Goal: Task Accomplishment & Management: Manage account settings

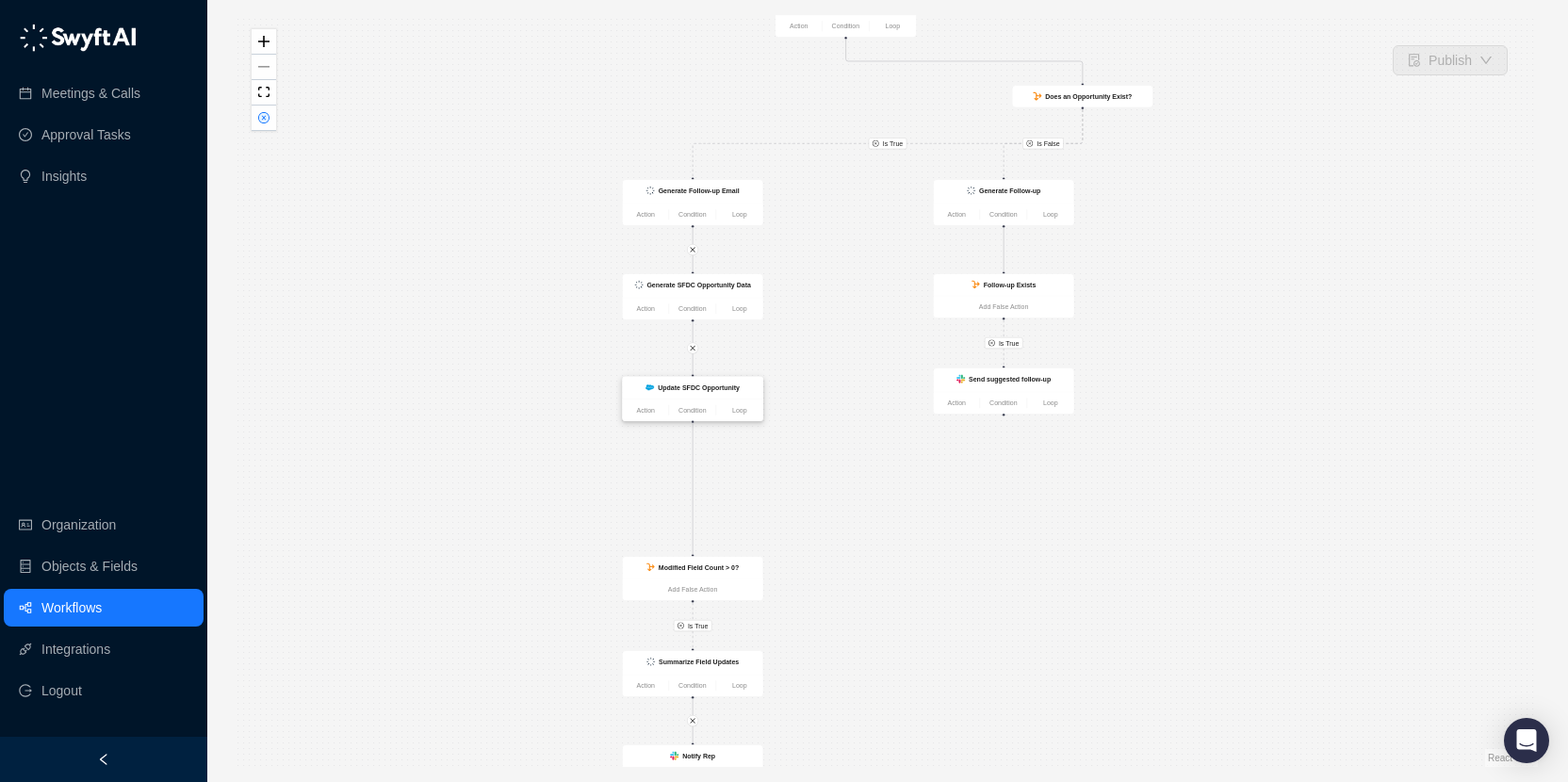
drag, startPoint x: 707, startPoint y: 472, endPoint x: 707, endPoint y: 386, distance: 86.0
click at [707, 386] on strong "Update SFDC Opportunity" at bounding box center [699, 387] width 82 height 8
drag, startPoint x: 693, startPoint y: 564, endPoint x: 692, endPoint y: 481, distance: 83.0
click at [692, 481] on strong "Modified Field Count > 0?" at bounding box center [698, 484] width 80 height 8
drag, startPoint x: 693, startPoint y: 659, endPoint x: 691, endPoint y: 581, distance: 78.0
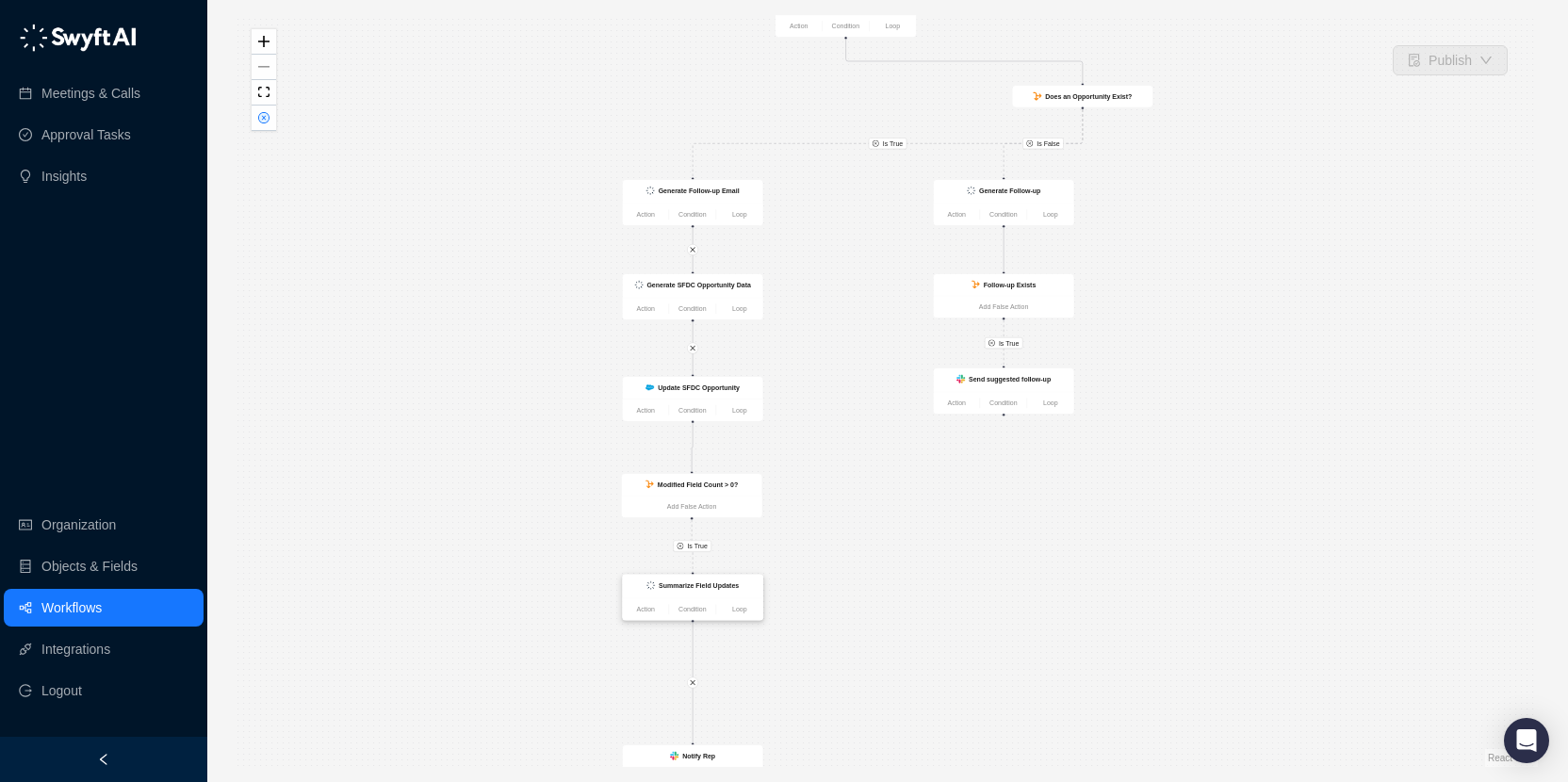
click at [692, 582] on strong "Summarize Field Updates" at bounding box center [699, 586] width 80 height 8
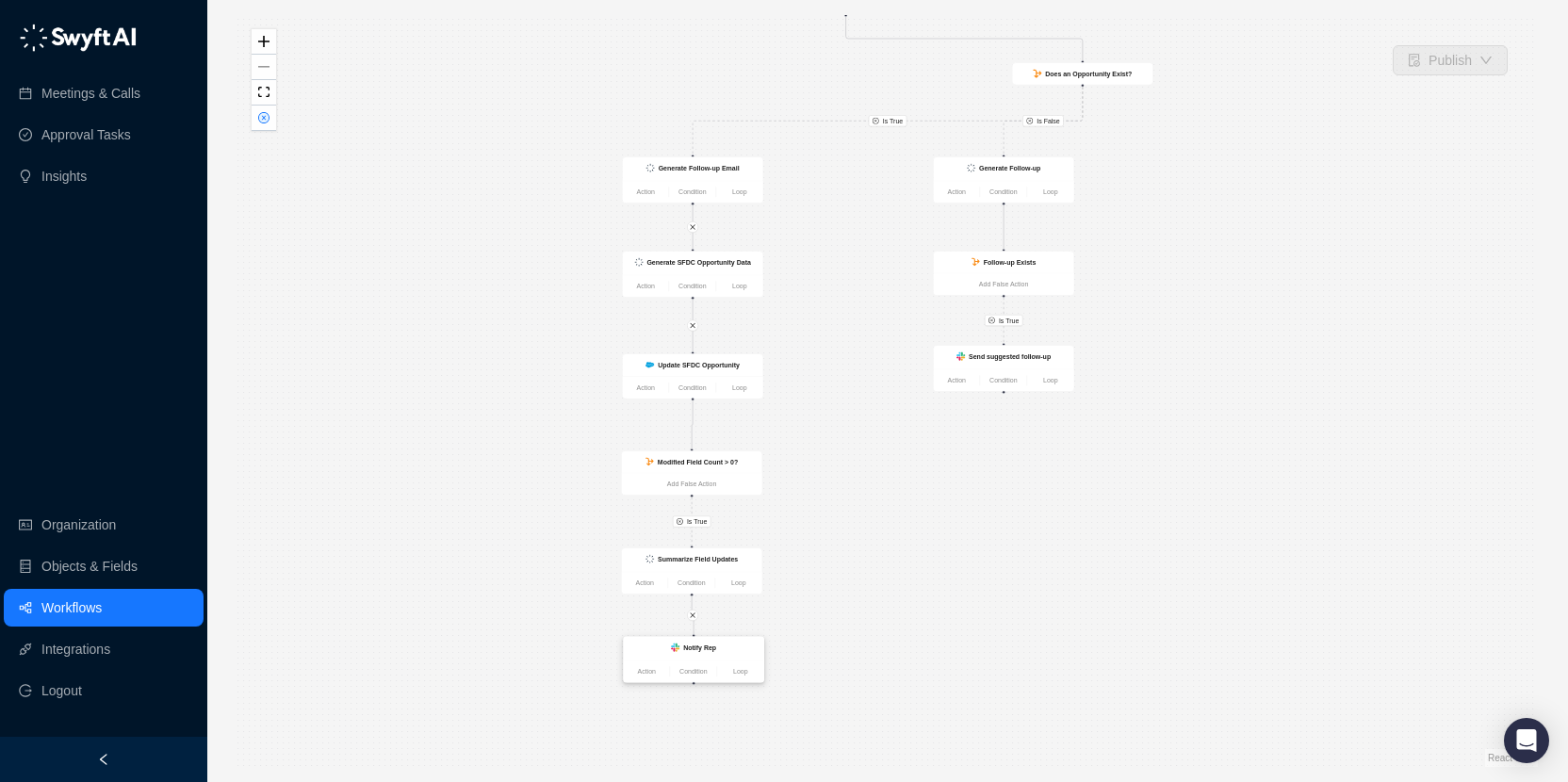
drag, startPoint x: 688, startPoint y: 748, endPoint x: 689, endPoint y: 639, distance: 109.0
click at [689, 639] on div "Notify Rep" at bounding box center [694, 649] width 140 height 23
click at [727, 647] on div "Notify Rep" at bounding box center [693, 647] width 129 height 13
click at [998, 350] on div "Send suggested follow-up" at bounding box center [1004, 358] width 140 height 23
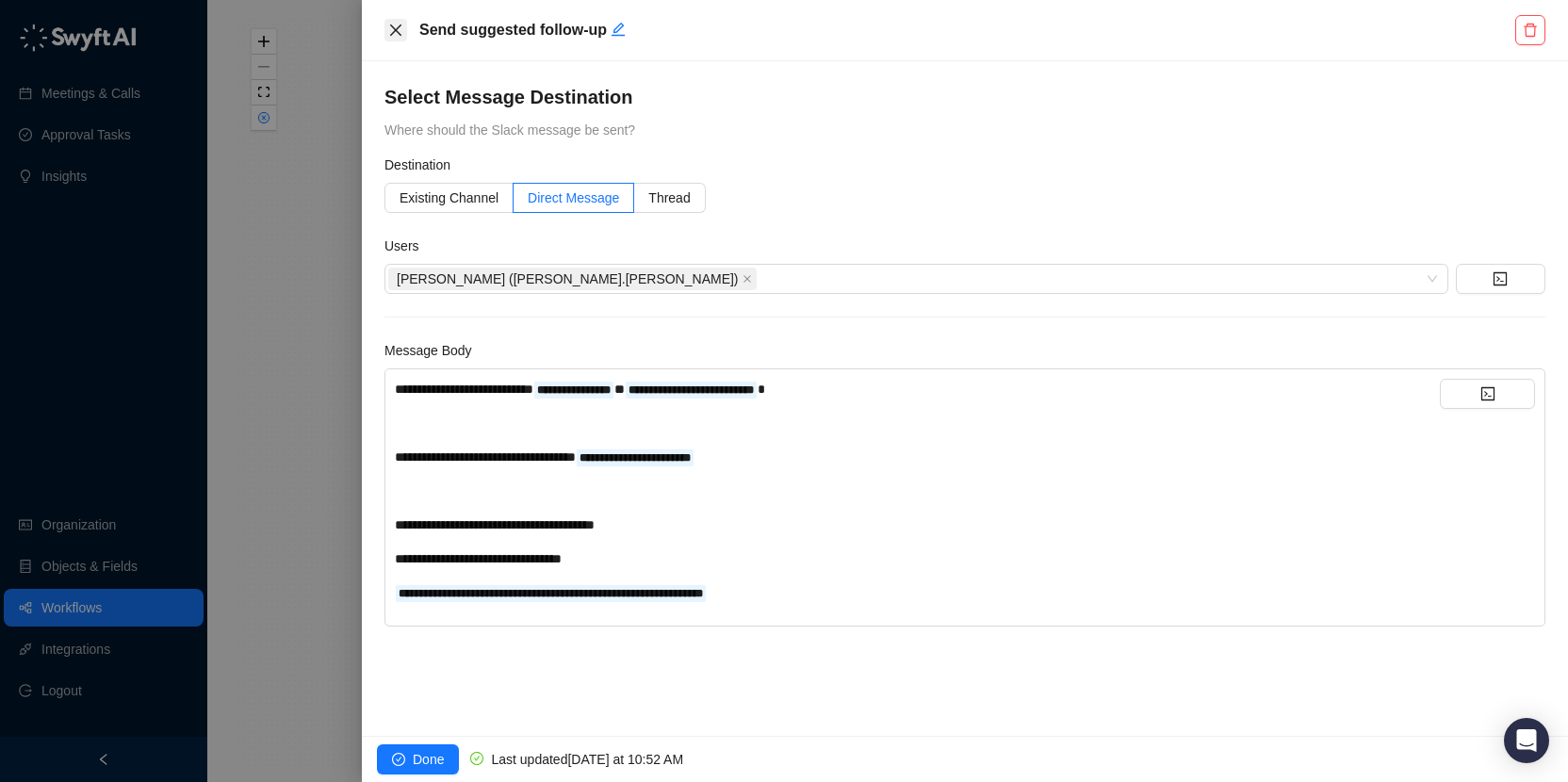
click at [393, 25] on icon "close" at bounding box center [395, 29] width 15 height 15
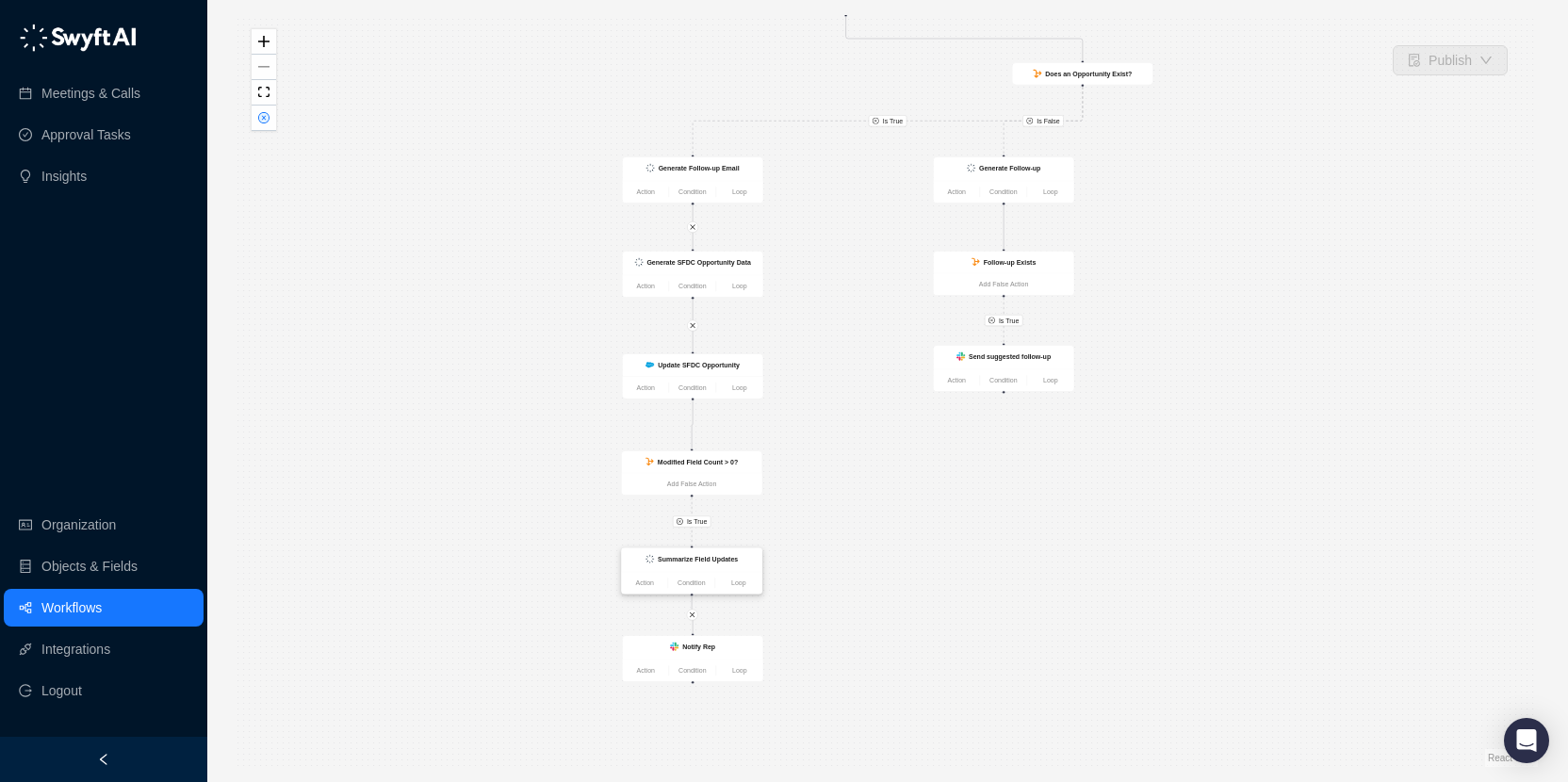
click at [706, 557] on strong "Summarize Field Updates" at bounding box center [698, 559] width 80 height 8
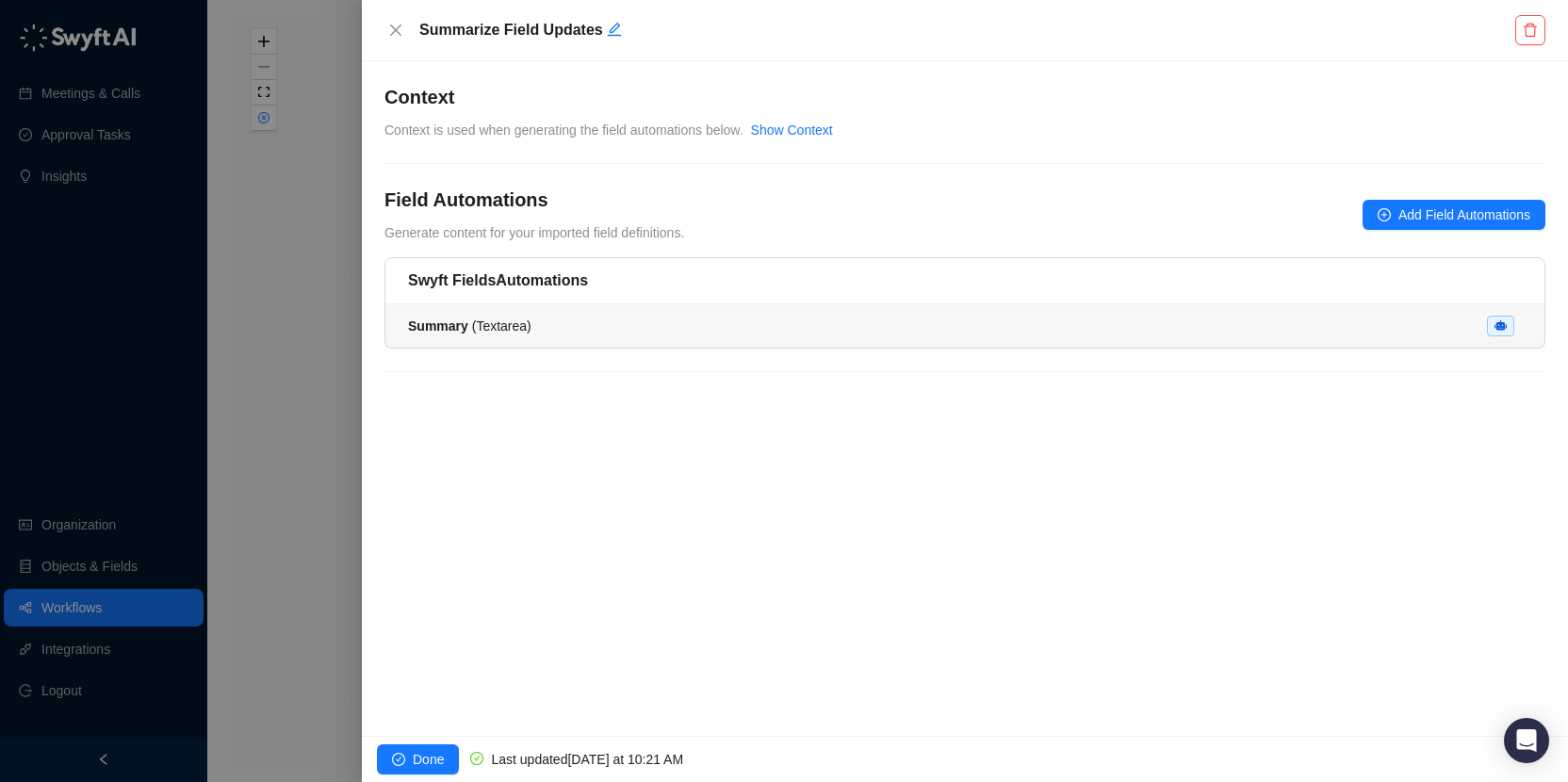
click at [669, 323] on div "Summary ( Textarea )" at bounding box center [965, 326] width 1114 height 20
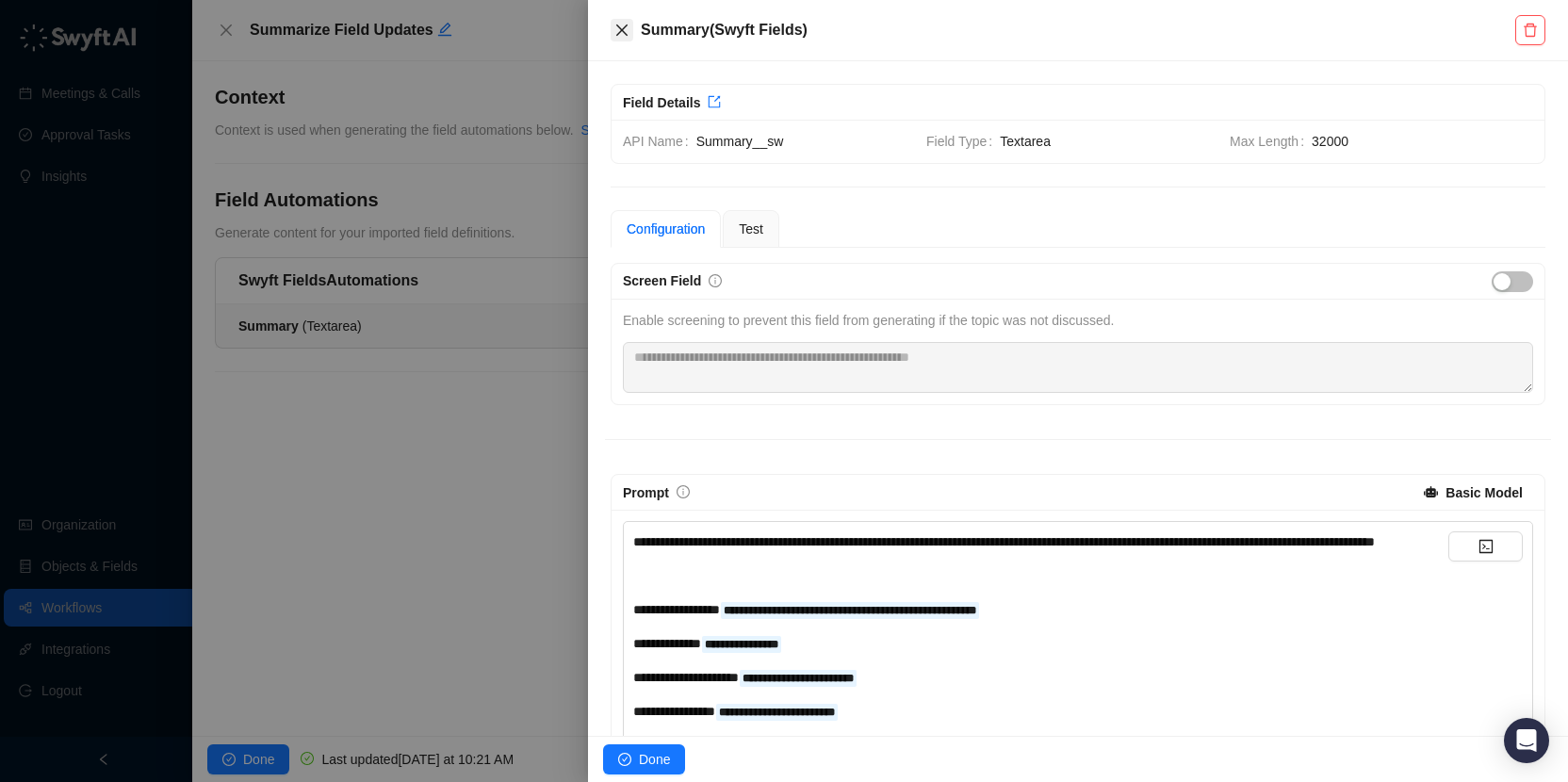
click at [630, 29] on button "Close" at bounding box center [621, 29] width 22 height 22
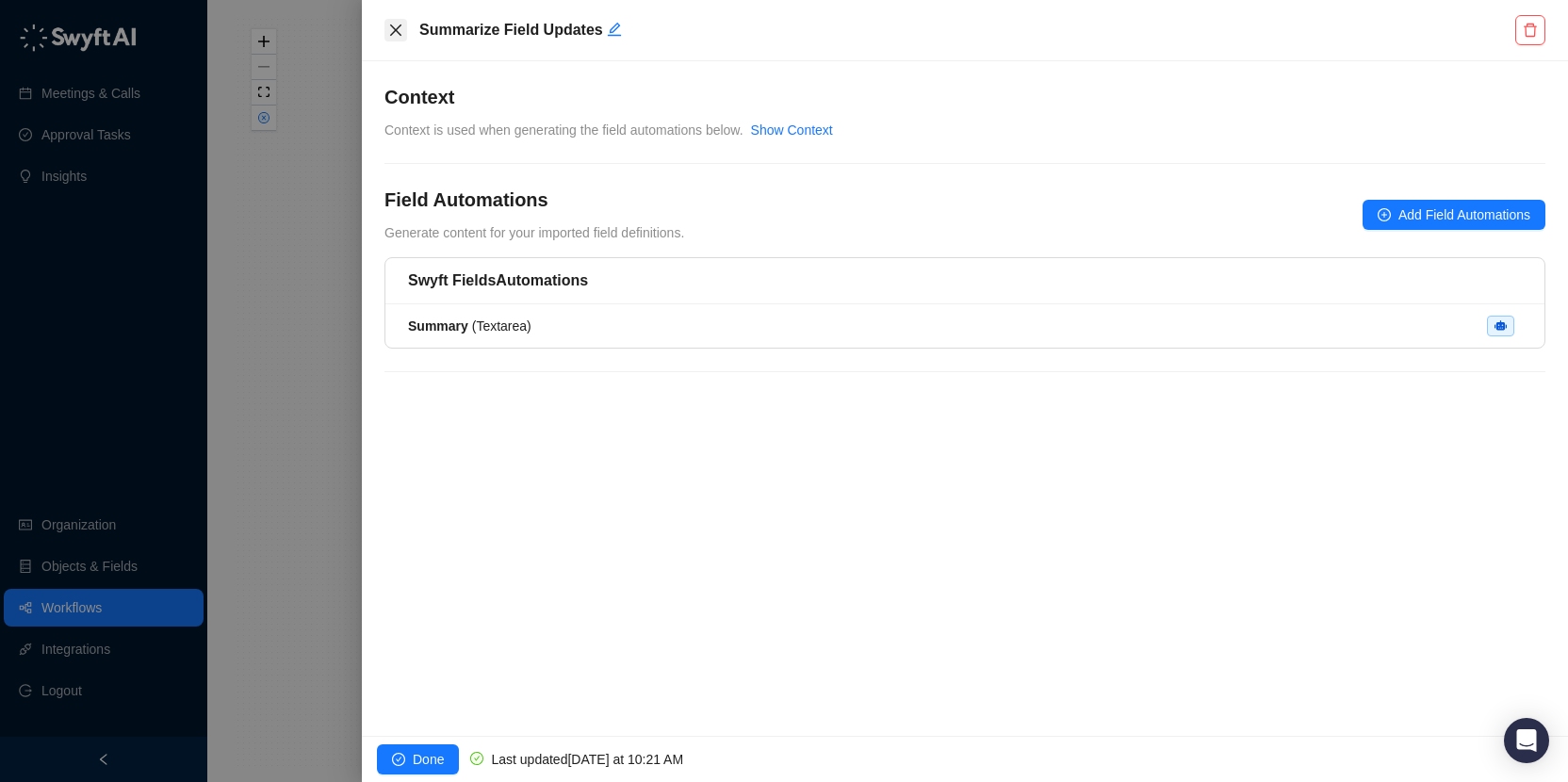
click at [402, 23] on icon "close" at bounding box center [395, 29] width 15 height 15
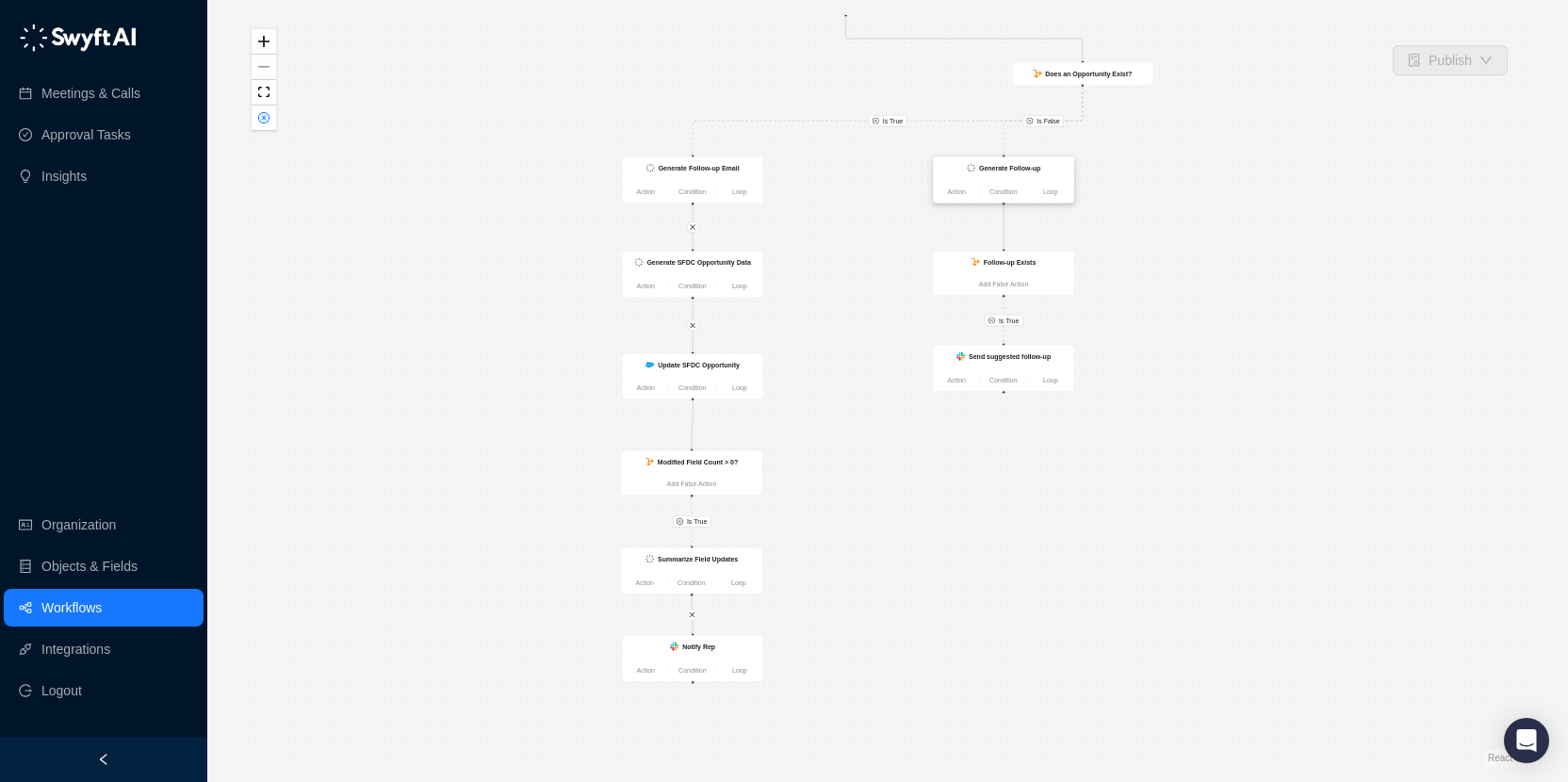
click at [1031, 168] on strong "Generate Follow-up" at bounding box center [1010, 168] width 61 height 8
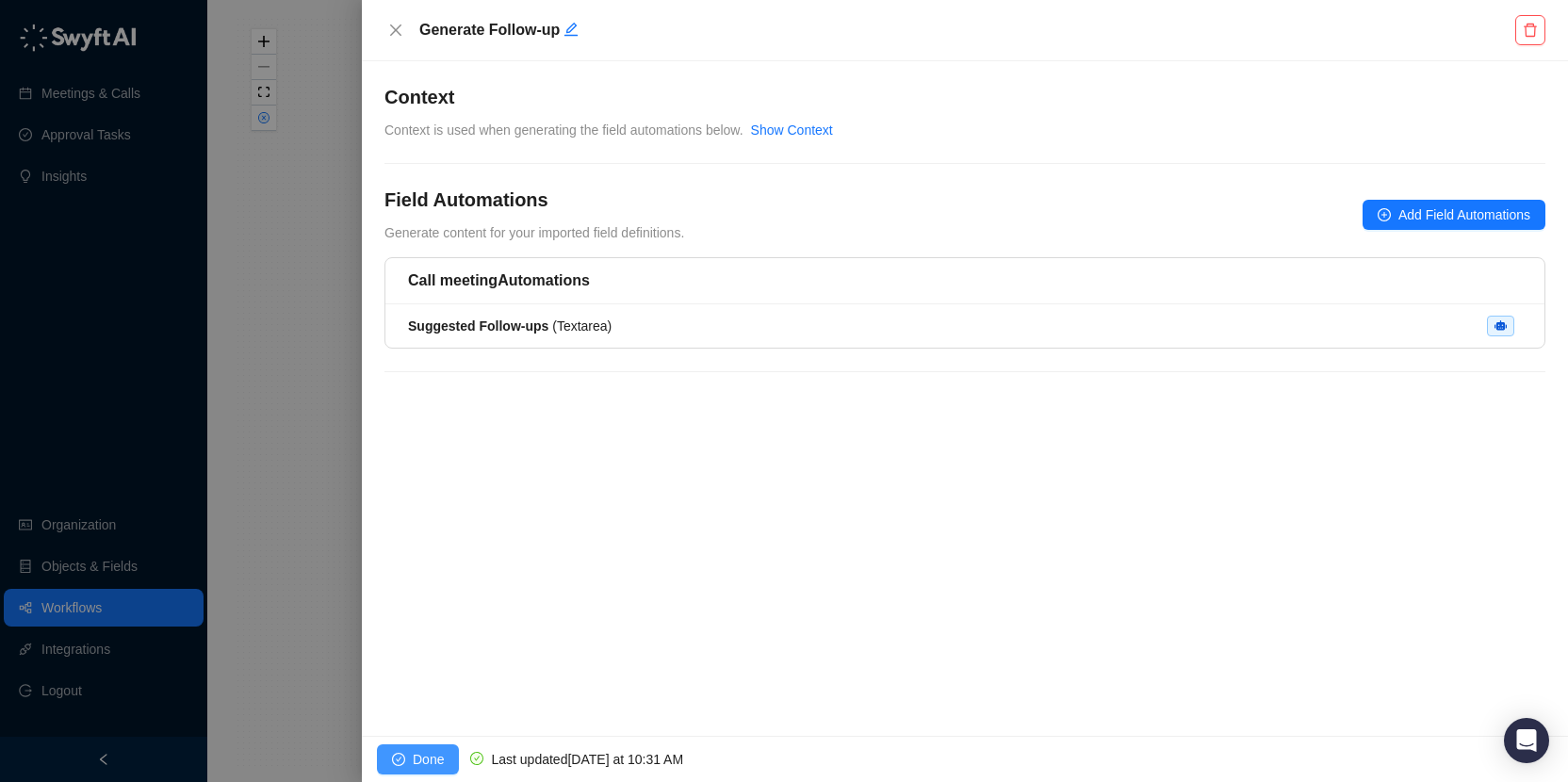
click at [412, 755] on span "Done" at bounding box center [428, 760] width 31 height 20
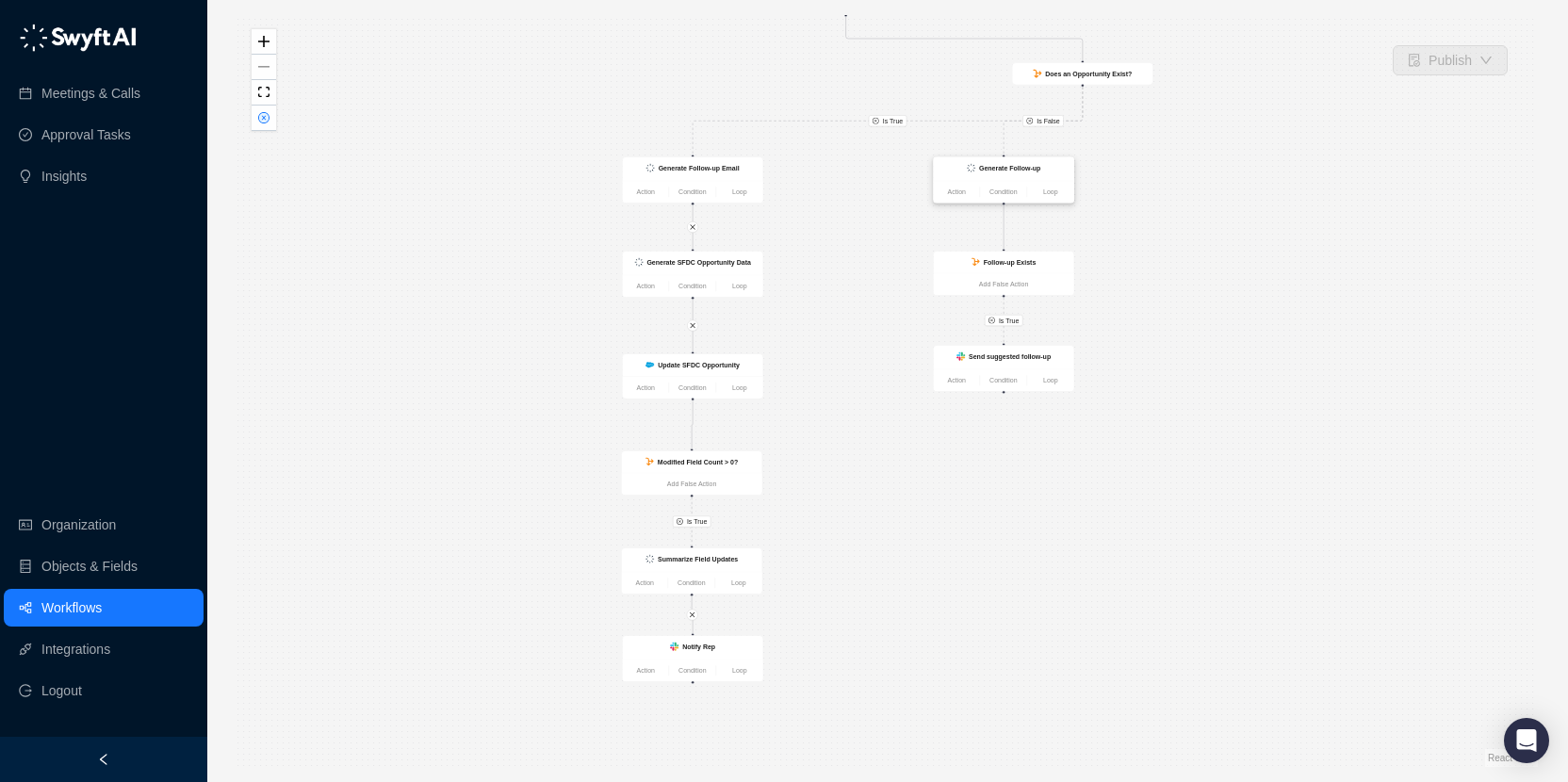
click at [970, 161] on div "Generate Follow-up" at bounding box center [1004, 169] width 140 height 23
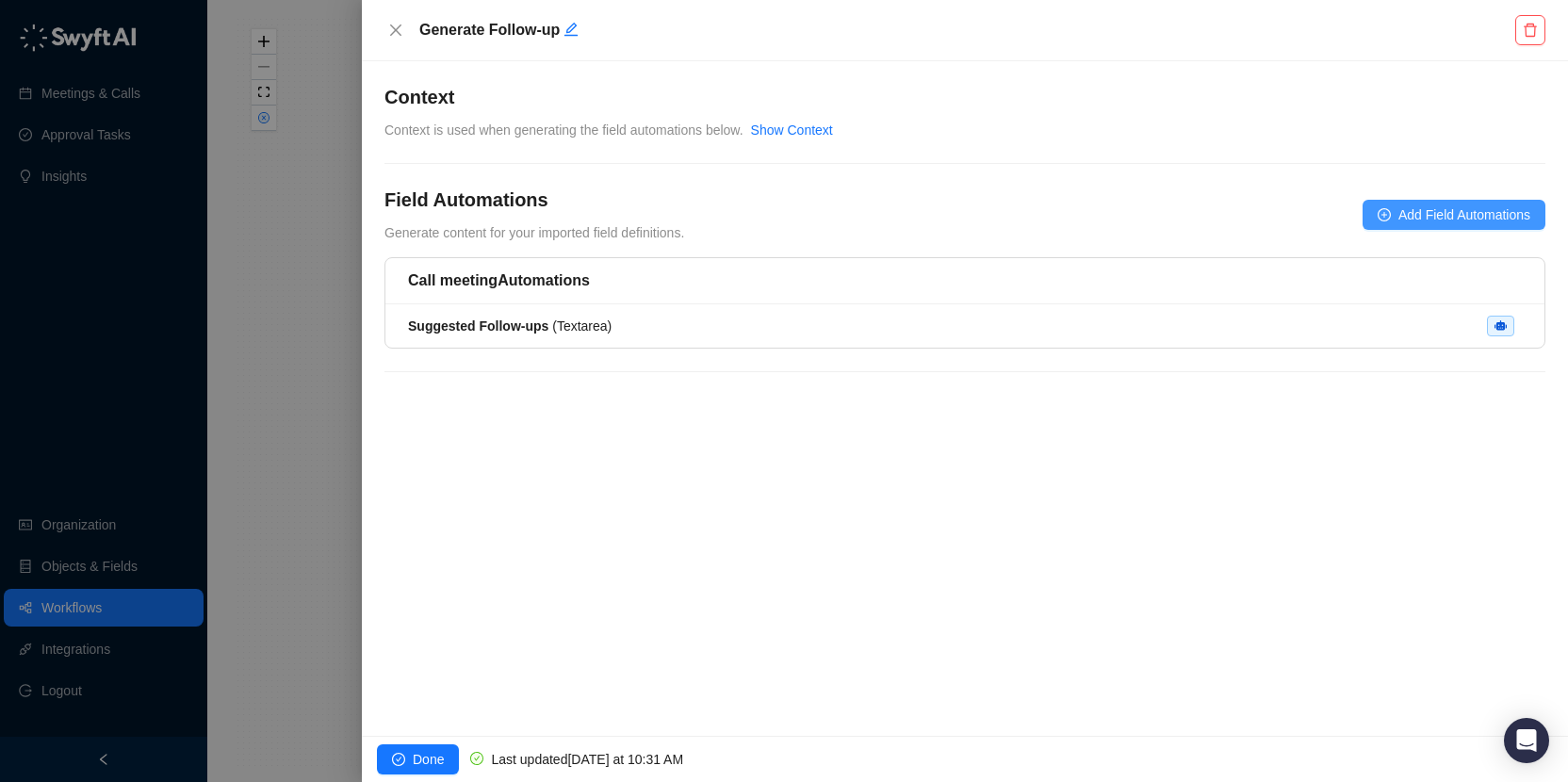
click at [1377, 213] on icon "plus-circle" at bounding box center [1384, 215] width 14 height 14
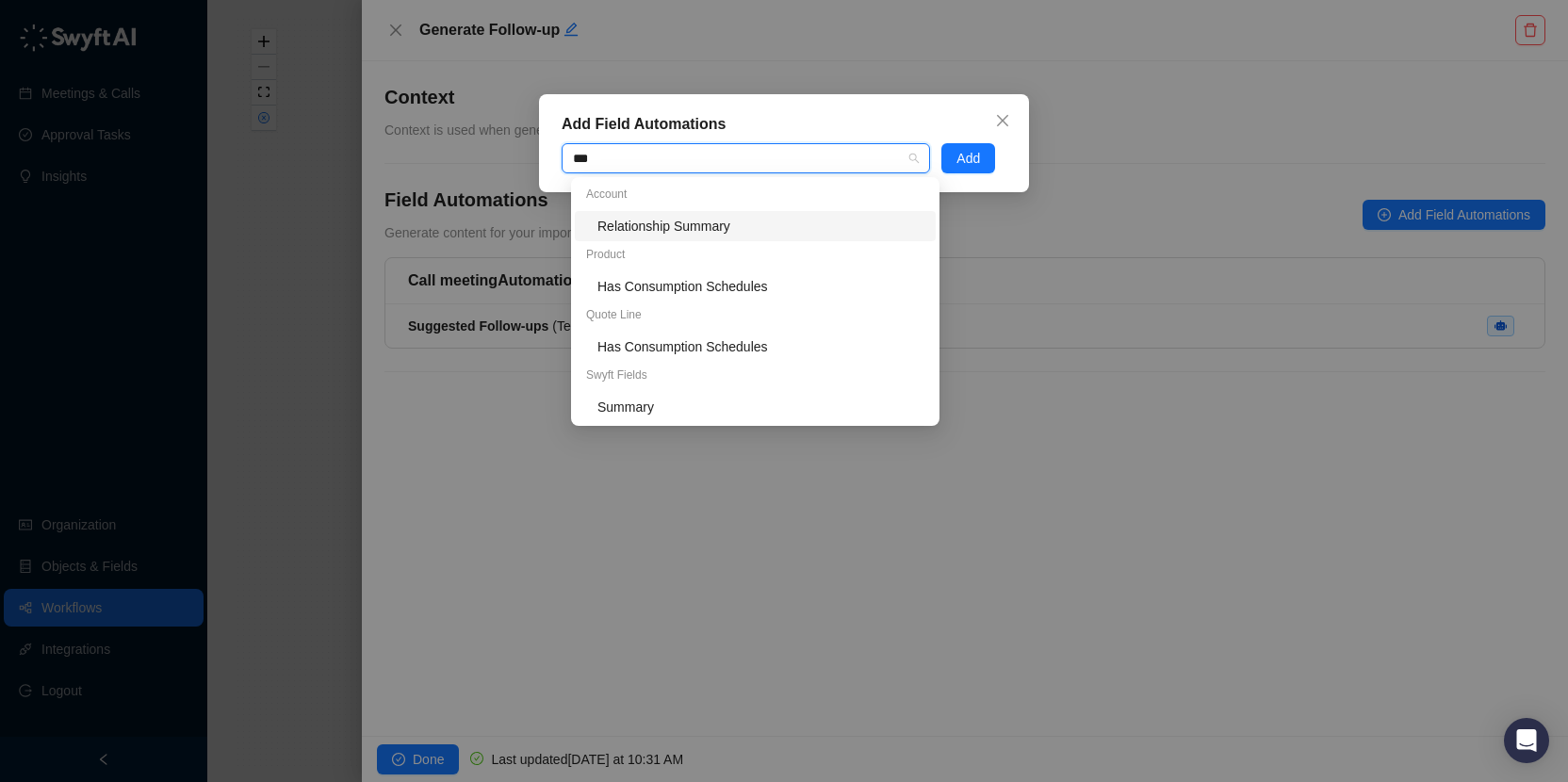
type input "****"
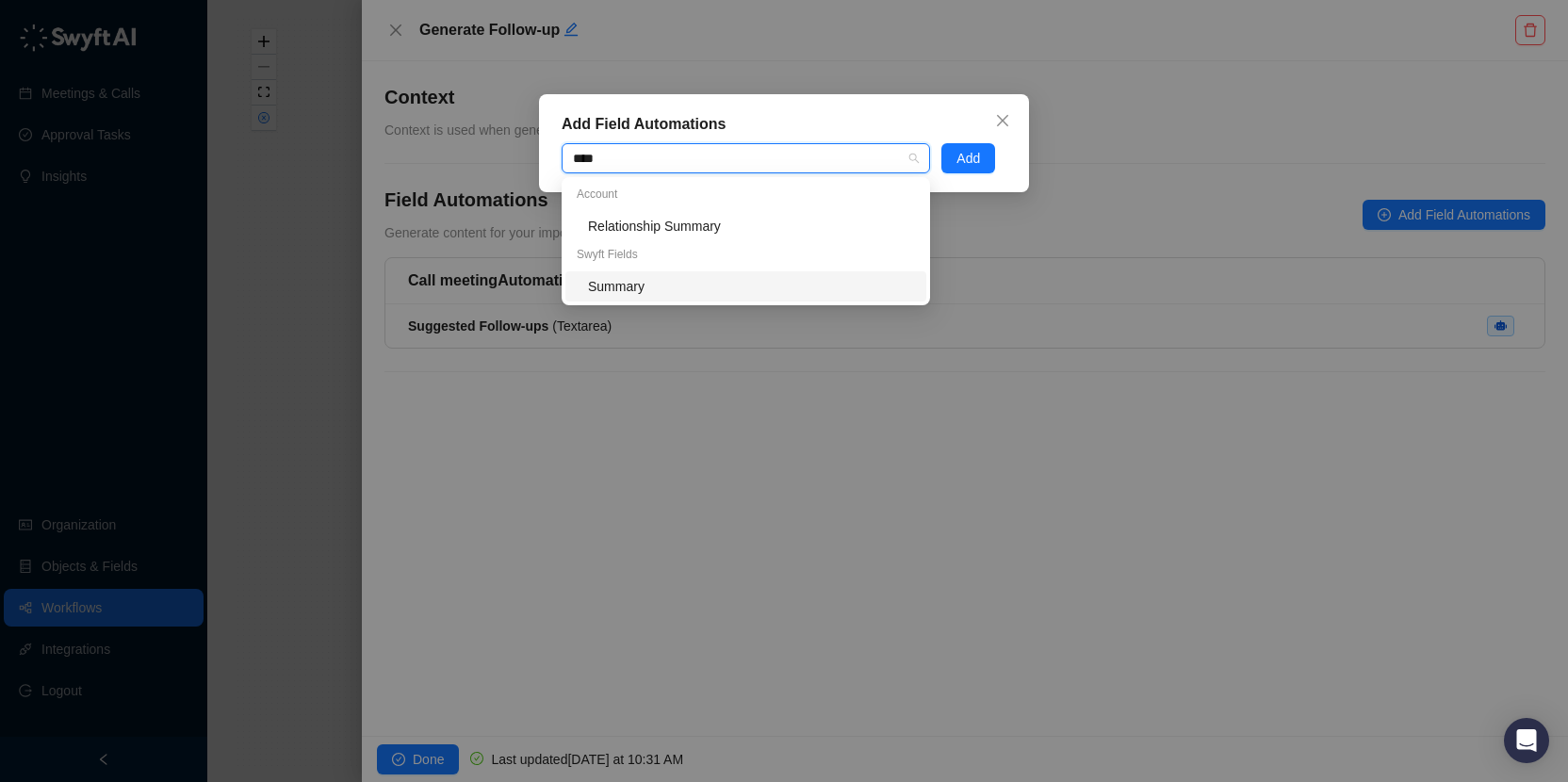
click at [779, 287] on div "Summary" at bounding box center [750, 286] width 326 height 20
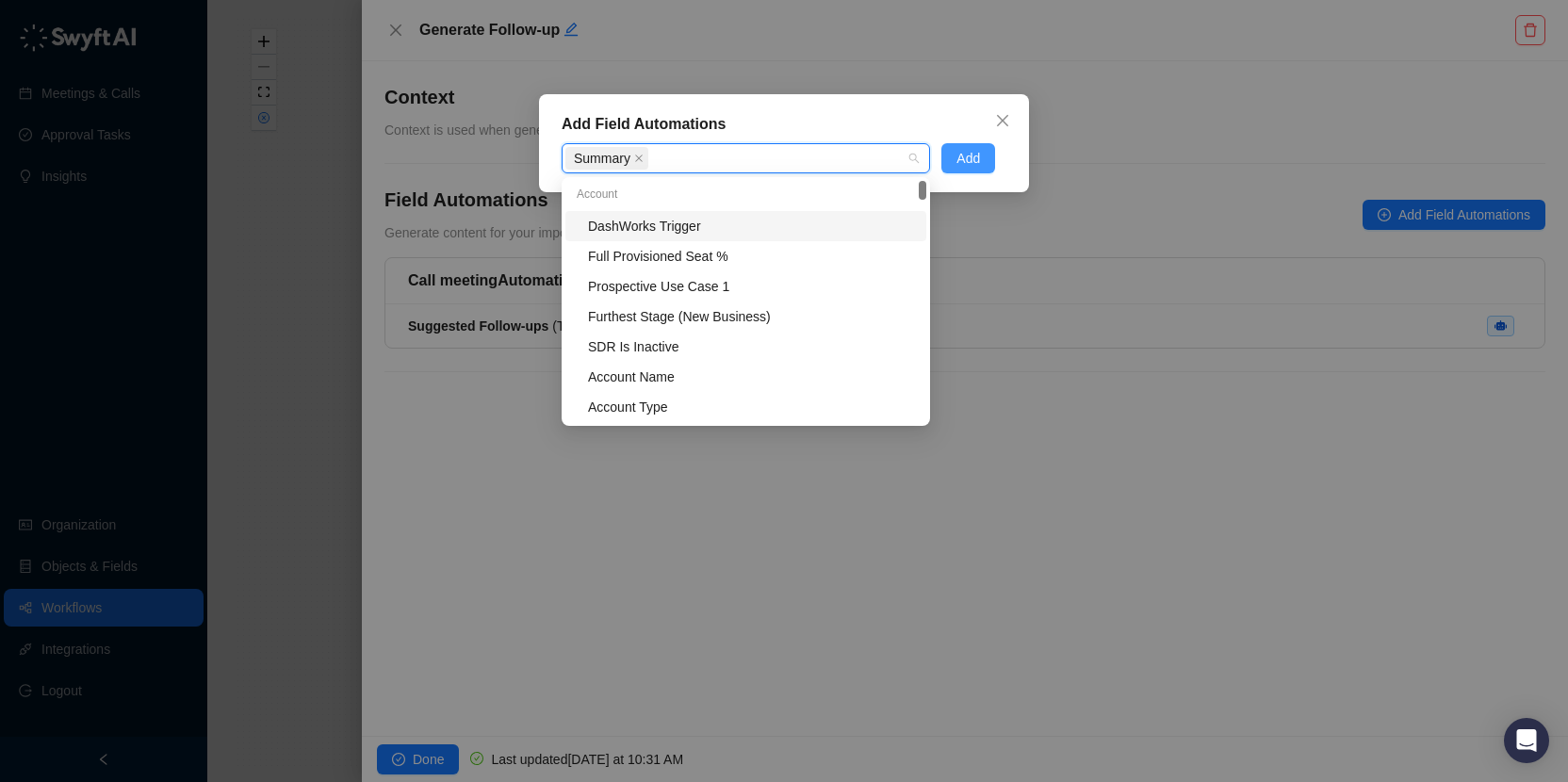
click at [958, 164] on span "Add" at bounding box center [968, 158] width 23 height 20
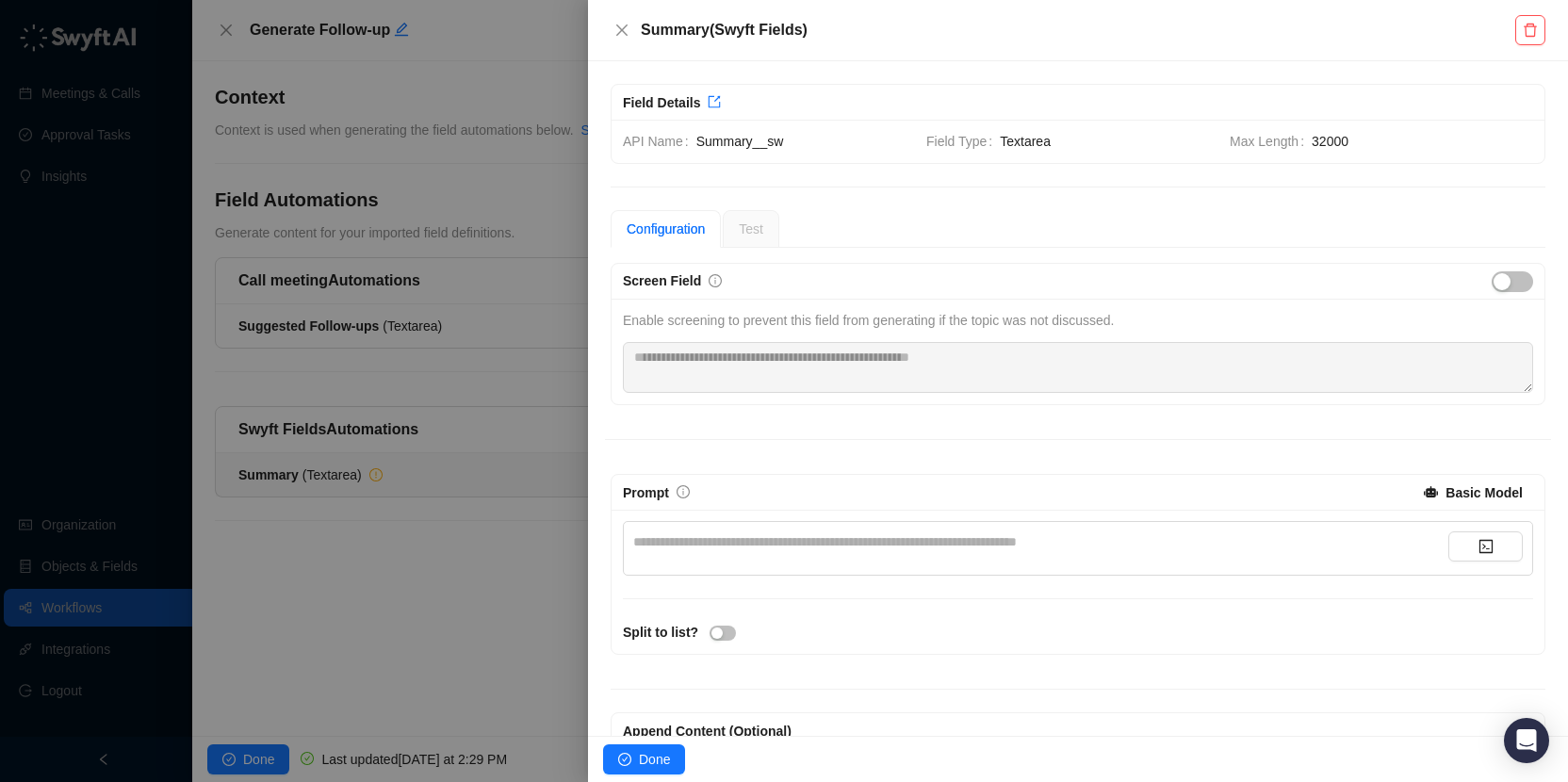
click at [853, 534] on div "**********" at bounding box center [1041, 541] width 815 height 20
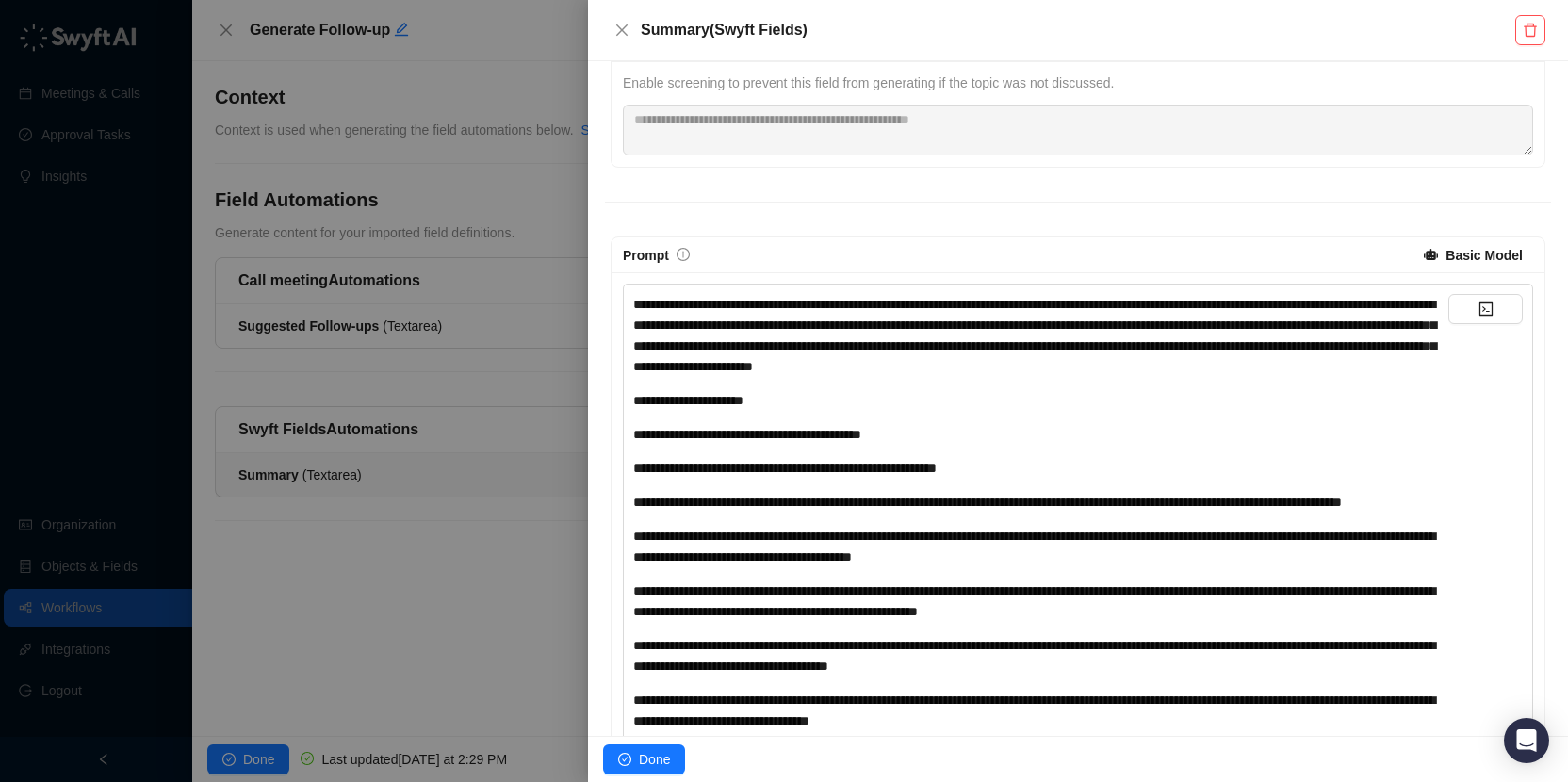
scroll to position [276, 0]
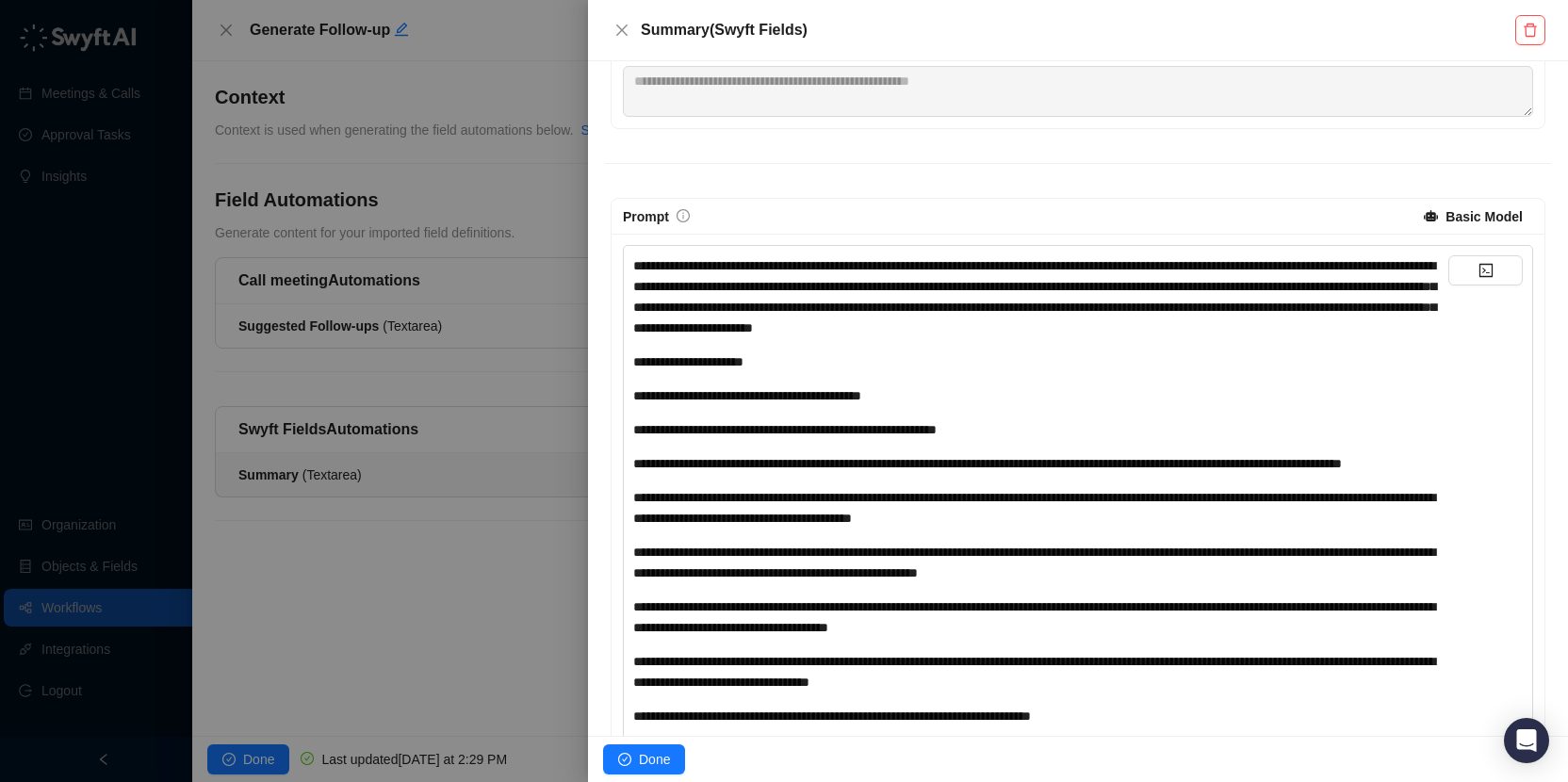
click at [774, 259] on span "**********" at bounding box center [1035, 296] width 803 height 75
click at [691, 330] on span "**********" at bounding box center [1035, 296] width 803 height 75
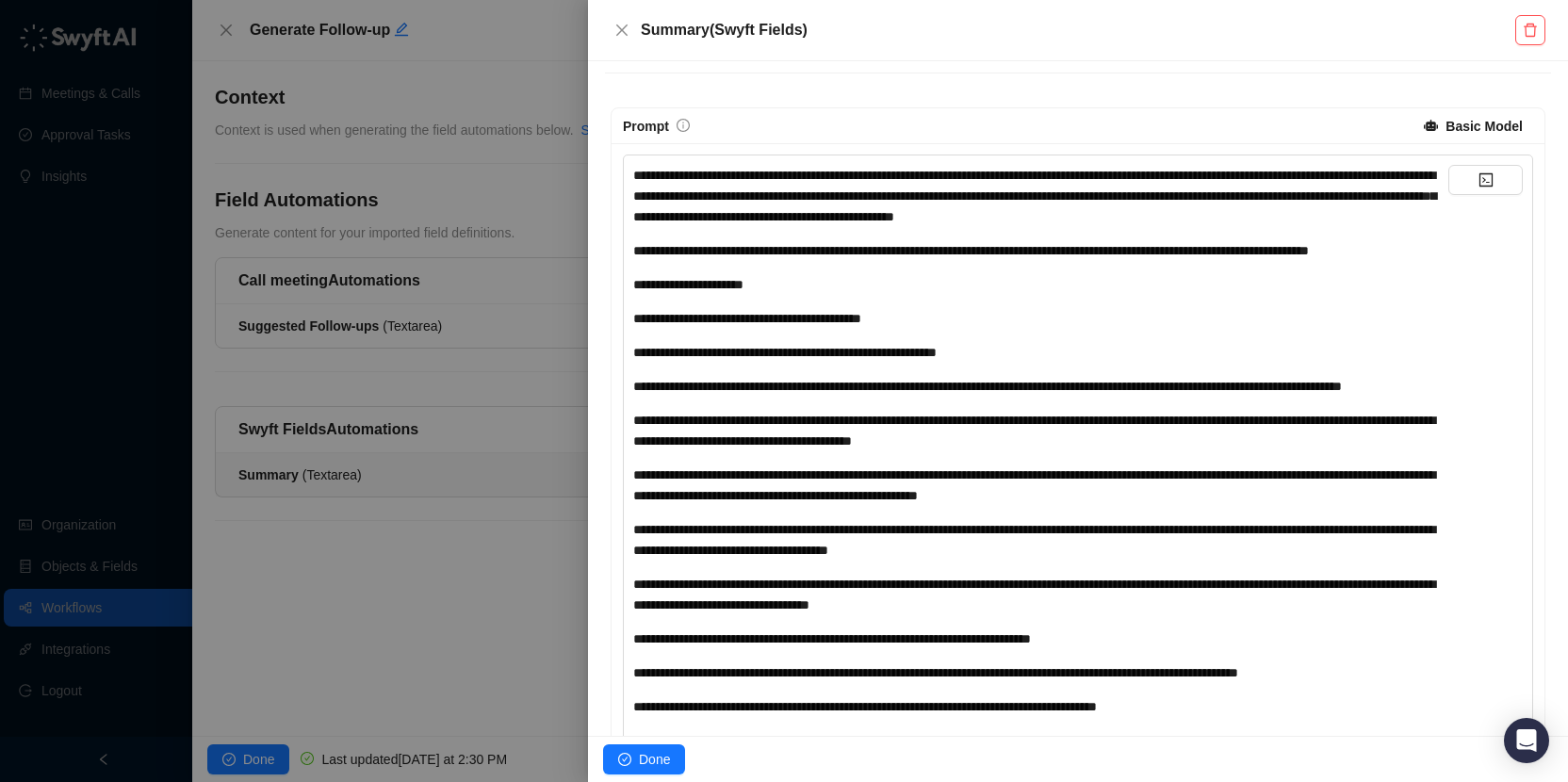
scroll to position [377, 0]
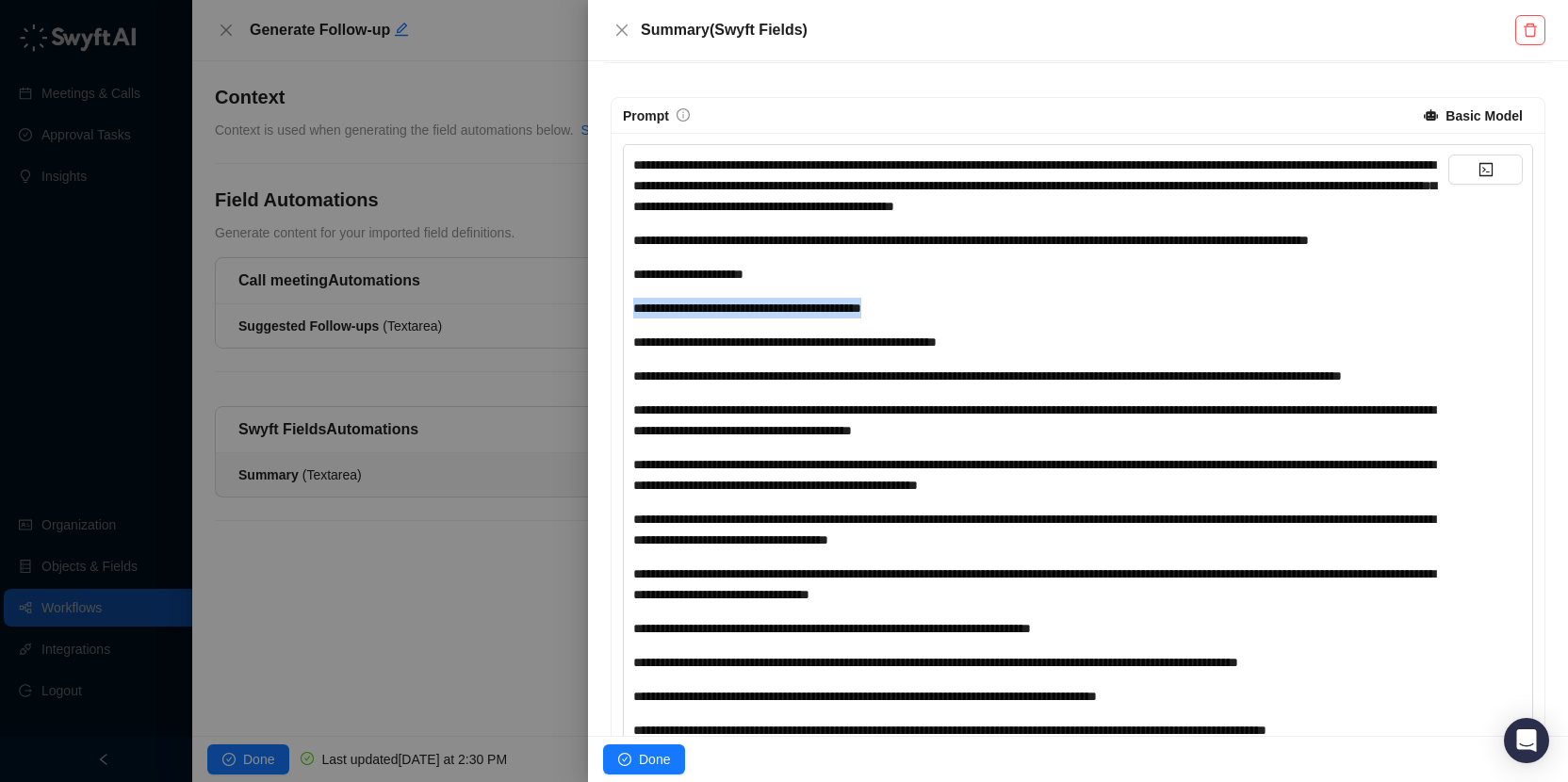
drag, startPoint x: 1014, startPoint y: 323, endPoint x: 578, endPoint y: 322, distance: 436.0
click at [578, 322] on div "**********" at bounding box center [784, 391] width 1568 height 782
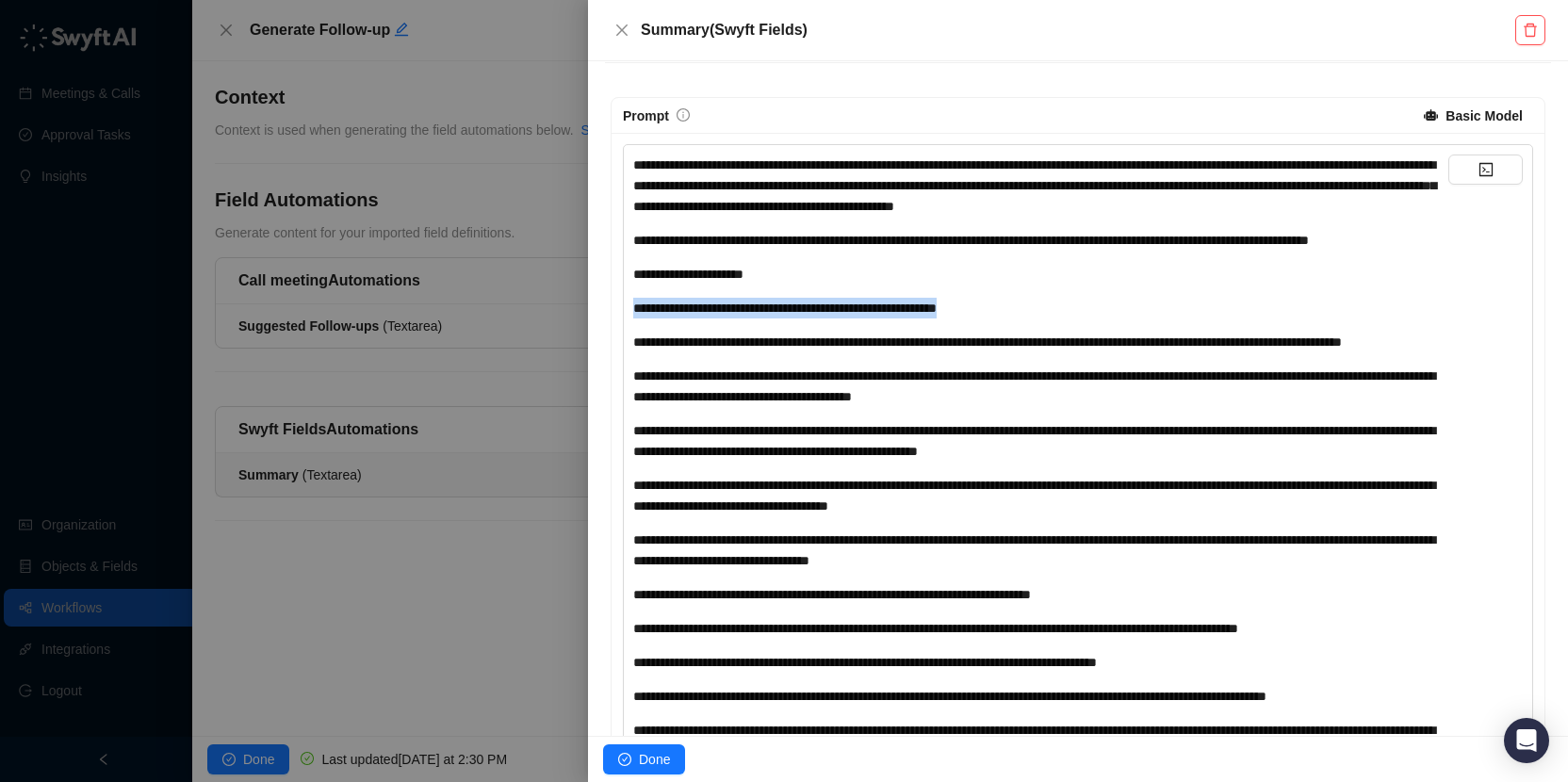
drag, startPoint x: 1049, startPoint y: 327, endPoint x: 543, endPoint y: 328, distance: 506.0
click at [543, 328] on div "**********" at bounding box center [784, 391] width 1568 height 782
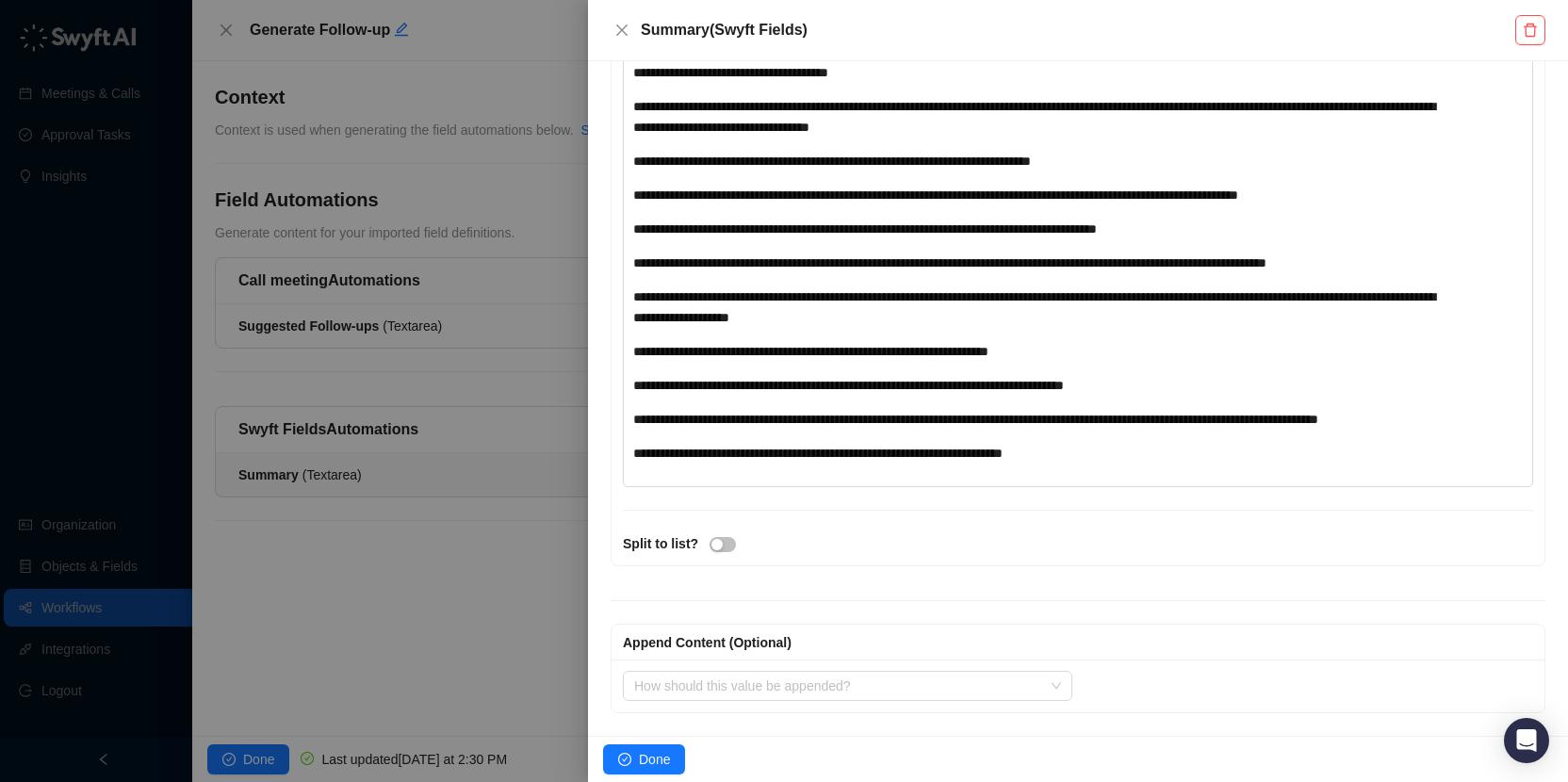
scroll to position [0, 0]
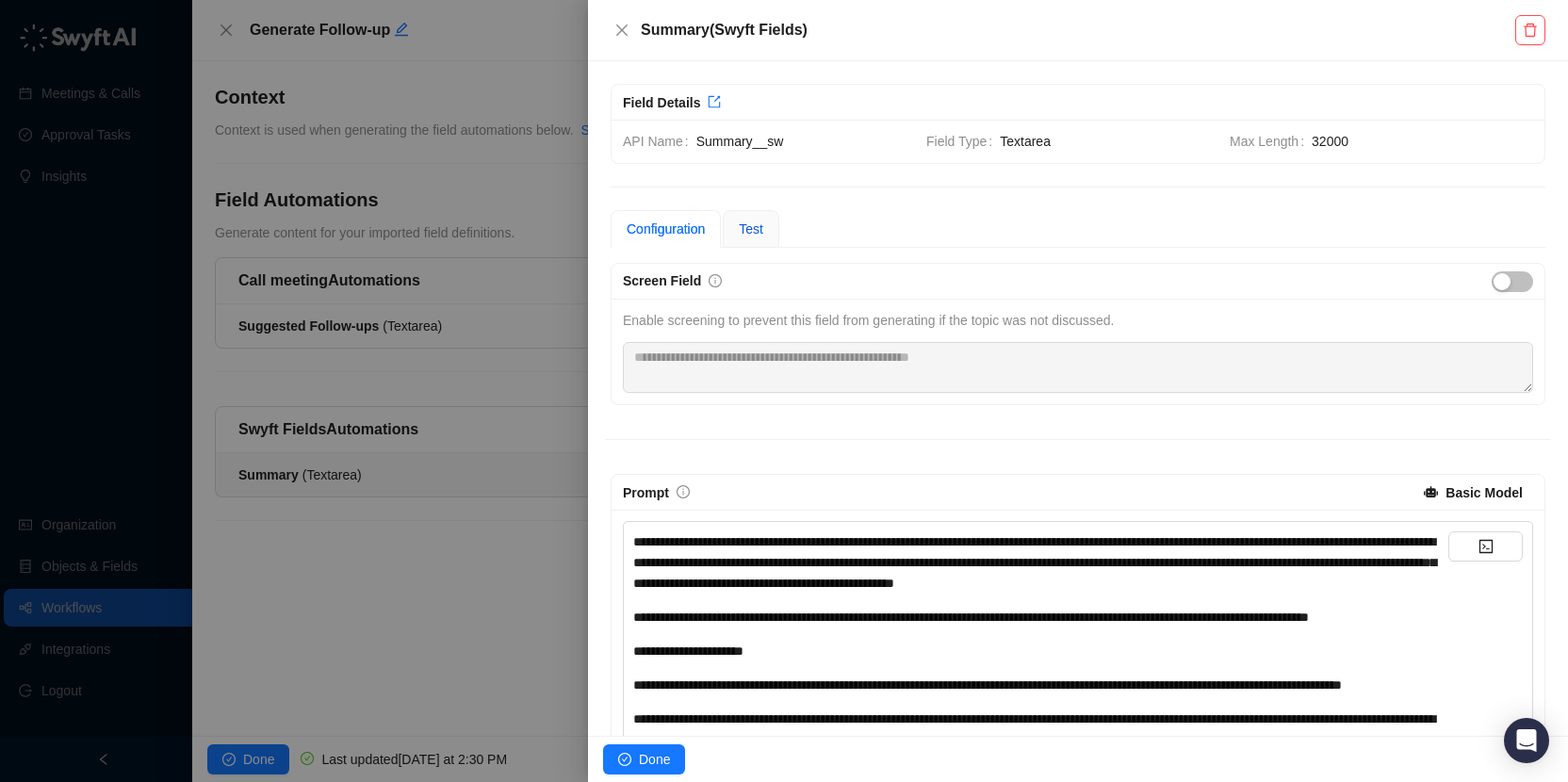
click at [747, 222] on span "Test" at bounding box center [750, 228] width 24 height 15
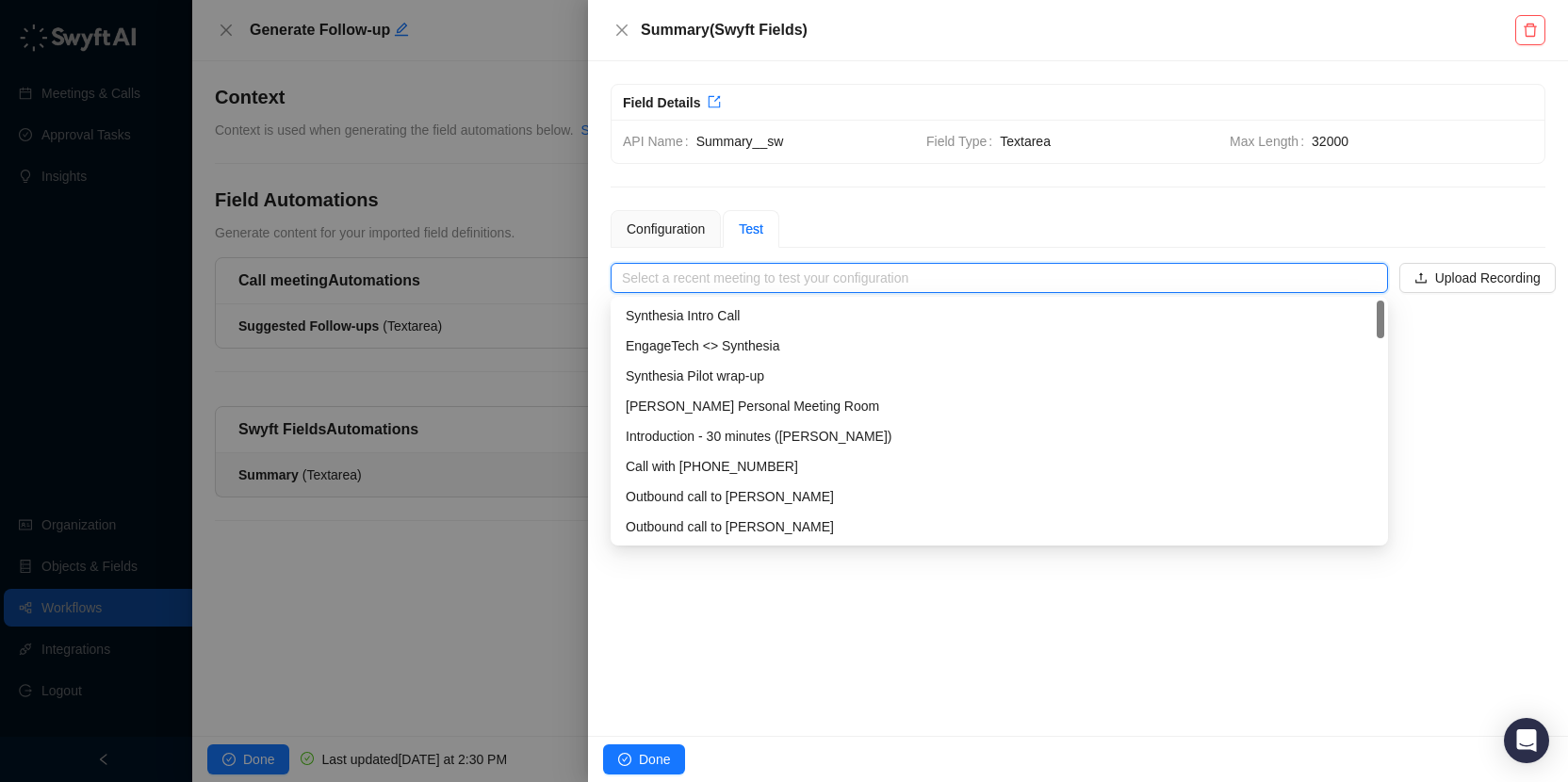
click at [766, 277] on input "search" at bounding box center [993, 278] width 744 height 28
click at [765, 313] on div "Synthesia Intro Call" at bounding box center [999, 315] width 747 height 20
type input "**********"
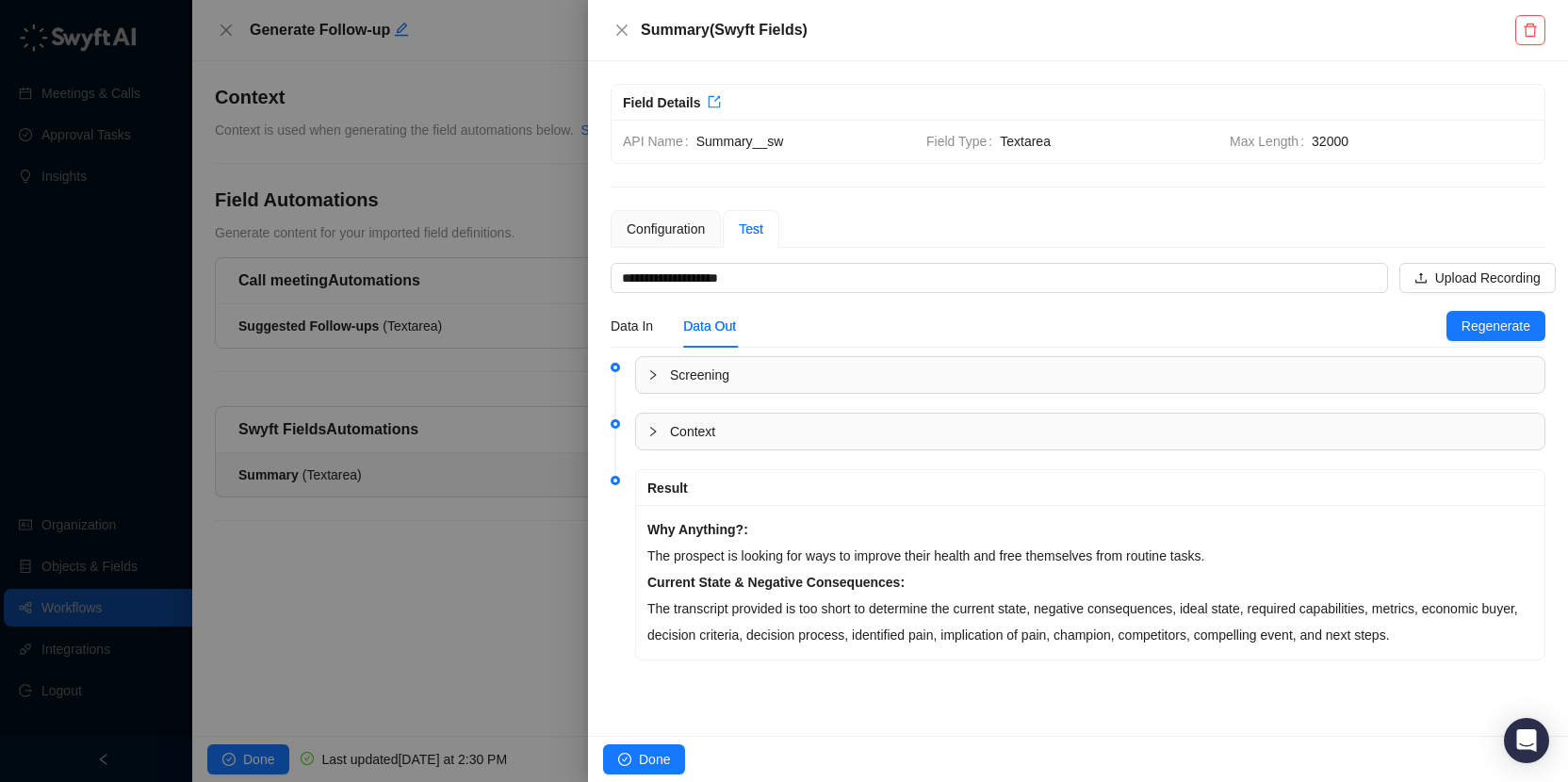
click at [869, 584] on strong "Current State & Negative Consequences:" at bounding box center [776, 582] width 257 height 15
click at [846, 411] on li "Screening" at bounding box center [1077, 391] width 935 height 57
click at [838, 372] on span "Screening" at bounding box center [1101, 374] width 863 height 20
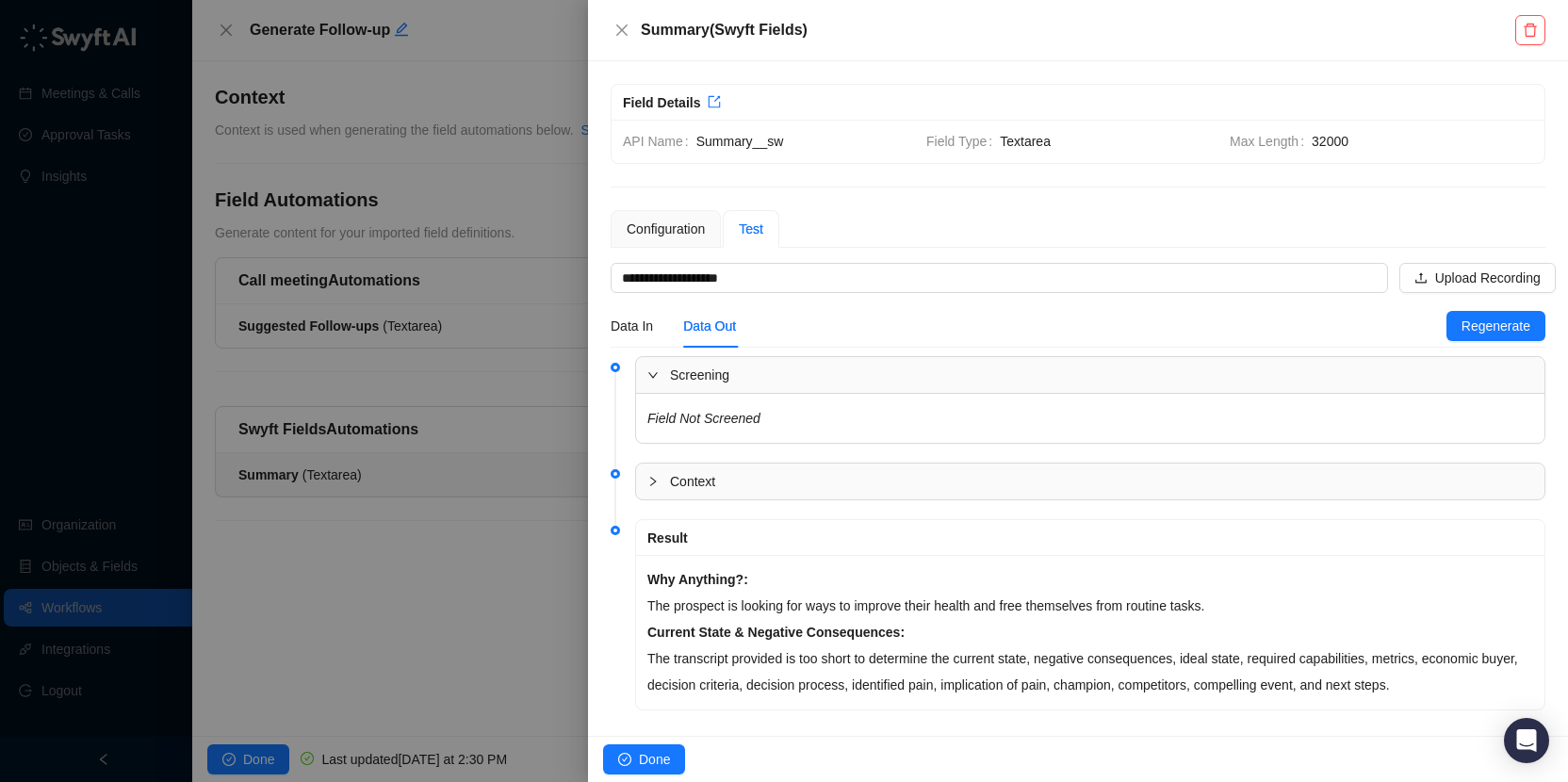
click at [838, 372] on span "Screening" at bounding box center [1101, 374] width 863 height 20
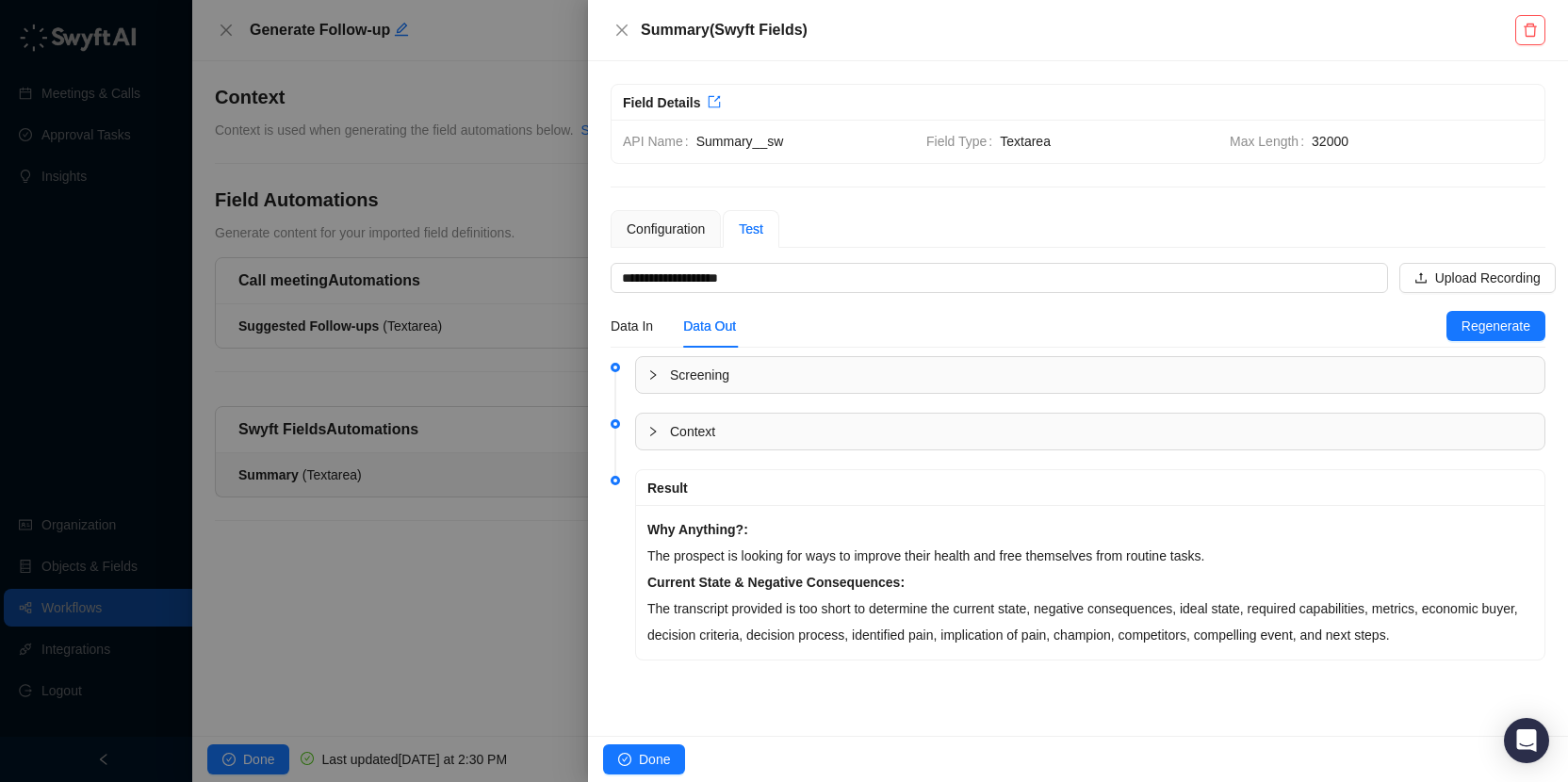
click at [800, 427] on span "Context" at bounding box center [1101, 431] width 863 height 20
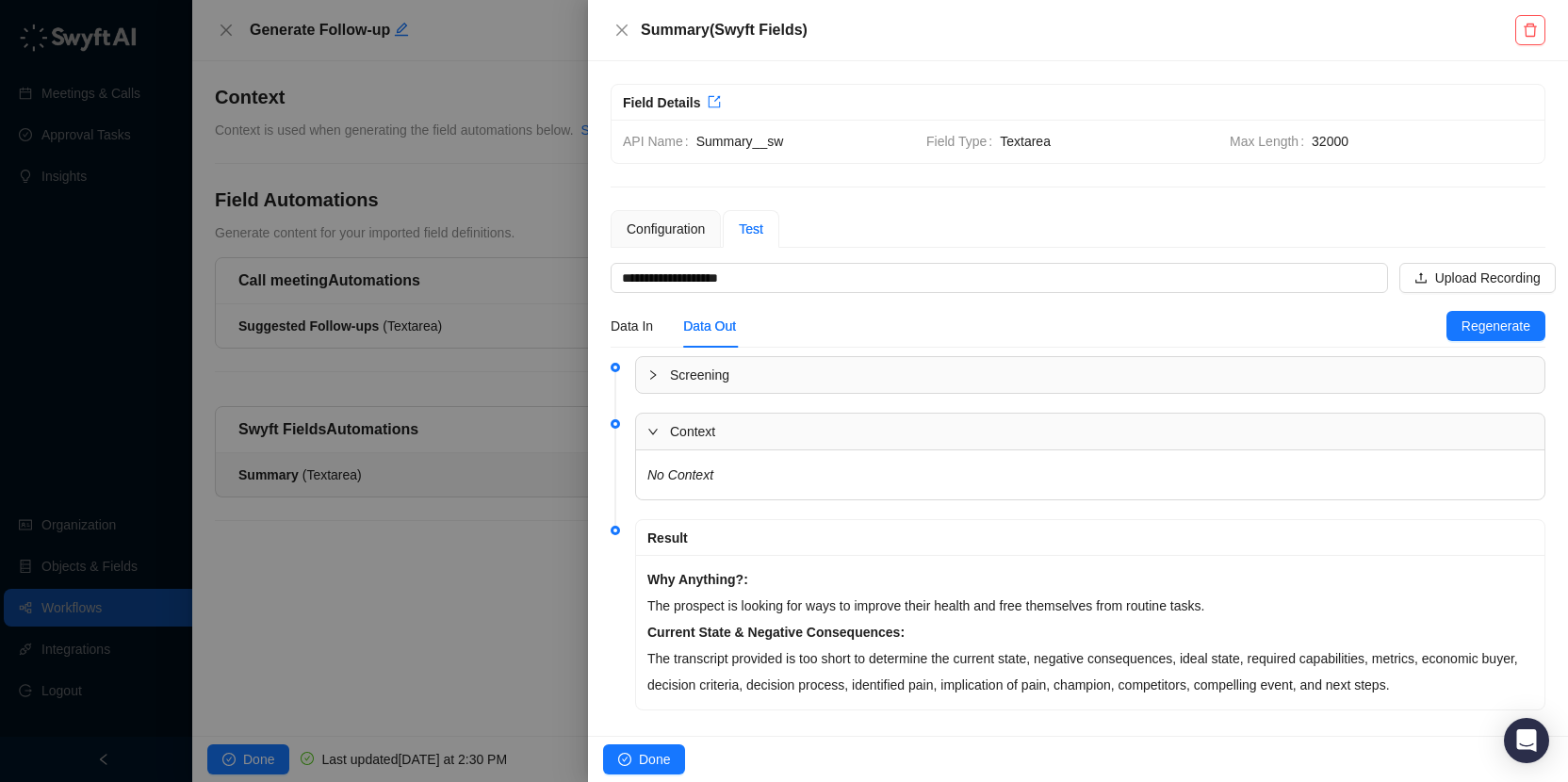
click at [800, 427] on span "Context" at bounding box center [1101, 431] width 863 height 20
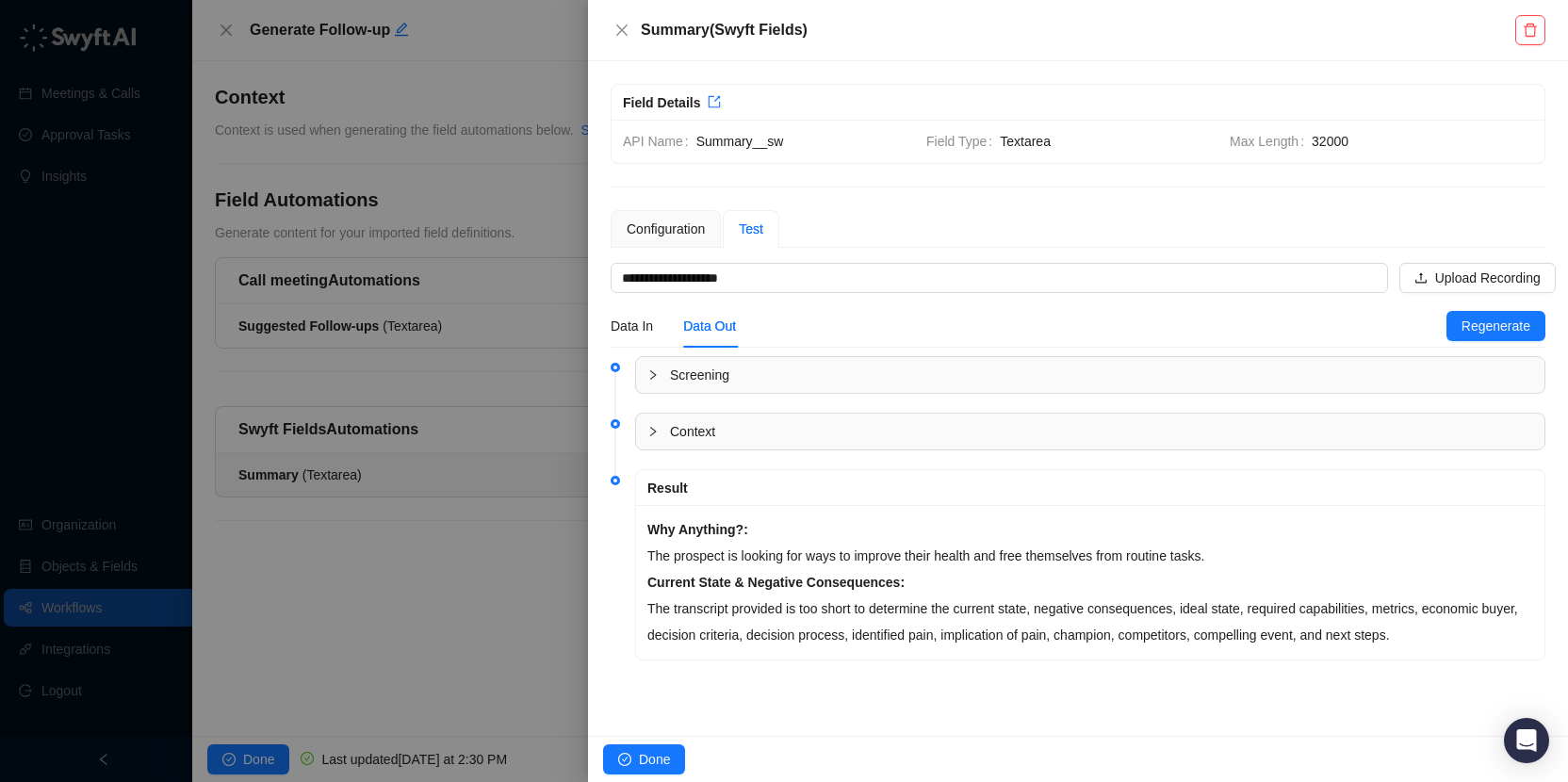
click at [847, 592] on p "Current State & Negative Consequences: The transcript provided is too short to …" at bounding box center [1090, 608] width 886 height 79
click at [744, 265] on input "**********" at bounding box center [993, 278] width 744 height 28
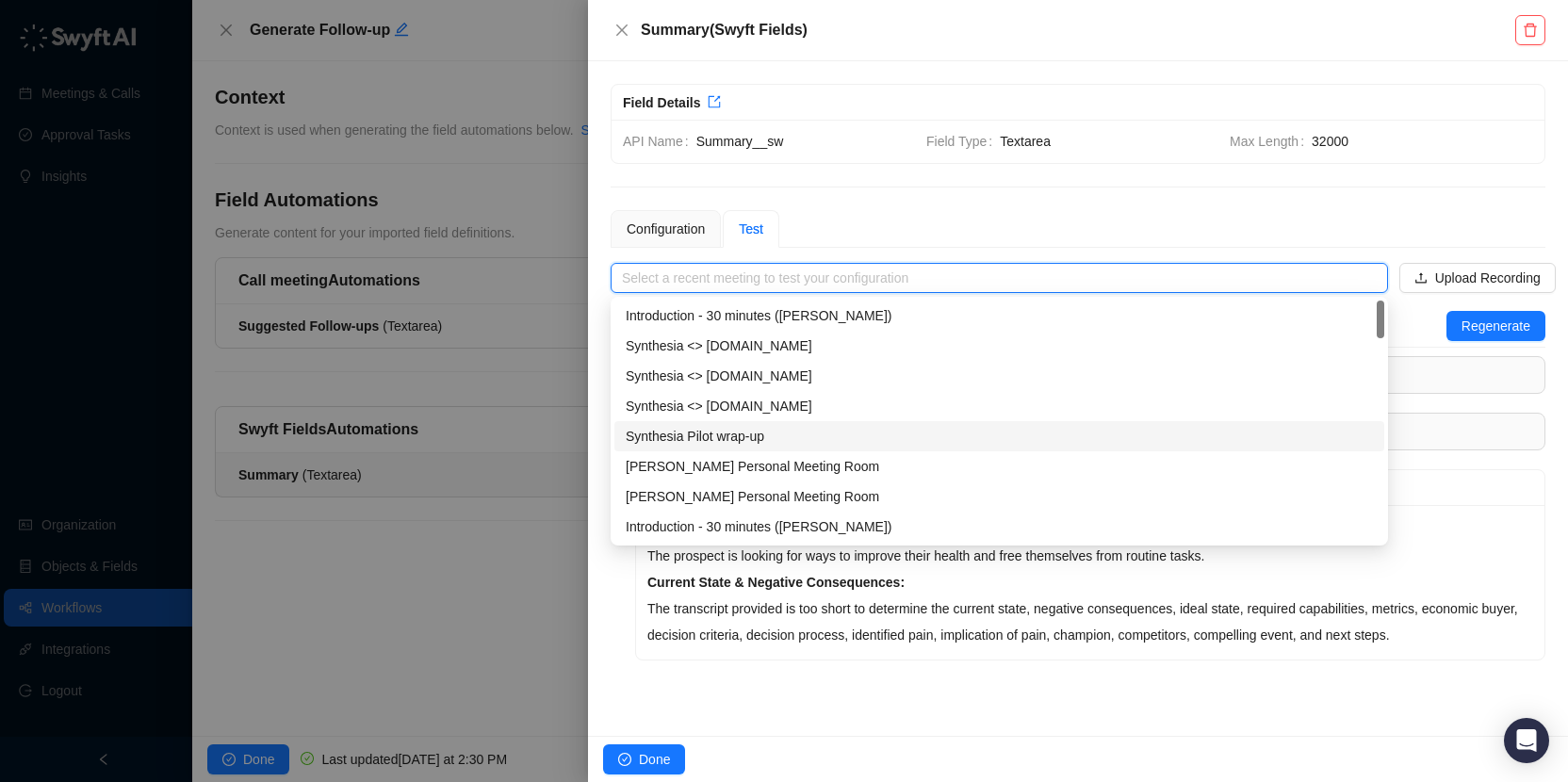
click at [927, 437] on div "Synthesia Pilot wrap-up" at bounding box center [999, 436] width 747 height 20
type input "**********"
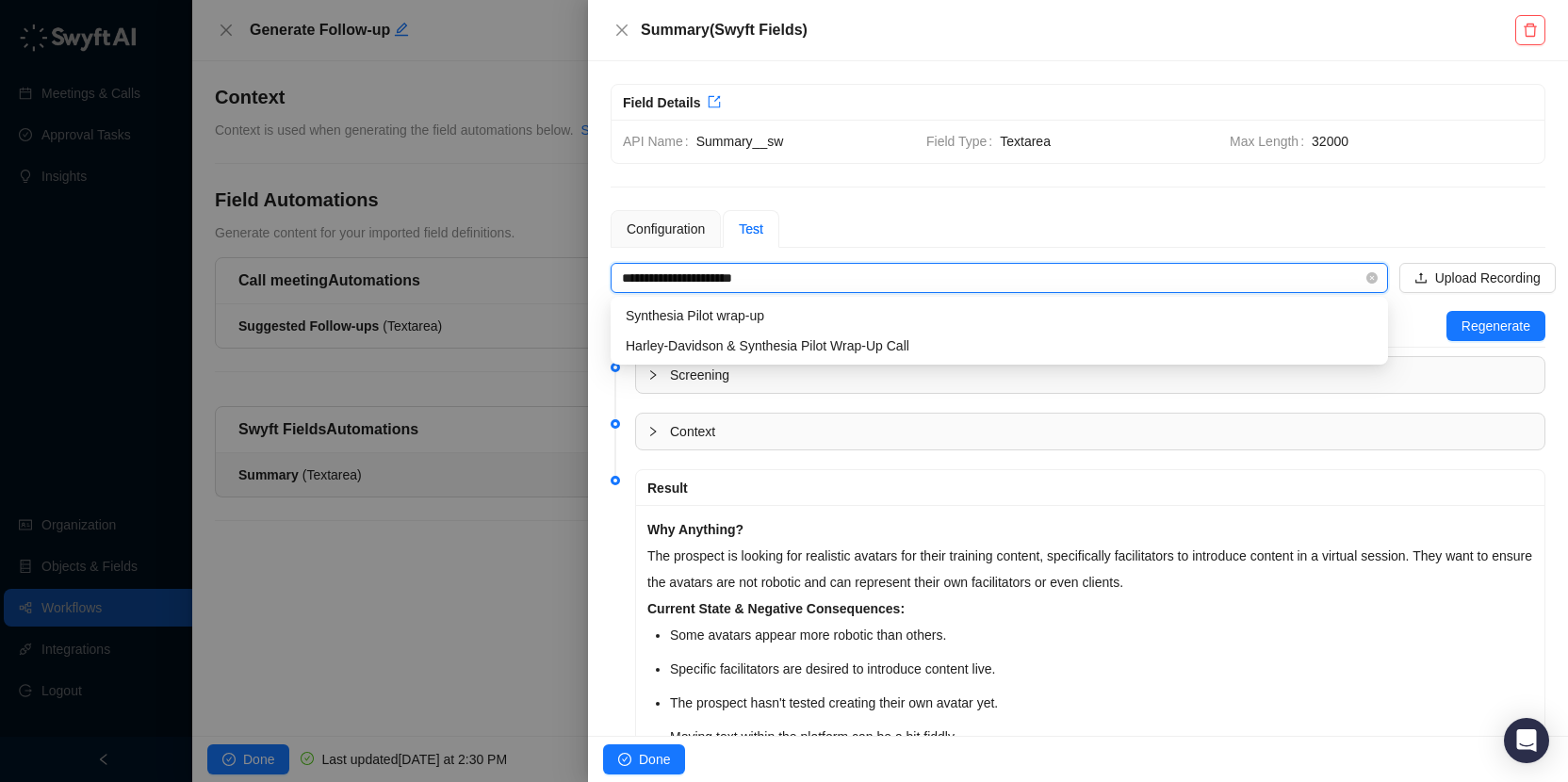
click at [811, 274] on input "**********" at bounding box center [993, 278] width 744 height 28
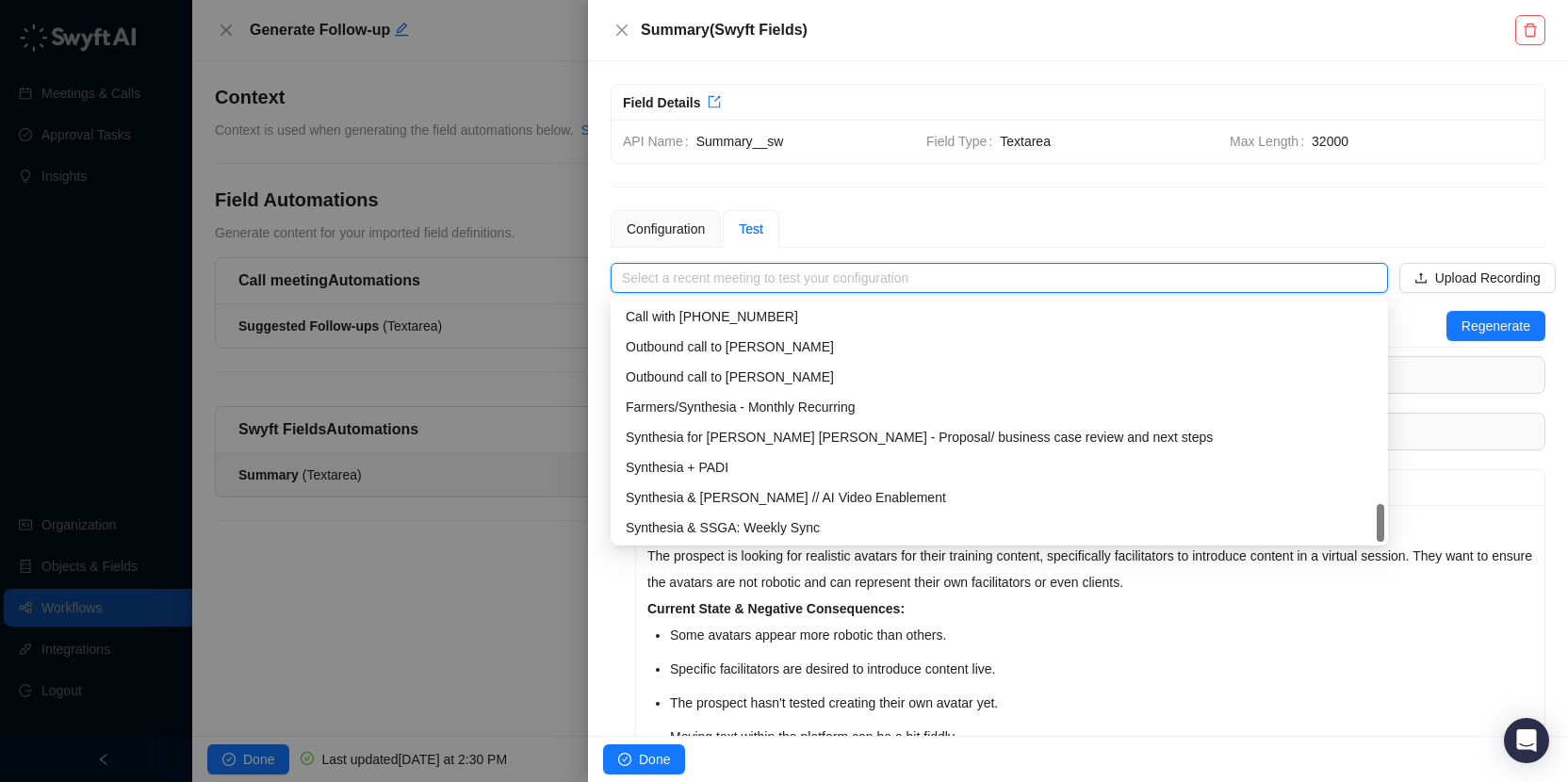
scroll to position [362, 0]
click at [885, 433] on div "Synthesia for Moss Adams - Proposal/ business case review and next steps" at bounding box center [999, 436] width 747 height 20
type input "**********"
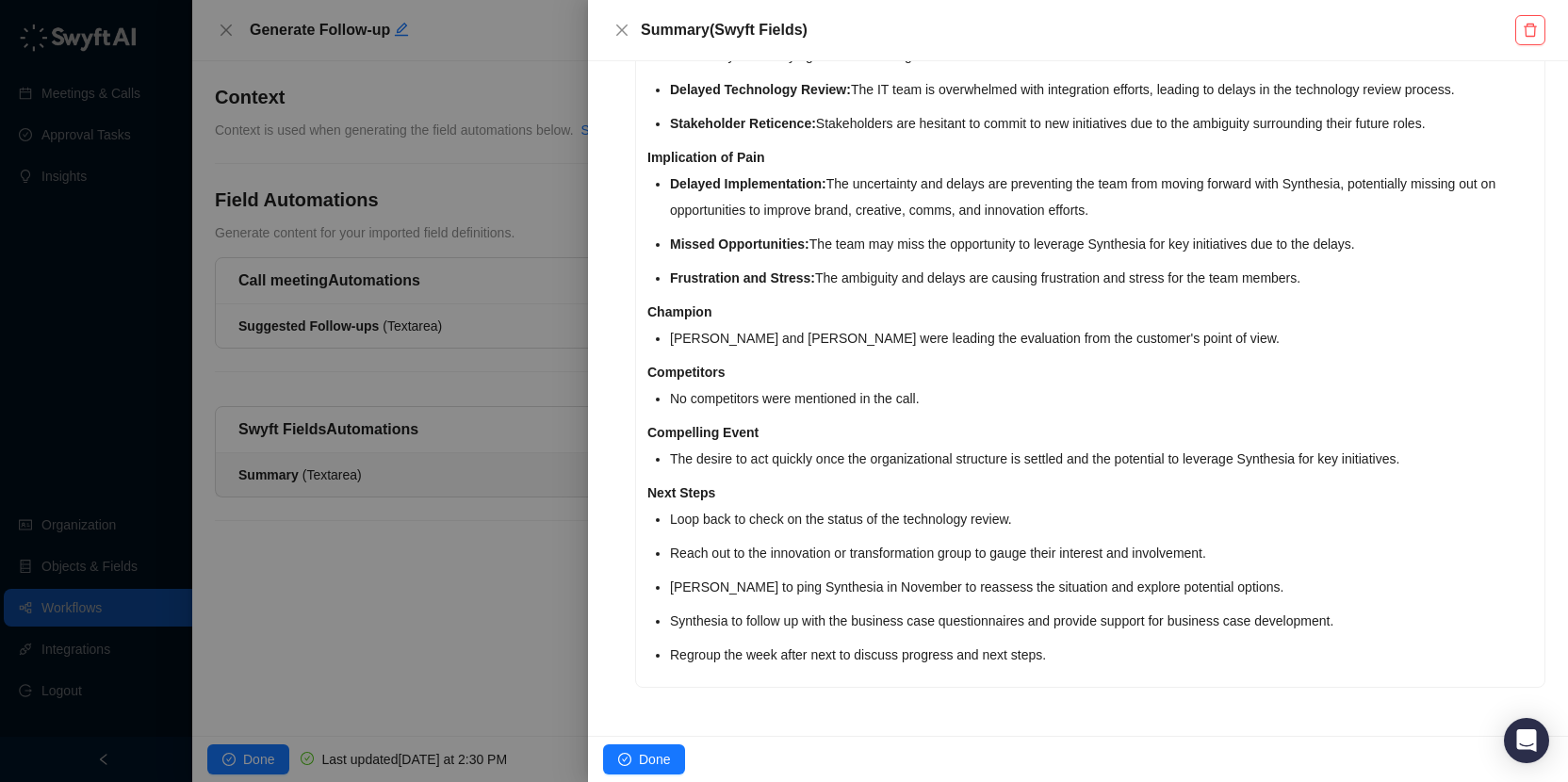
scroll to position [0, 0]
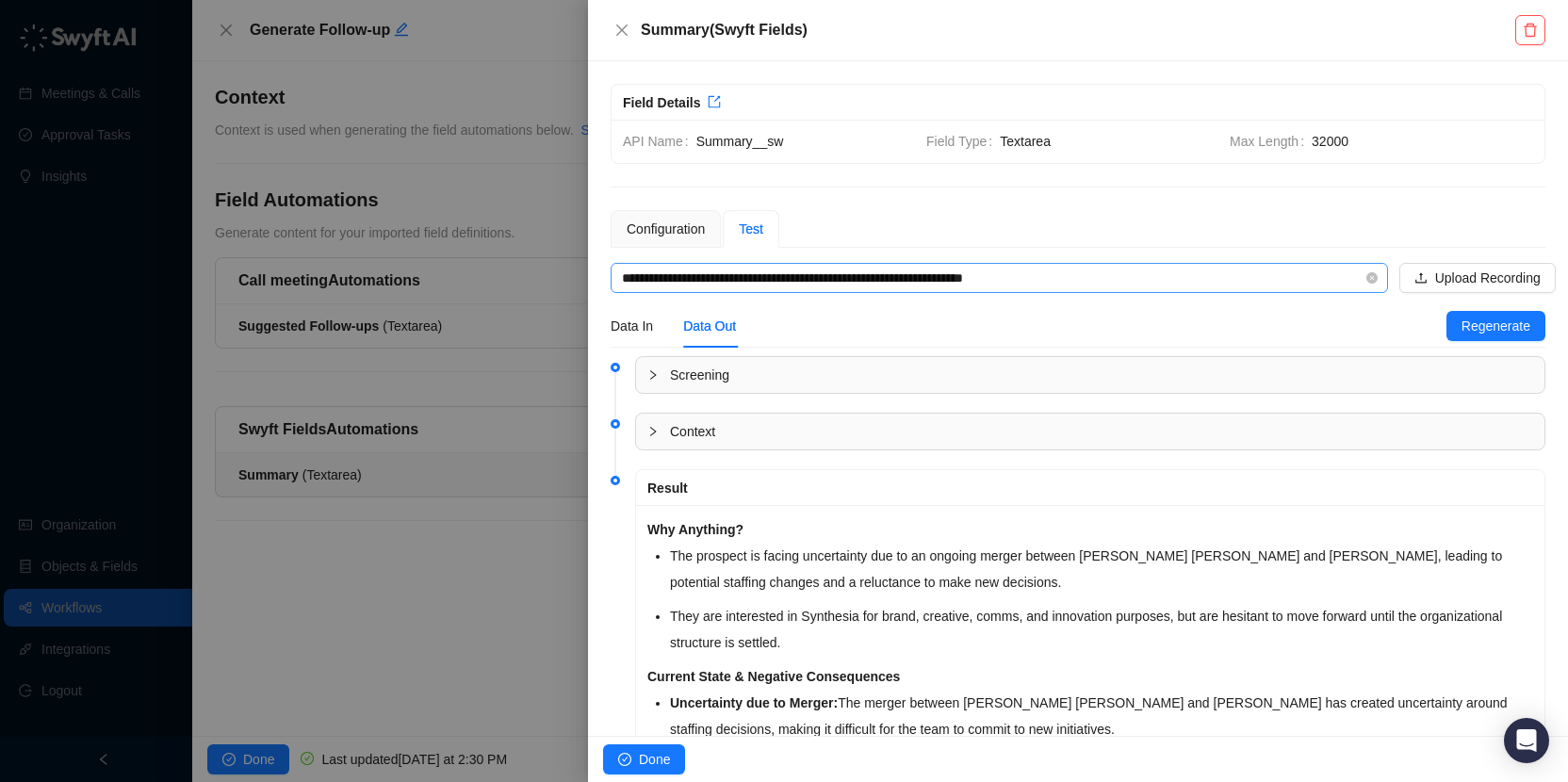
click at [914, 280] on input "**********" at bounding box center [993, 278] width 744 height 28
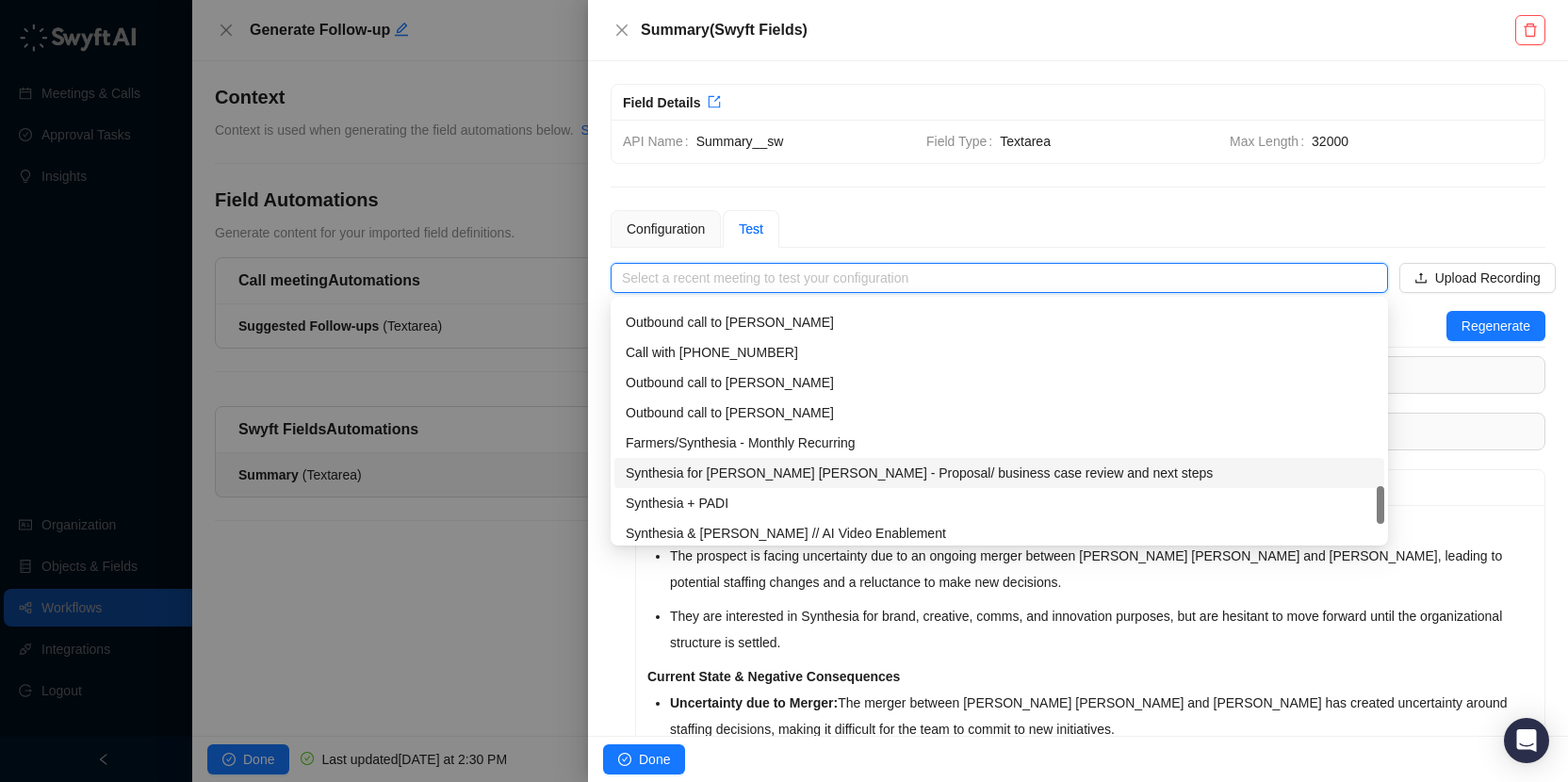
scroll to position [362, 0]
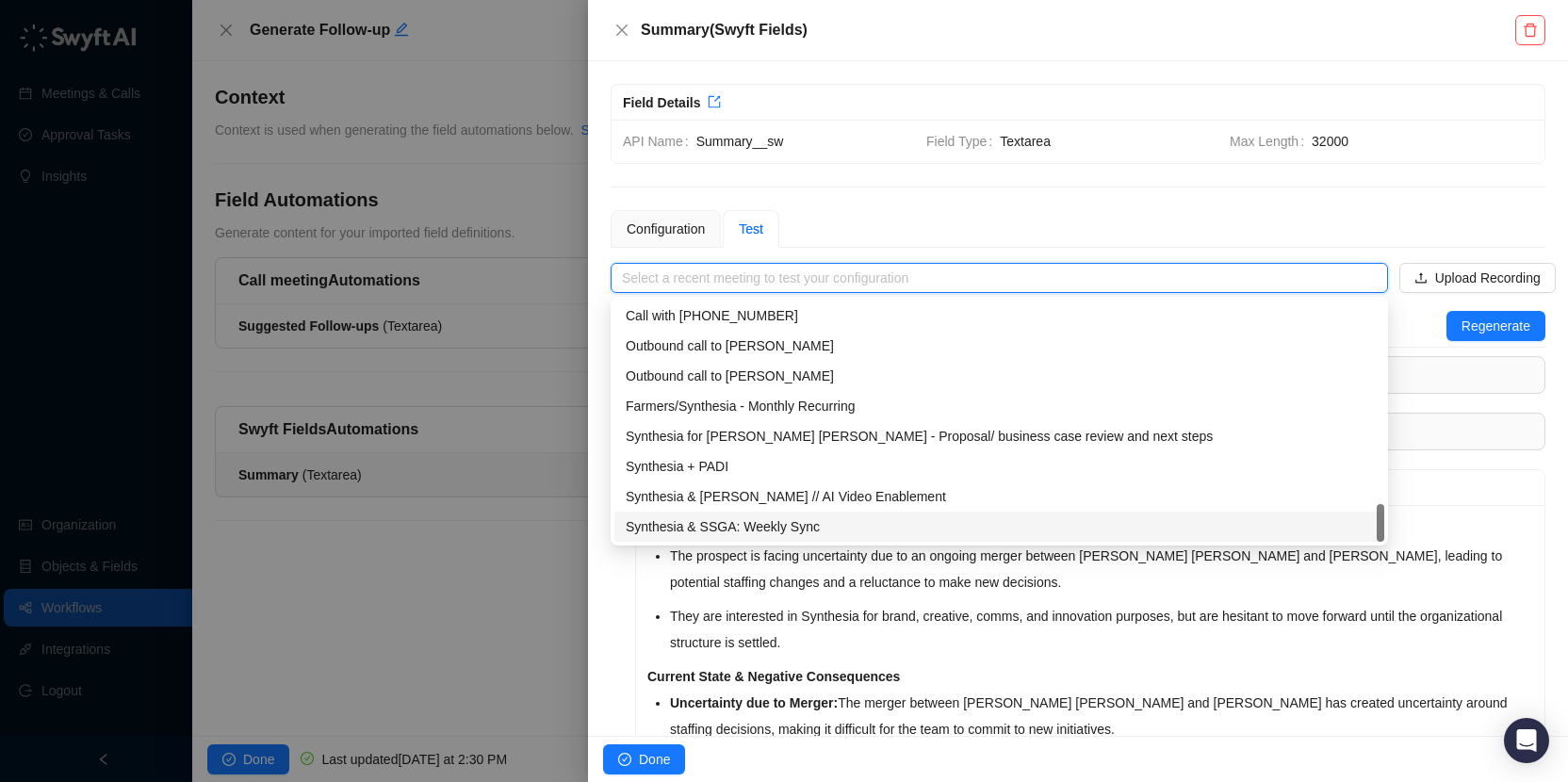
click at [844, 527] on div "Synthesia & SSGA: Weekly Sync" at bounding box center [999, 527] width 747 height 20
type input "**********"
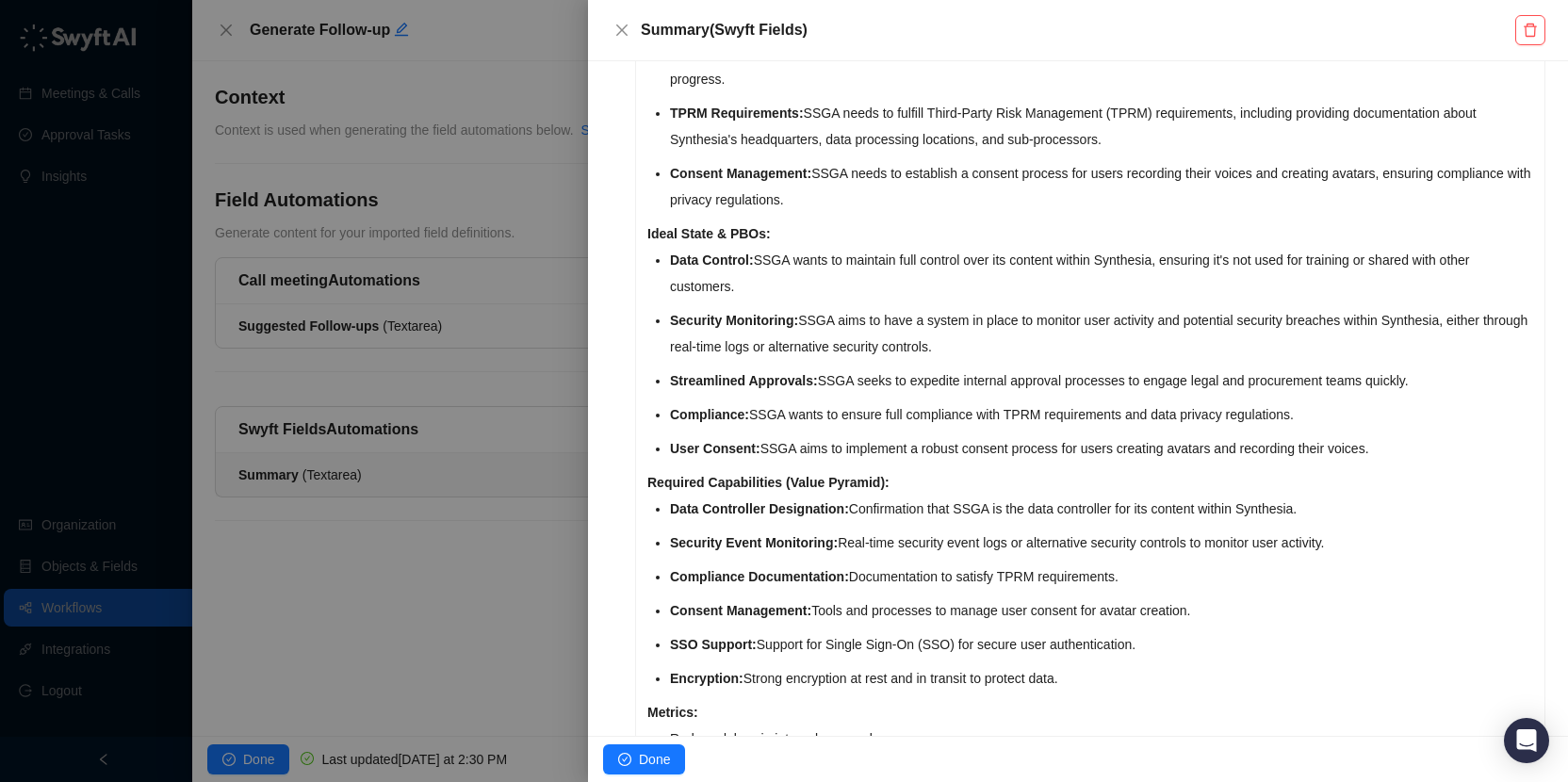
scroll to position [0, 0]
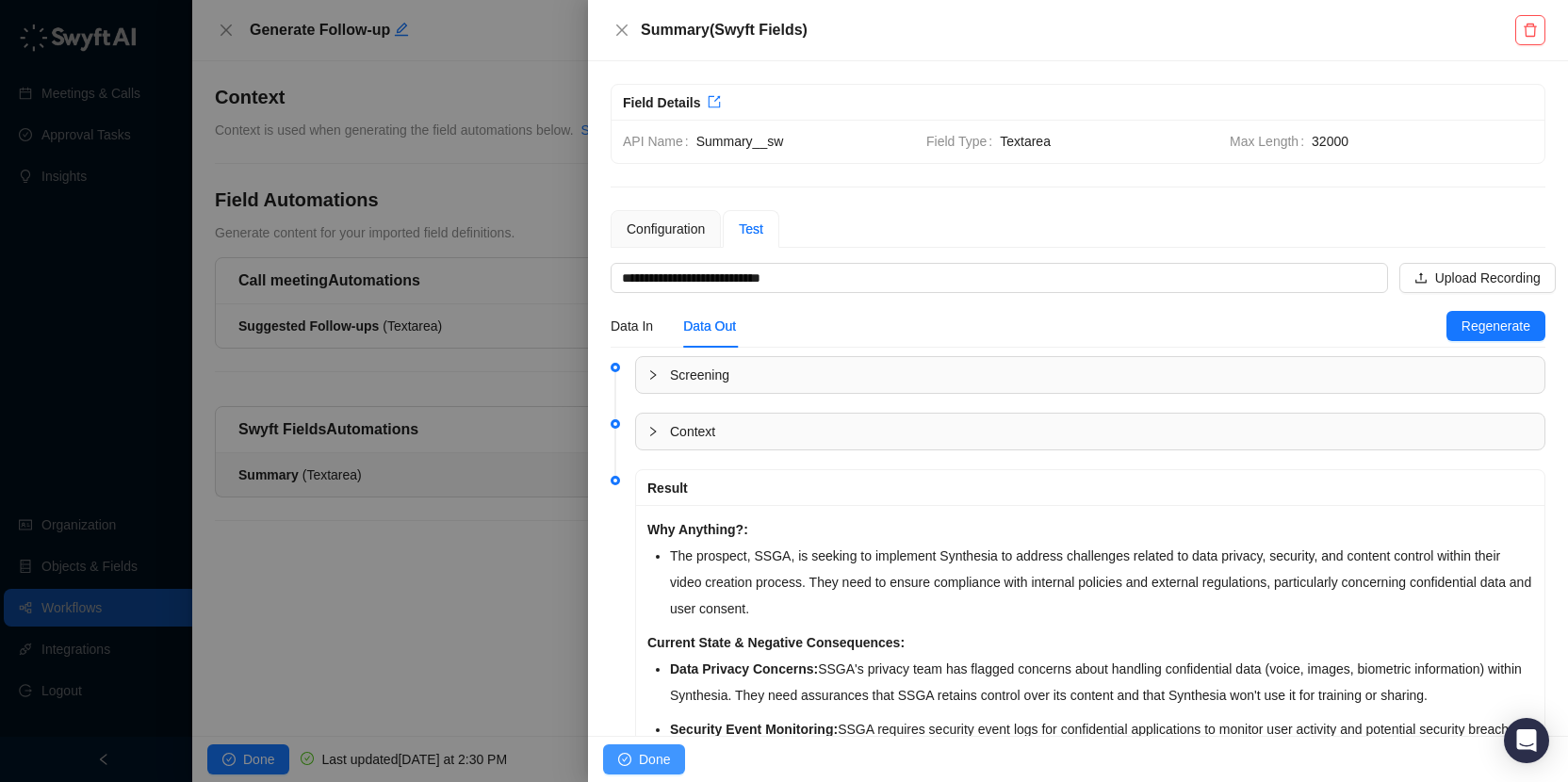
click at [656, 762] on span "Done" at bounding box center [654, 760] width 31 height 20
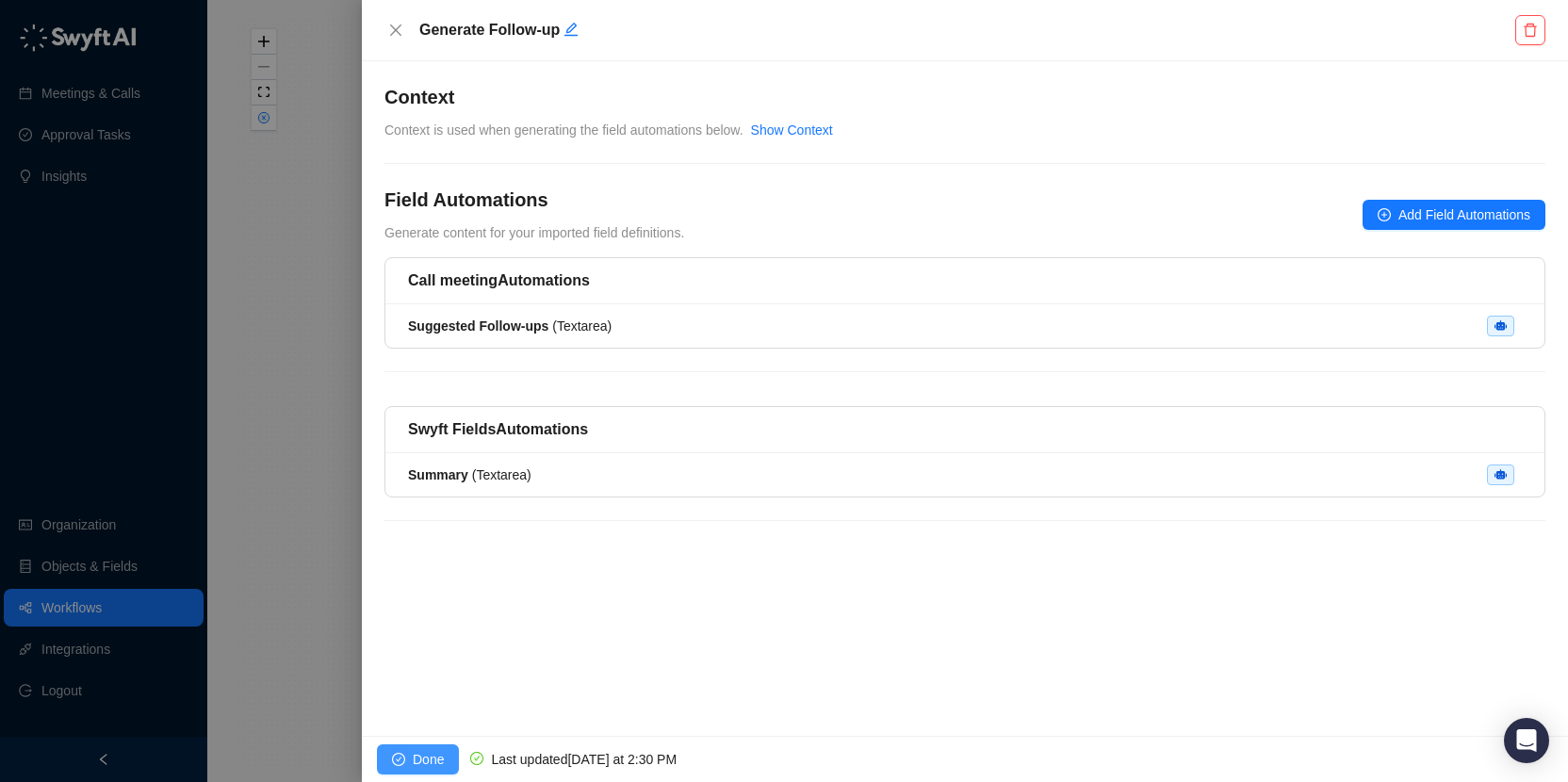
click at [430, 754] on span "Done" at bounding box center [428, 760] width 31 height 20
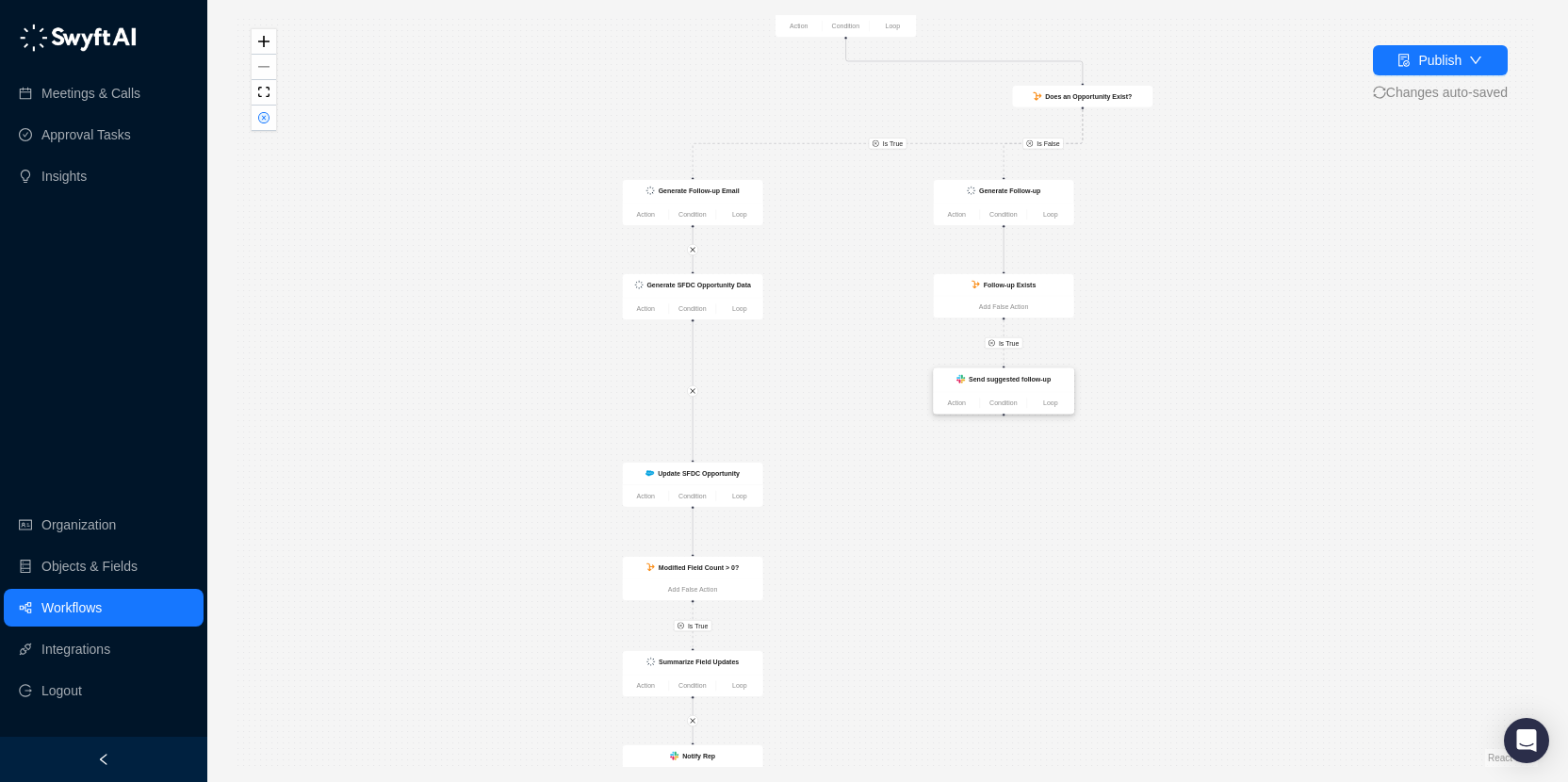
click at [1021, 382] on strong "Send suggested follow-up" at bounding box center [1010, 379] width 82 height 8
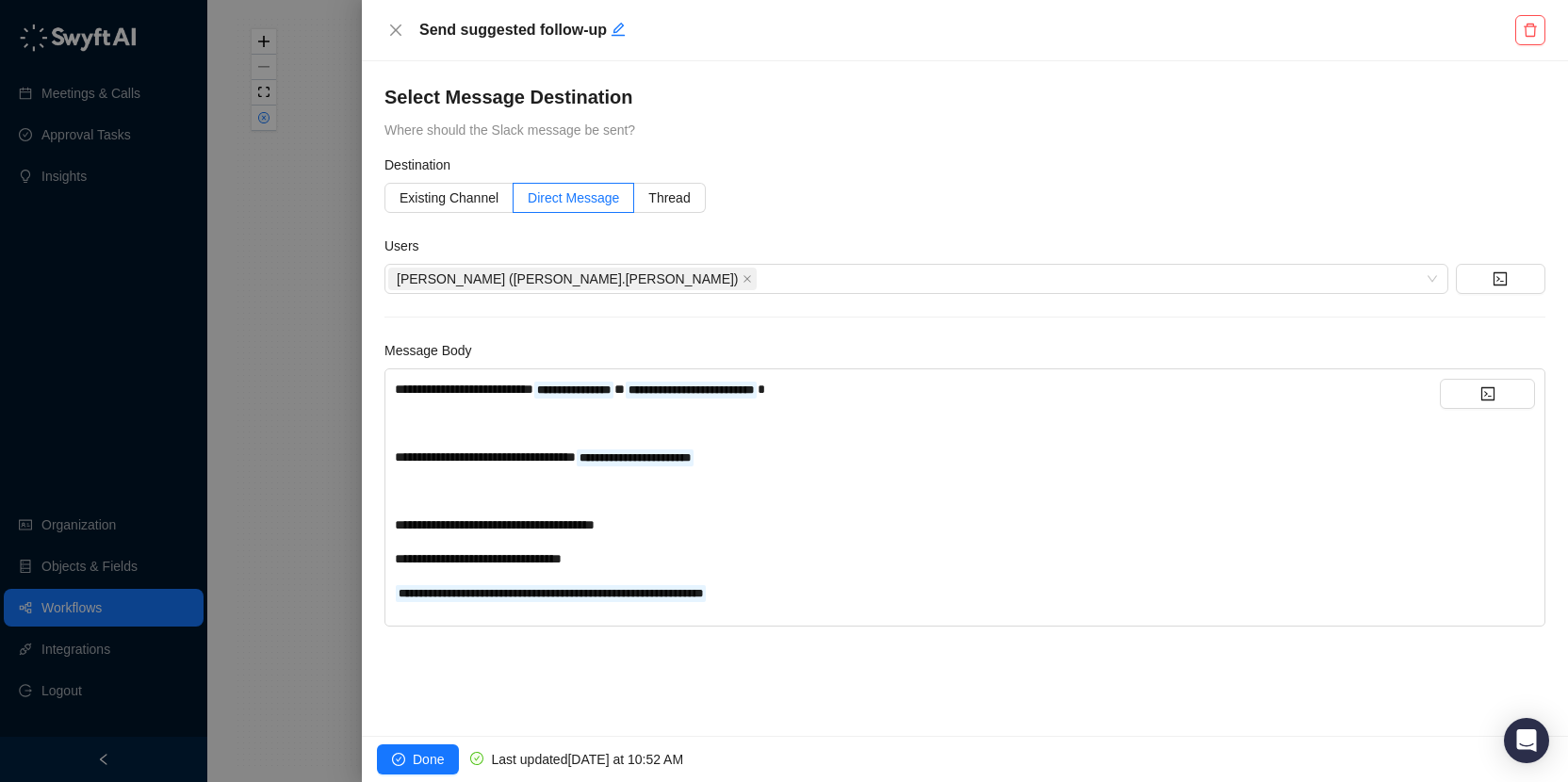
click at [608, 491] on div "﻿" at bounding box center [917, 490] width 1045 height 20
click at [425, 753] on span "Done" at bounding box center [428, 760] width 31 height 20
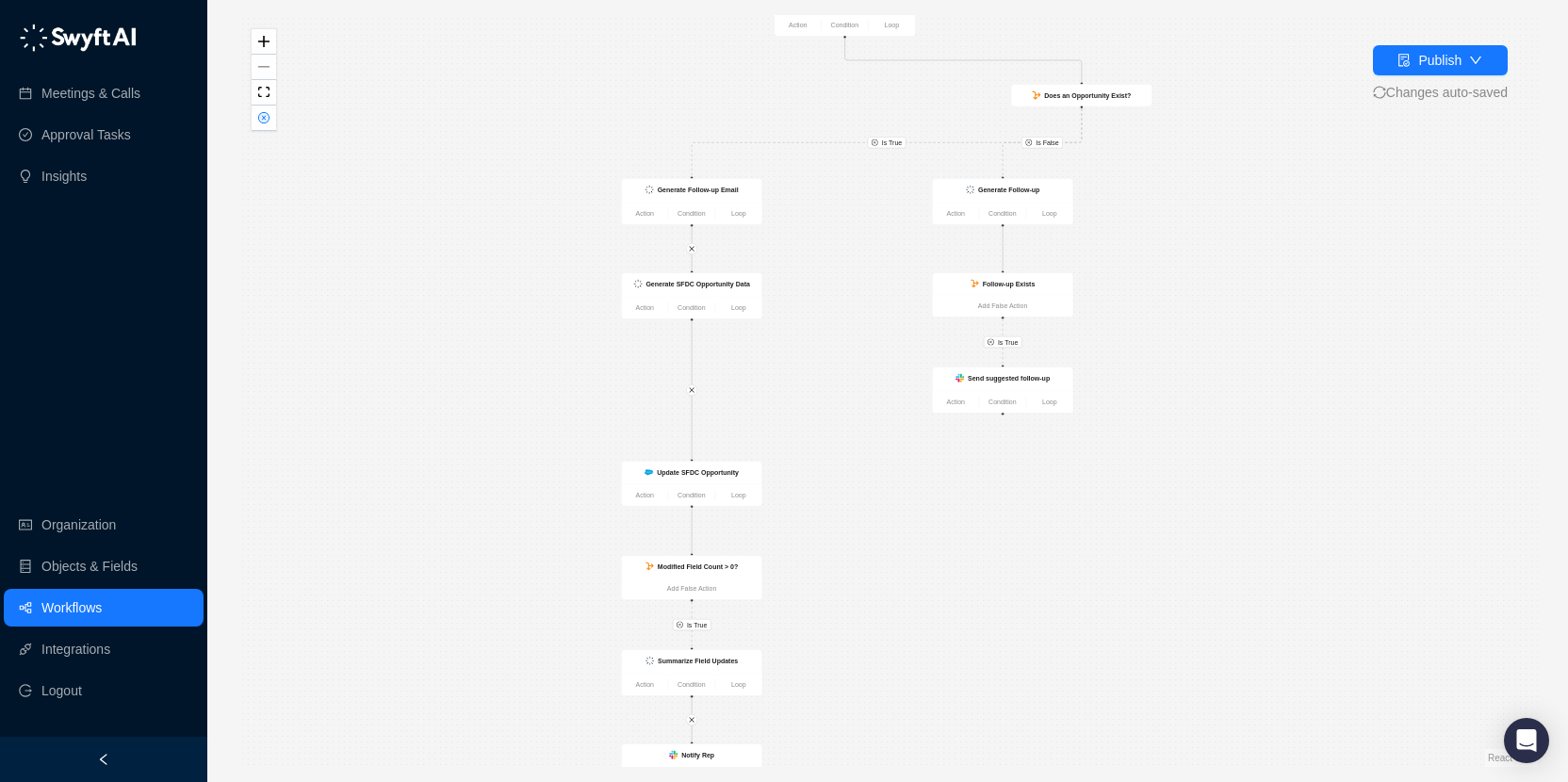
drag, startPoint x: 605, startPoint y: 704, endPoint x: 605, endPoint y: 540, distance: 164.0
click at [605, 540] on div "Is True Is True Is True Is False Call Completed Action Condition Loop Does an O…" at bounding box center [888, 391] width 1300 height 753
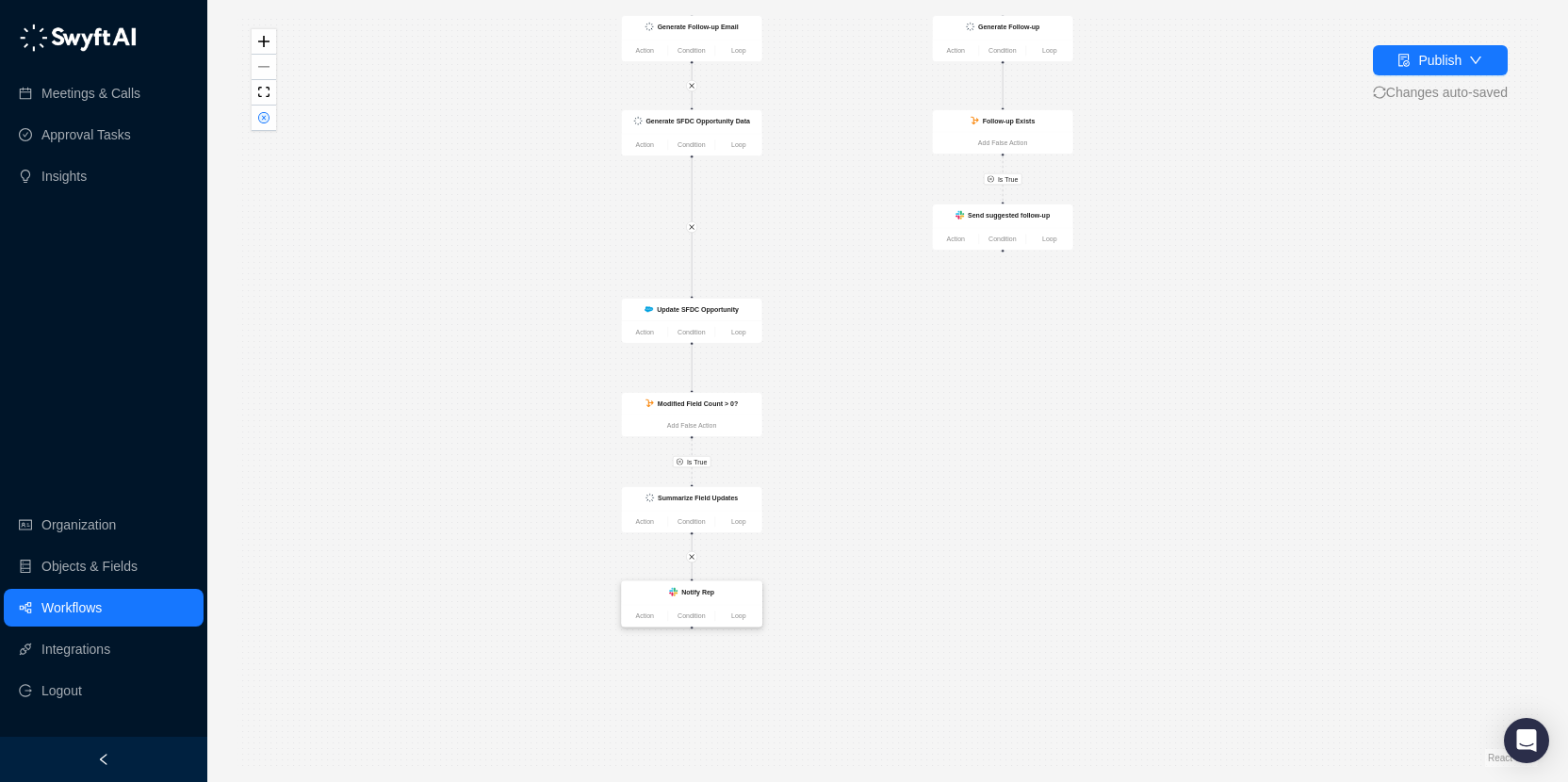
click at [696, 592] on strong "Notify Rep" at bounding box center [698, 592] width 33 height 8
click at [998, 213] on strong "Send suggested follow-up" at bounding box center [1009, 215] width 82 height 8
click at [998, 213] on strong "Send suggested follow-up" at bounding box center [1008, 215] width 82 height 8
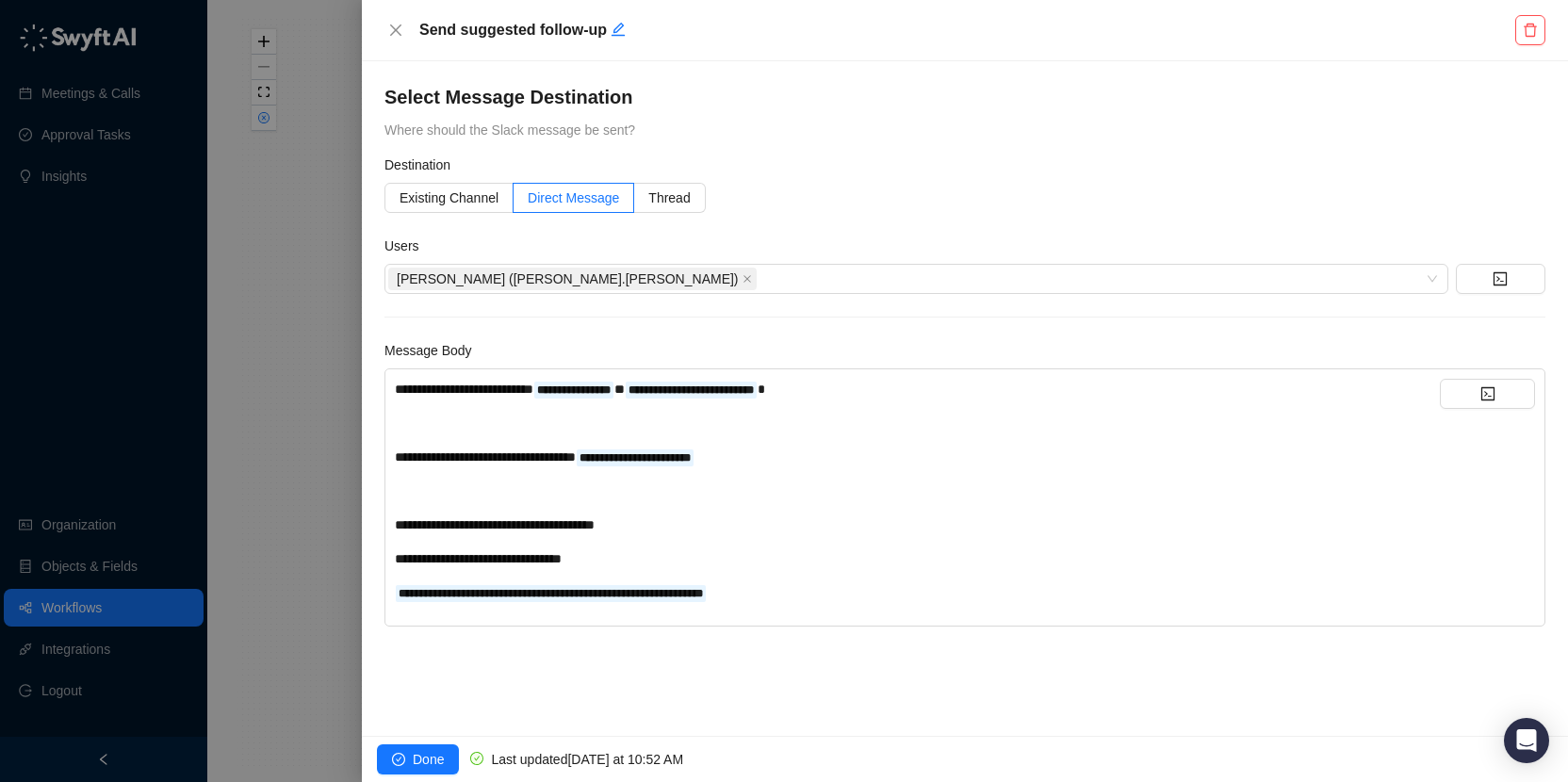
click at [683, 492] on div "﻿" at bounding box center [917, 490] width 1045 height 20
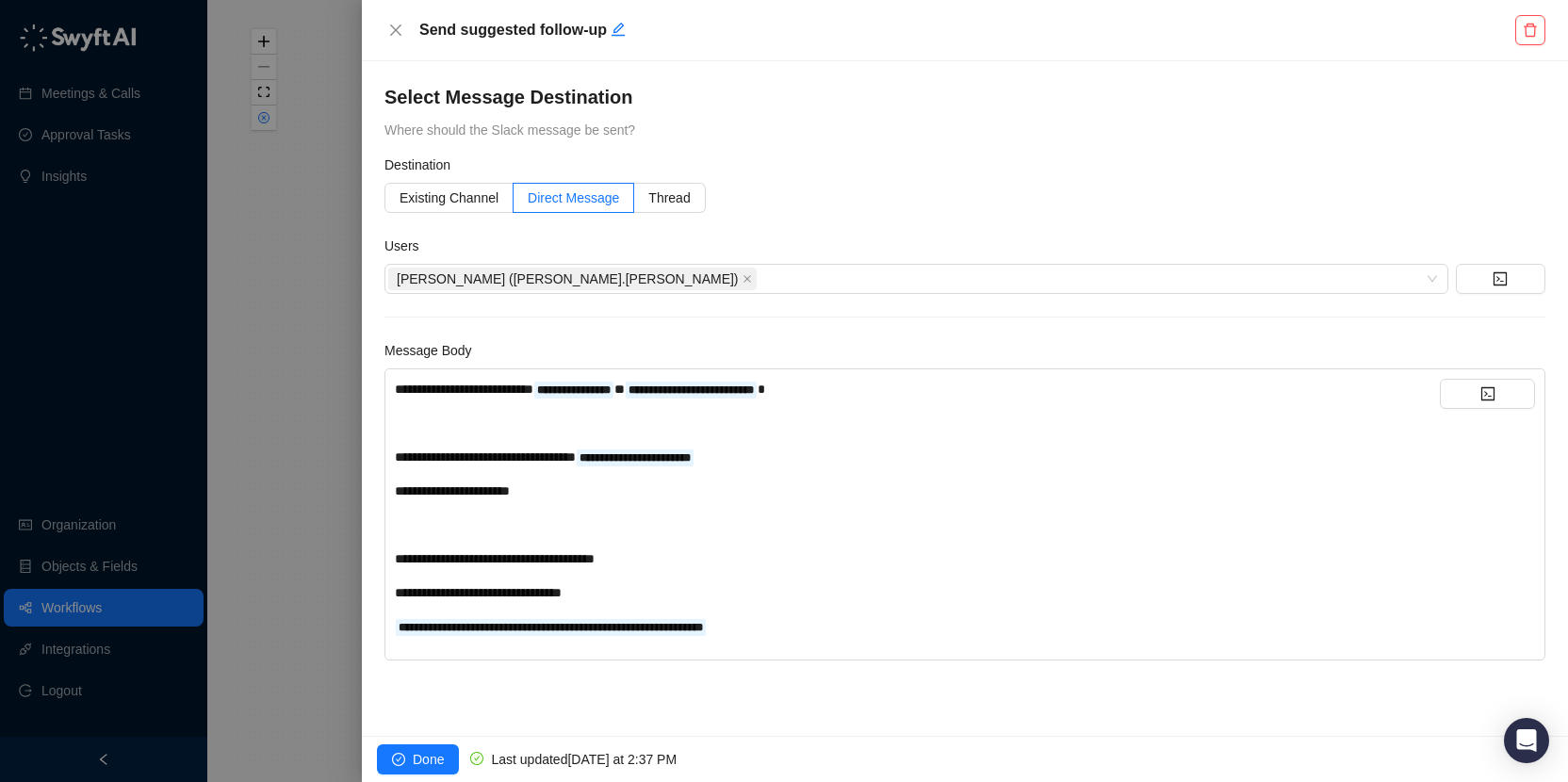
click at [1510, 376] on div "**********" at bounding box center [964, 515] width 1161 height 293
click at [1504, 390] on button "button" at bounding box center [1487, 394] width 96 height 30
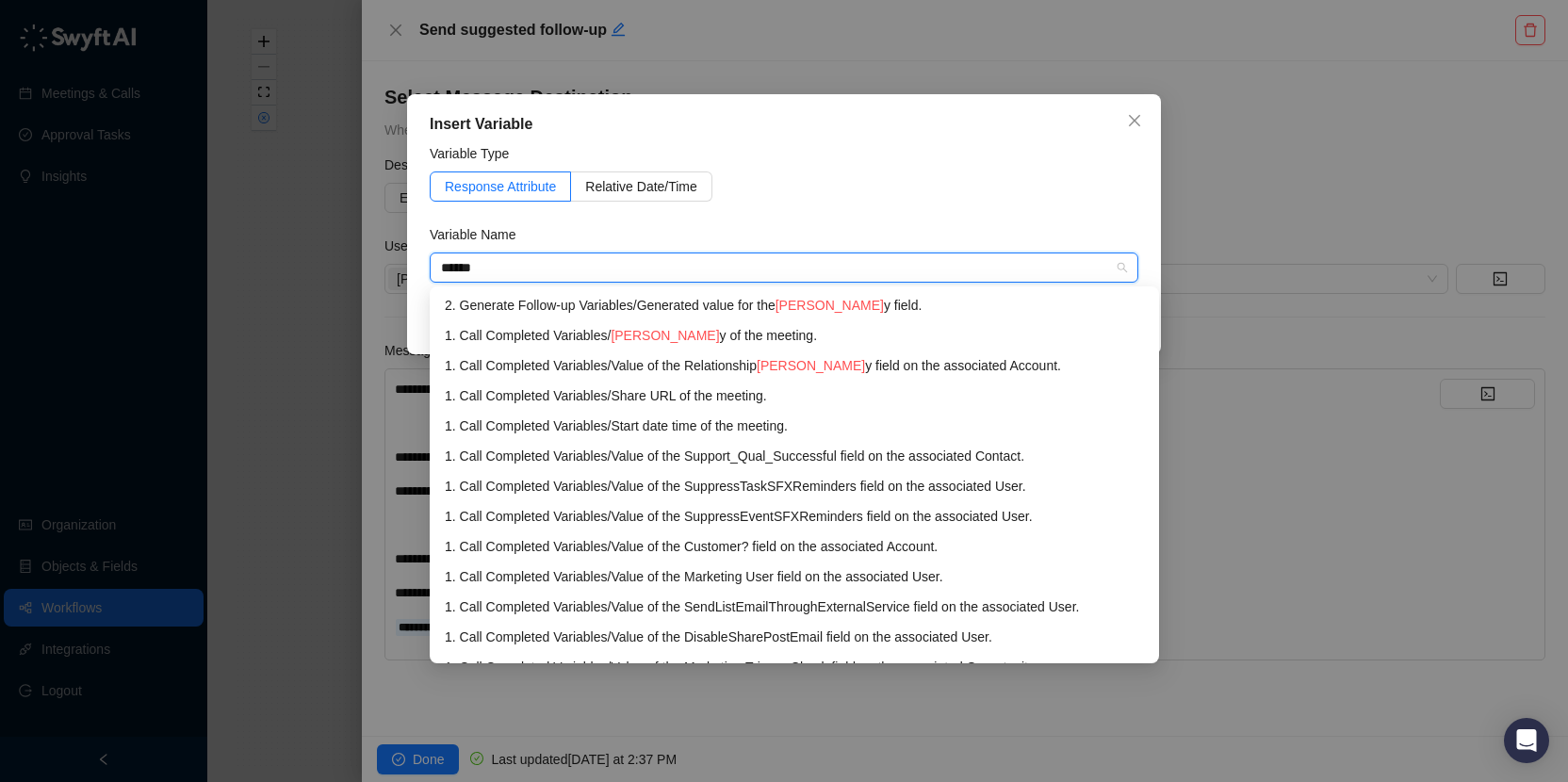
type input "*******"
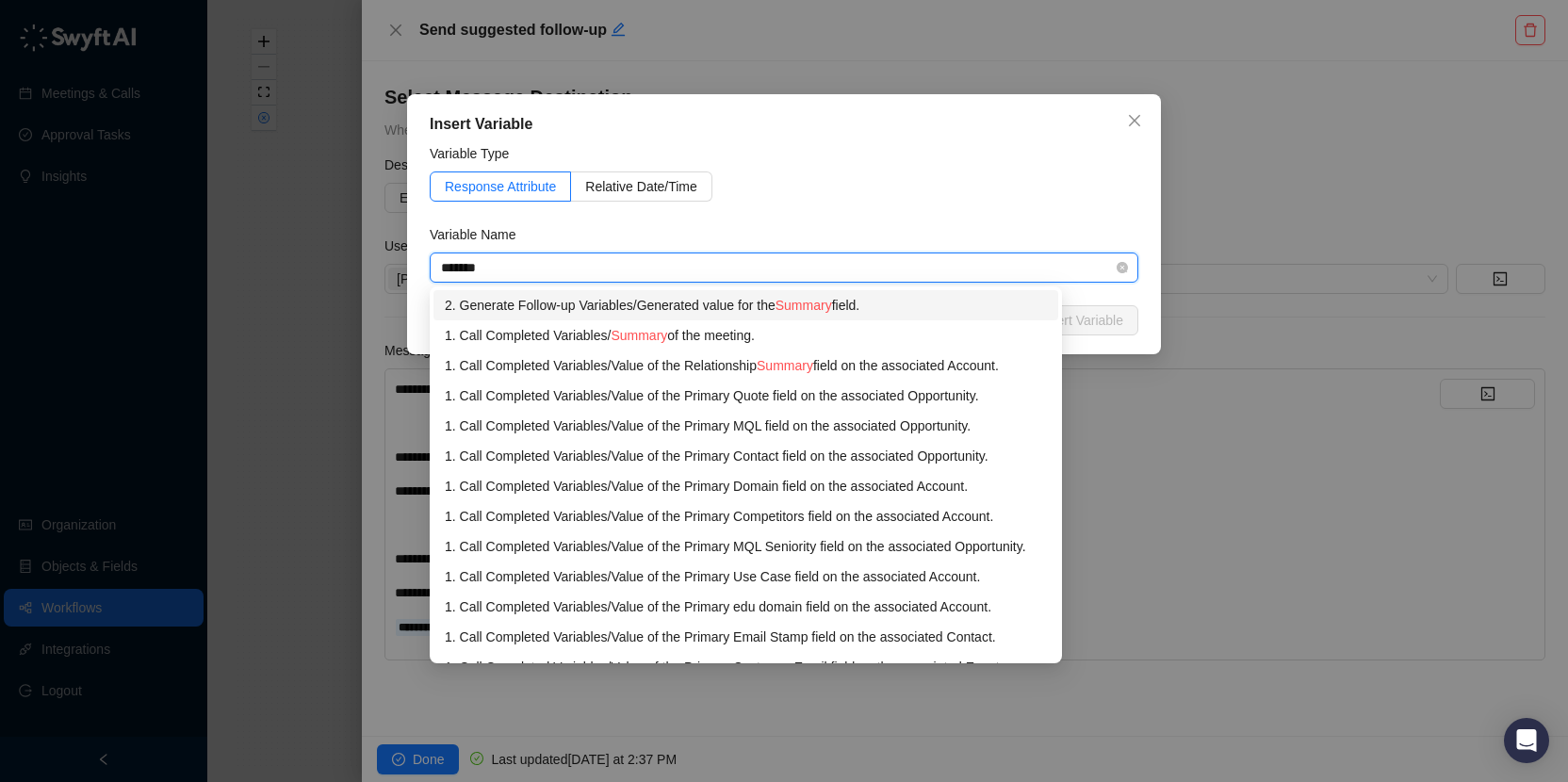
click at [726, 311] on div "2. Generate Follow-up Variables / Generated value for the Summary field." at bounding box center [746, 305] width 602 height 20
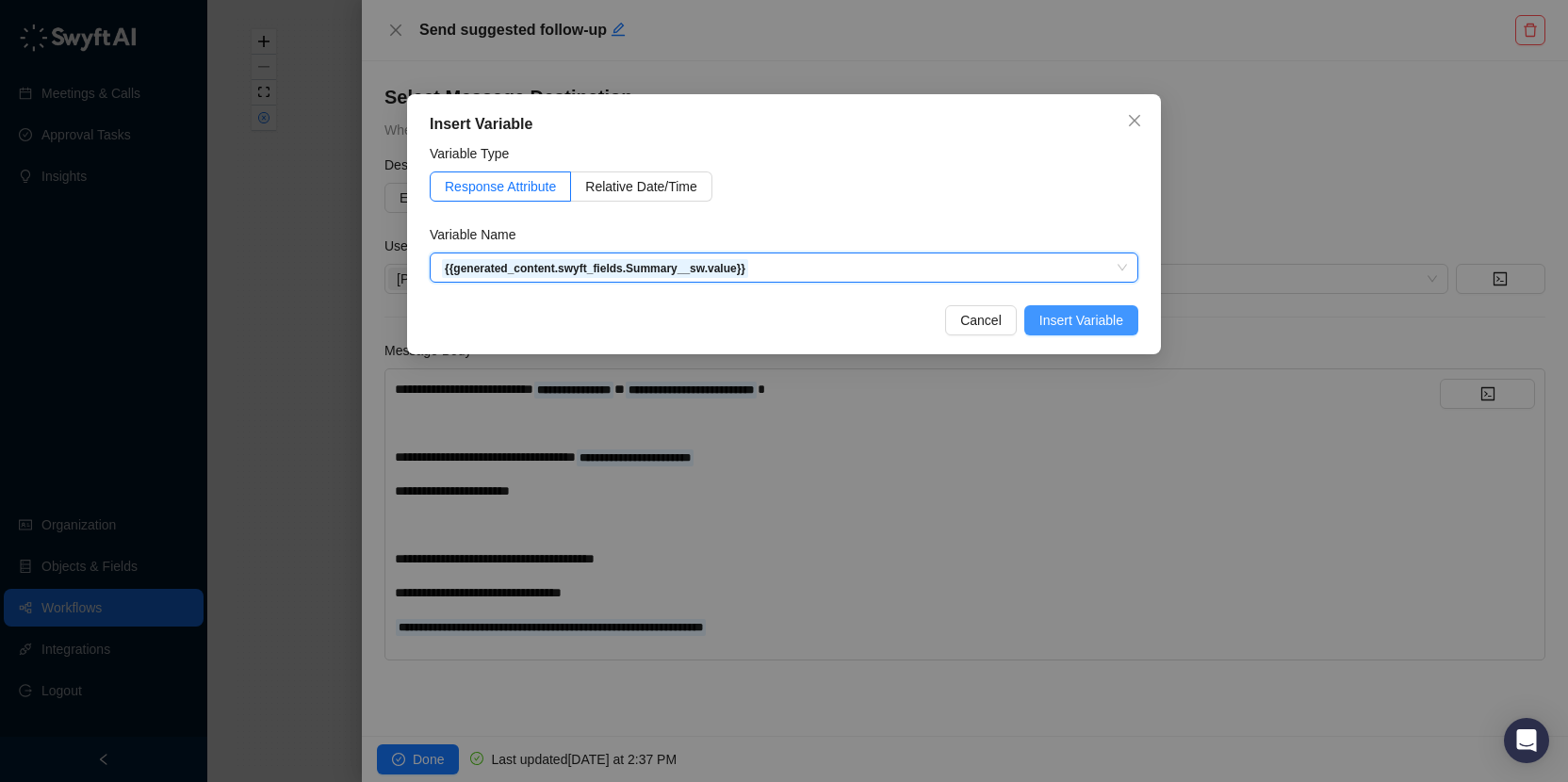
click at [1055, 316] on span "Insert Variable" at bounding box center [1081, 320] width 84 height 20
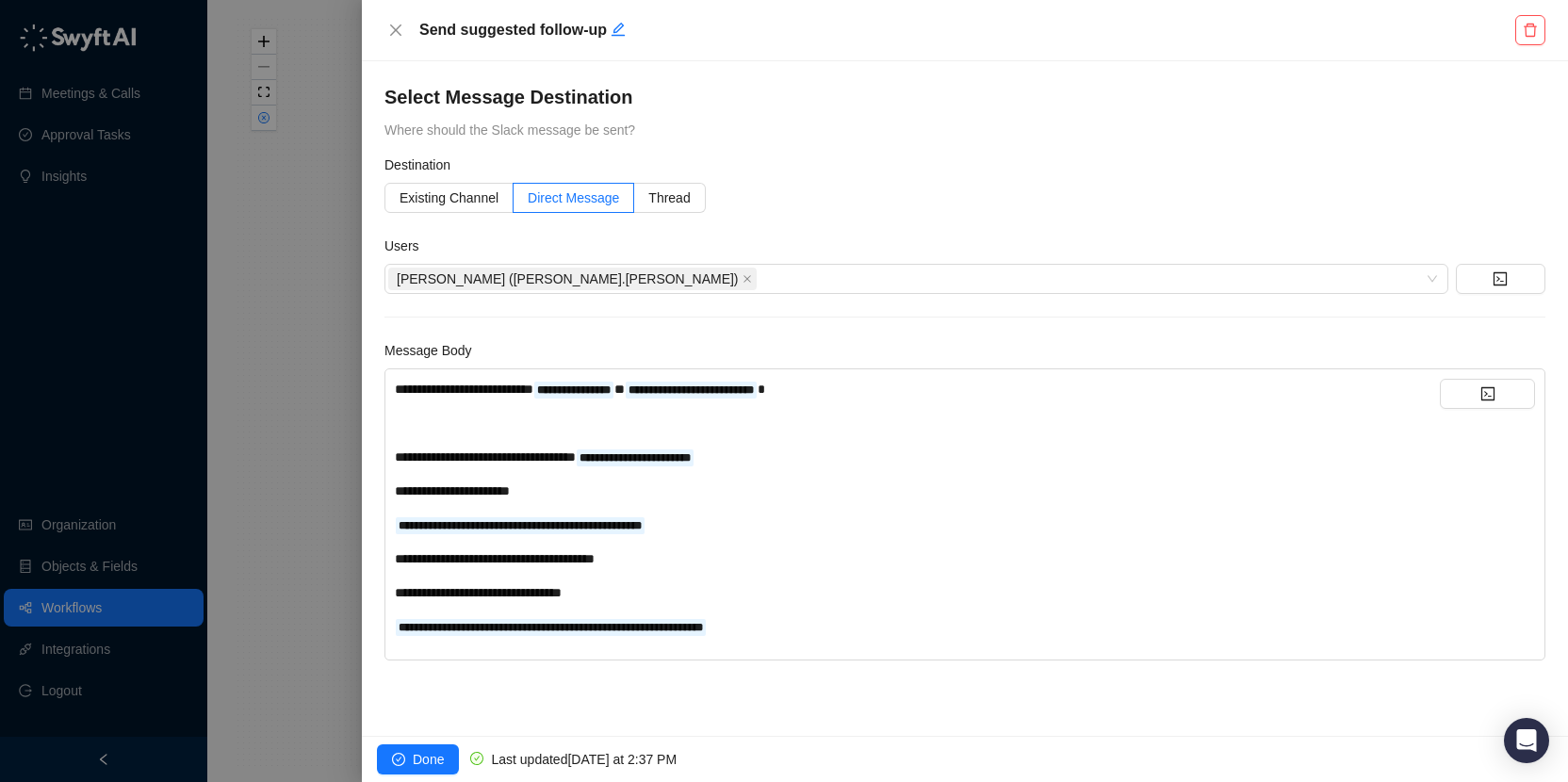
click at [710, 594] on div "**********" at bounding box center [917, 592] width 1045 height 20
copy span "**********"
click at [798, 462] on div "**********" at bounding box center [917, 456] width 1045 height 20
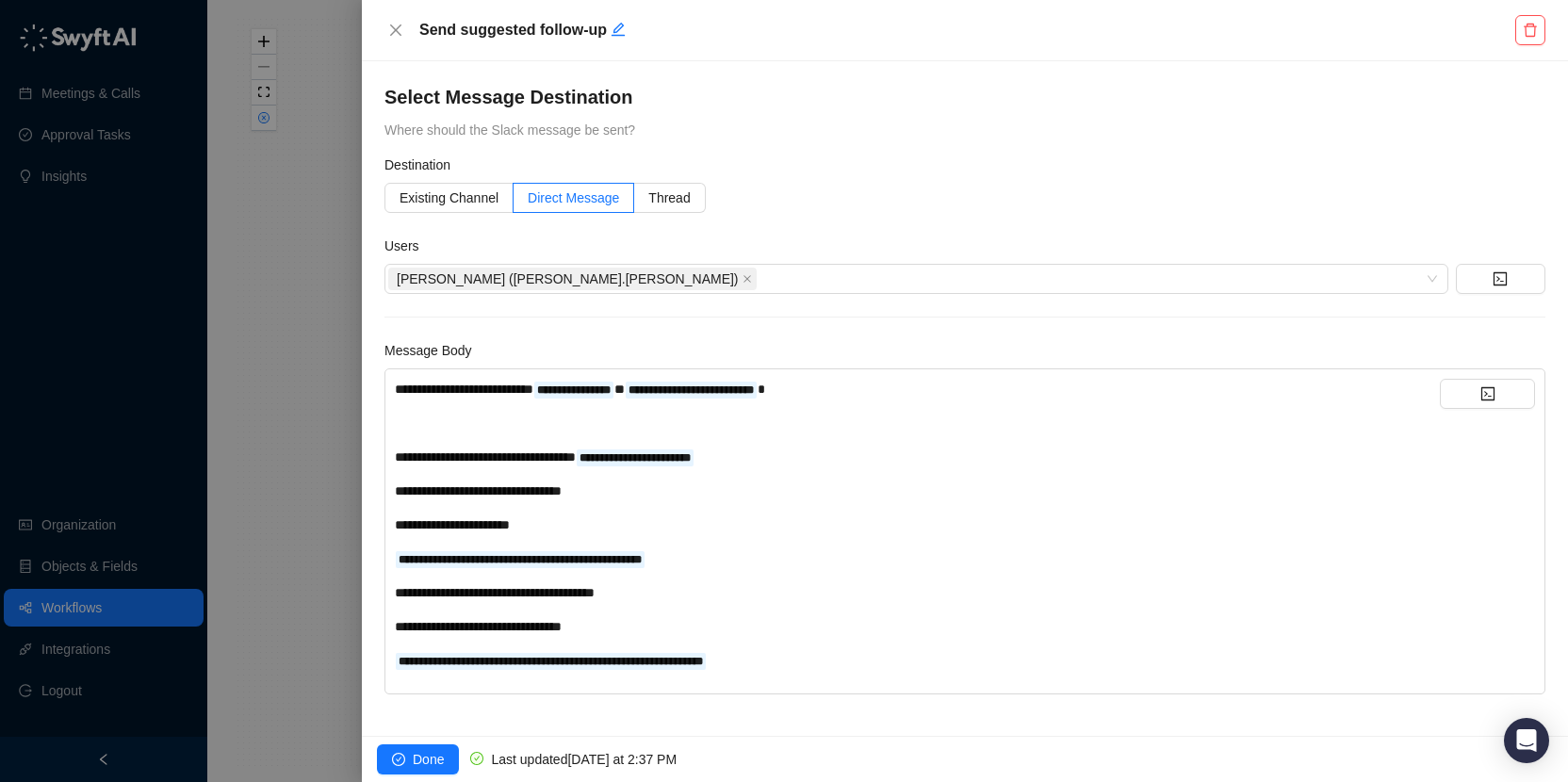
scroll to position [4, 0]
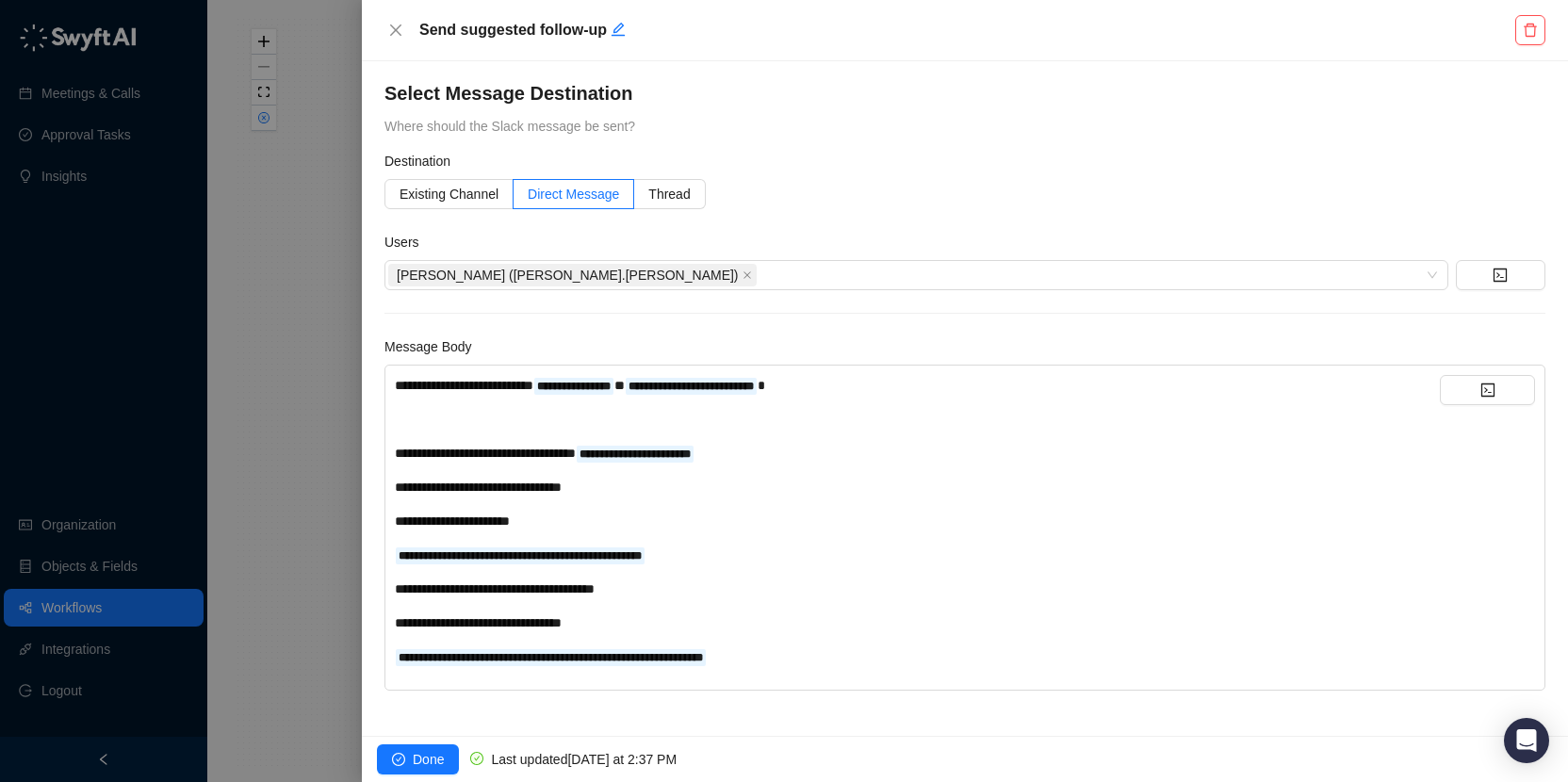
click at [533, 419] on div "﻿" at bounding box center [917, 419] width 1045 height 20
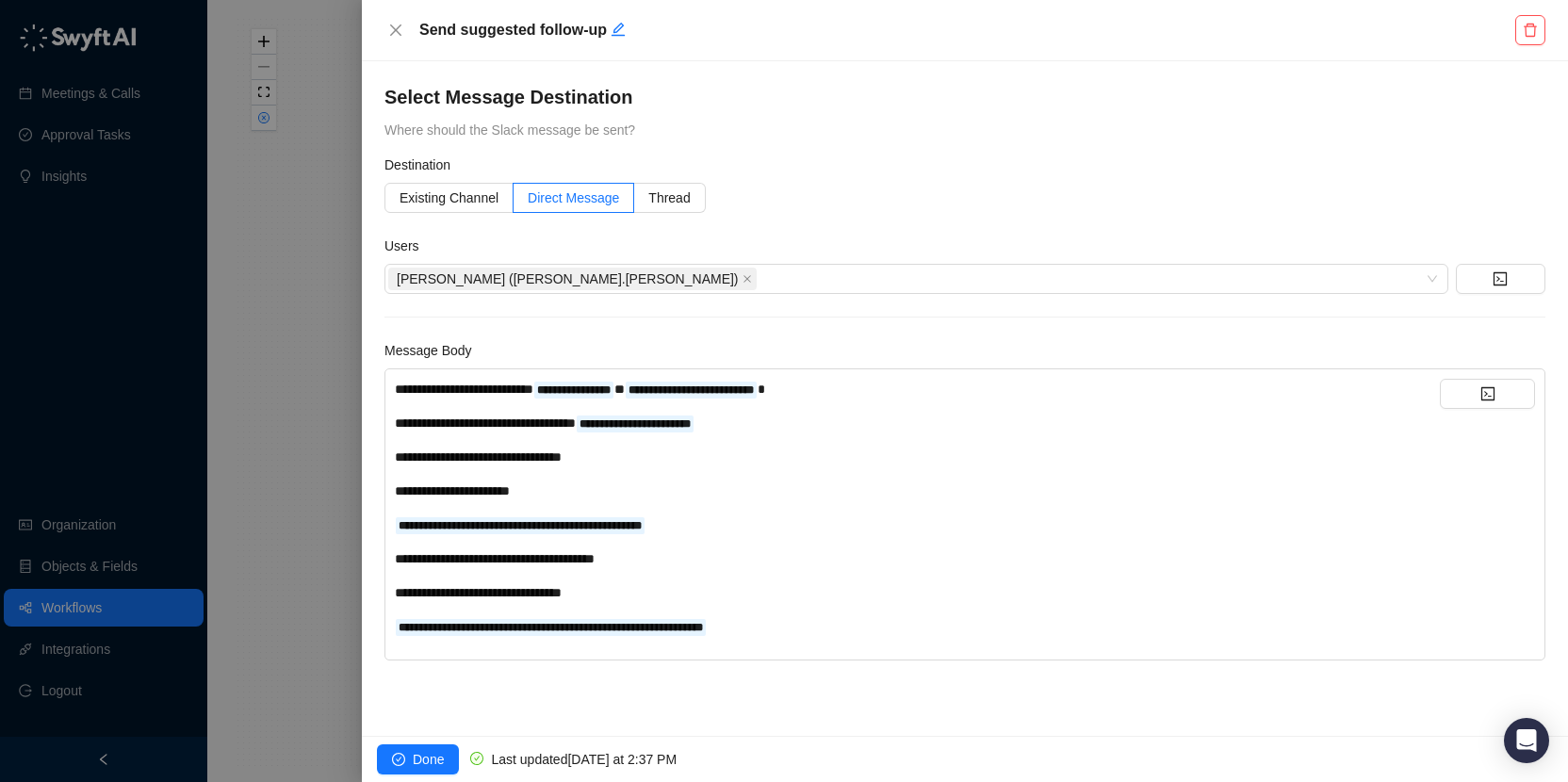
scroll to position [0, 0]
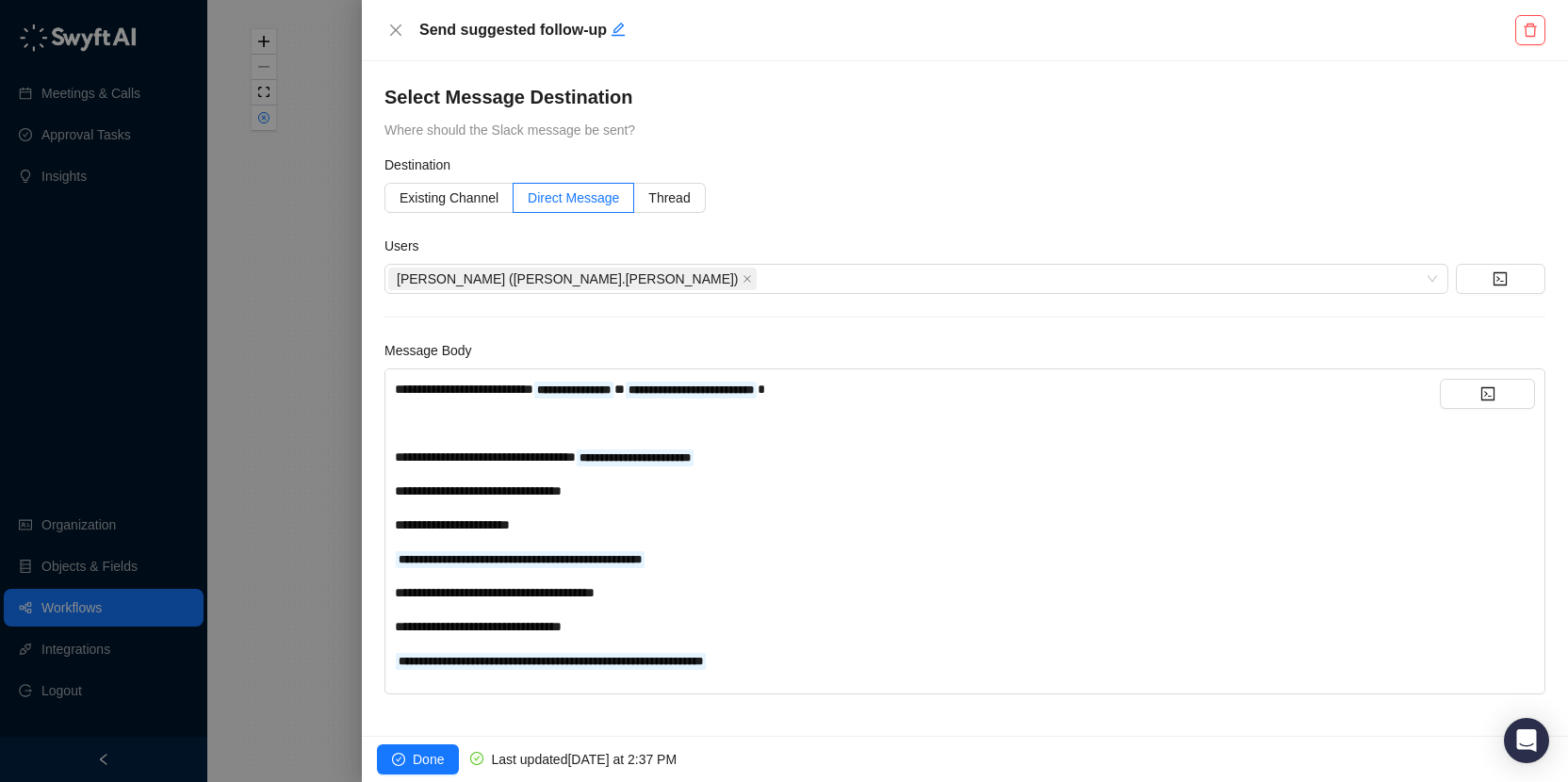
click at [620, 526] on div "**********" at bounding box center [917, 525] width 1045 height 20
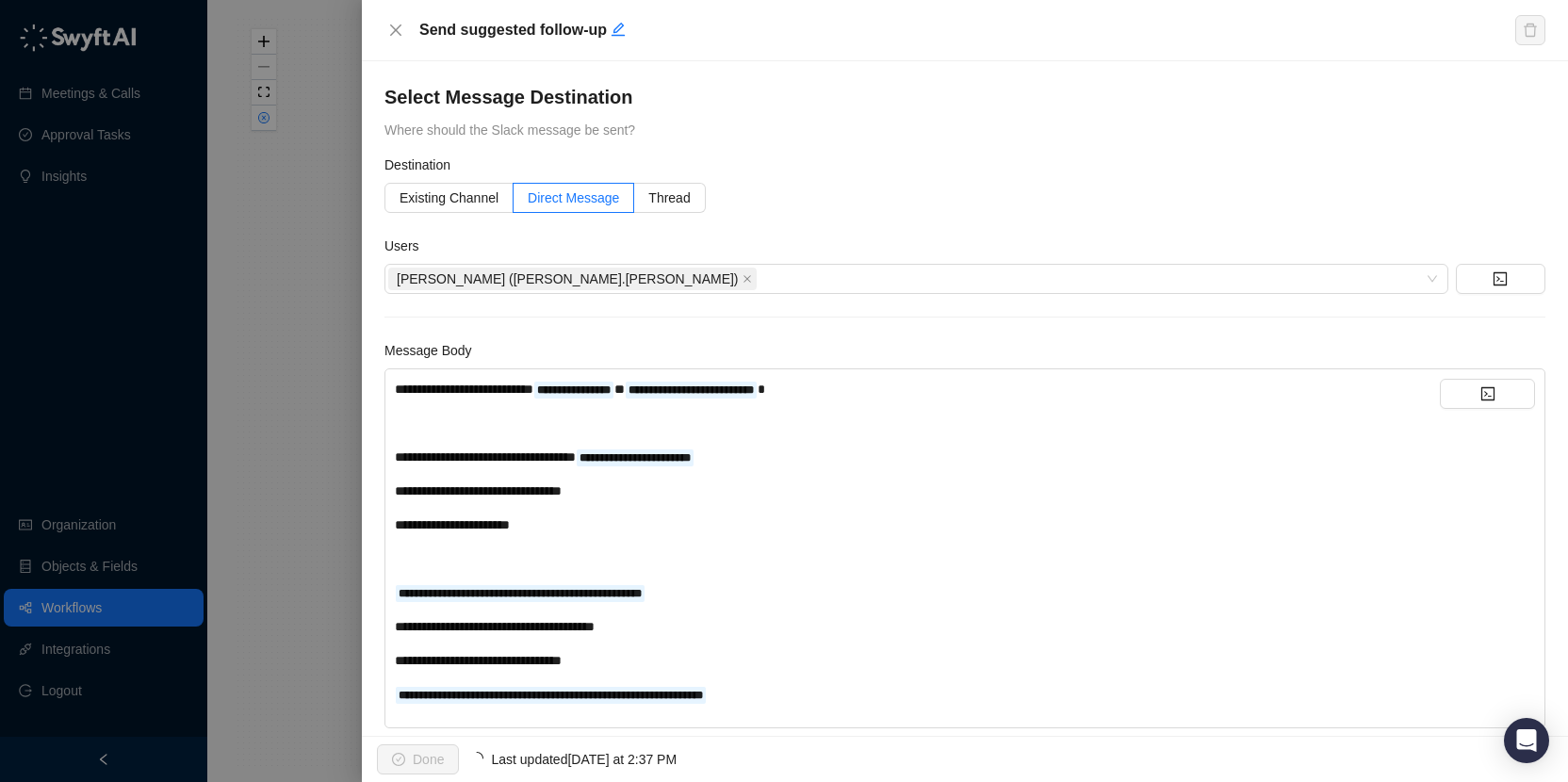
scroll to position [38, 0]
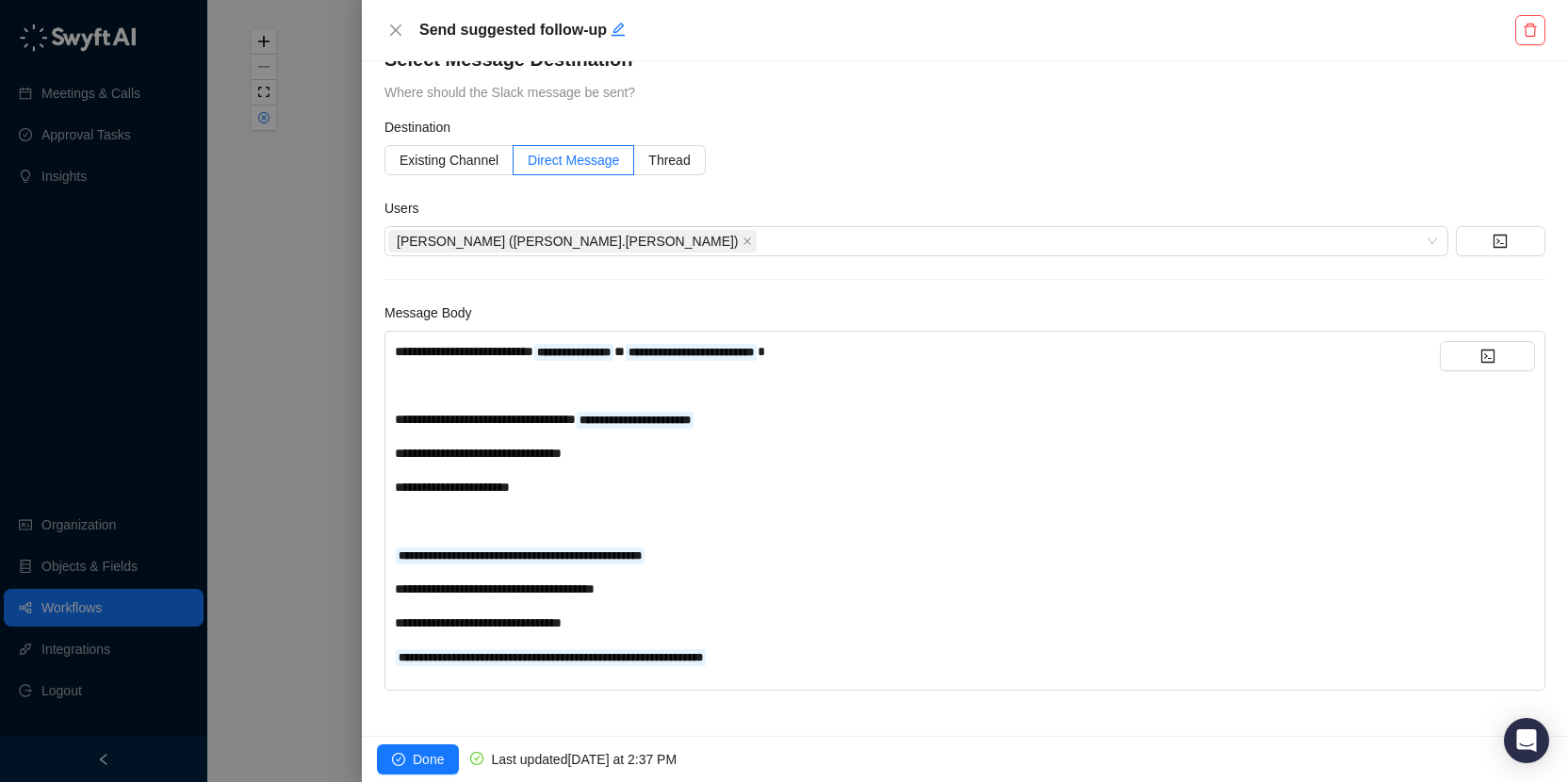
click at [696, 590] on div "**********" at bounding box center [917, 589] width 1045 height 20
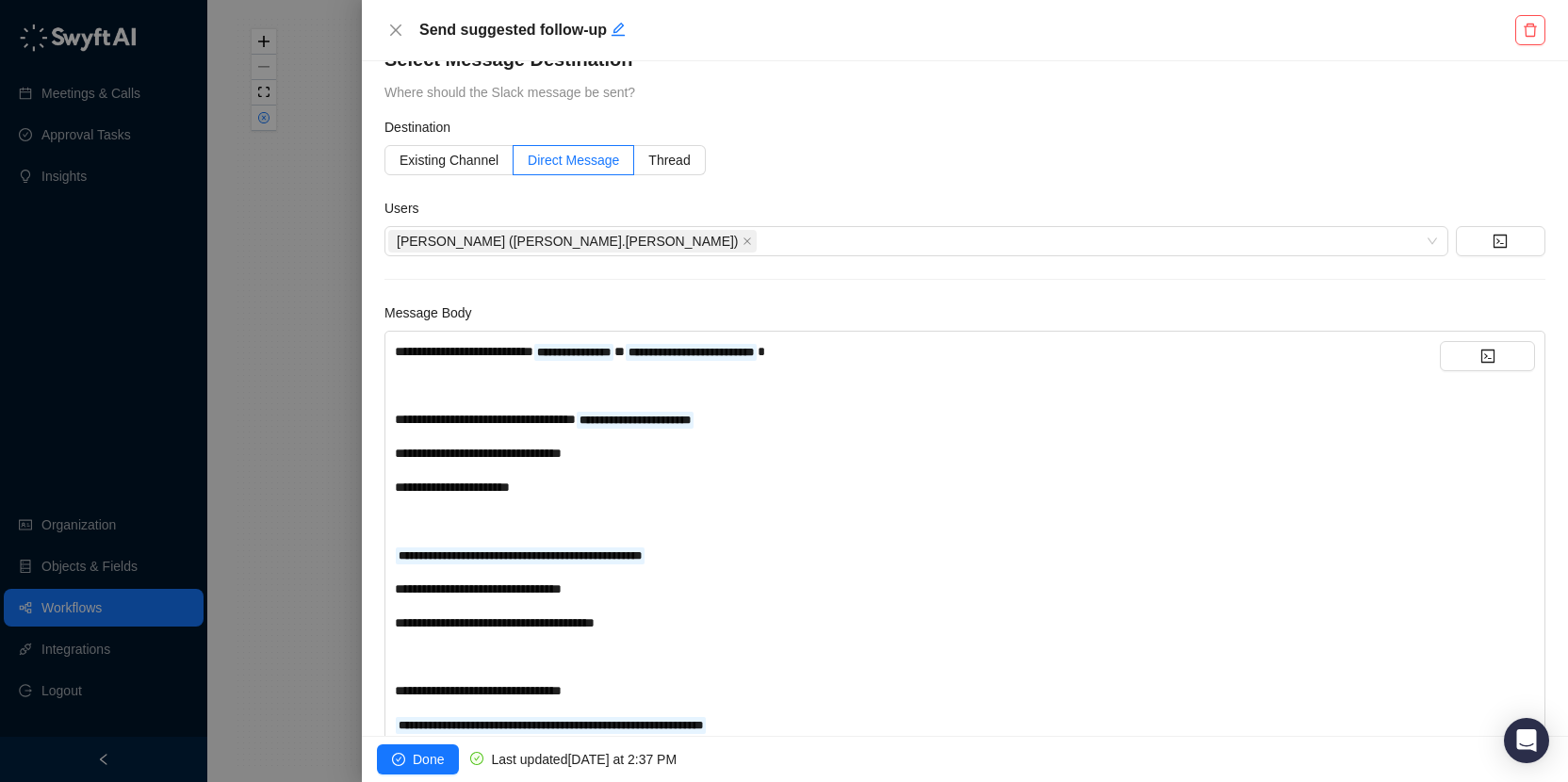
scroll to position [105, 0]
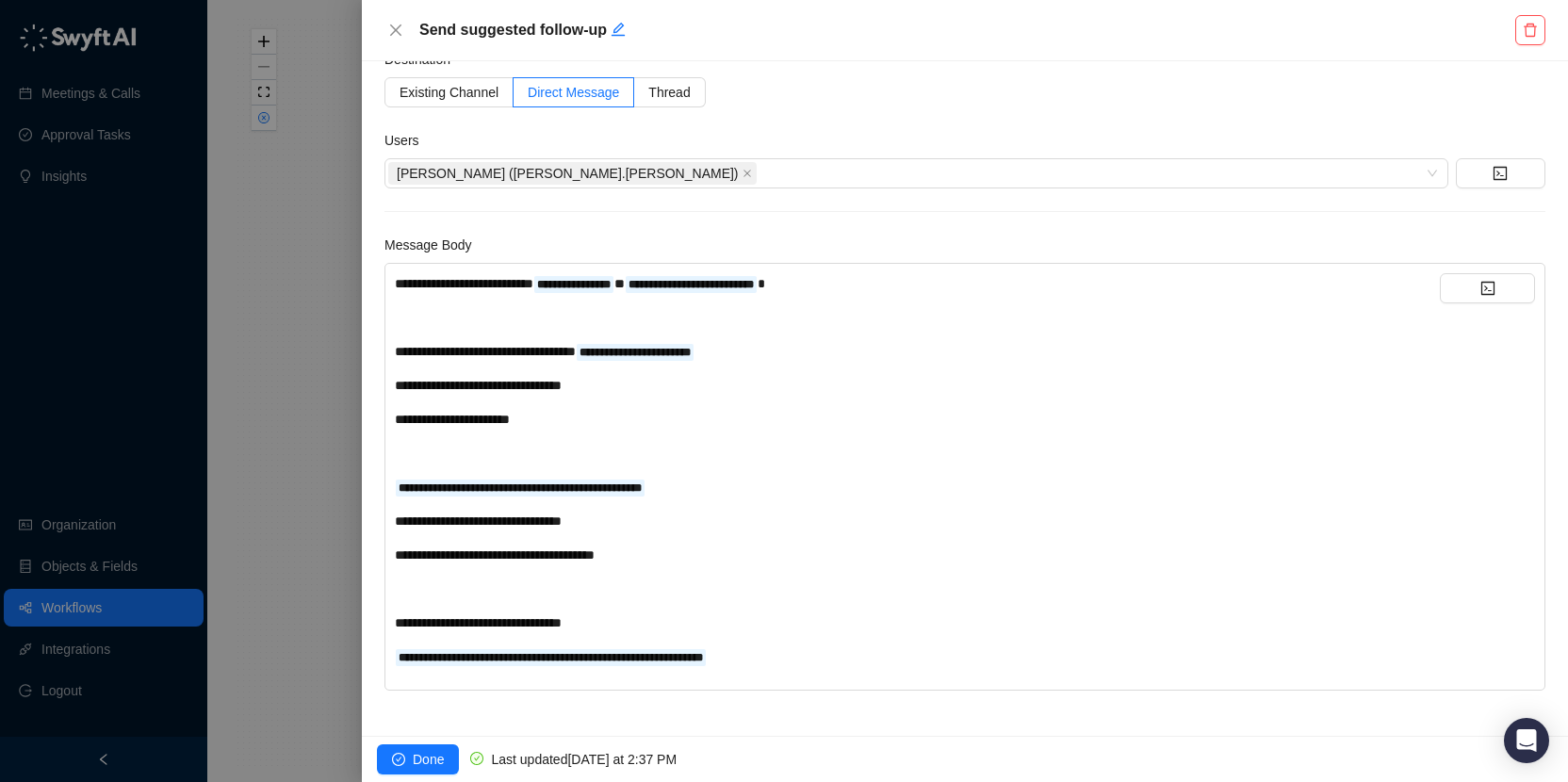
click at [825, 576] on div "**********" at bounding box center [917, 470] width 1045 height 394
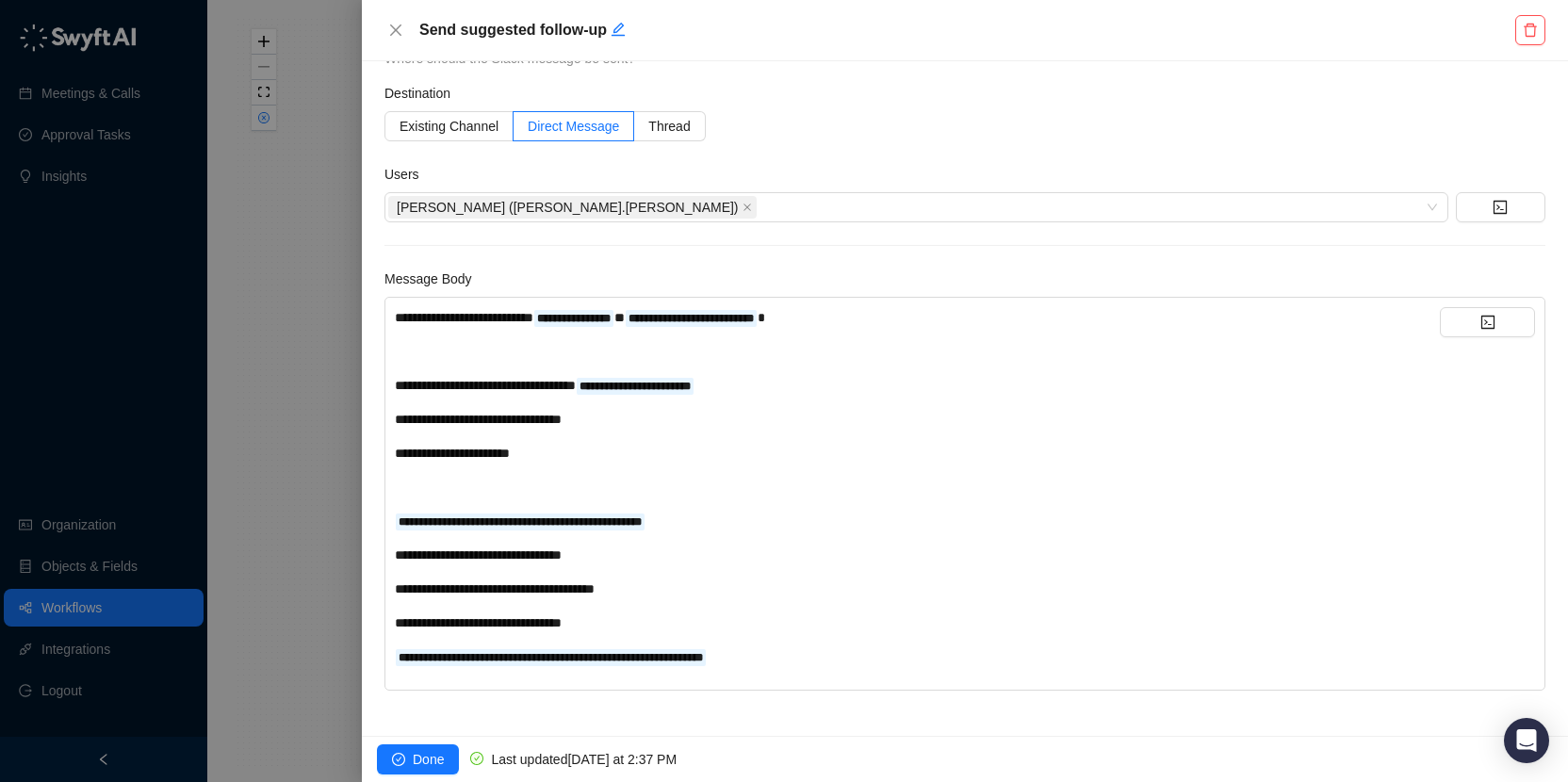
click at [706, 634] on div "**********" at bounding box center [917, 487] width 1045 height 360
click at [716, 633] on div "**********" at bounding box center [917, 622] width 1045 height 20
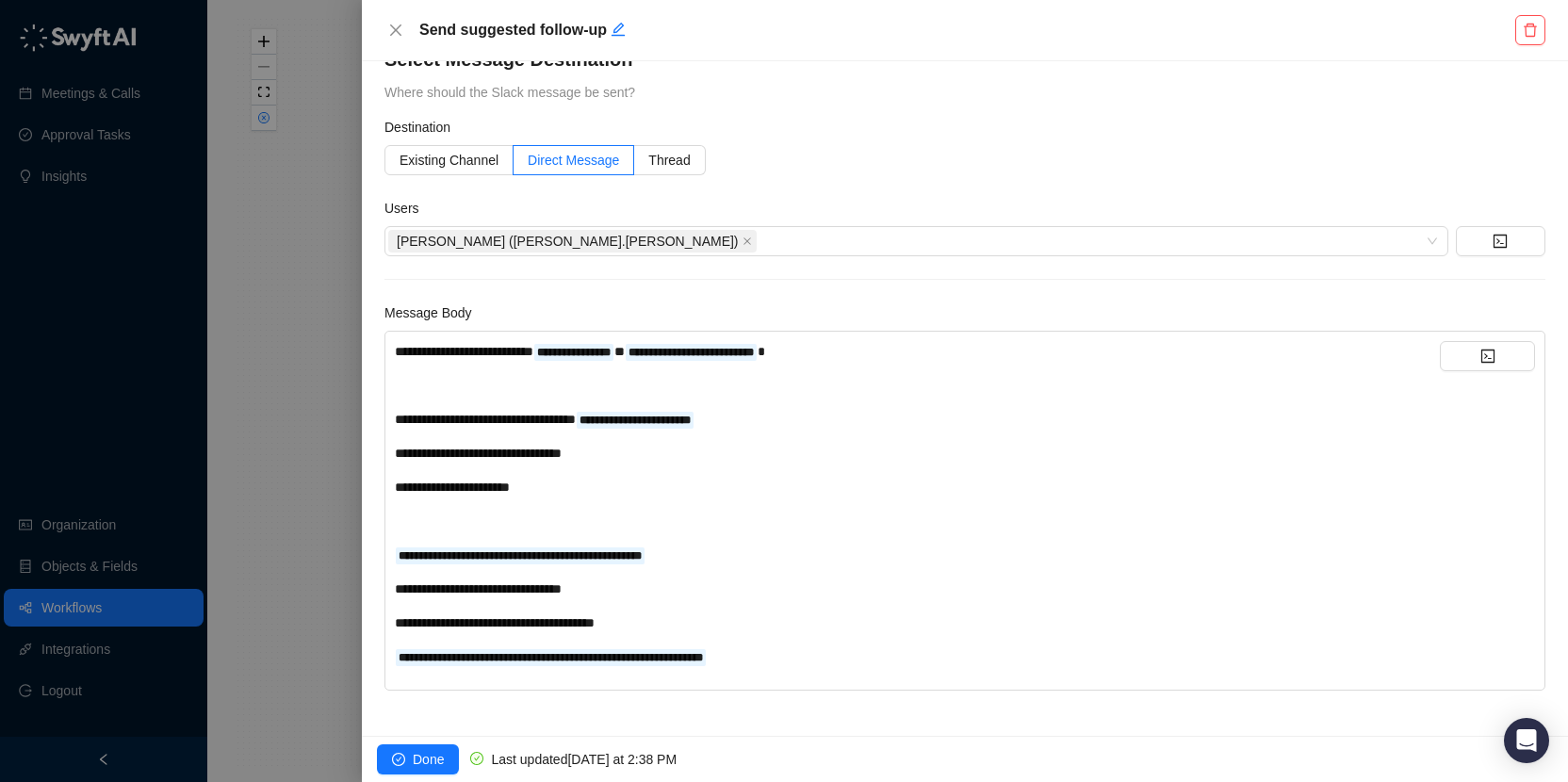
click at [708, 625] on div "**********" at bounding box center [917, 622] width 1045 height 20
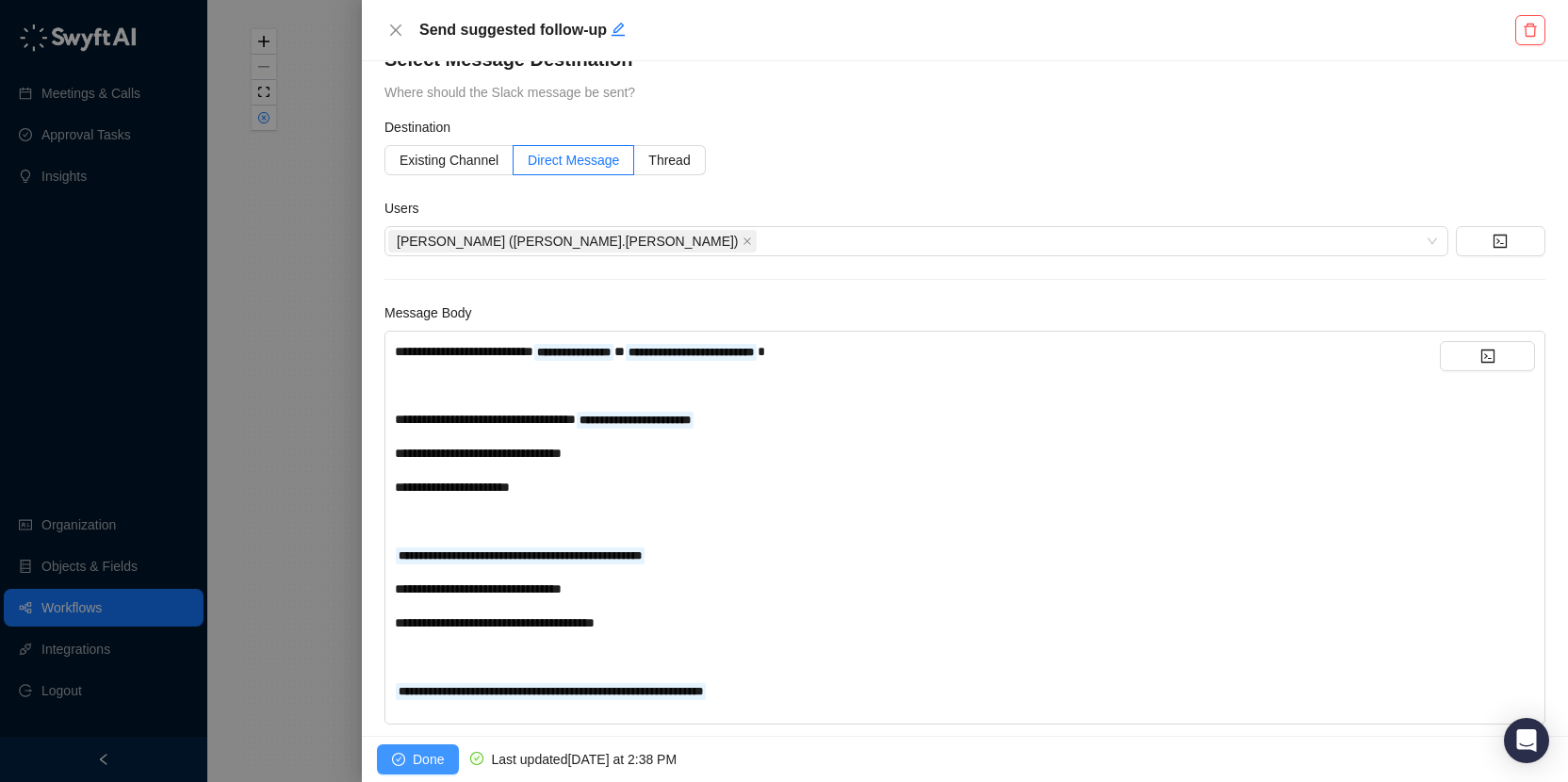
click at [410, 758] on button "Done" at bounding box center [418, 760] width 82 height 30
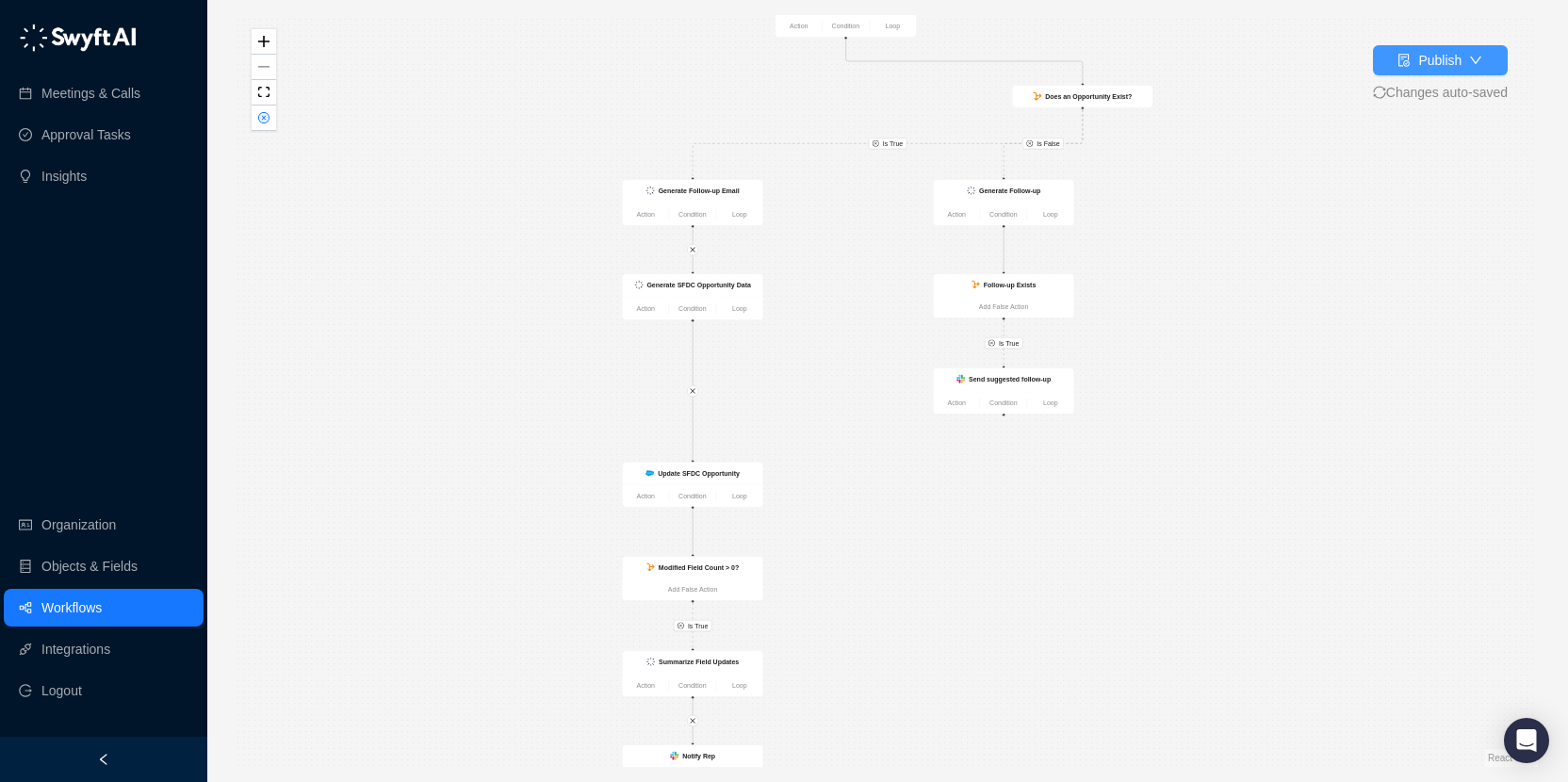
click at [1491, 57] on button "Publish" at bounding box center [1440, 59] width 134 height 30
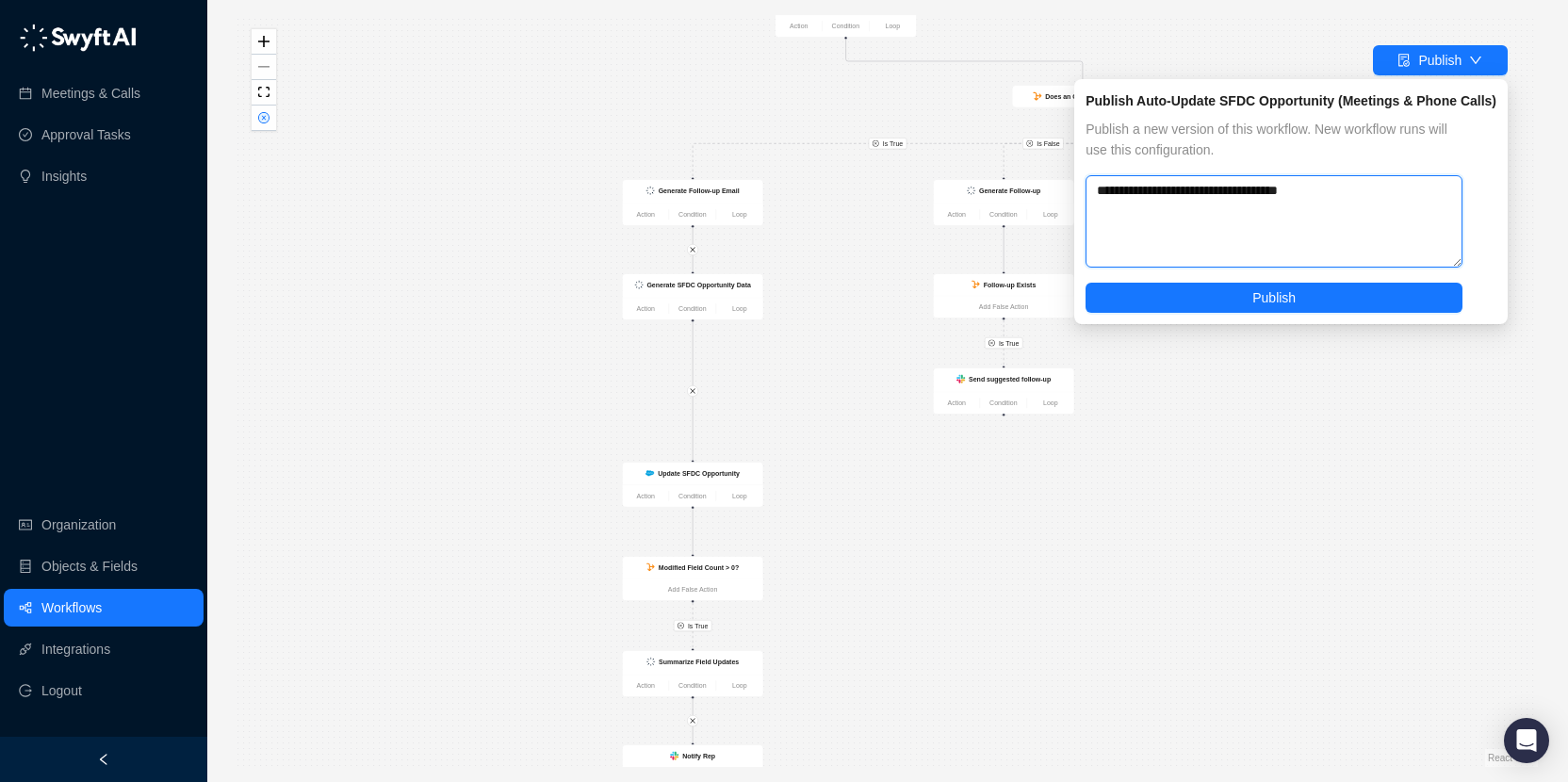
click at [1262, 200] on textarea "**********" at bounding box center [1274, 221] width 377 height 93
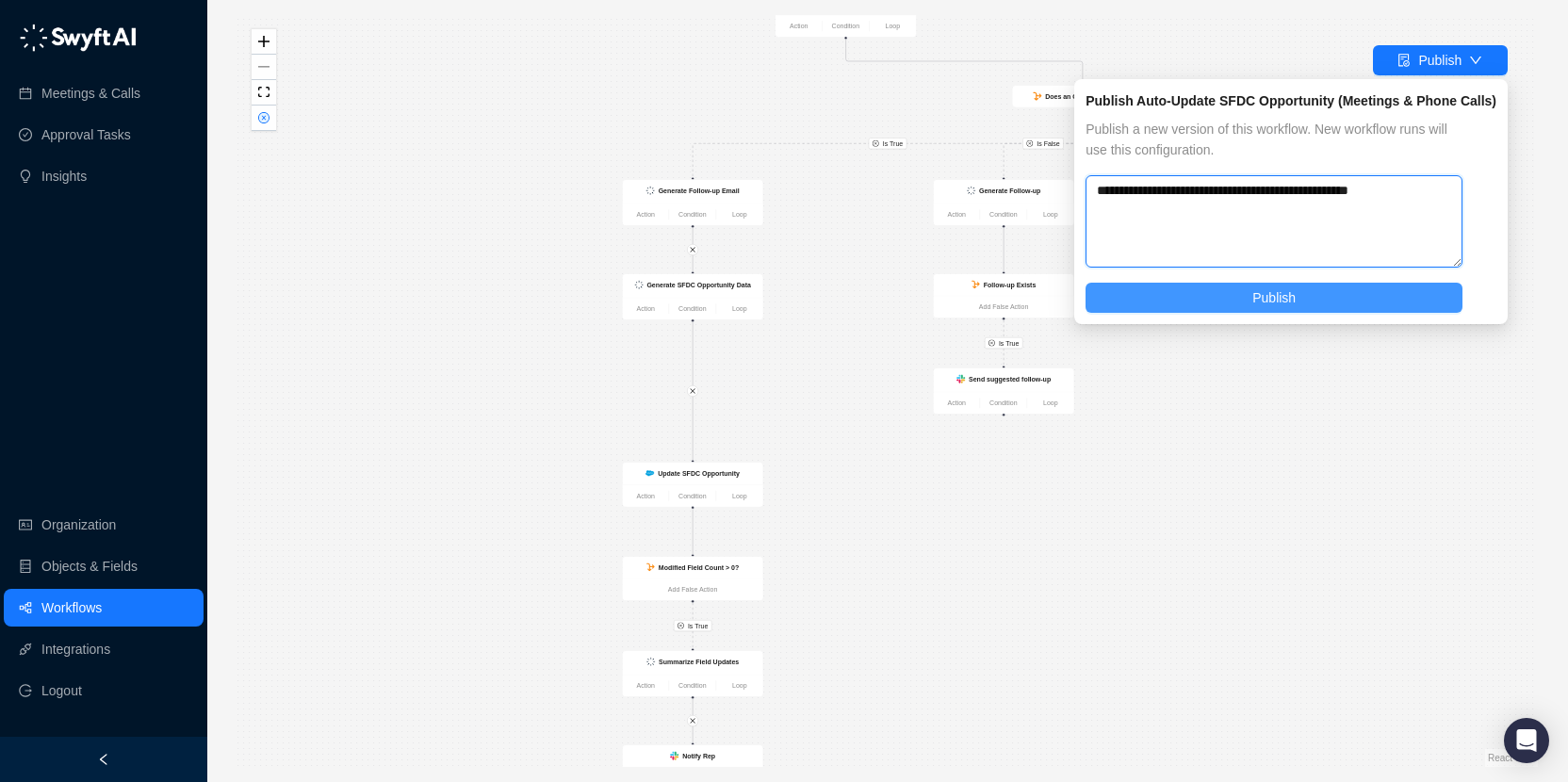
type textarea "**********"
click at [1293, 284] on button "Publish" at bounding box center [1274, 297] width 377 height 30
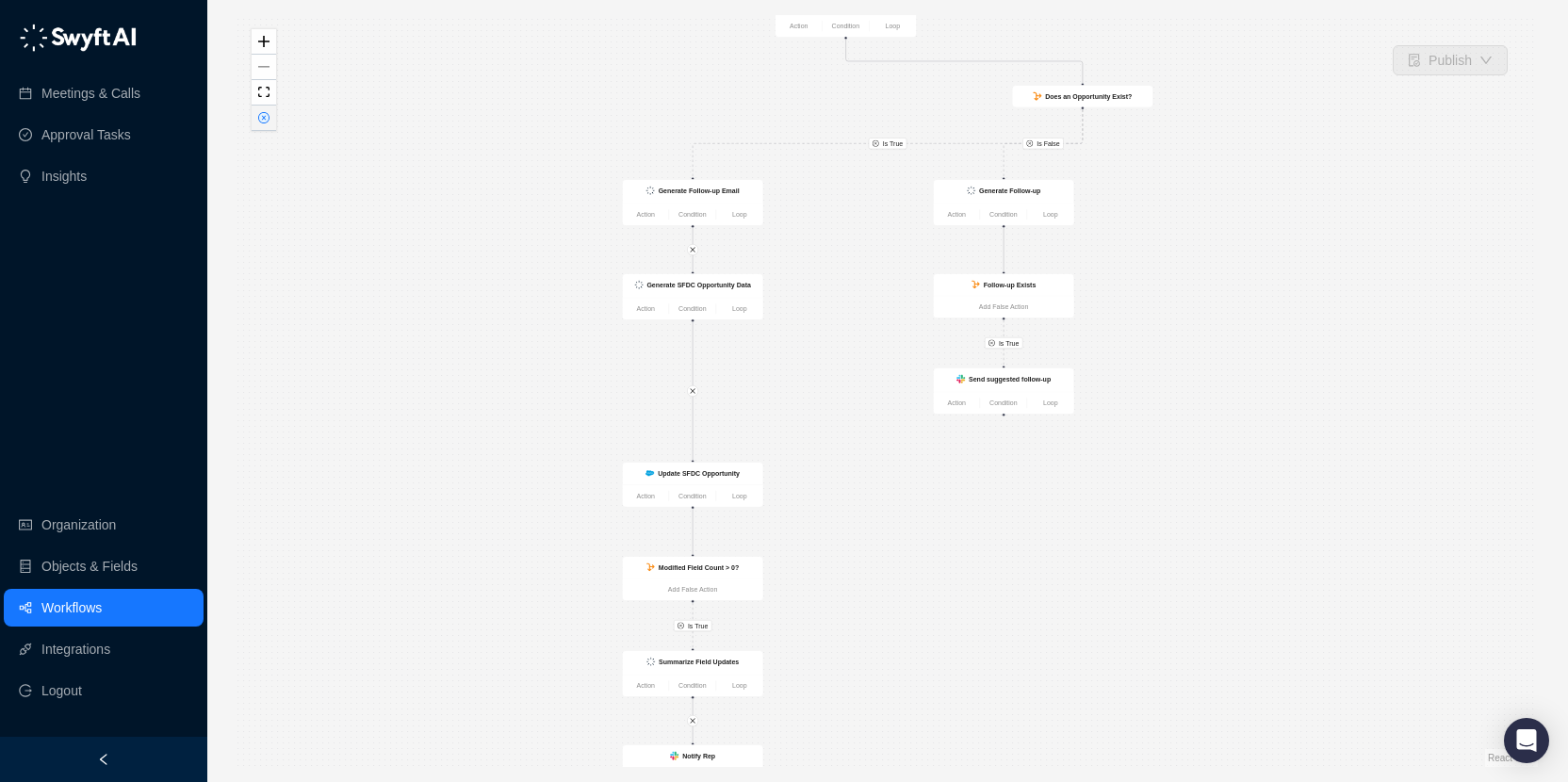
click at [267, 122] on icon "close-circle" at bounding box center [264, 118] width 12 height 12
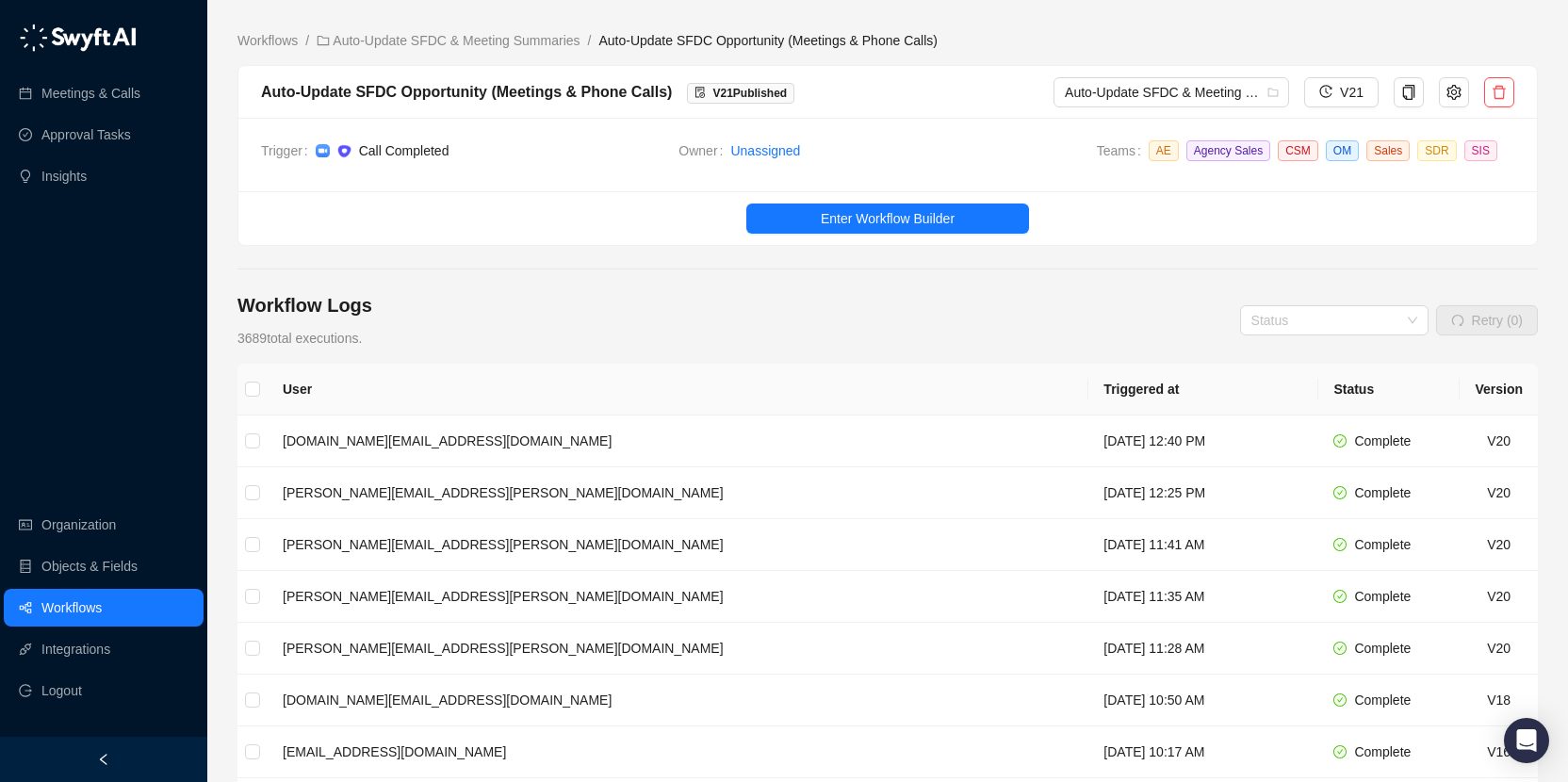
click at [903, 284] on main "Workflows / Auto-Update SFDC & Meeting Summaries / Auto-Update SFDC Opportunity…" at bounding box center [888, 583] width 1300 height 1106
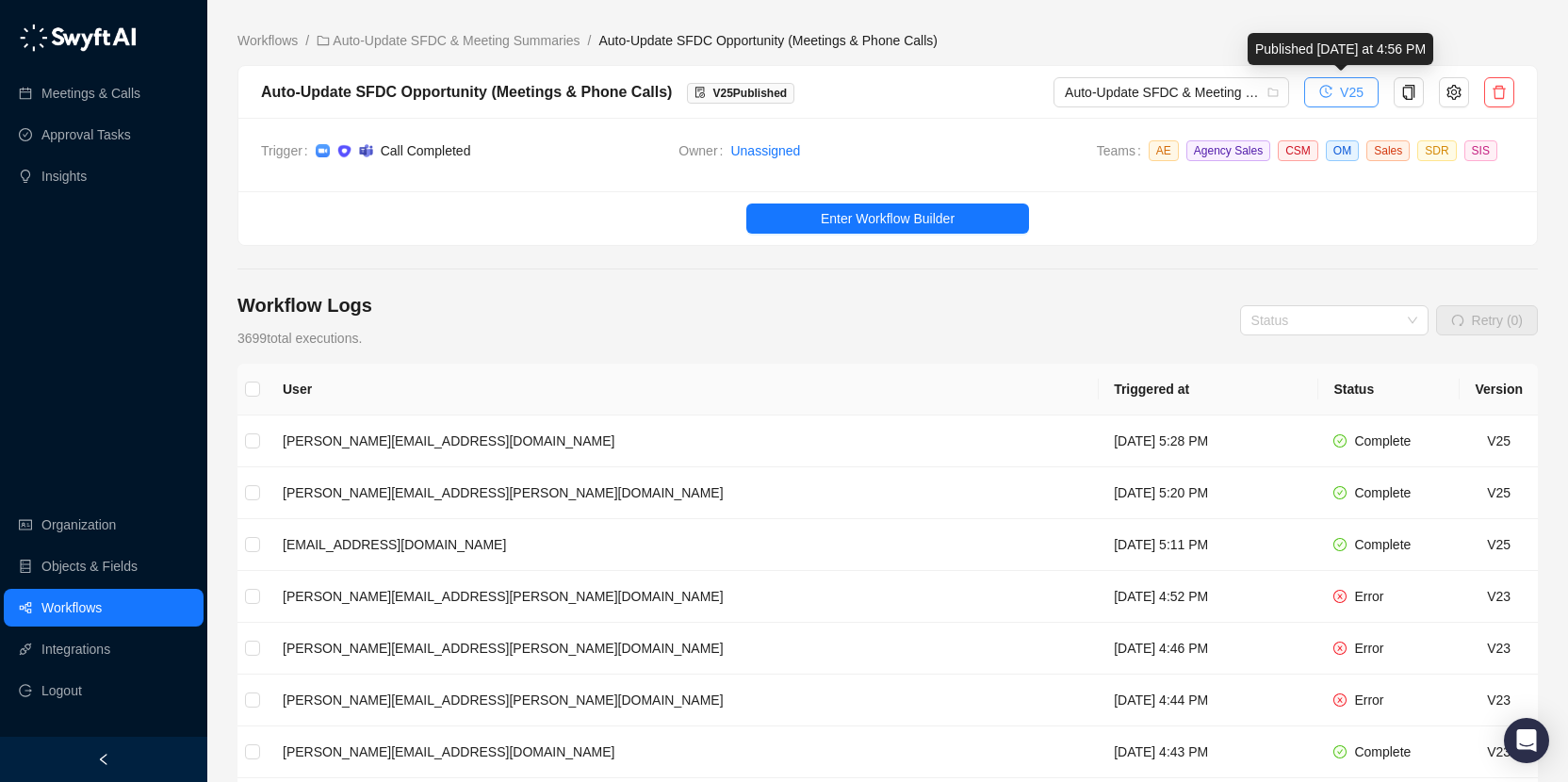
click at [1333, 83] on button "V25" at bounding box center [1341, 92] width 74 height 30
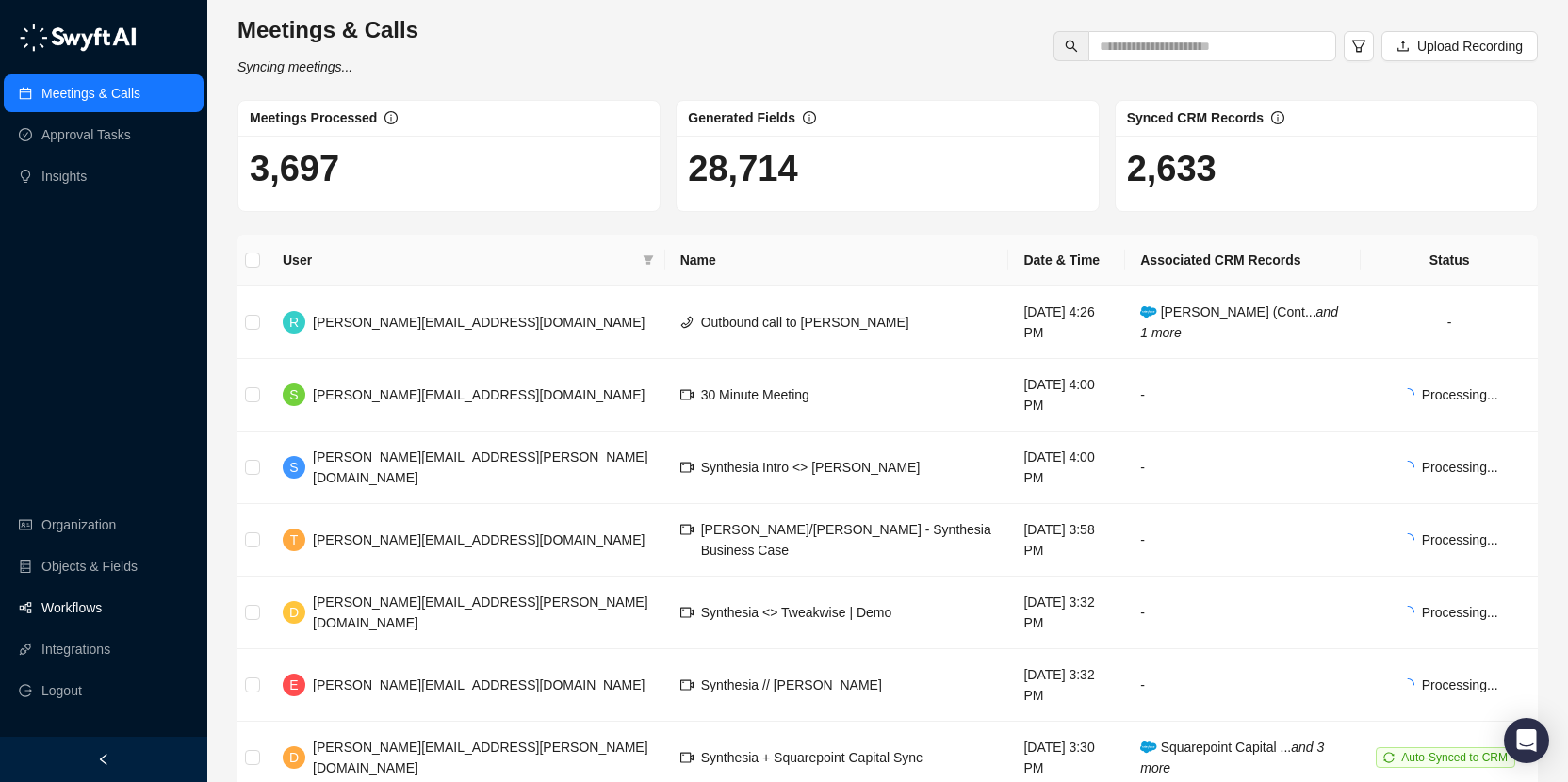
click at [89, 613] on link "Workflows" at bounding box center [72, 607] width 60 height 38
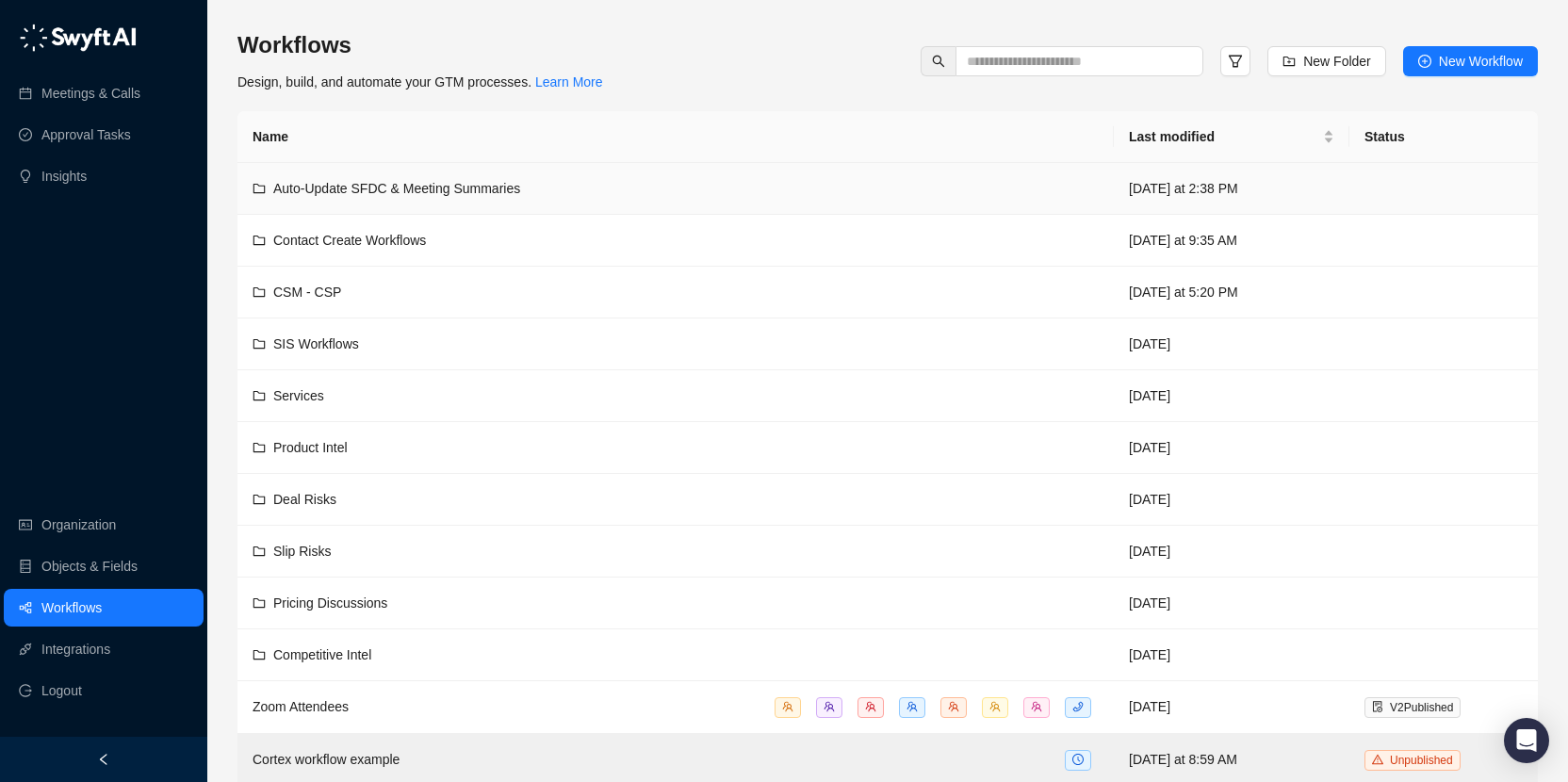
click at [528, 178] on div "Auto-Update SFDC & Meeting Summaries" at bounding box center [675, 188] width 846 height 20
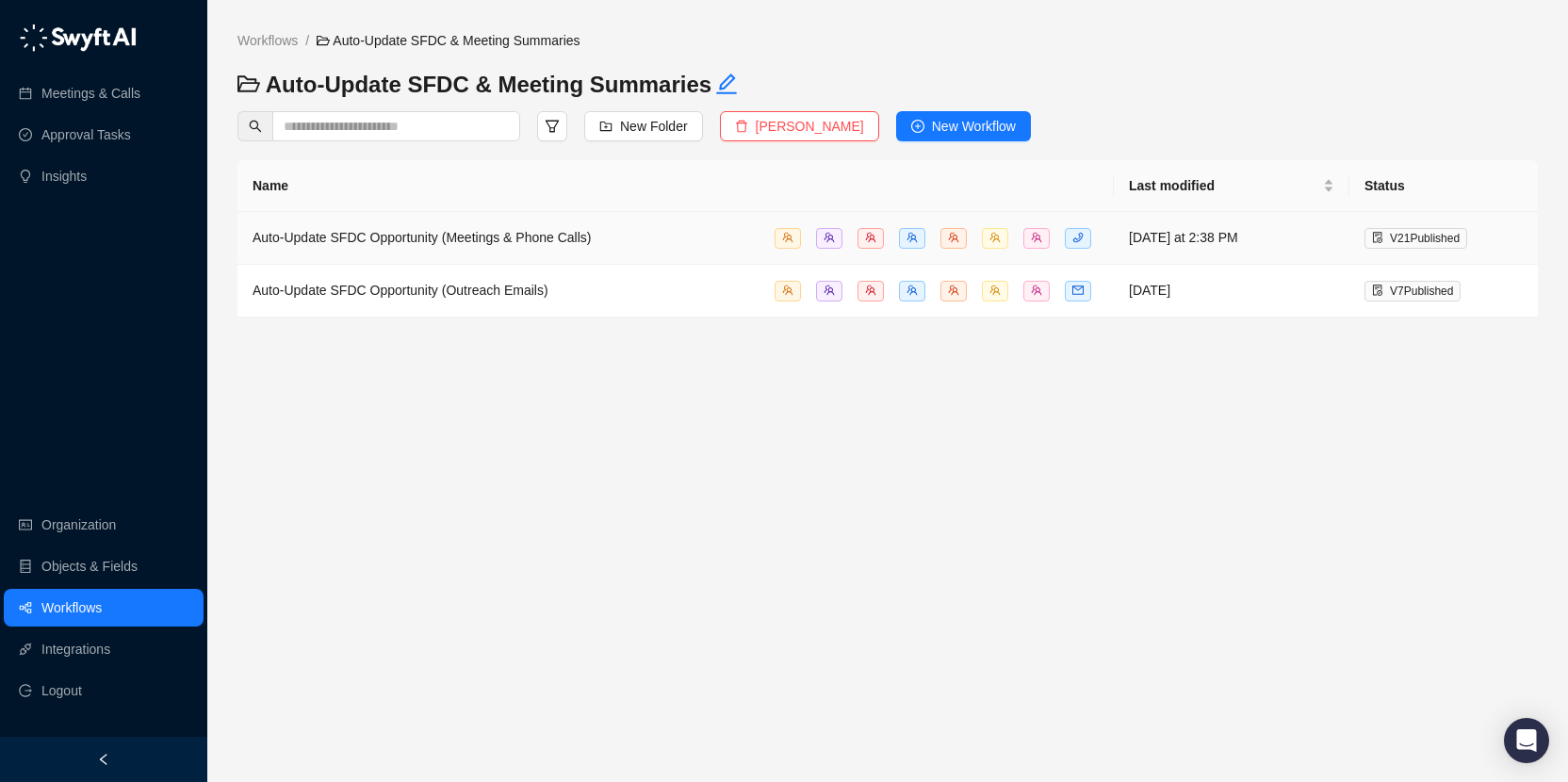
click at [576, 232] on span "Auto-Update SFDC Opportunity (Meetings & Phone Calls)" at bounding box center [422, 237] width 339 height 15
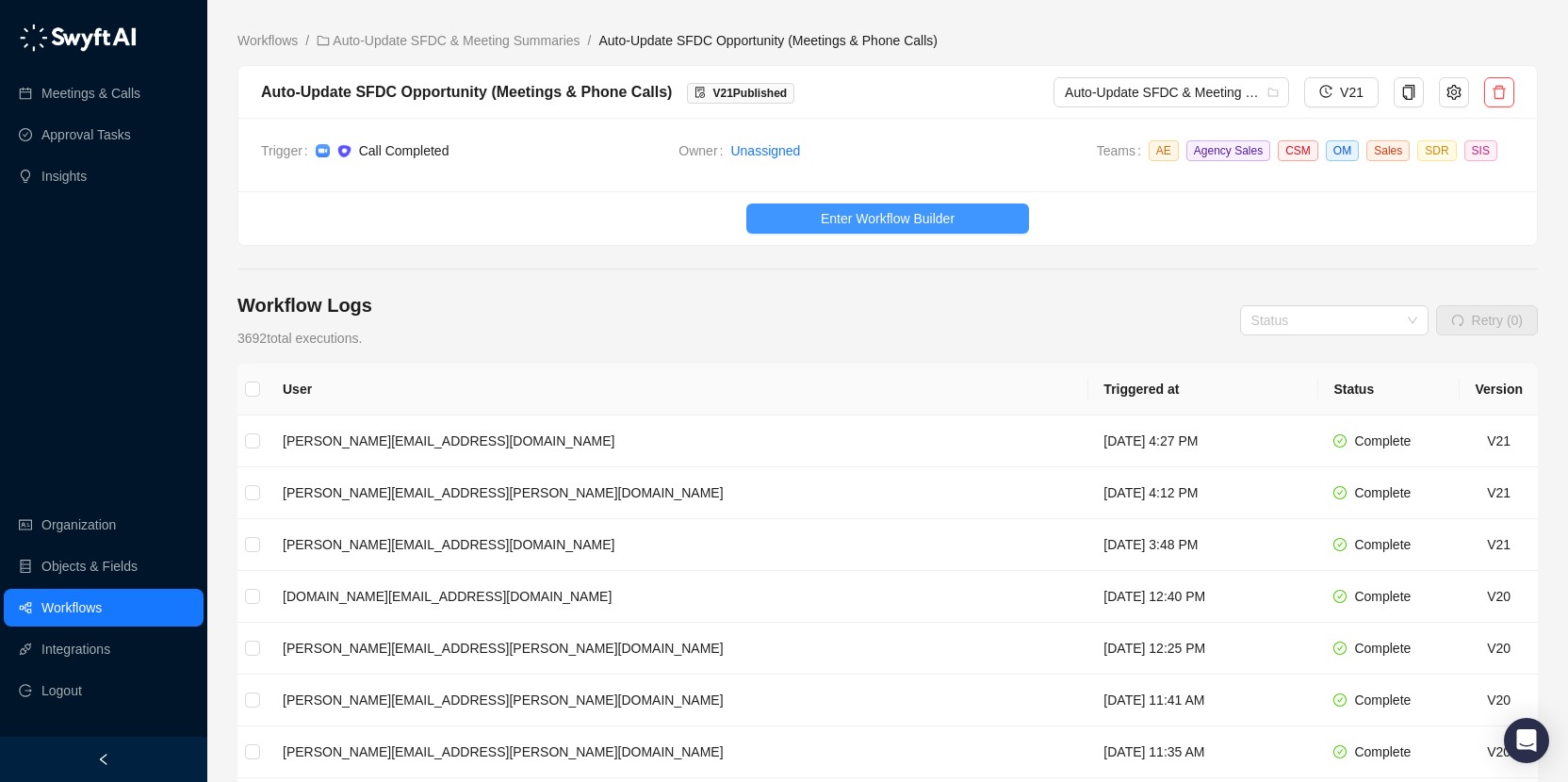
click at [848, 213] on span "Enter Workflow Builder" at bounding box center [887, 218] width 134 height 20
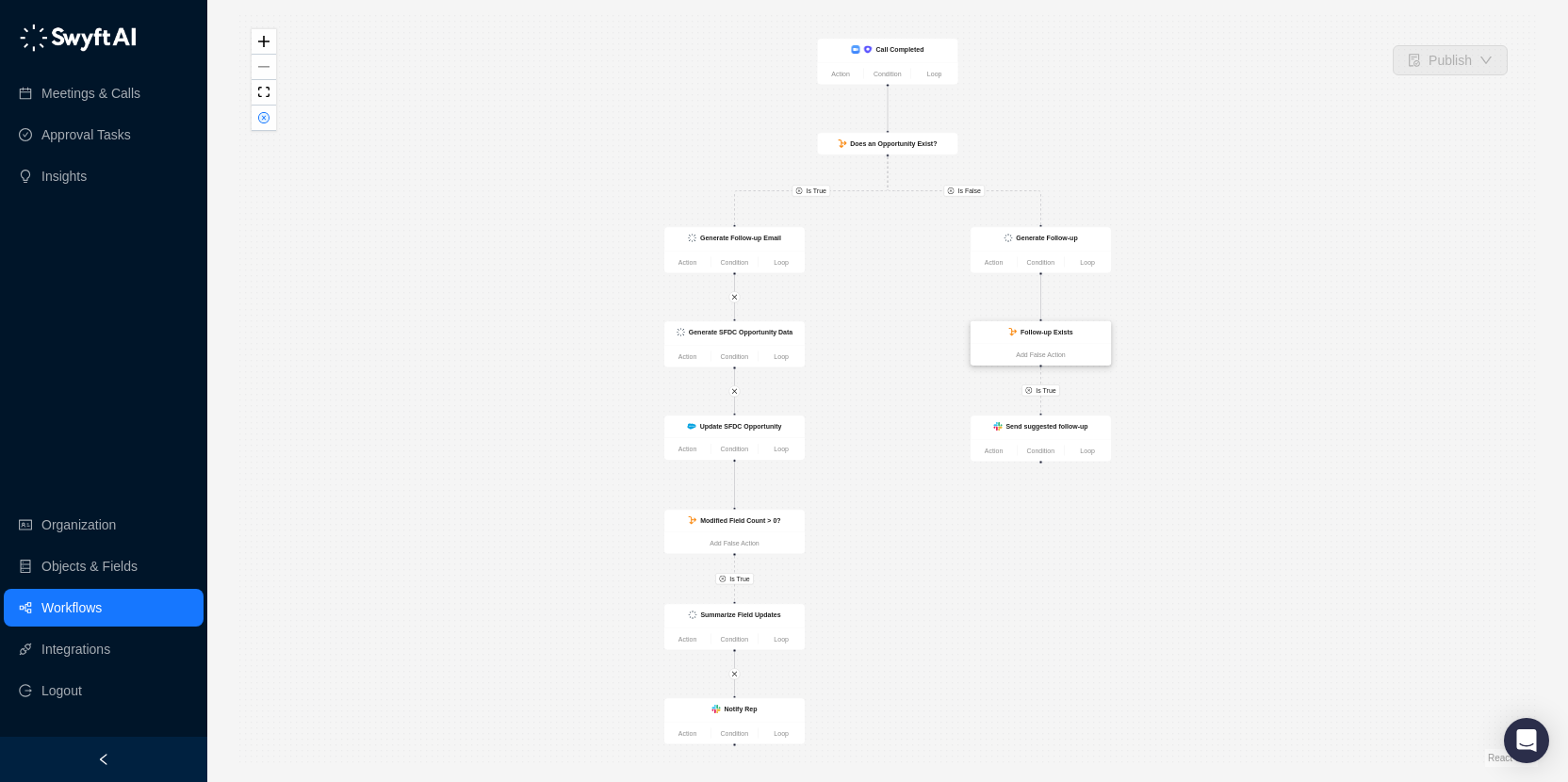
click at [1037, 334] on strong "Follow-up Exists" at bounding box center [1047, 332] width 53 height 8
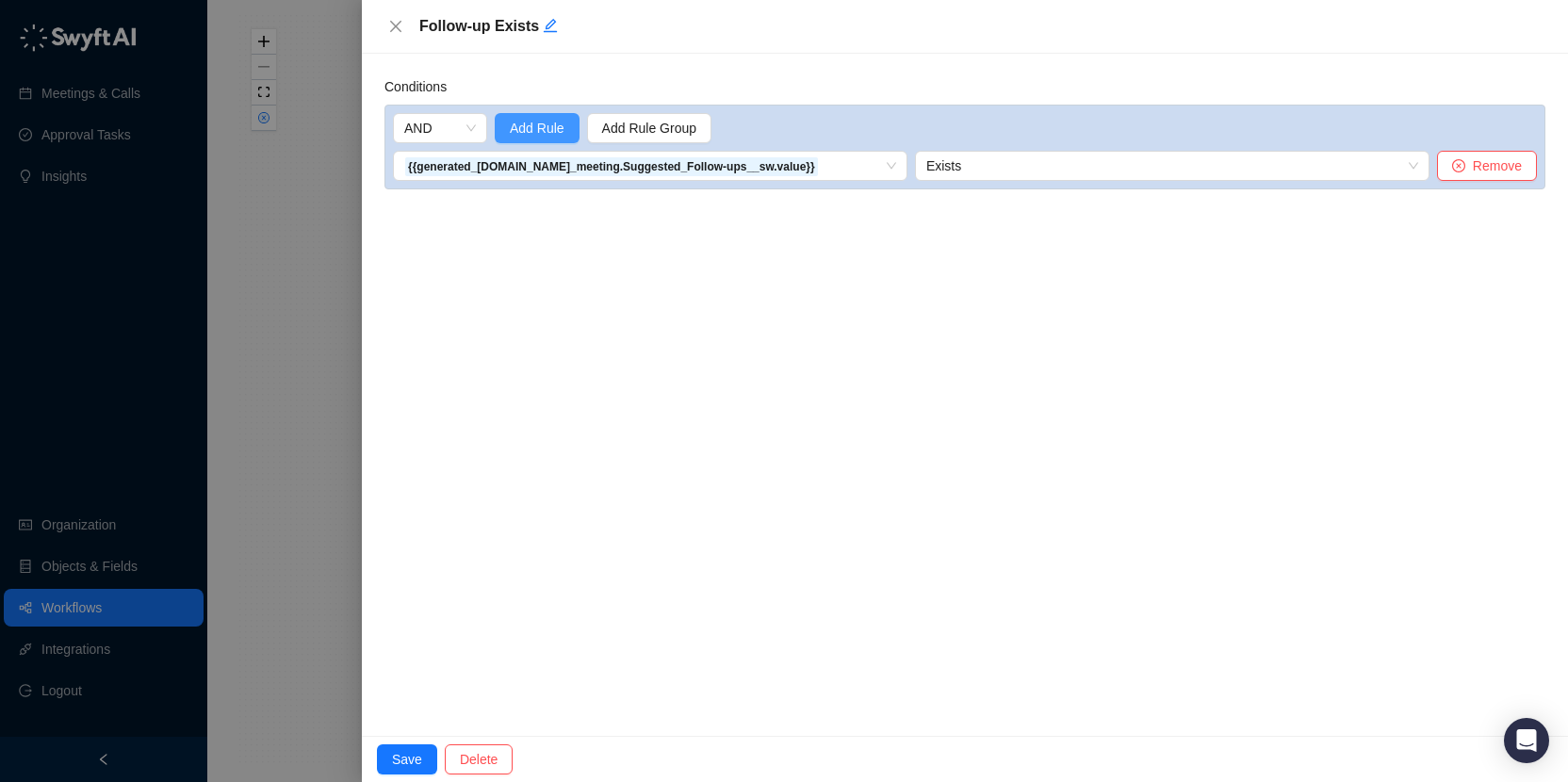
click at [559, 137] on span "Add Rule" at bounding box center [537, 128] width 55 height 20
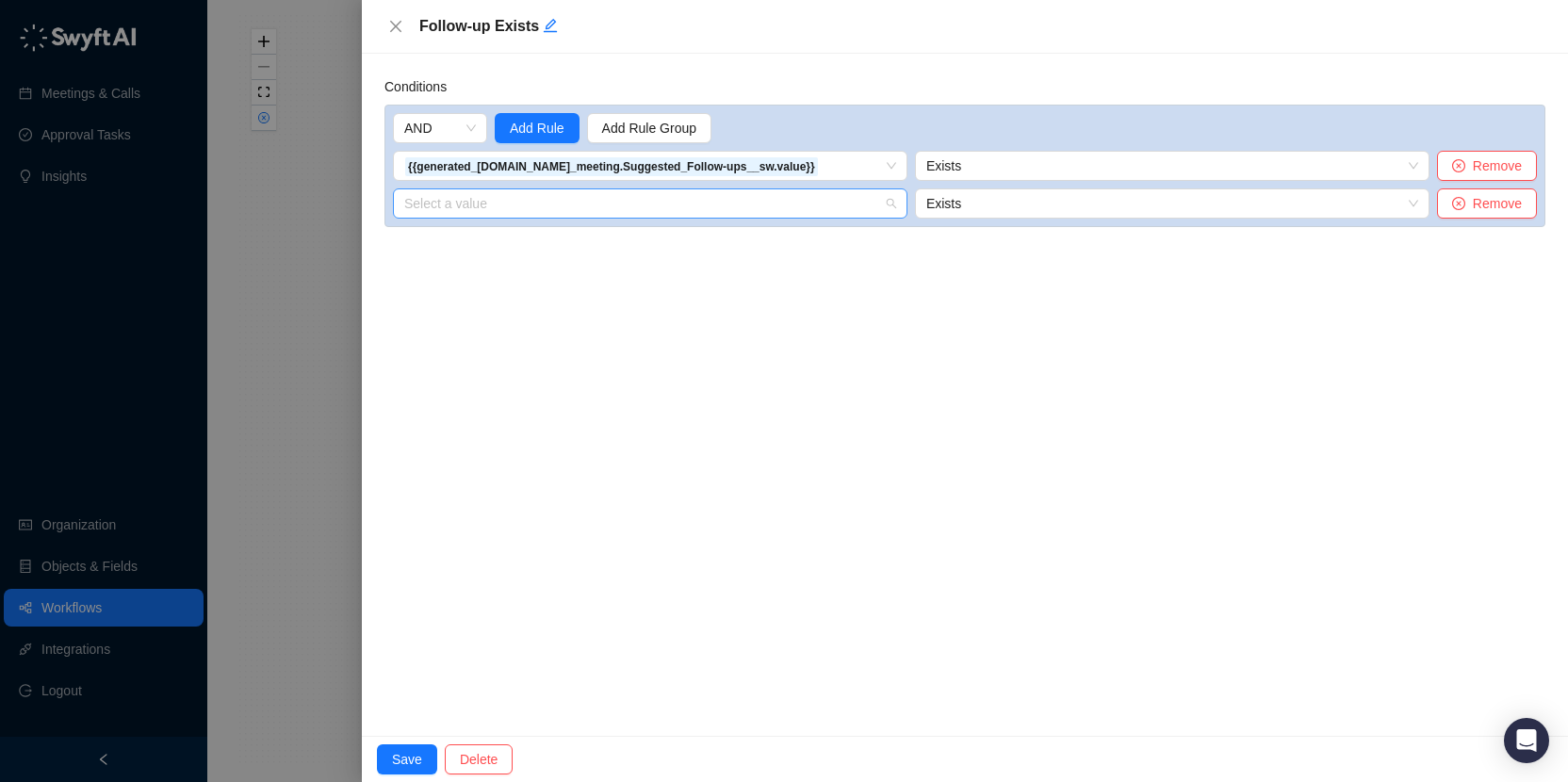
click at [516, 203] on input "search" at bounding box center [644, 203] width 480 height 28
click at [578, 242] on div "1. Call Completed Variables" at bounding box center [502, 241] width 188 height 20
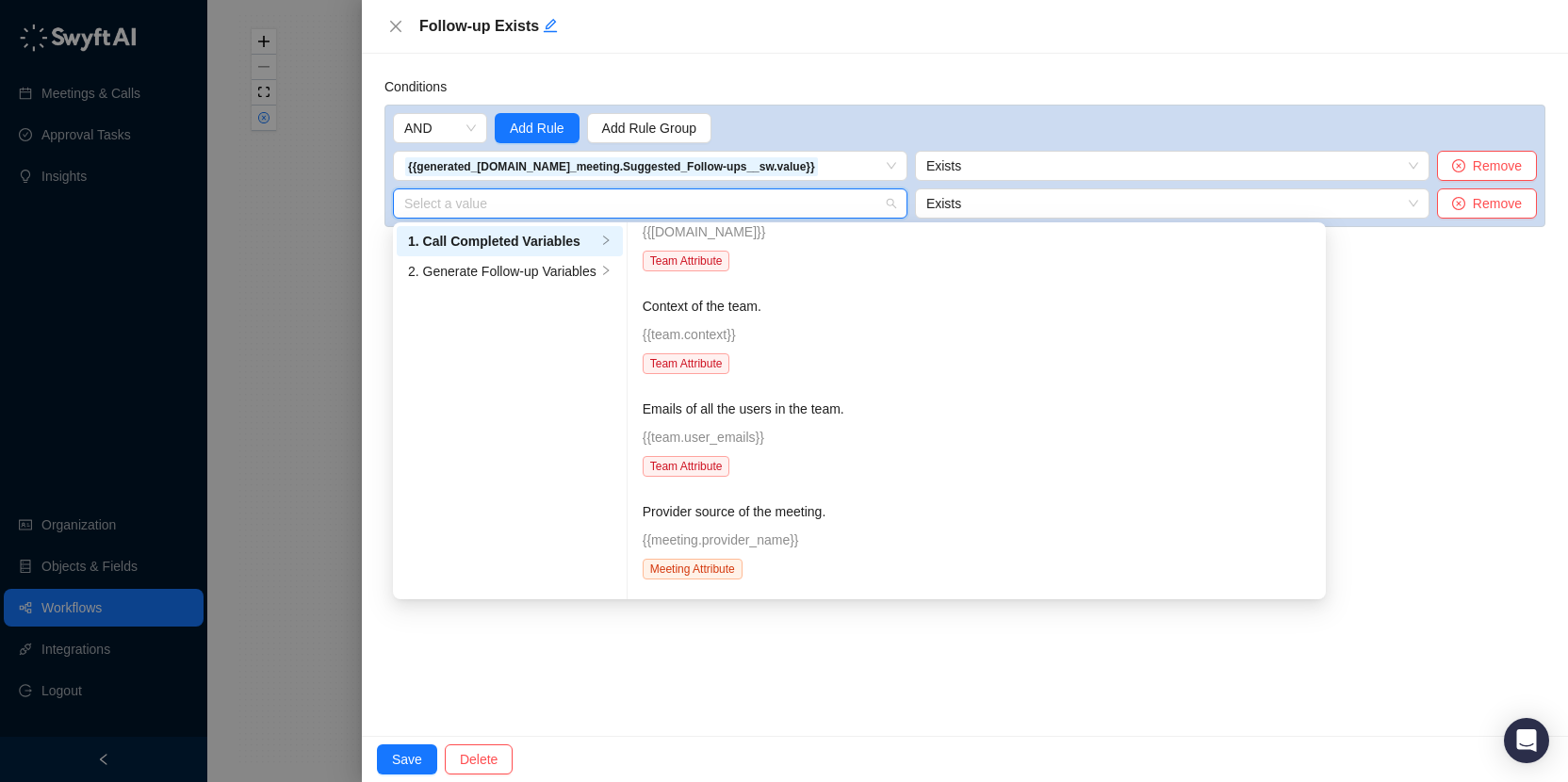
scroll to position [1306, 0]
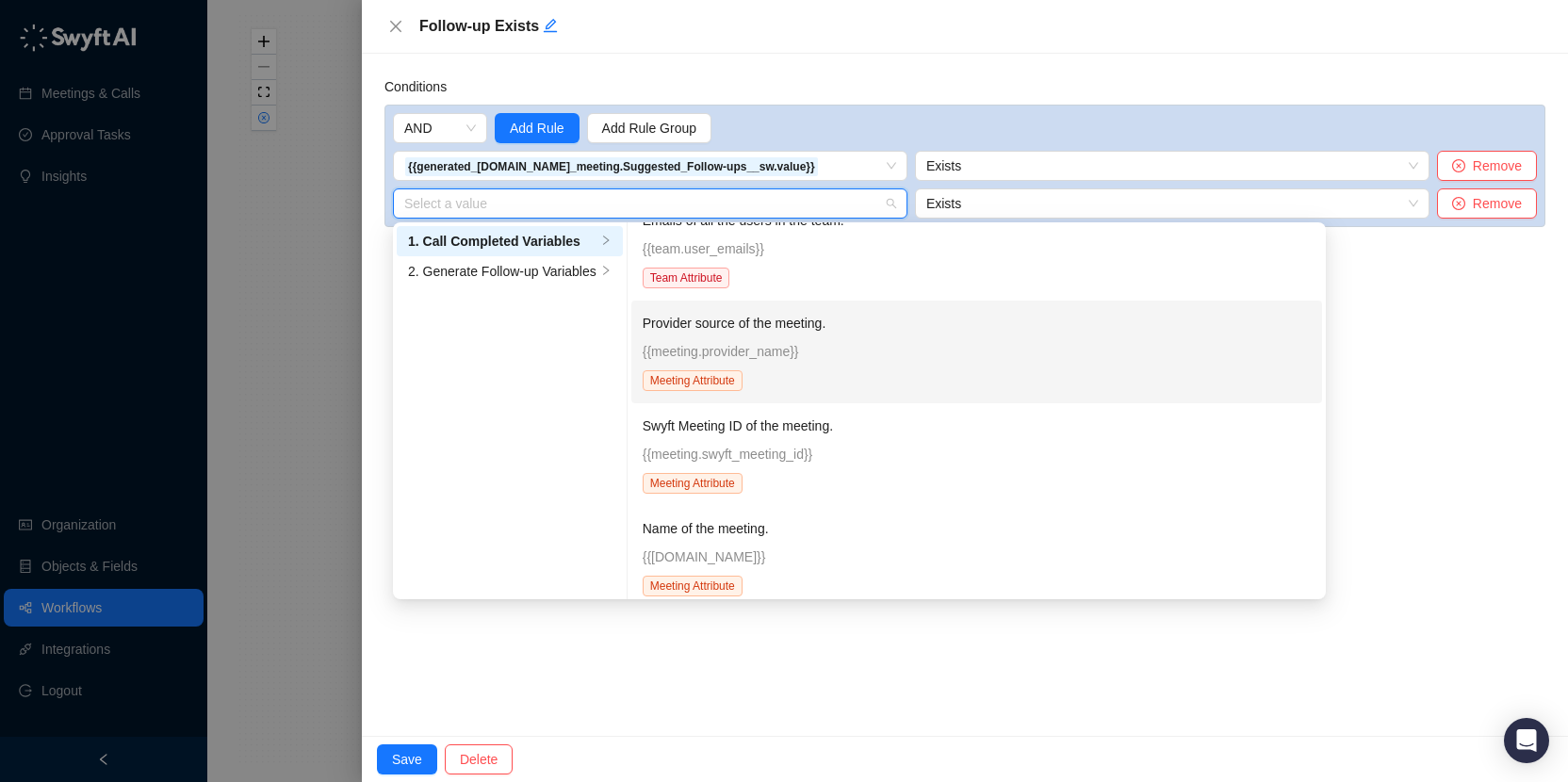
click at [942, 346] on p "{{meeting.provider_name}}" at bounding box center [975, 351] width 668 height 20
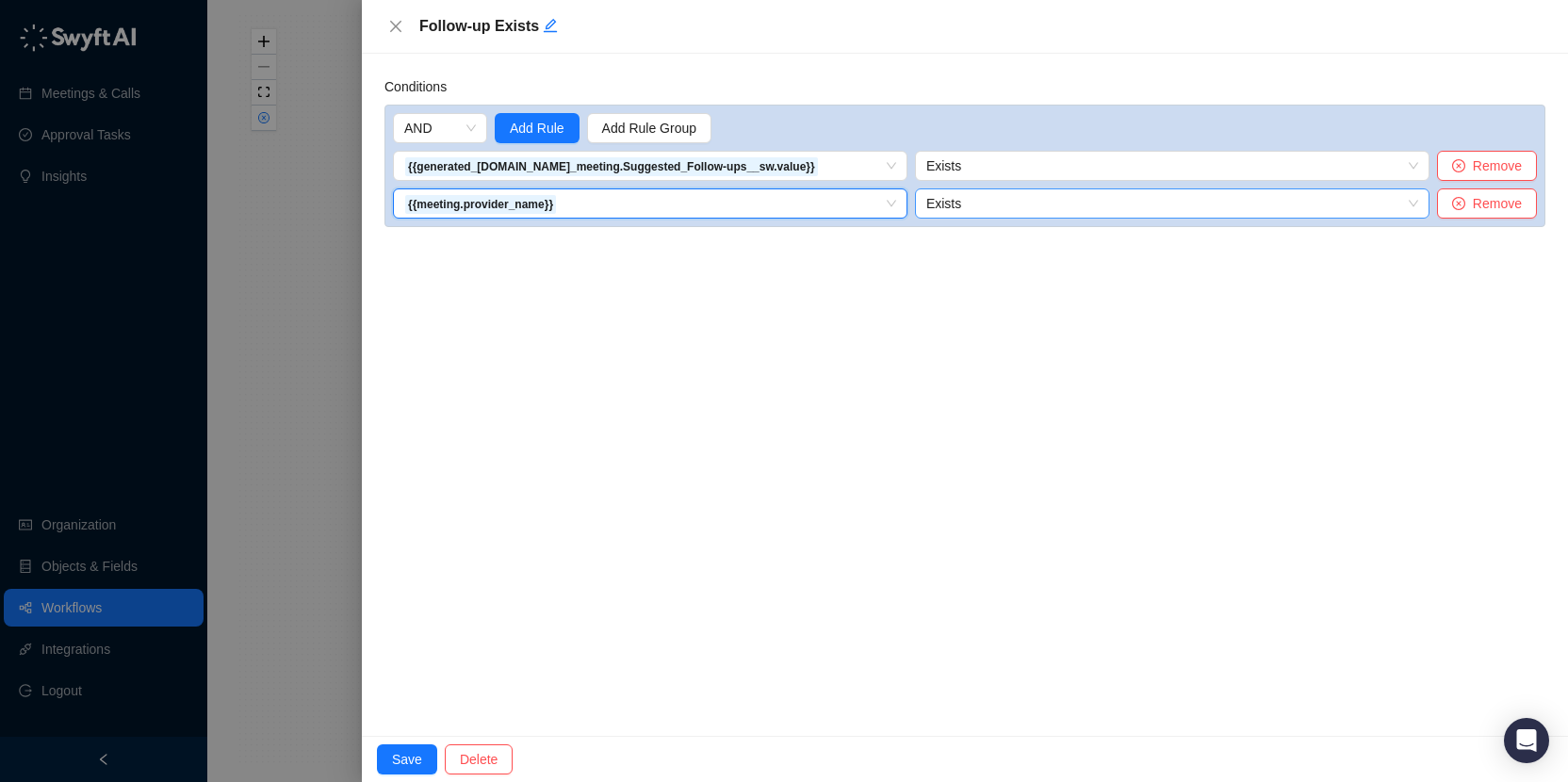
click at [1044, 194] on span "Exists" at bounding box center [1171, 203] width 492 height 28
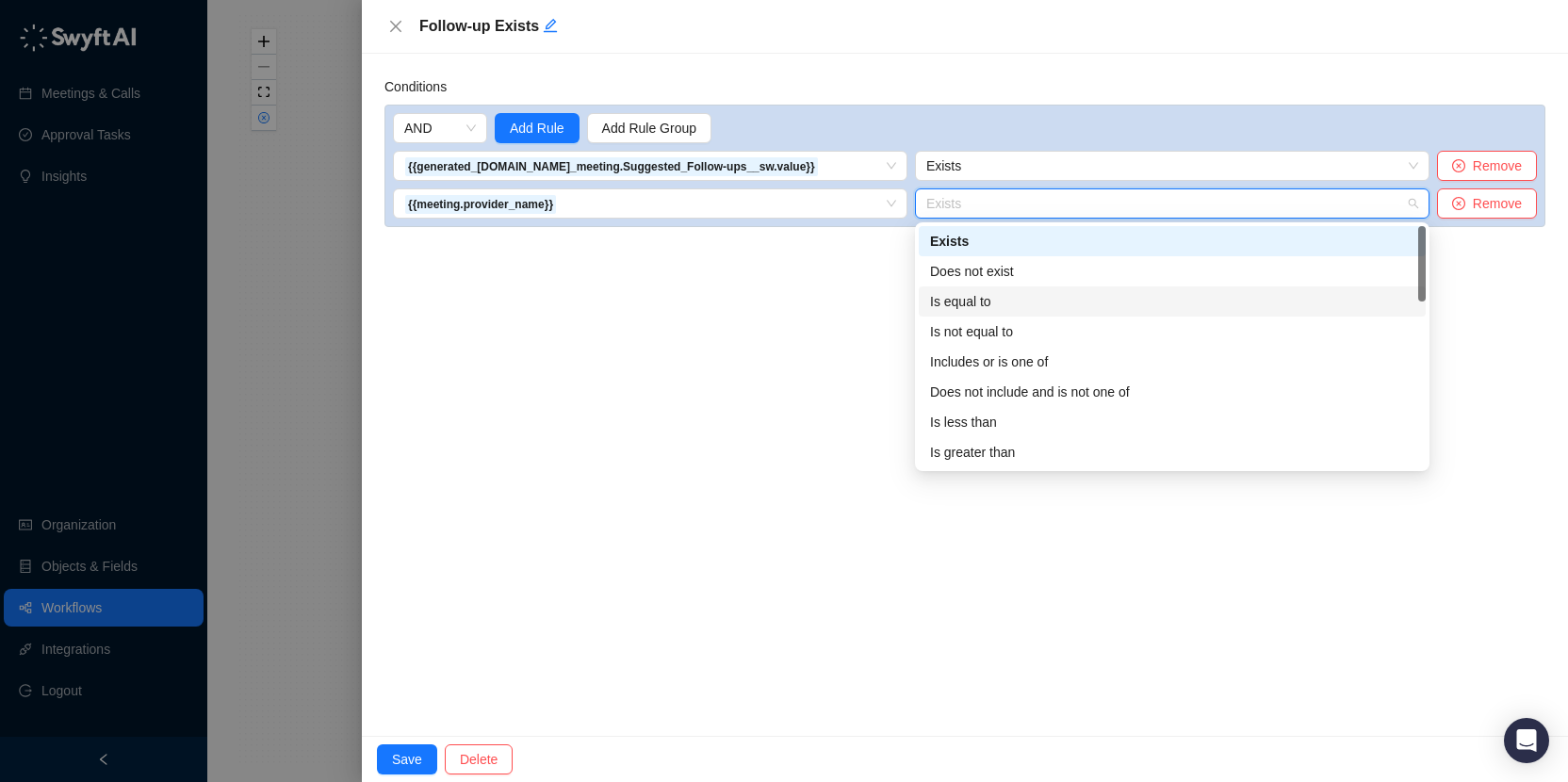
click at [1020, 304] on div "Is equal to" at bounding box center [1171, 301] width 484 height 20
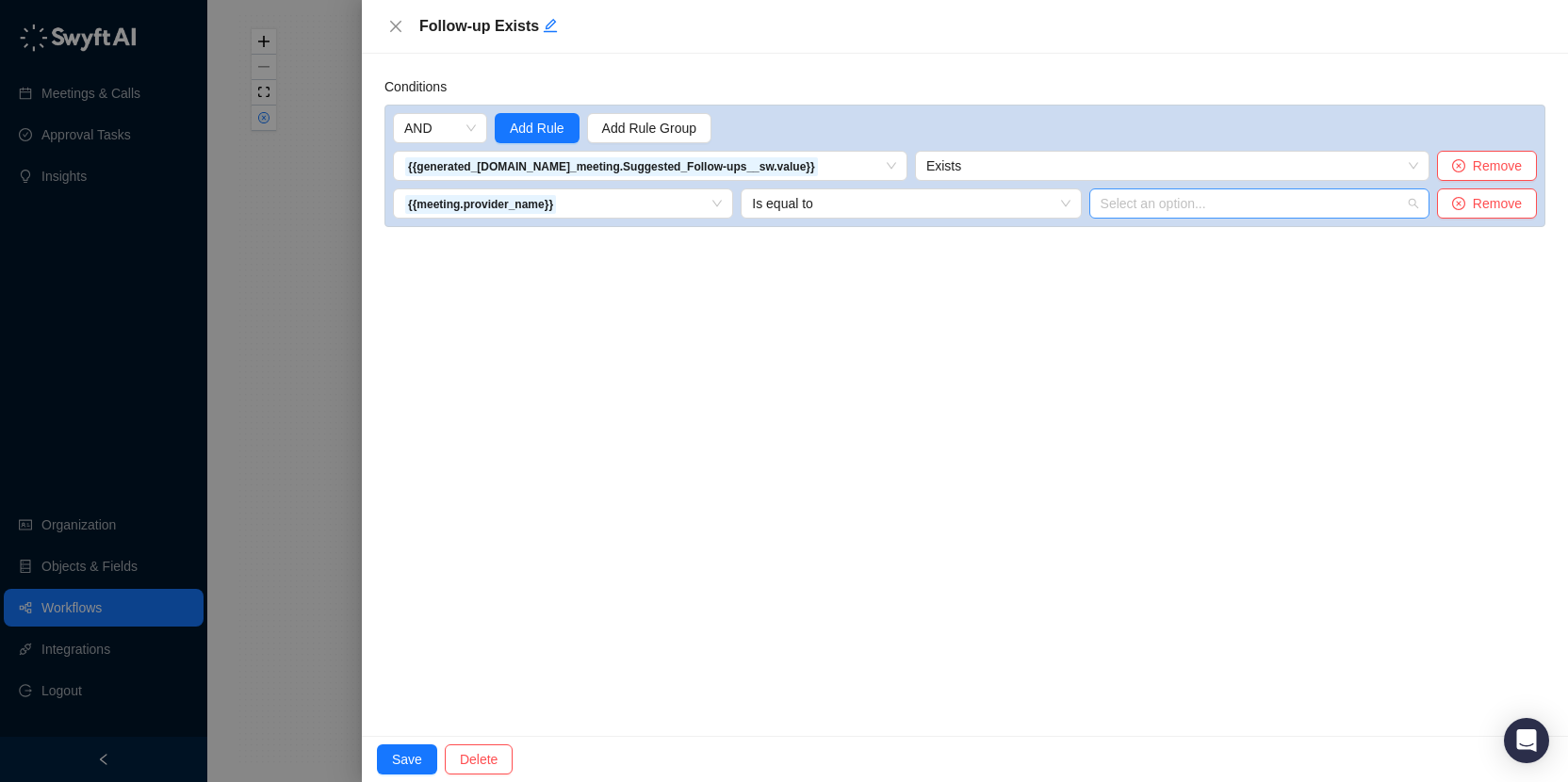
click at [1128, 201] on input "search" at bounding box center [1253, 203] width 306 height 28
click at [991, 213] on span "Is equal to" at bounding box center [911, 203] width 318 height 28
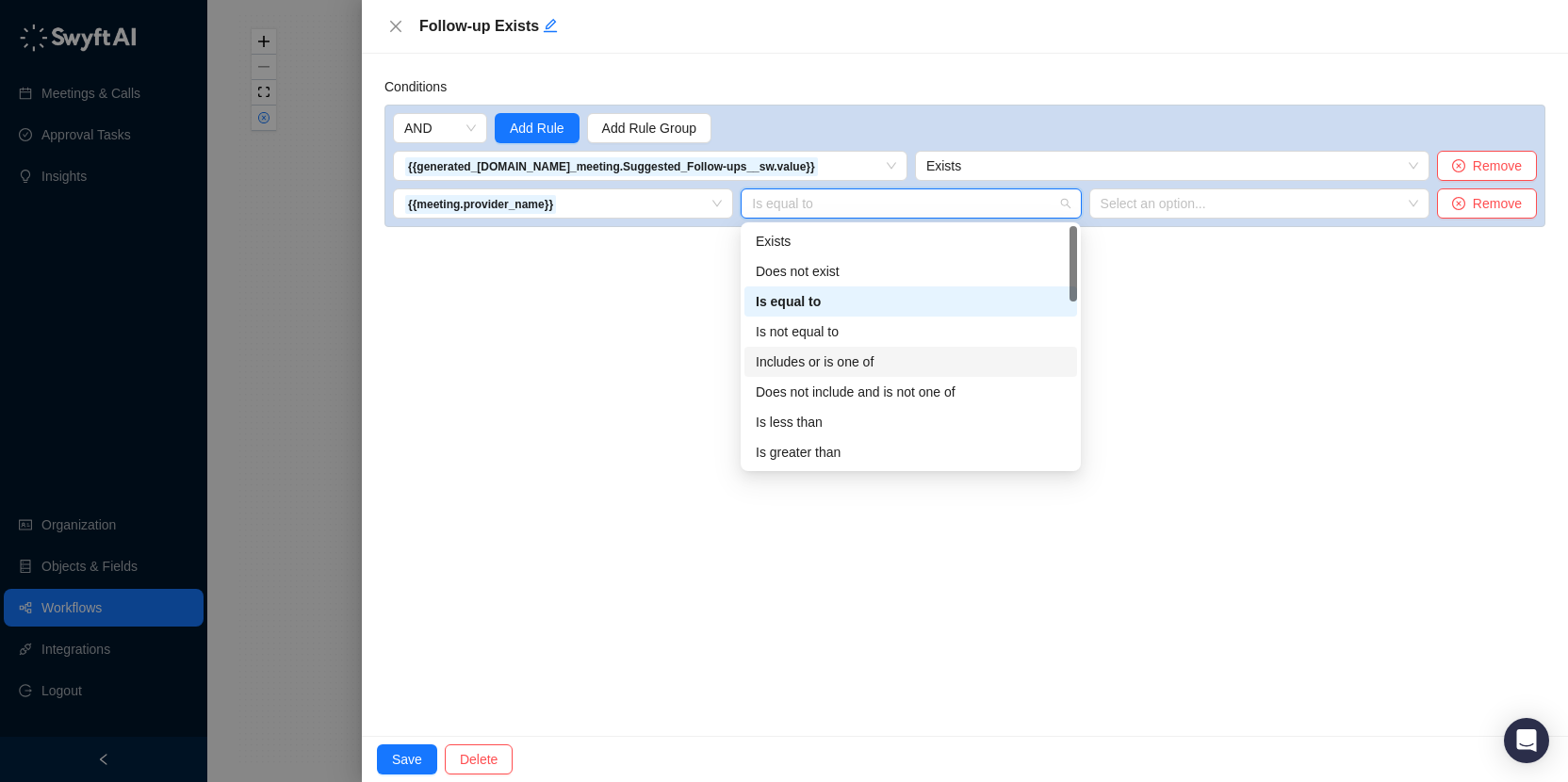
click at [902, 367] on div "Includes or is one of" at bounding box center [910, 362] width 310 height 20
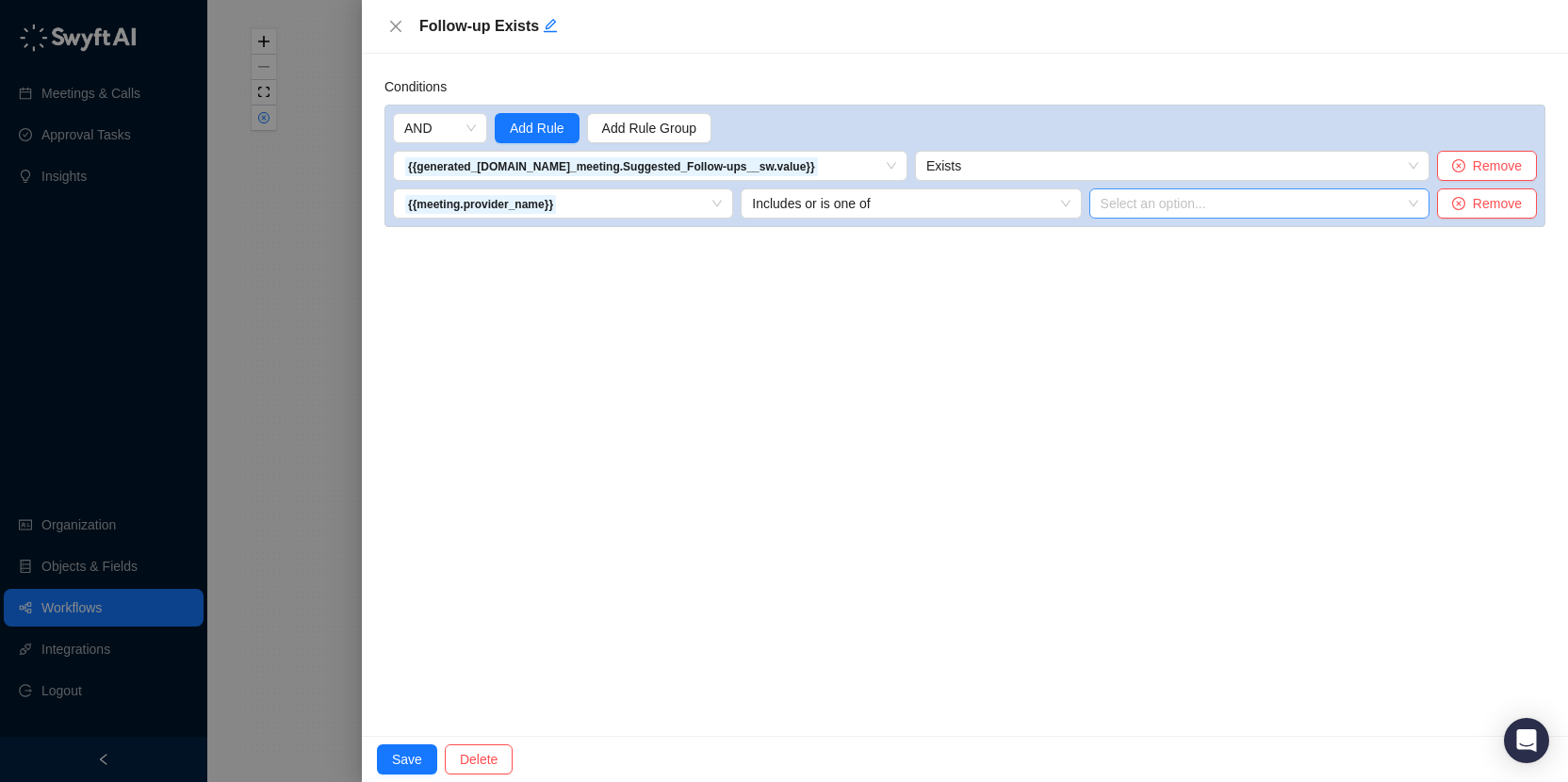
click at [1195, 214] on div "Select an option..." at bounding box center [1259, 203] width 340 height 30
click at [1189, 244] on div "Zoom Admin" at bounding box center [1259, 241] width 310 height 20
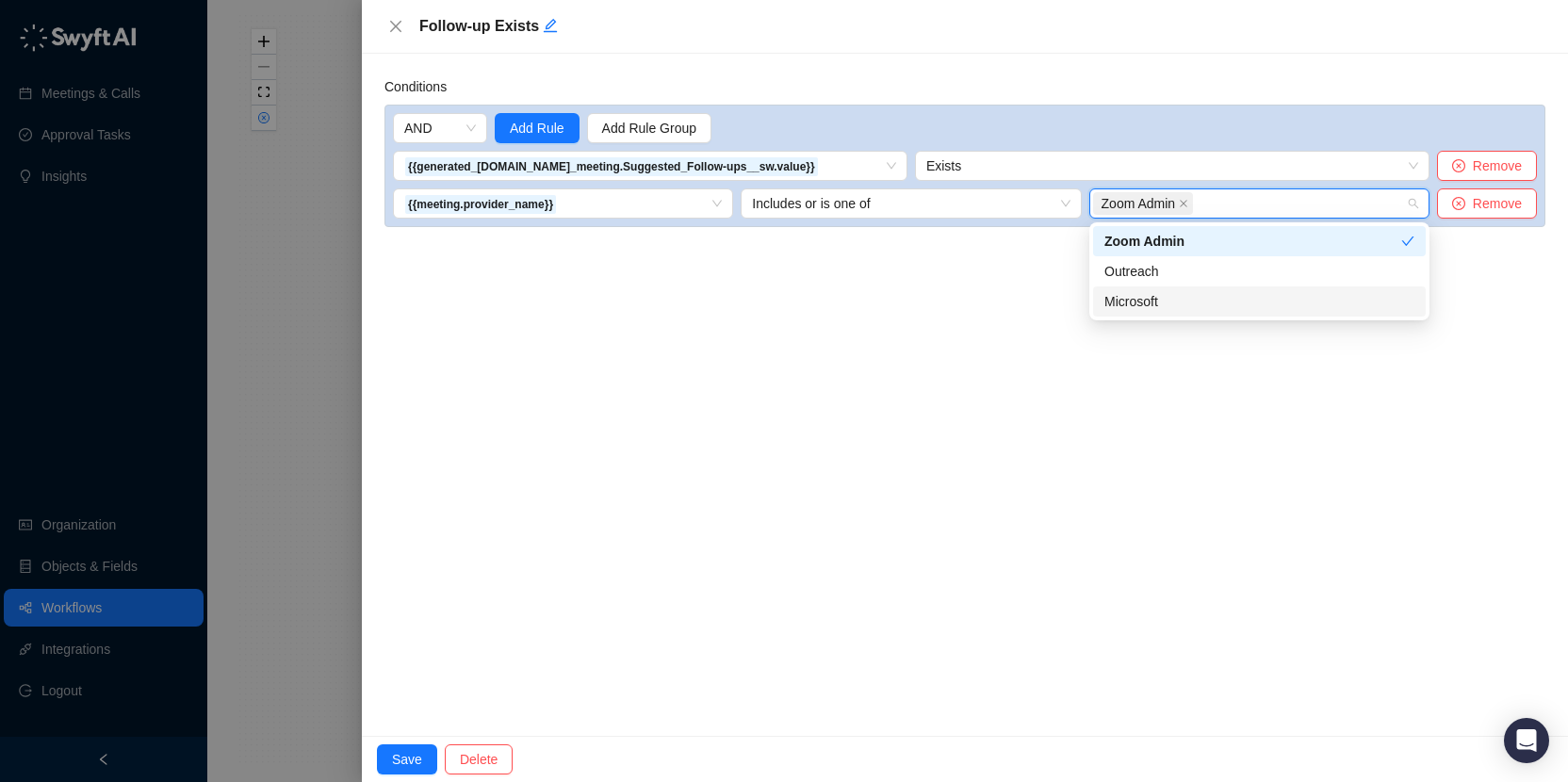
click at [1187, 301] on div "Microsoft" at bounding box center [1259, 301] width 310 height 20
click at [1081, 462] on div "Conditions AND Add Rule Add Rule Group {{generated_content.call_meeting.Suggest…" at bounding box center [965, 395] width 1206 height 683
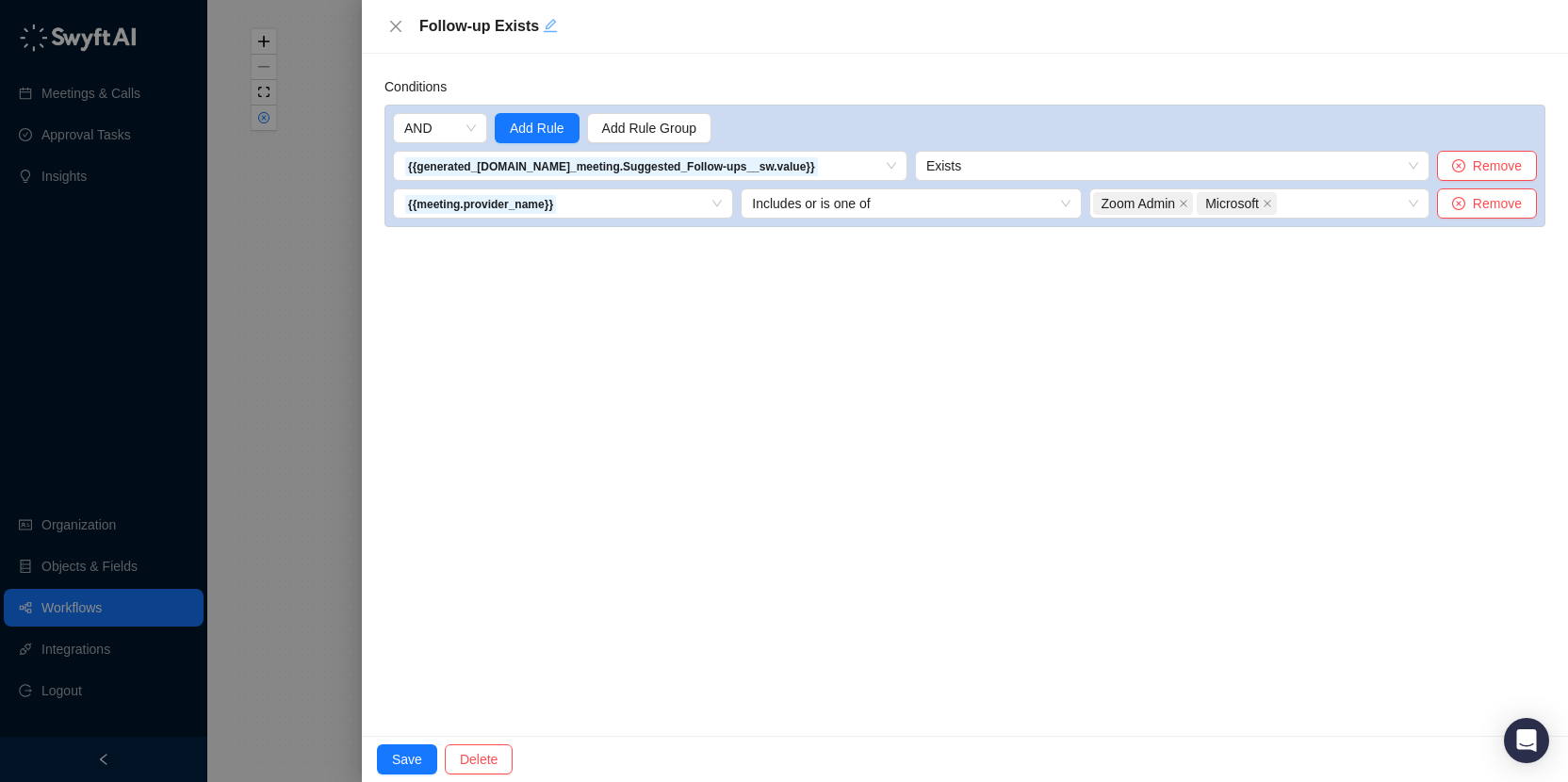
click at [549, 25] on icon "edit" at bounding box center [550, 24] width 15 height 15
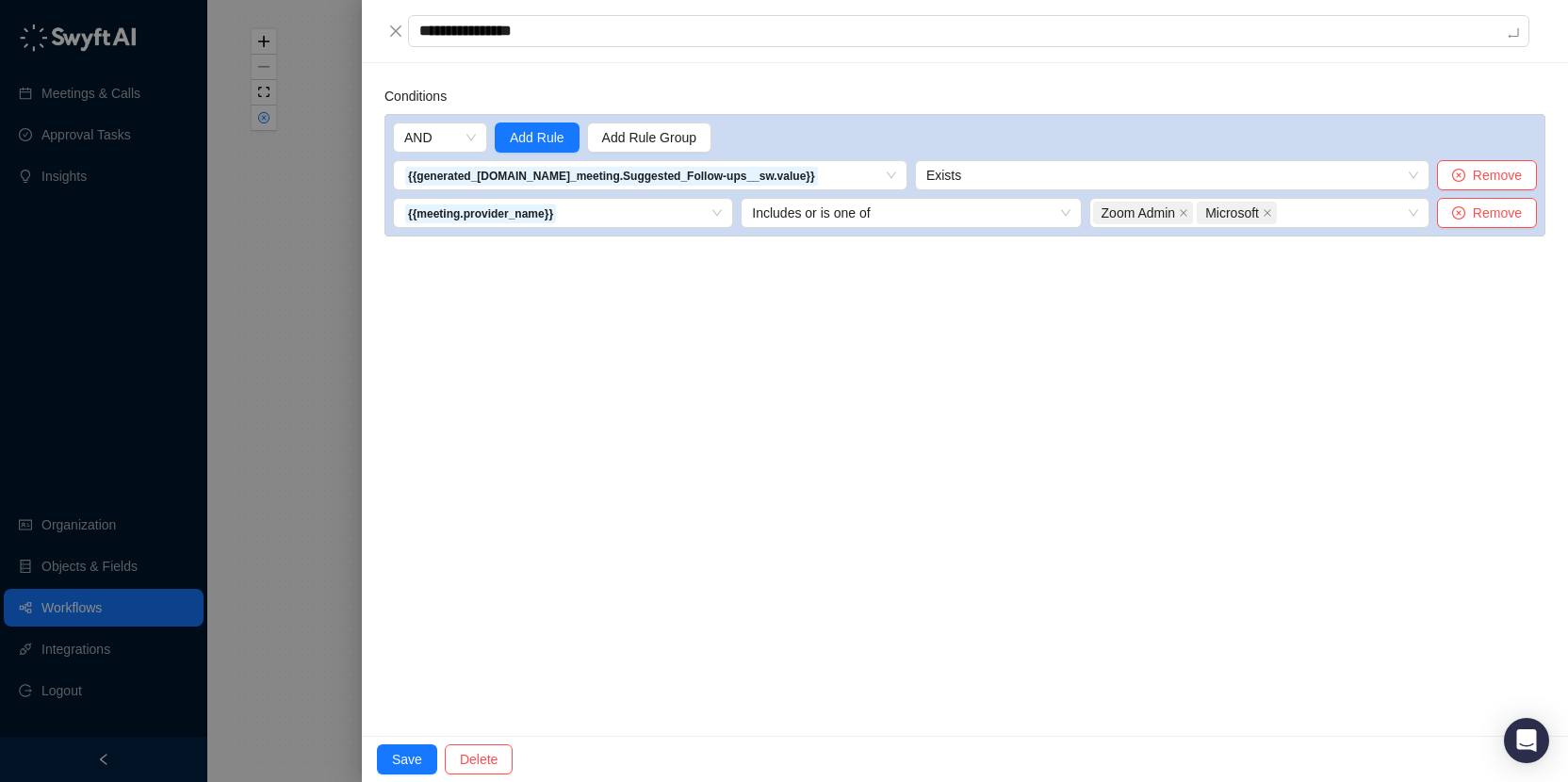
type textarea "**********"
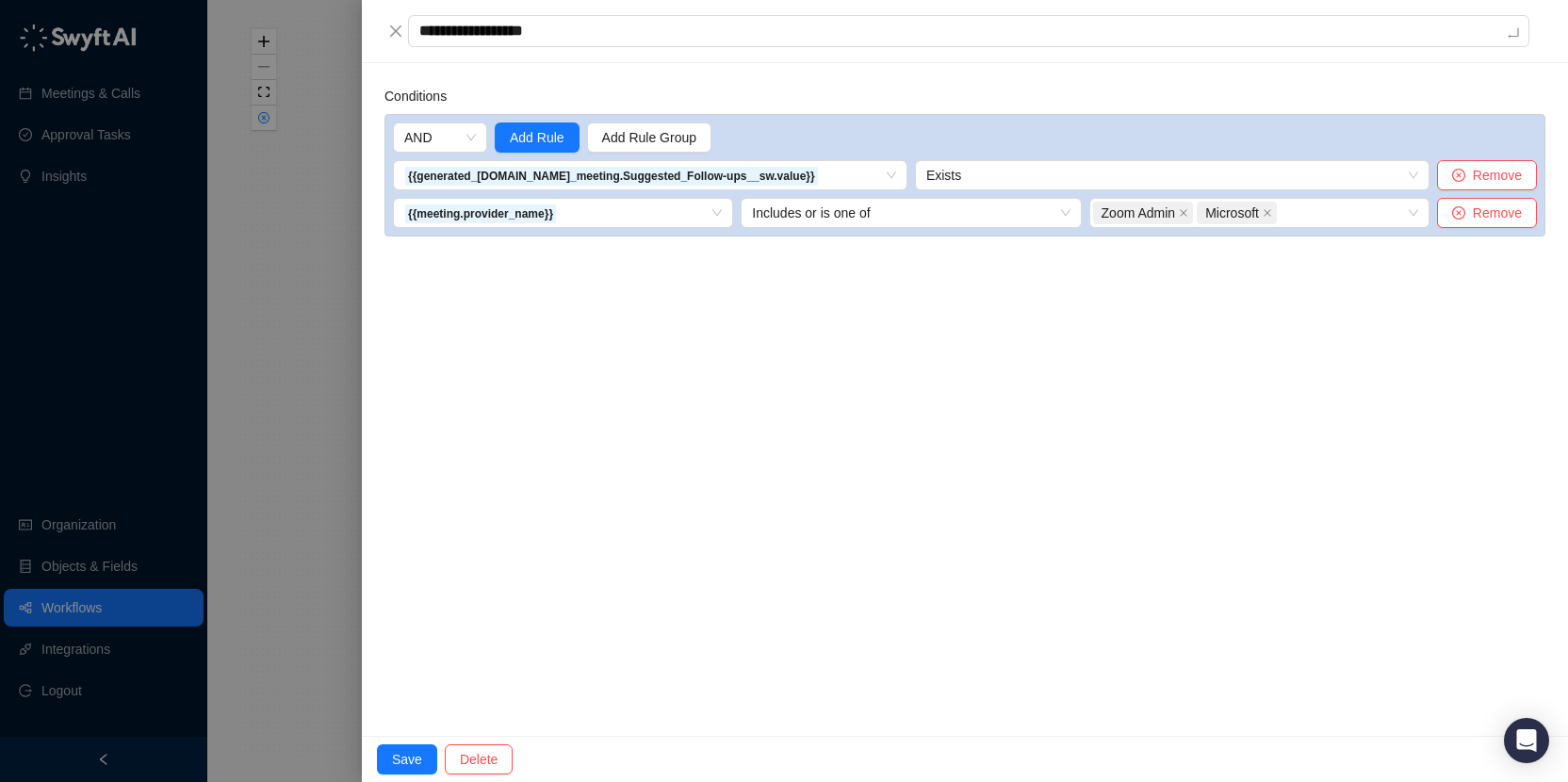
type textarea "**********"
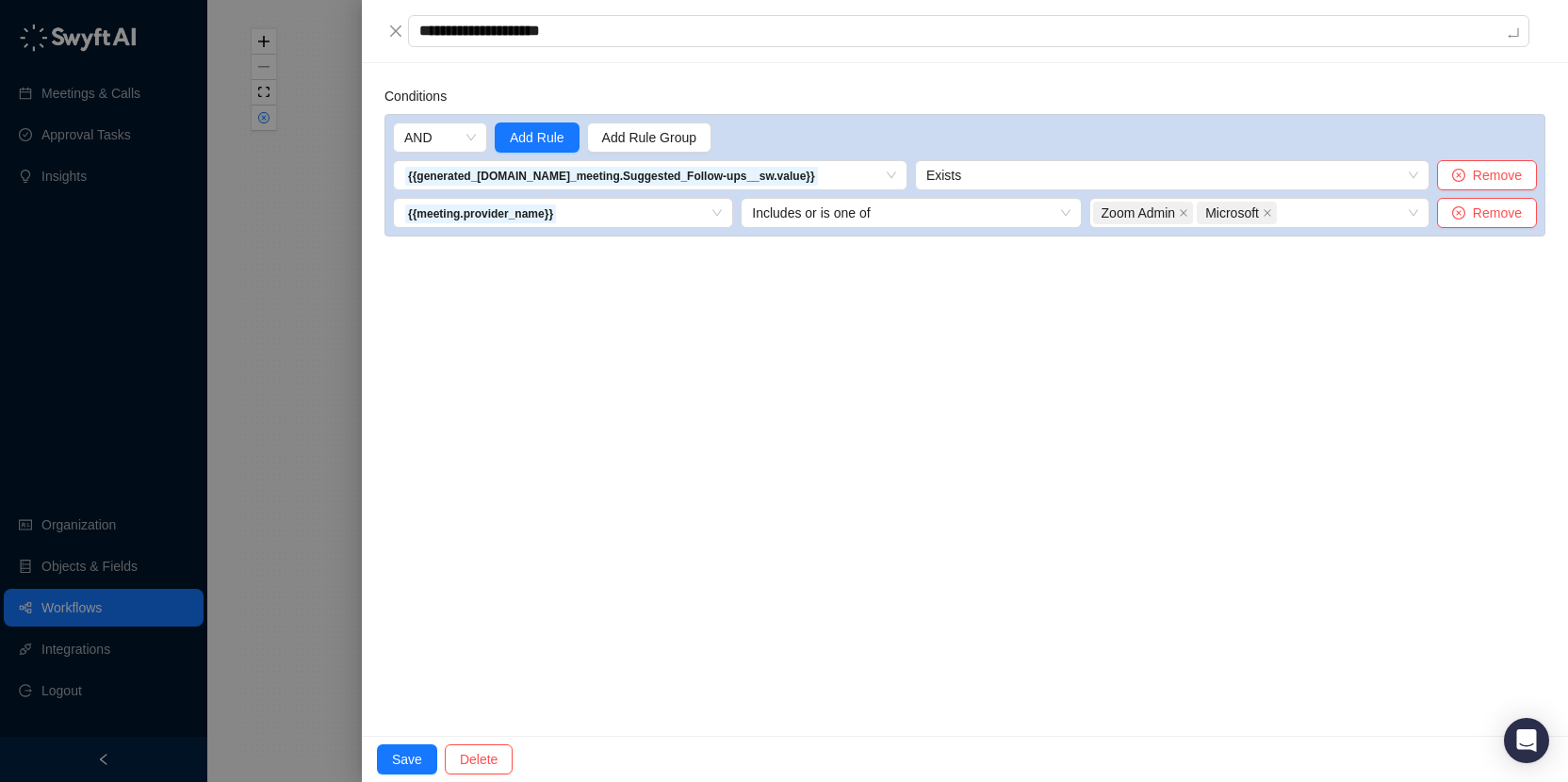
type textarea "**********"
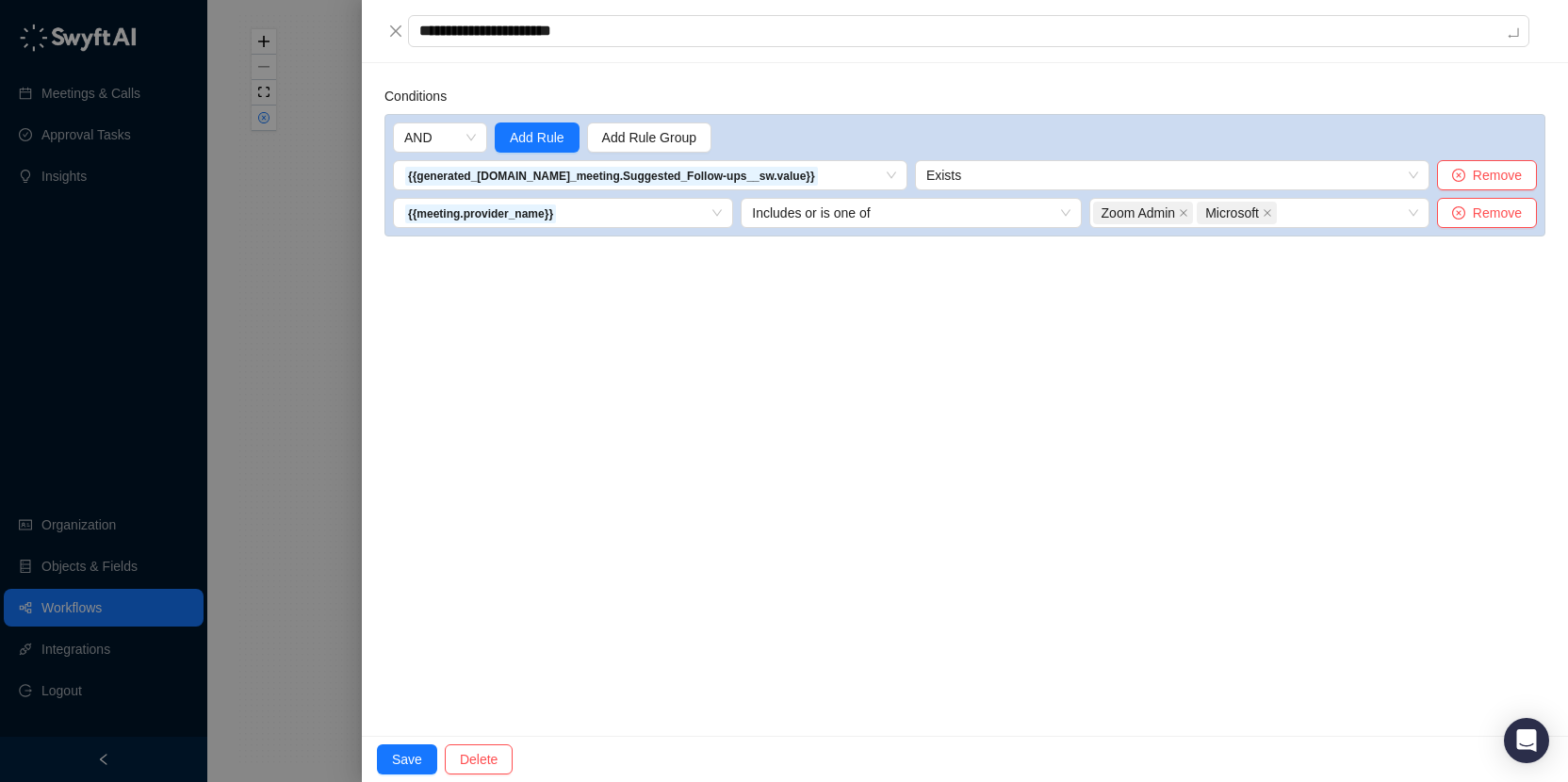
type textarea "**********"
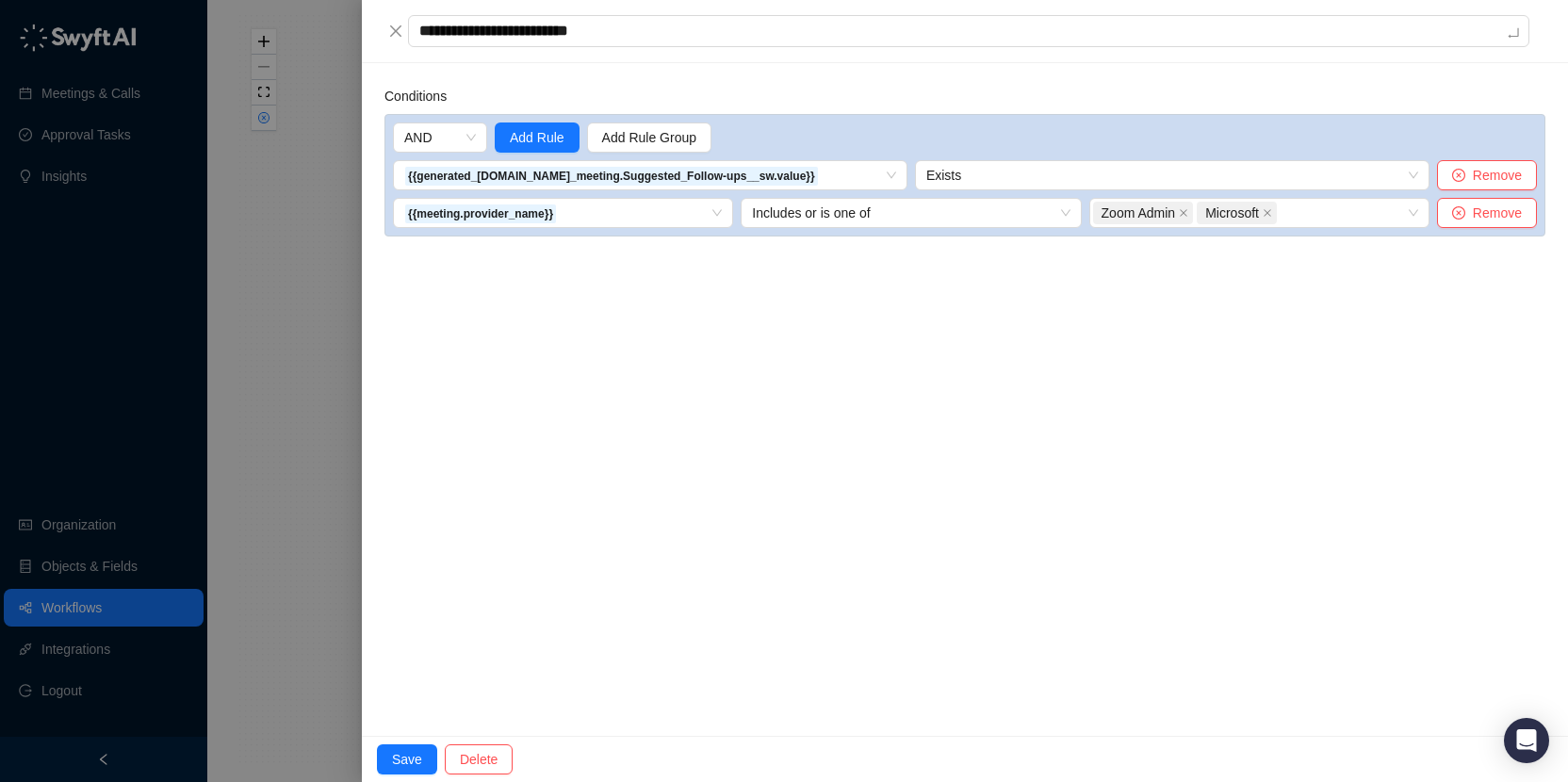
type textarea "**********"
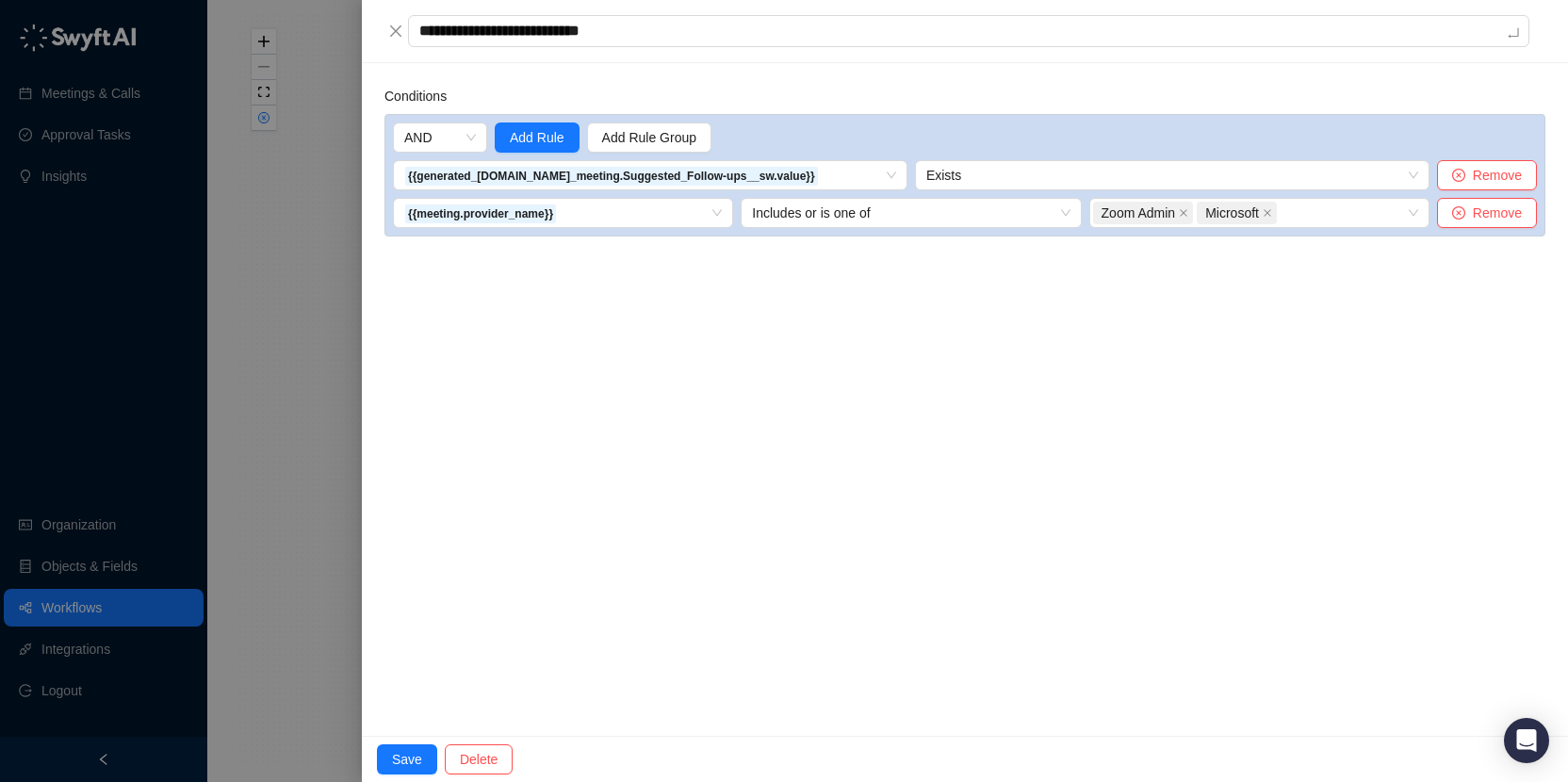
type textarea "**********"
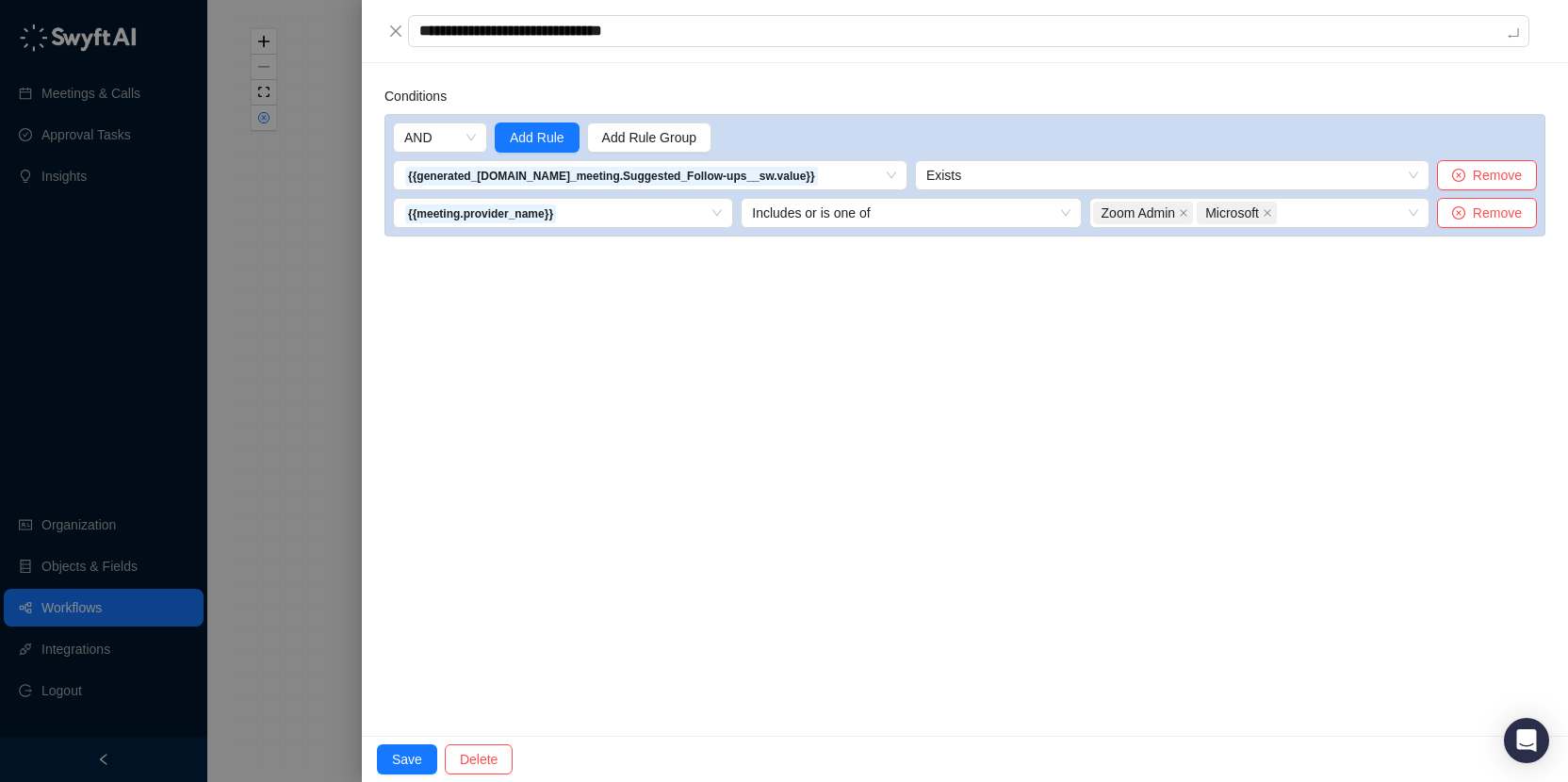
type textarea "**********"
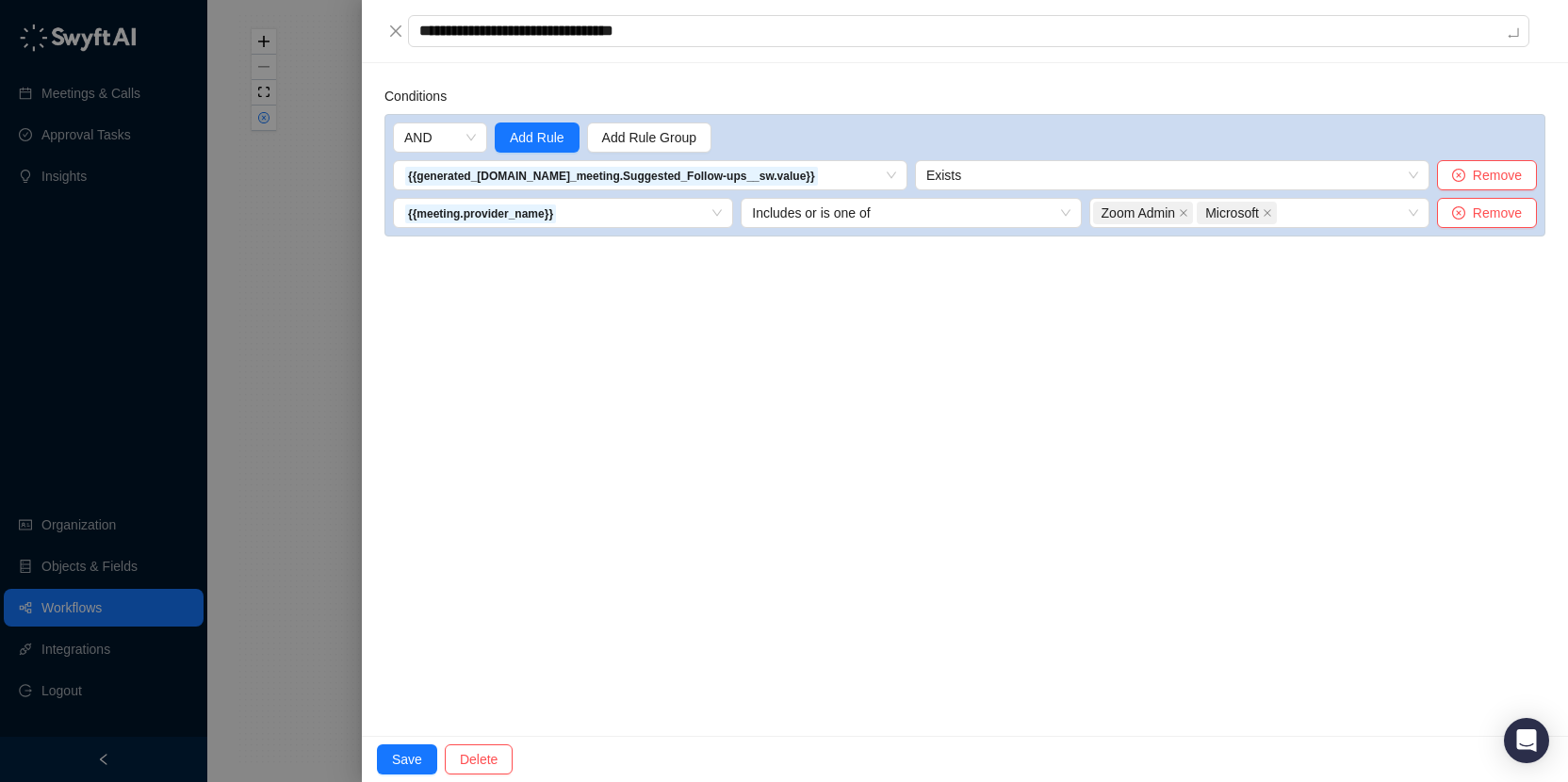
type textarea "**********"
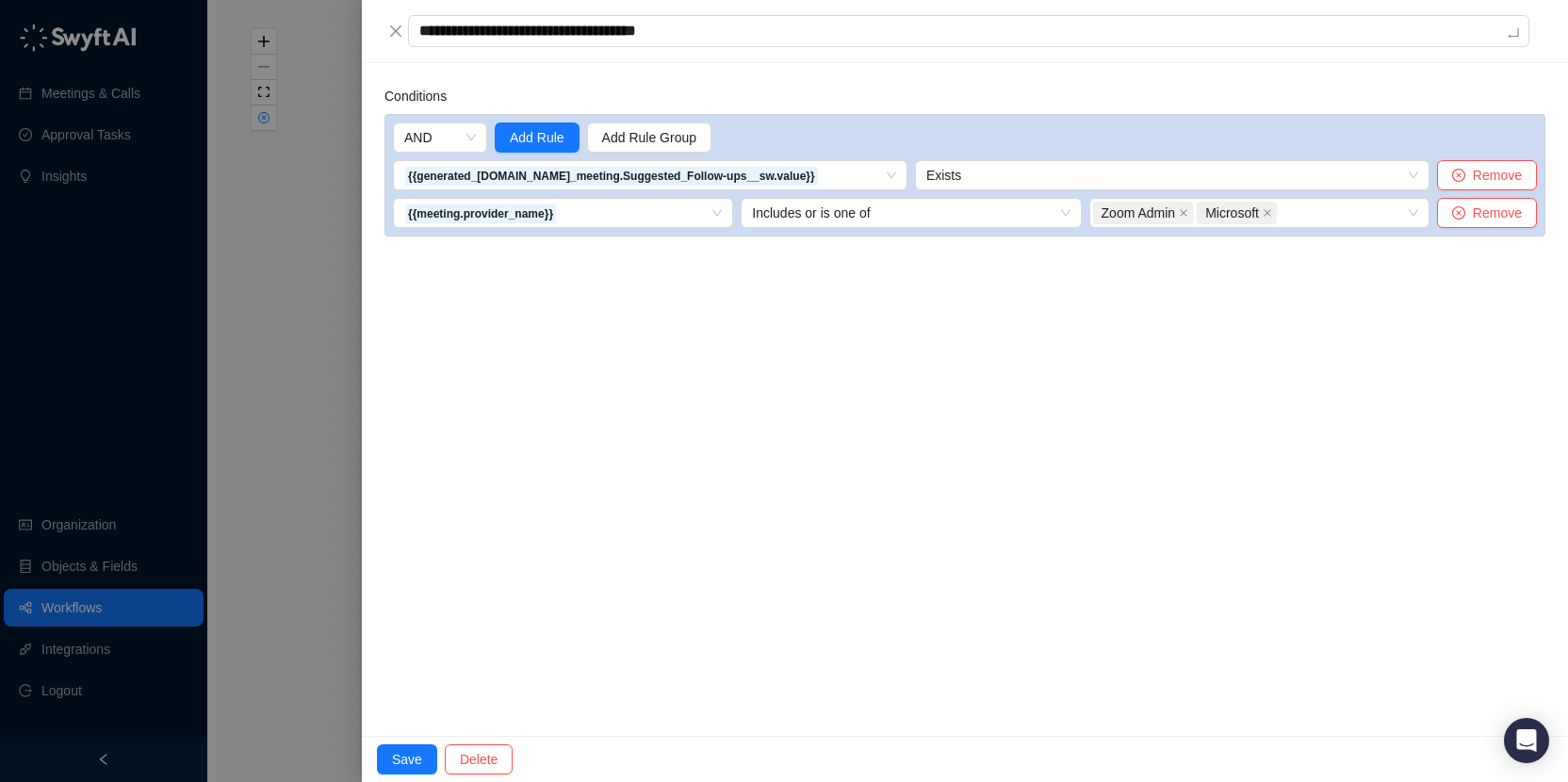
type textarea "**********"
click at [611, 473] on div "Conditions AND Add Rule Add Rule Group {{generated_content.call_meeting.Suggest…" at bounding box center [965, 400] width 1206 height 673
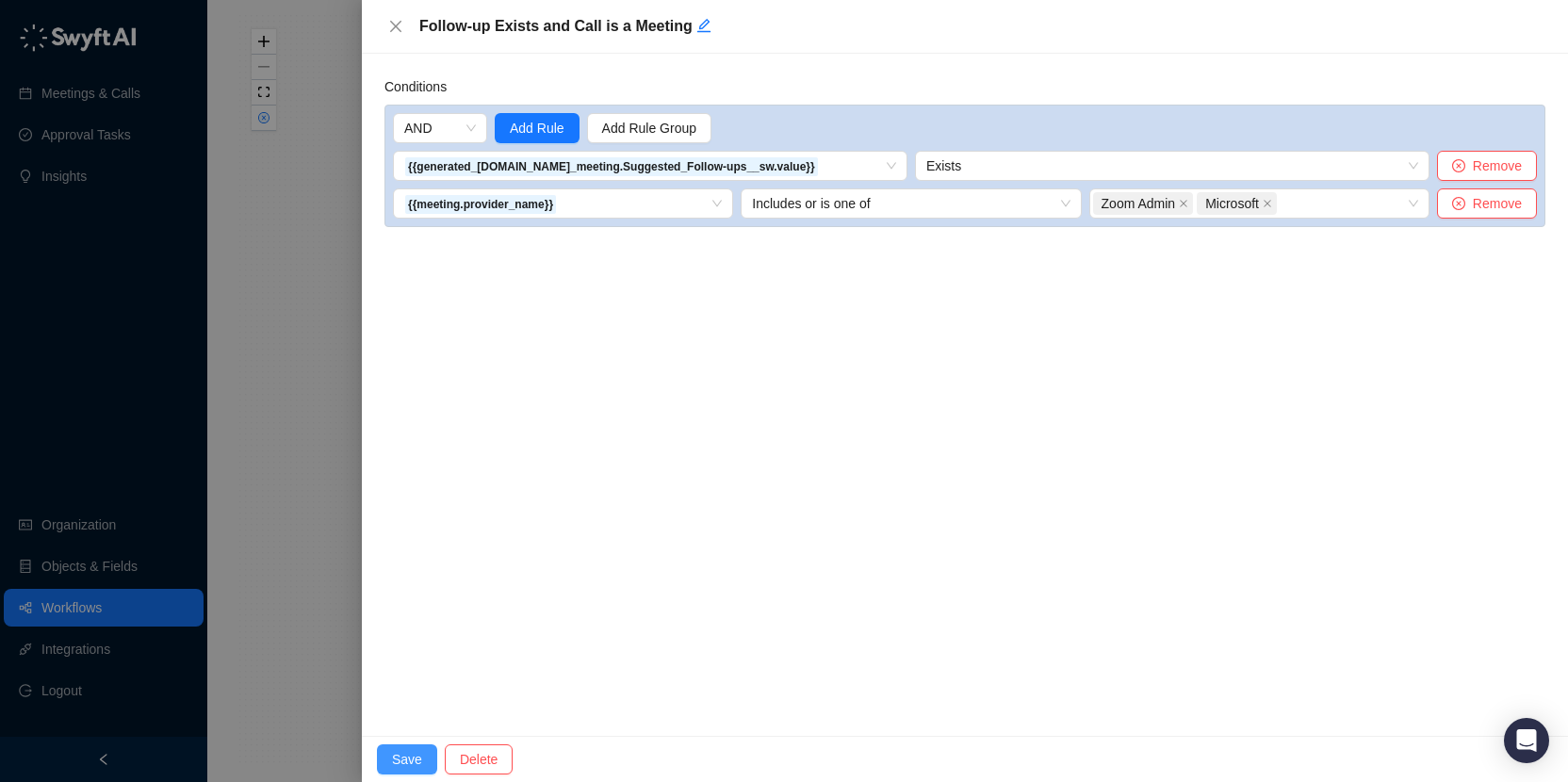
click at [399, 771] on button "Save" at bounding box center [407, 760] width 60 height 30
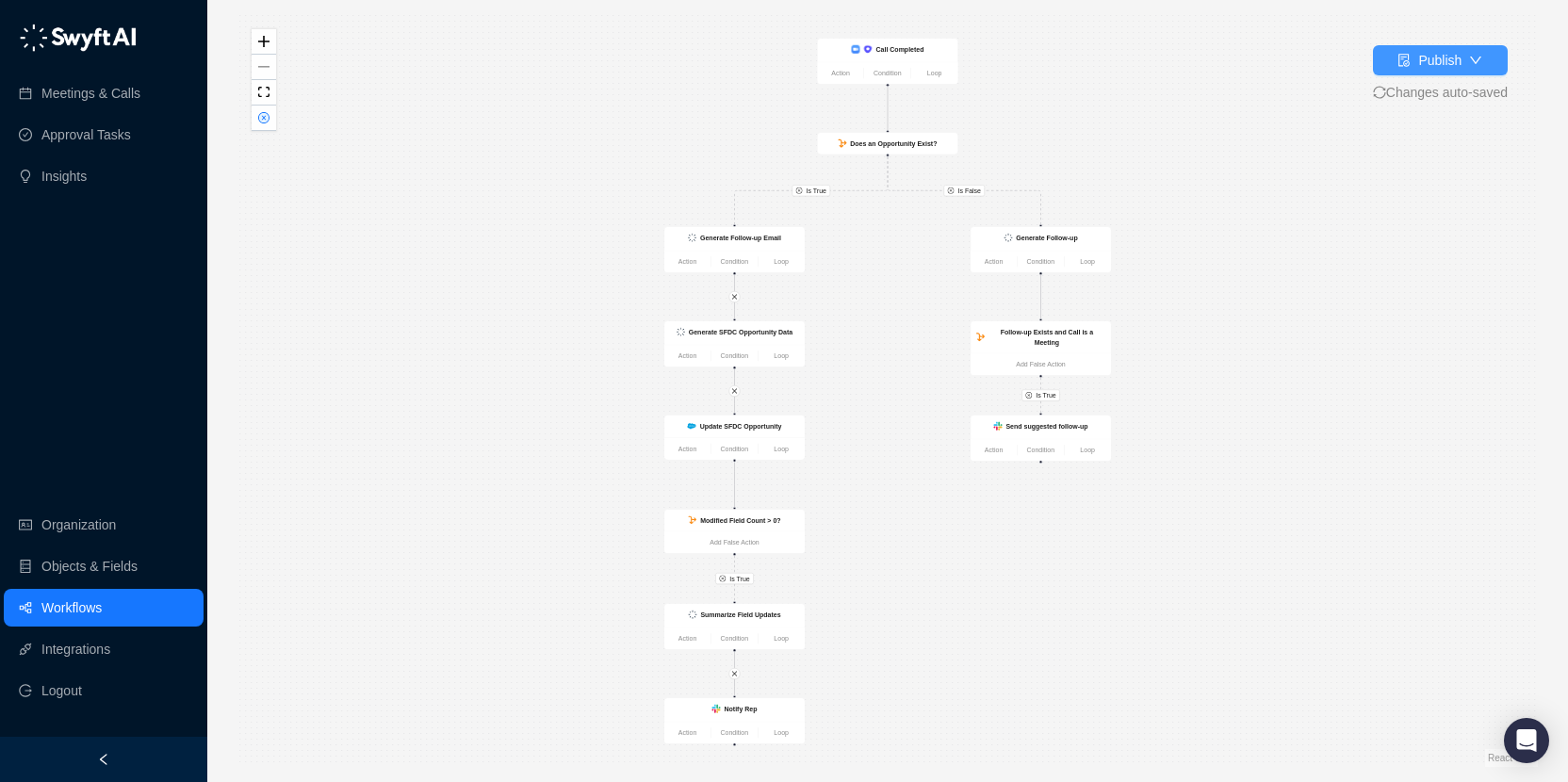
click at [1456, 69] on div "Publish" at bounding box center [1439, 59] width 43 height 20
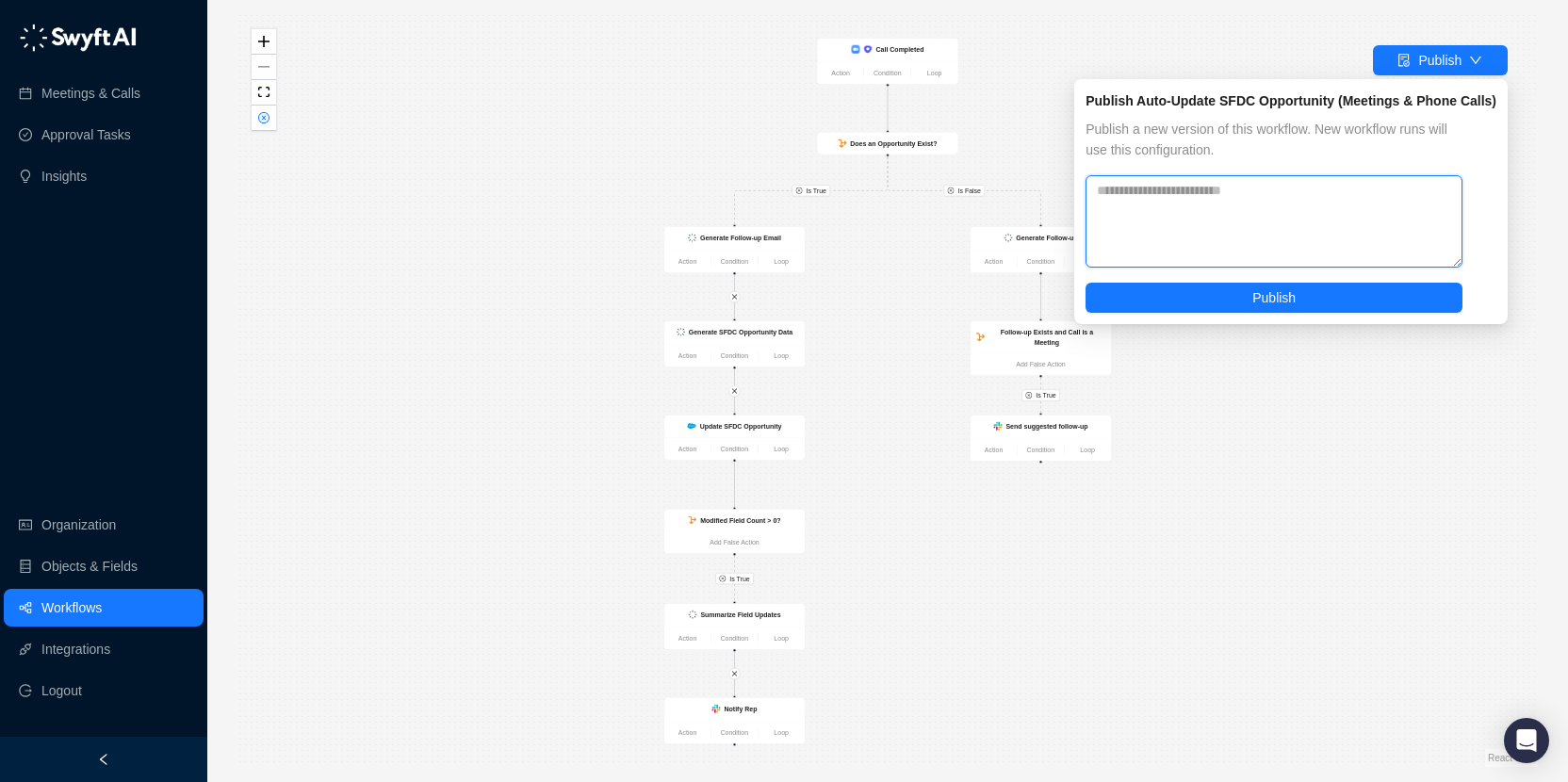
click at [1320, 215] on textarea at bounding box center [1274, 221] width 377 height 93
drag, startPoint x: 1319, startPoint y: 193, endPoint x: 1363, endPoint y: 195, distance: 44.0
click at [1363, 195] on textarea "**********" at bounding box center [1274, 221] width 377 height 93
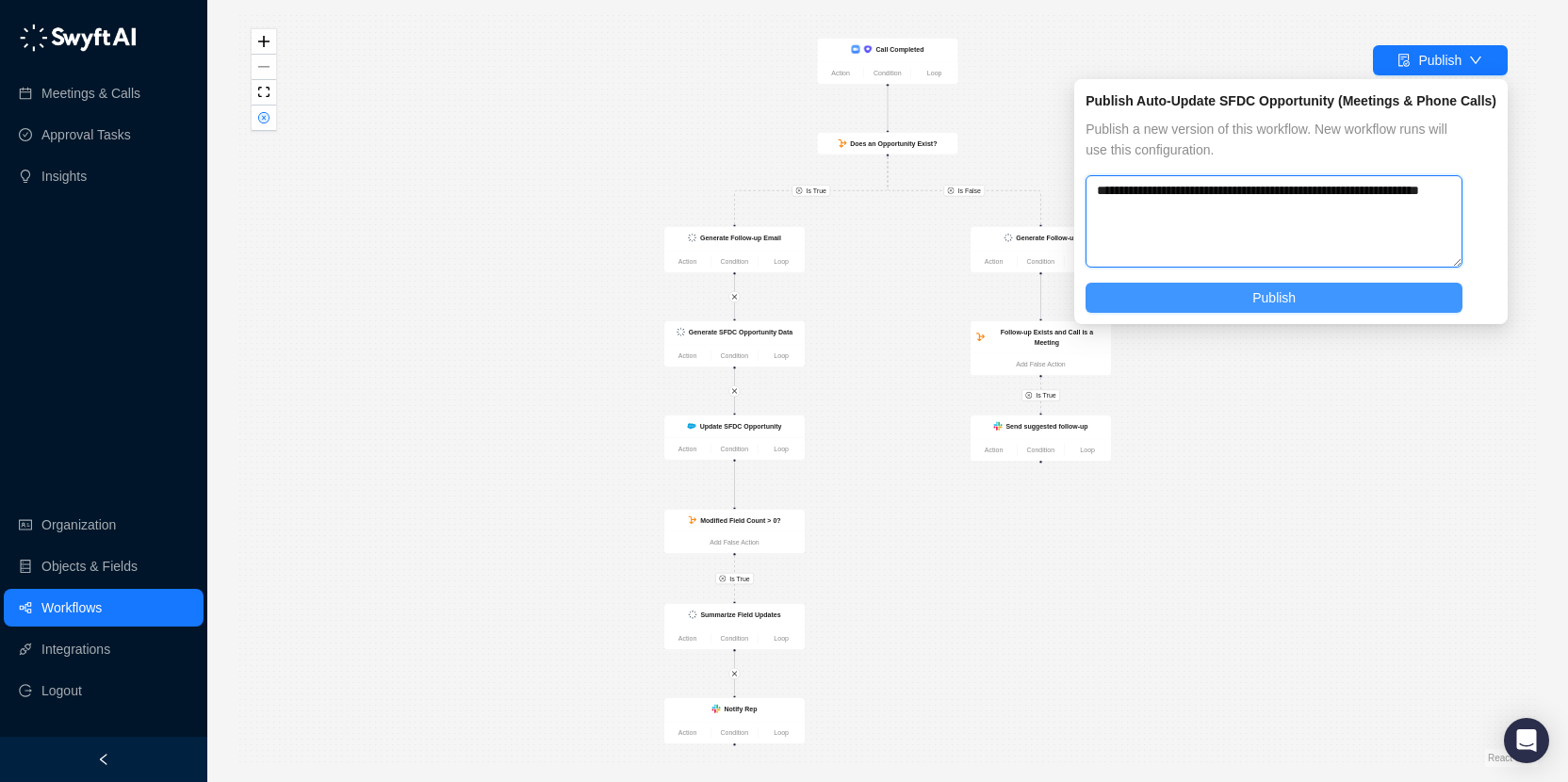
type textarea "**********"
click at [1392, 294] on button "Publish" at bounding box center [1274, 297] width 377 height 30
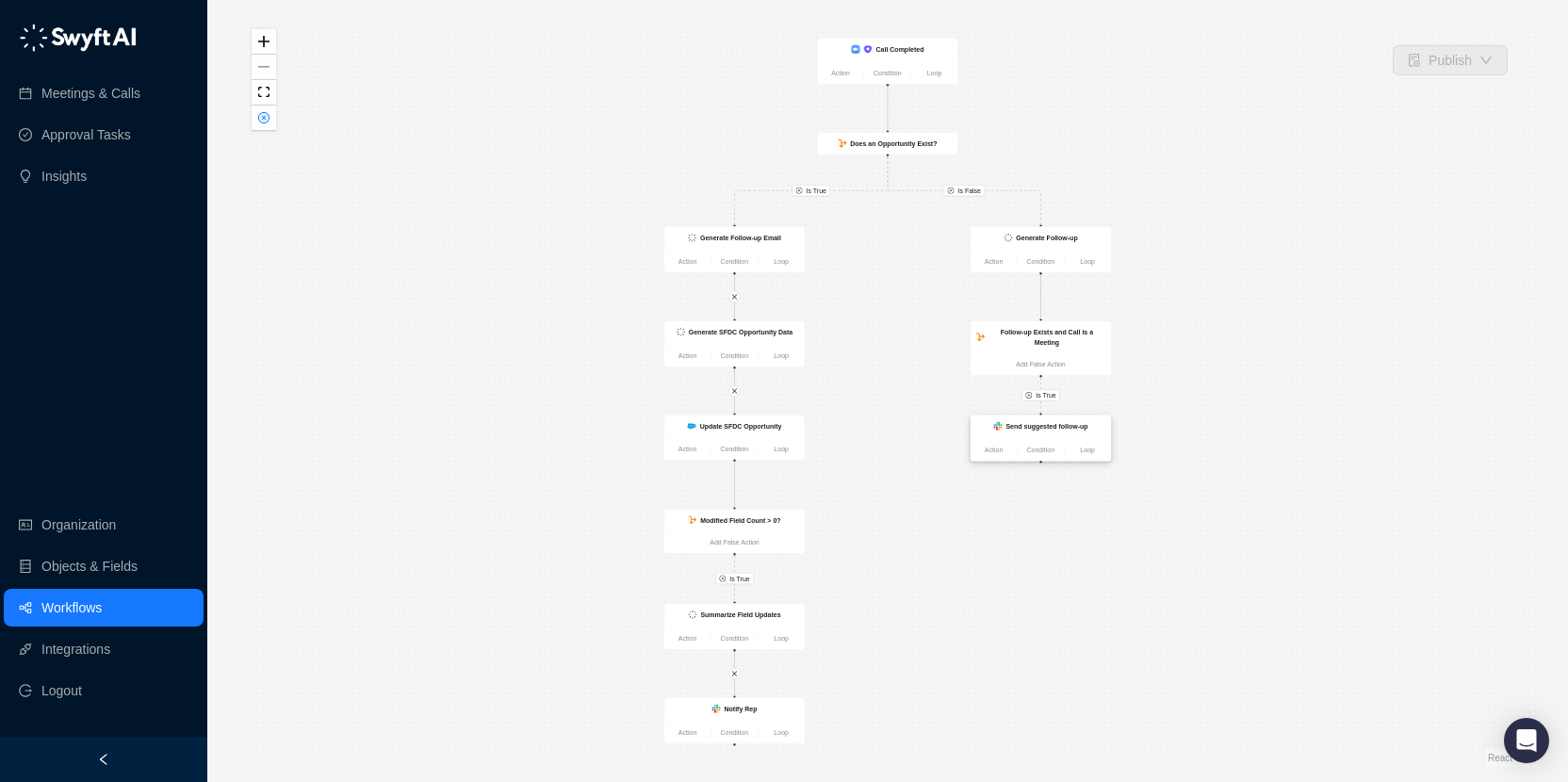
click at [1049, 434] on div "Send suggested follow-up" at bounding box center [1041, 427] width 140 height 23
click at [1049, 434] on div "Send suggested follow-up" at bounding box center [1040, 427] width 140 height 23
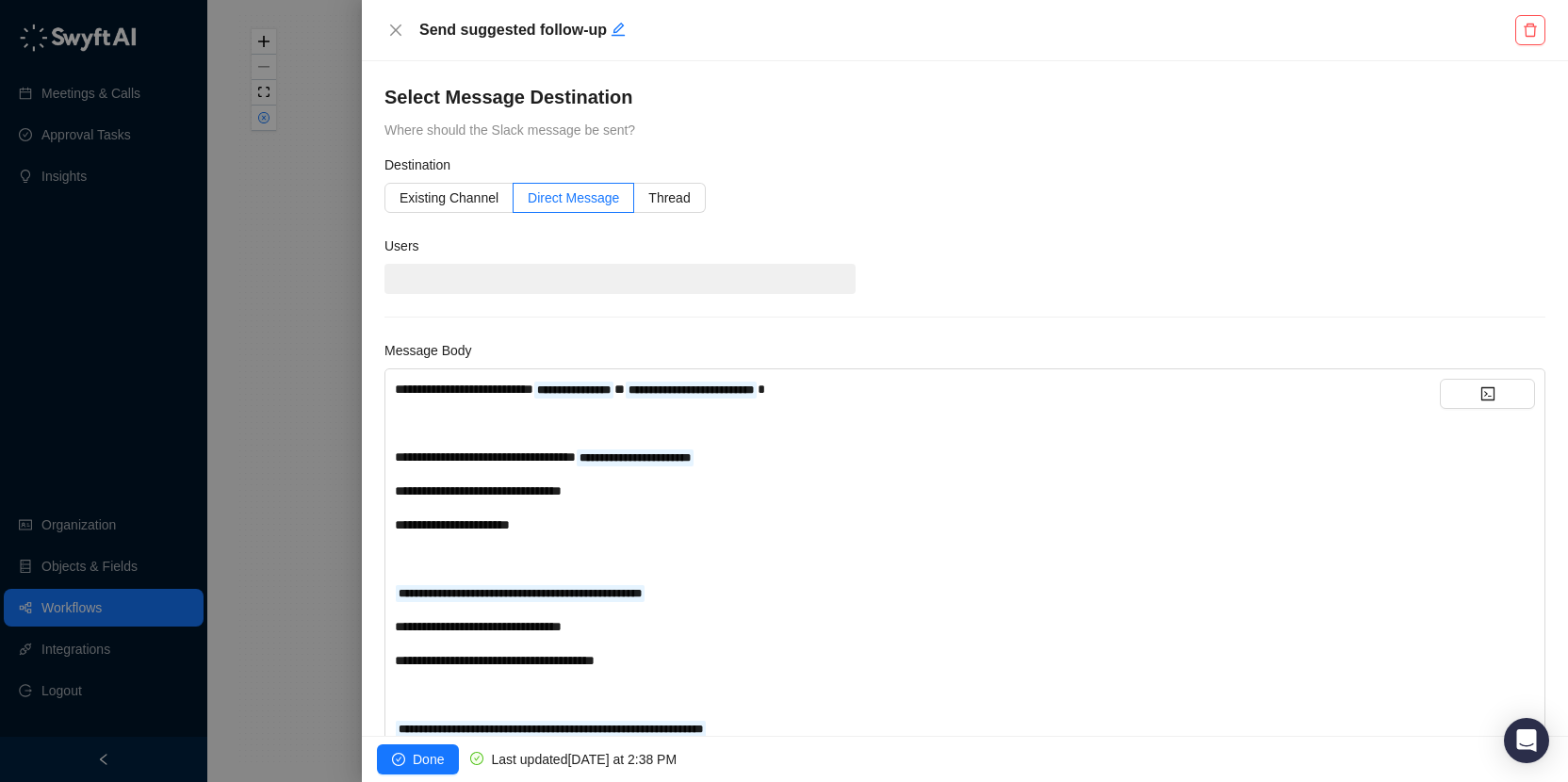
click at [906, 395] on div "**********" at bounding box center [917, 389] width 1045 height 20
click at [1511, 403] on button "button" at bounding box center [1487, 394] width 96 height 30
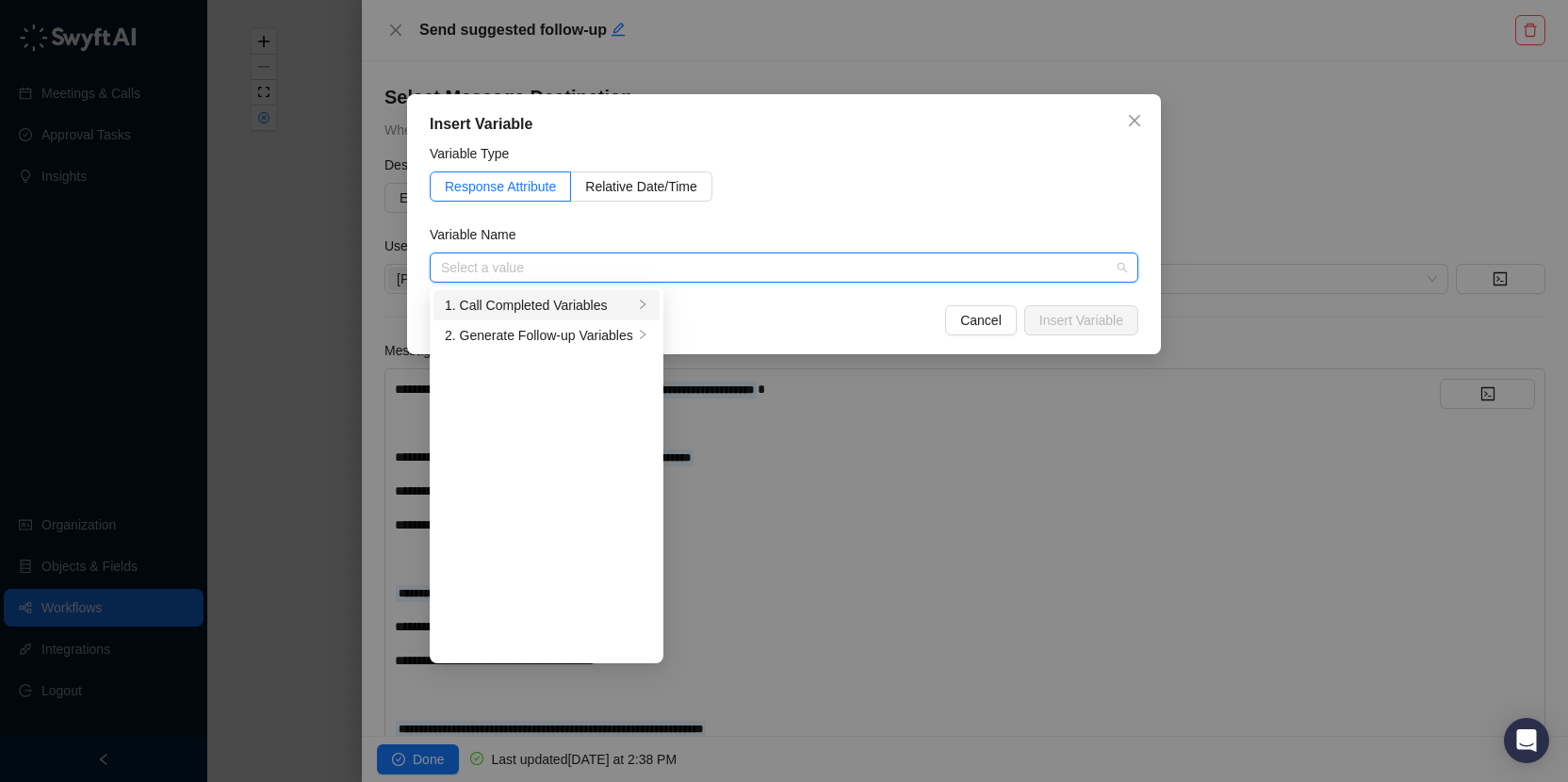
drag, startPoint x: 555, startPoint y: 313, endPoint x: 612, endPoint y: 300, distance: 58.5
click at [555, 312] on div "1. Call Completed Variables" at bounding box center [538, 305] width 188 height 20
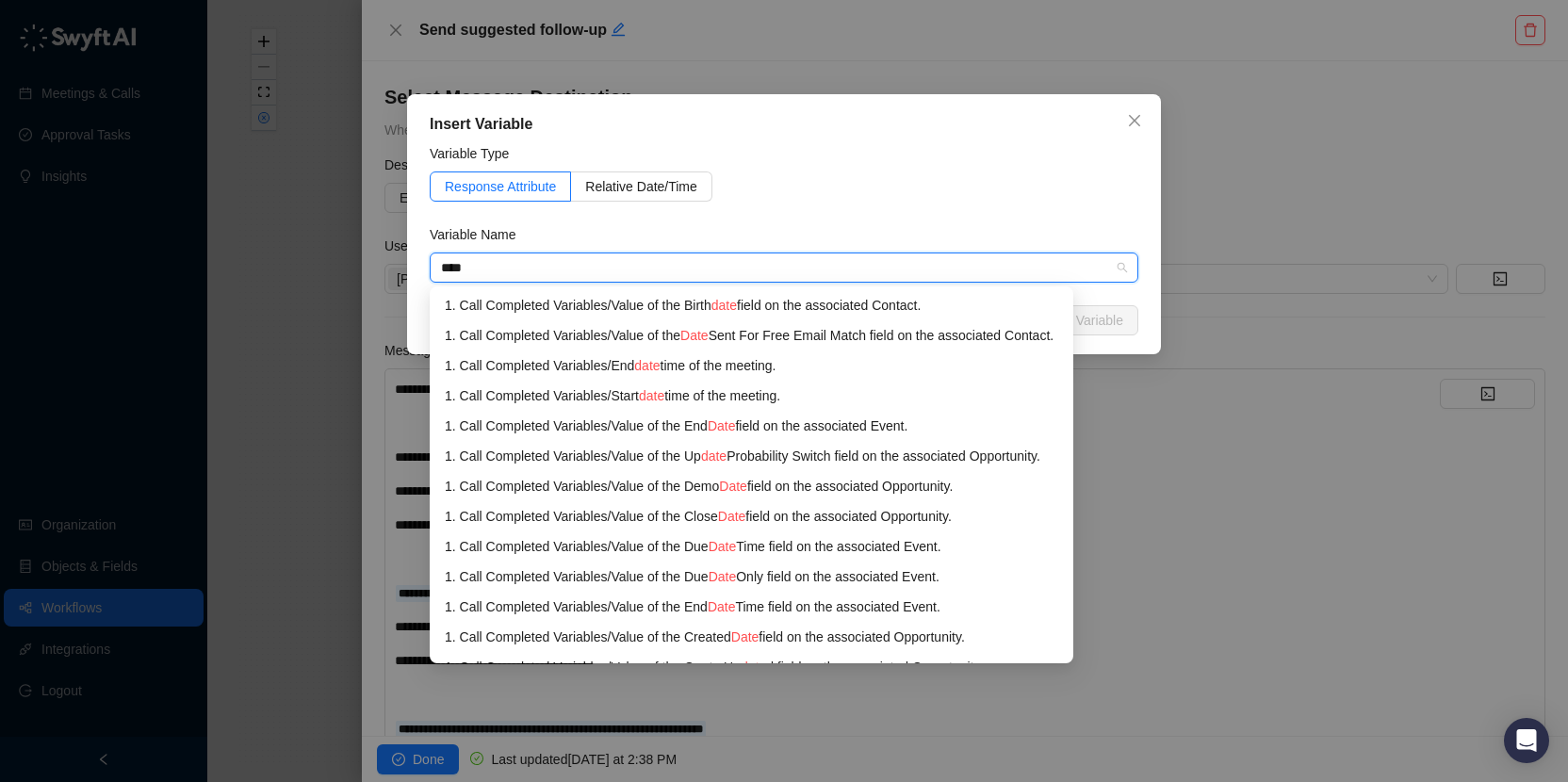
type input "****"
click at [1010, 228] on div "Variable Name" at bounding box center [784, 238] width 708 height 28
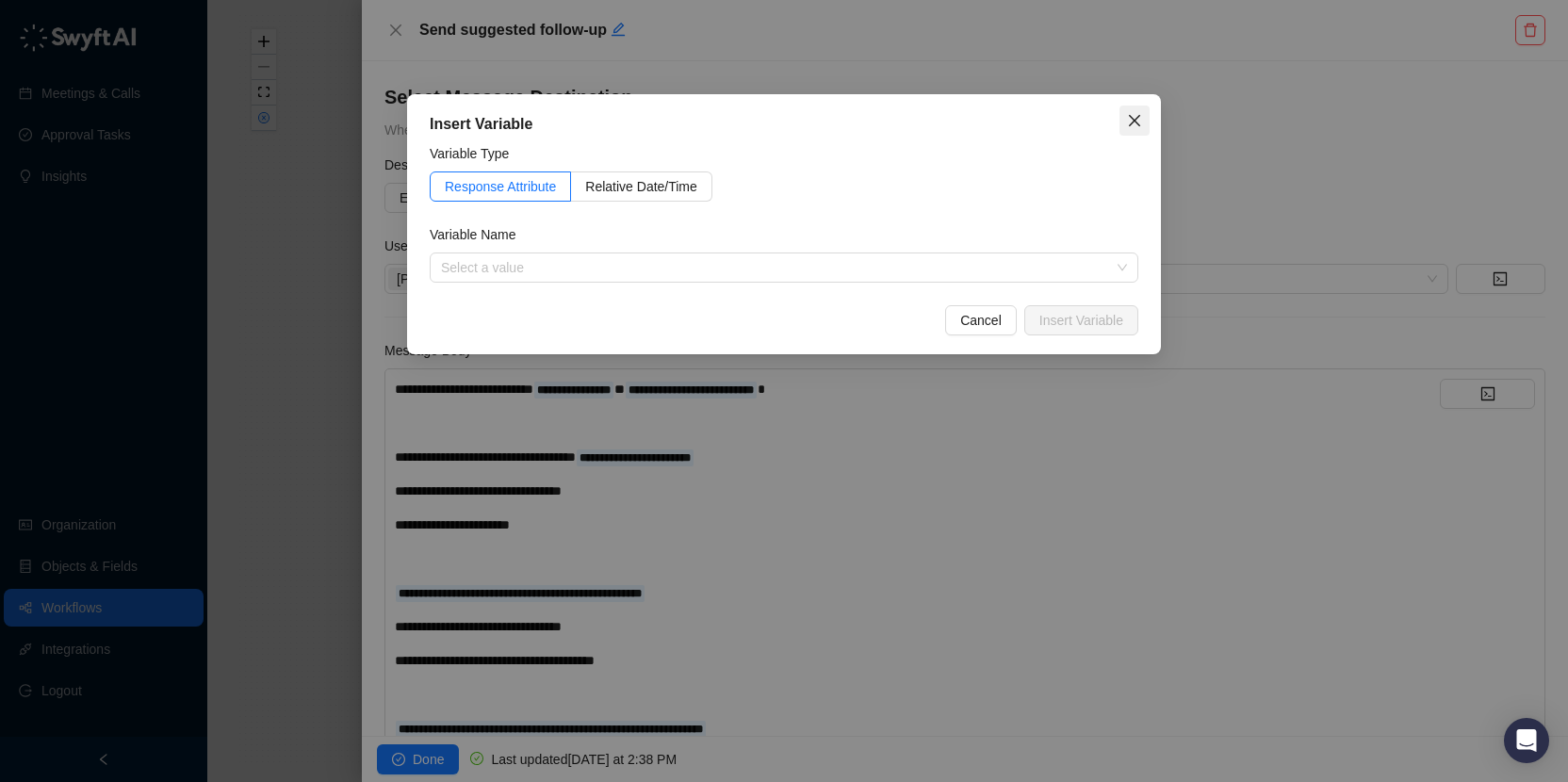
click at [1130, 119] on icon "close" at bounding box center [1133, 120] width 15 height 15
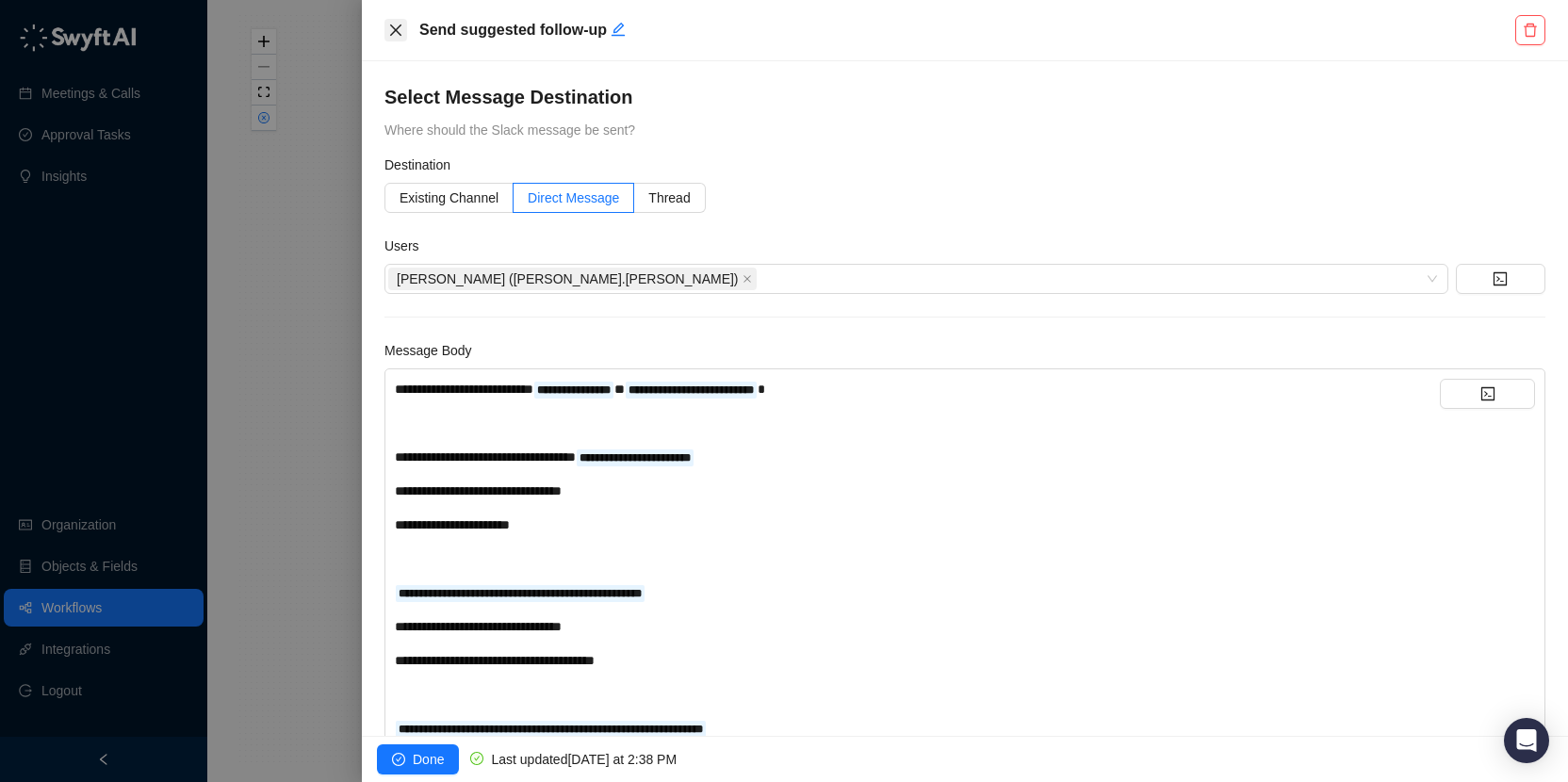
click at [389, 28] on icon "close" at bounding box center [395, 29] width 15 height 15
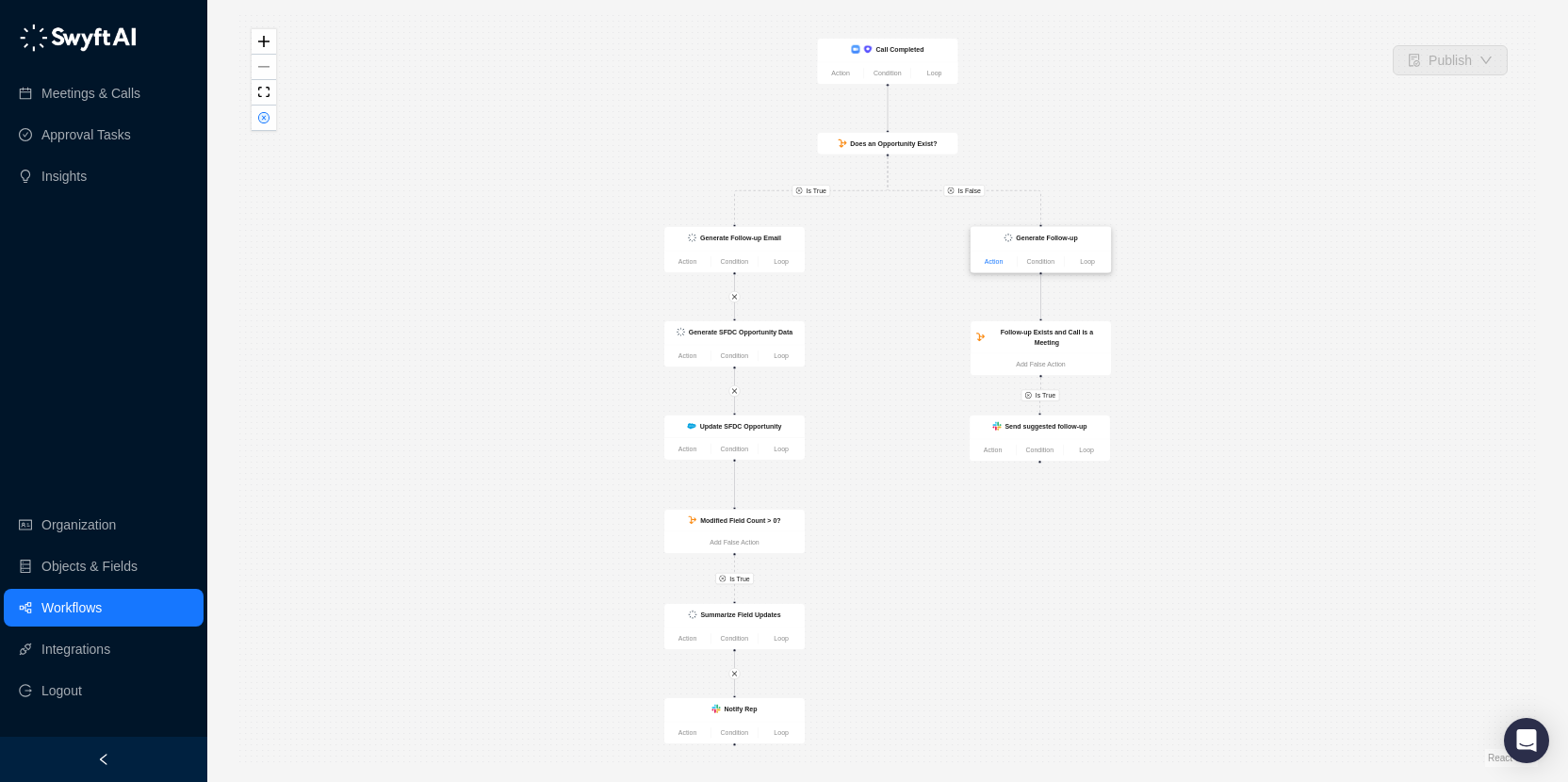
click at [995, 266] on link "Action" at bounding box center [993, 261] width 46 height 11
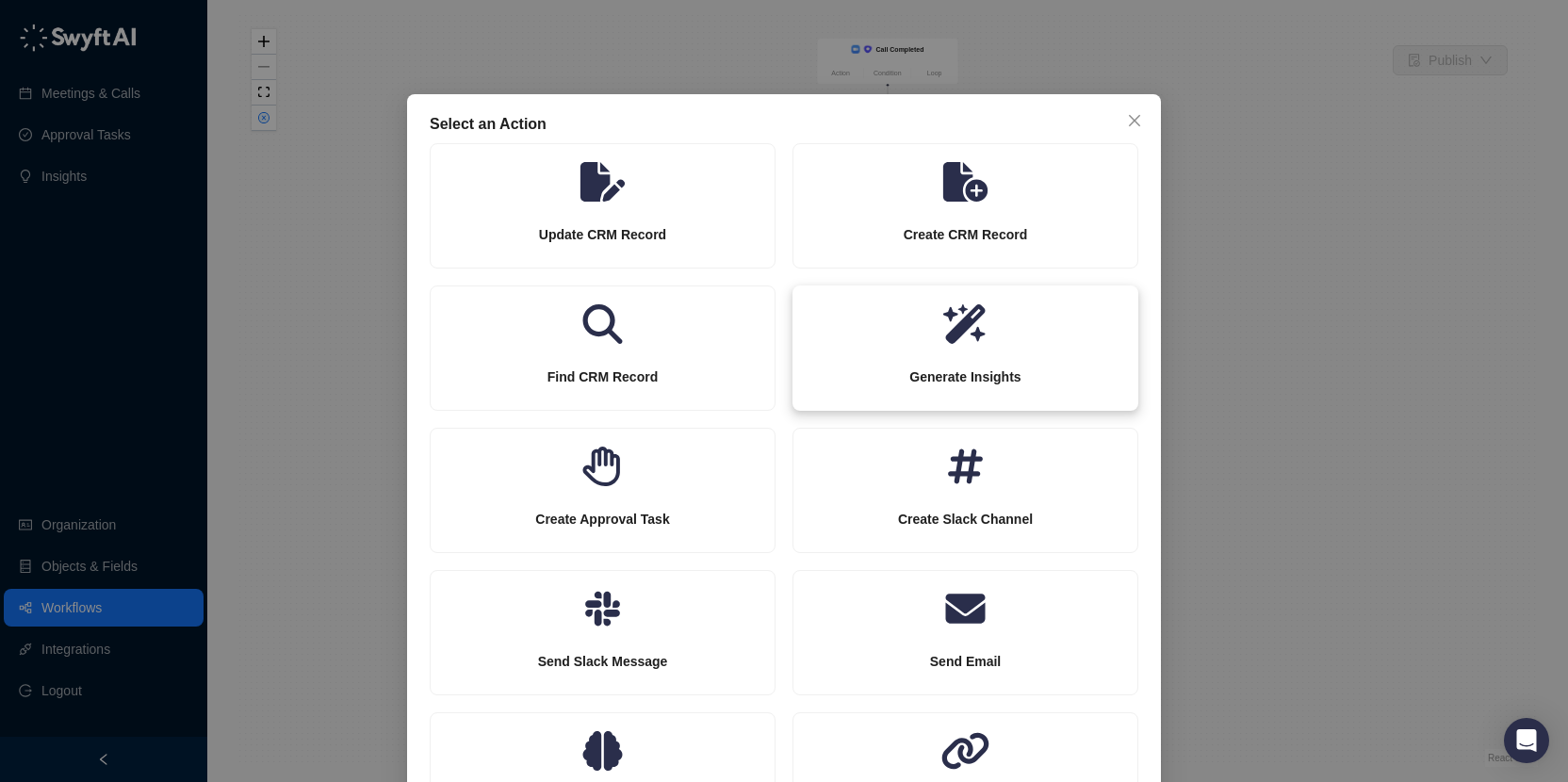
click at [993, 334] on icon at bounding box center [965, 324] width 346 height 40
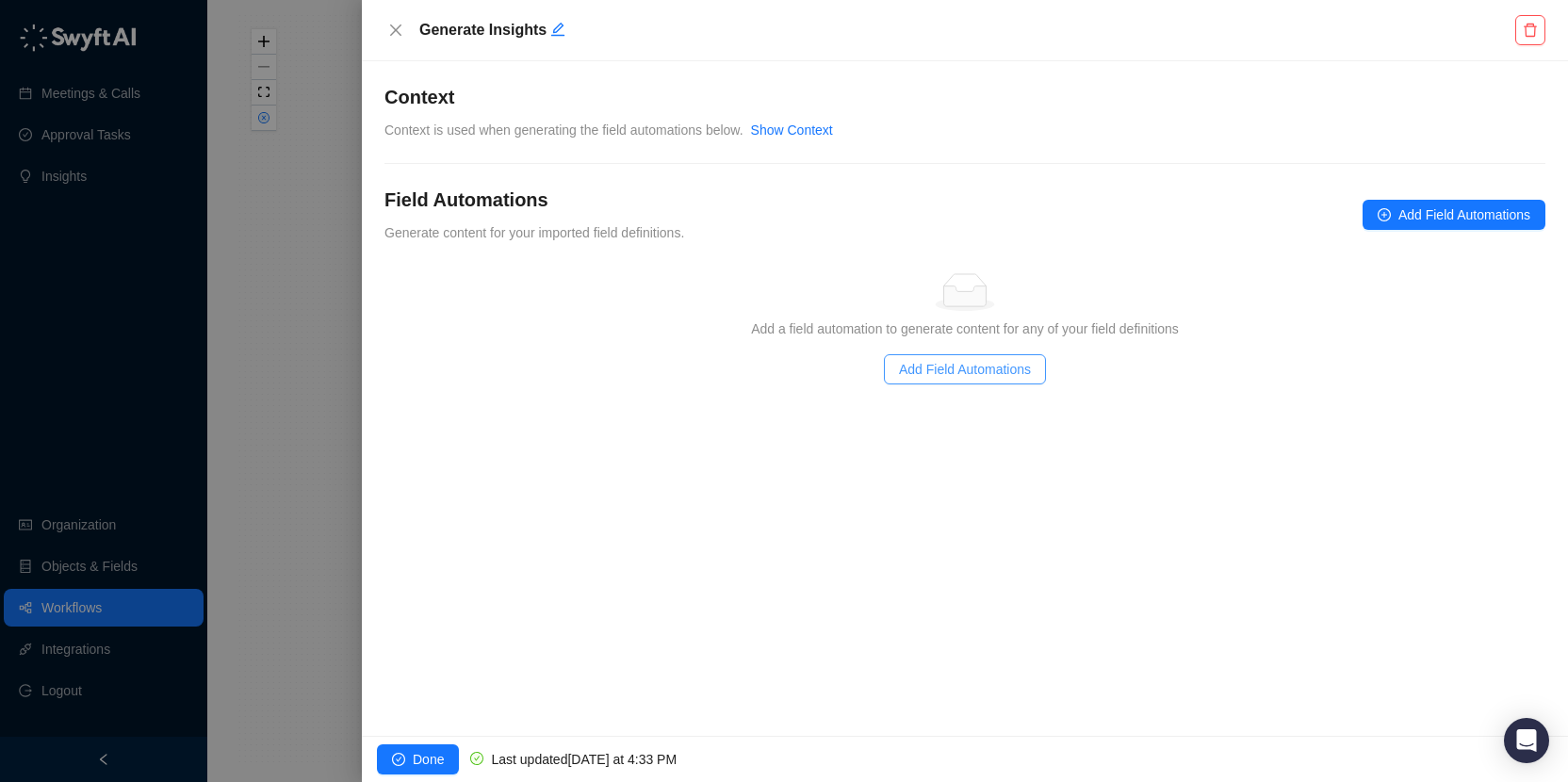
click at [982, 368] on span "Add Field Automations" at bounding box center [964, 369] width 132 height 20
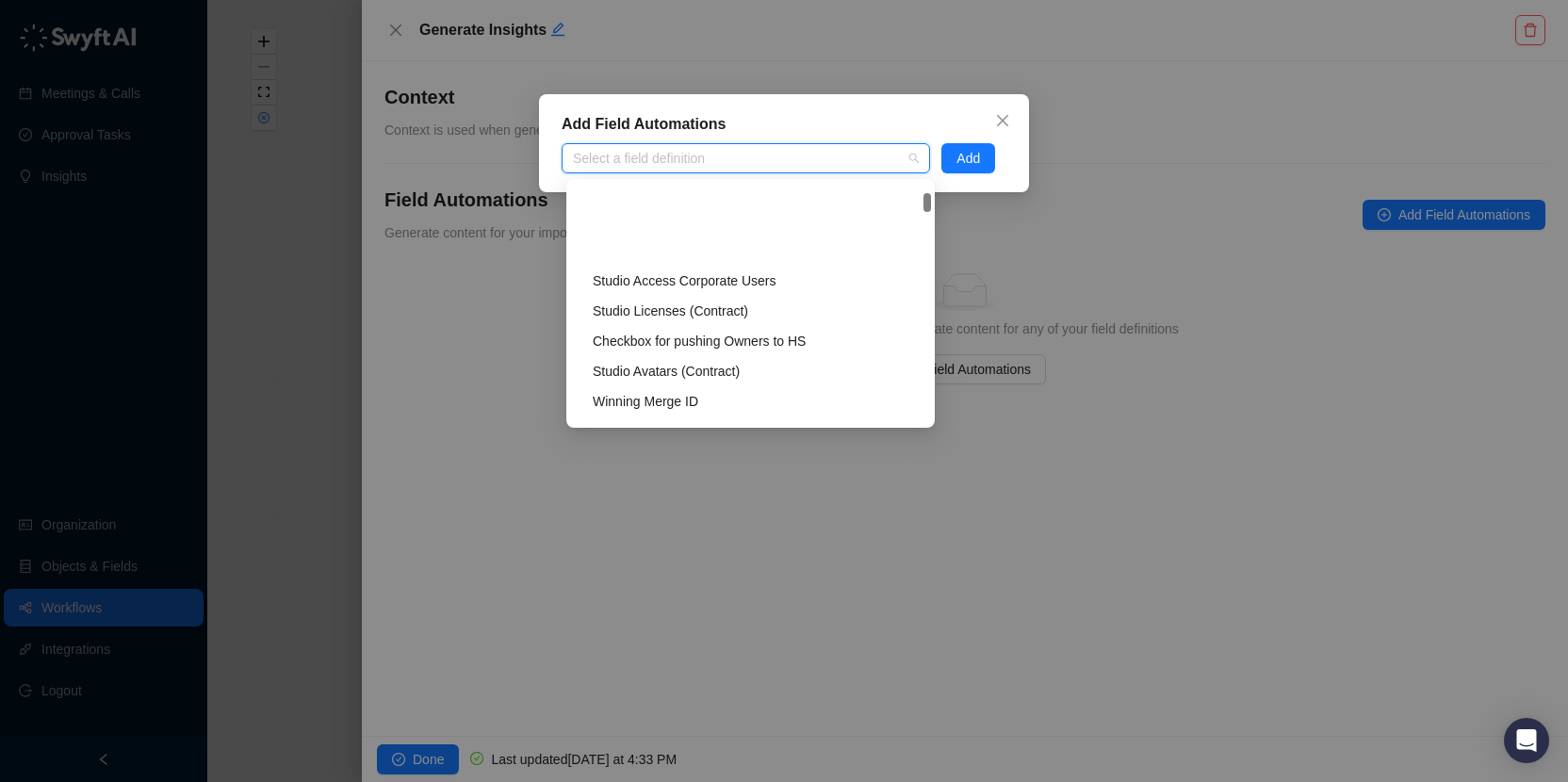
scroll to position [3485, 0]
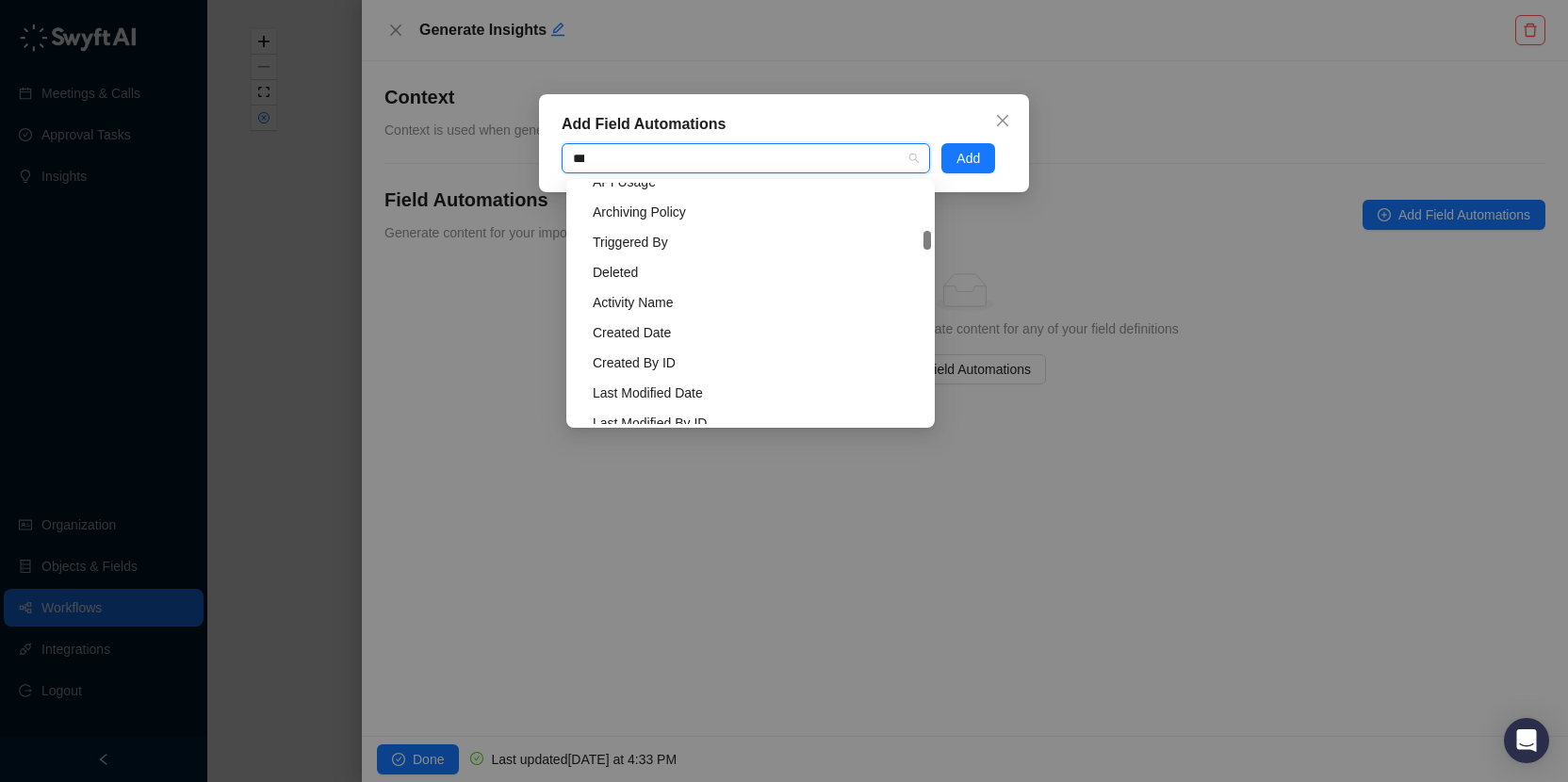
type input "****"
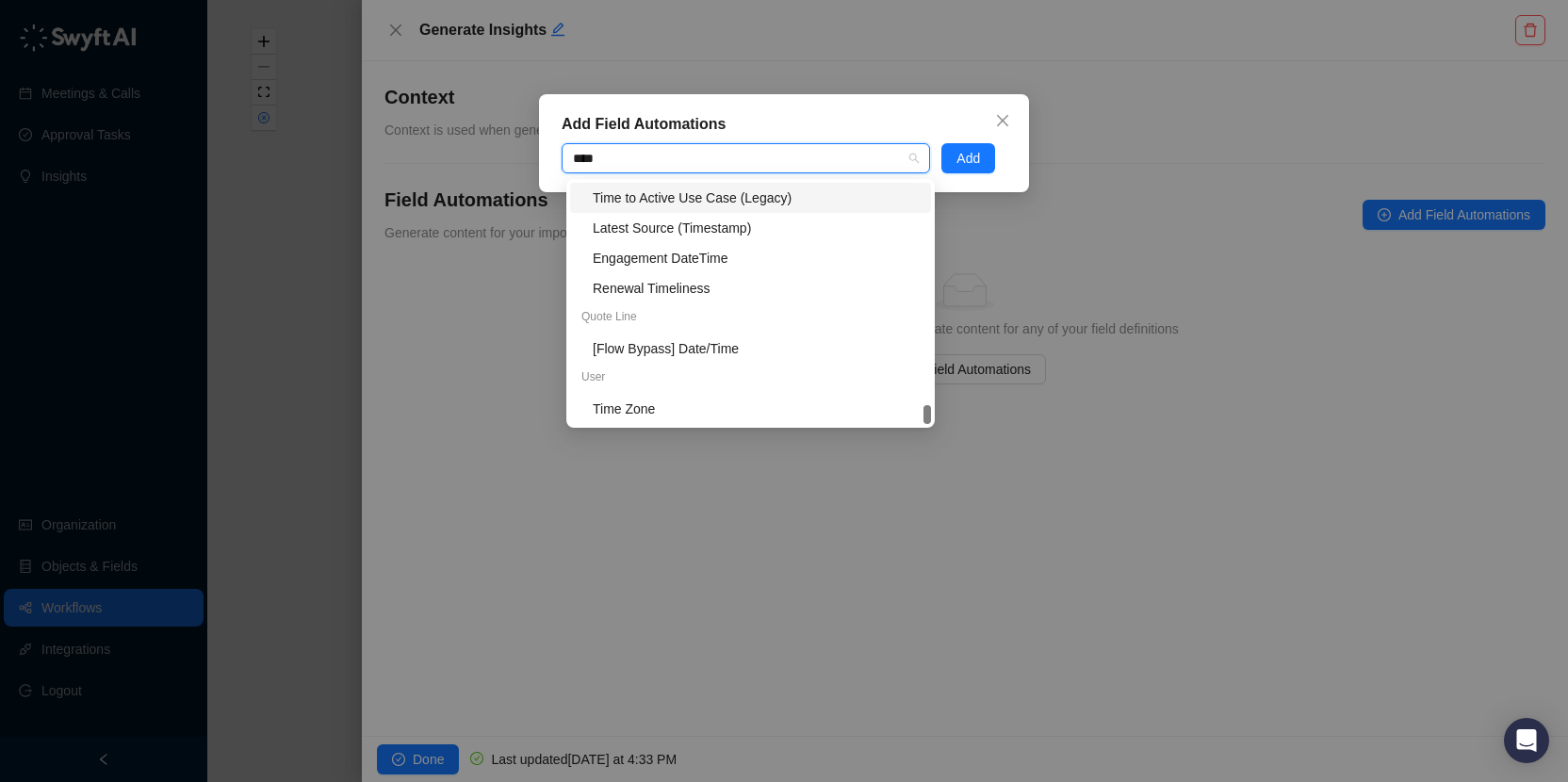
scroll to position [1022, 0]
click at [1002, 119] on icon "close" at bounding box center [1003, 121] width 12 height 12
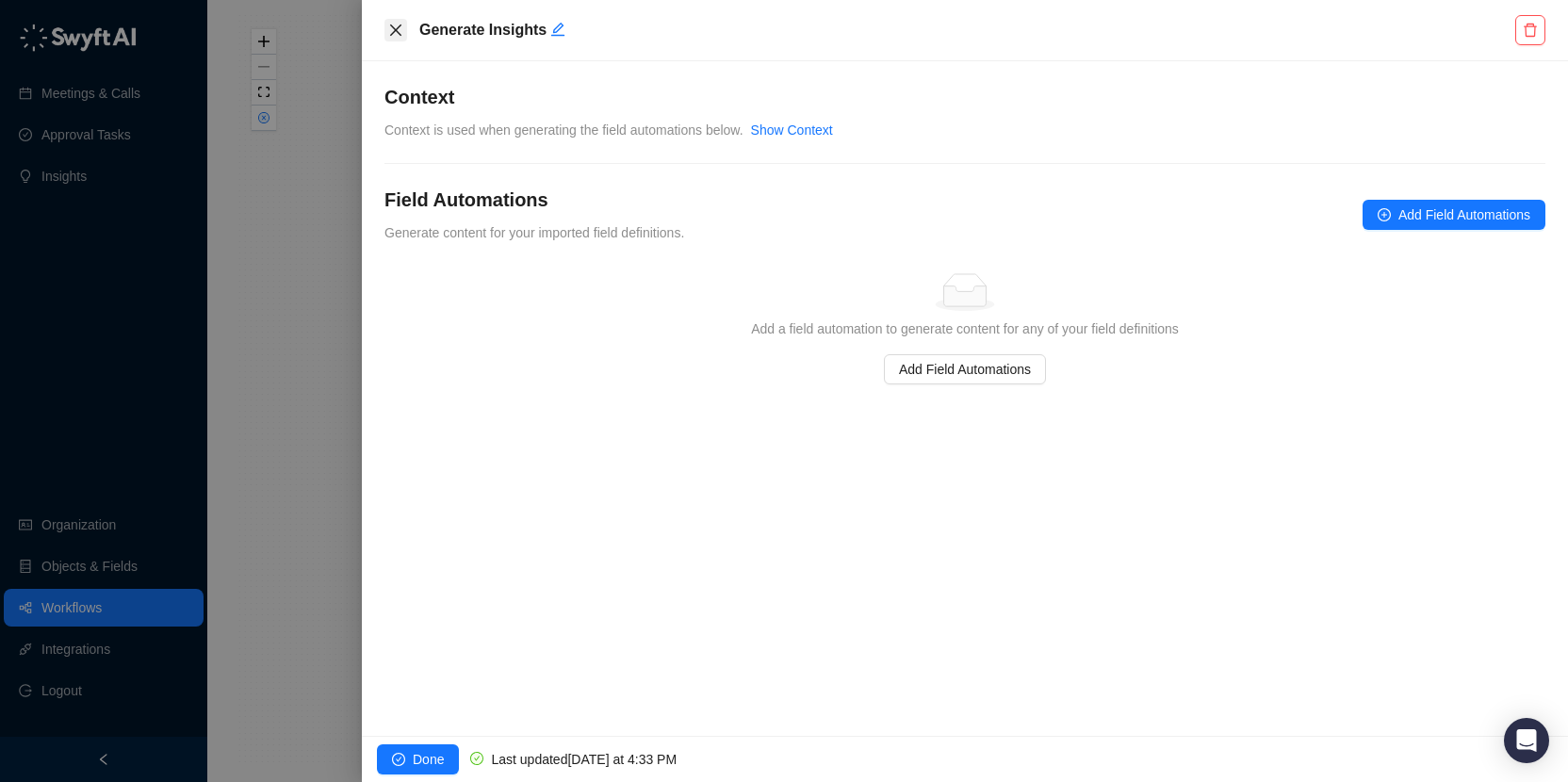
click at [396, 26] on icon "close" at bounding box center [395, 29] width 15 height 15
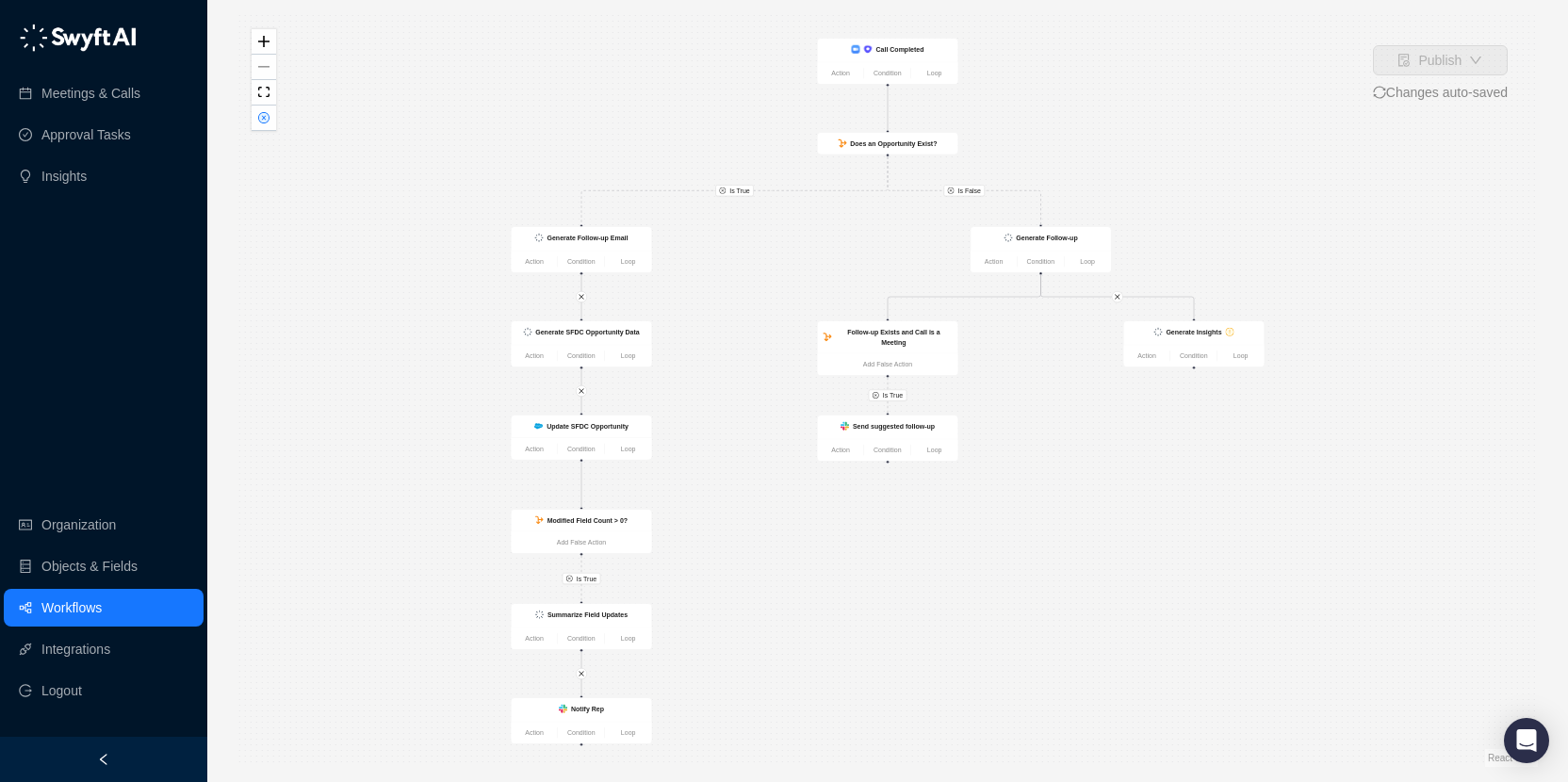
click at [1281, 206] on div "Is True Is False Is True Is True Generate Insights Action Condition Loop Call C…" at bounding box center [888, 391] width 1300 height 753
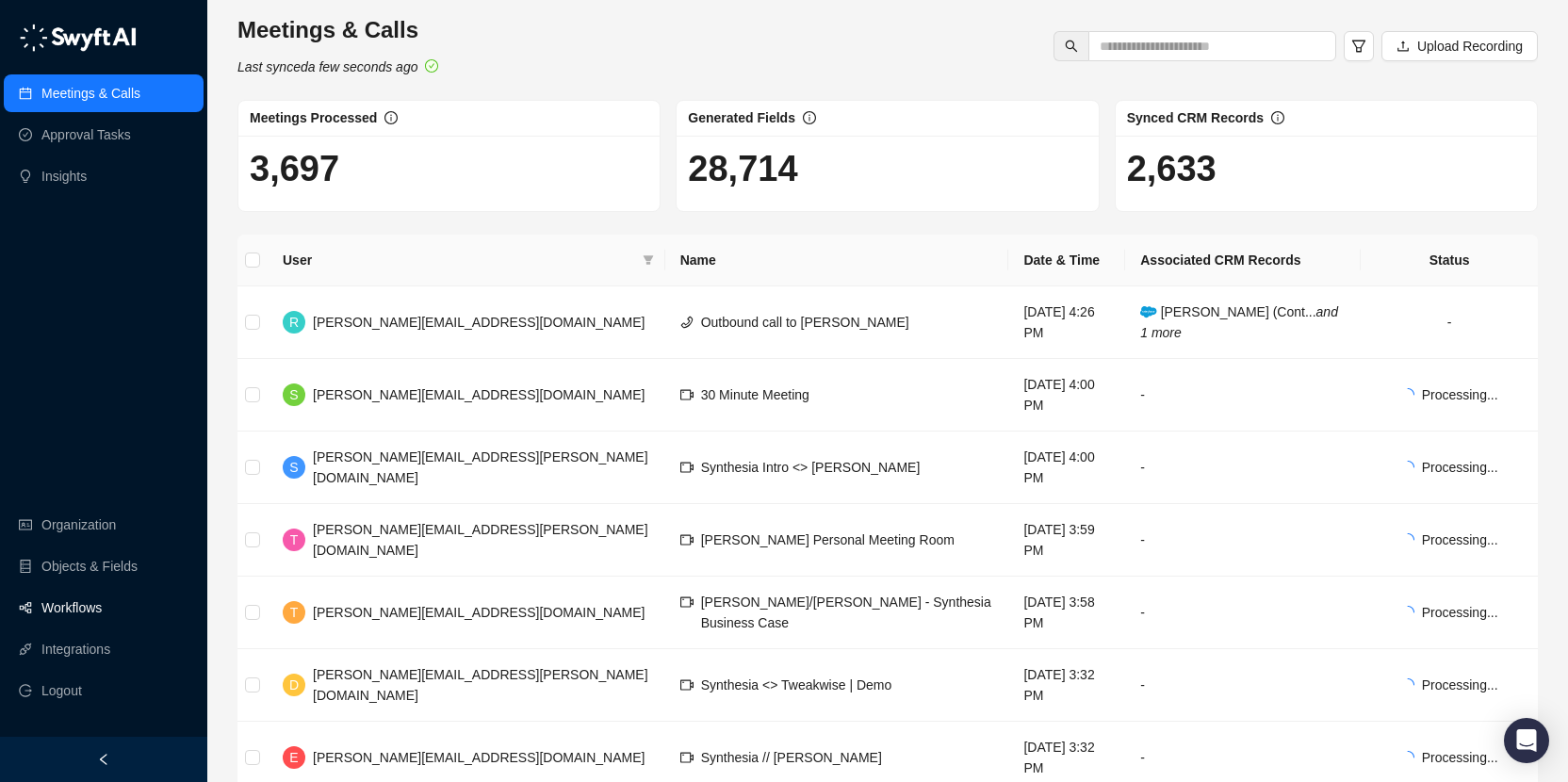
click at [85, 614] on link "Workflows" at bounding box center [72, 607] width 60 height 38
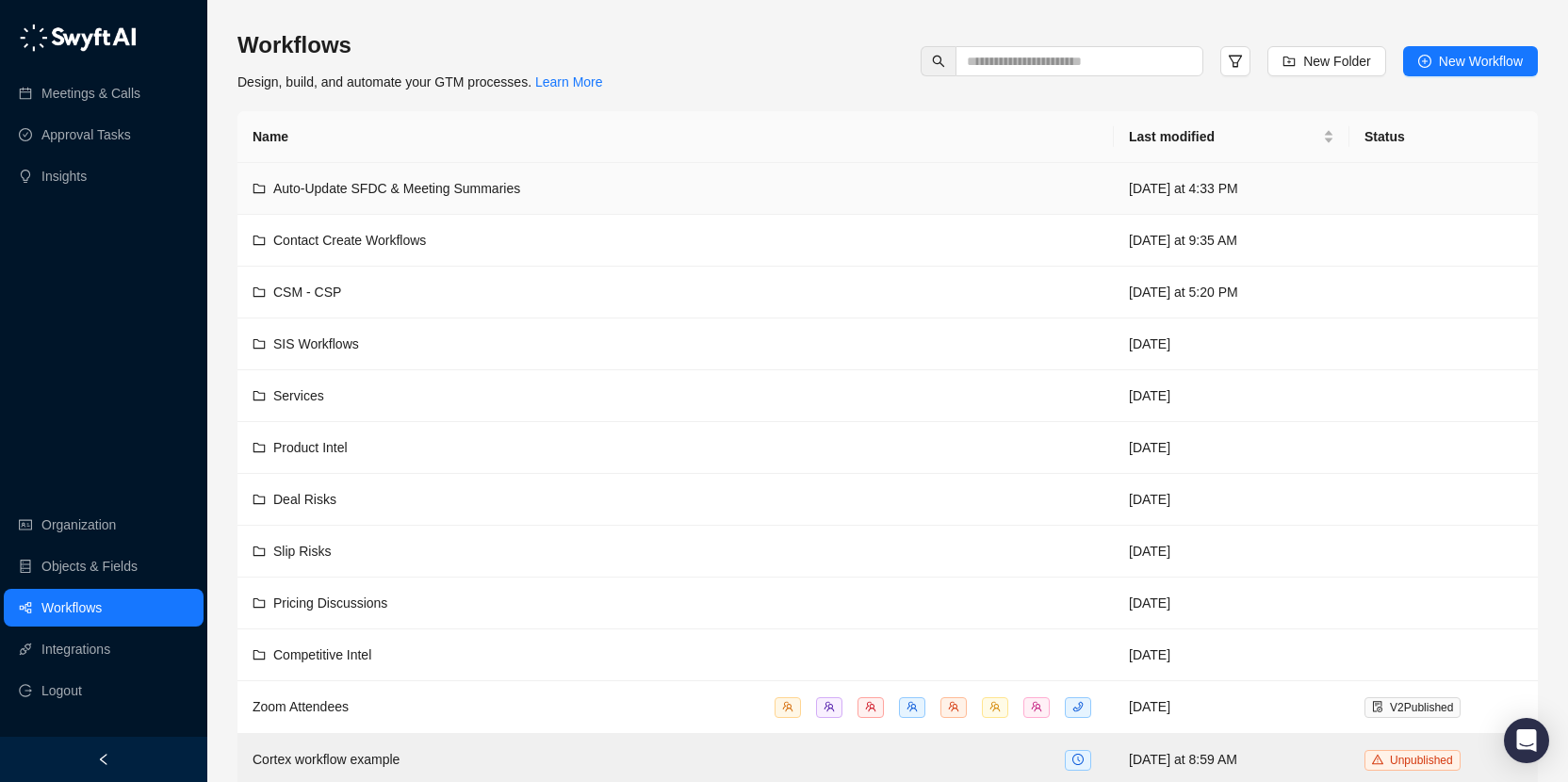
click at [489, 199] on td "Auto-Update SFDC & Meeting Summaries" at bounding box center [675, 188] width 876 height 52
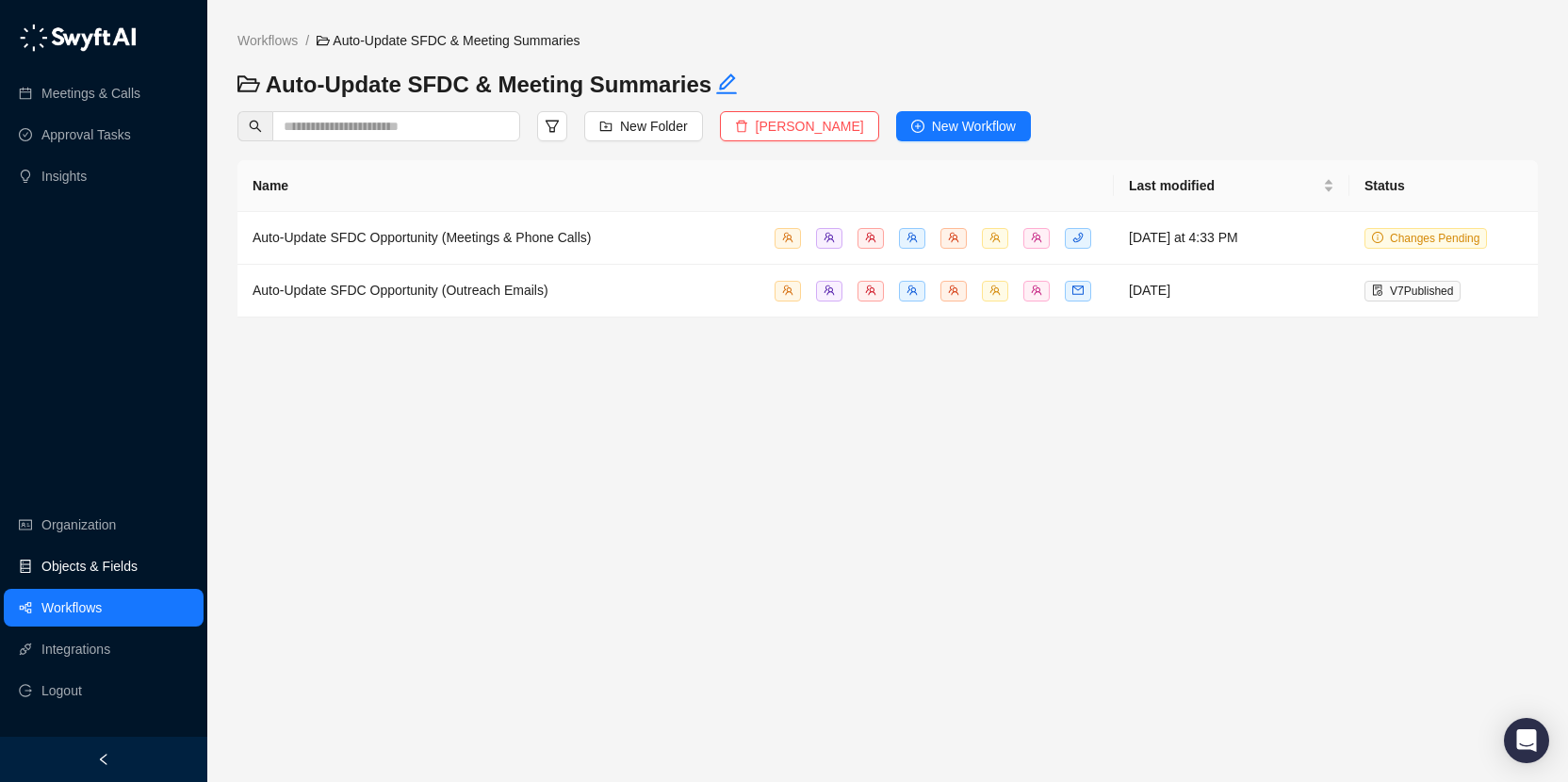
click at [109, 562] on link "Objects & Fields" at bounding box center [90, 567] width 96 height 38
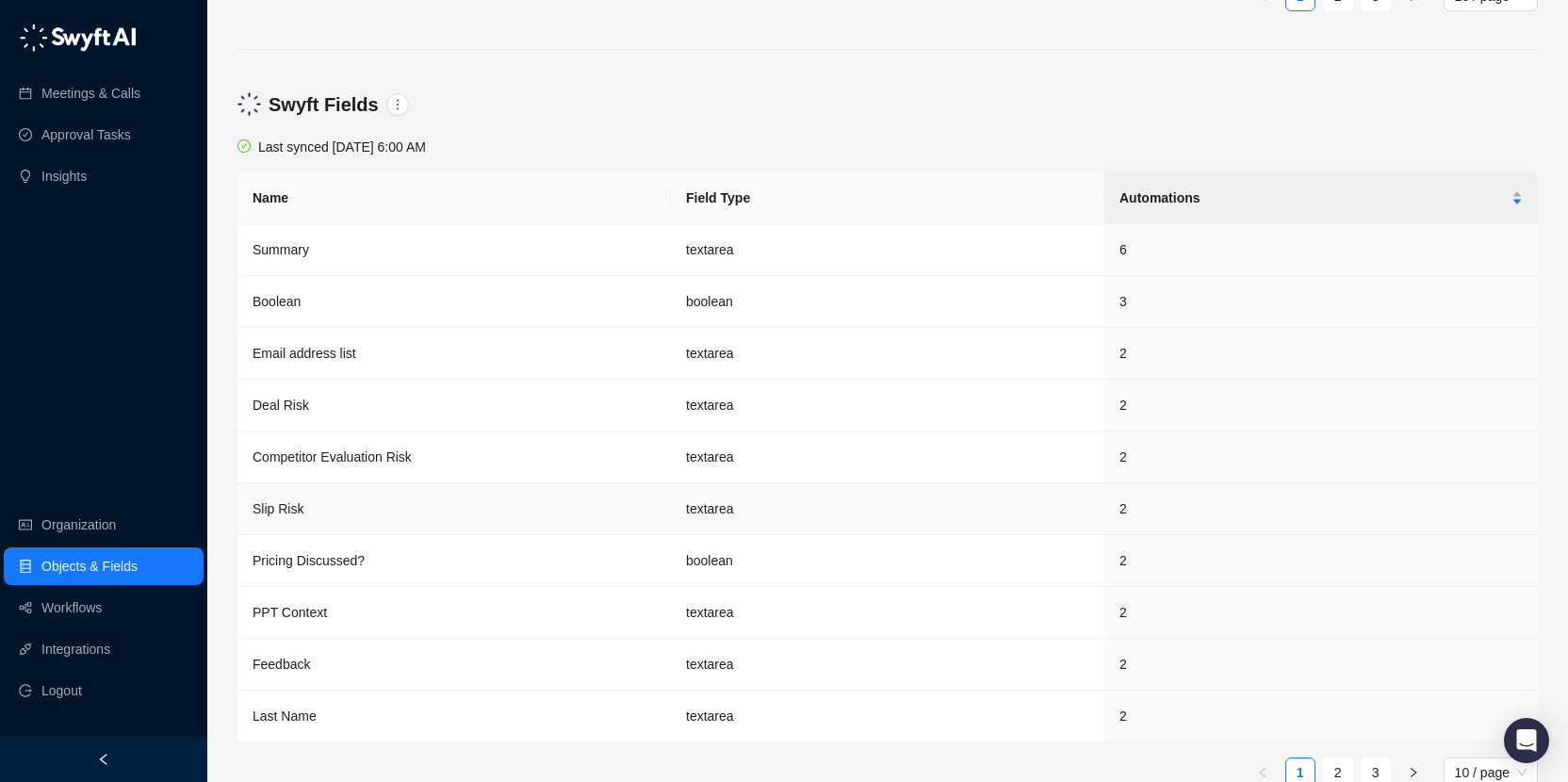
scroll to position [10454, 0]
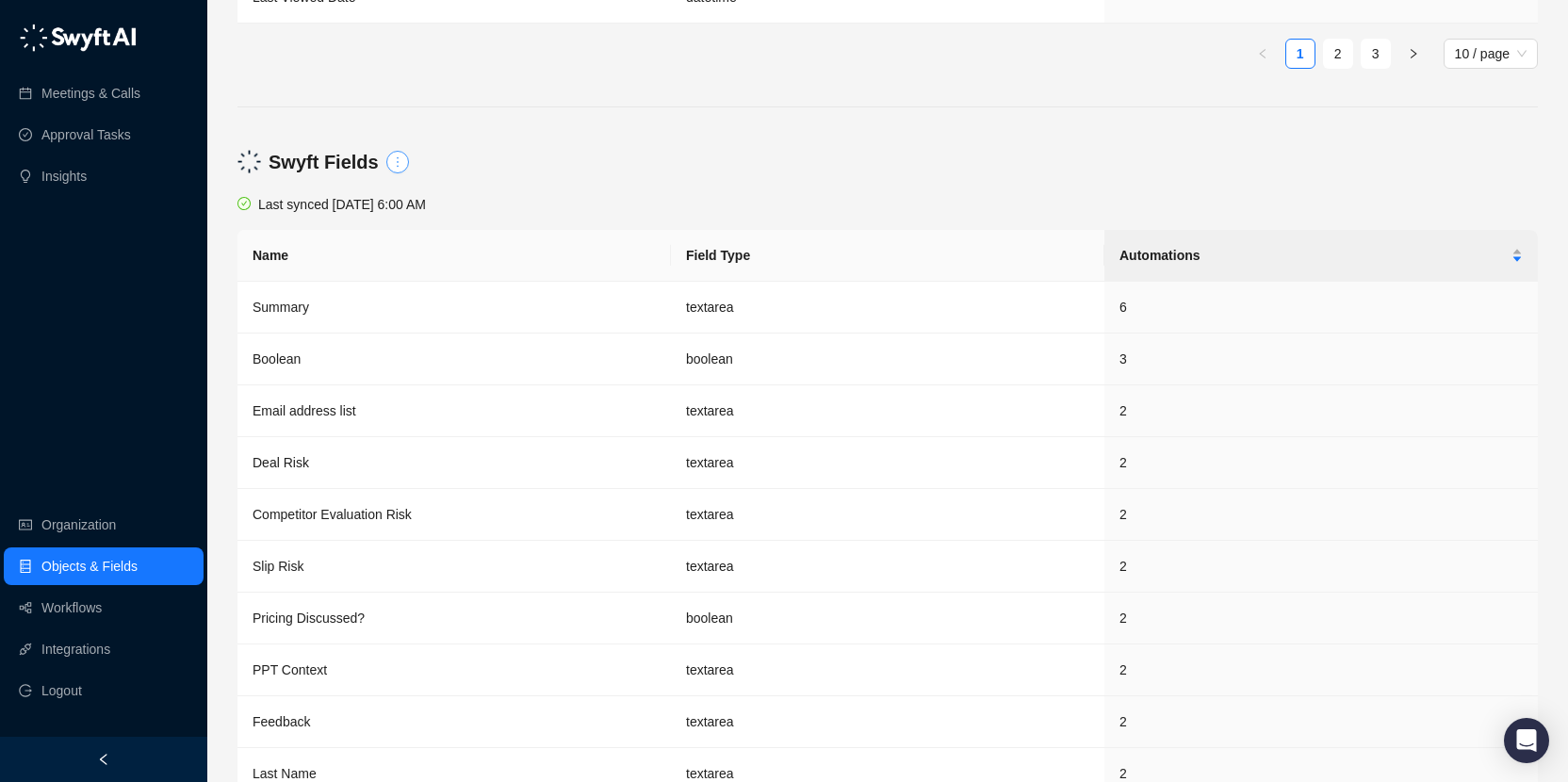
click at [397, 162] on icon "more" at bounding box center [398, 163] width 14 height 14
click at [503, 196] on link "Create Custom Automation" at bounding box center [477, 195] width 158 height 20
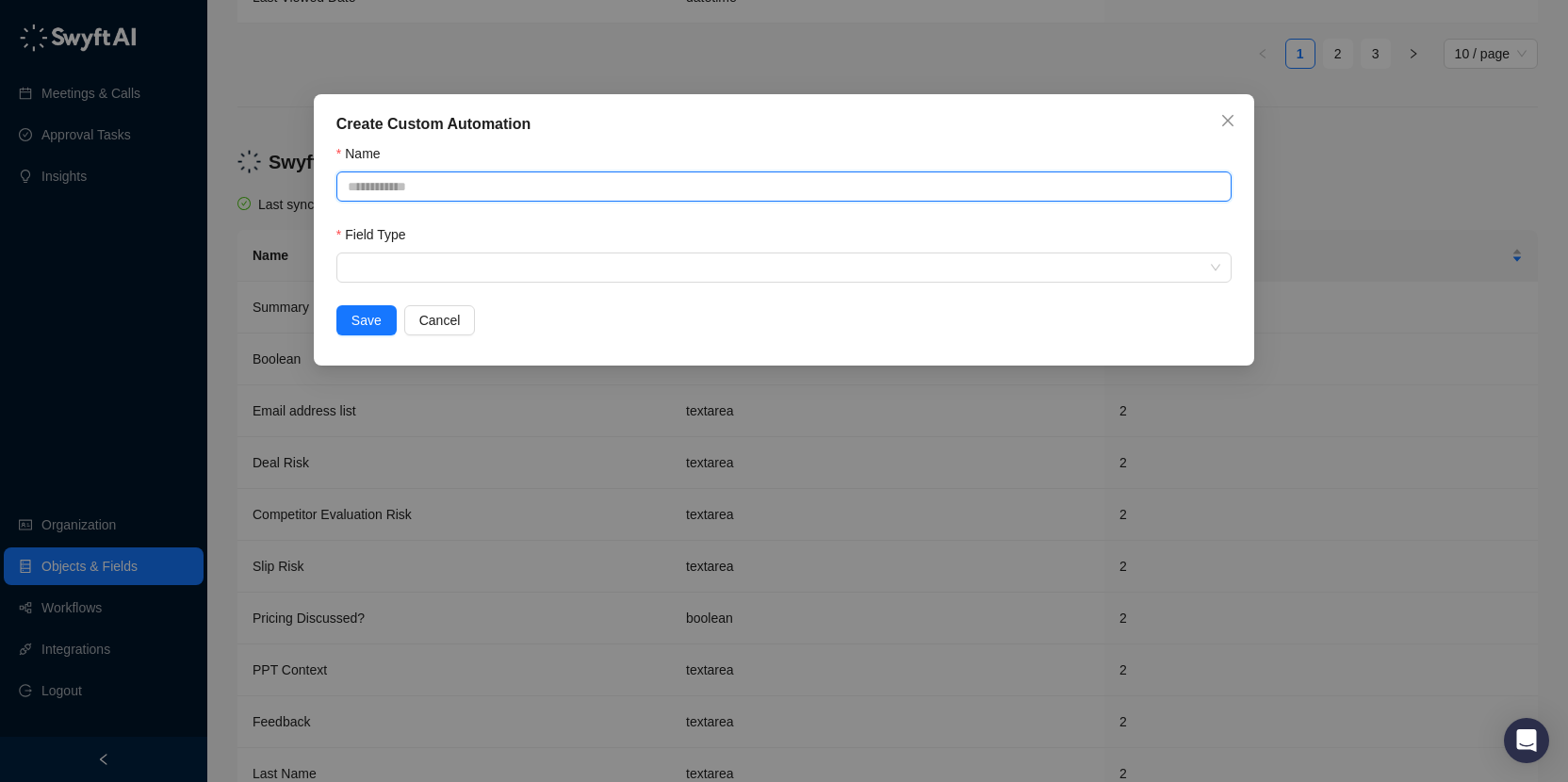
click at [486, 190] on input "Name" at bounding box center [784, 186] width 895 height 30
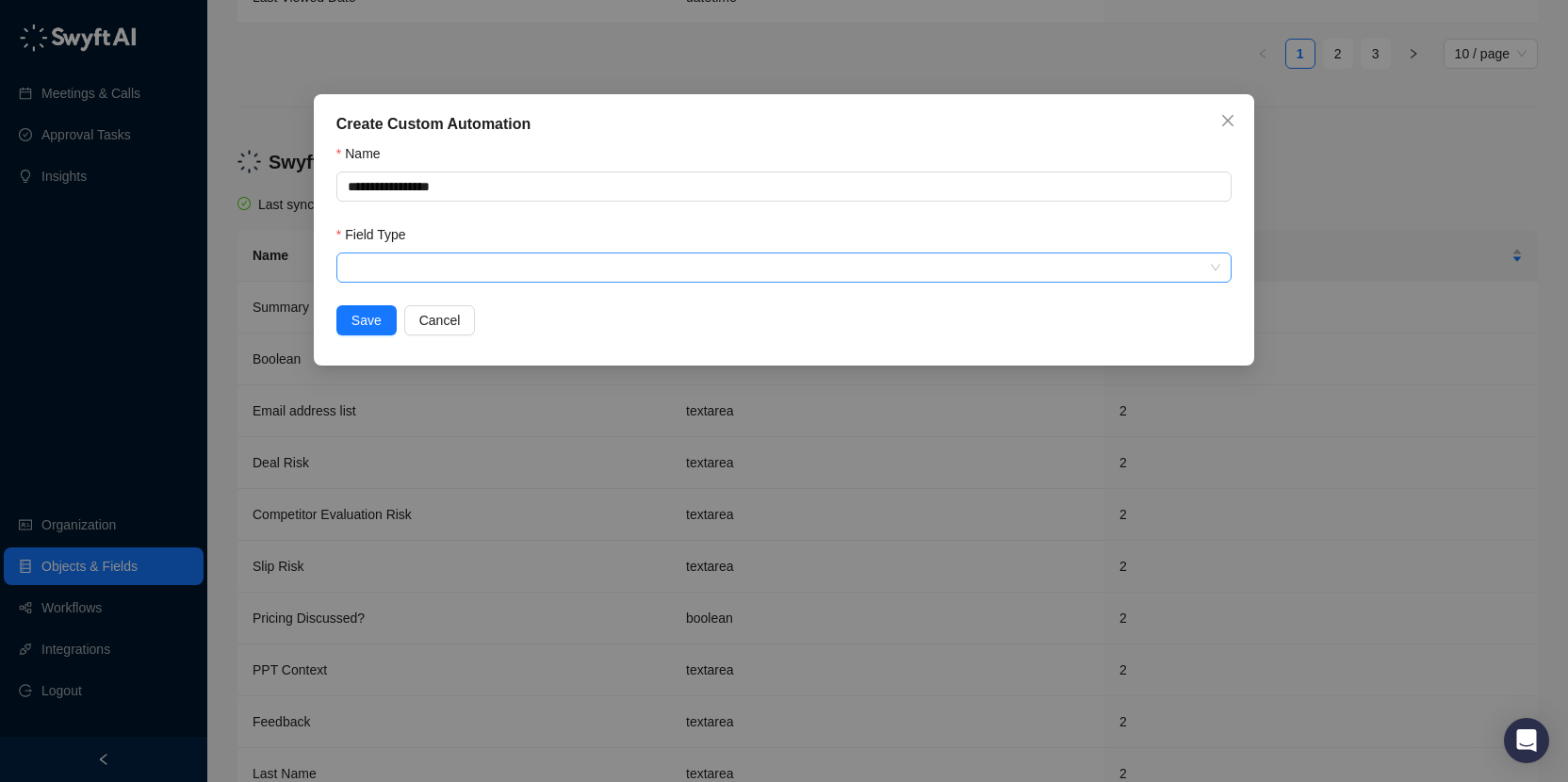
click at [618, 274] on input "search" at bounding box center [779, 267] width 861 height 28
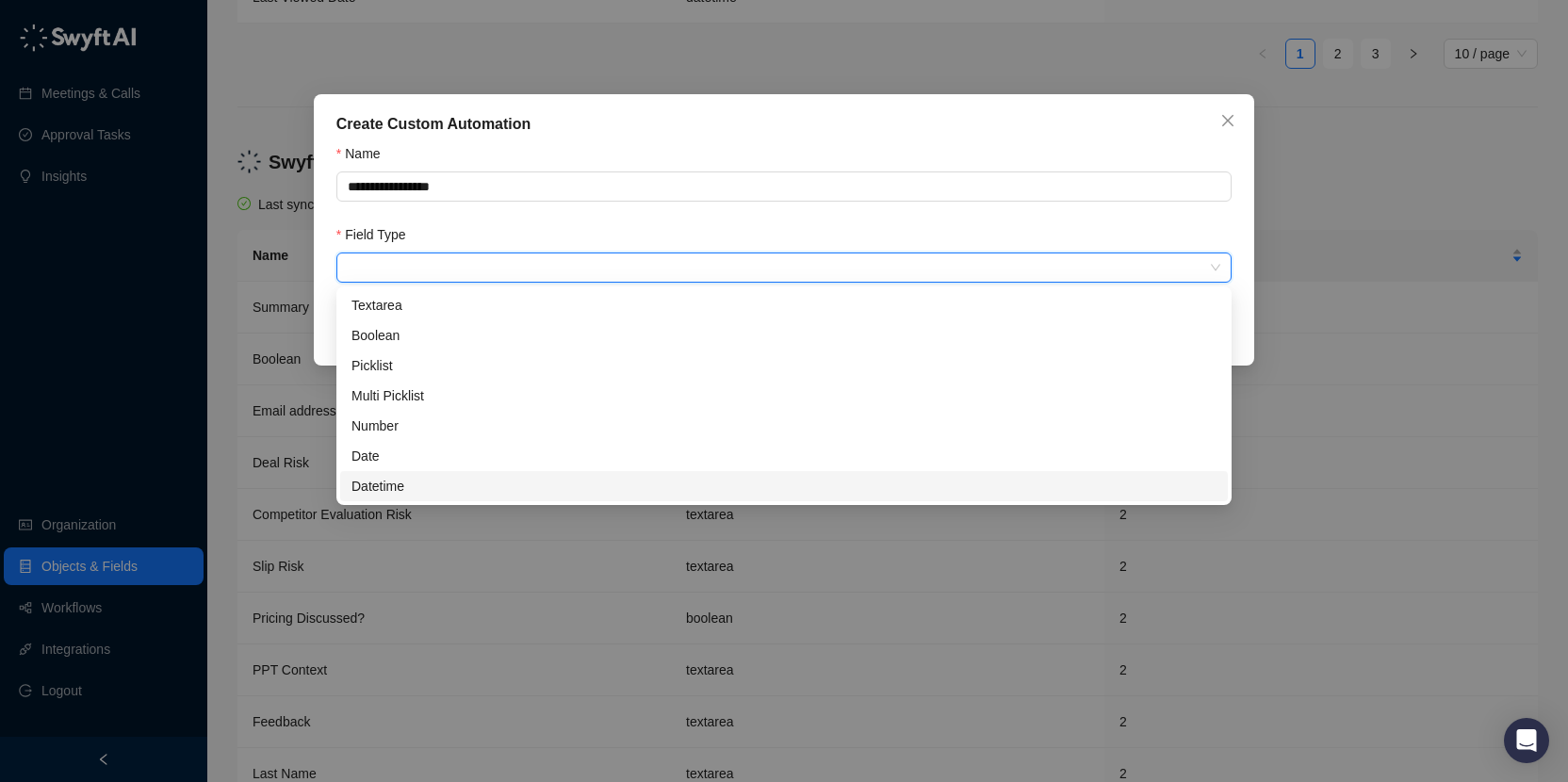
click at [482, 481] on div "Datetime" at bounding box center [784, 486] width 865 height 20
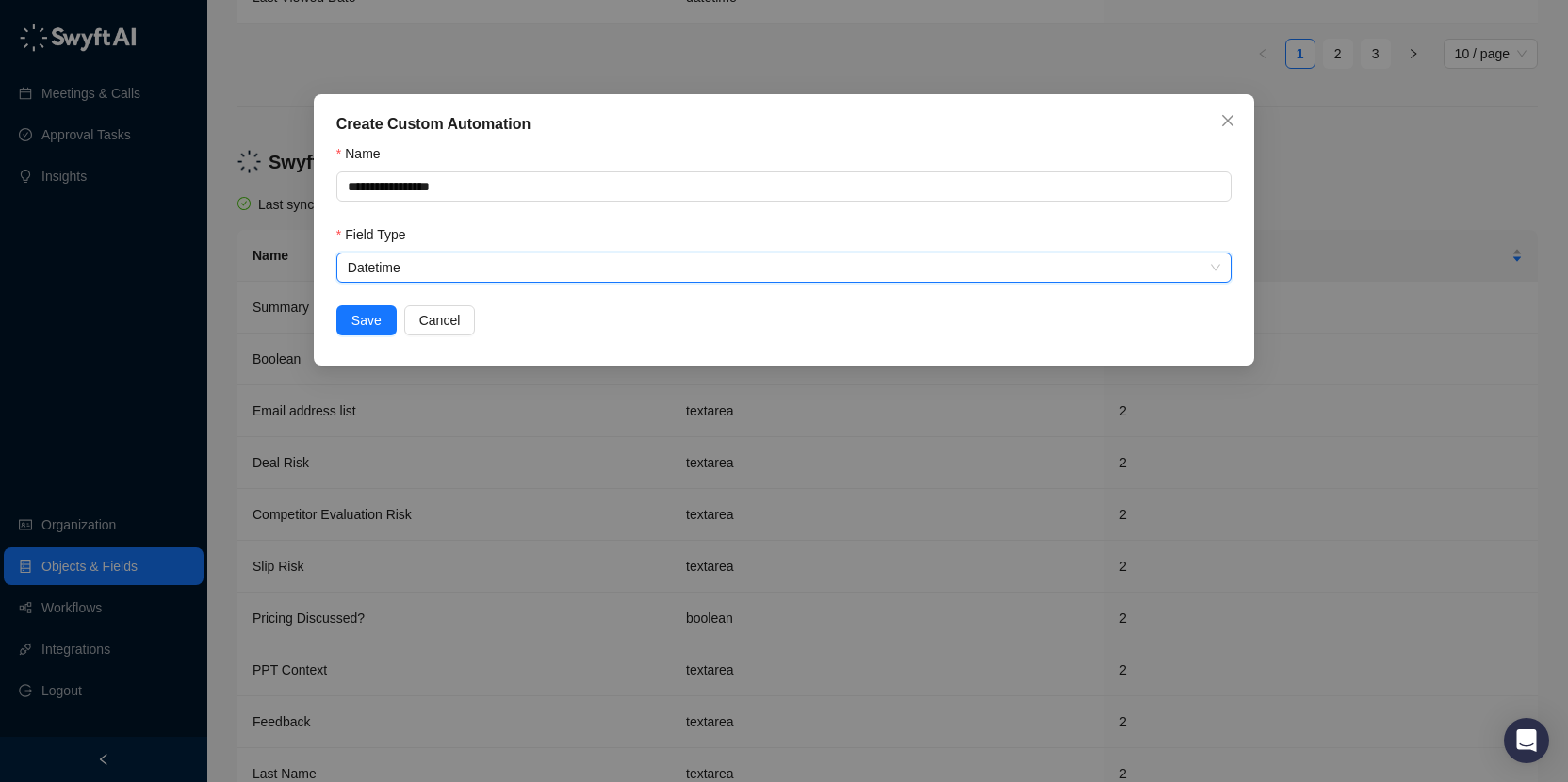
click at [440, 264] on span "Datetime" at bounding box center [784, 267] width 872 height 28
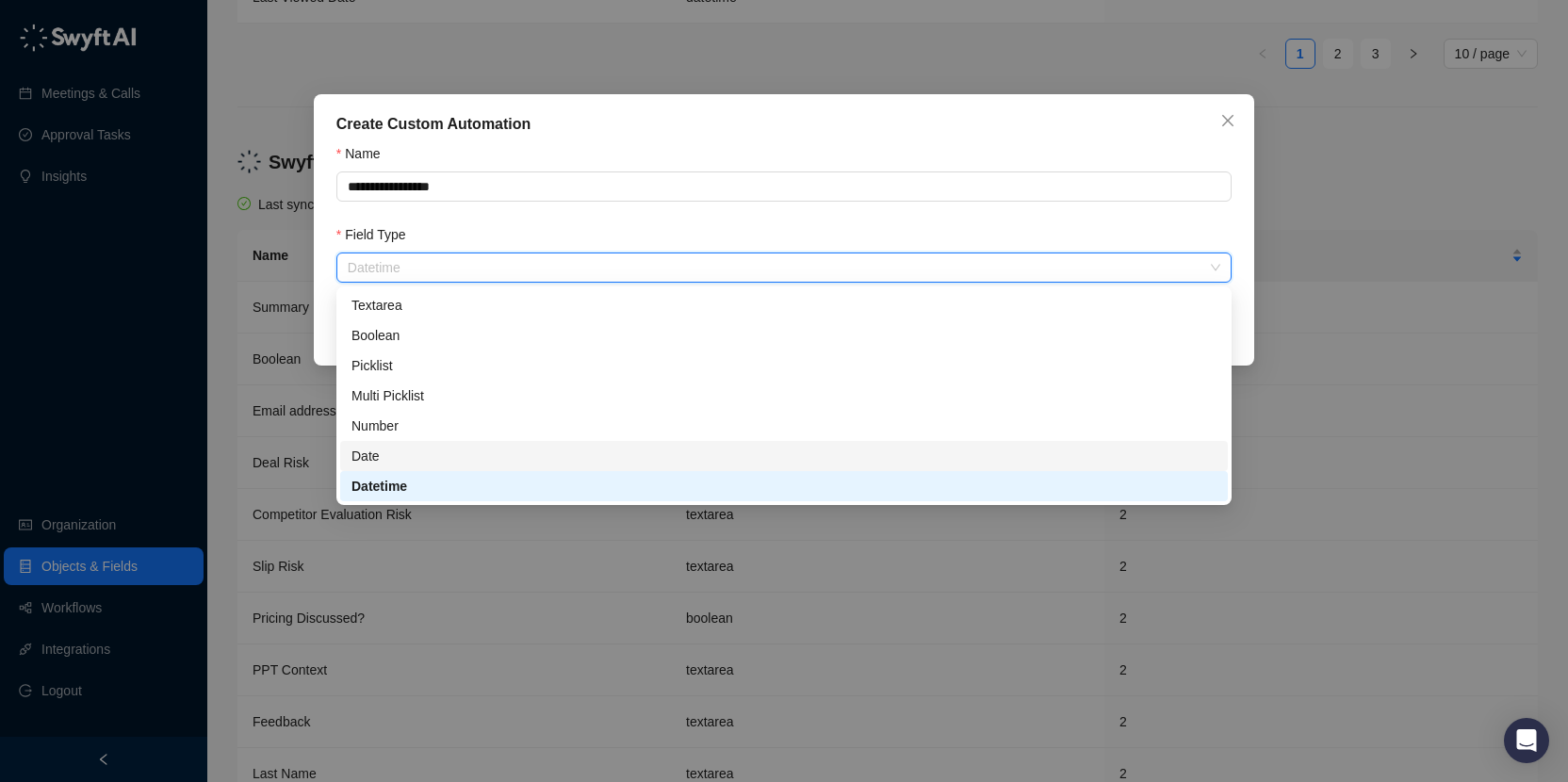
click at [436, 458] on div "Date" at bounding box center [784, 455] width 865 height 20
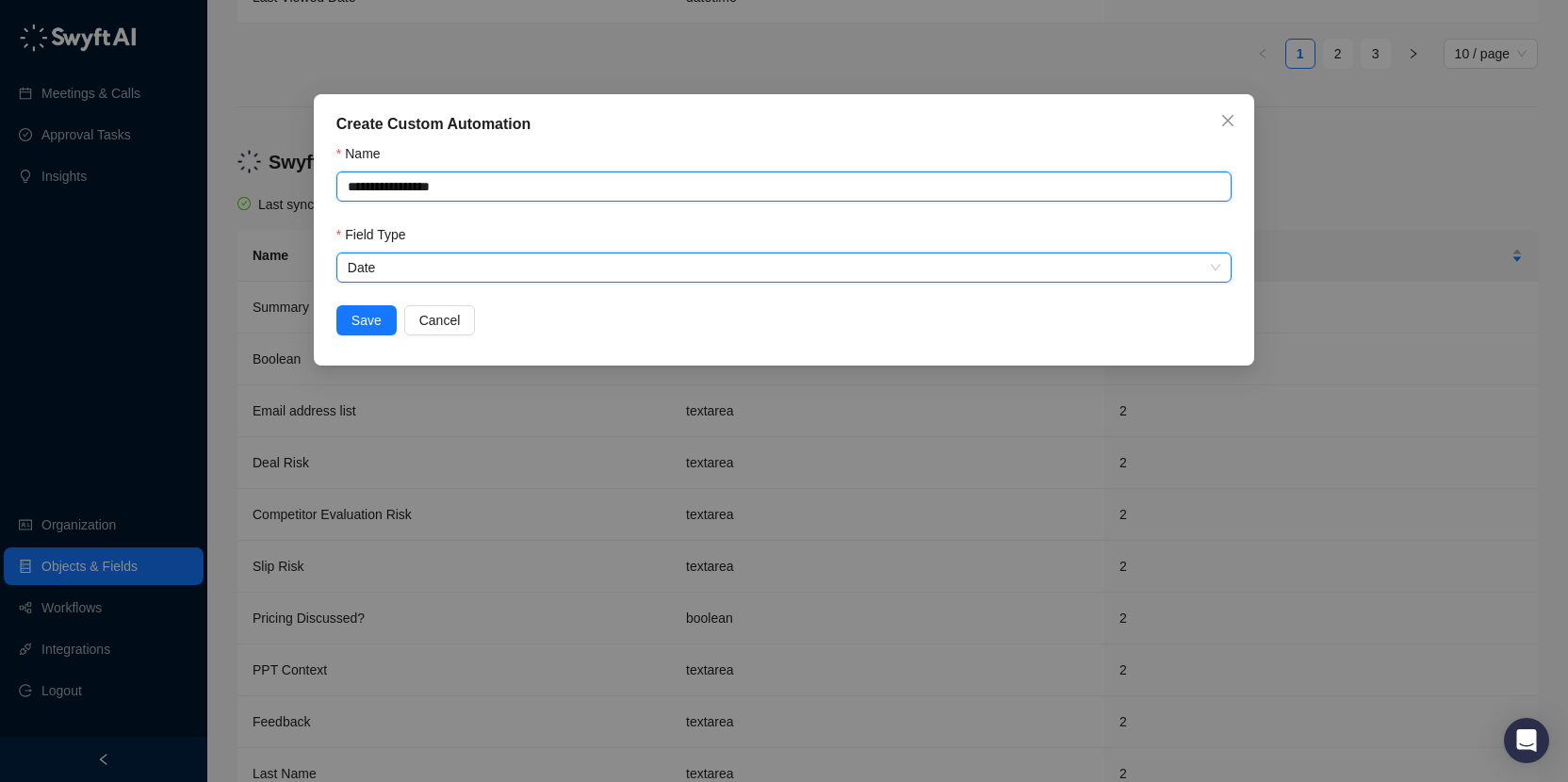
drag, startPoint x: 428, startPoint y: 185, endPoint x: 444, endPoint y: 185, distance: 16.0
click at [428, 185] on input "**********" at bounding box center [784, 186] width 895 height 30
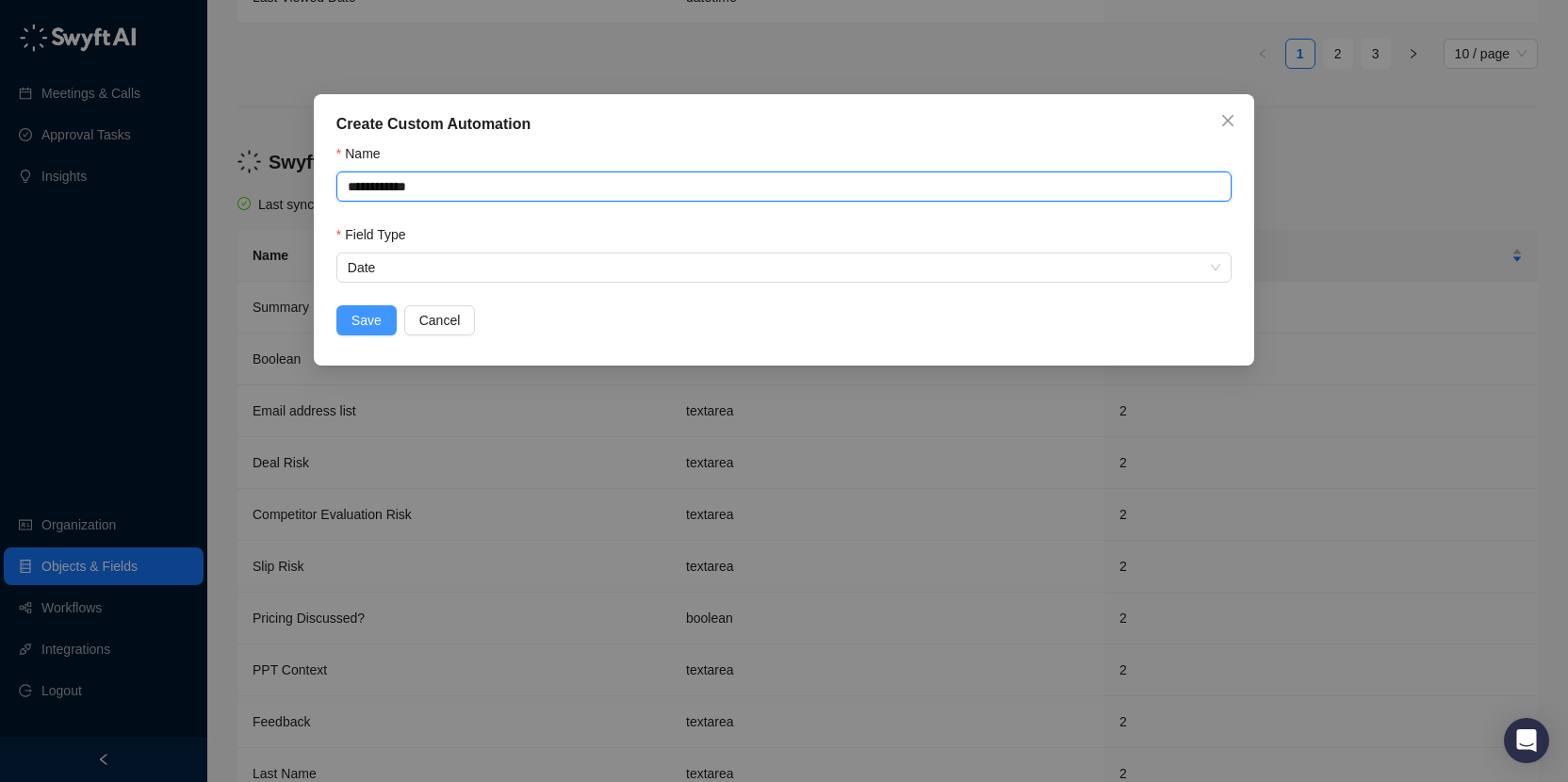
type input "**********"
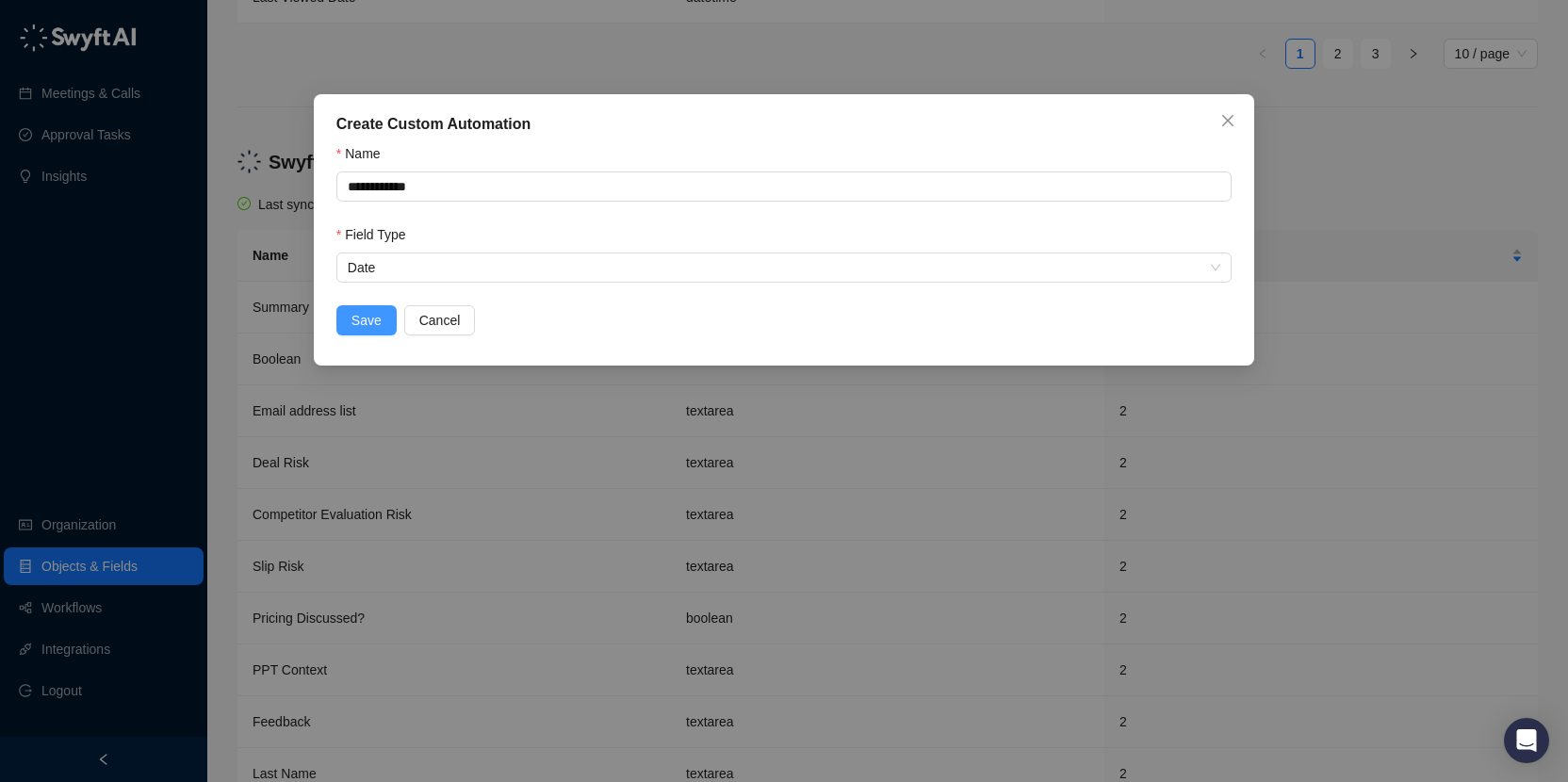
click at [368, 305] on button "Save" at bounding box center [366, 320] width 60 height 30
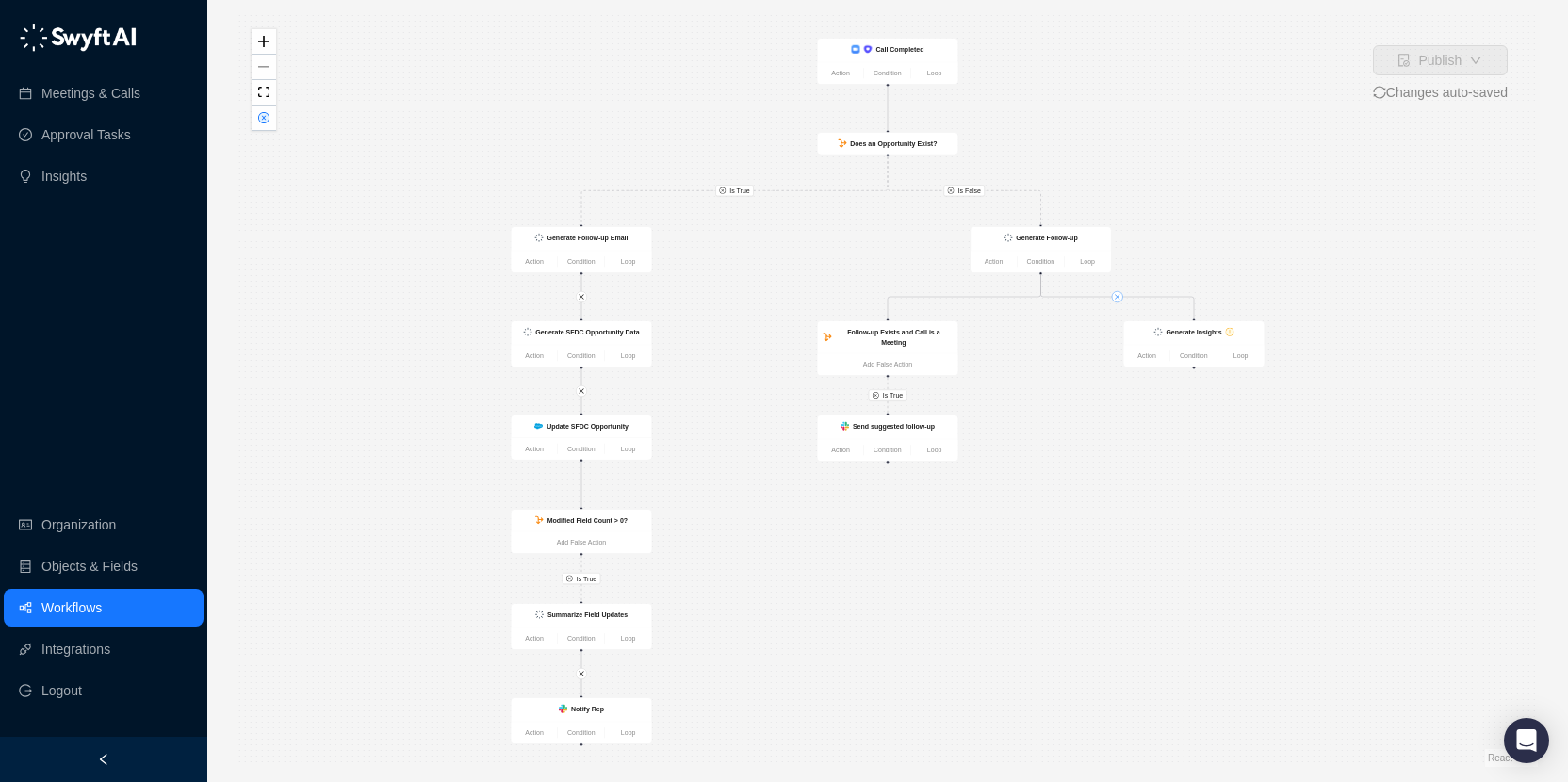
click at [1117, 298] on icon "close" at bounding box center [1117, 296] width 7 height 7
drag, startPoint x: 899, startPoint y: 422, endPoint x: 937, endPoint y: 552, distance: 135.4
click at [937, 521] on strong "Send suggested follow-up" at bounding box center [917, 517] width 82 height 8
drag, startPoint x: 948, startPoint y: 573, endPoint x: 915, endPoint y: 552, distance: 39.1
click at [915, 552] on ul "Action Condition Loop" at bounding box center [901, 561] width 140 height 22
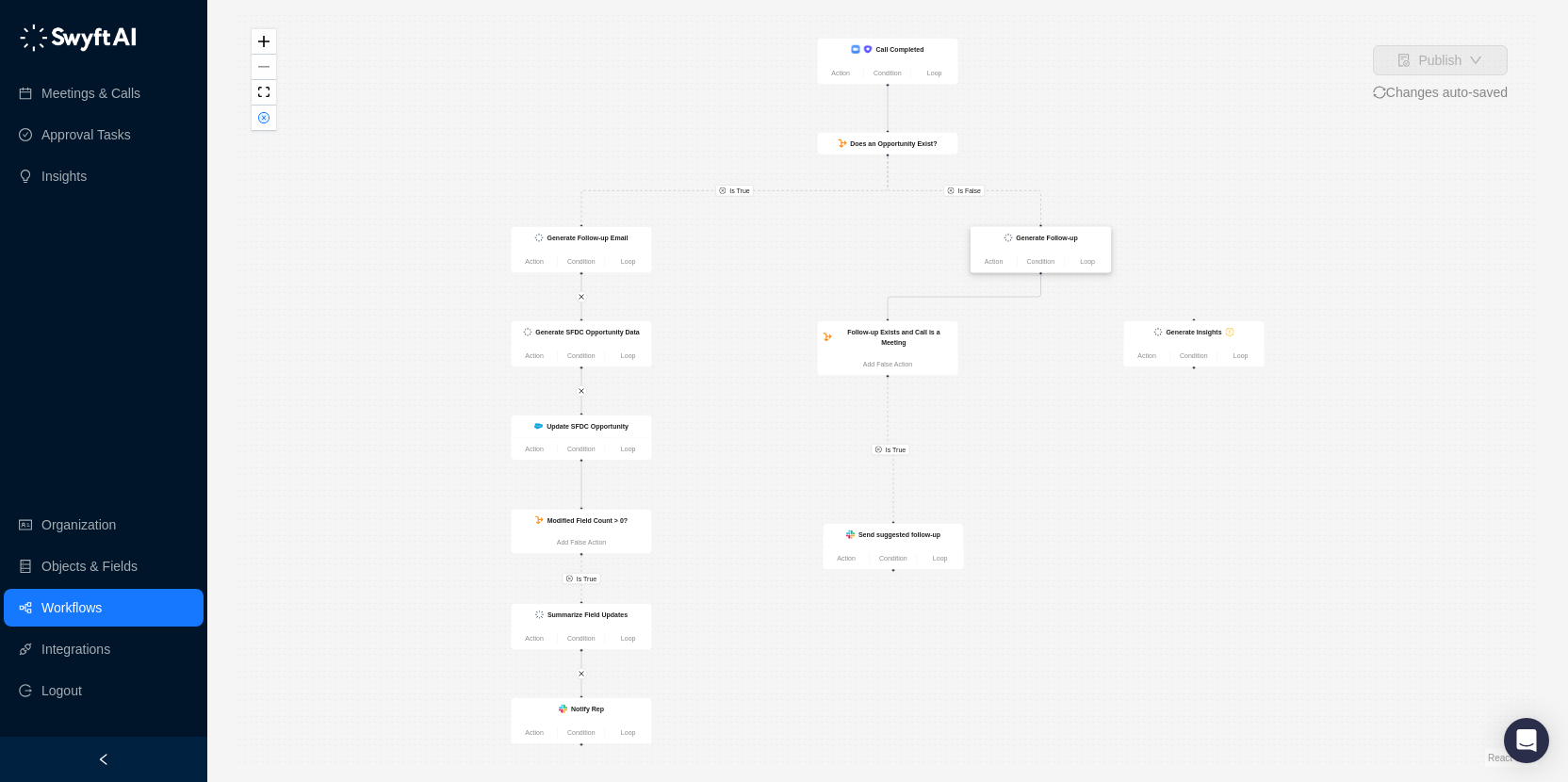
click at [1051, 248] on div "Generate Follow-up" at bounding box center [1041, 239] width 140 height 23
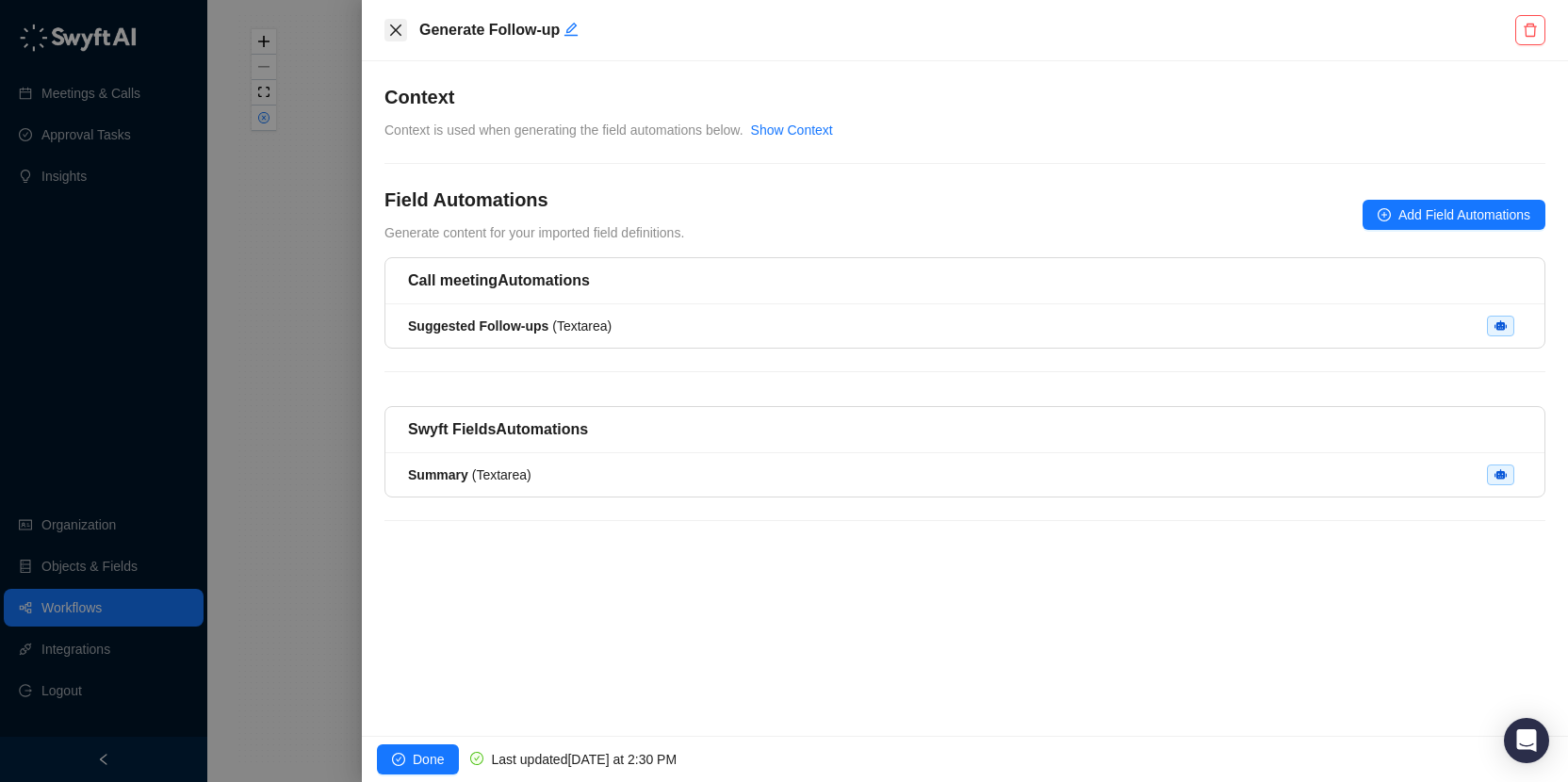
click at [400, 21] on button "Close" at bounding box center [395, 29] width 22 height 22
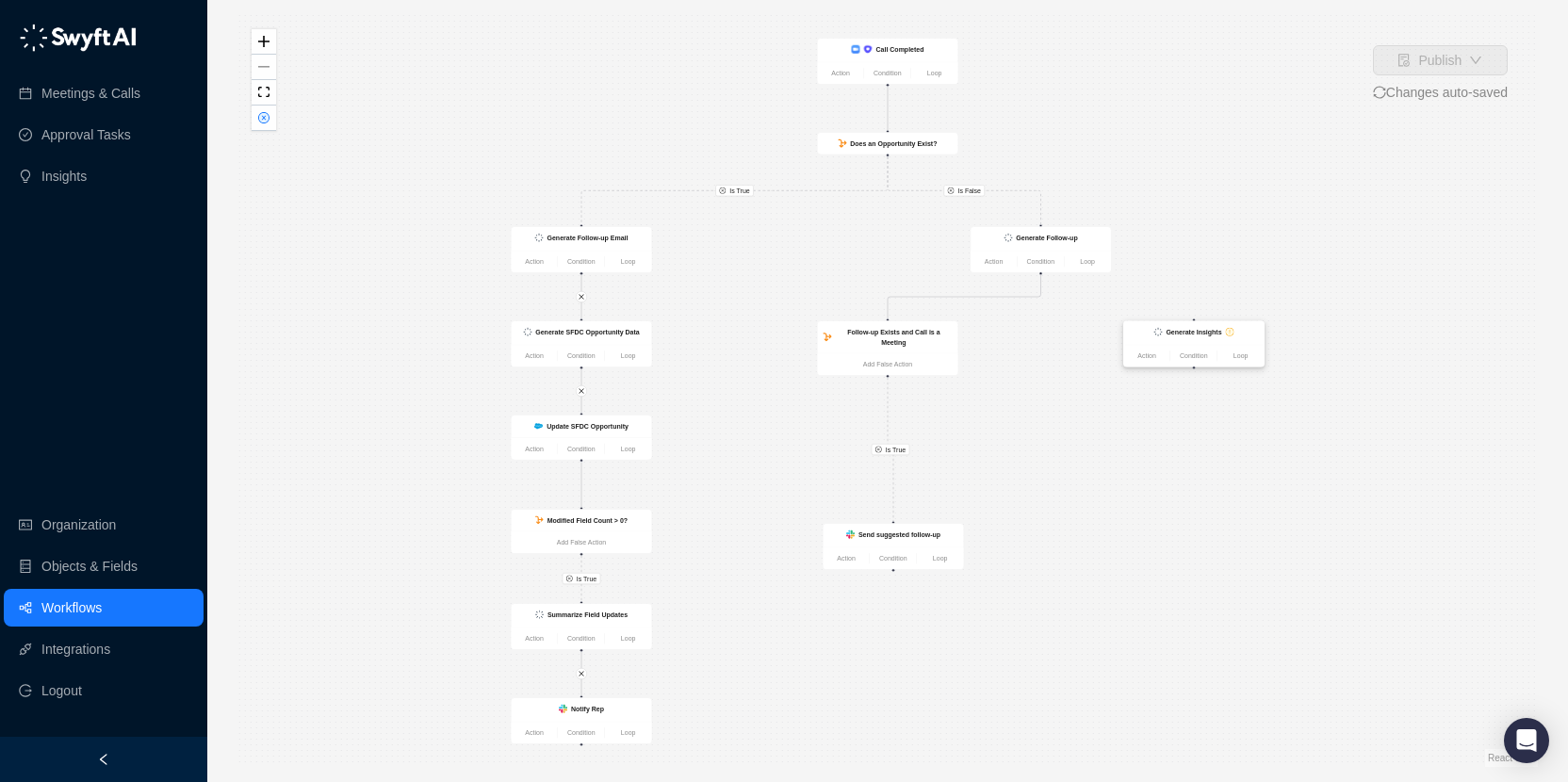
click at [1218, 333] on strong "Generate Insights" at bounding box center [1193, 332] width 56 height 8
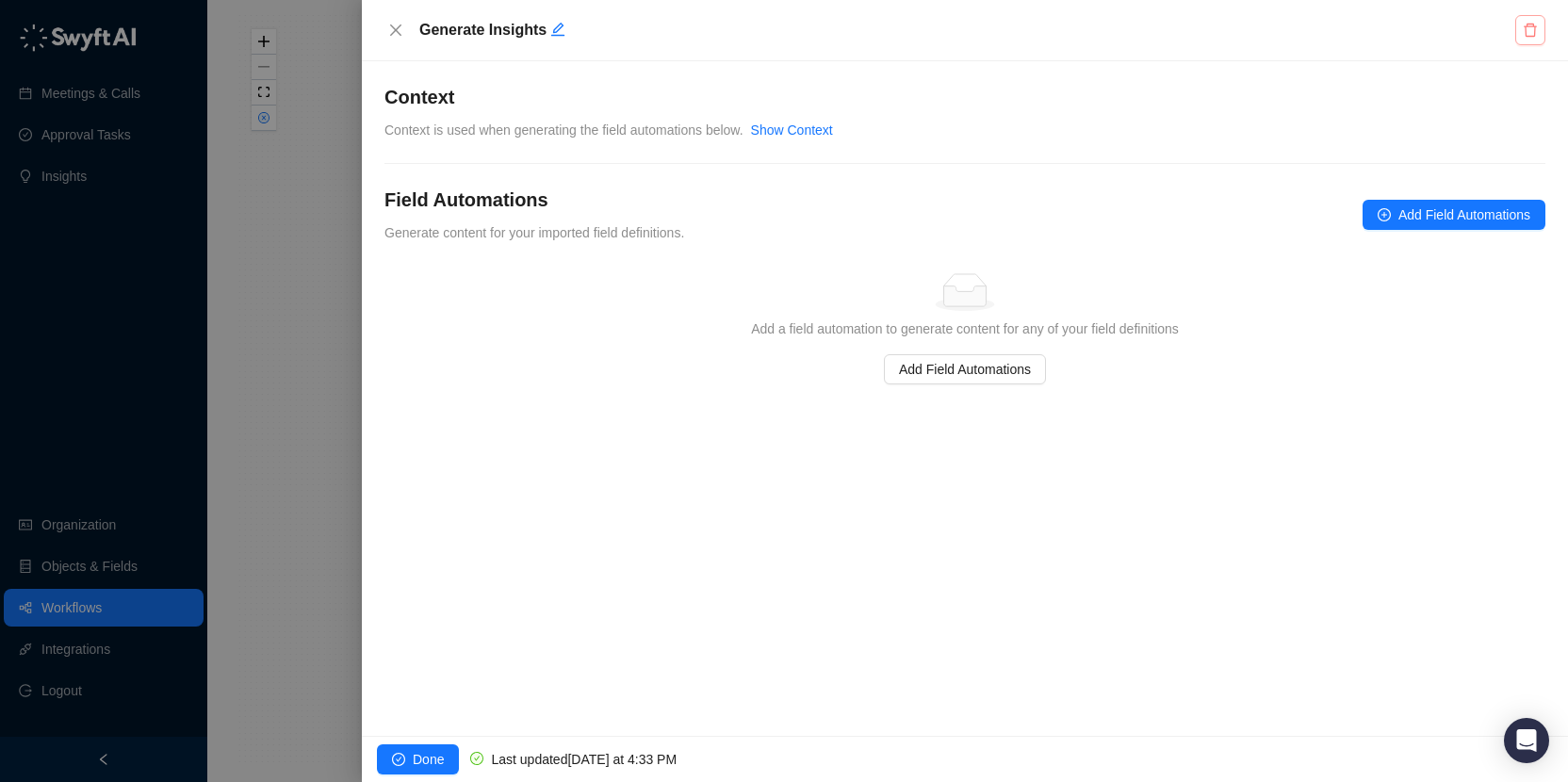
click at [1528, 38] on button "button" at bounding box center [1530, 29] width 30 height 30
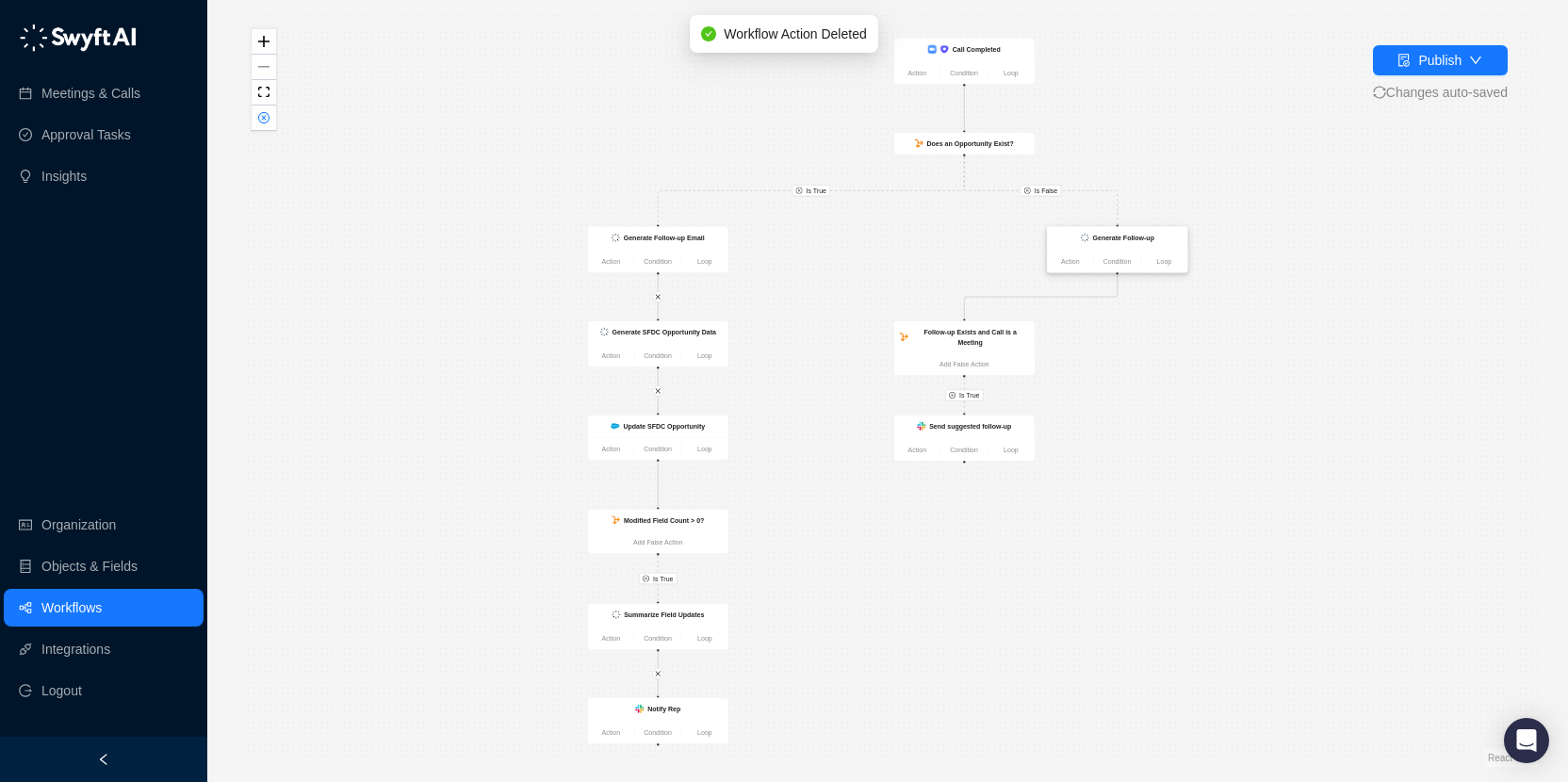
click at [1105, 246] on div "Generate Follow-up" at bounding box center [1117, 239] width 140 height 23
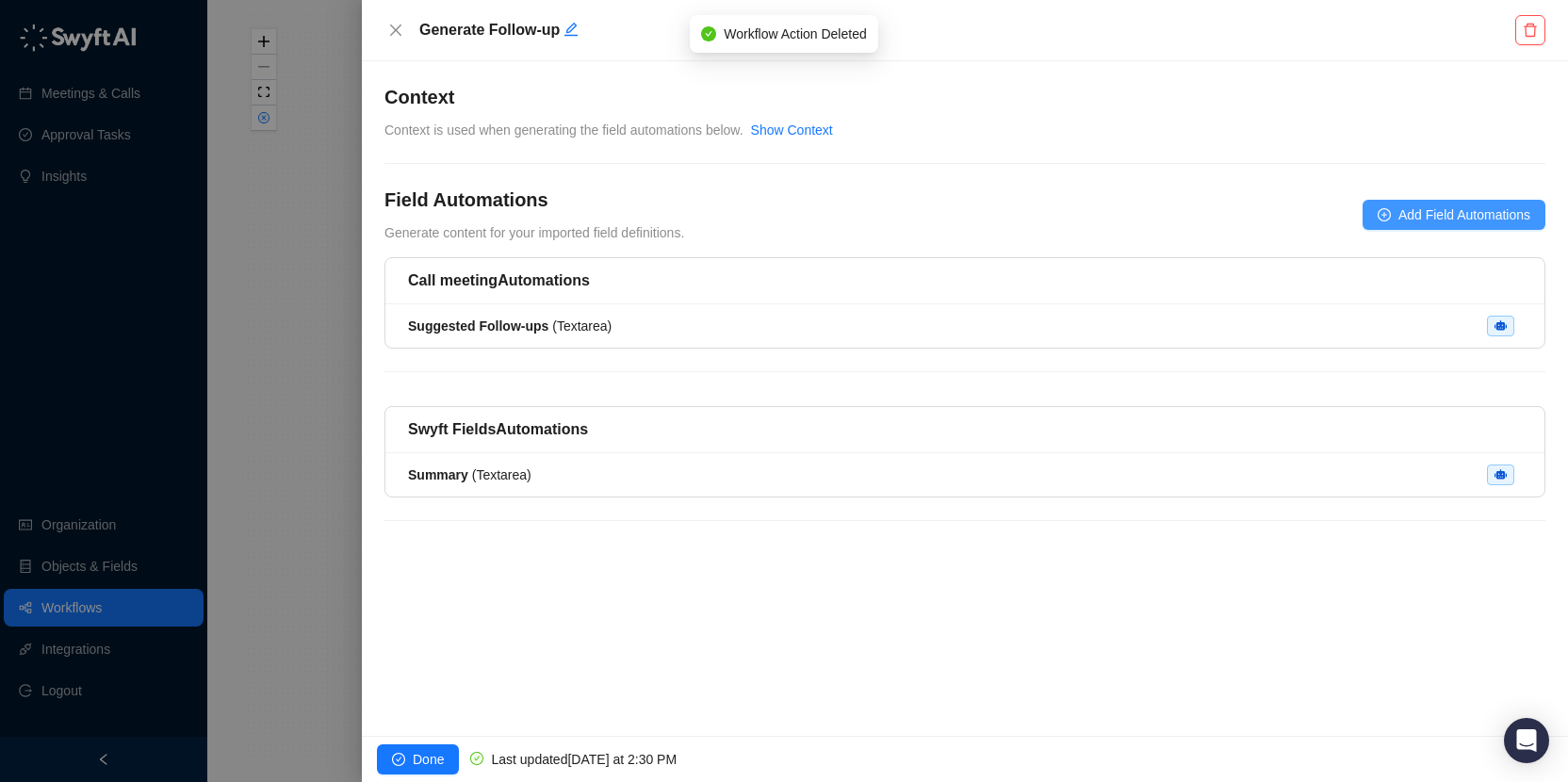
click at [1392, 212] on button "Add Field Automations" at bounding box center [1454, 215] width 183 height 30
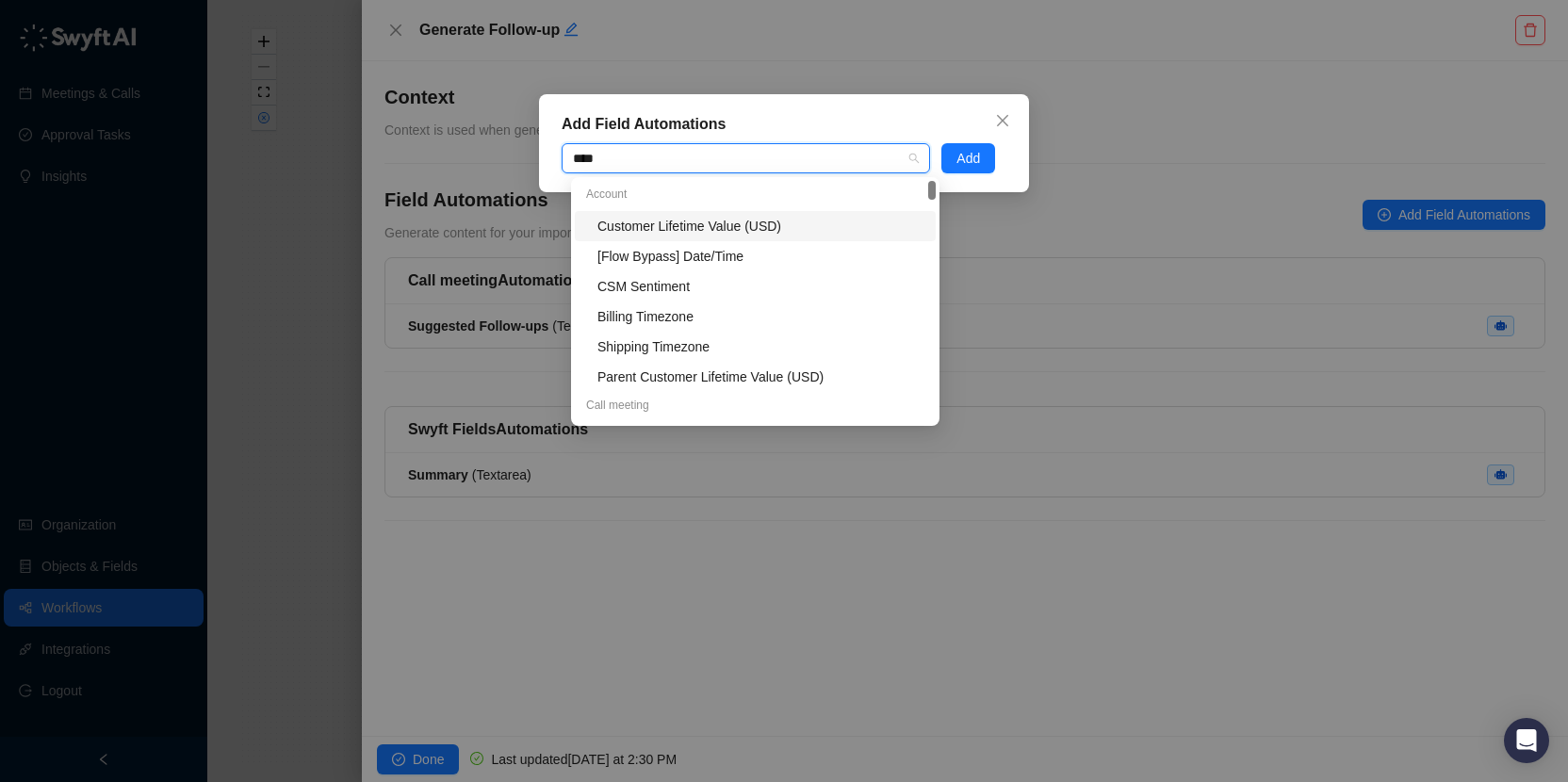
type input "*"
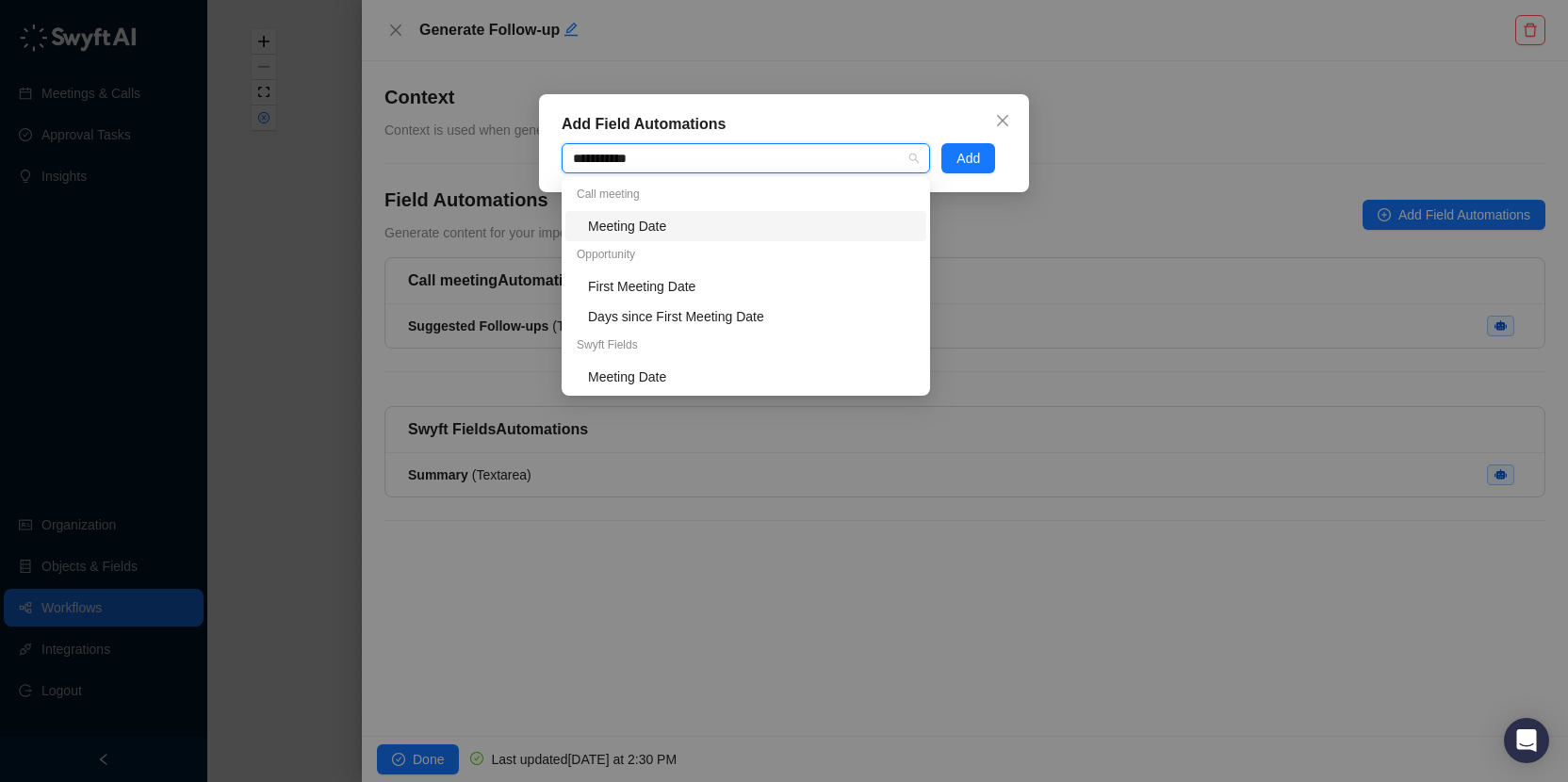
type input "**********"
click at [727, 367] on div "Meeting Date" at bounding box center [750, 376] width 326 height 20
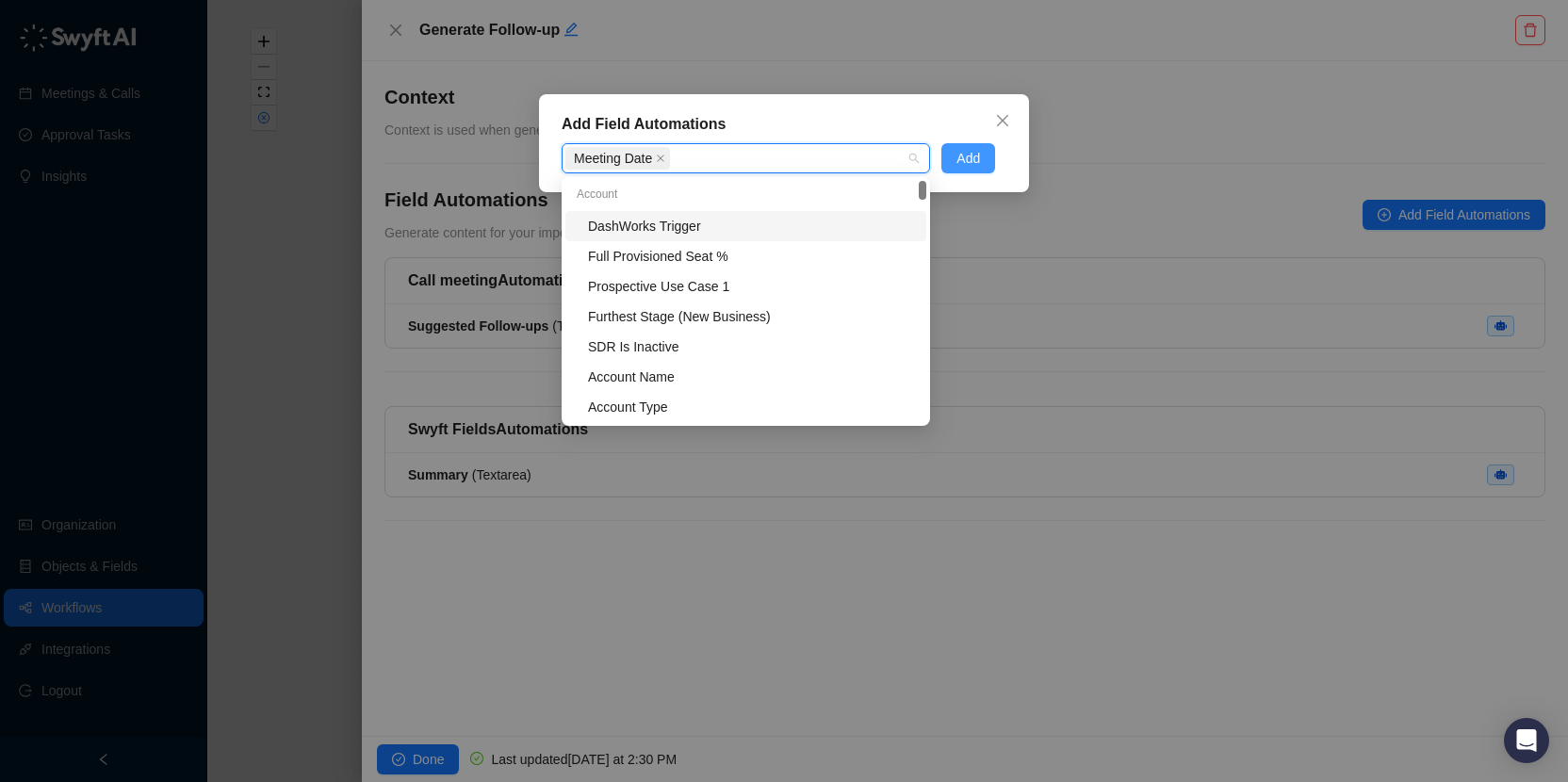
click at [967, 157] on span "Add" at bounding box center [968, 158] width 23 height 20
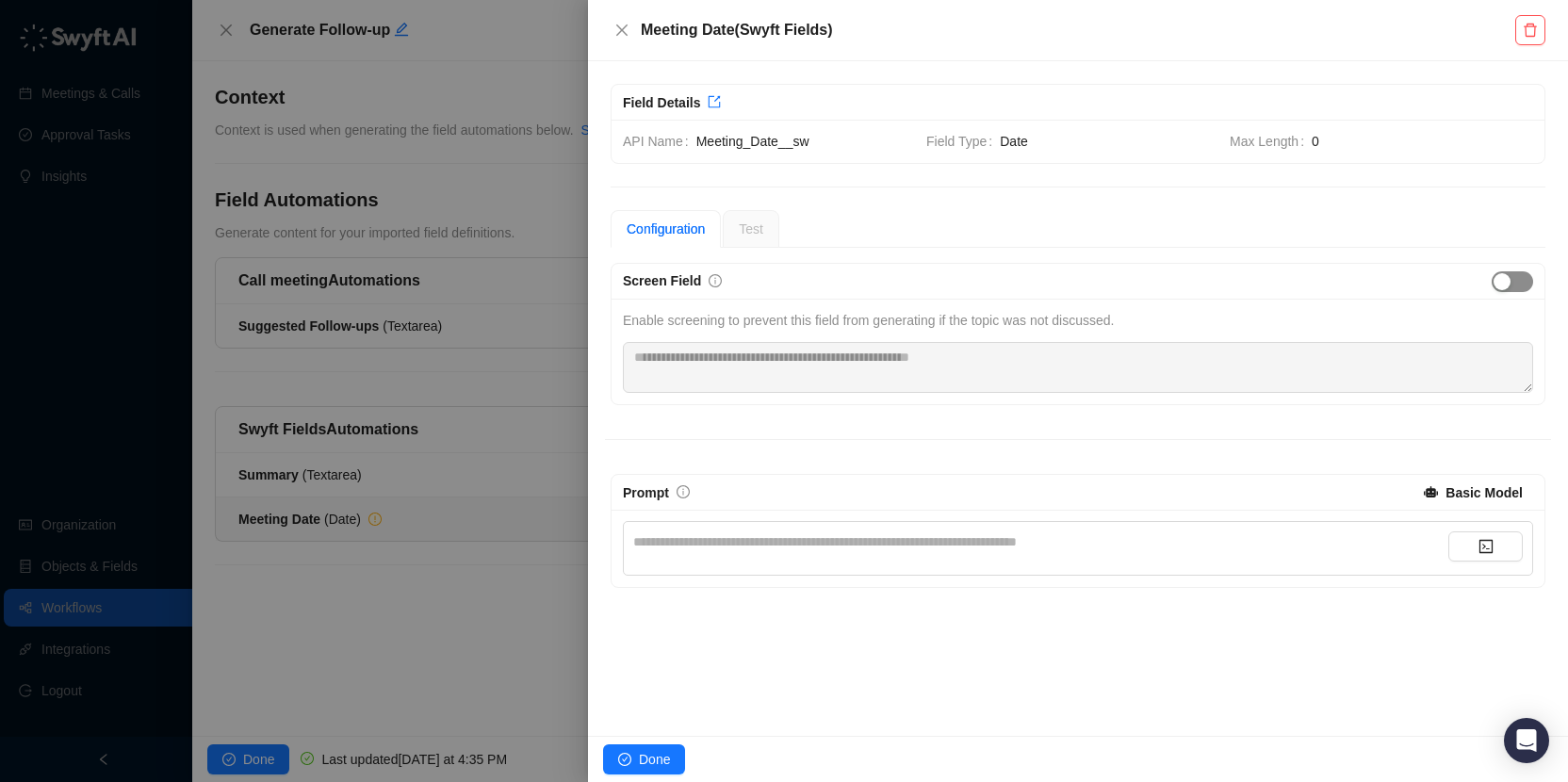
click at [1521, 278] on span "button" at bounding box center [1511, 281] width 42 height 20
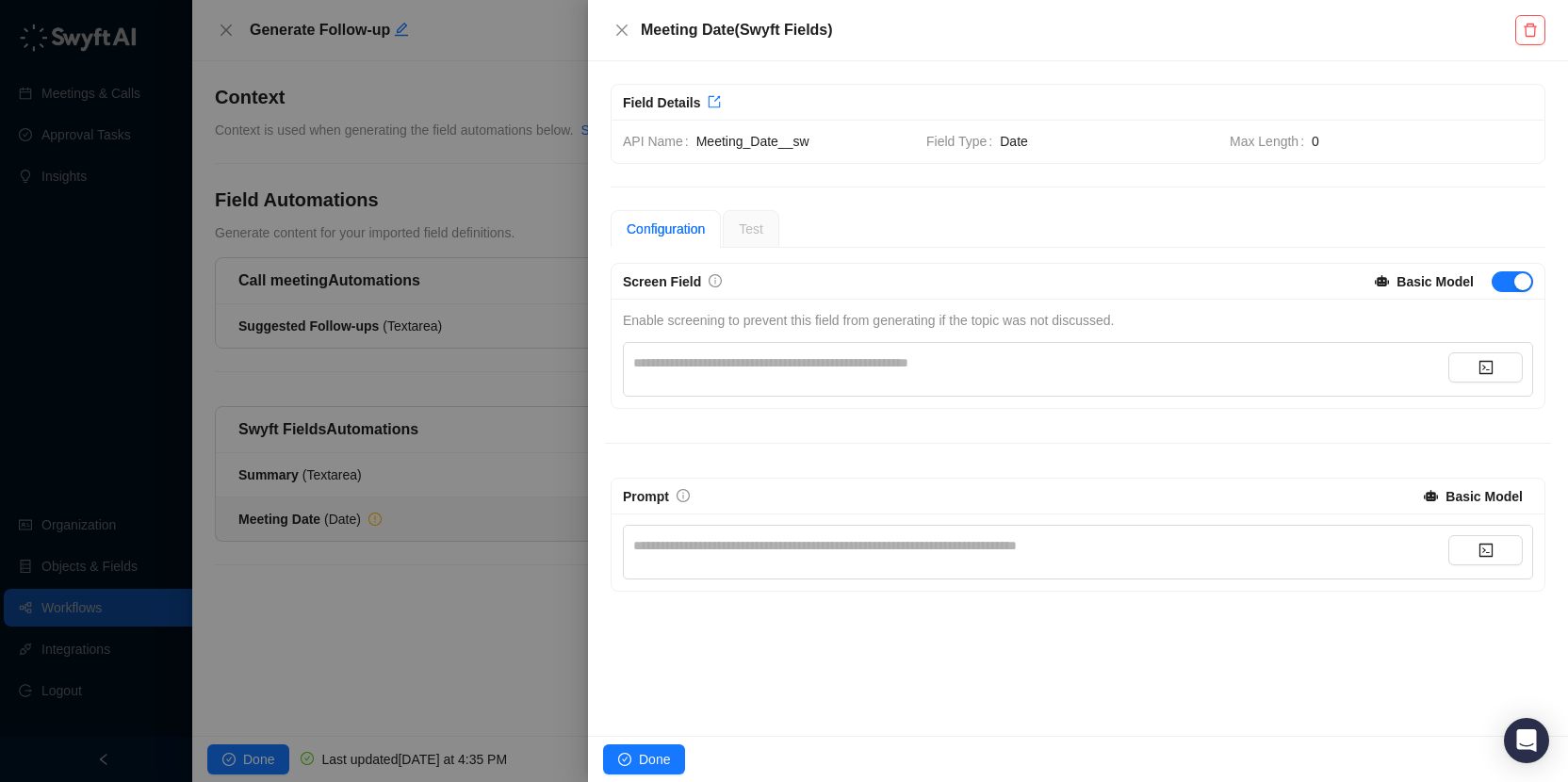
click at [975, 367] on div "**********" at bounding box center [1041, 363] width 815 height 20
click at [1467, 351] on div "**********" at bounding box center [1078, 370] width 910 height 55
click at [1475, 366] on button "button" at bounding box center [1485, 368] width 74 height 30
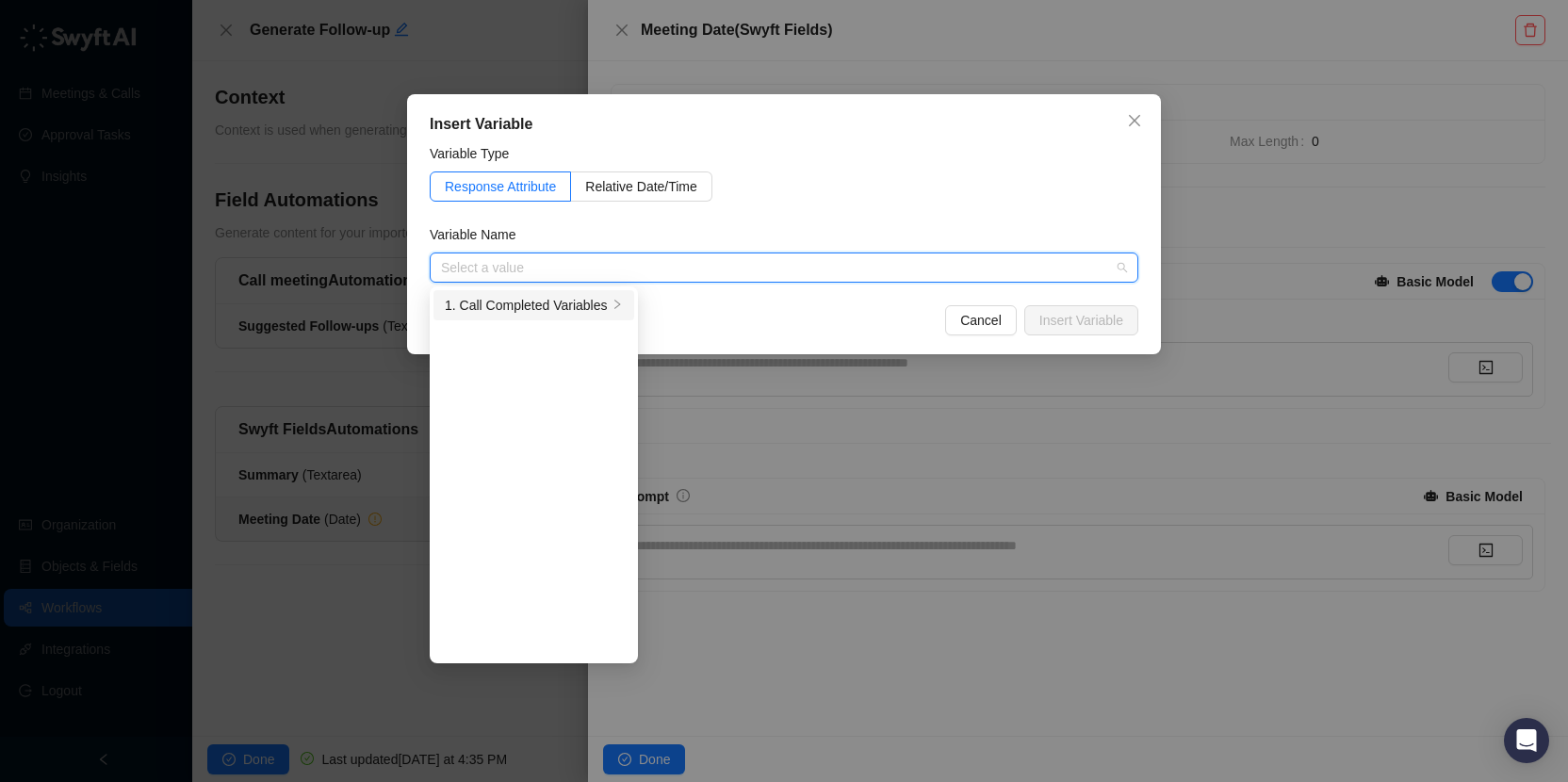
click at [511, 309] on div "1. Call Completed Variables" at bounding box center [525, 305] width 163 height 20
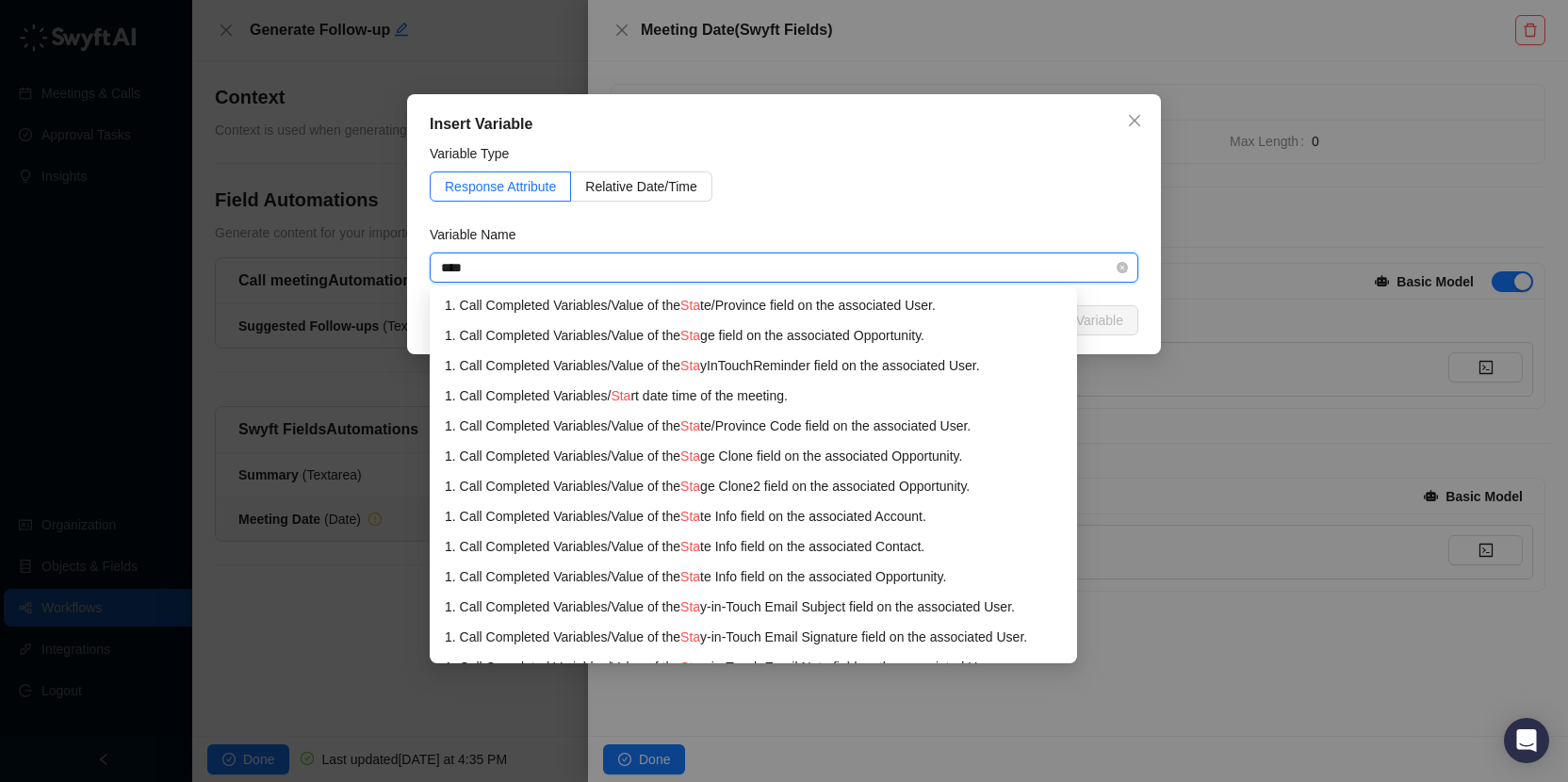
type input "*****"
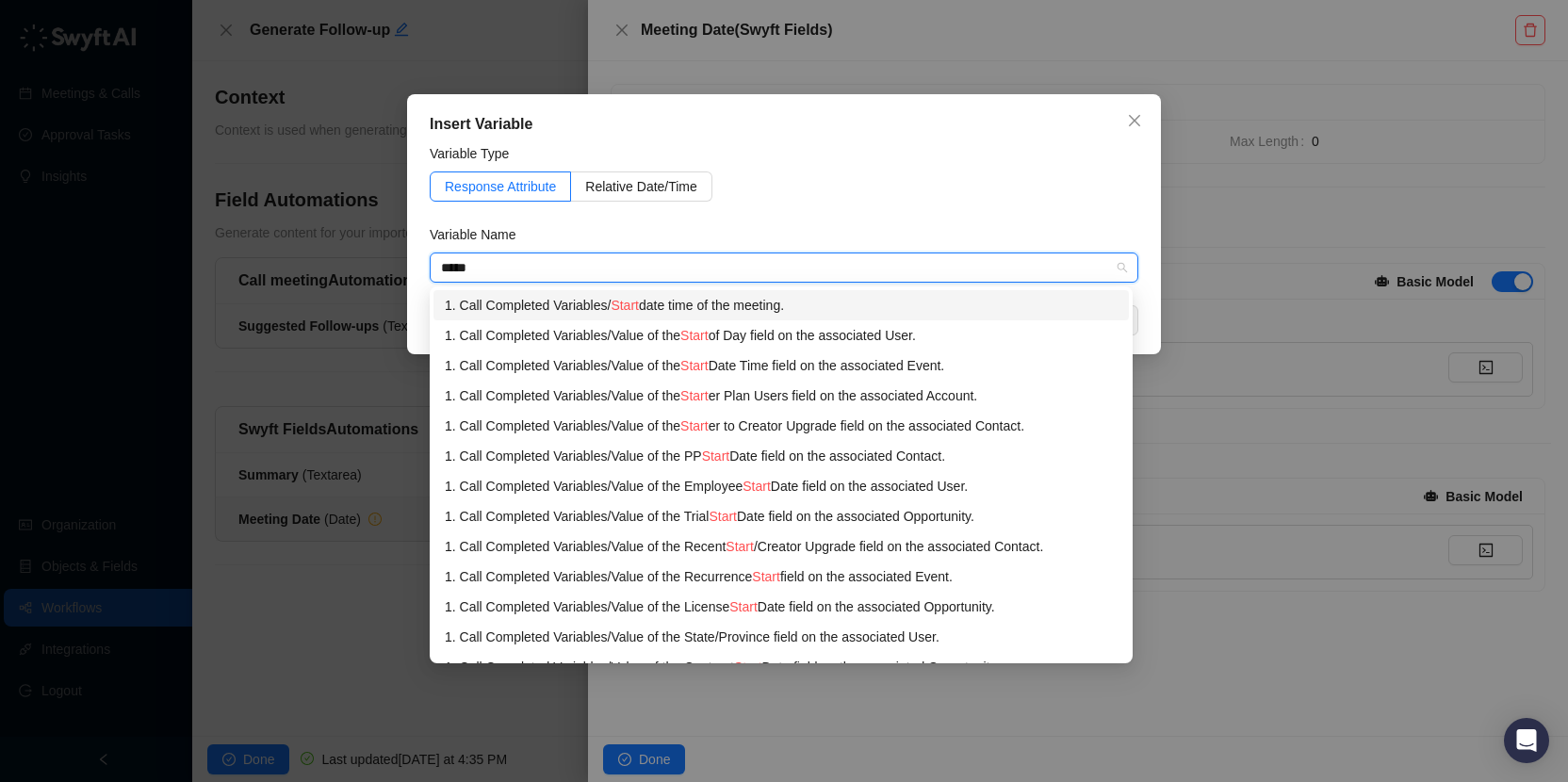
click at [712, 301] on div "1. Call Completed Variables / Start date time of the meeting." at bounding box center [781, 305] width 672 height 20
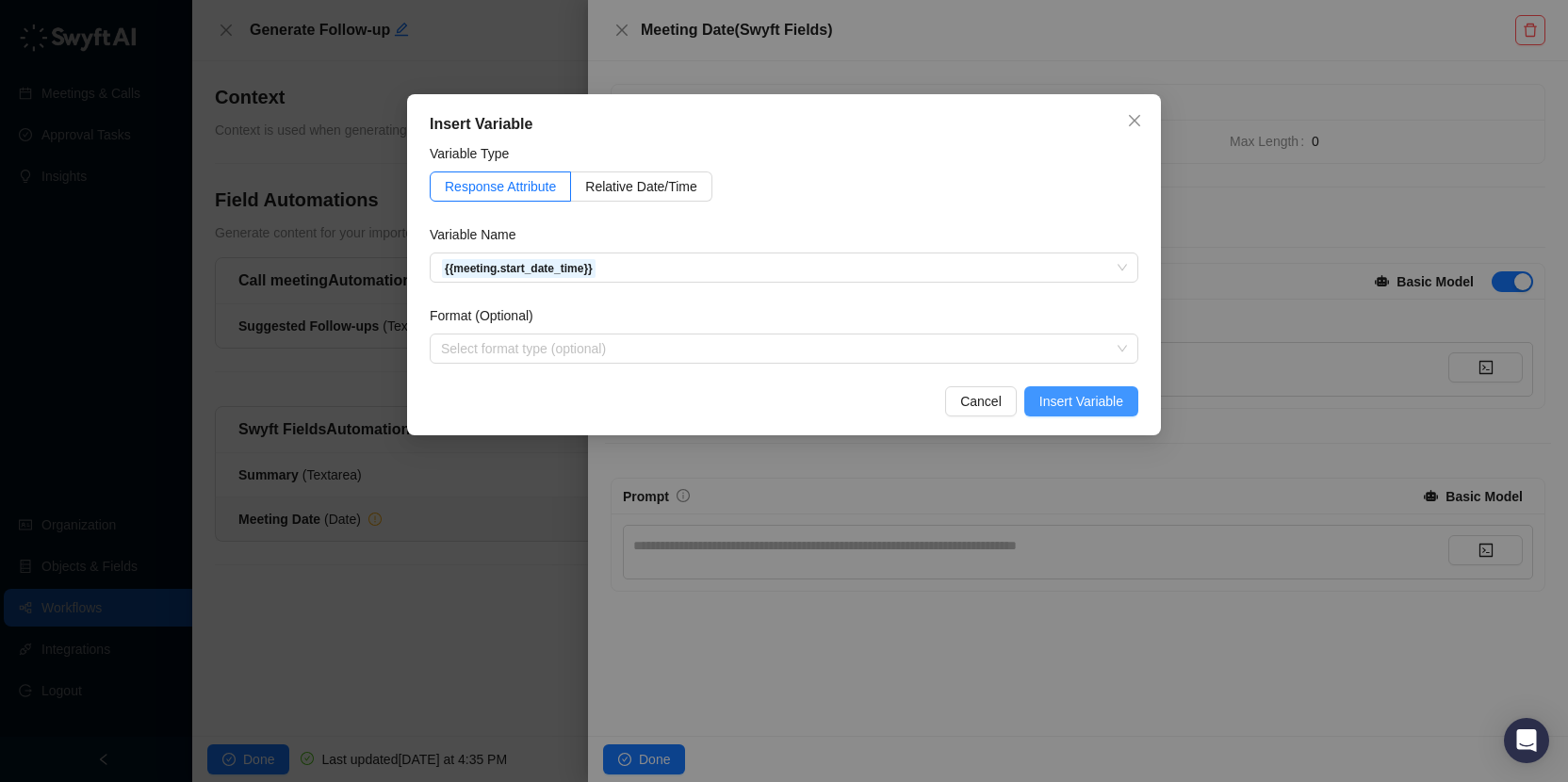
click at [1078, 386] on button "Insert Variable" at bounding box center [1081, 401] width 114 height 30
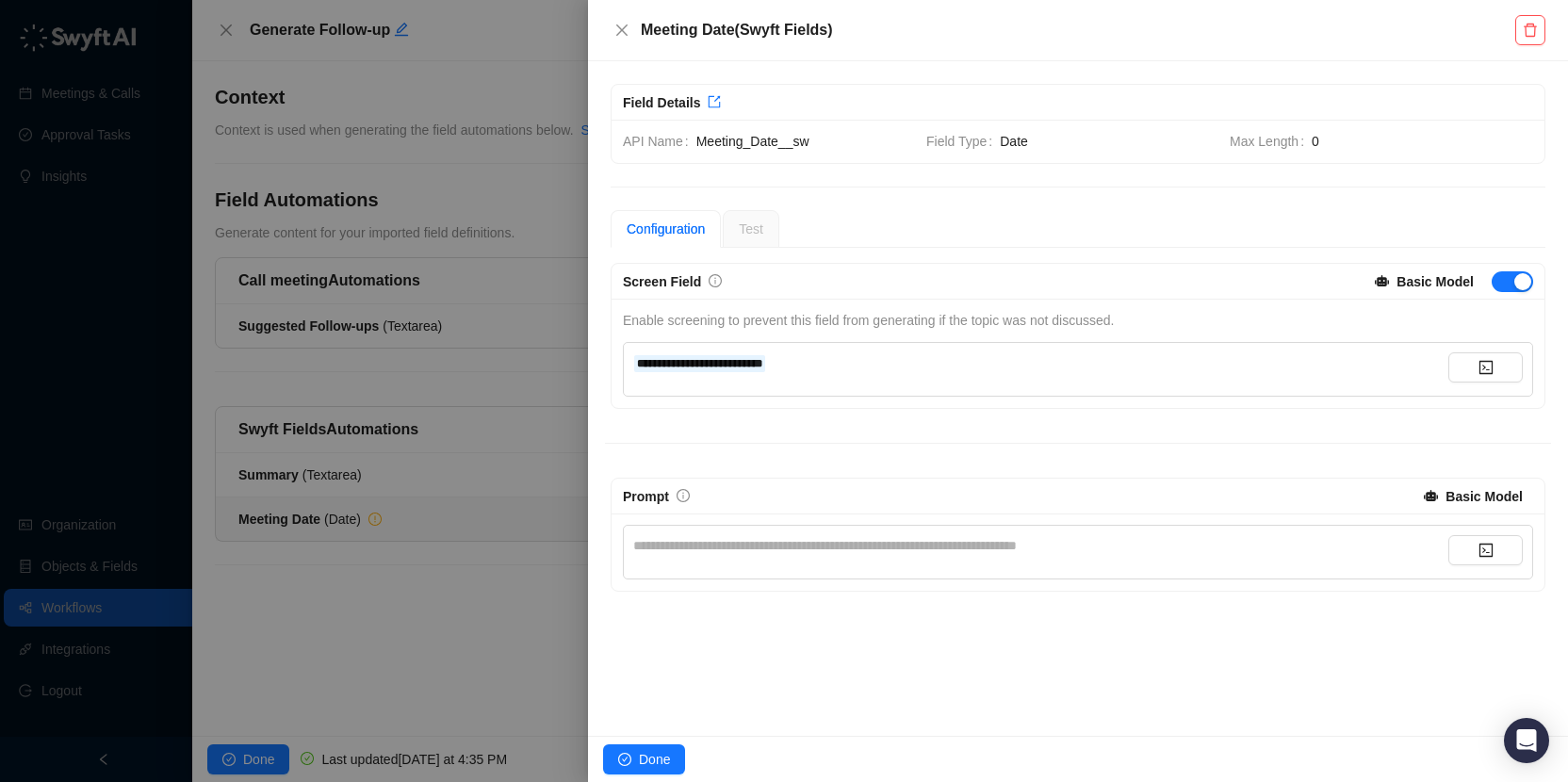
click at [926, 366] on div "**********" at bounding box center [1041, 363] width 815 height 20
click at [1042, 361] on div "**********" at bounding box center [1041, 363] width 815 height 20
click at [1082, 541] on div "**********" at bounding box center [1041, 545] width 815 height 20
click at [1472, 556] on button "button" at bounding box center [1485, 550] width 74 height 30
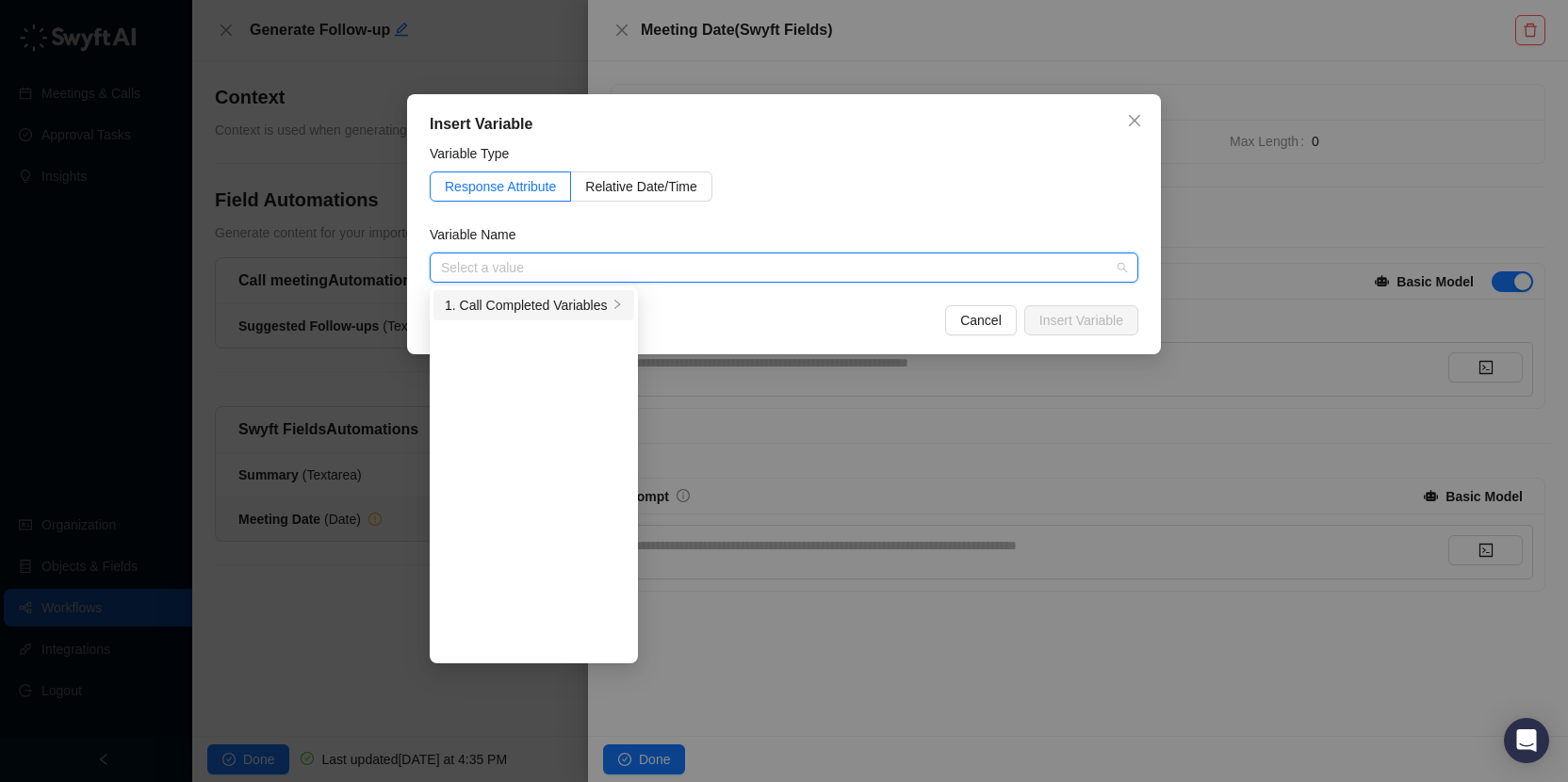
click at [612, 297] on li "1. Call Completed Variables" at bounding box center [534, 305] width 201 height 30
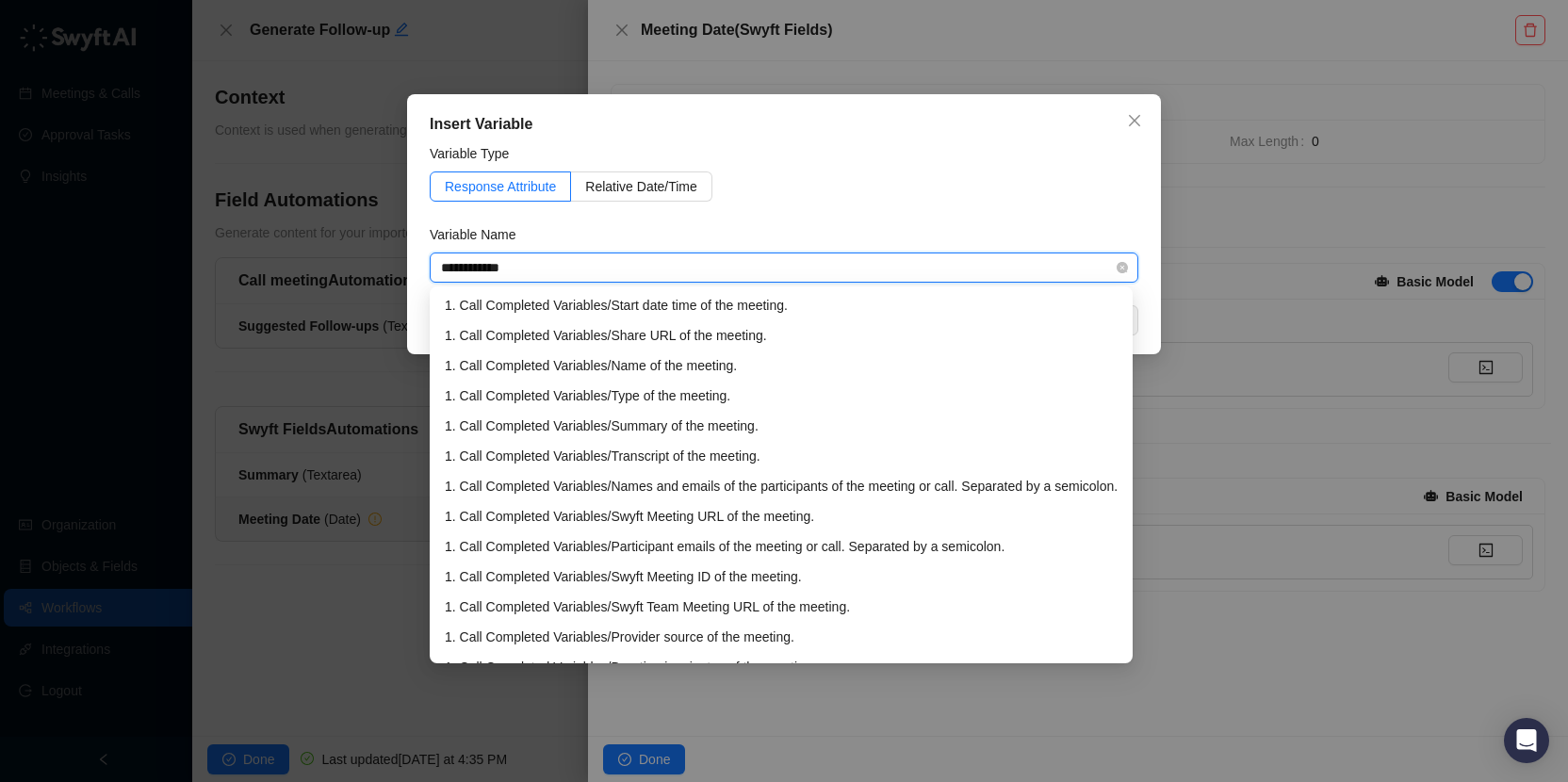
type input "**********"
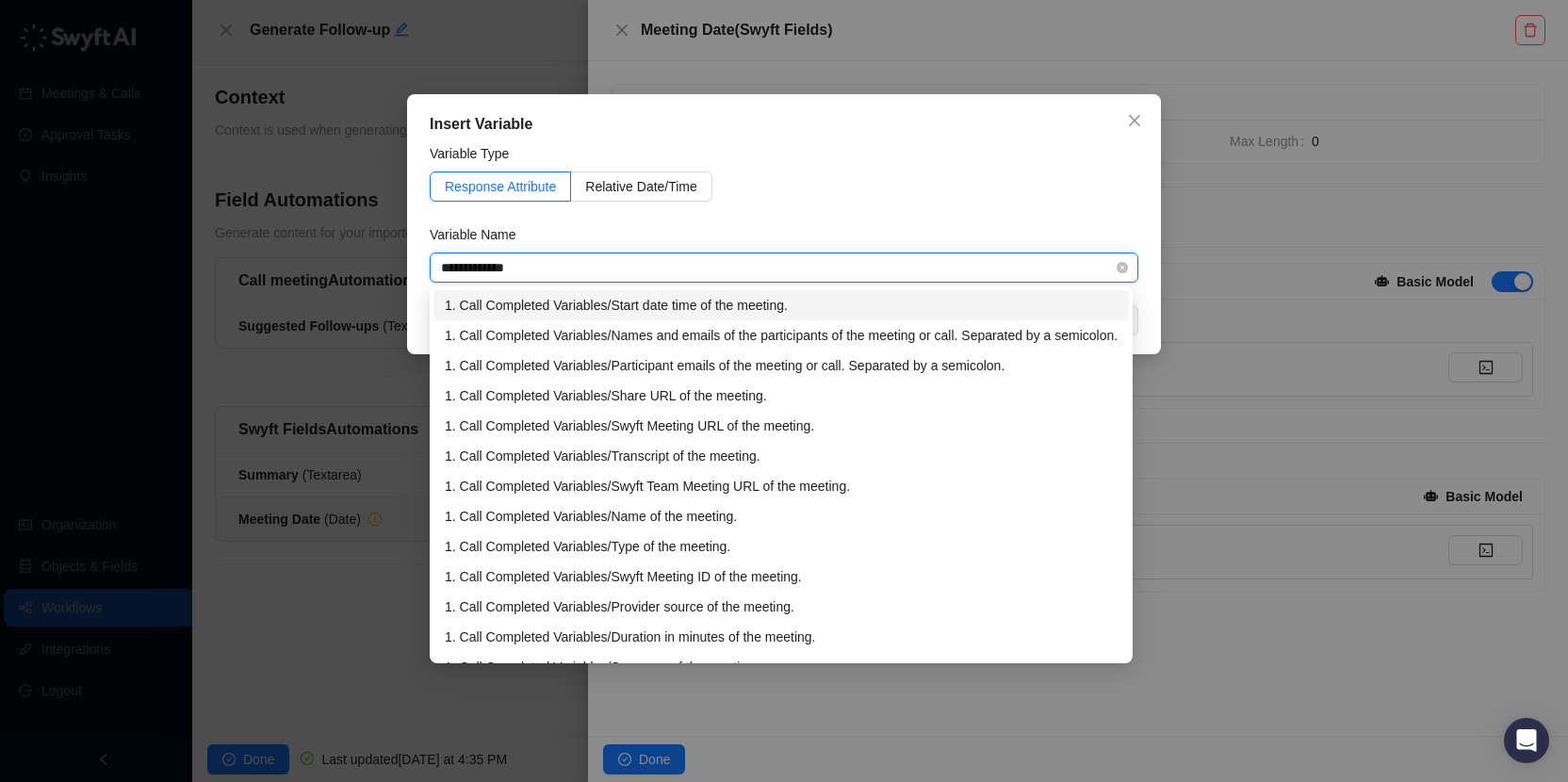
click at [798, 308] on div "1. Call Completed Variables / Start date time of the meeting." at bounding box center [781, 305] width 672 height 20
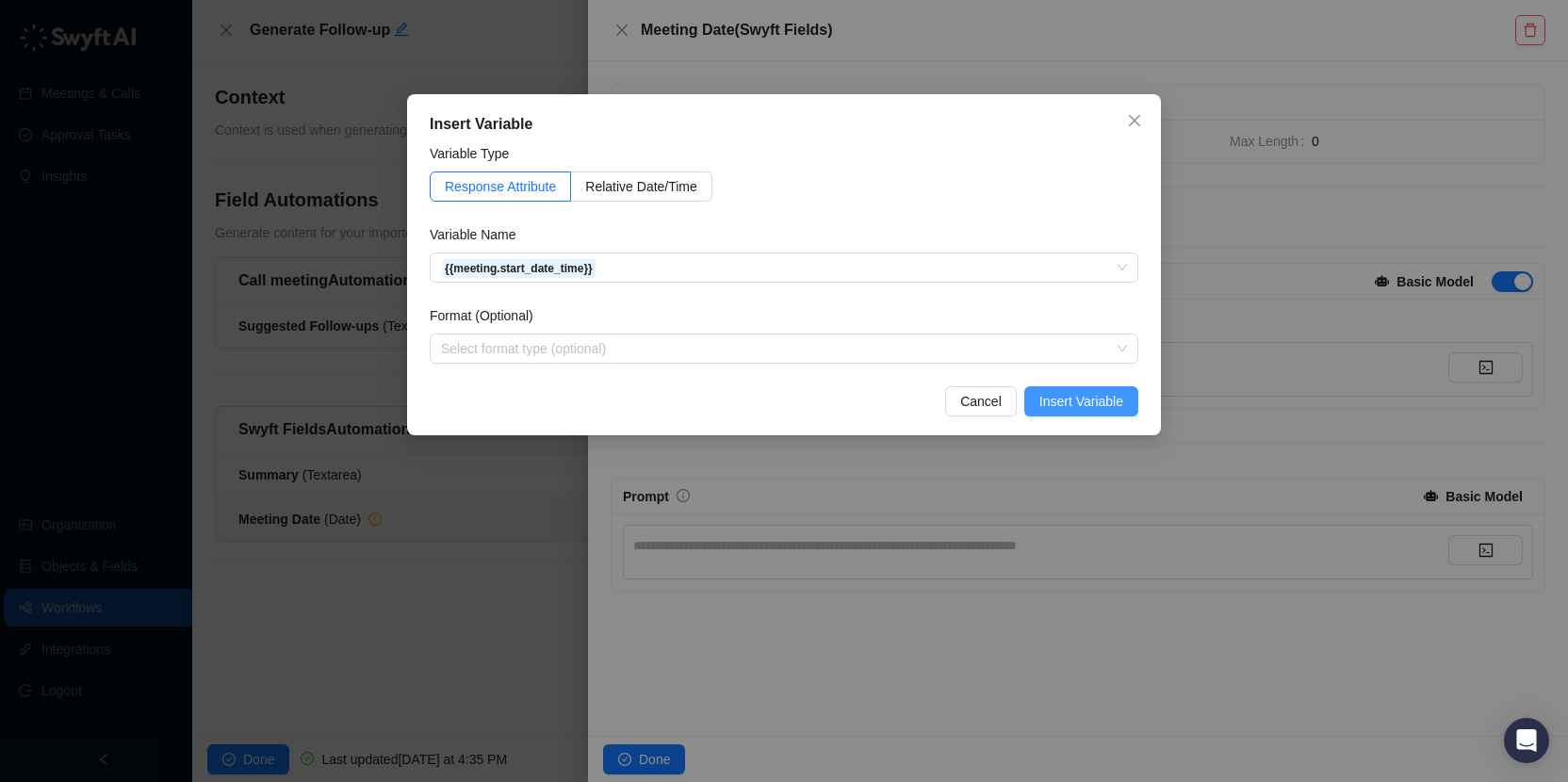
click at [1077, 397] on span "Insert Variable" at bounding box center [1081, 401] width 84 height 20
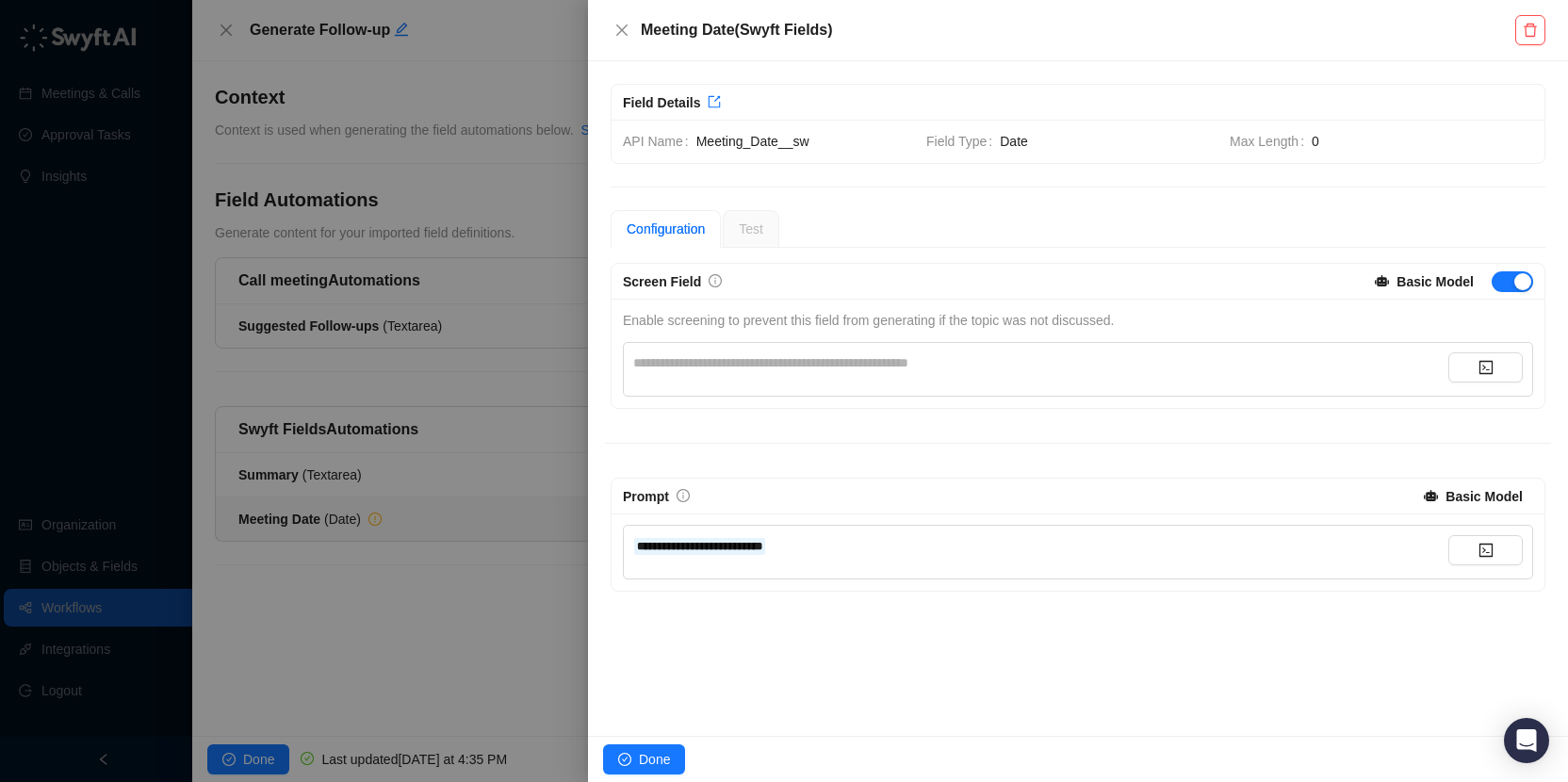
click at [918, 559] on div "**********" at bounding box center [1041, 552] width 815 height 34
click at [870, 533] on div "**********" at bounding box center [1078, 553] width 910 height 55
click at [870, 540] on div "**********" at bounding box center [1041, 545] width 815 height 20
click at [918, 547] on div "**********" at bounding box center [1041, 545] width 815 height 20
click at [932, 546] on span "**********" at bounding box center [783, 546] width 298 height 14
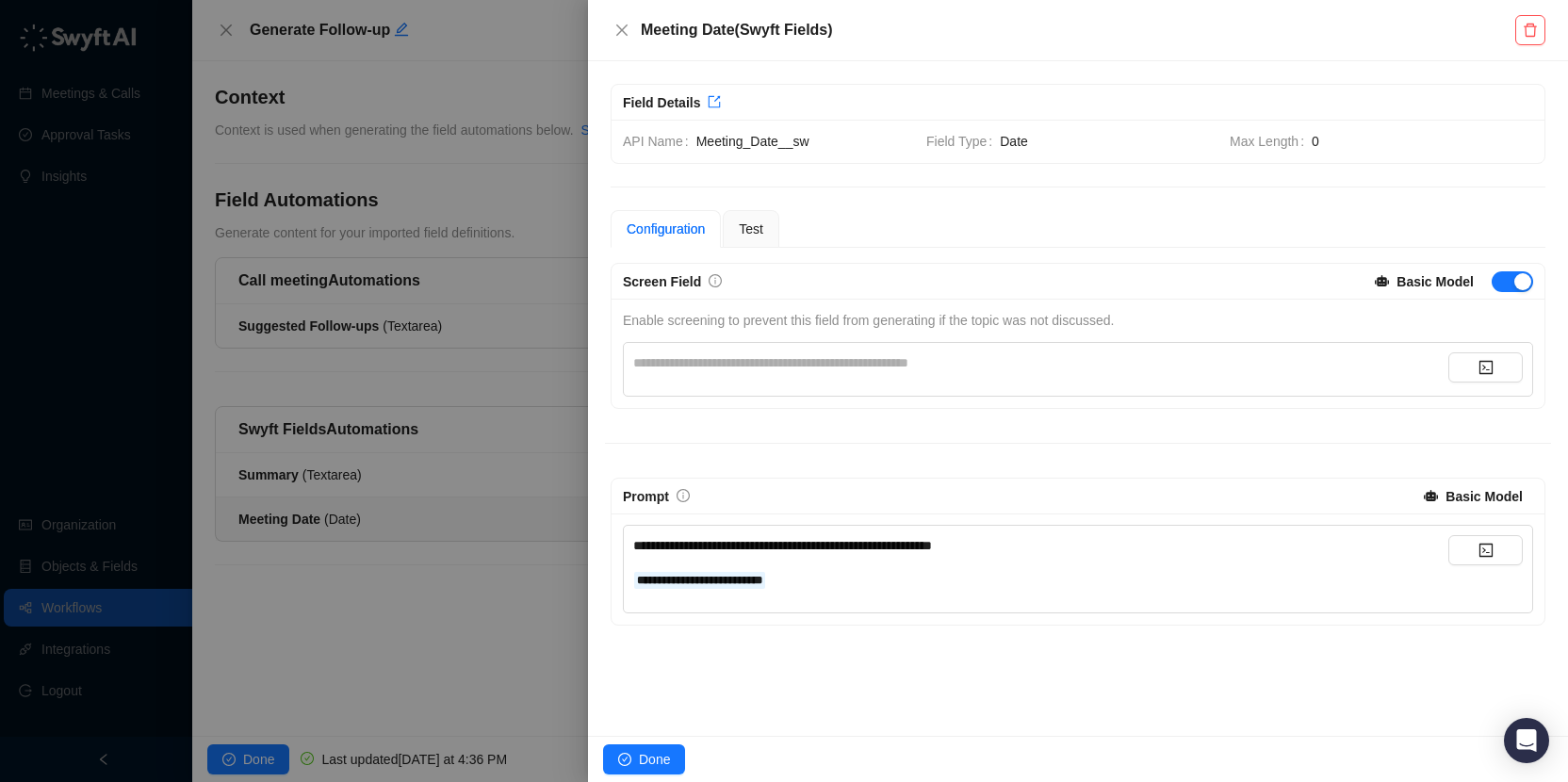
click at [932, 546] on span "**********" at bounding box center [783, 546] width 298 height 14
click at [664, 614] on span "**********" at bounding box center [703, 614] width 138 height 14
drag, startPoint x: 670, startPoint y: 650, endPoint x: 746, endPoint y: 650, distance: 76.0
click at [746, 650] on span "**********" at bounding box center [708, 647] width 148 height 14
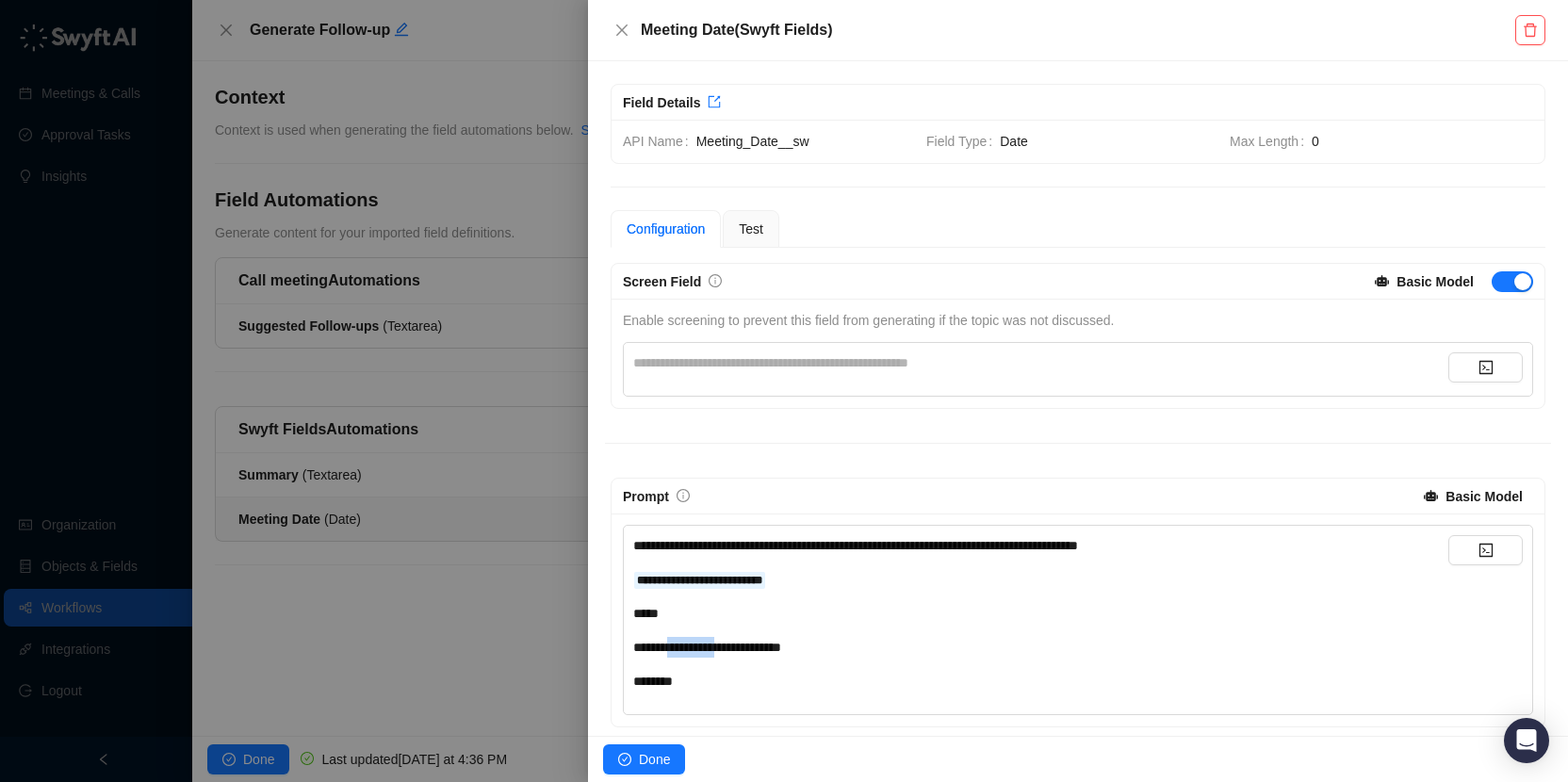
copy span "**********"
click at [712, 684] on div "*******" at bounding box center [1041, 681] width 815 height 20
click at [747, 242] on div "Test" at bounding box center [751, 229] width 57 height 38
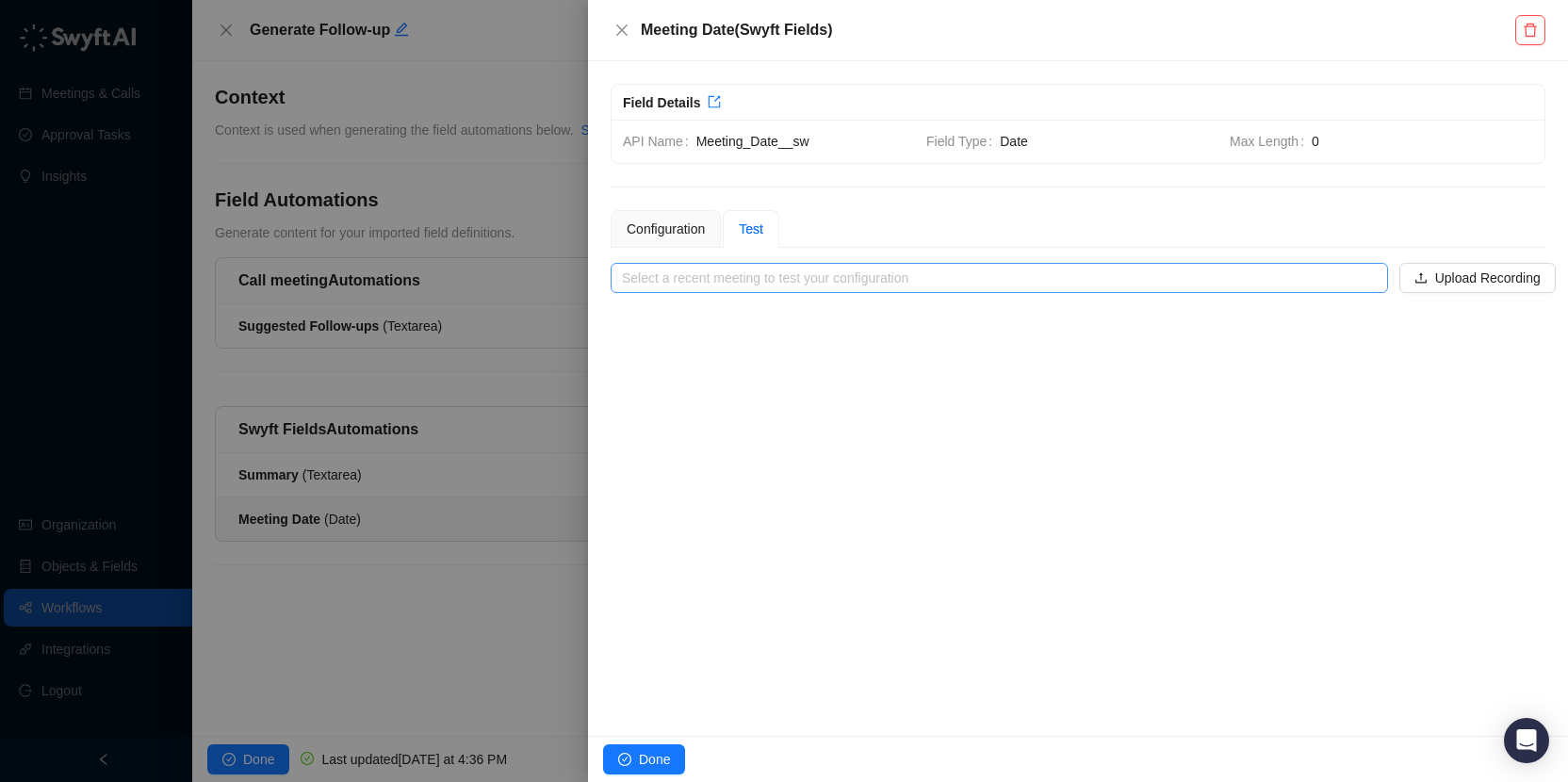
click at [862, 275] on input "search" at bounding box center [993, 278] width 744 height 28
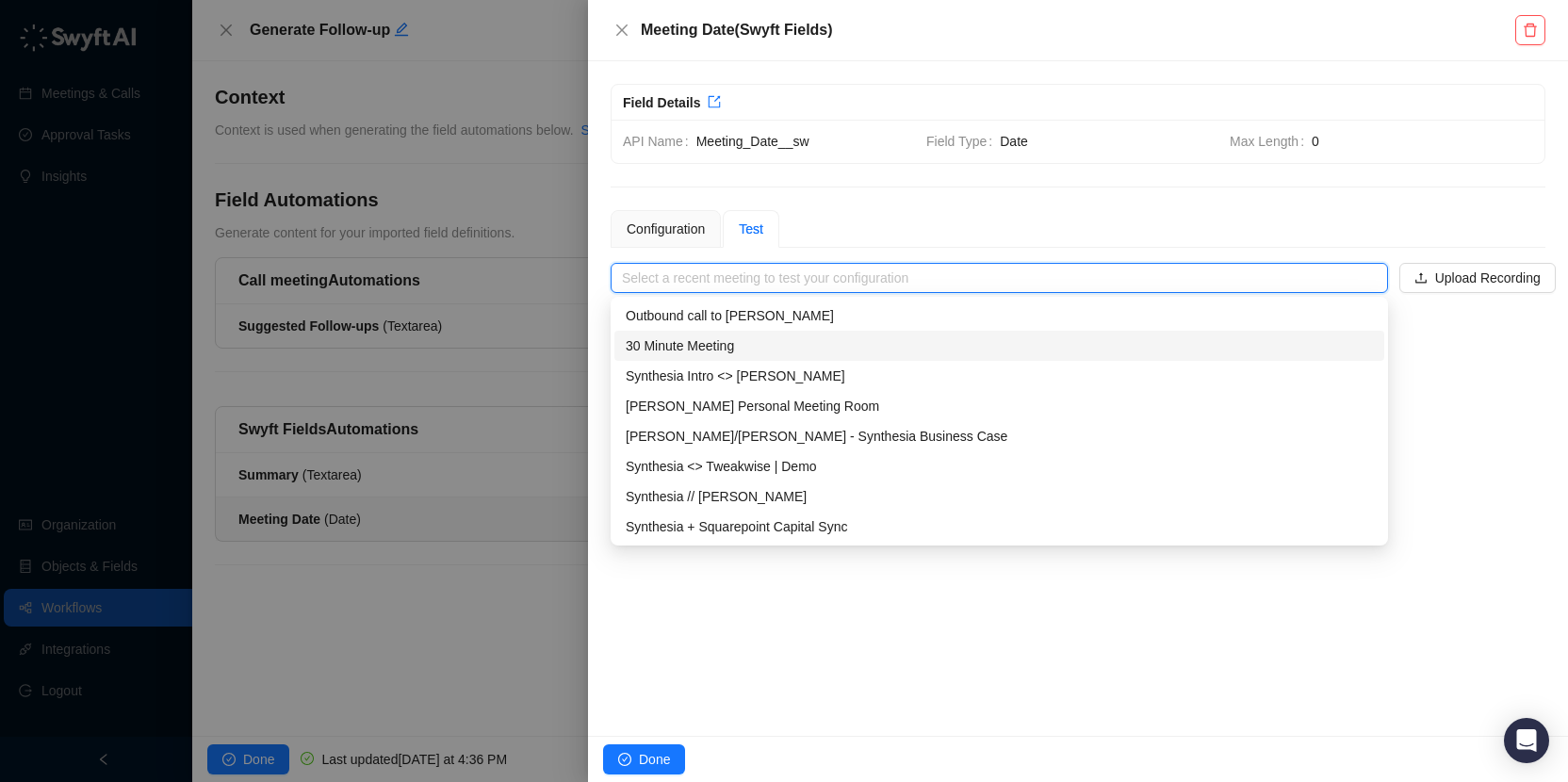
click at [722, 347] on div "30 Minute Meeting" at bounding box center [999, 345] width 747 height 20
type input "**********"
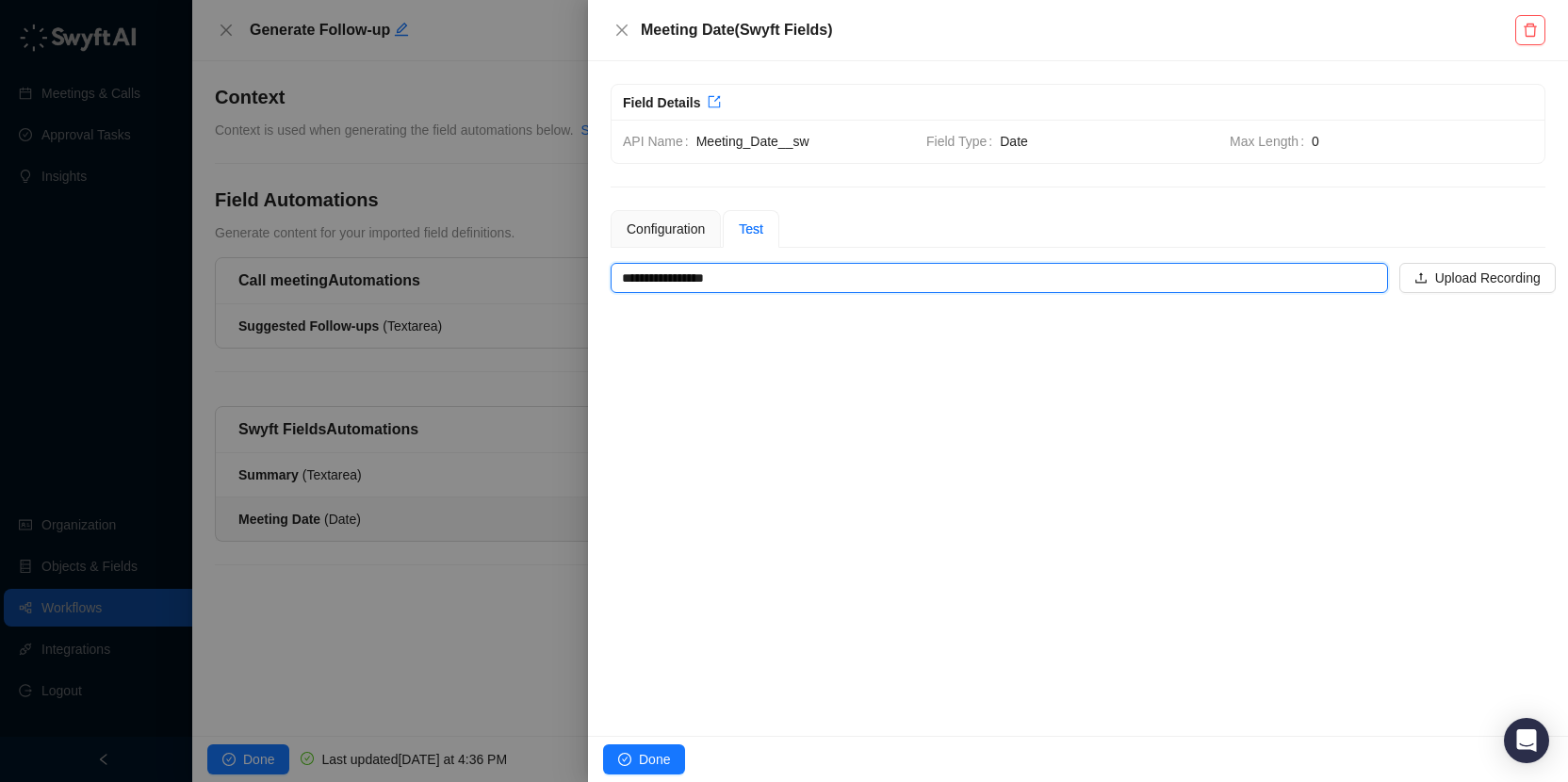
click at [1054, 399] on div "**********" at bounding box center [1077, 399] width 979 height 675
click at [679, 224] on div "Configuration" at bounding box center [666, 228] width 78 height 20
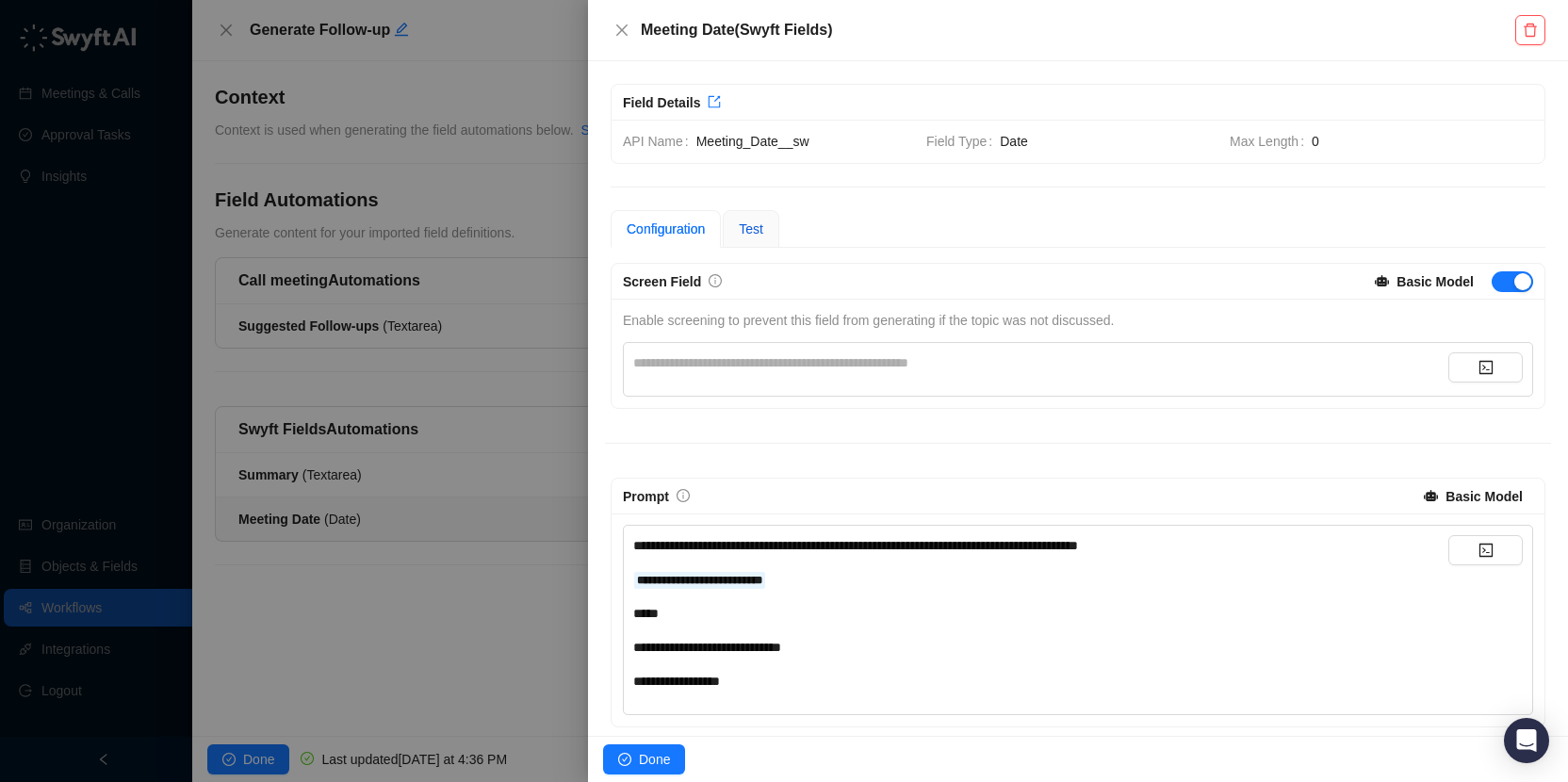
click at [751, 223] on span "Test" at bounding box center [750, 228] width 24 height 15
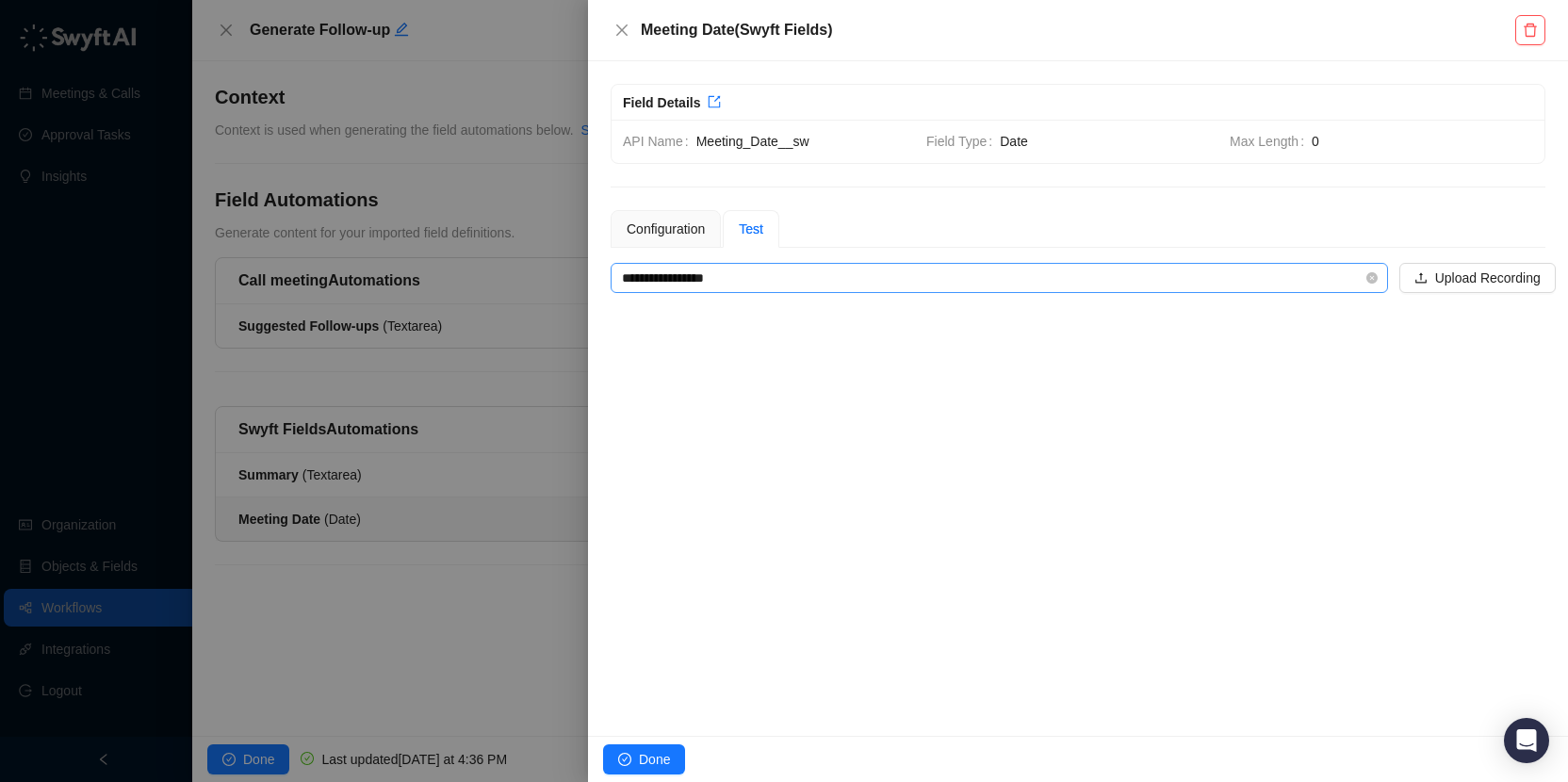
click at [793, 275] on input "**********" at bounding box center [993, 278] width 744 height 28
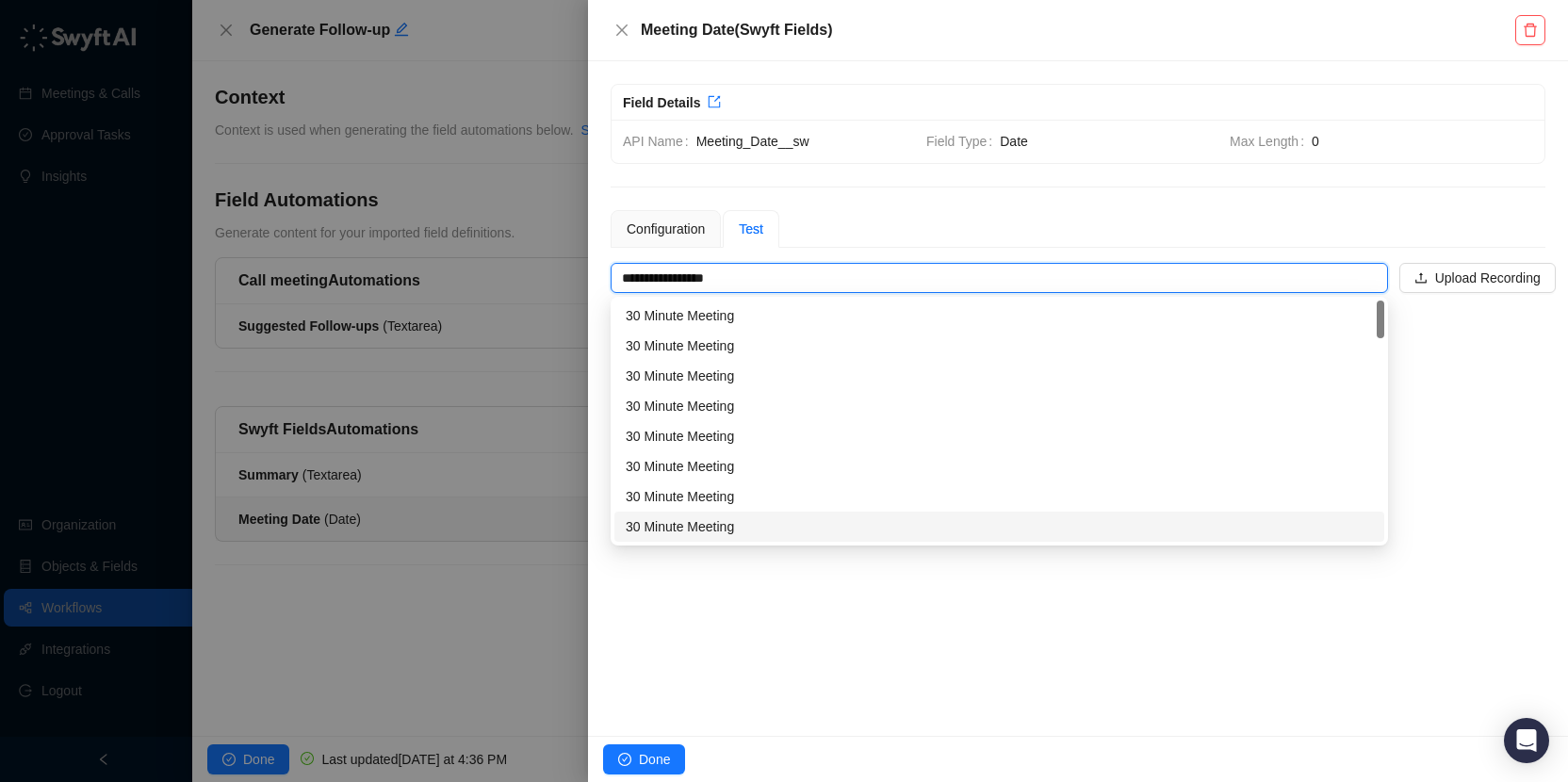
click at [826, 640] on div "**********" at bounding box center [1077, 399] width 979 height 675
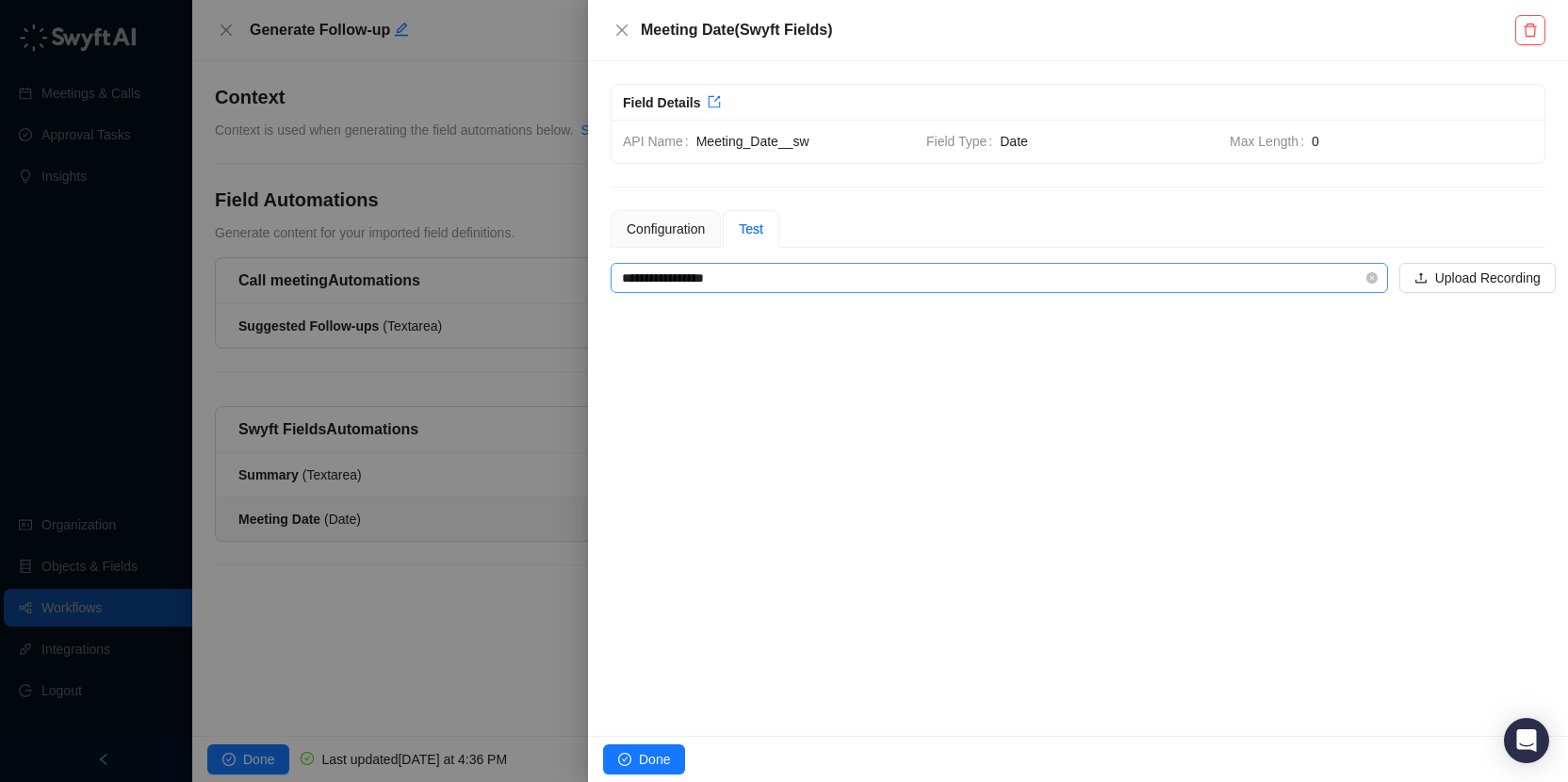
click at [776, 270] on input "**********" at bounding box center [993, 278] width 744 height 28
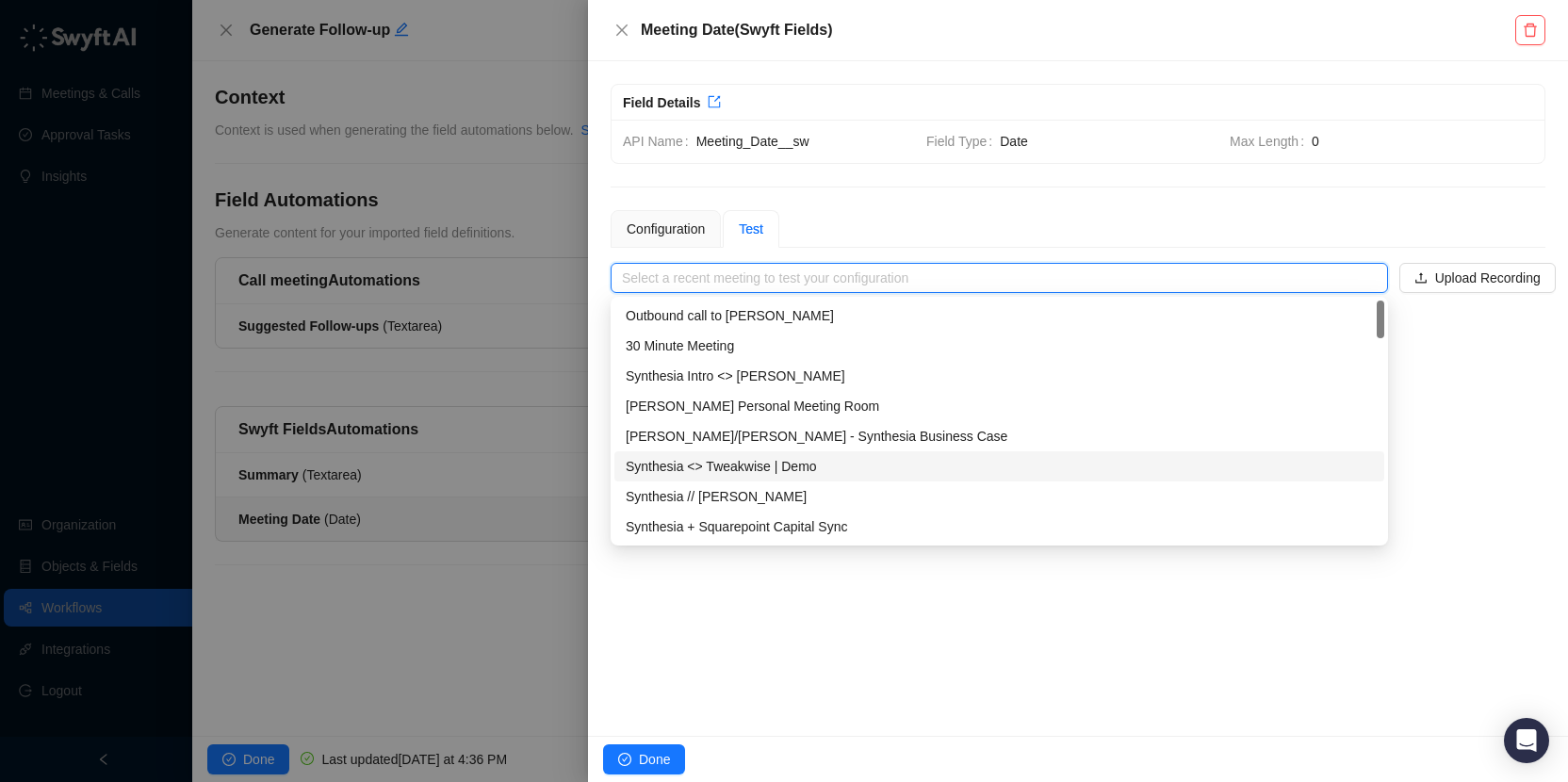
click at [852, 466] on div "Synthesia <> Tweakwise | Demo" at bounding box center [999, 466] width 747 height 20
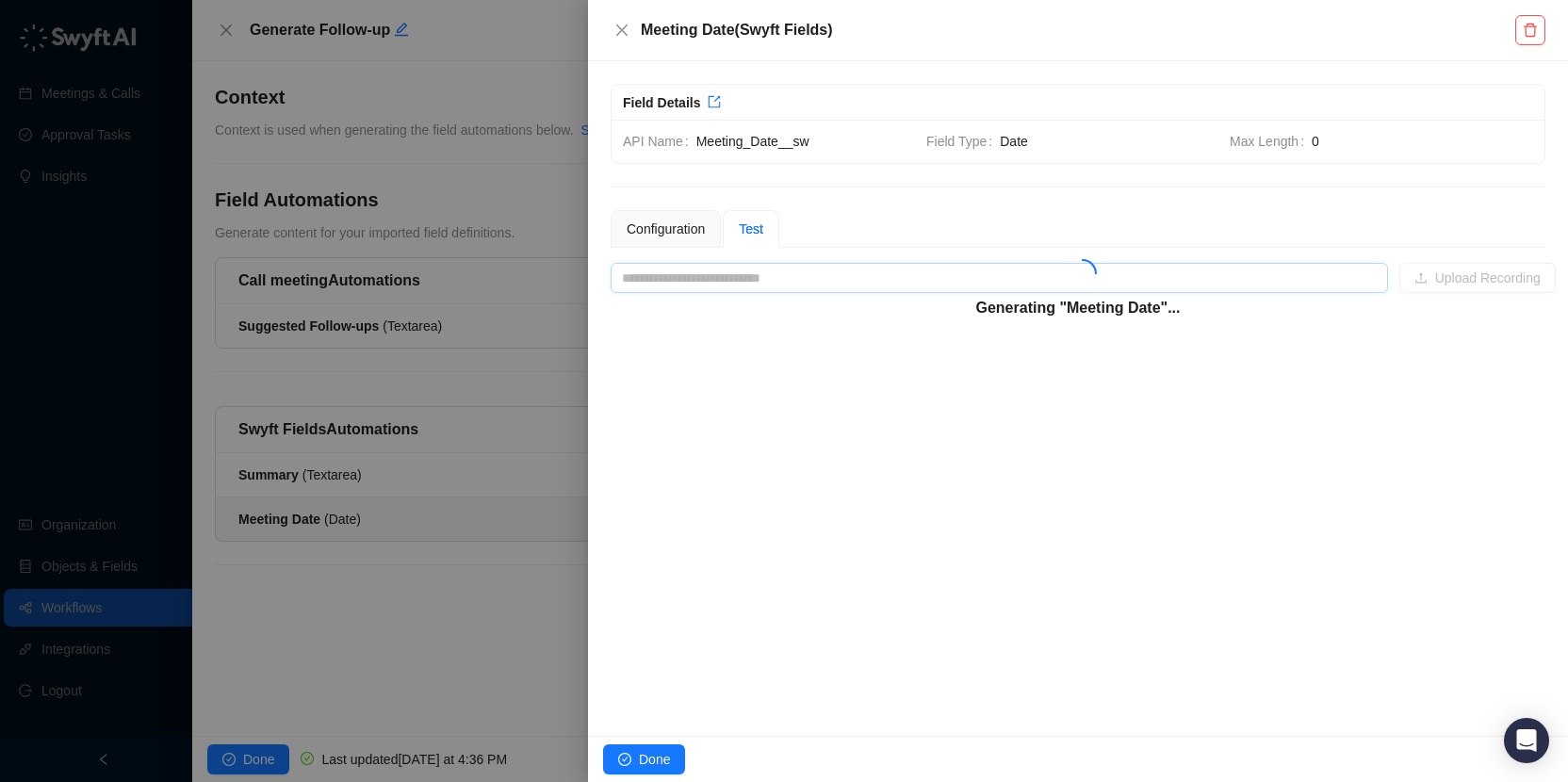
type input "**********"
click at [1179, 556] on div "**********" at bounding box center [1077, 399] width 979 height 675
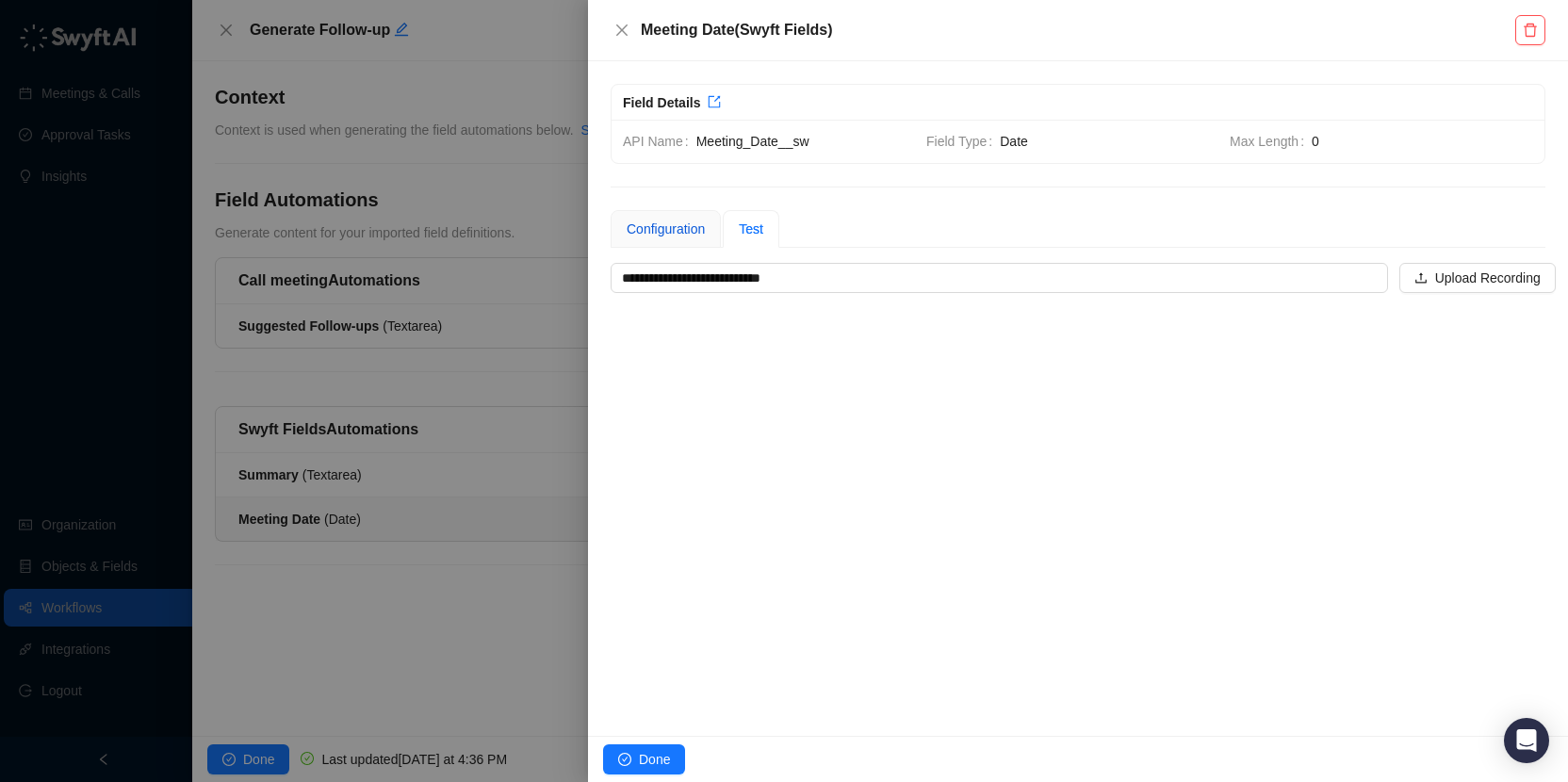
click at [668, 237] on div "Configuration" at bounding box center [666, 228] width 78 height 20
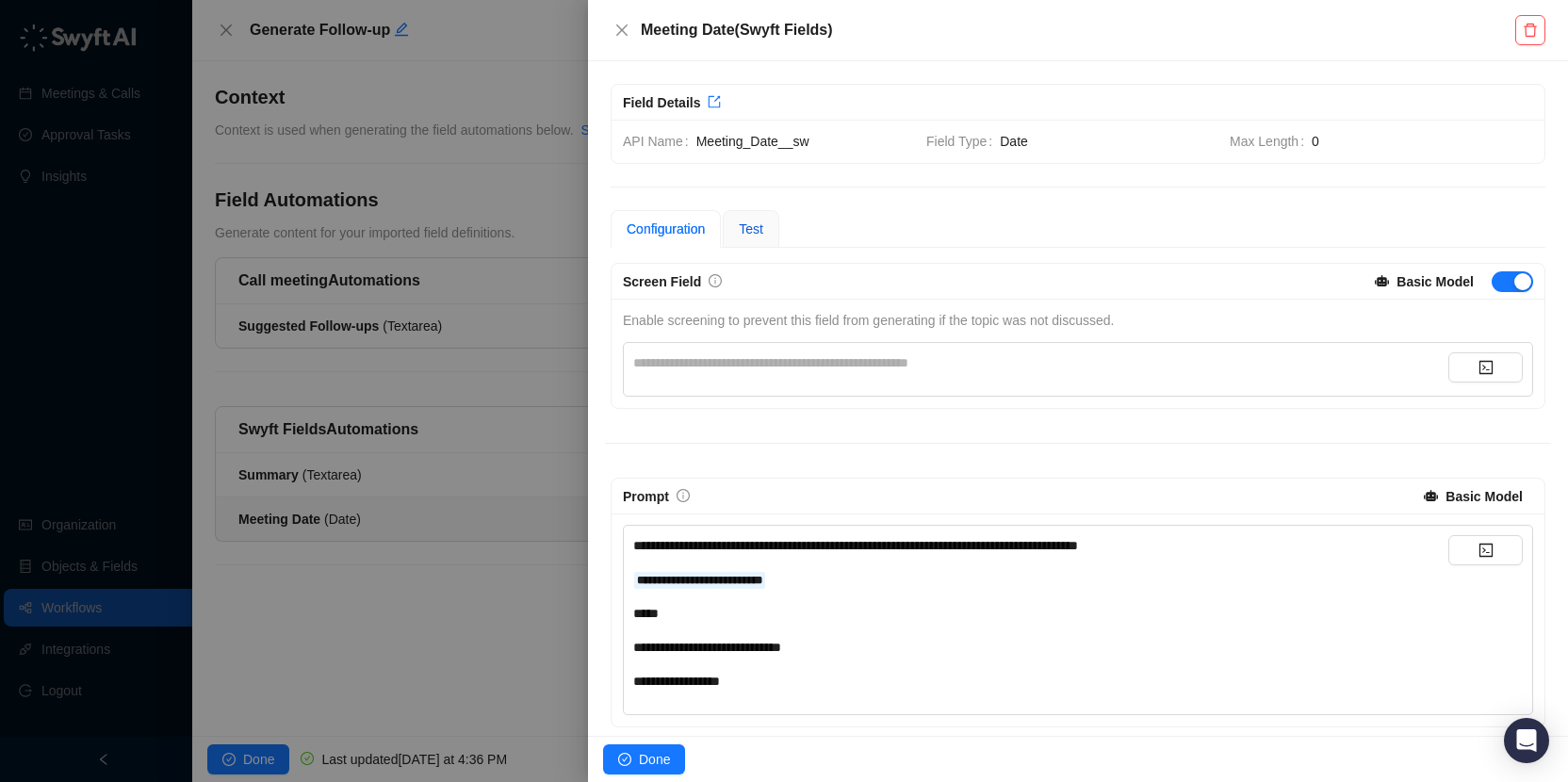
click at [749, 233] on span "Test" at bounding box center [750, 228] width 24 height 15
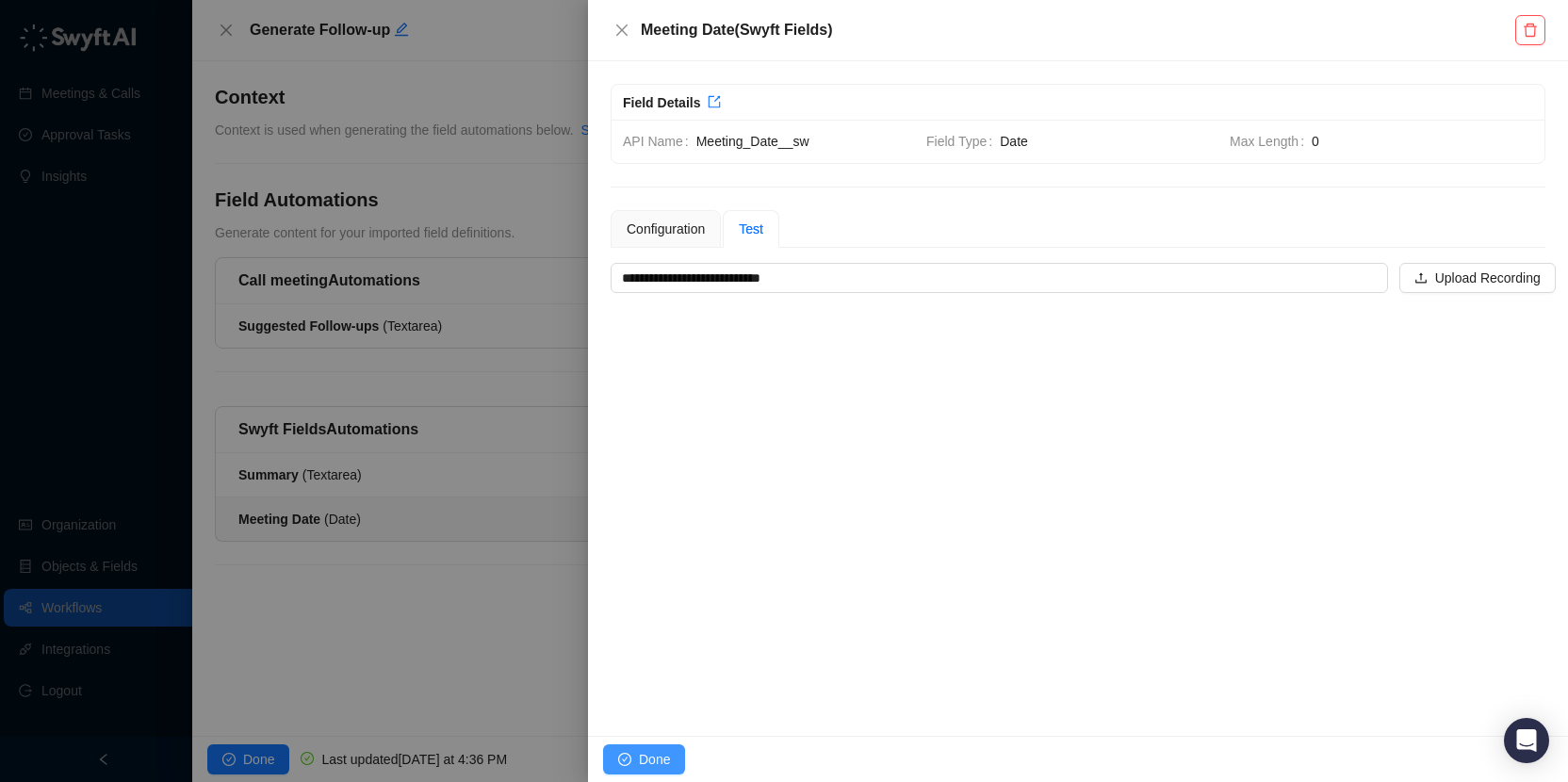
click at [648, 758] on span "Done" at bounding box center [654, 760] width 31 height 20
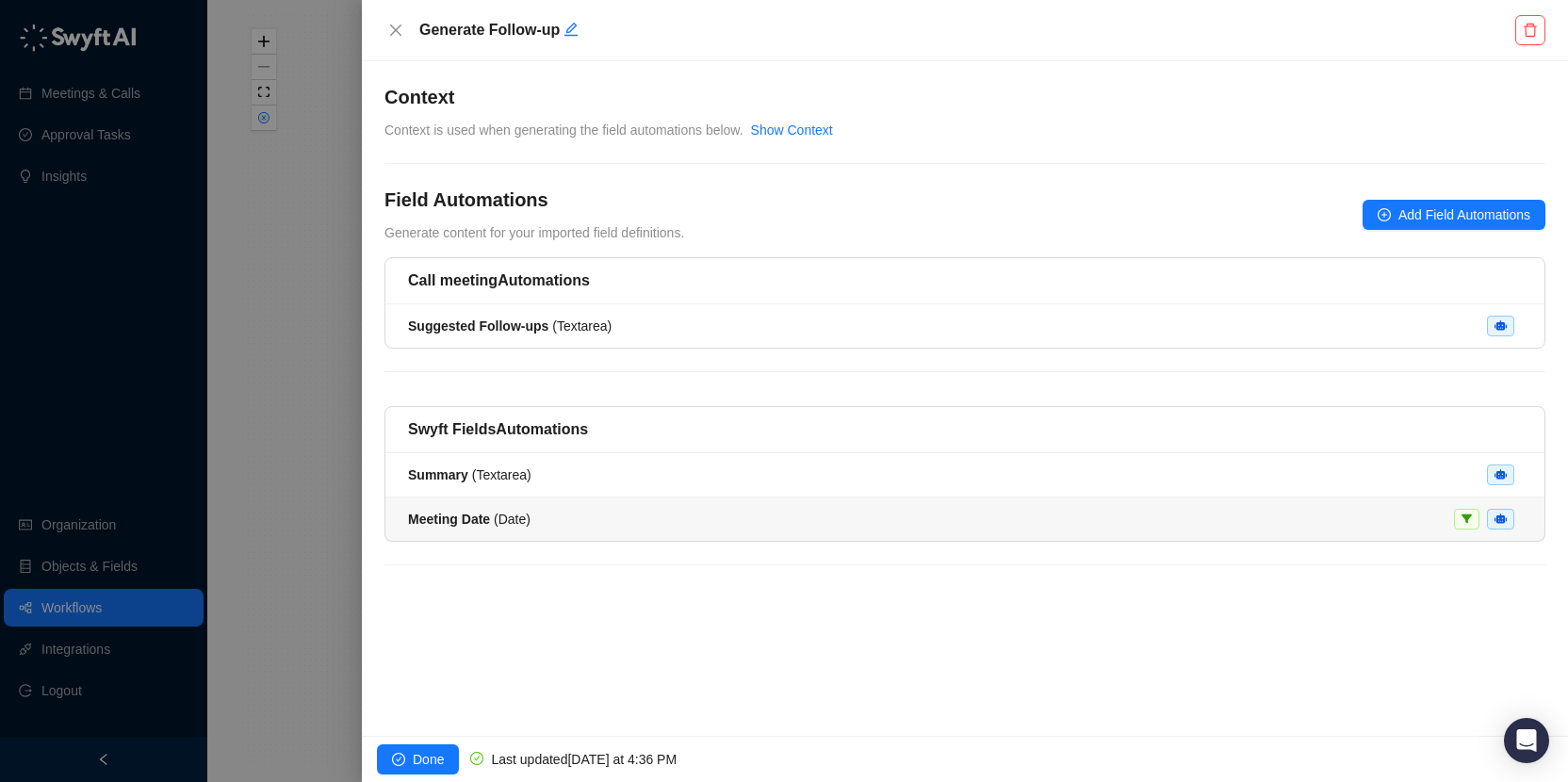
click at [673, 505] on li "Meeting Date ( Date )" at bounding box center [964, 519] width 1159 height 43
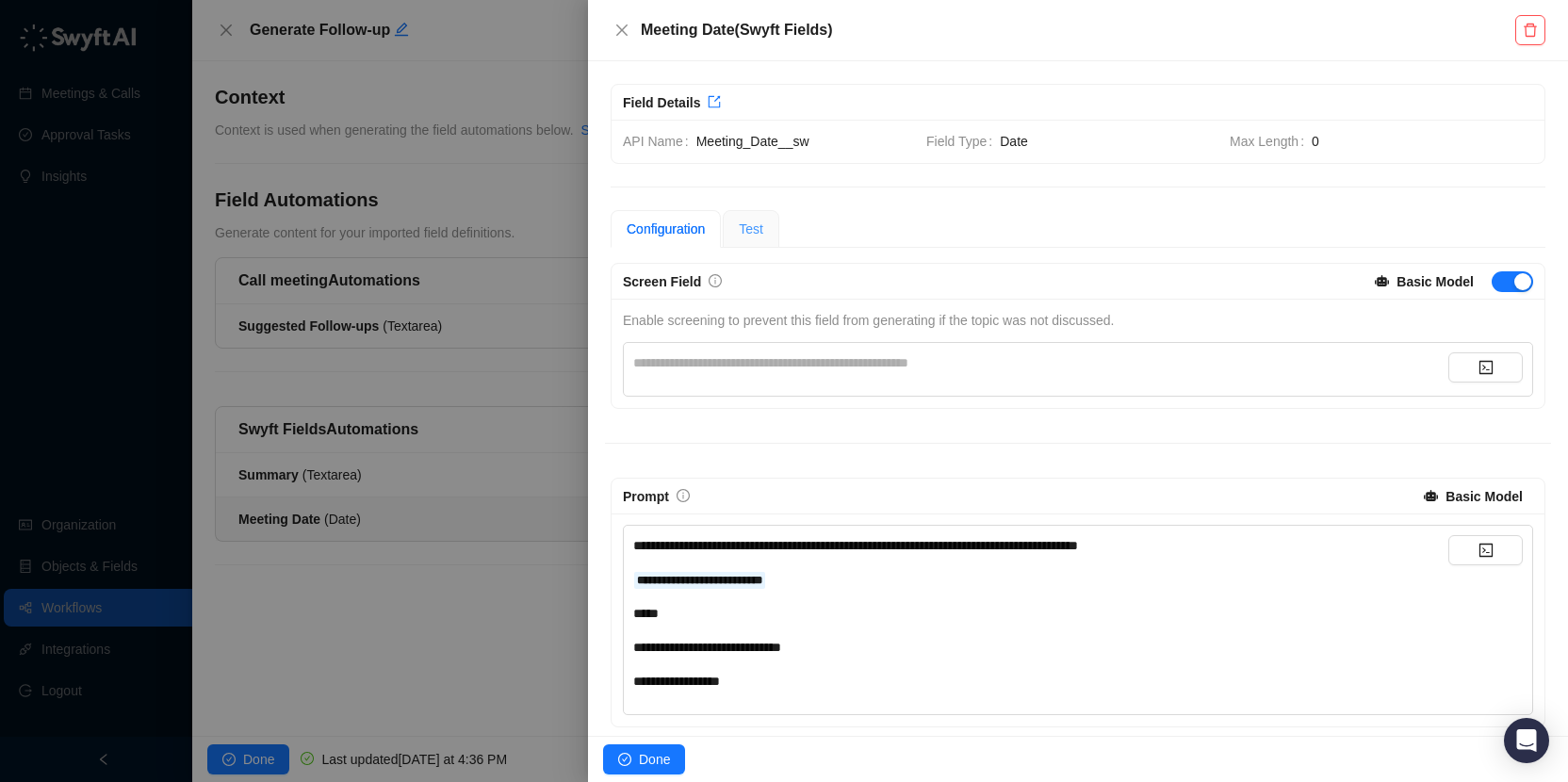
click at [742, 223] on div "Test" at bounding box center [751, 229] width 57 height 38
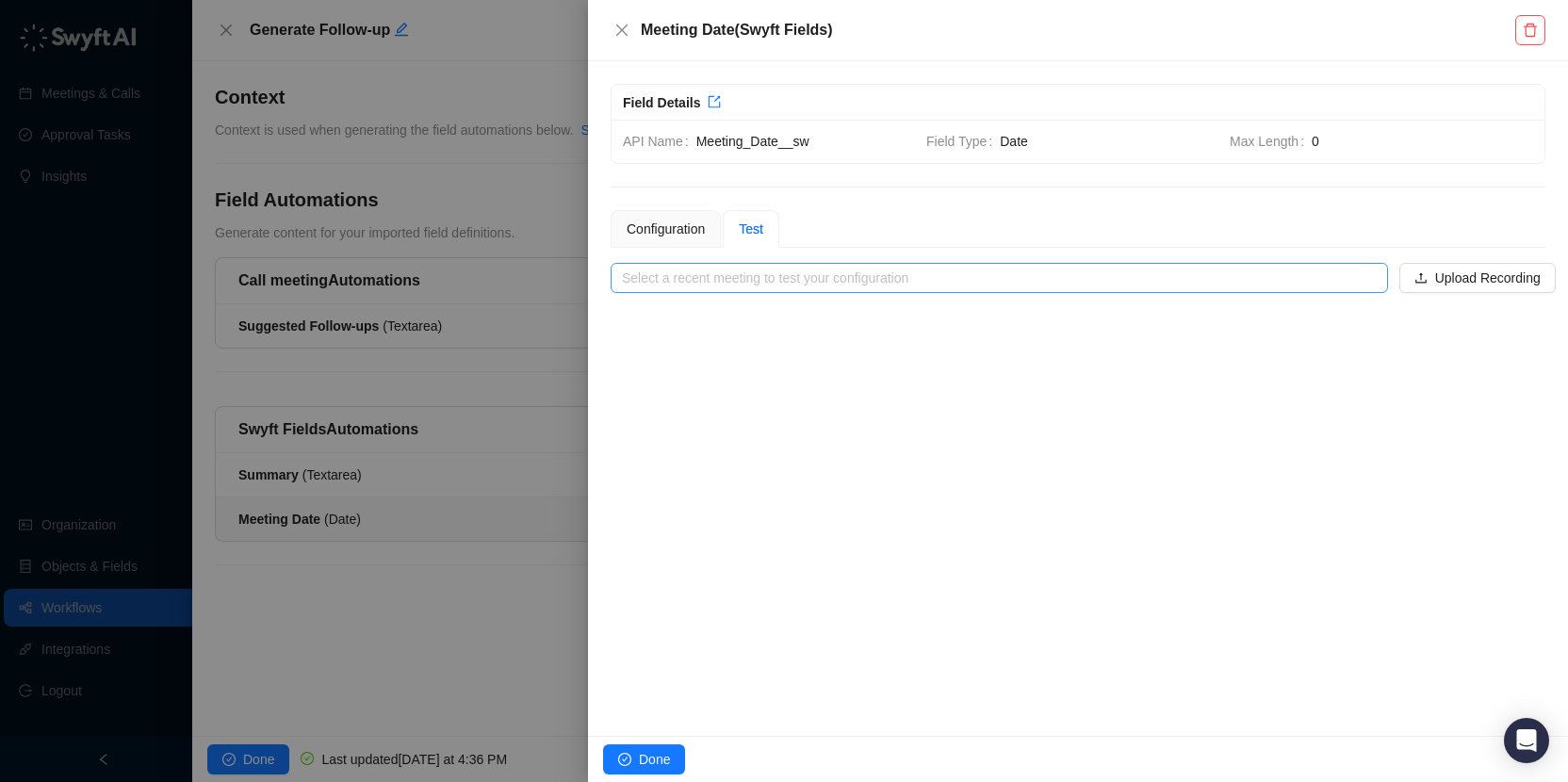
click at [815, 280] on input "search" at bounding box center [993, 278] width 744 height 28
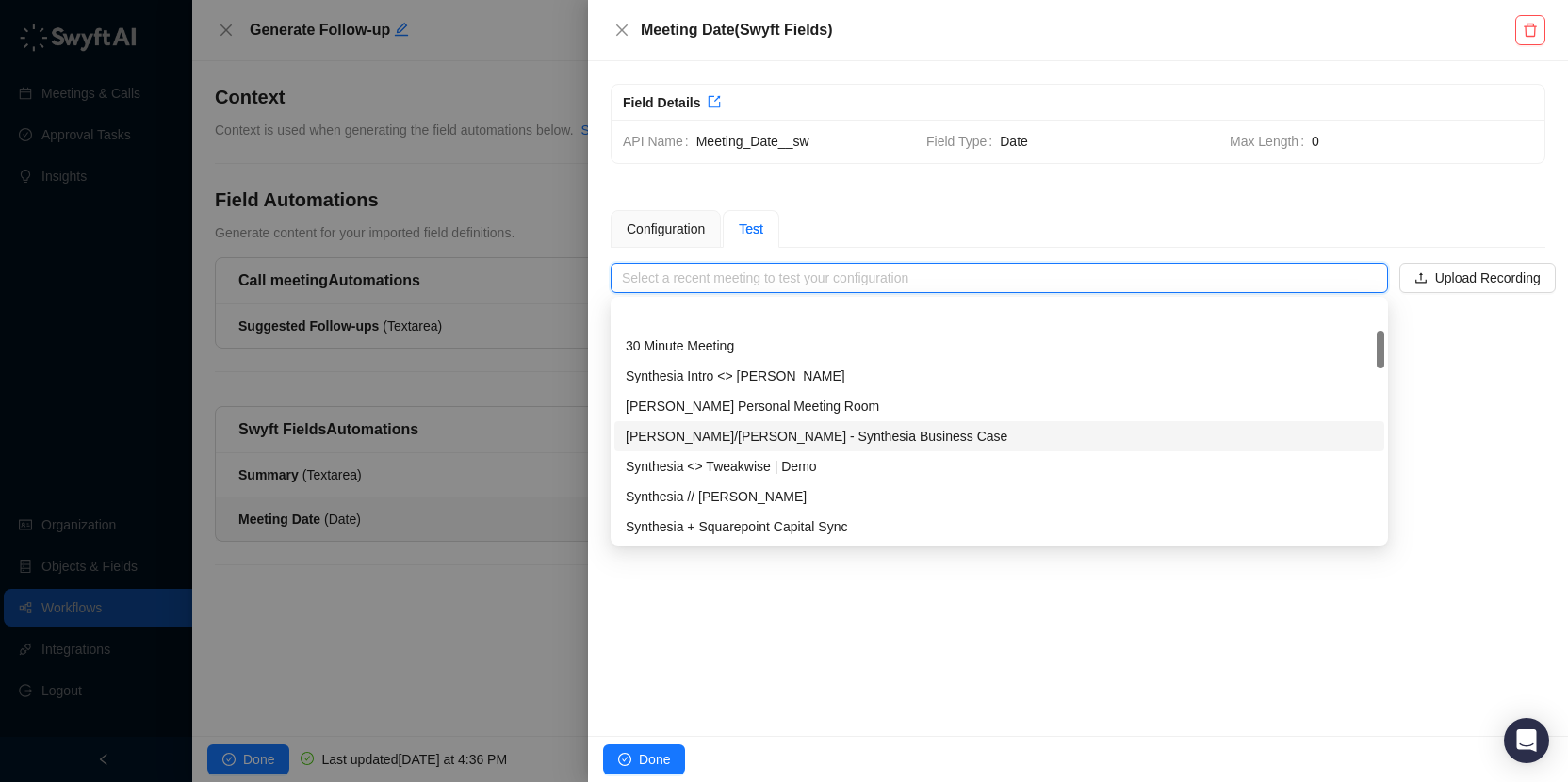
scroll to position [56, 0]
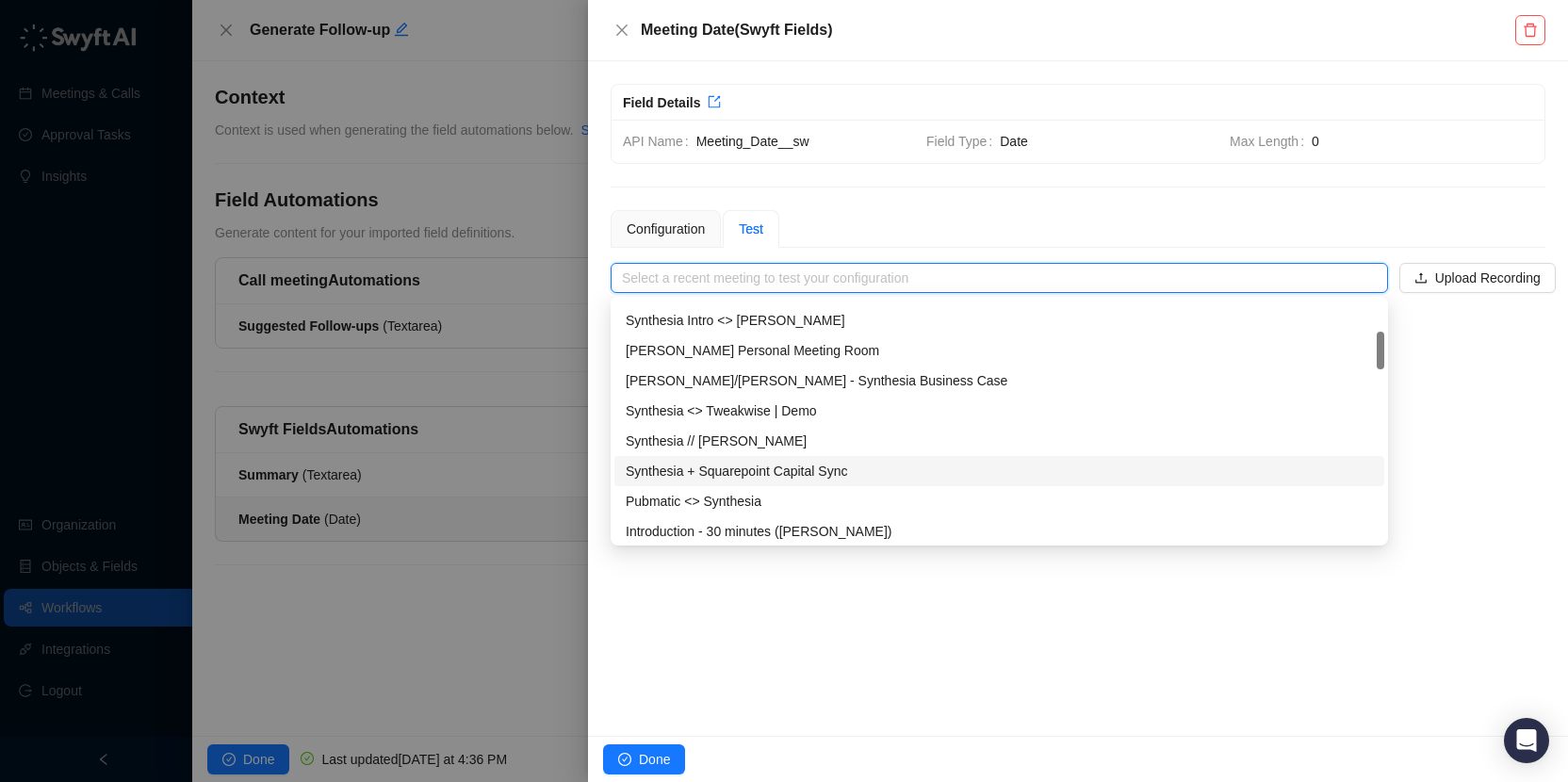
click at [836, 477] on div "Synthesia + Squarepoint Capital Sync" at bounding box center [999, 471] width 747 height 20
type input "**********"
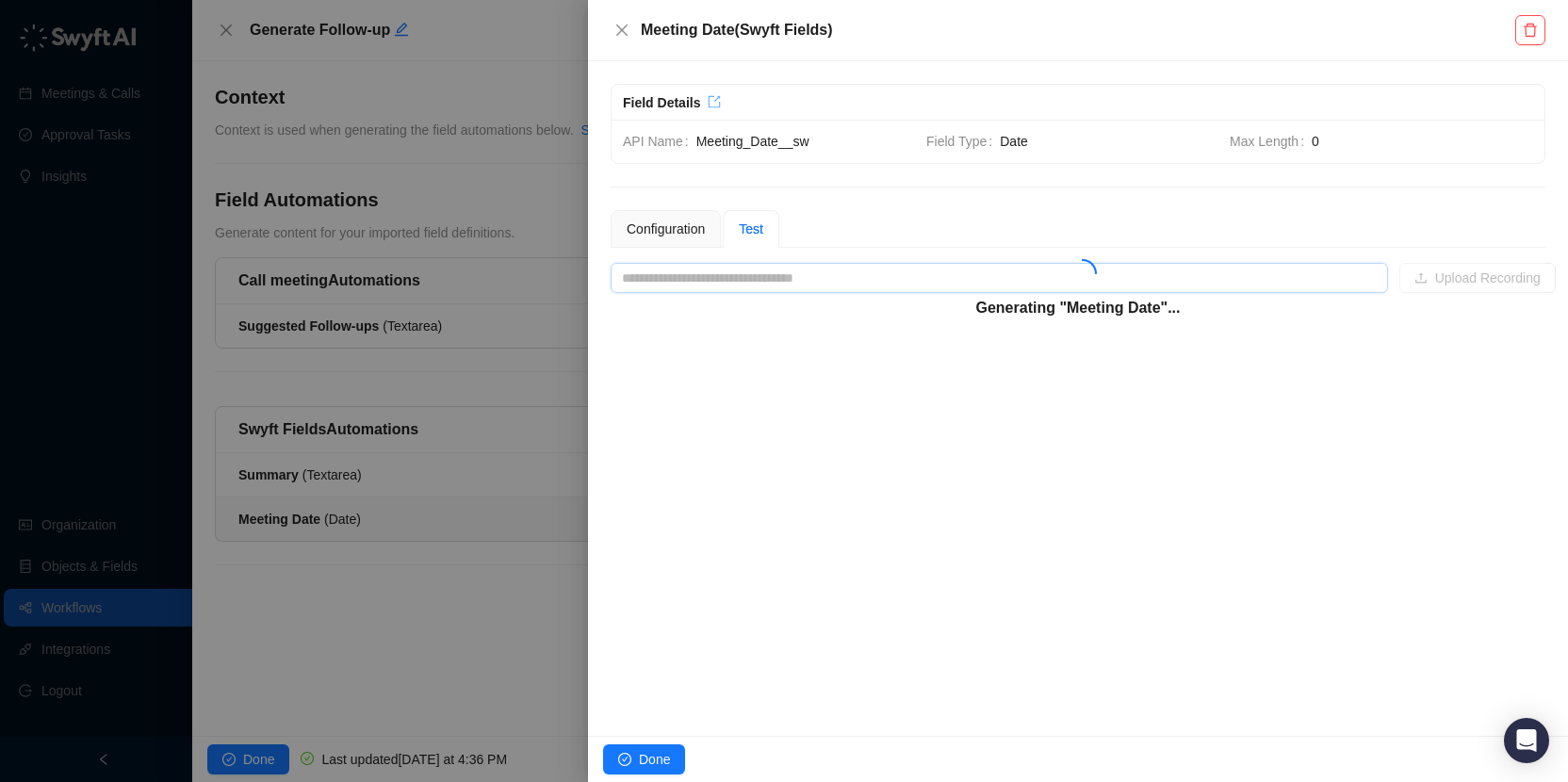
click at [717, 101] on icon "export" at bounding box center [714, 102] width 14 height 14
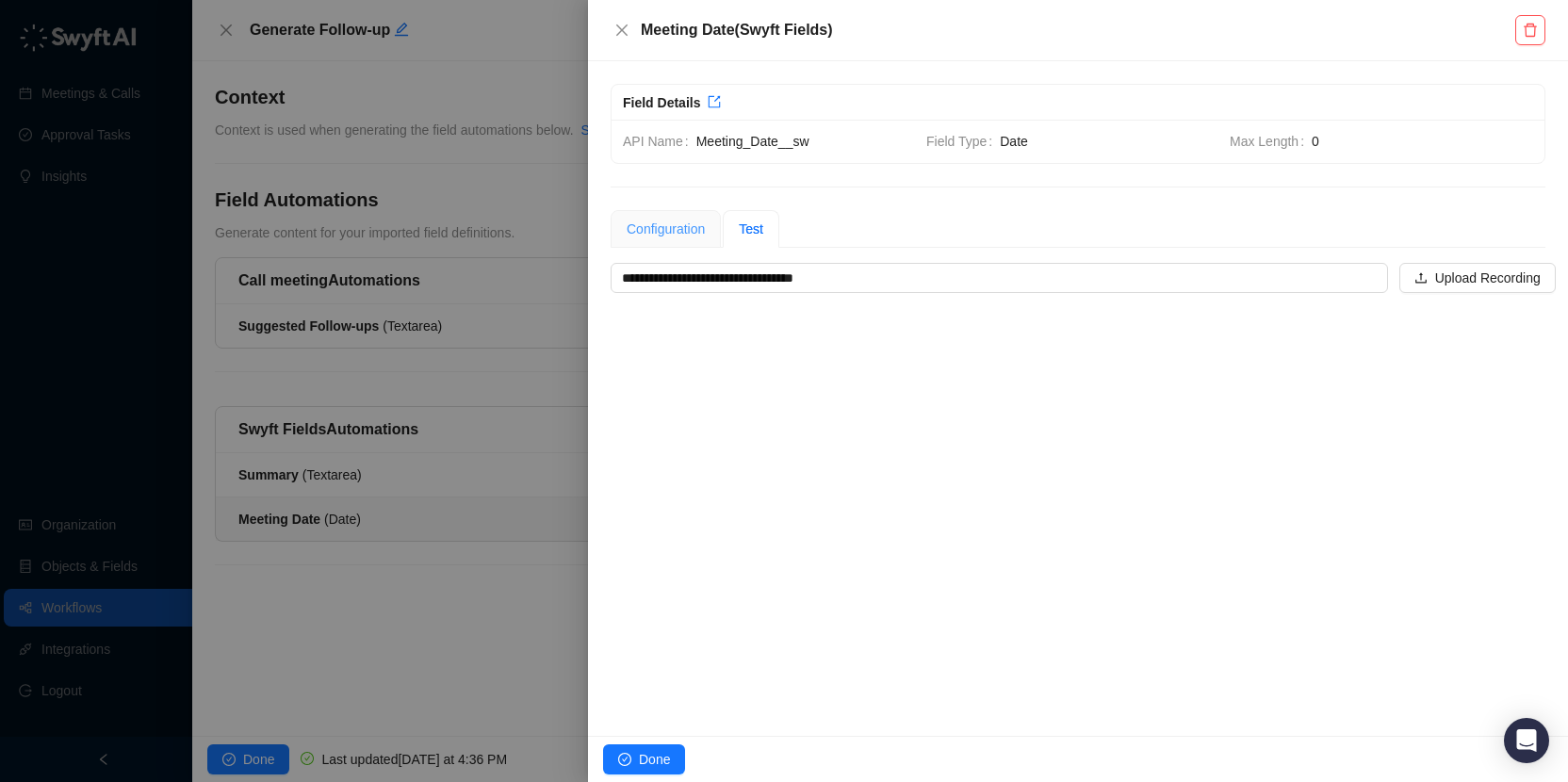
click at [679, 240] on div "Configuration" at bounding box center [665, 229] width 110 height 38
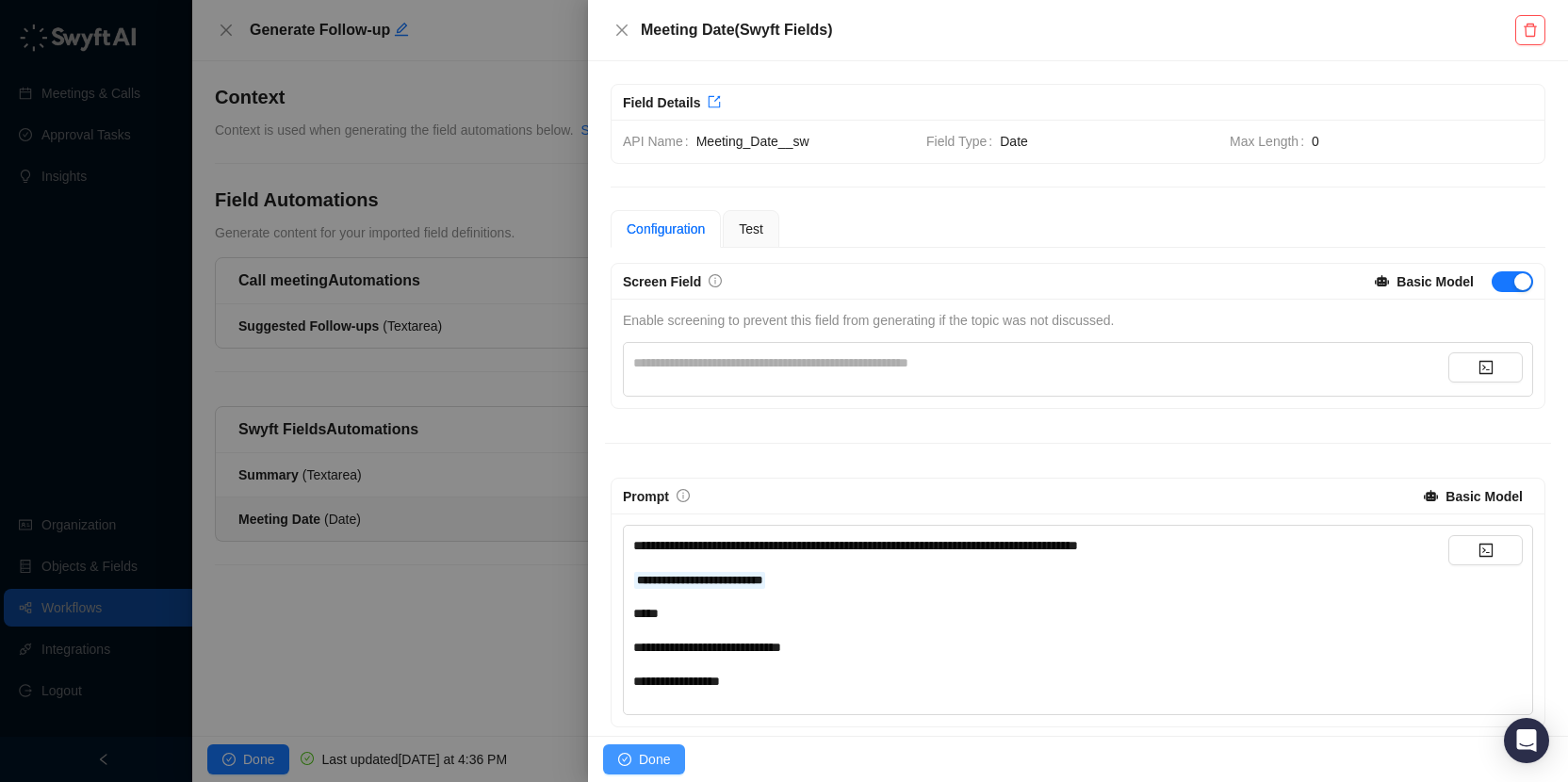
click at [646, 756] on span "Done" at bounding box center [654, 760] width 31 height 20
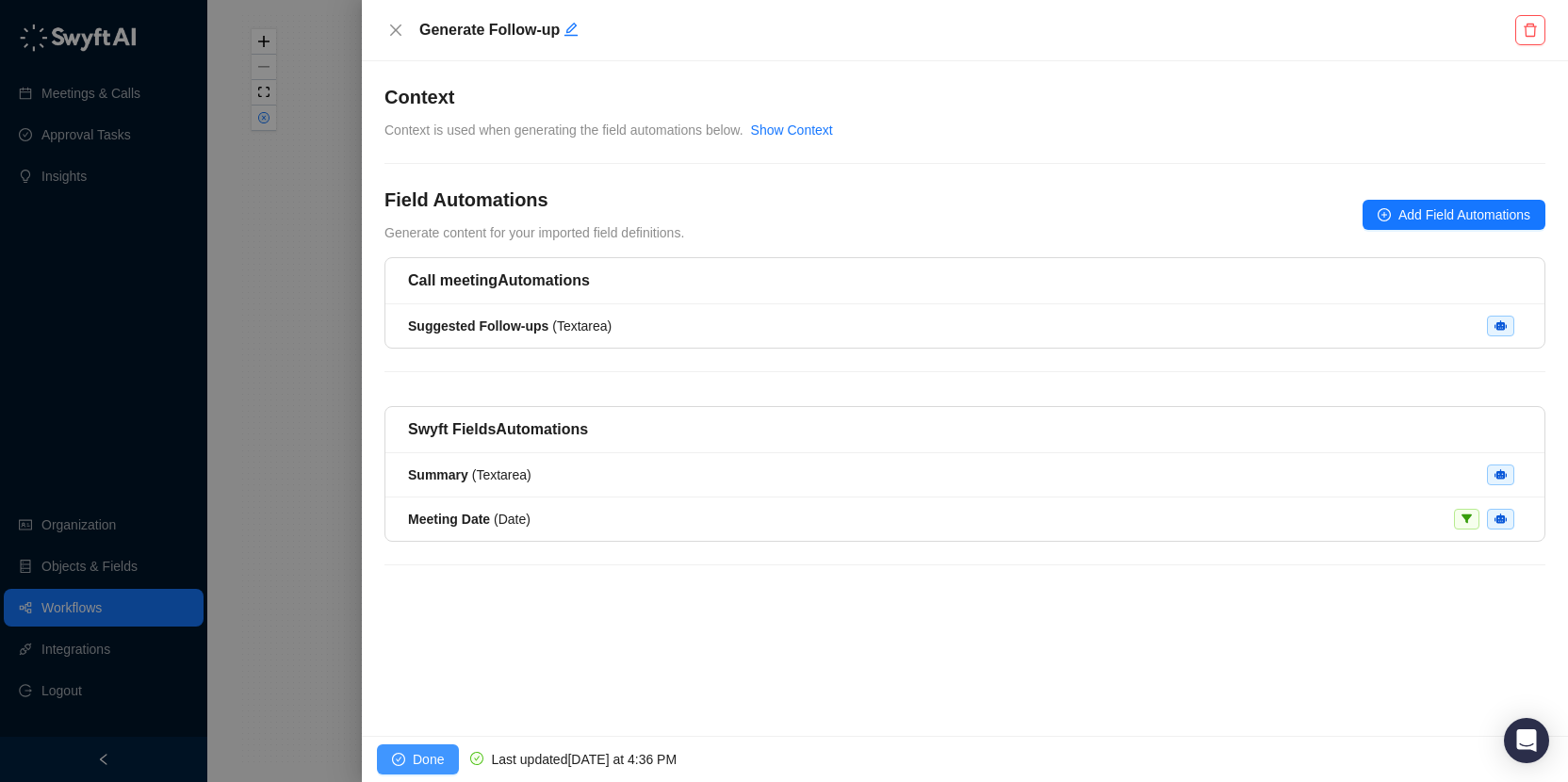
click at [414, 755] on span "Done" at bounding box center [428, 760] width 31 height 20
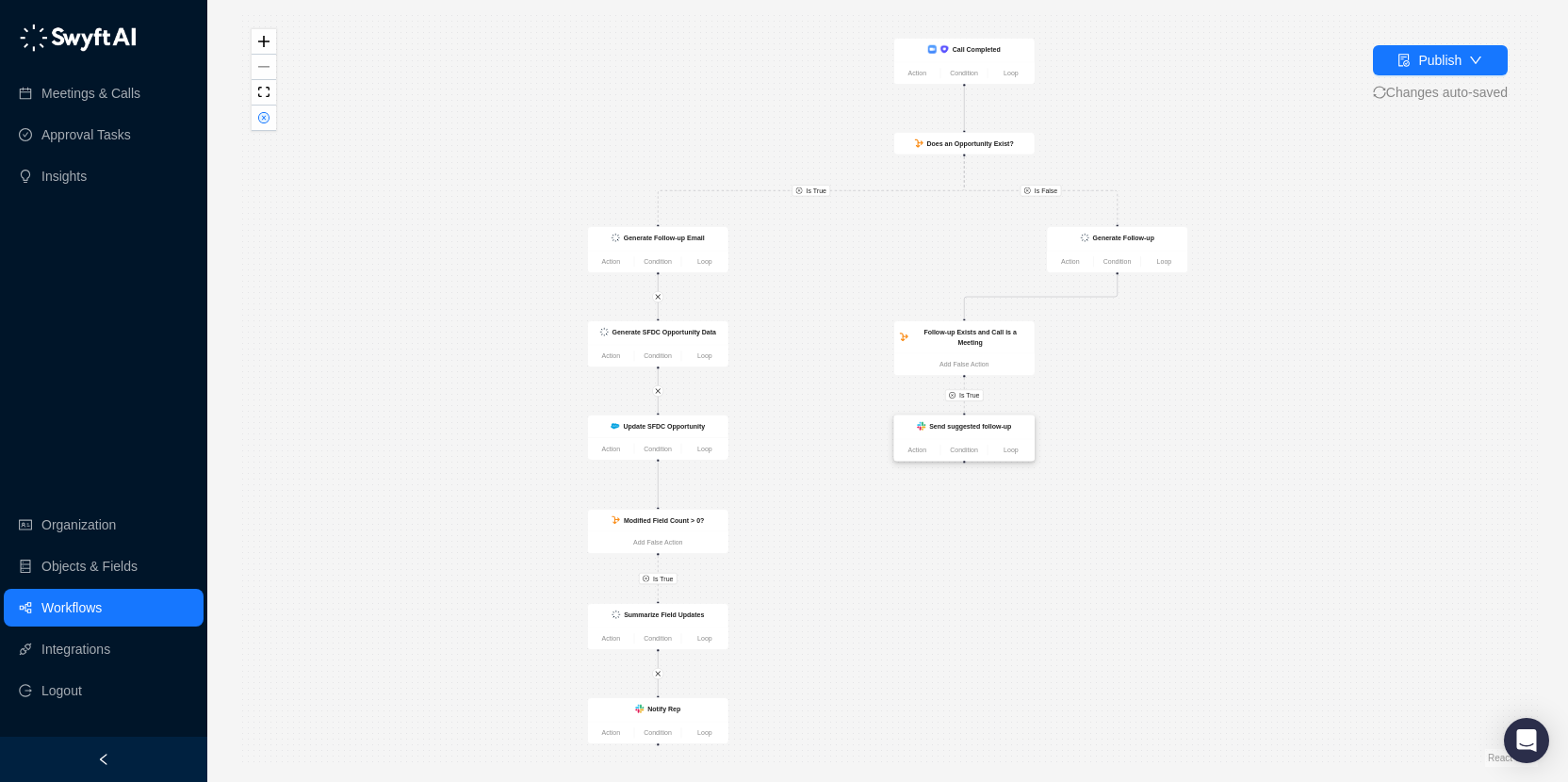
click at [985, 434] on div "Send suggested follow-up" at bounding box center [965, 427] width 140 height 23
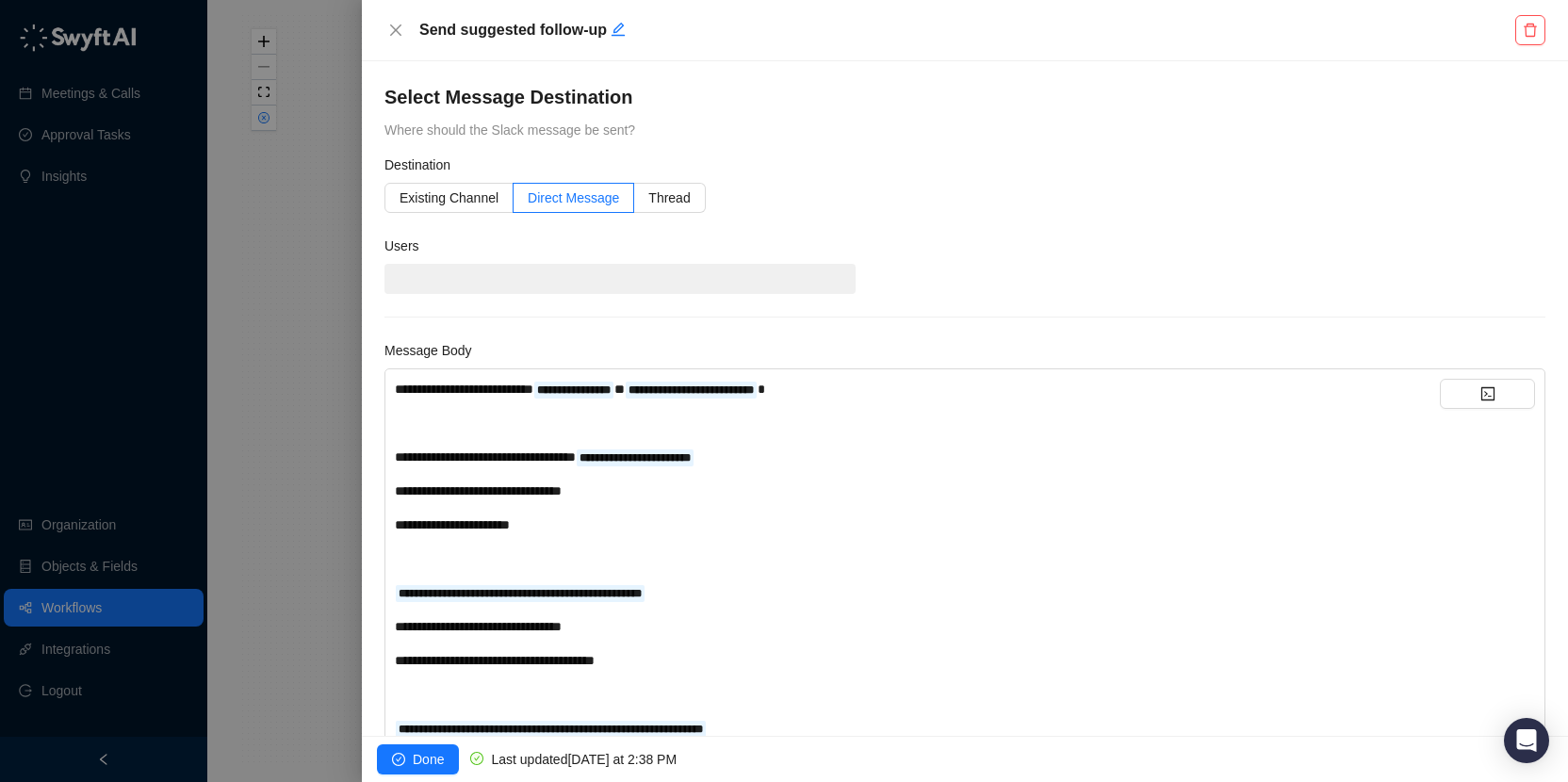
click at [909, 387] on div "**********" at bounding box center [917, 389] width 1045 height 20
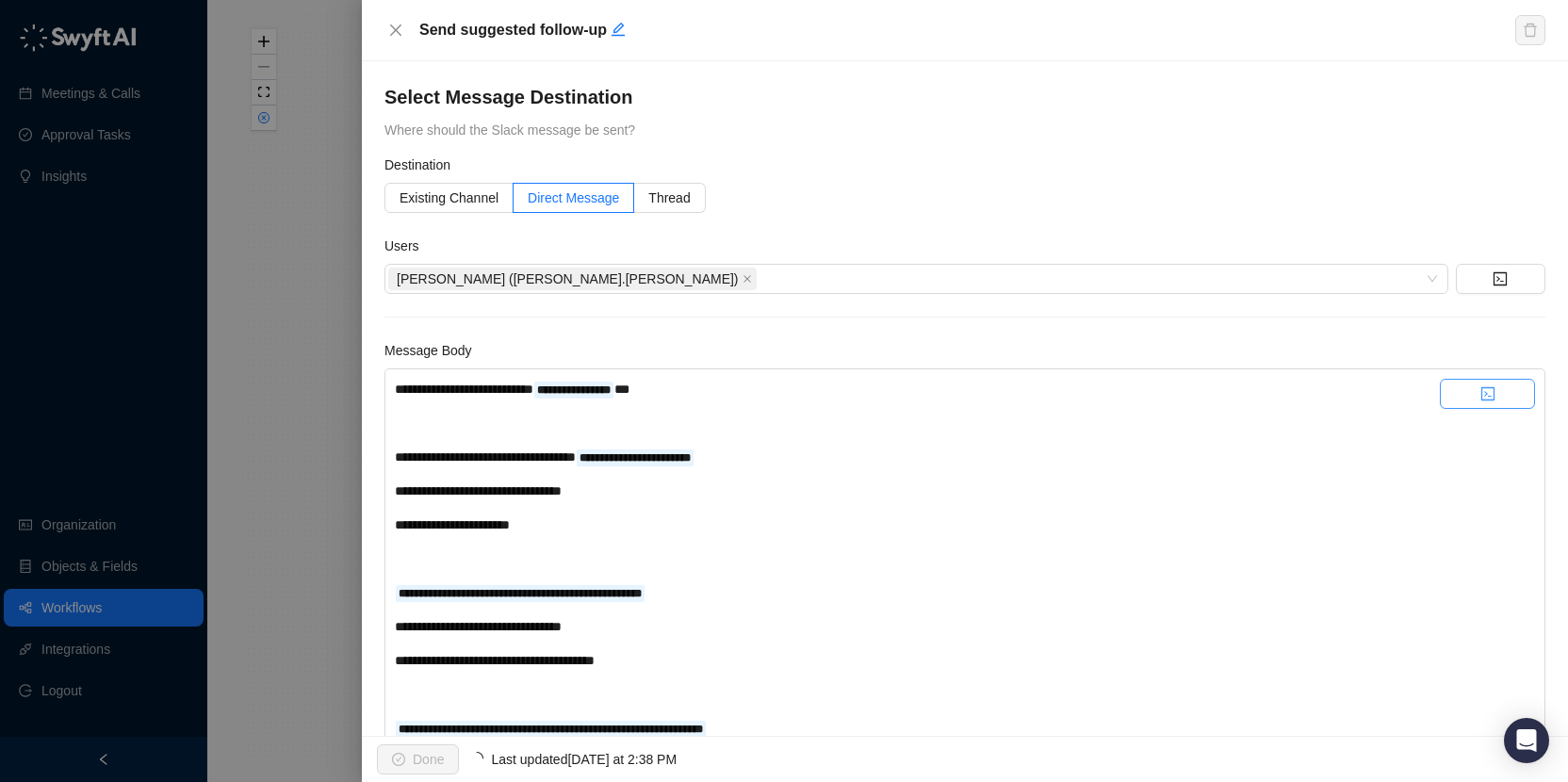
click at [1506, 401] on button "button" at bounding box center [1487, 394] width 96 height 30
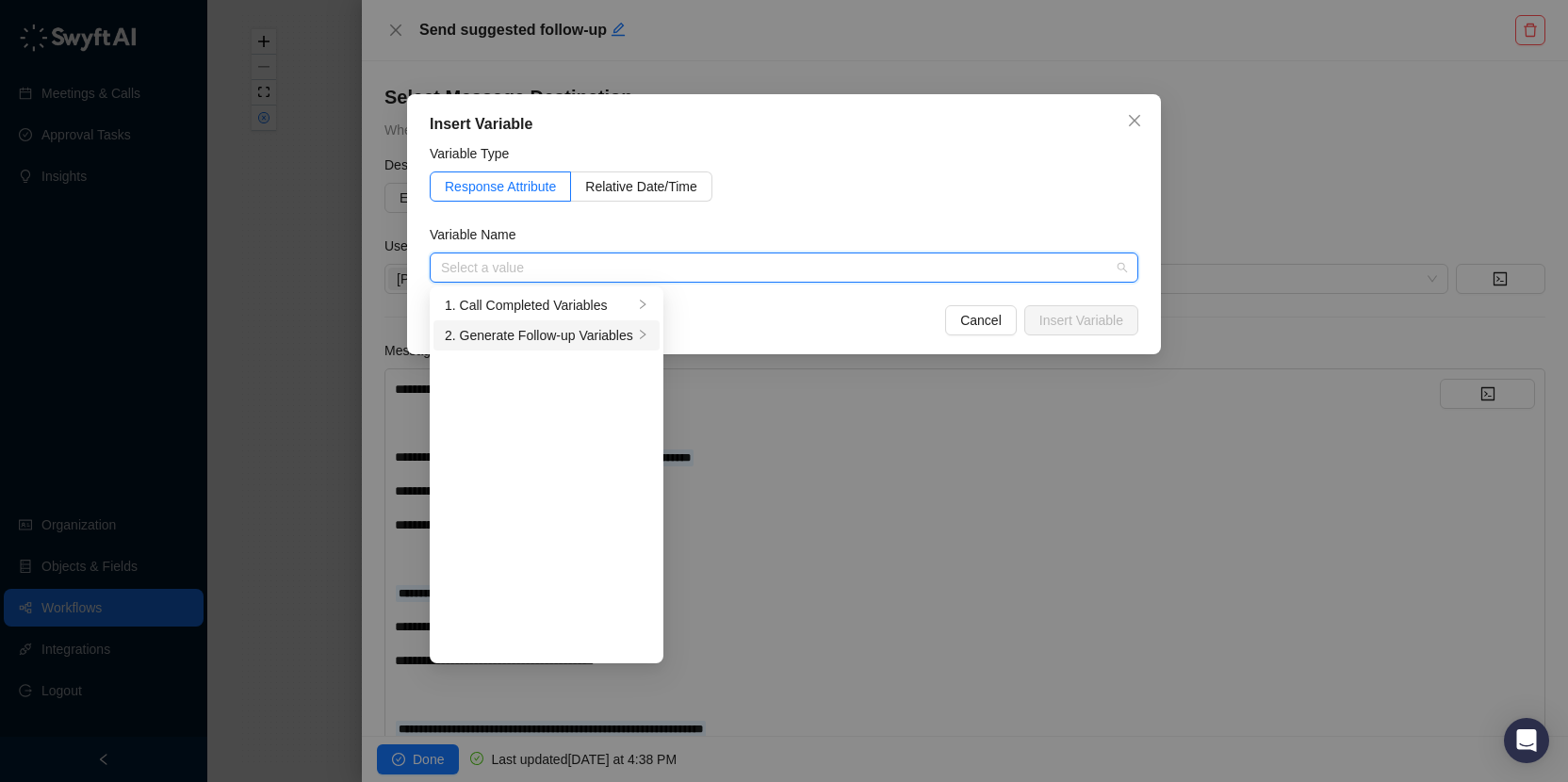
click at [611, 333] on div "2. Generate Follow-up Variables" at bounding box center [538, 335] width 188 height 20
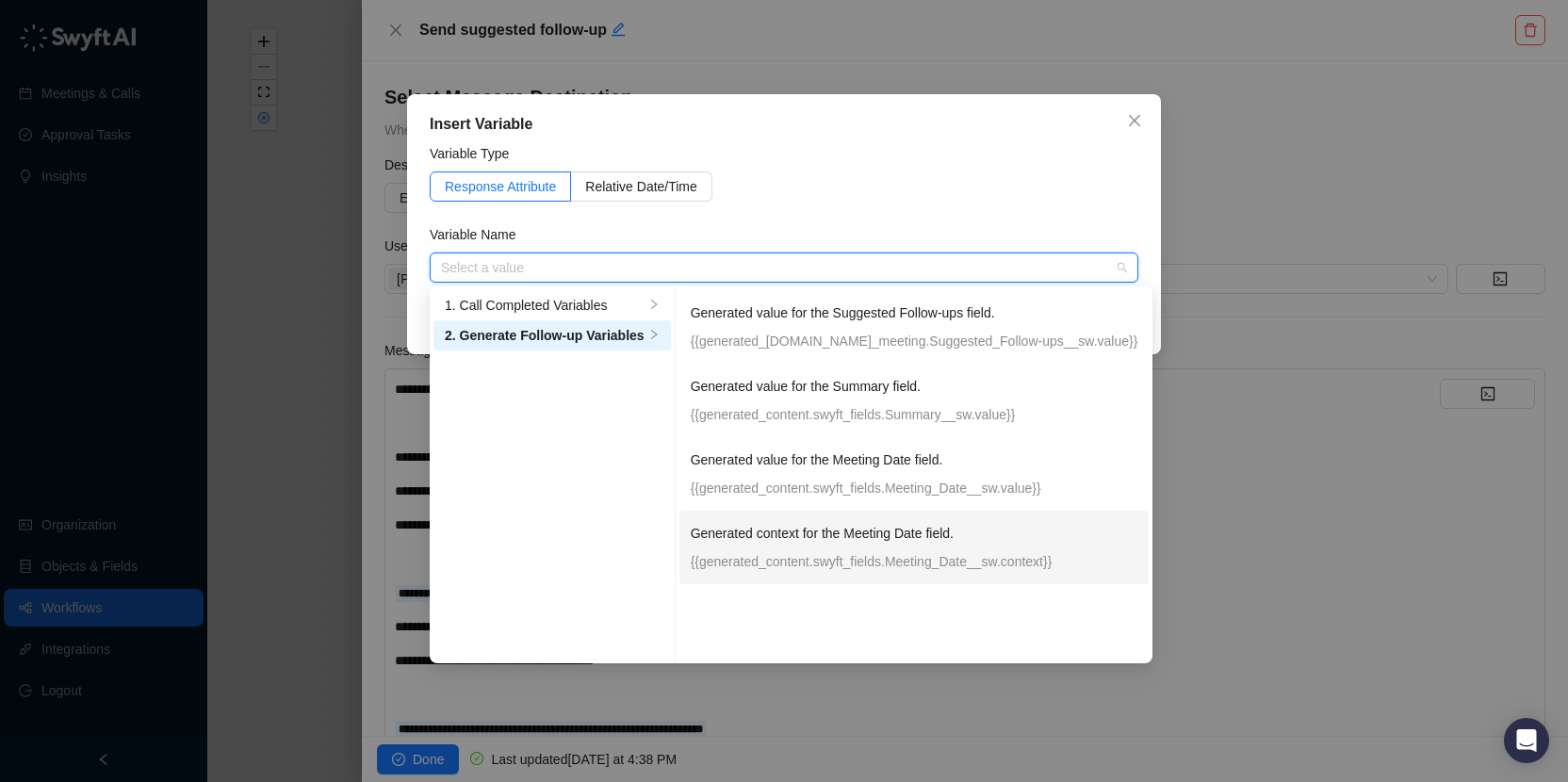
click at [869, 527] on p "Generated context for the Meeting Date field." at bounding box center [914, 533] width 447 height 20
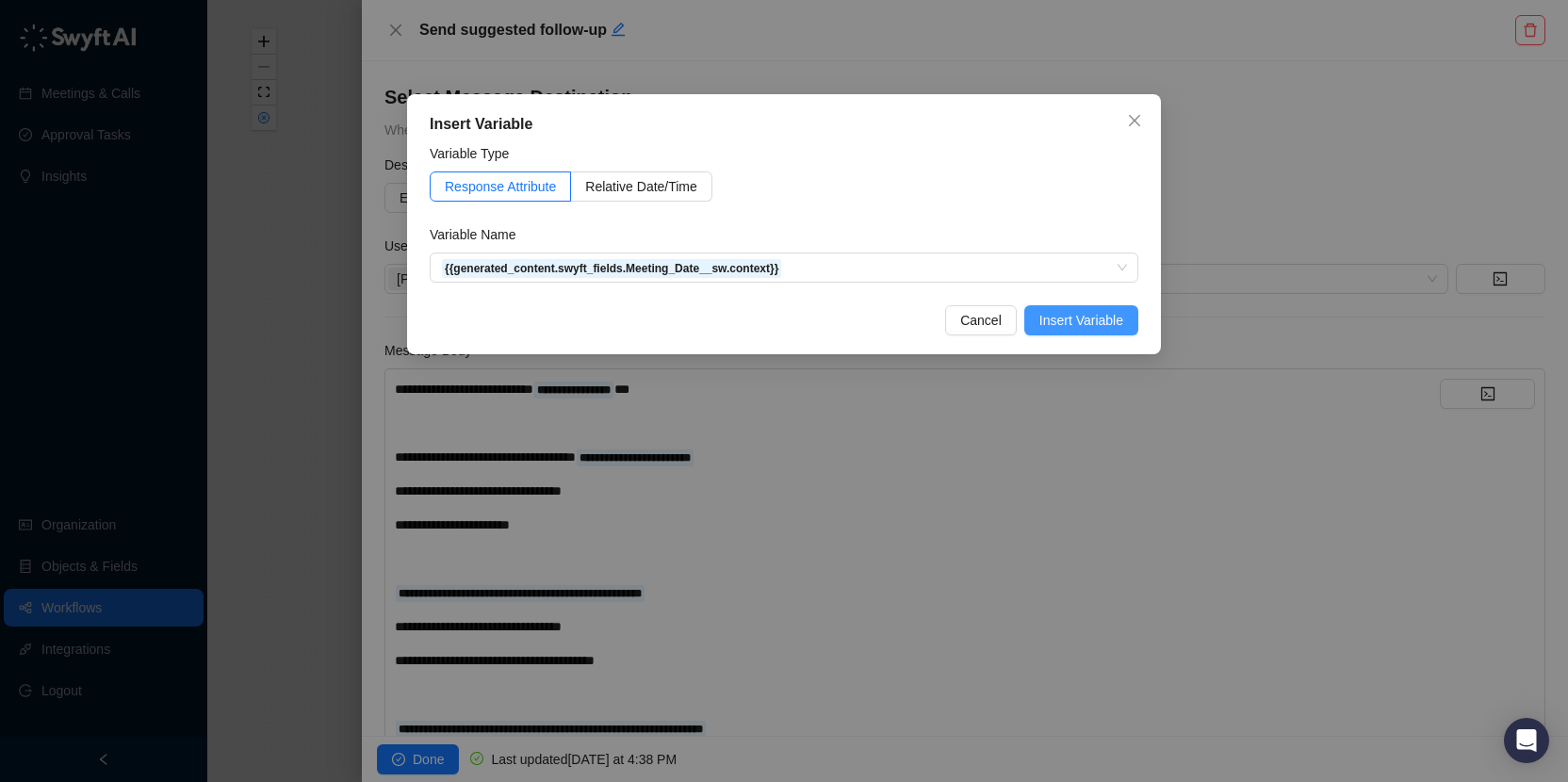
click at [1112, 312] on span "Insert Variable" at bounding box center [1081, 320] width 84 height 20
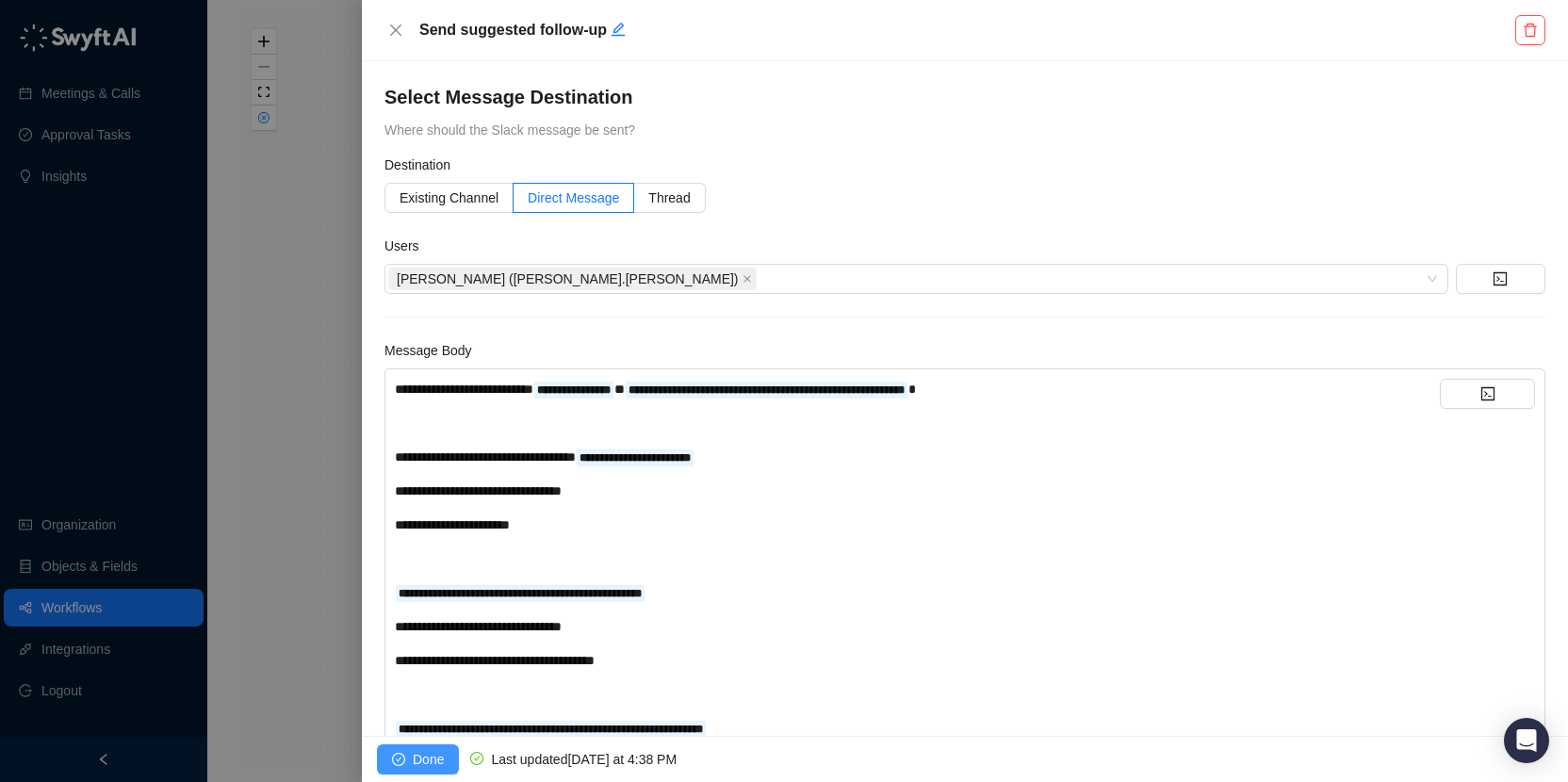
click at [418, 765] on span "Done" at bounding box center [428, 760] width 31 height 20
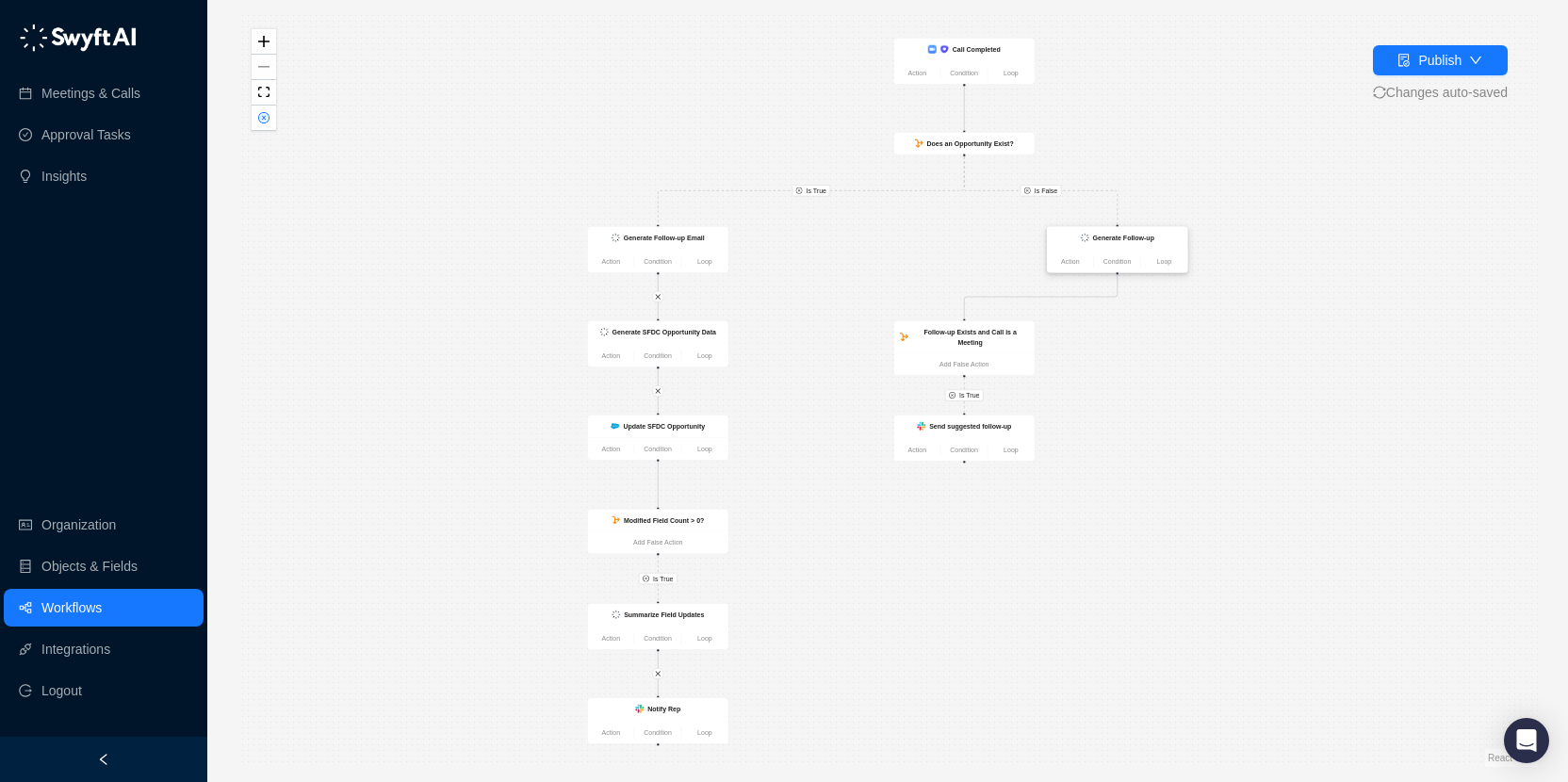
click at [1116, 239] on strong "Generate Follow-up" at bounding box center [1124, 238] width 61 height 8
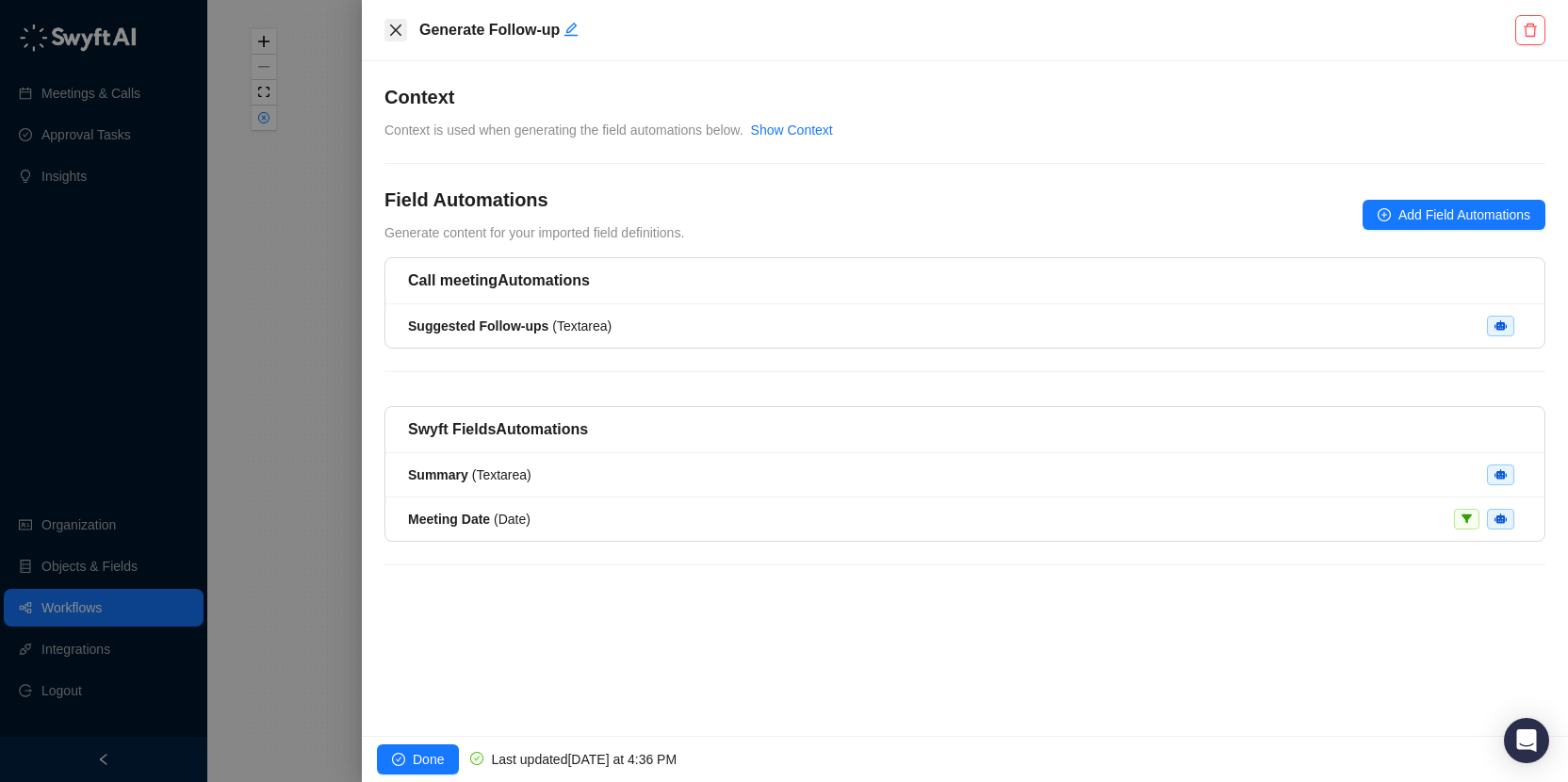
click at [395, 23] on icon "close" at bounding box center [395, 29] width 15 height 15
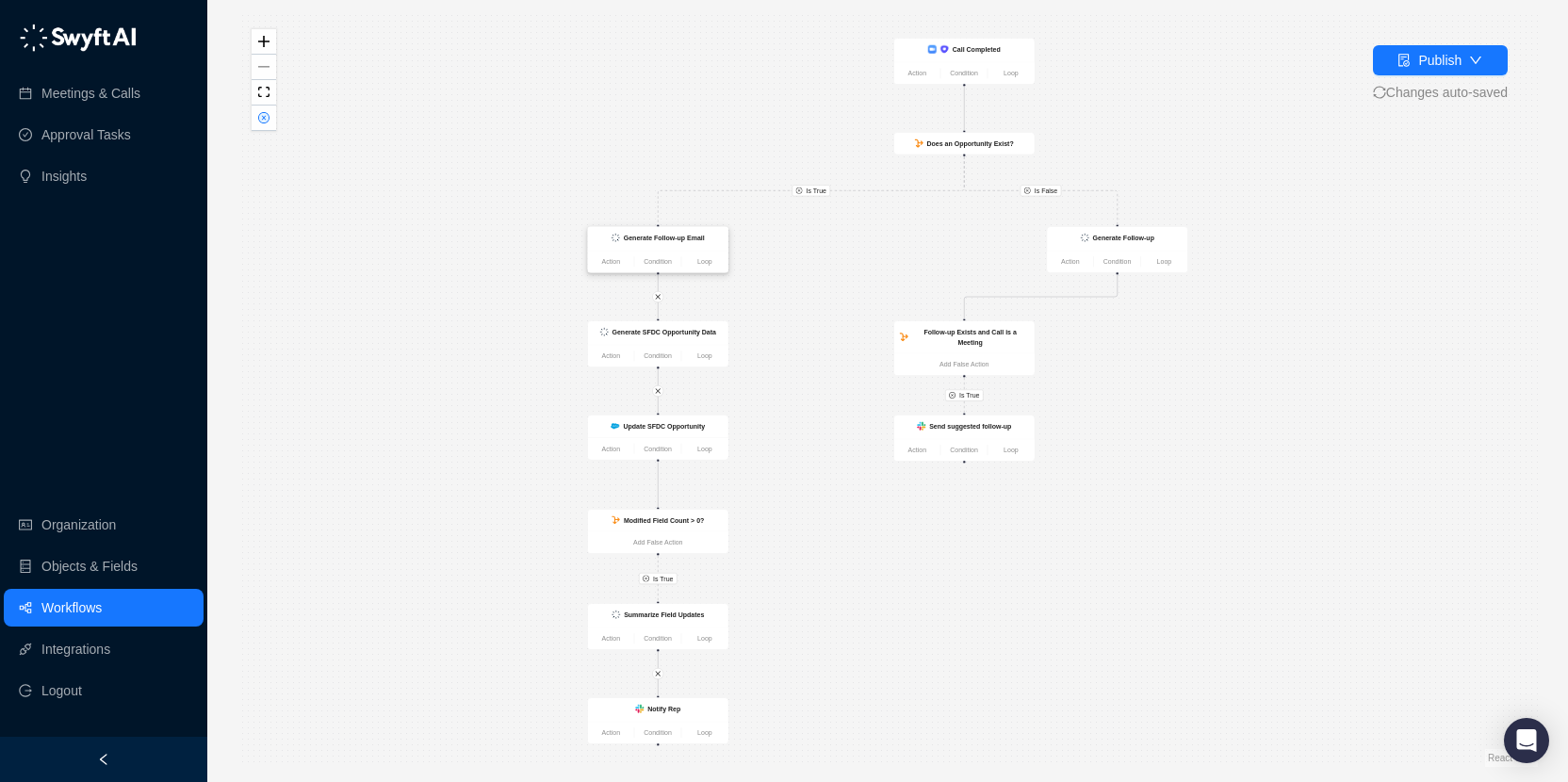
click at [669, 242] on div "Generate Follow-up Email" at bounding box center [658, 239] width 129 height 13
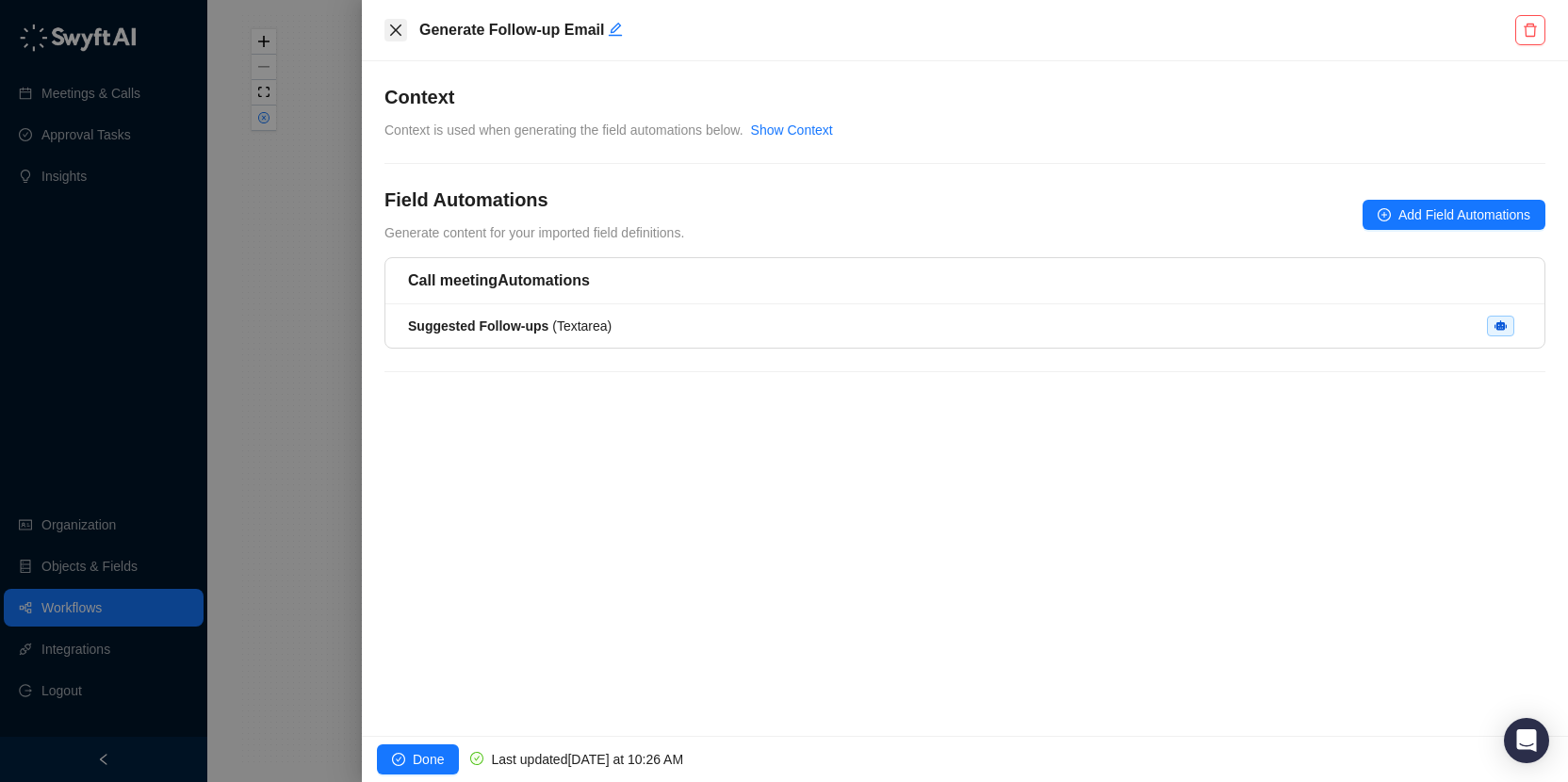
click at [404, 36] on button "Close" at bounding box center [395, 29] width 22 height 22
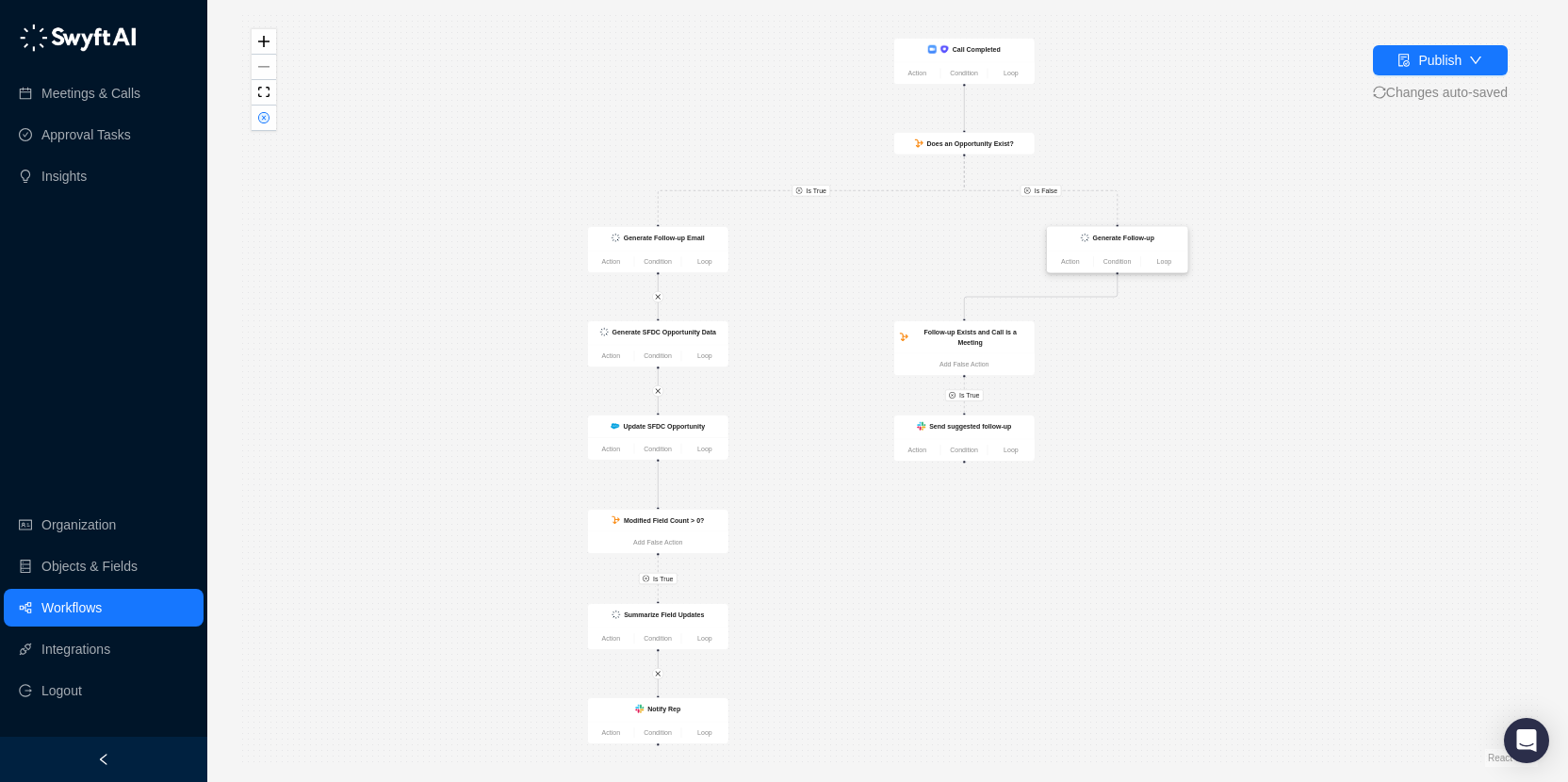
click at [1129, 237] on strong "Generate Follow-up" at bounding box center [1124, 238] width 61 height 8
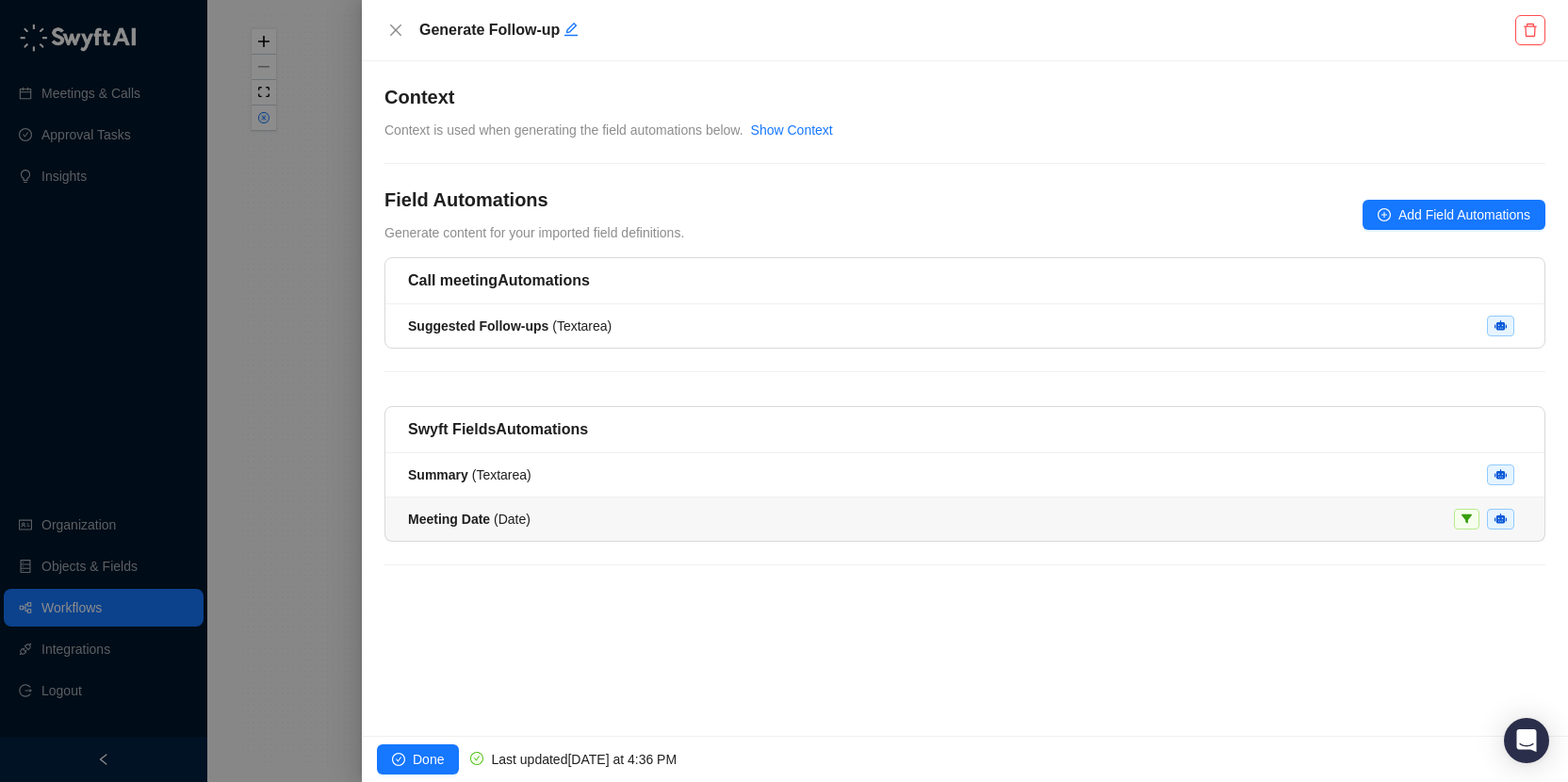
click at [530, 519] on span "Meeting Date ( Date )" at bounding box center [470, 519] width 123 height 15
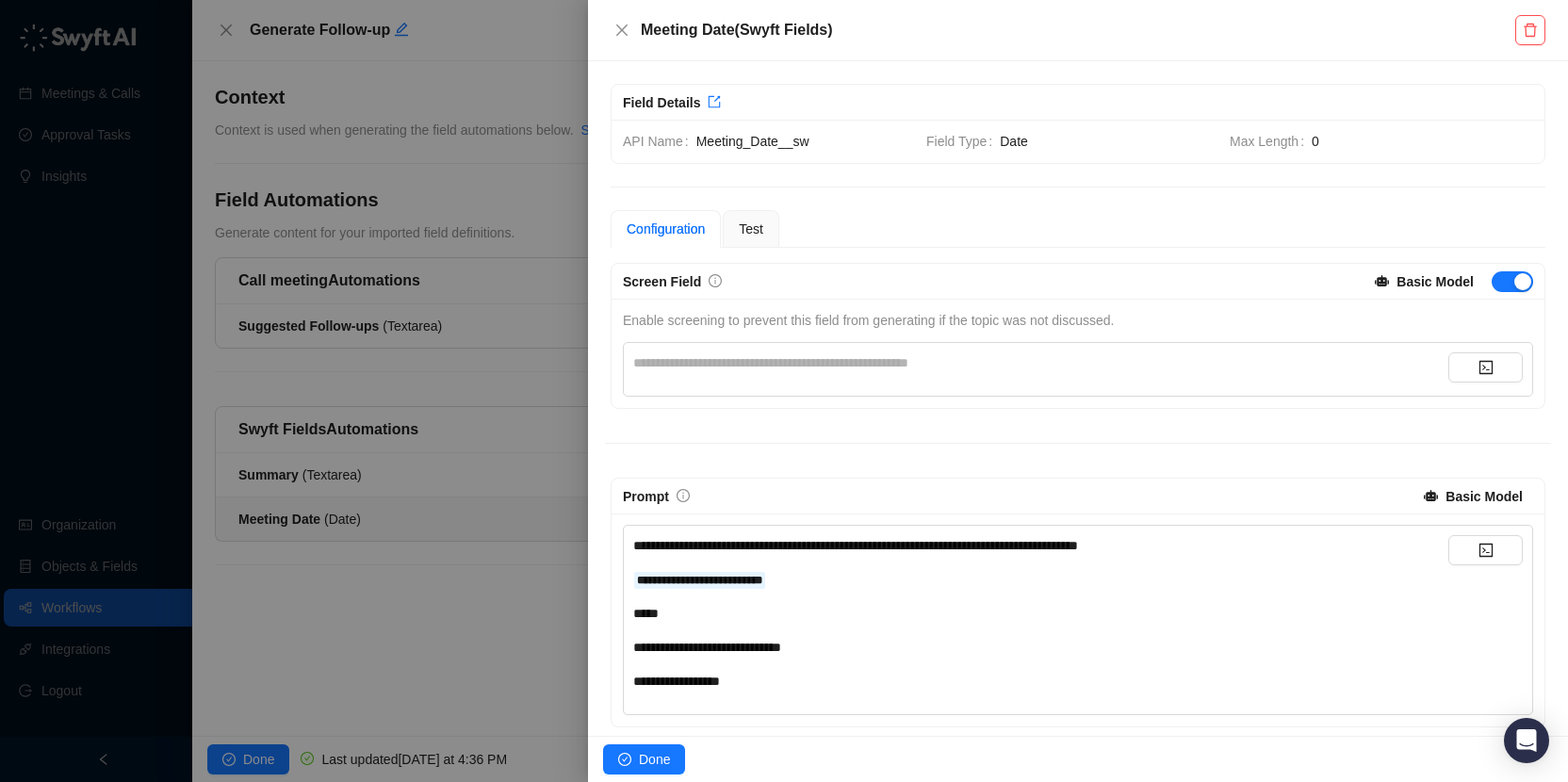
click at [818, 581] on div "**********" at bounding box center [1041, 579] width 815 height 20
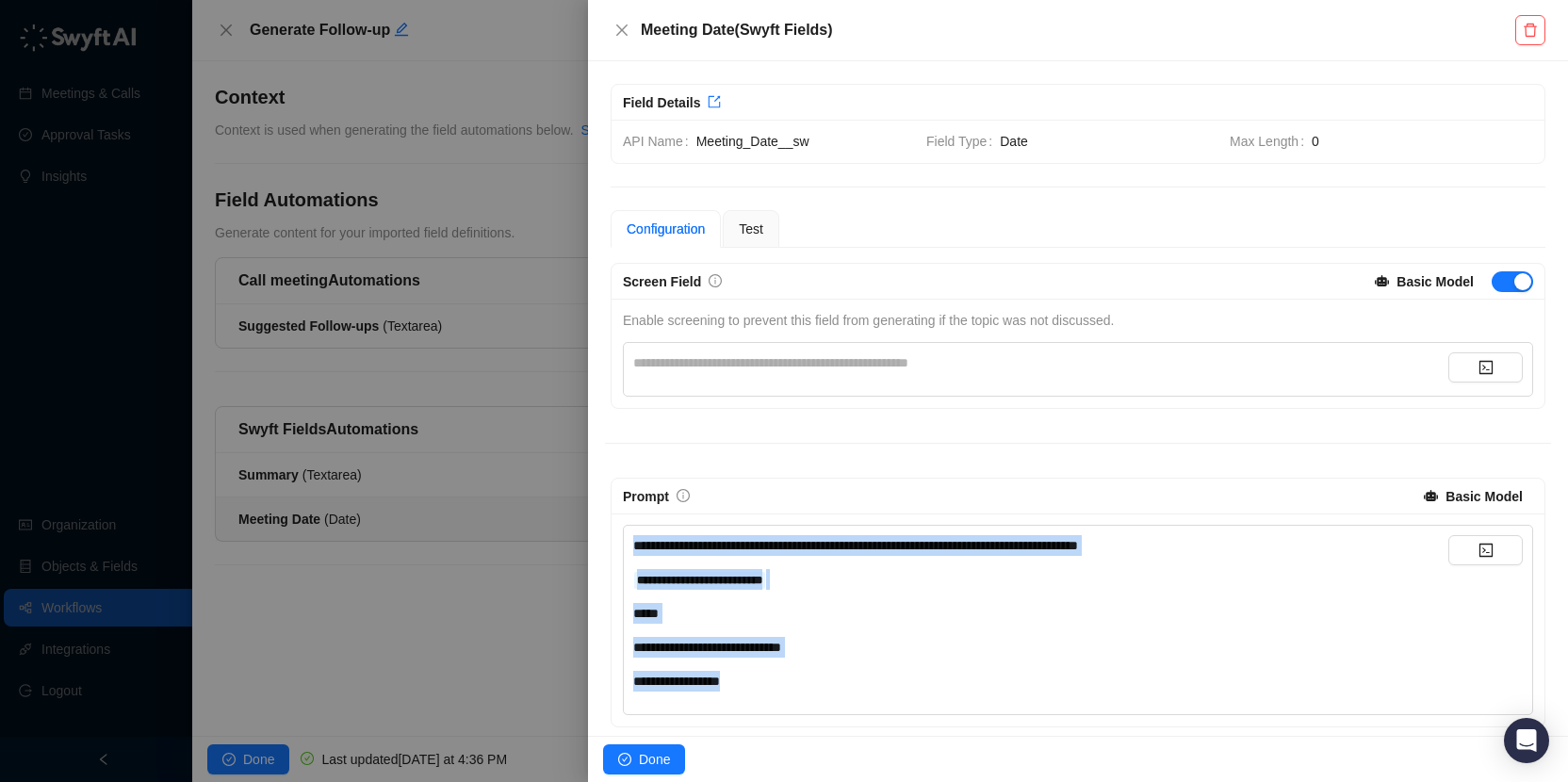
copy div "**********"
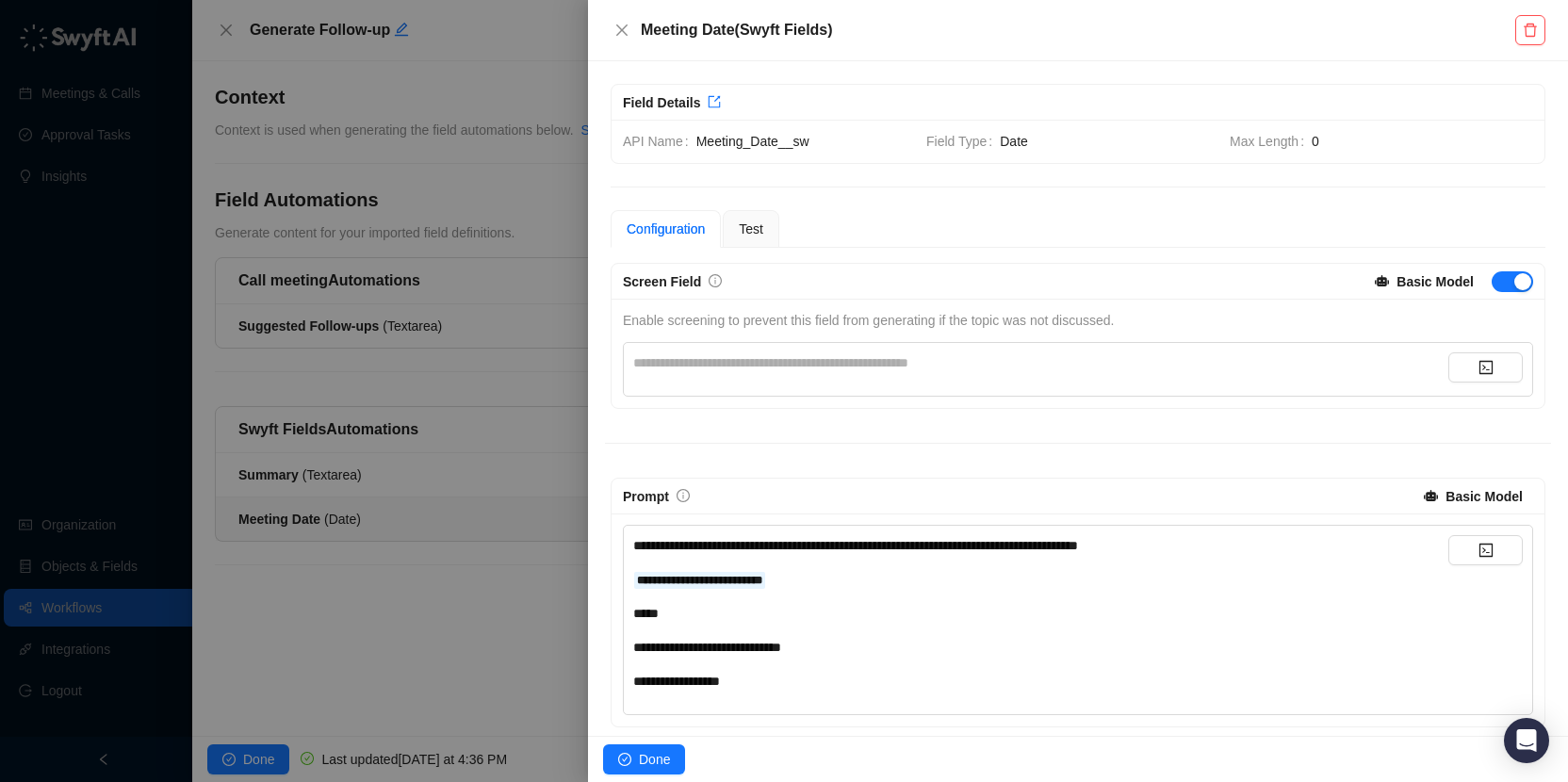
click at [610, 20] on div "Meeting Date ( Swyft Fields )" at bounding box center [1062, 29] width 904 height 22
click at [628, 30] on icon "close" at bounding box center [621, 29] width 15 height 15
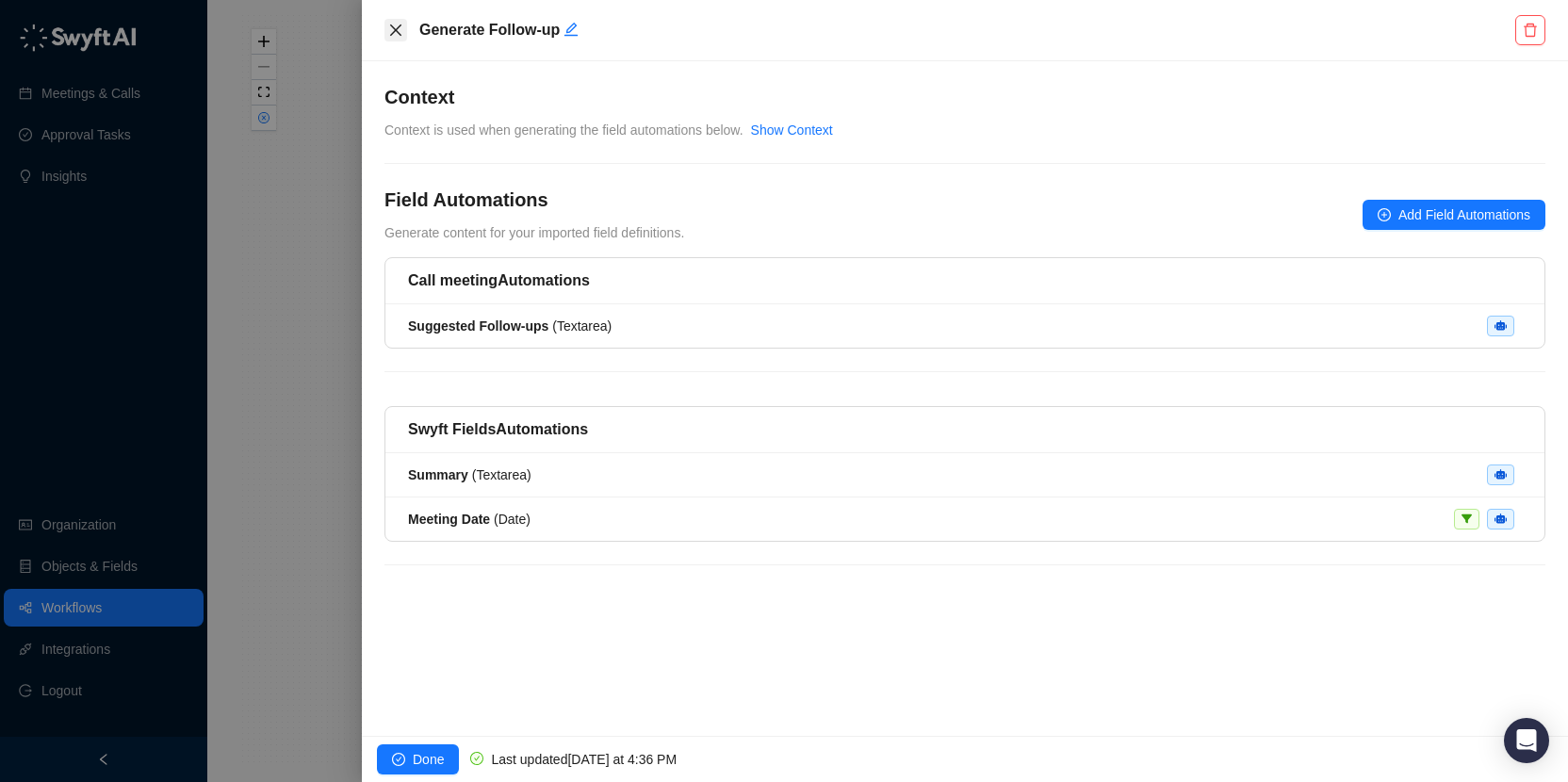
click at [389, 33] on icon "close" at bounding box center [395, 29] width 15 height 15
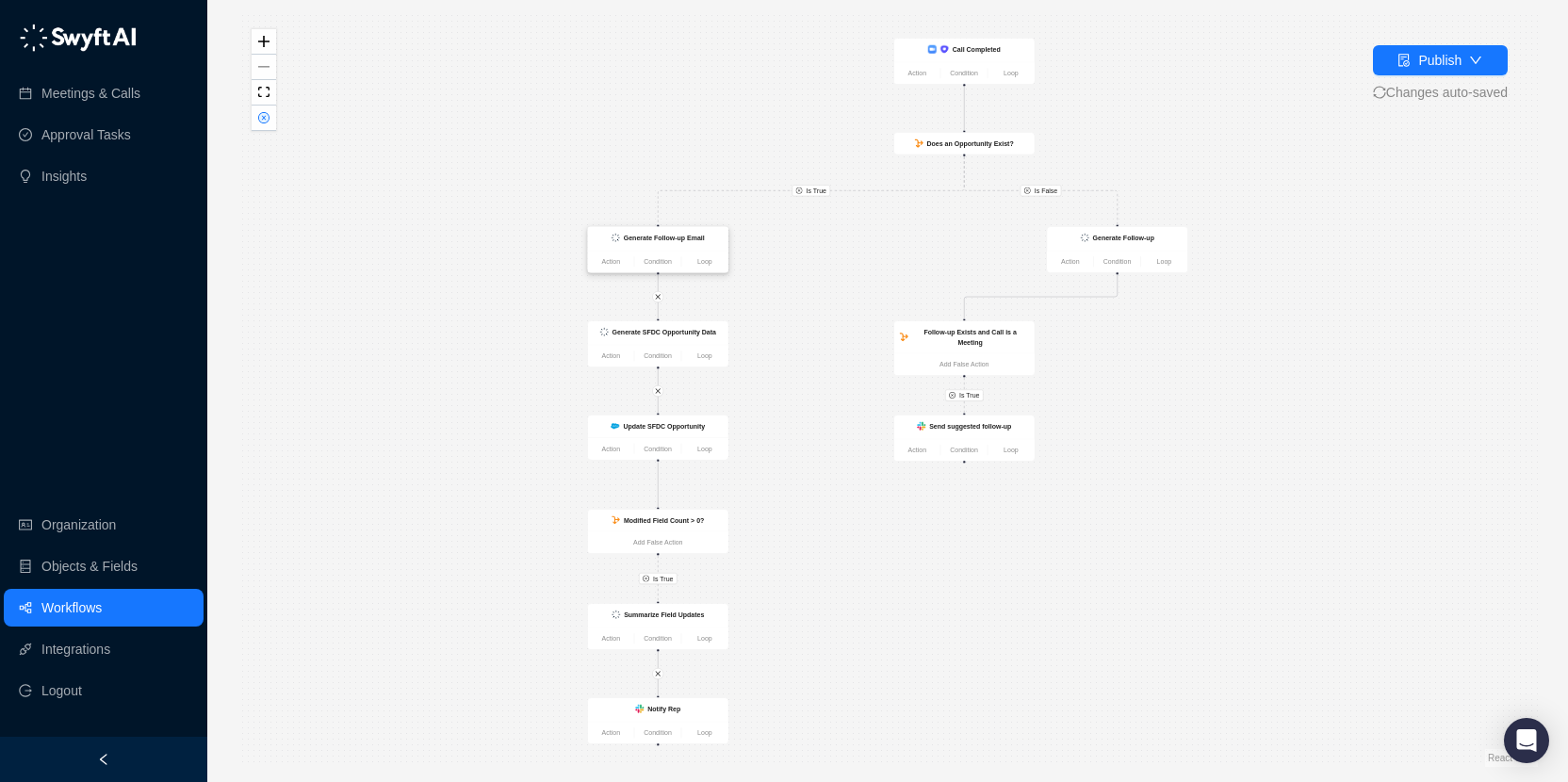
click at [666, 241] on strong "Generate Follow-up Email" at bounding box center [664, 238] width 81 height 8
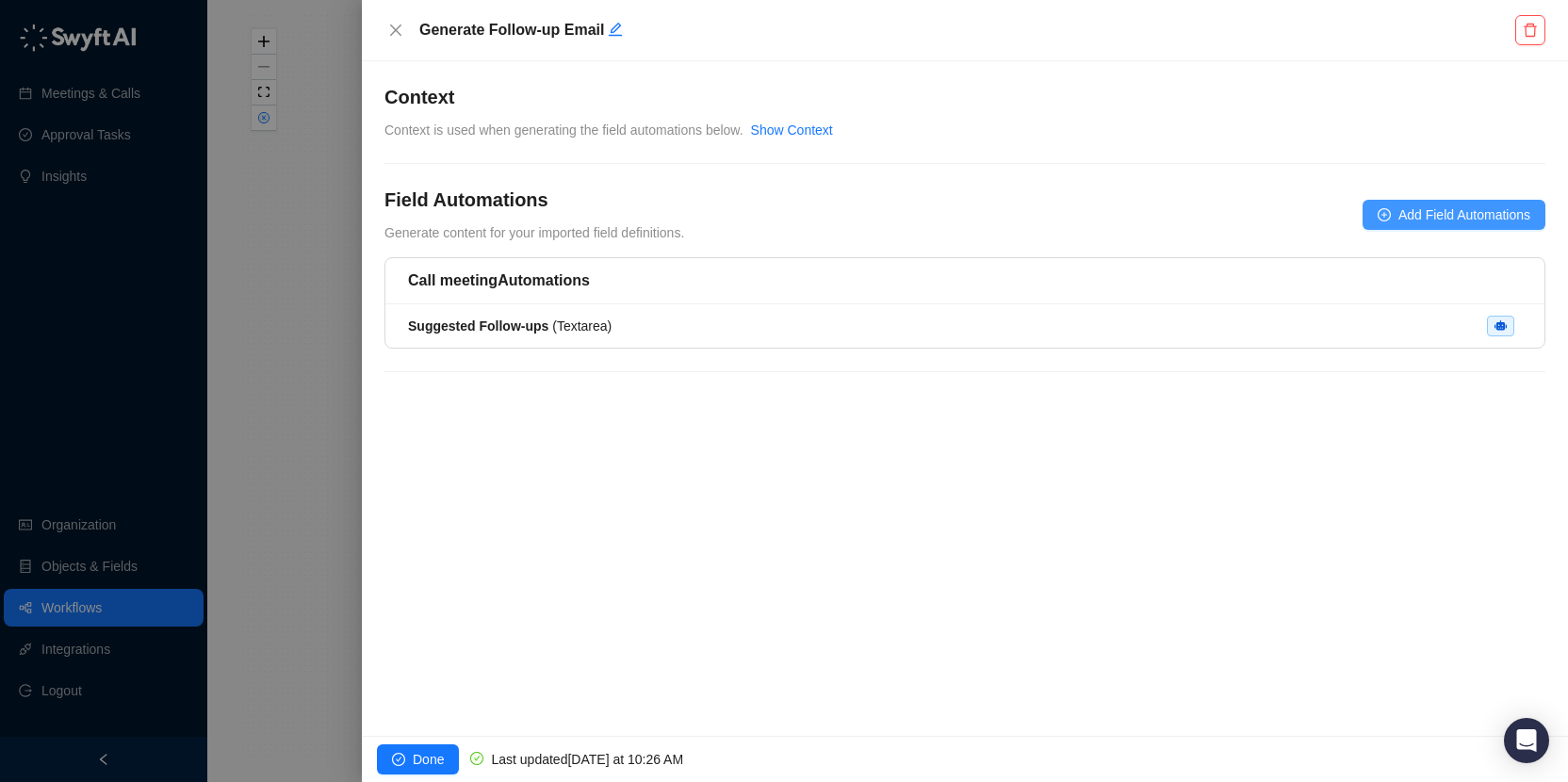
click at [1448, 220] on span "Add Field Automations" at bounding box center [1464, 215] width 132 height 20
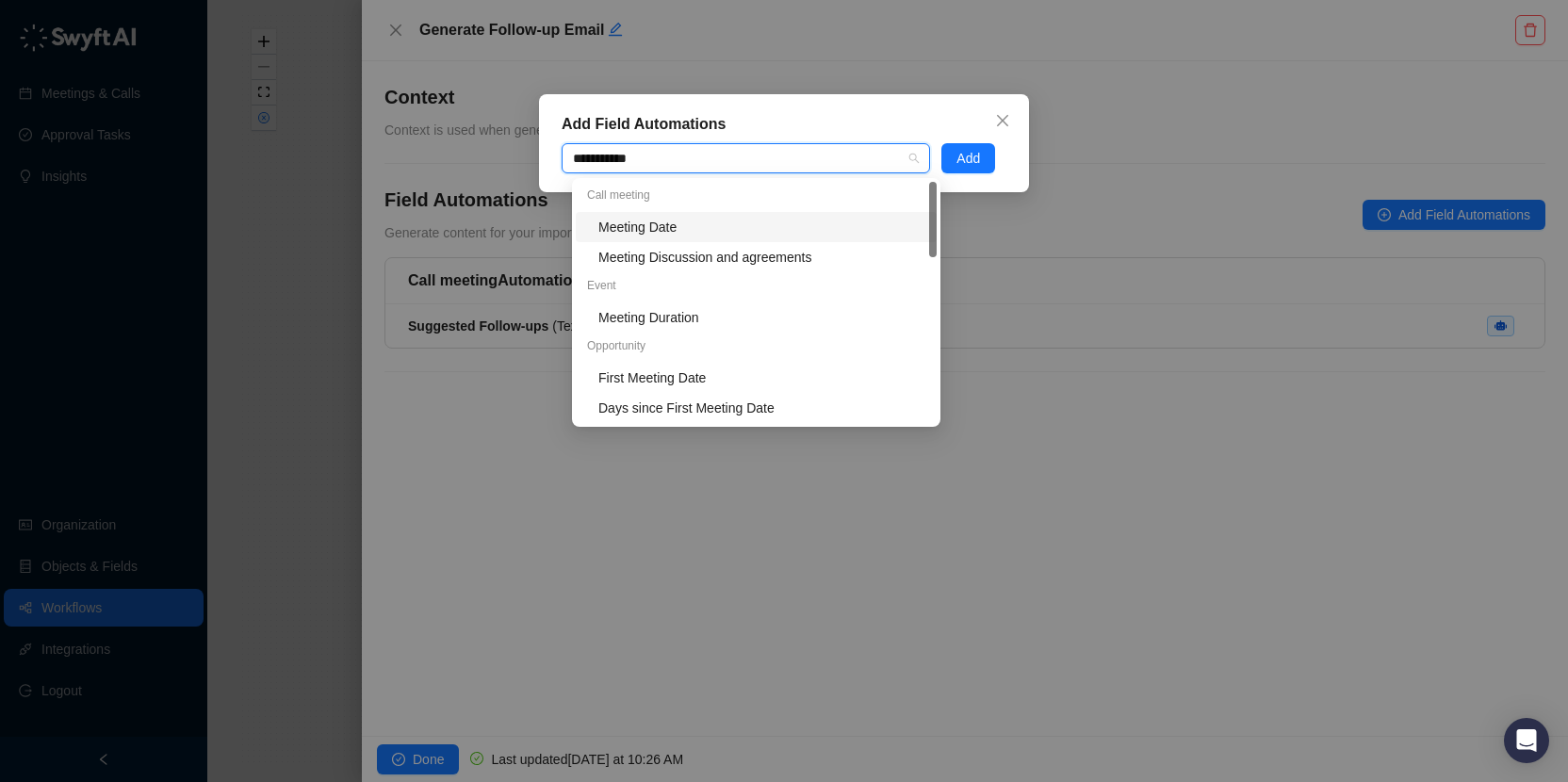
type input "**********"
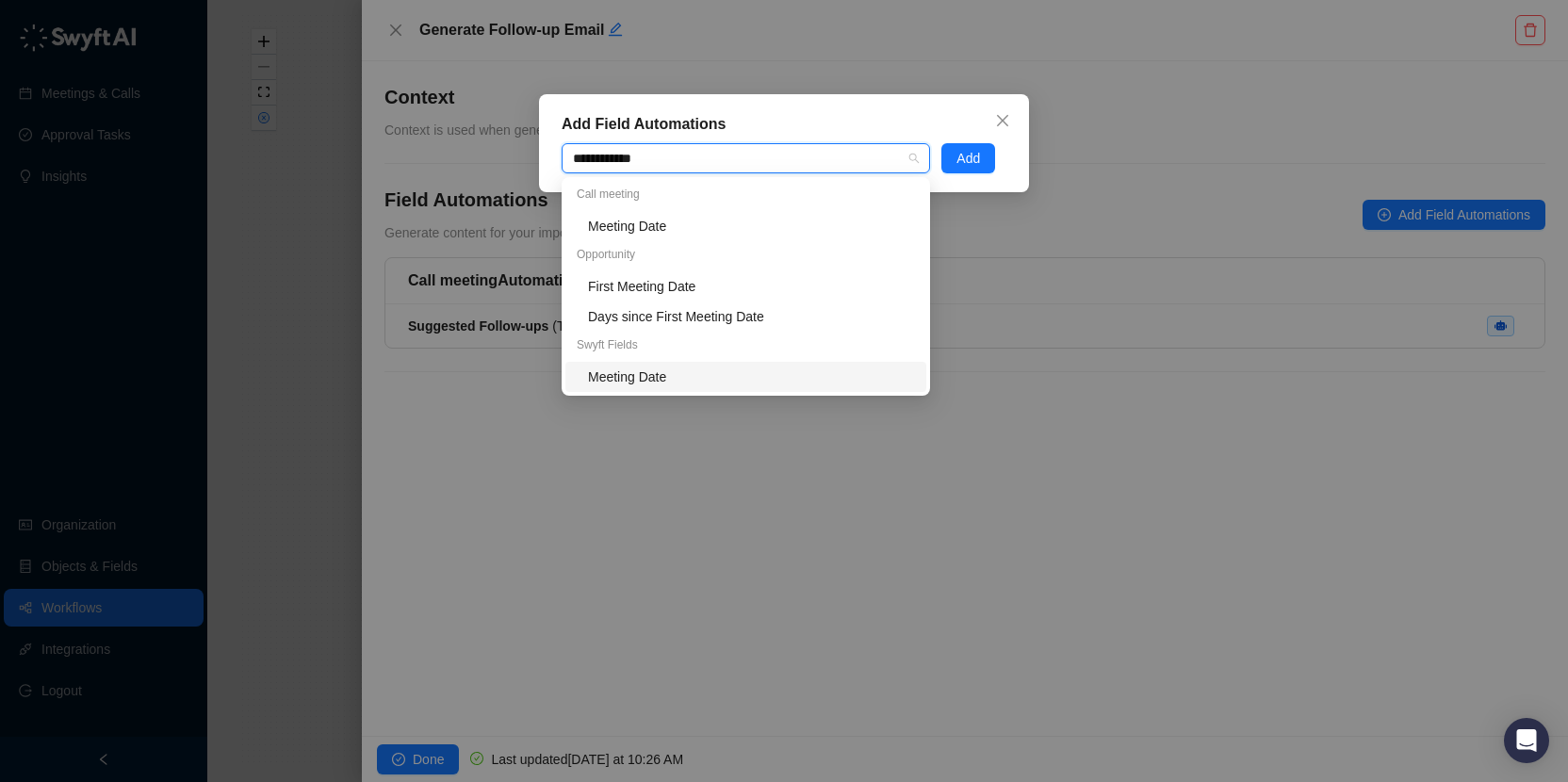
click at [767, 370] on div "Meeting Date" at bounding box center [750, 376] width 326 height 20
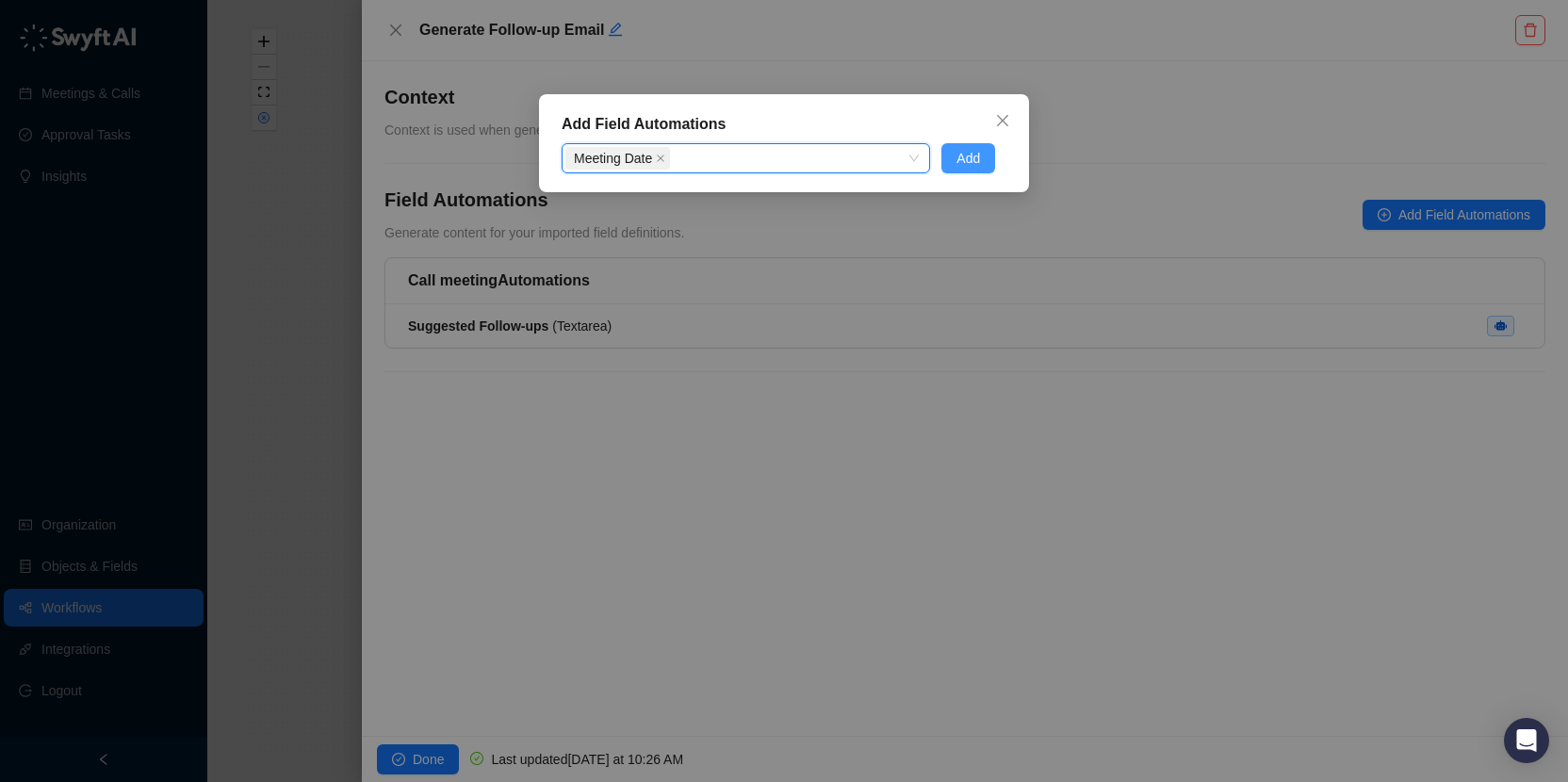
click at [975, 165] on span "Add" at bounding box center [968, 158] width 23 height 20
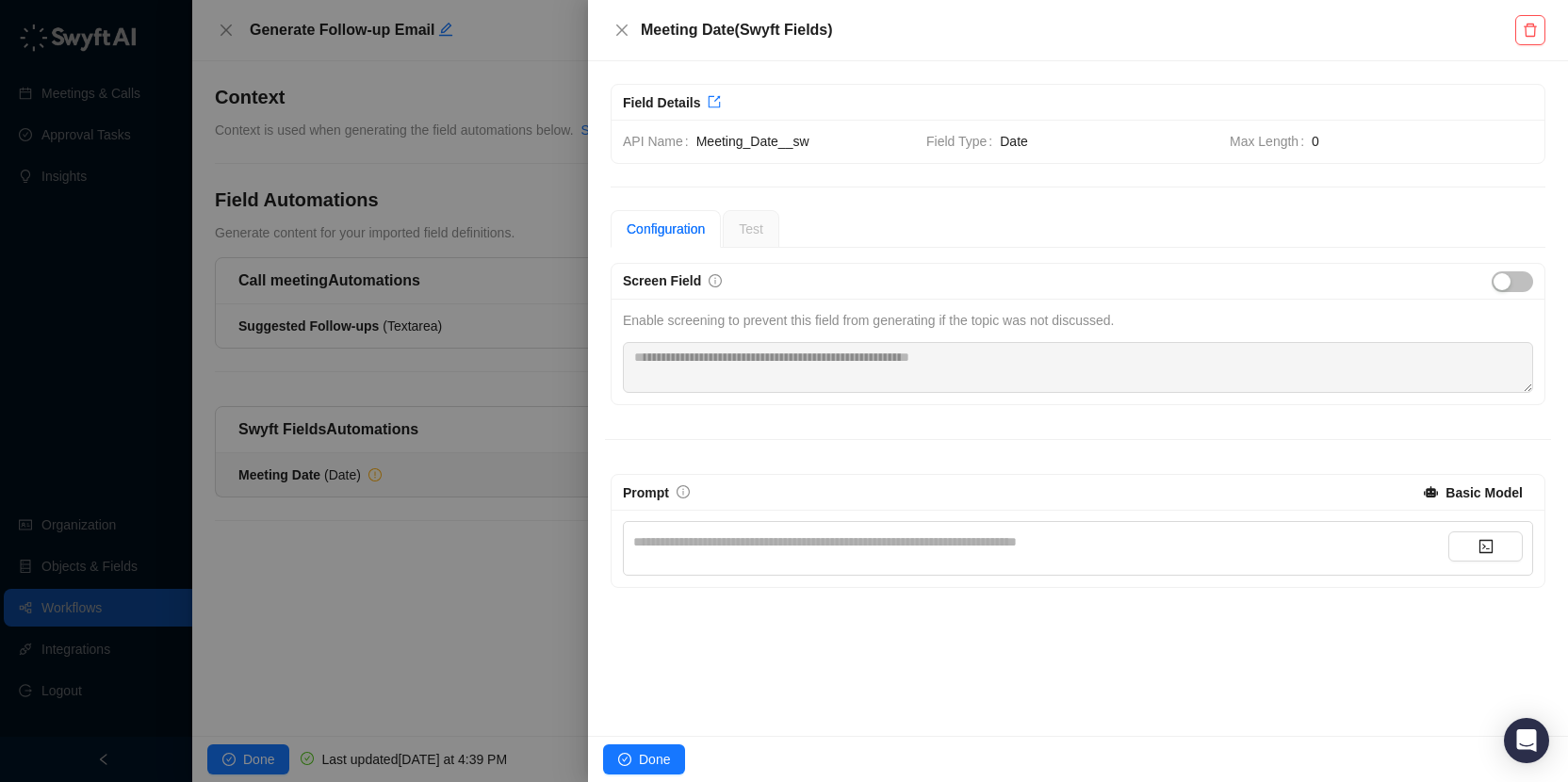
click at [807, 545] on div "**********" at bounding box center [1041, 541] width 815 height 20
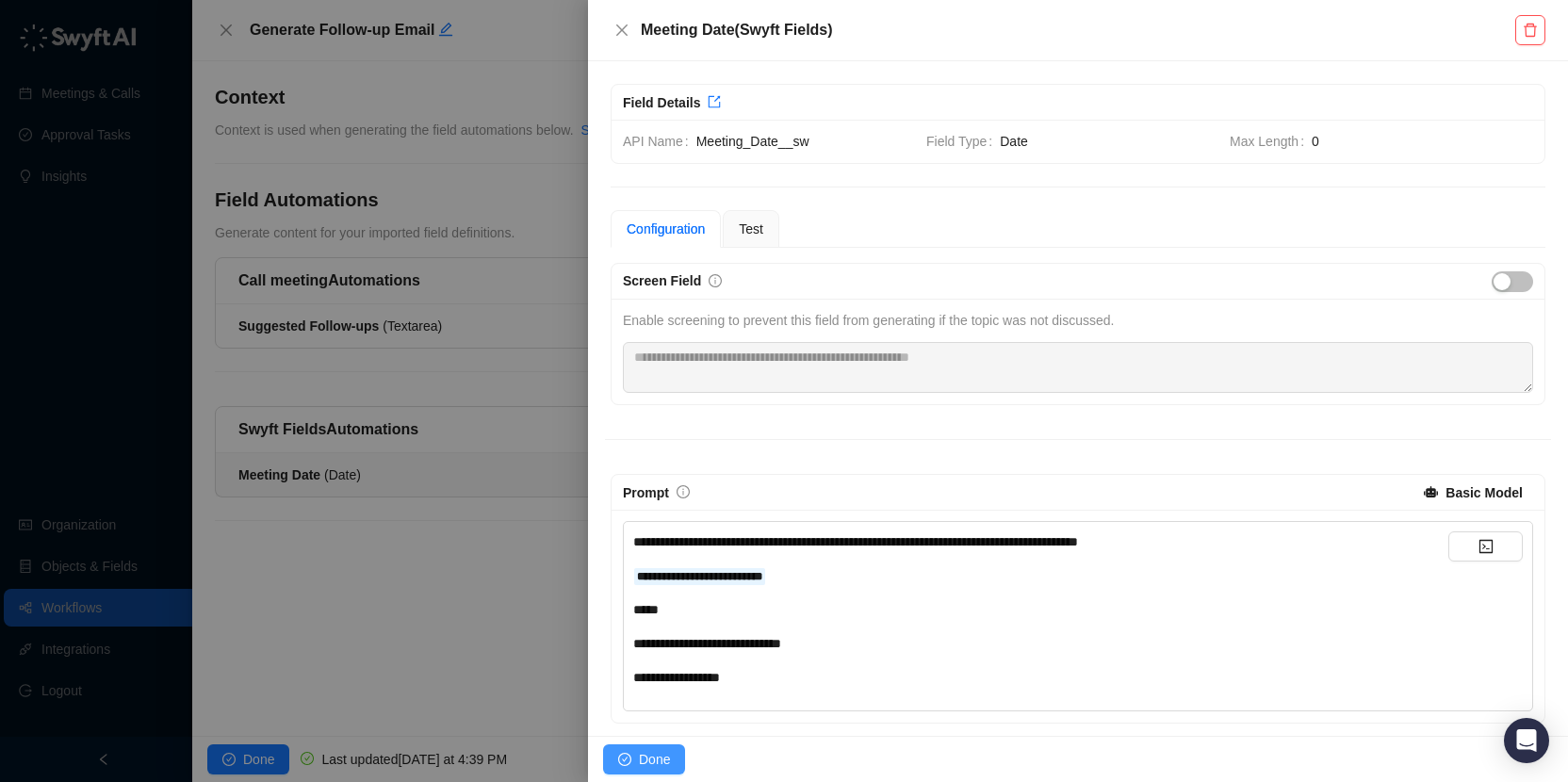
click at [661, 757] on span "Done" at bounding box center [654, 760] width 31 height 20
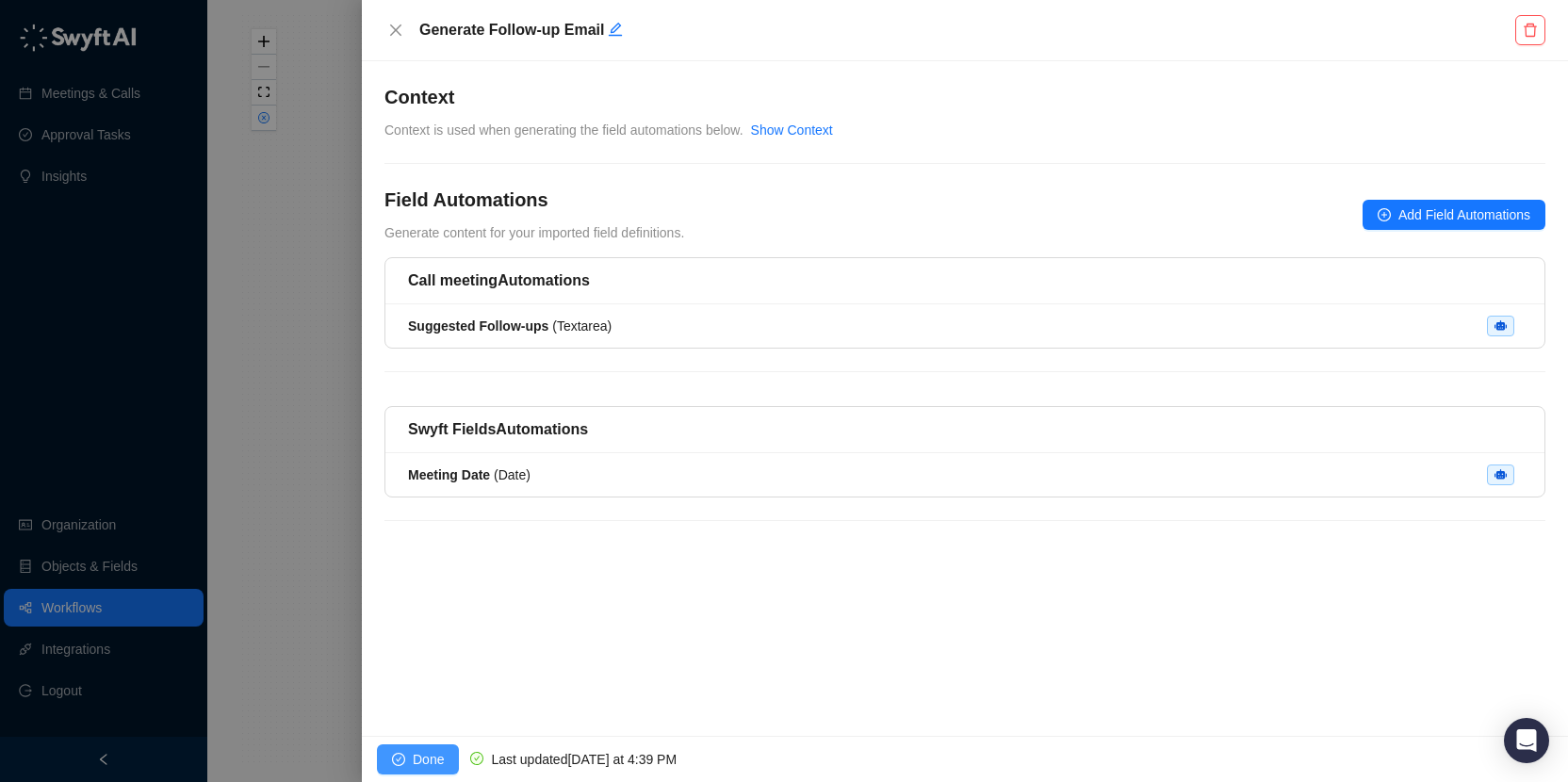
click at [427, 757] on span "Done" at bounding box center [428, 760] width 31 height 20
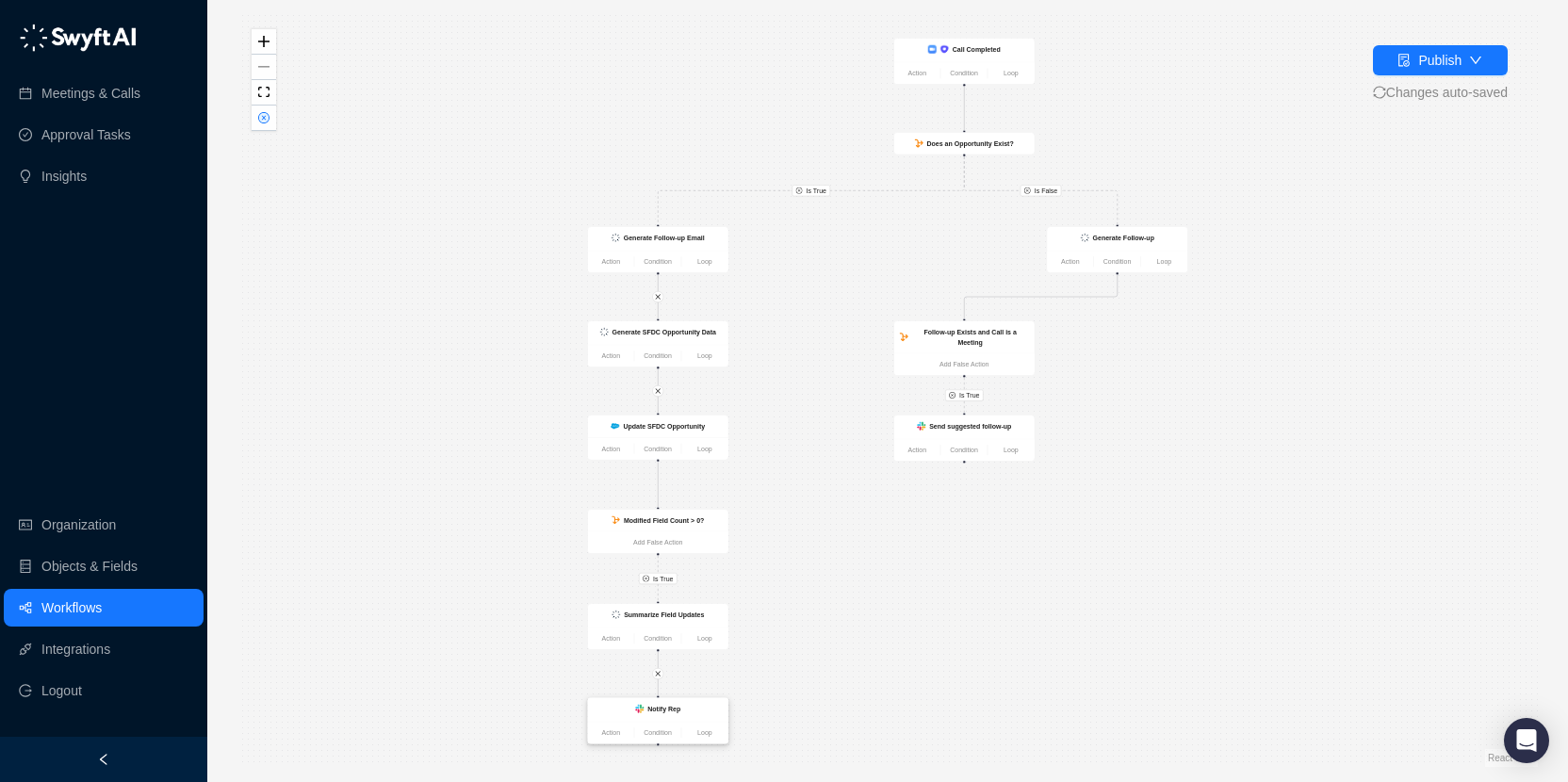
click at [633, 709] on div "Notify Rep" at bounding box center [658, 710] width 129 height 13
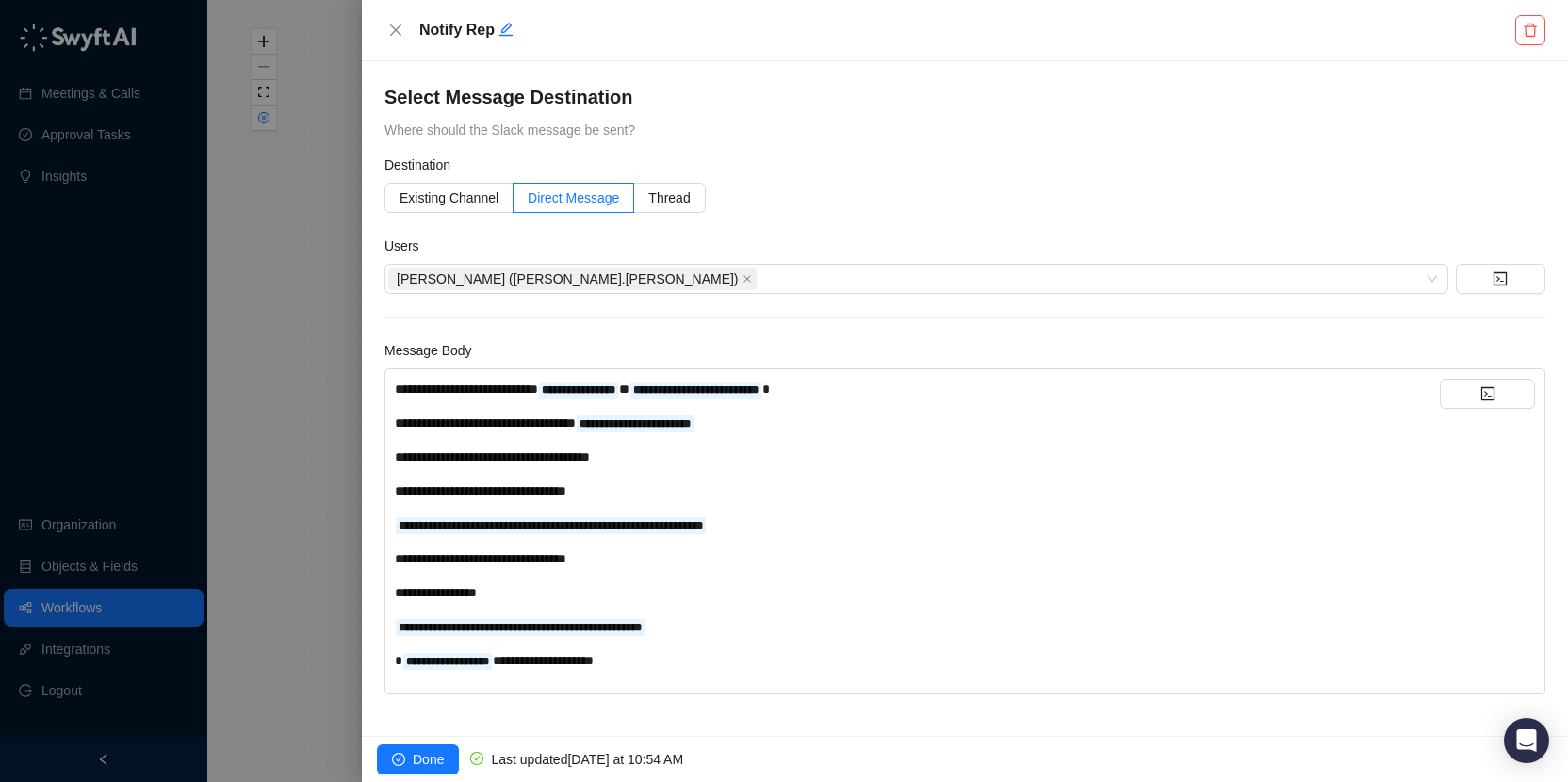
click at [895, 386] on div "**********" at bounding box center [917, 389] width 1045 height 20
click at [1519, 399] on button "button" at bounding box center [1487, 394] width 96 height 30
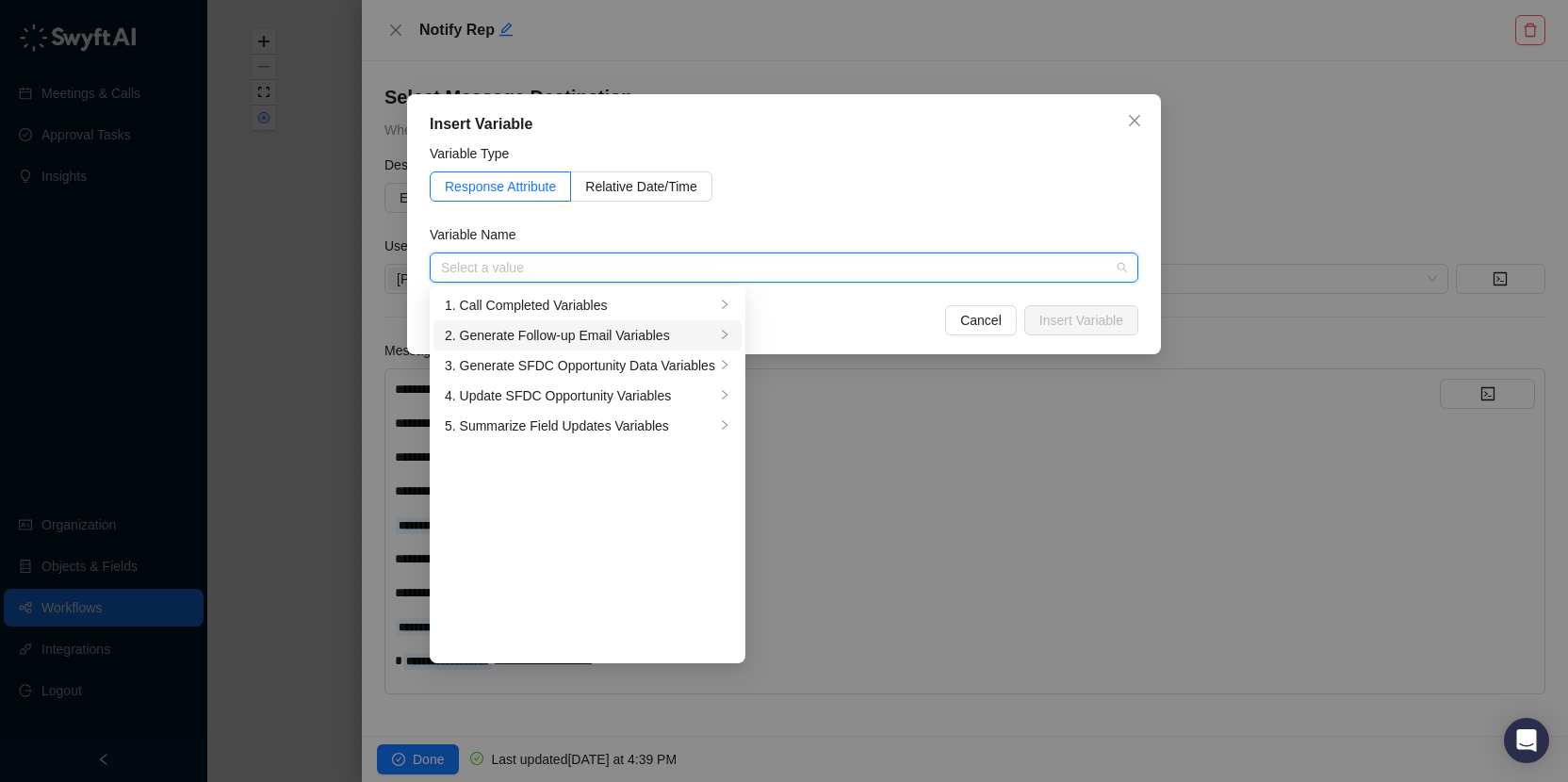
click at [581, 341] on div "2. Generate Follow-up Email Variables" at bounding box center [579, 335] width 270 height 20
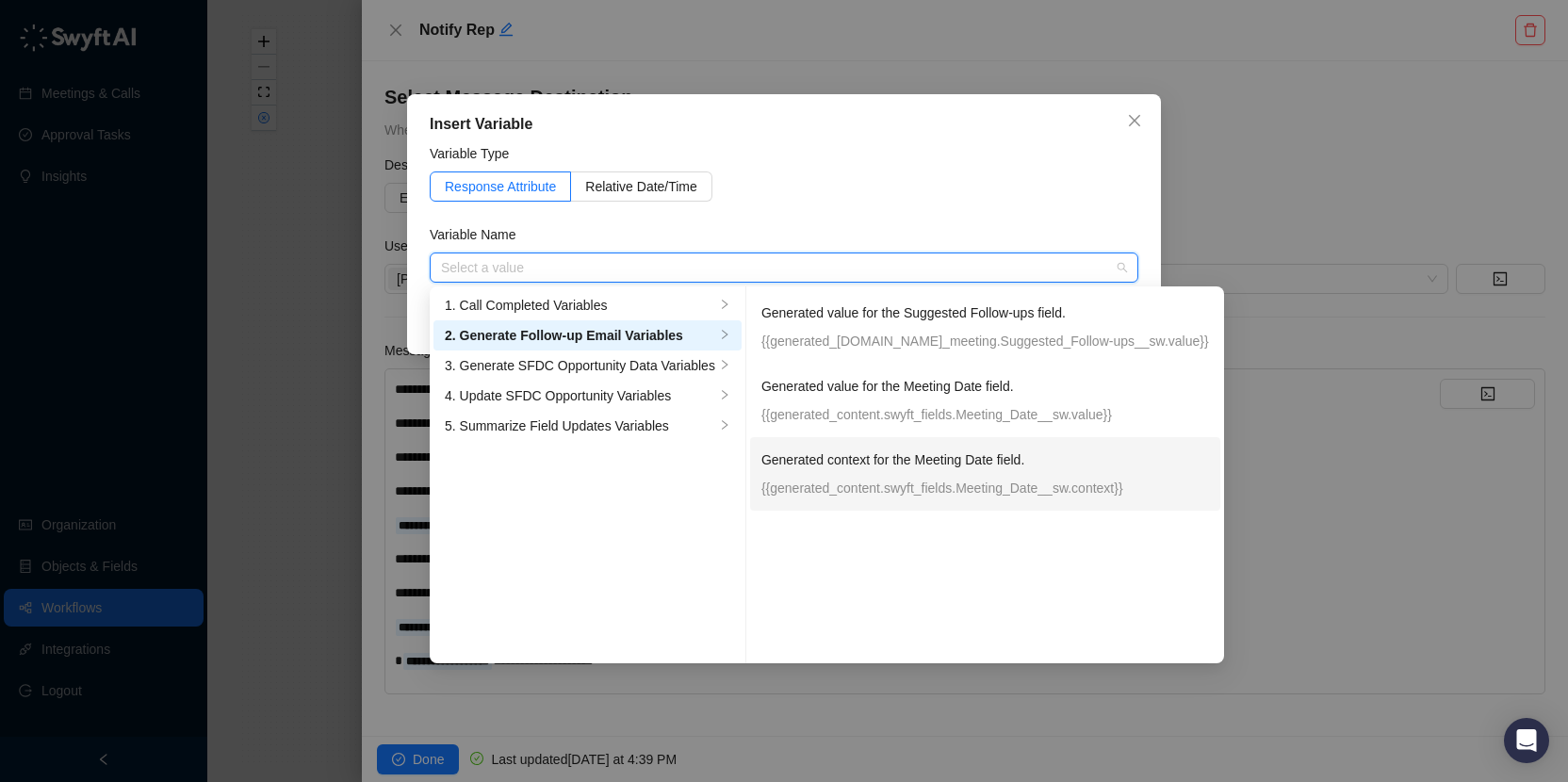
click at [999, 464] on p "Generated context for the Meeting Date field." at bounding box center [984, 459] width 447 height 20
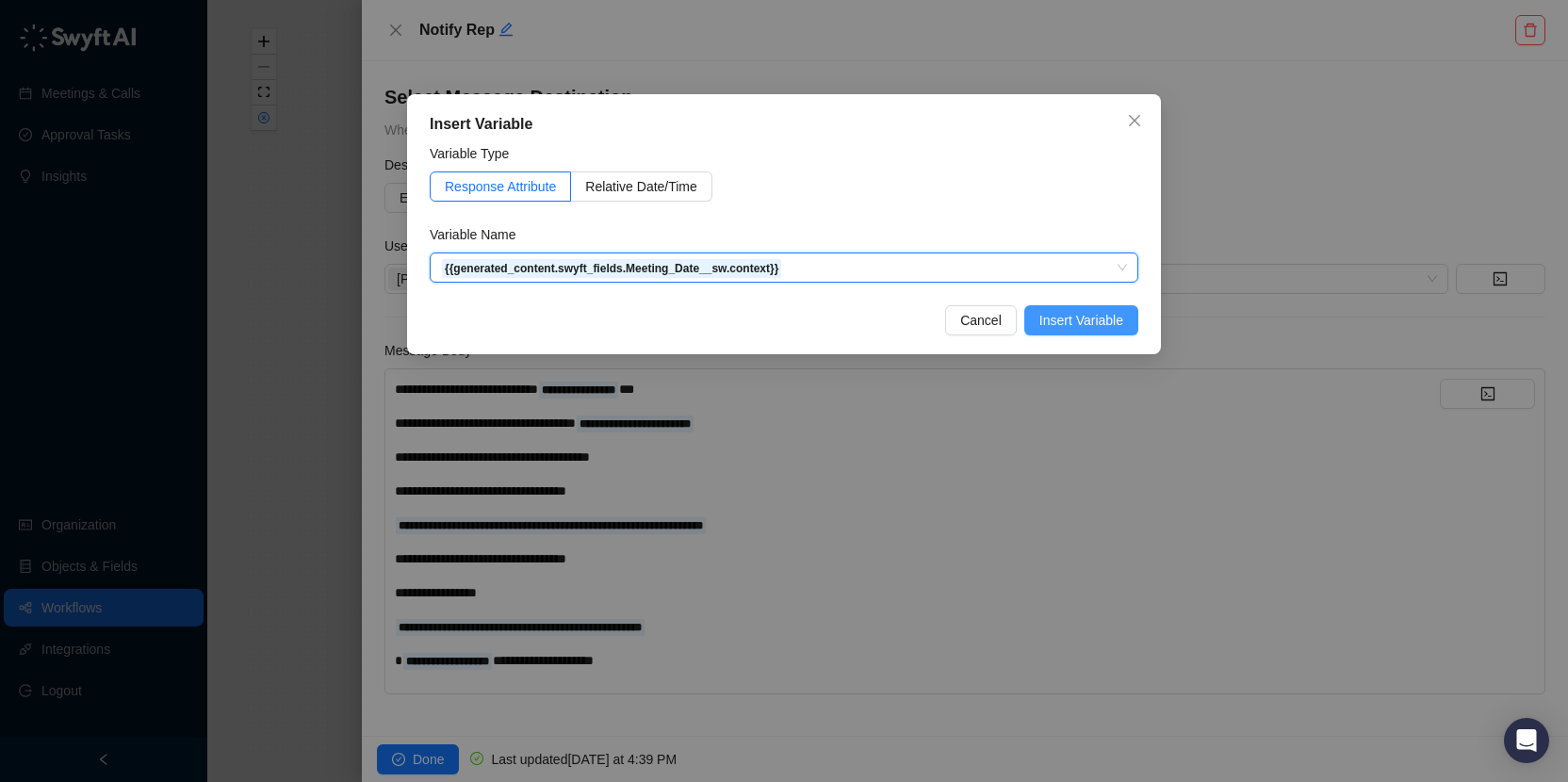
click at [1078, 314] on span "Insert Variable" at bounding box center [1081, 320] width 84 height 20
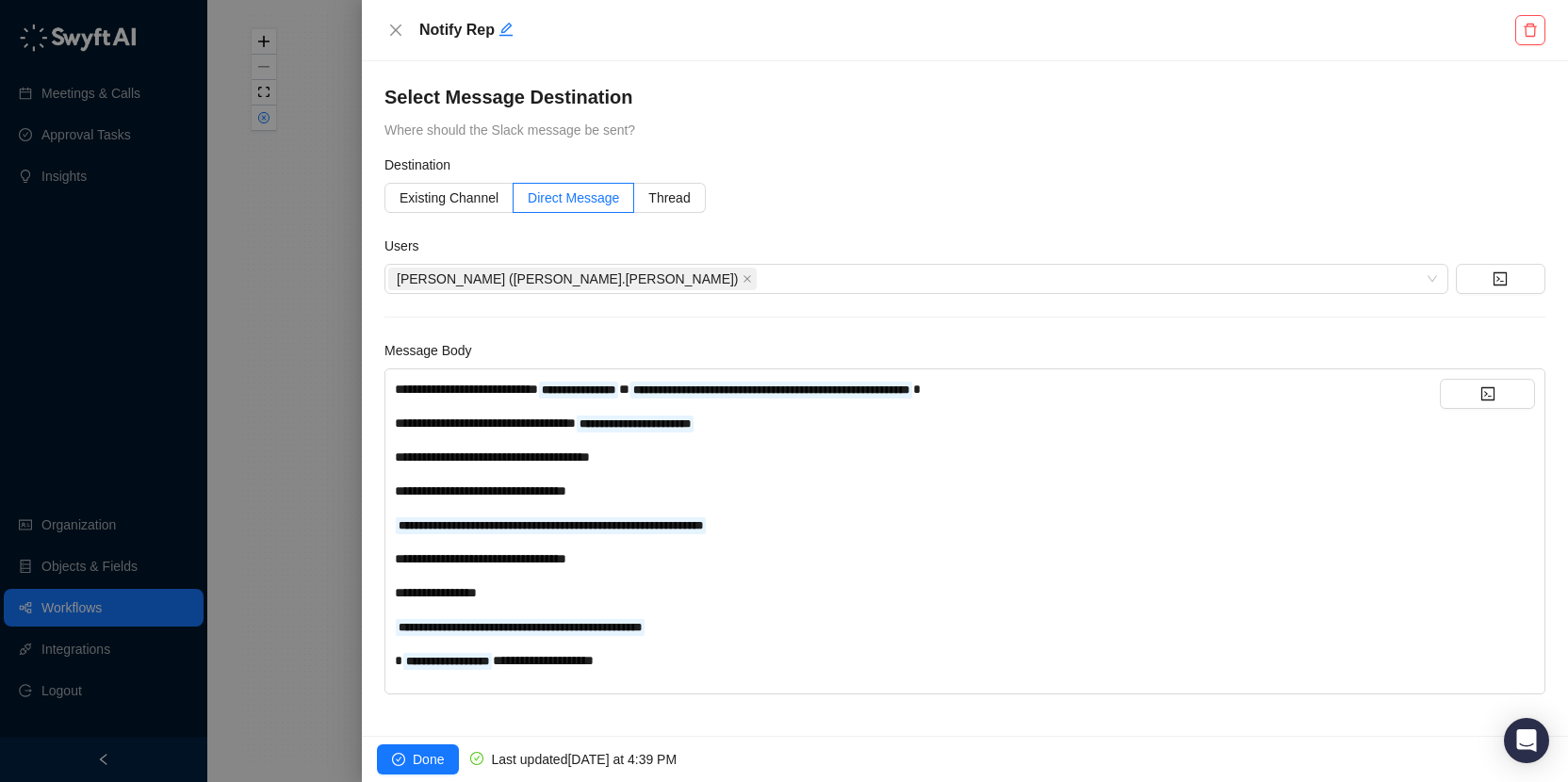
click at [1096, 392] on div "**********" at bounding box center [917, 389] width 1045 height 20
click at [1499, 404] on button "button" at bounding box center [1487, 394] width 96 height 30
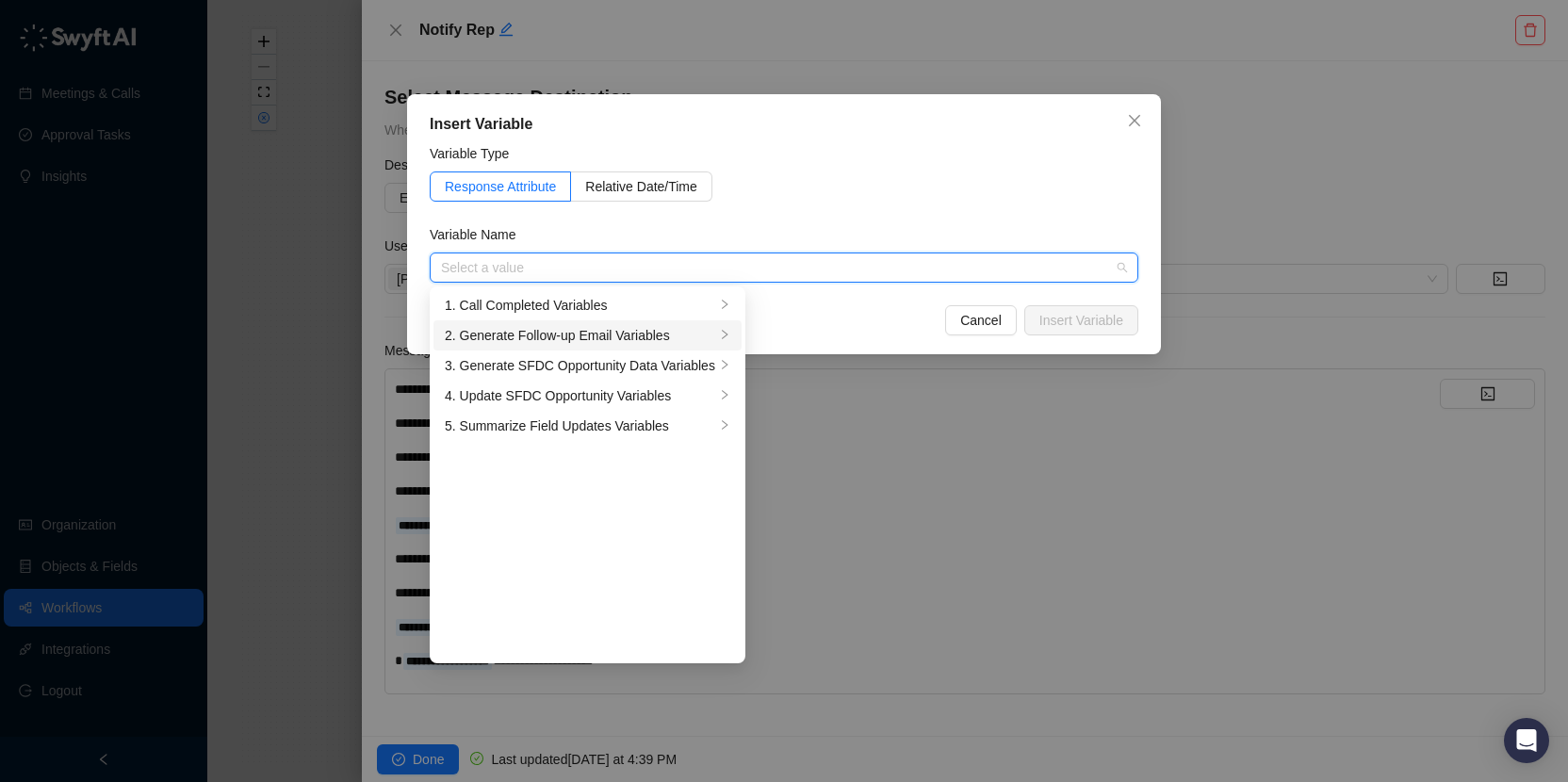
click at [545, 341] on div "2. Generate Follow-up Email Variables" at bounding box center [579, 335] width 270 height 20
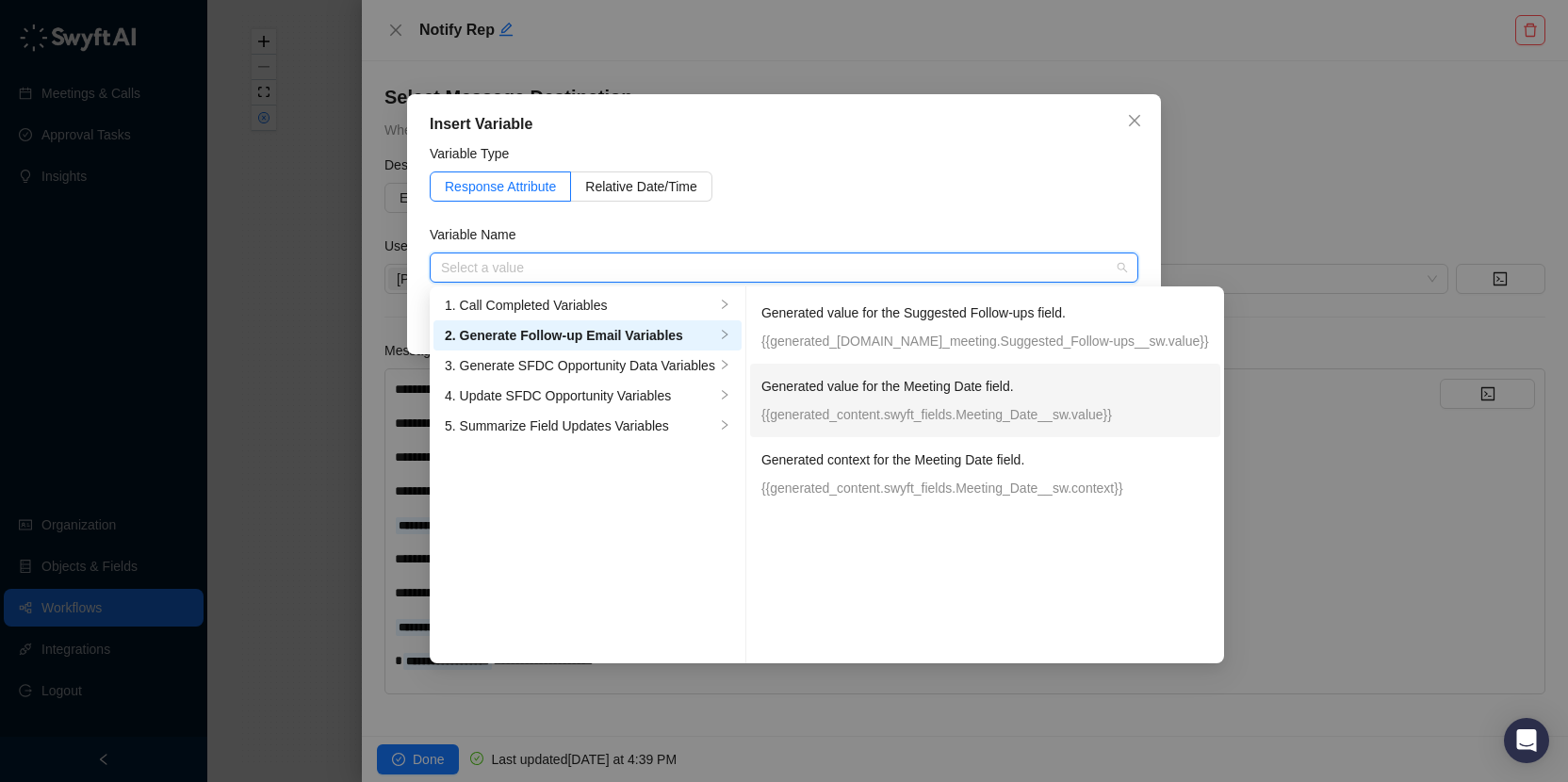
click at [934, 402] on div "Generated value for the Meeting Date field. {{generated_content.swyft_fields.Me…" at bounding box center [984, 401] width 447 height 49
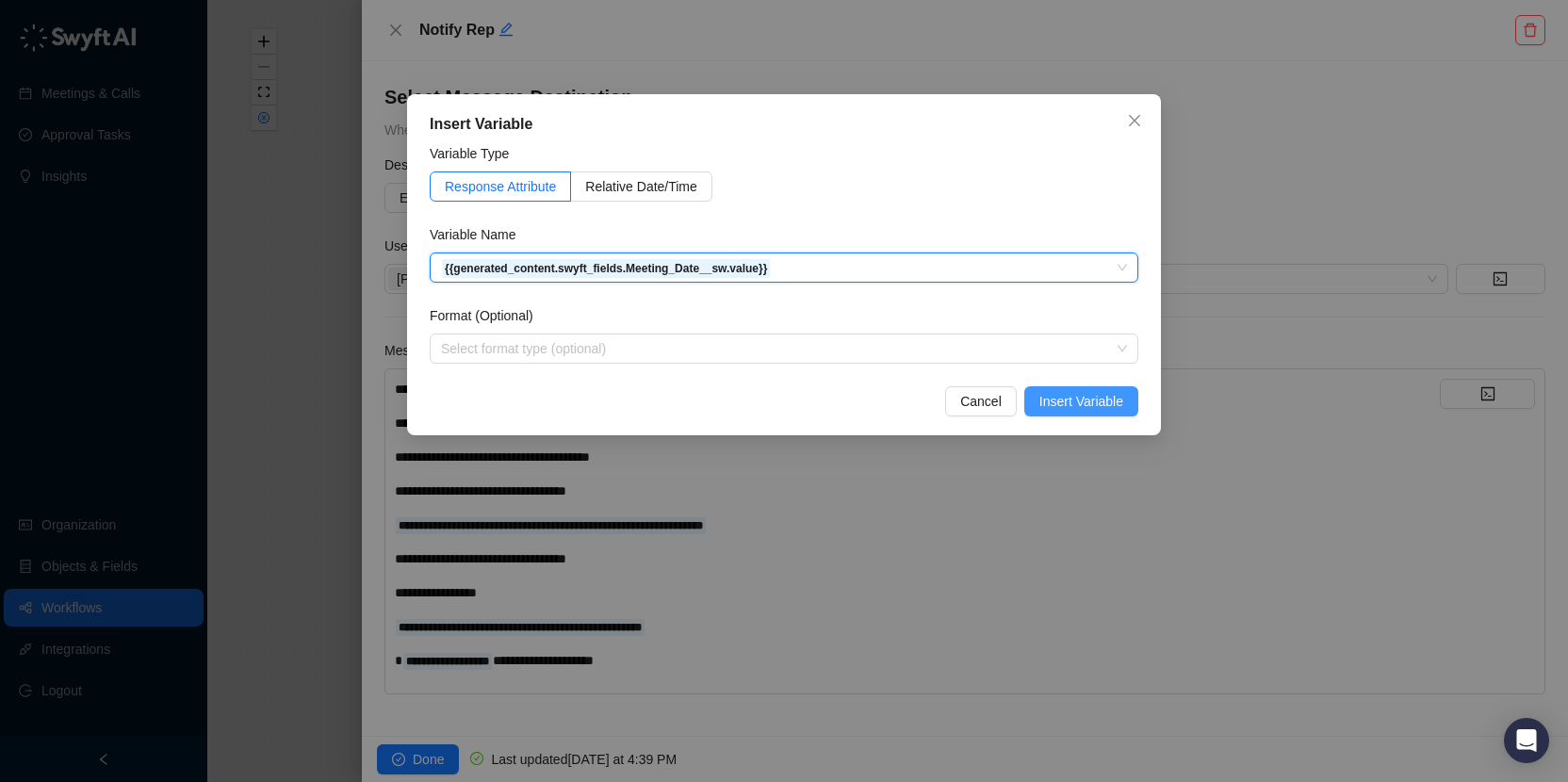
click at [1073, 394] on span "Insert Variable" at bounding box center [1081, 401] width 84 height 20
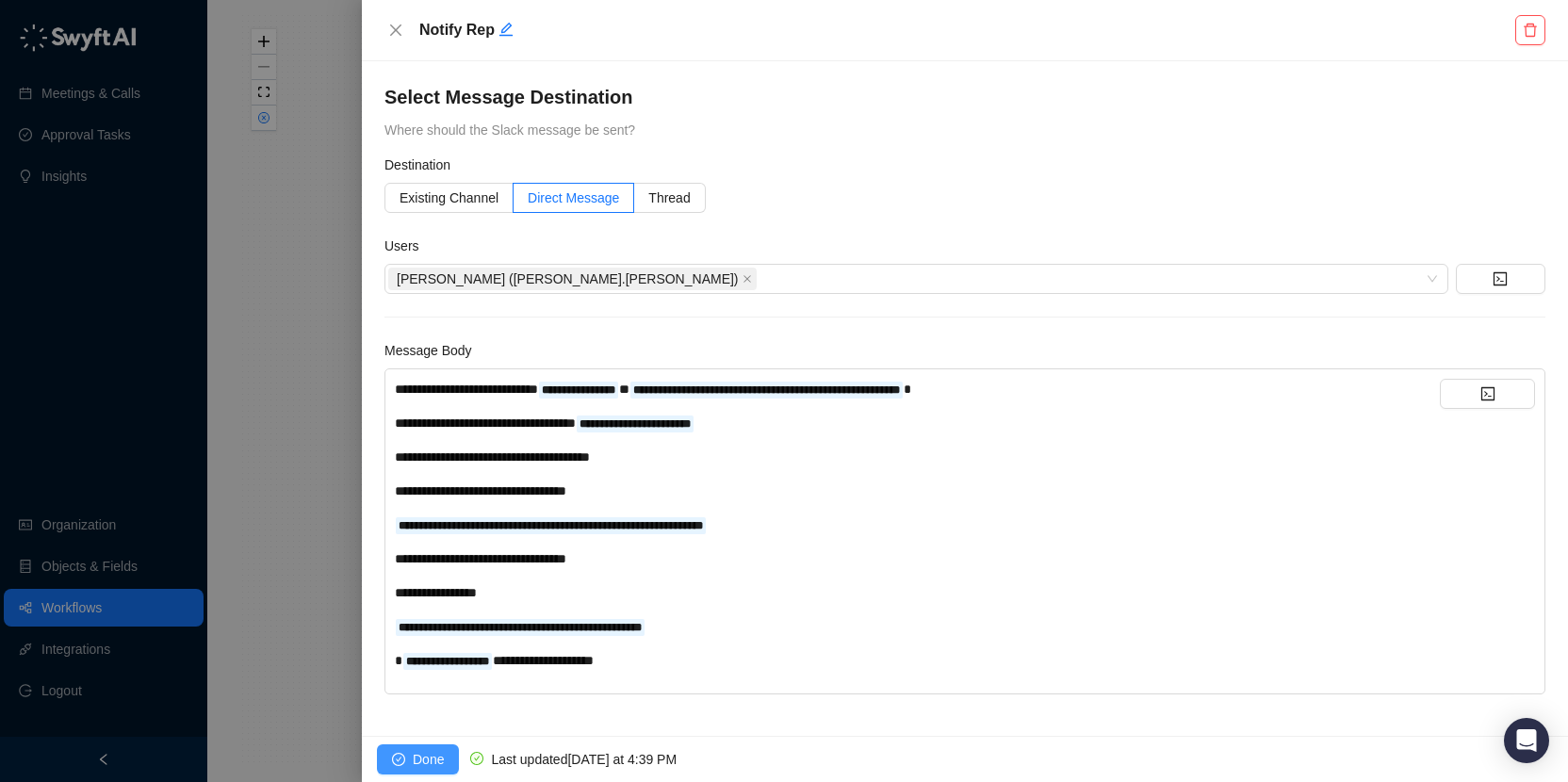
click at [431, 753] on span "Done" at bounding box center [428, 760] width 31 height 20
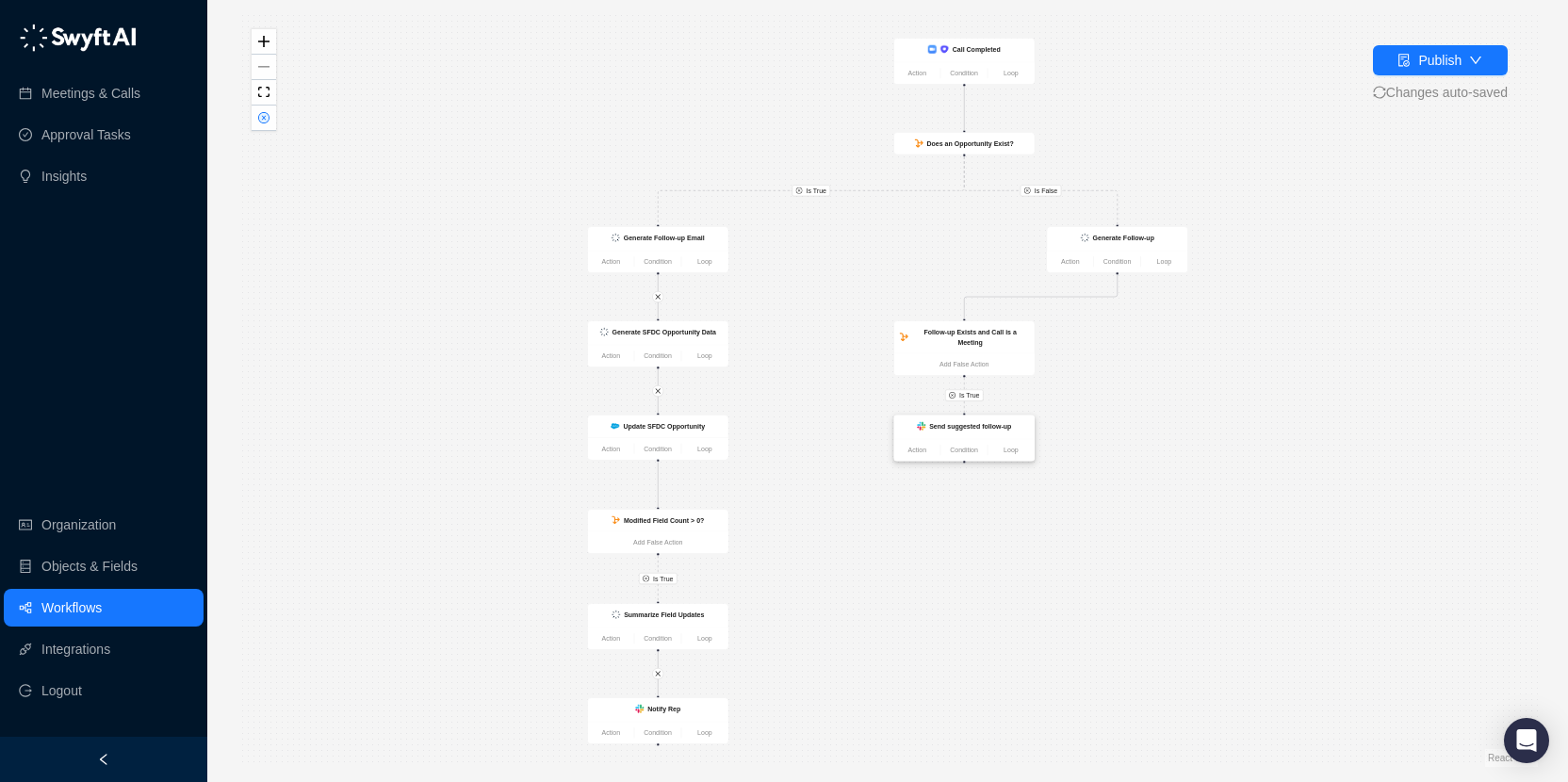
click at [966, 429] on strong "Send suggested follow-up" at bounding box center [970, 426] width 82 height 8
click at [966, 429] on strong "Send suggested follow-up" at bounding box center [970, 427] width 82 height 8
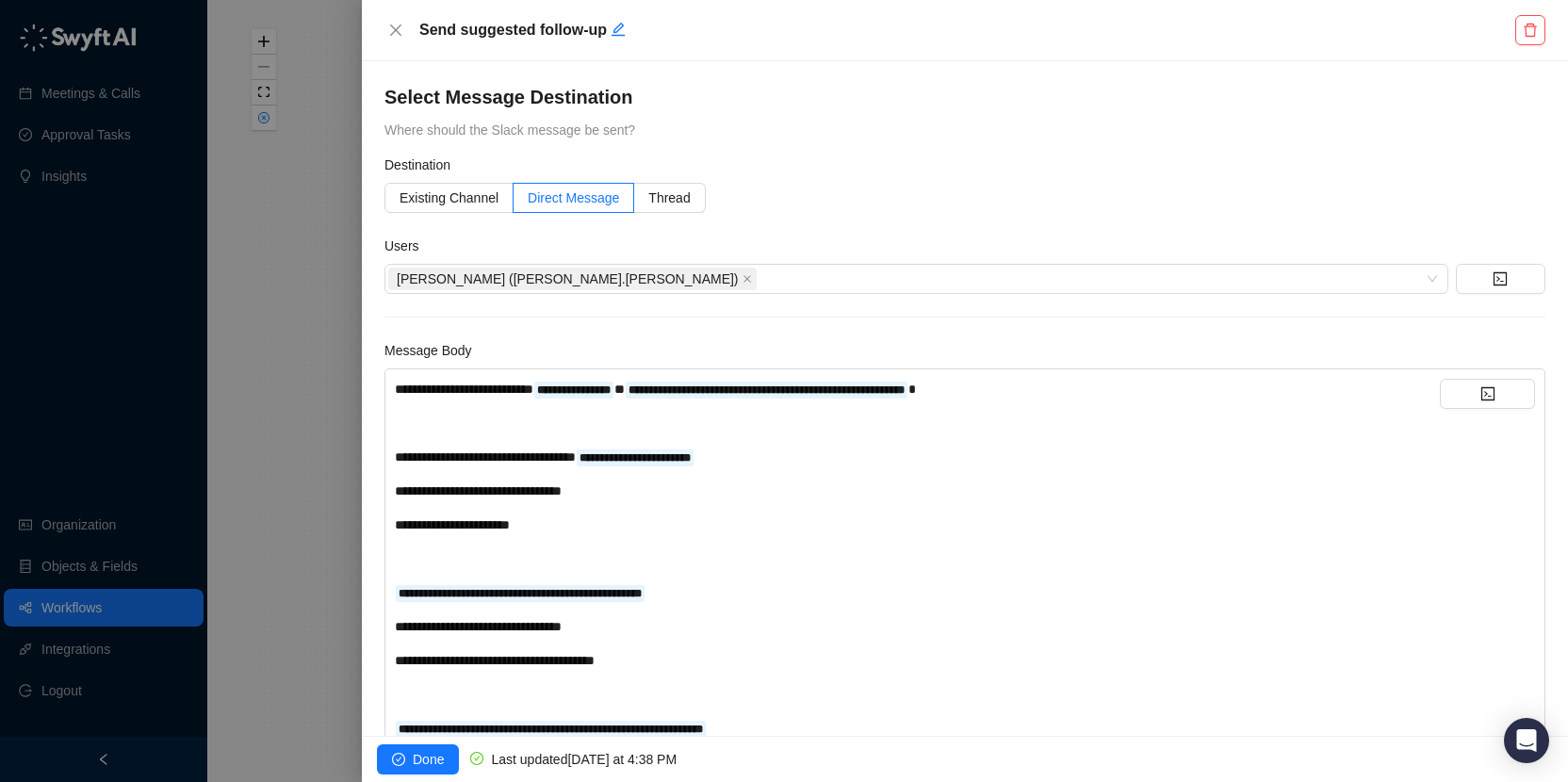
click at [1112, 382] on div "**********" at bounding box center [917, 389] width 1045 height 20
click at [1475, 406] on button "button" at bounding box center [1487, 394] width 96 height 30
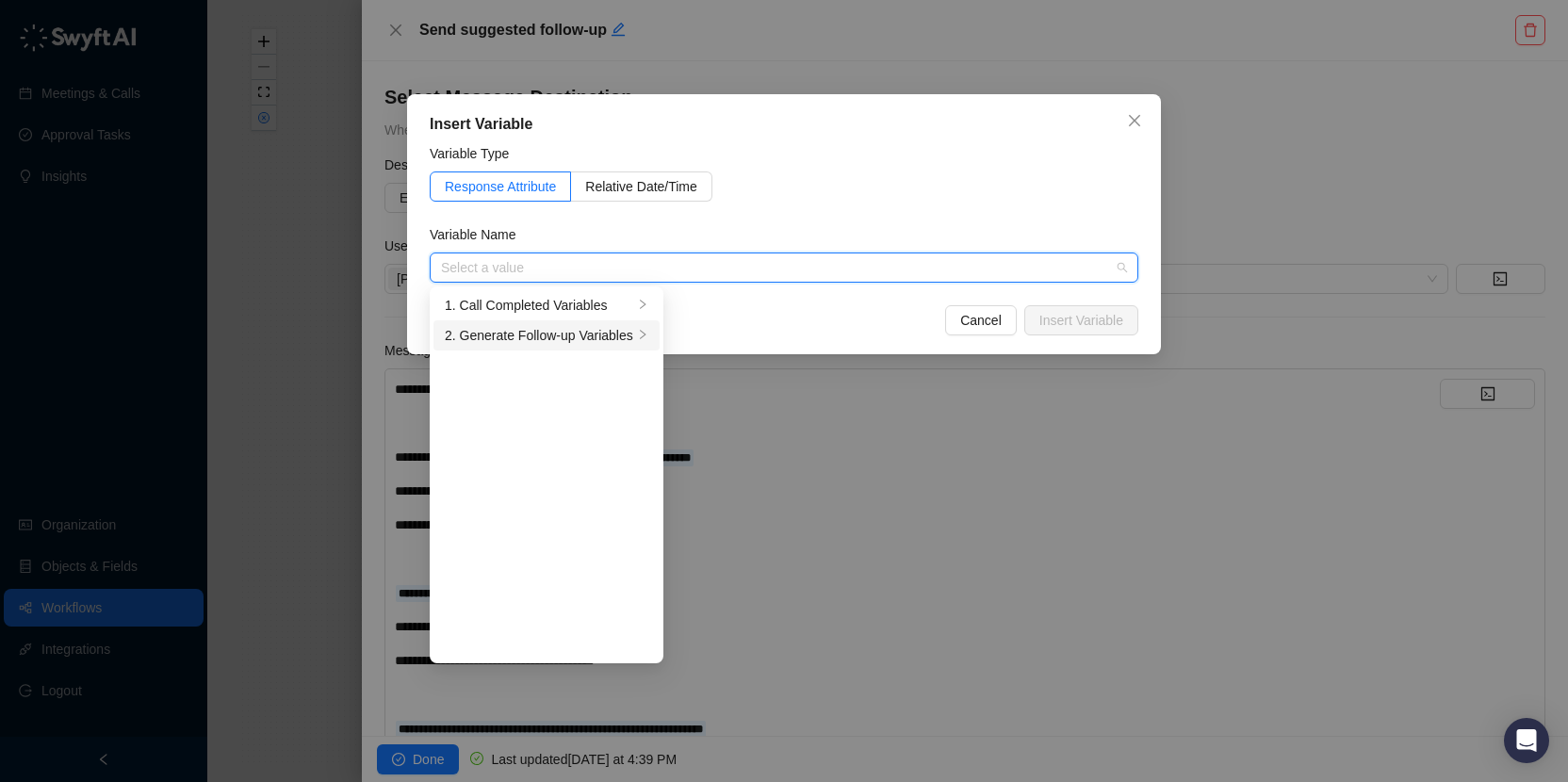
click at [545, 339] on div "2. Generate Follow-up Variables" at bounding box center [538, 335] width 188 height 20
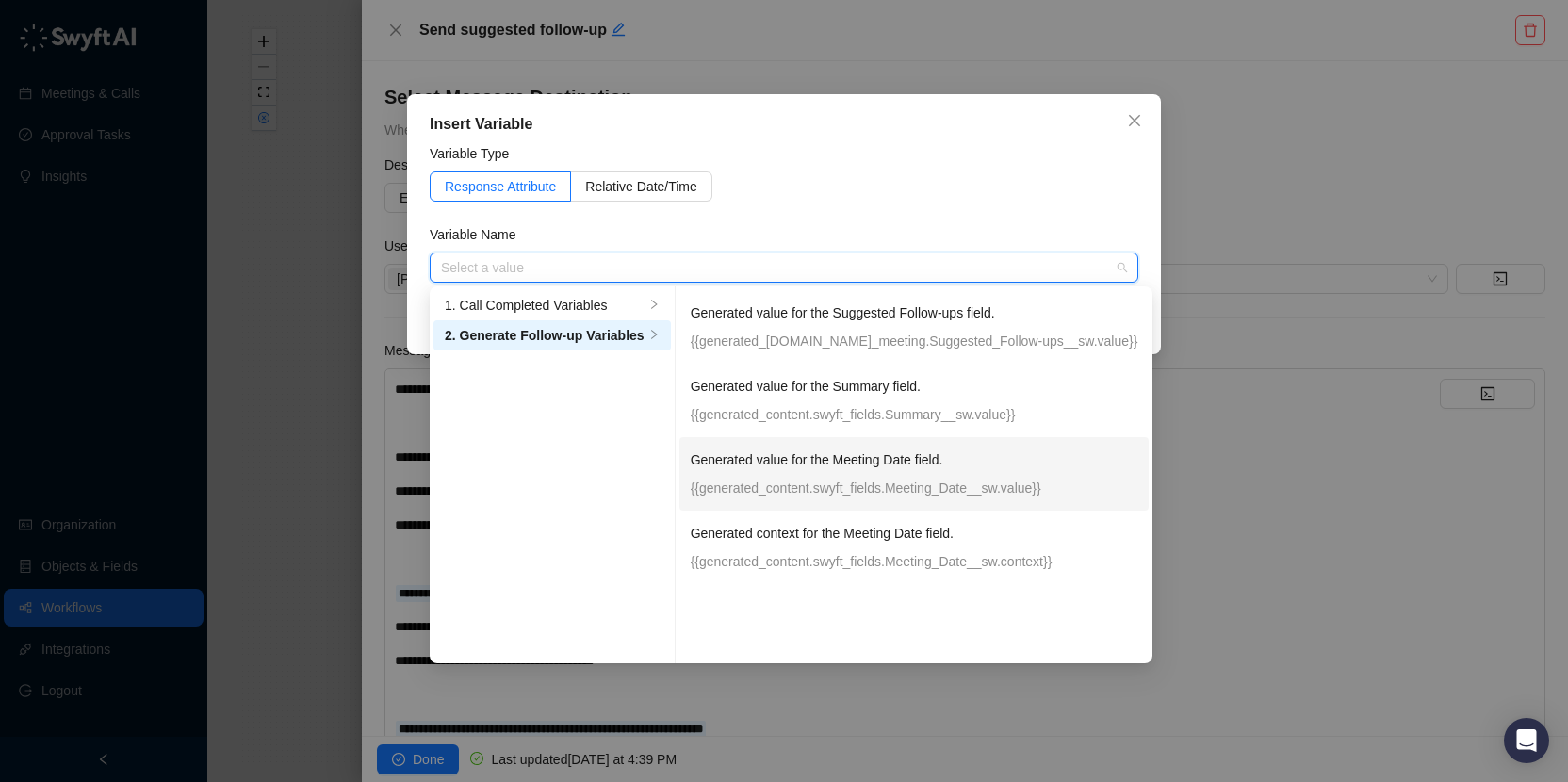
click at [903, 482] on p "{{generated_content.swyft_fields.Meeting_Date__sw.value}}" at bounding box center [914, 488] width 447 height 20
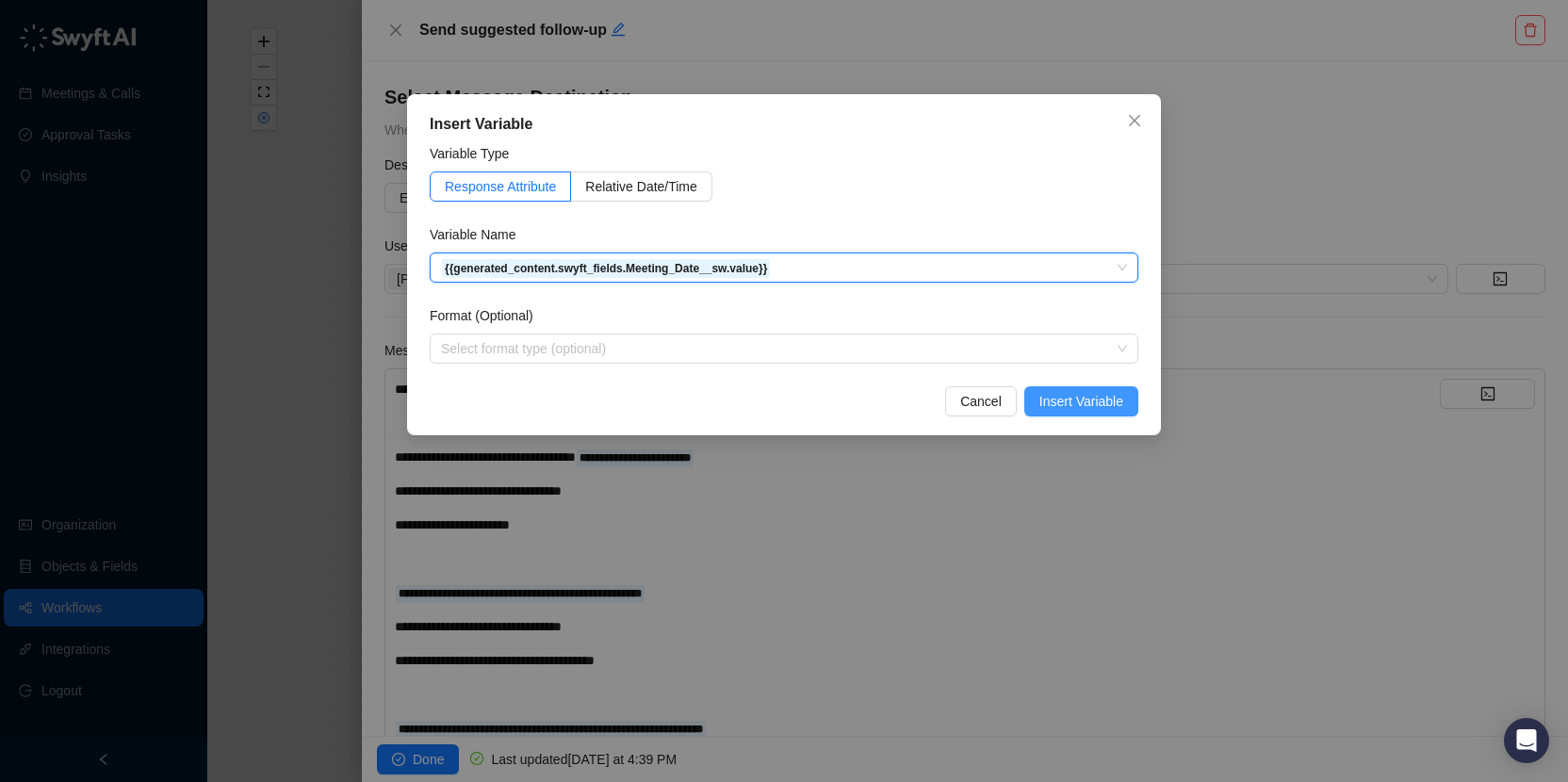
click at [1081, 400] on span "Insert Variable" at bounding box center [1081, 401] width 84 height 20
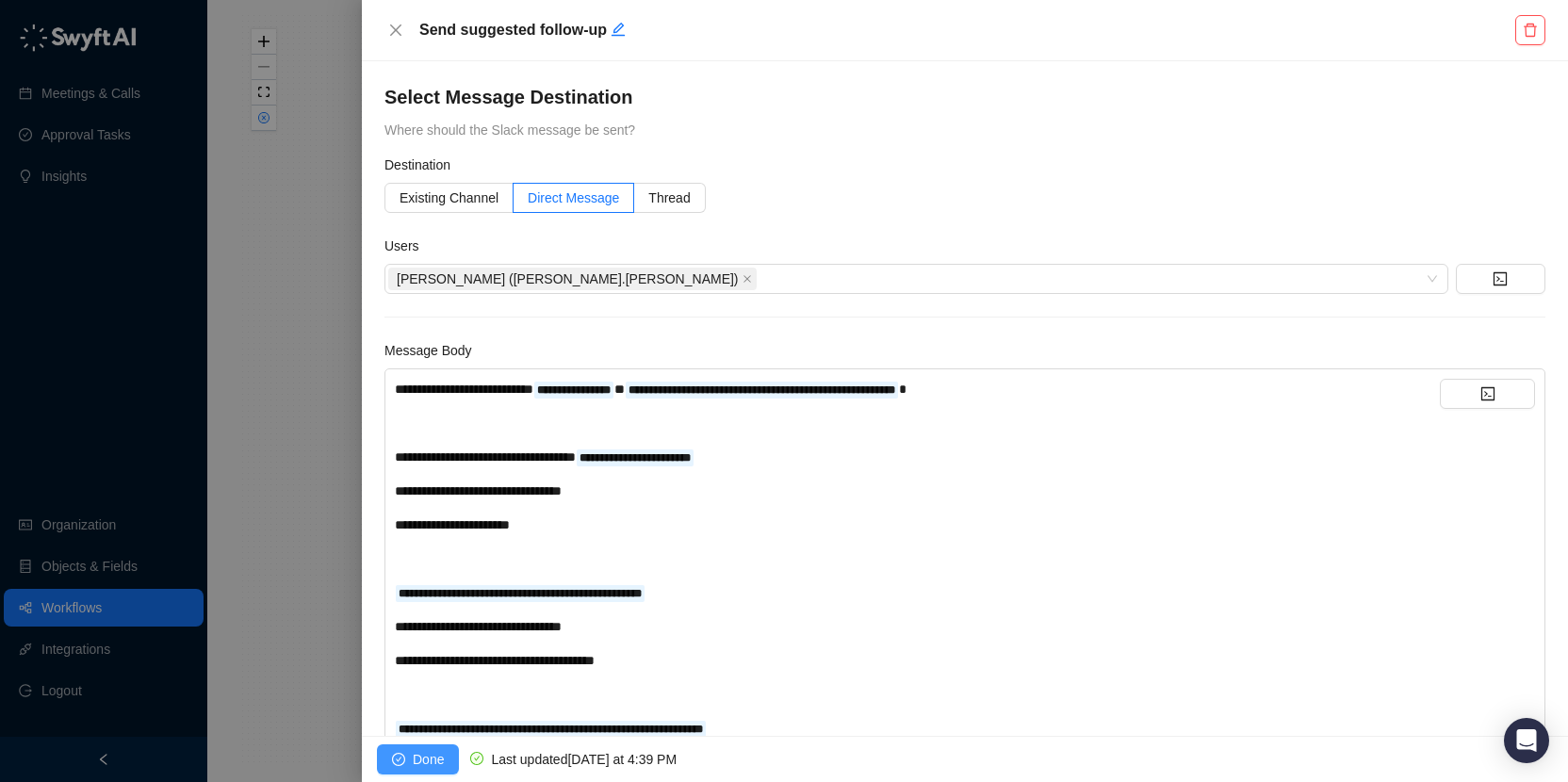
click at [437, 755] on span "Done" at bounding box center [428, 760] width 31 height 20
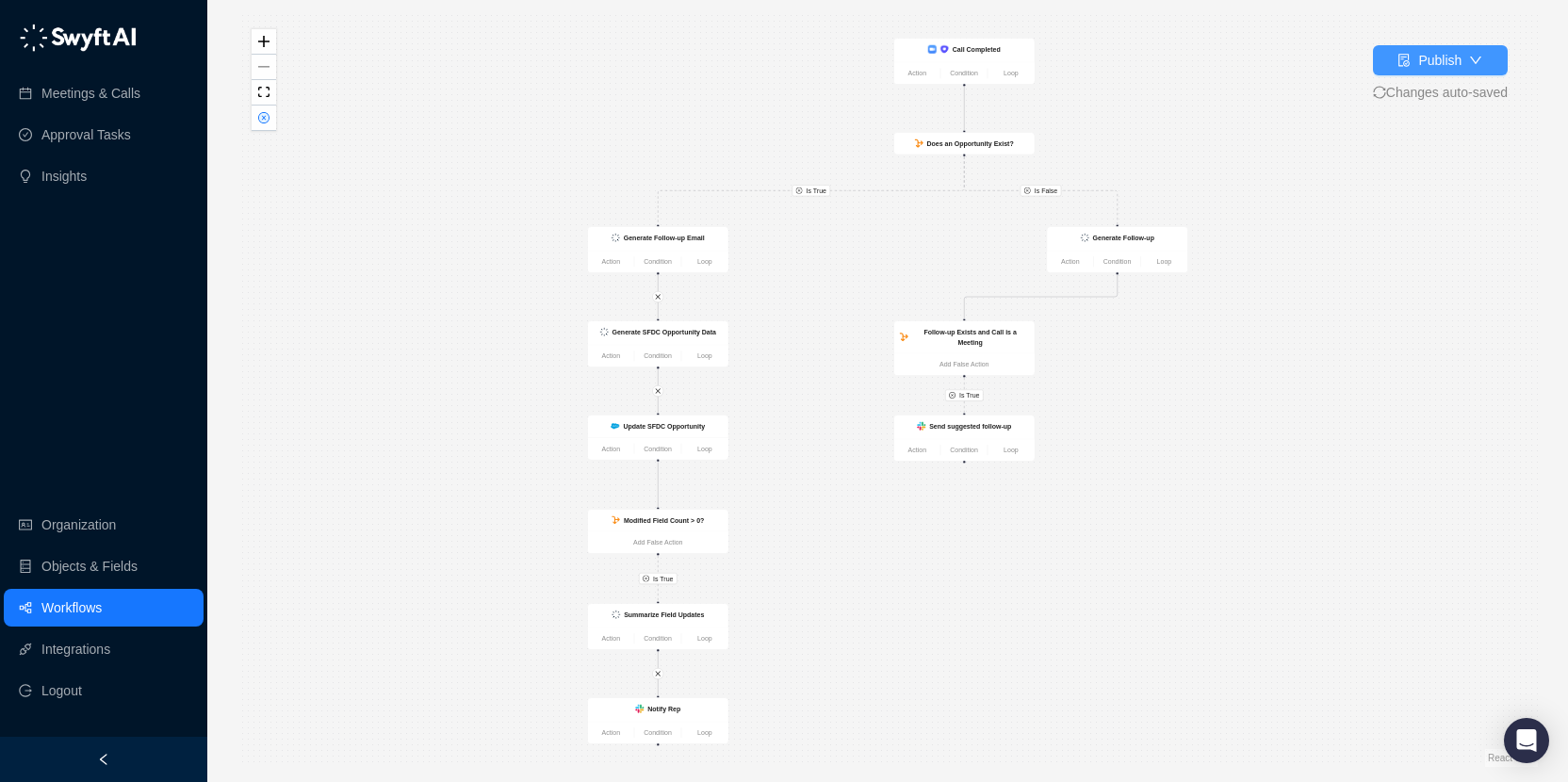
click at [1443, 64] on div "Publish" at bounding box center [1439, 59] width 43 height 20
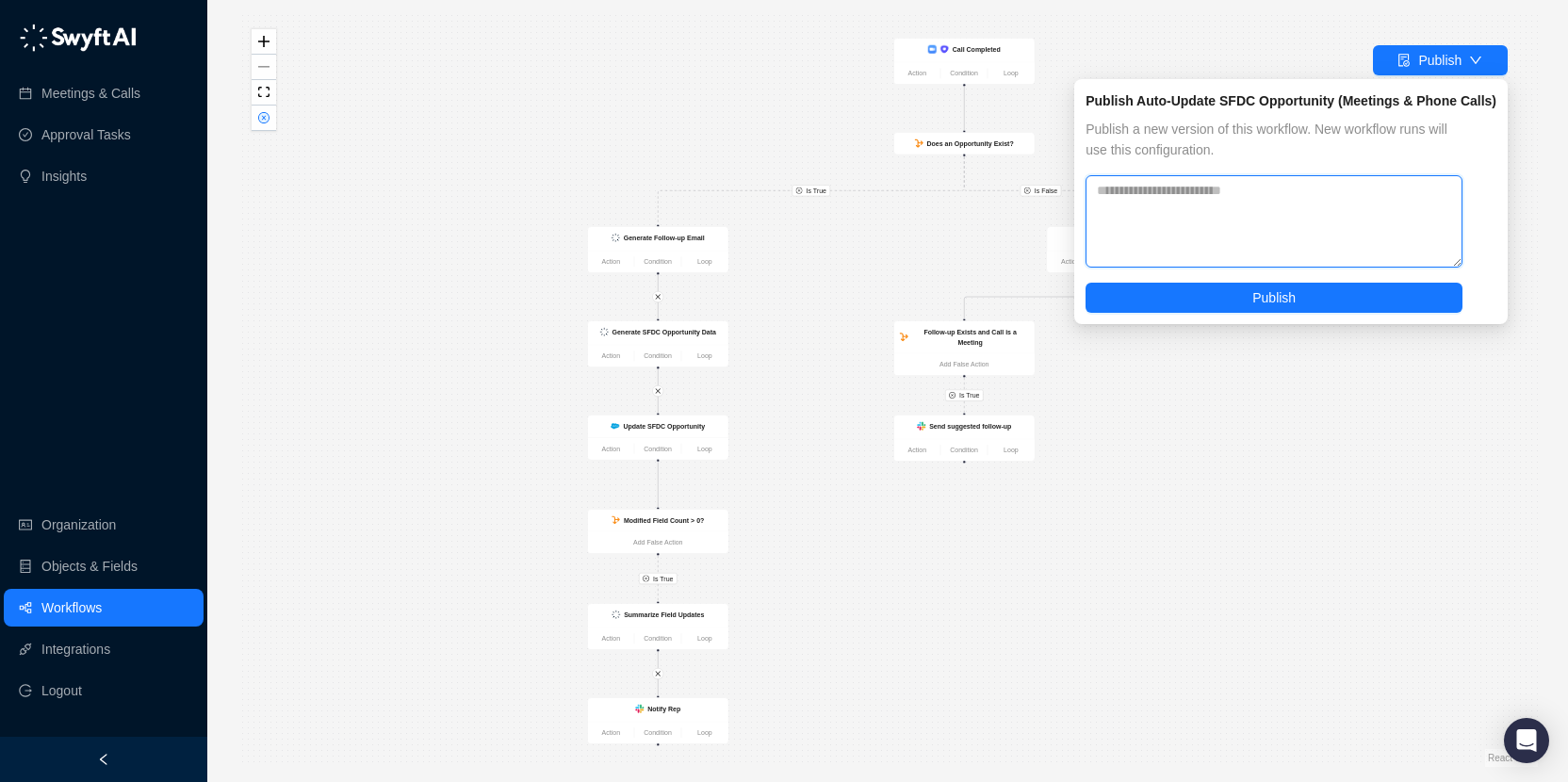
click at [1315, 212] on textarea at bounding box center [1274, 221] width 377 height 93
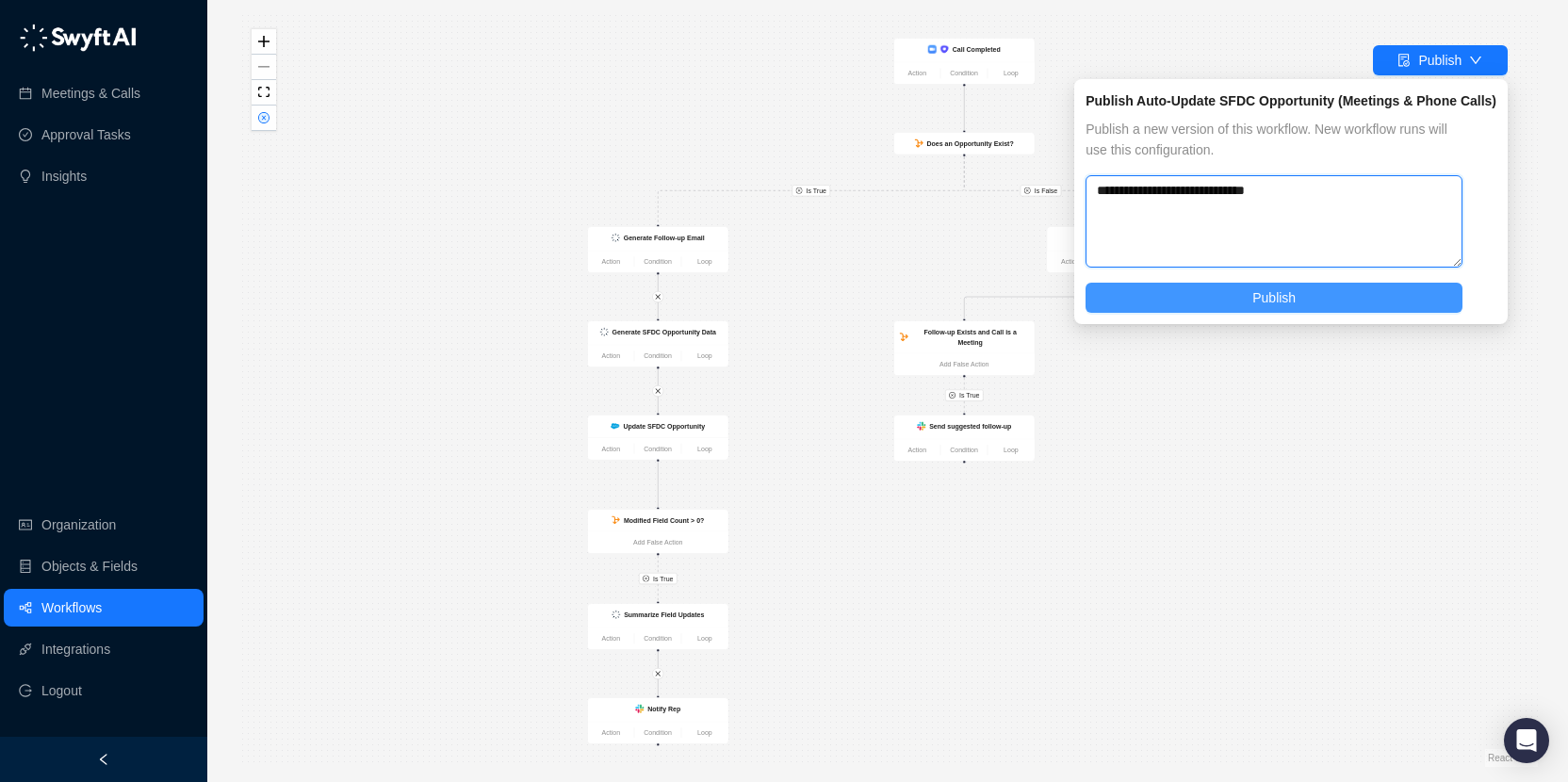
type textarea "**********"
click at [1325, 306] on button "Publish" at bounding box center [1274, 297] width 377 height 30
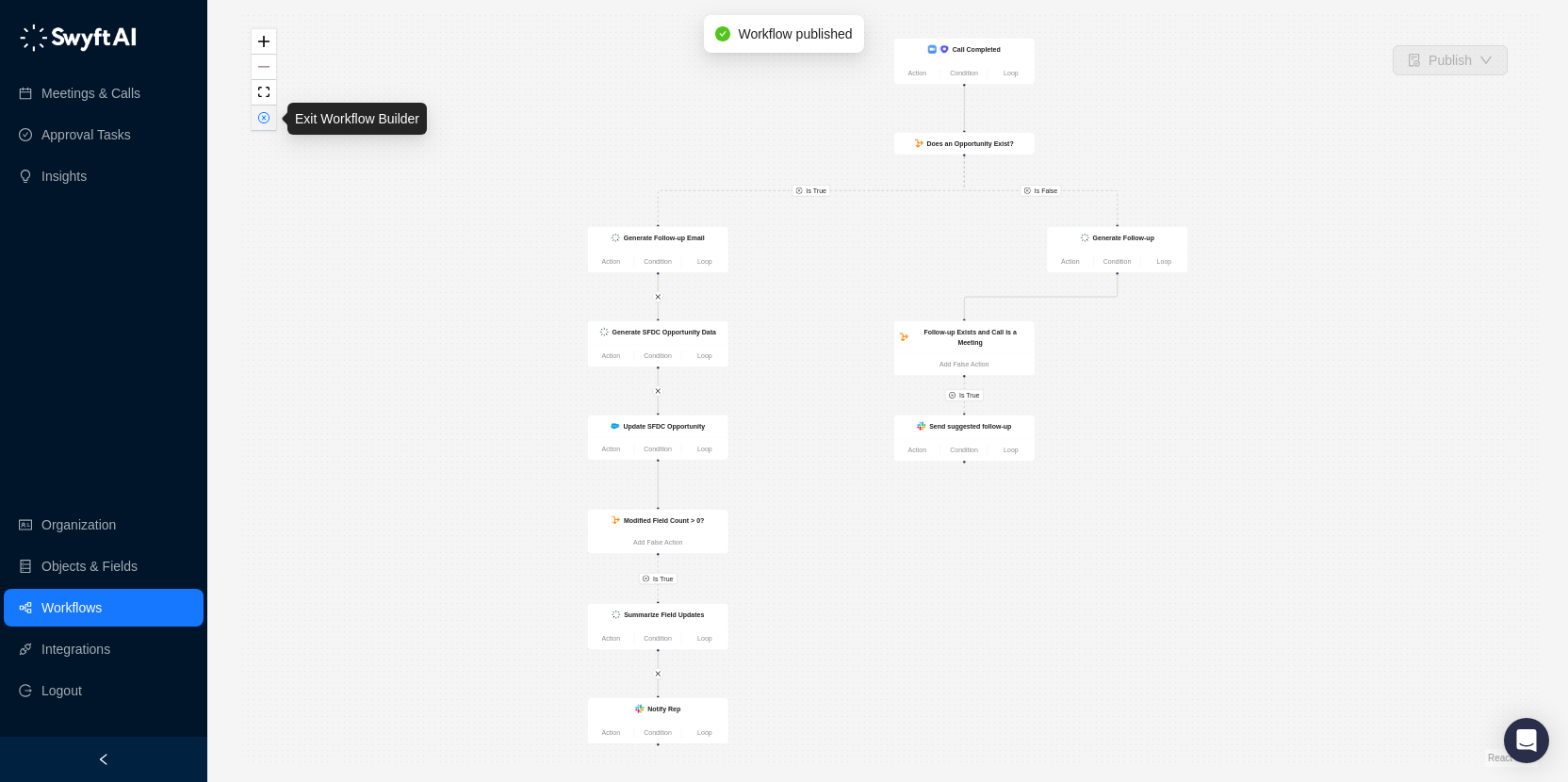
click at [264, 124] on button "button" at bounding box center [263, 118] width 24 height 25
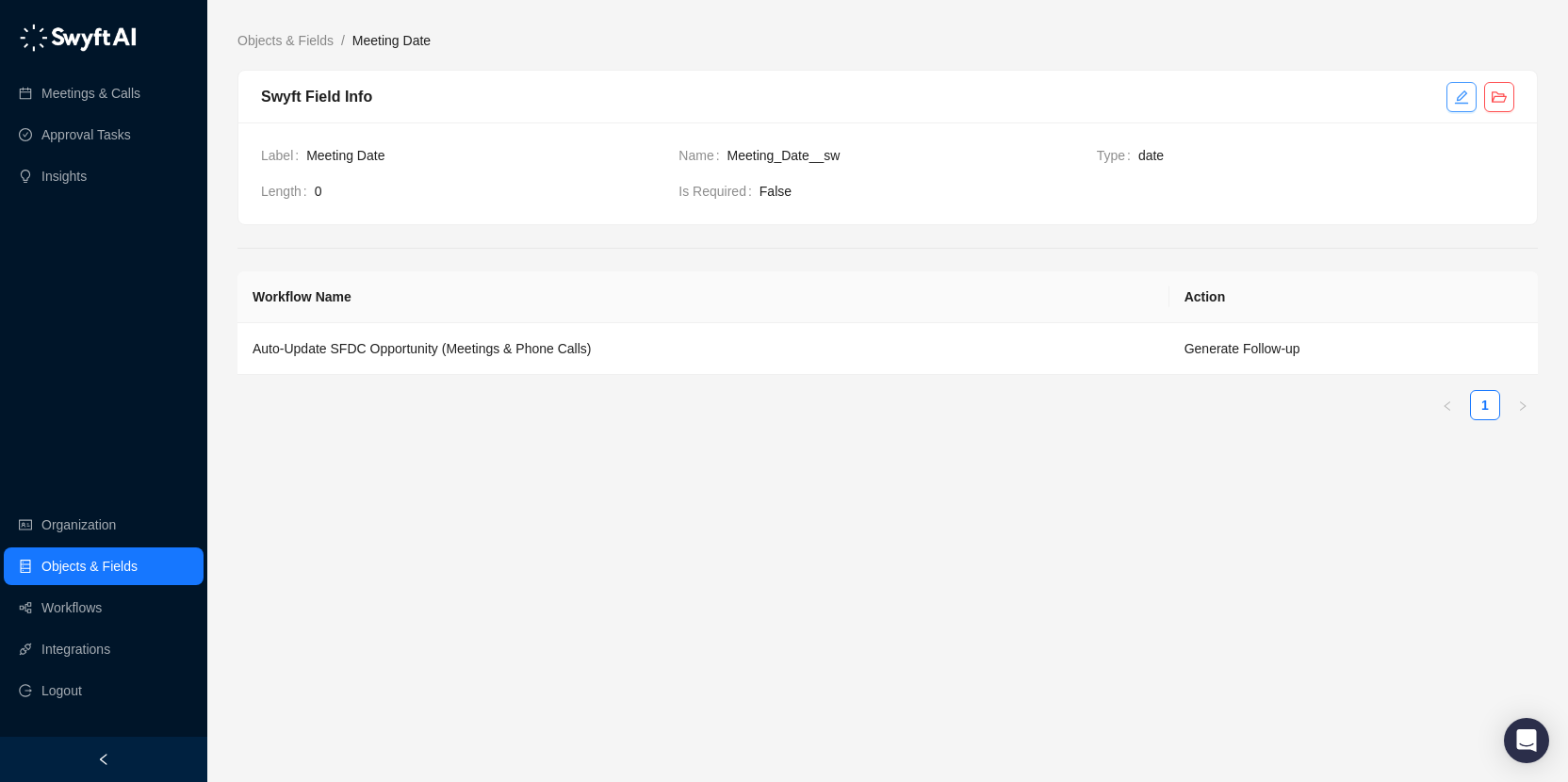
click at [1454, 98] on icon "edit" at bounding box center [1461, 97] width 15 height 15
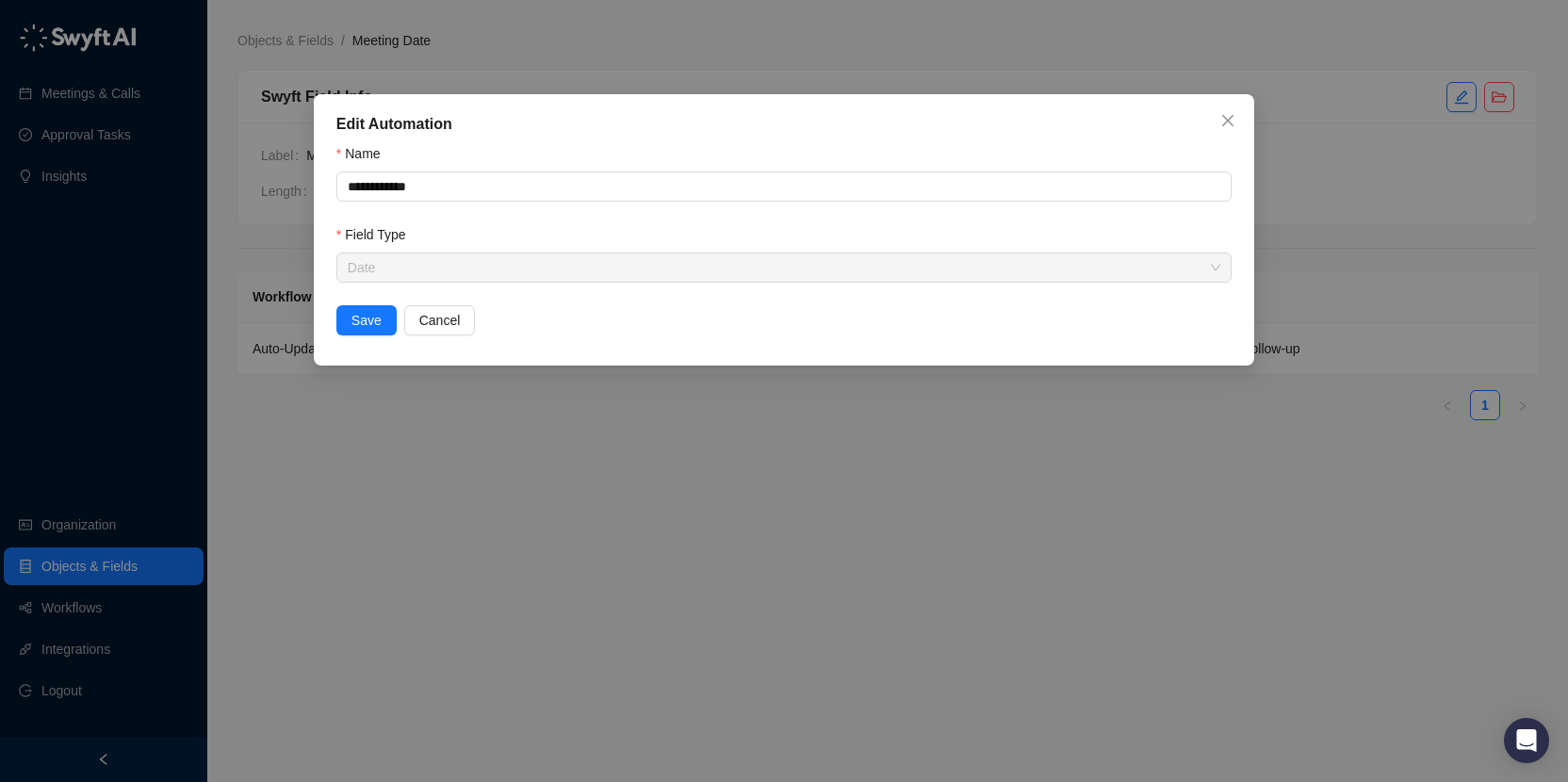
click at [465, 268] on span "Date" at bounding box center [784, 267] width 872 height 28
click at [363, 332] on button "Save" at bounding box center [366, 320] width 60 height 30
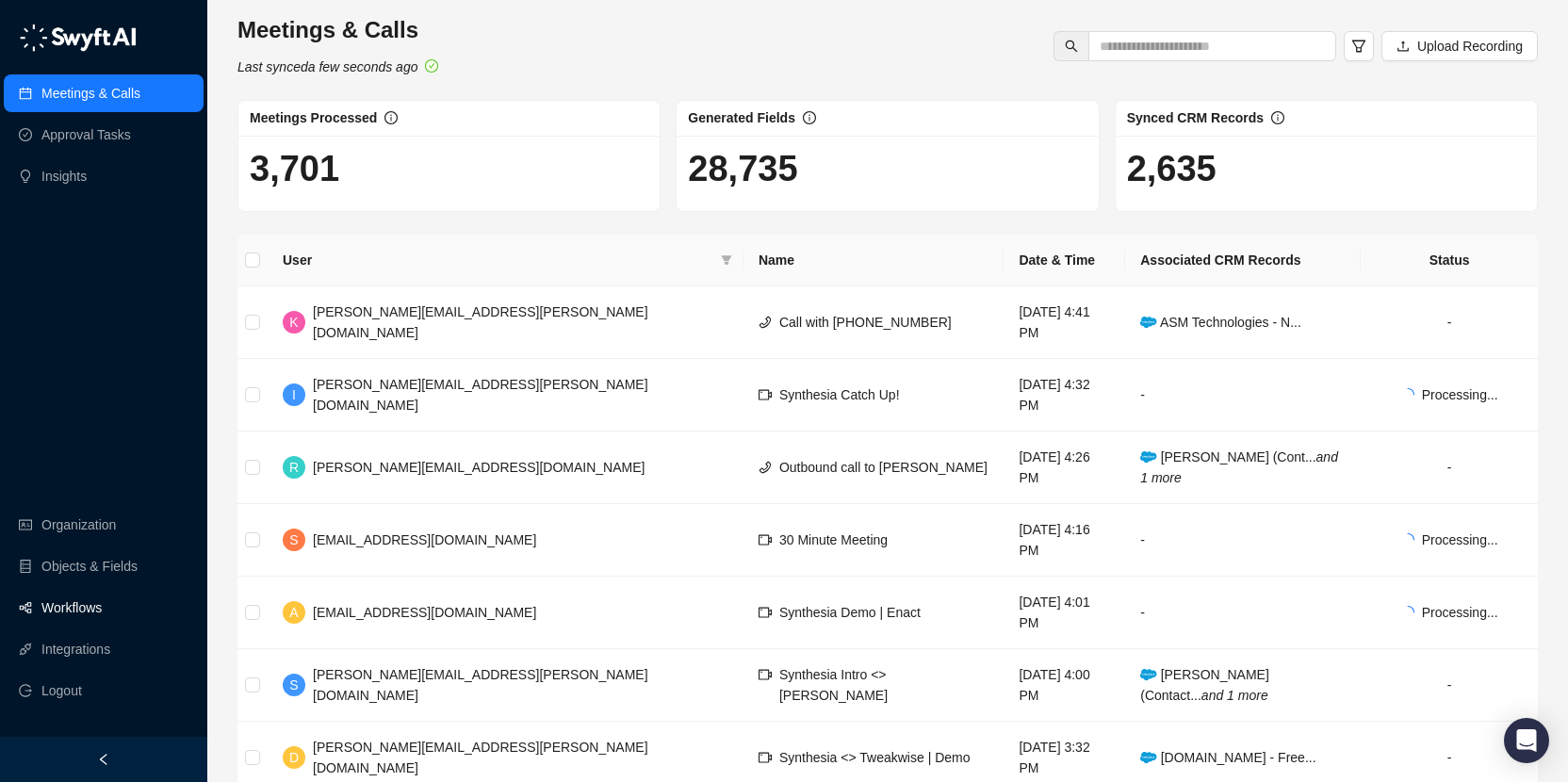
click at [85, 620] on link "Workflows" at bounding box center [72, 607] width 60 height 38
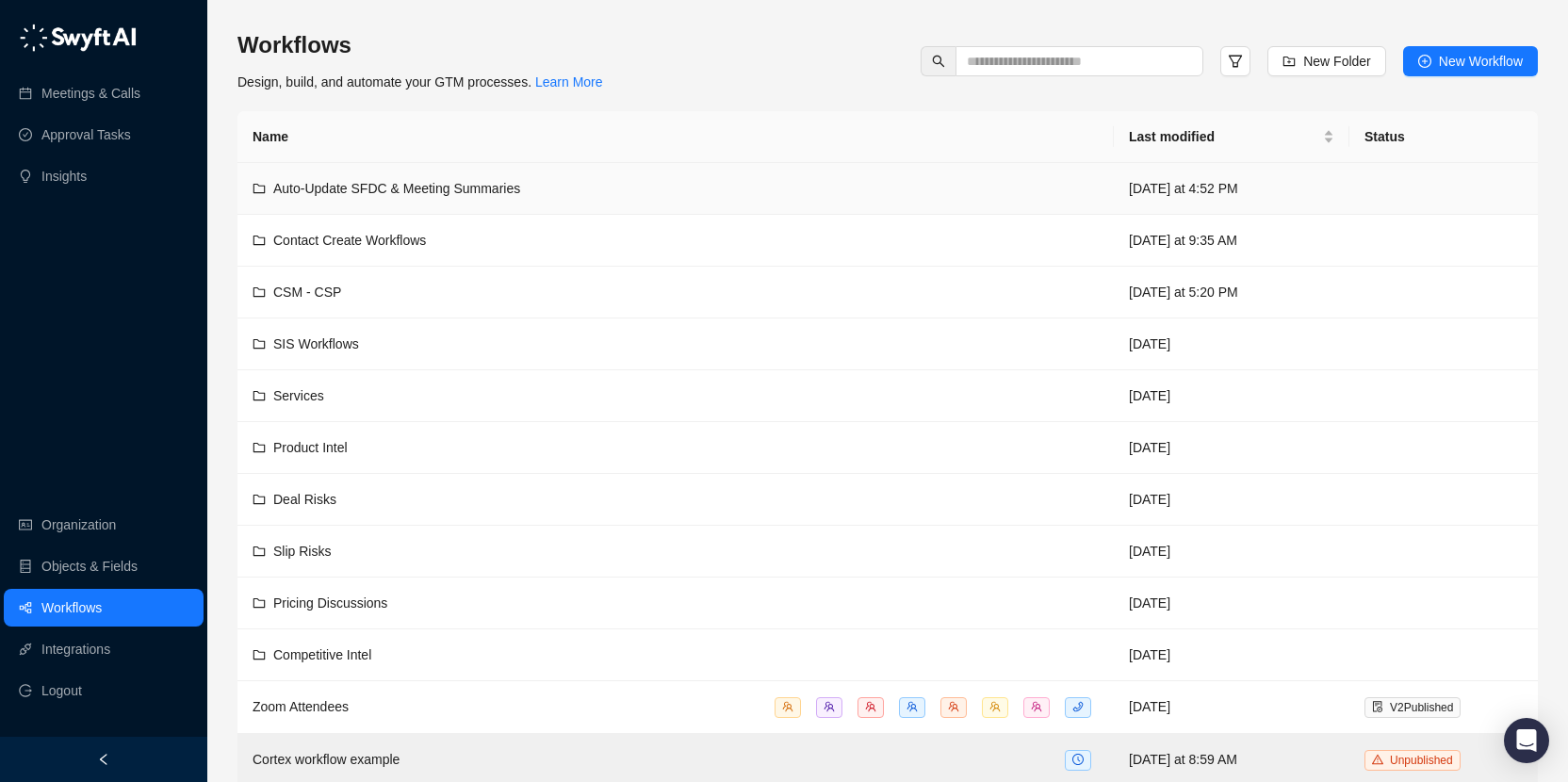
click at [493, 189] on span "Auto-Update SFDC & Meeting Summaries" at bounding box center [396, 188] width 247 height 15
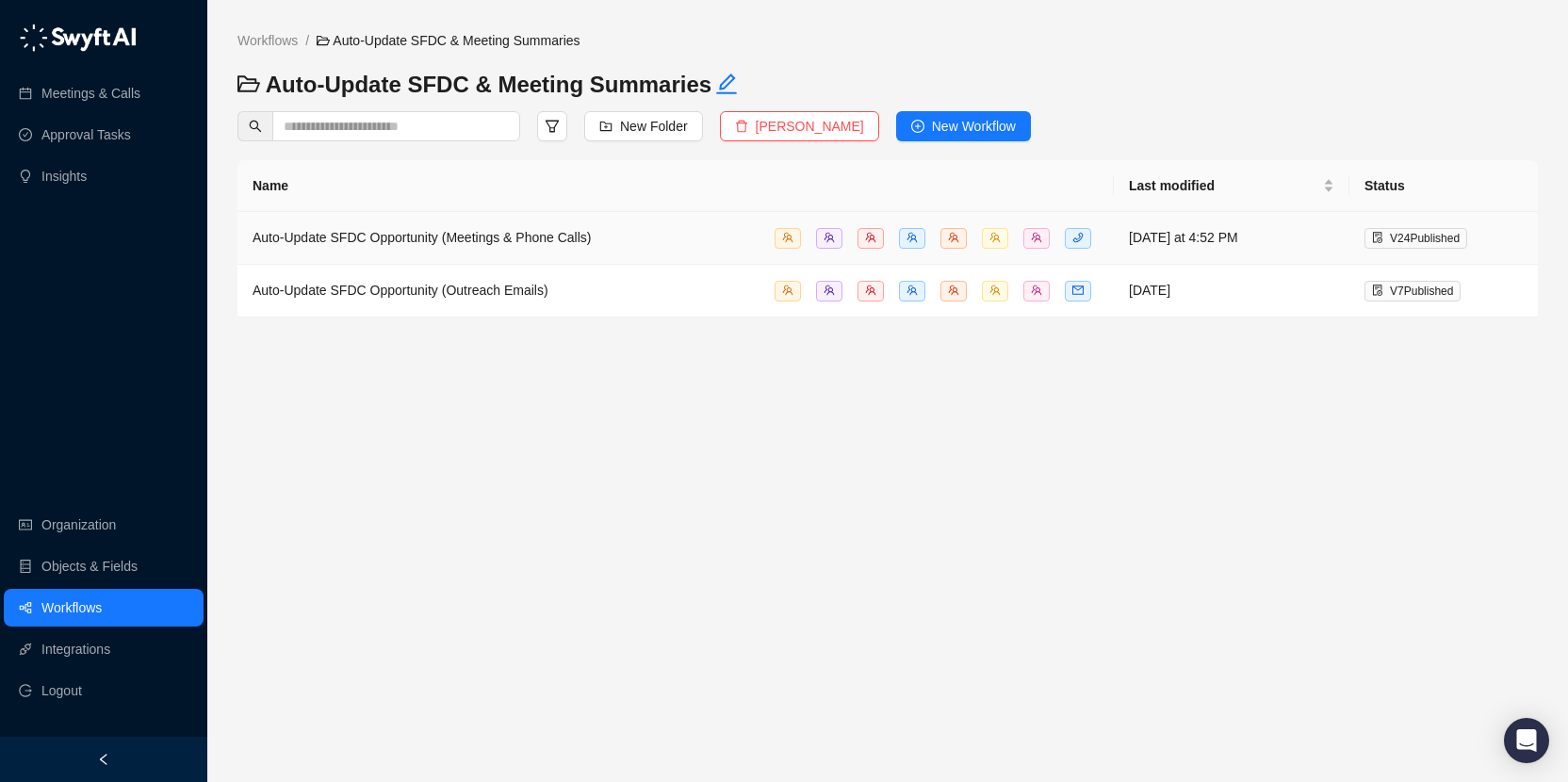
click at [575, 213] on td "Auto-Update SFDC Opportunity (Meetings & Phone Calls)" at bounding box center [675, 239] width 876 height 53
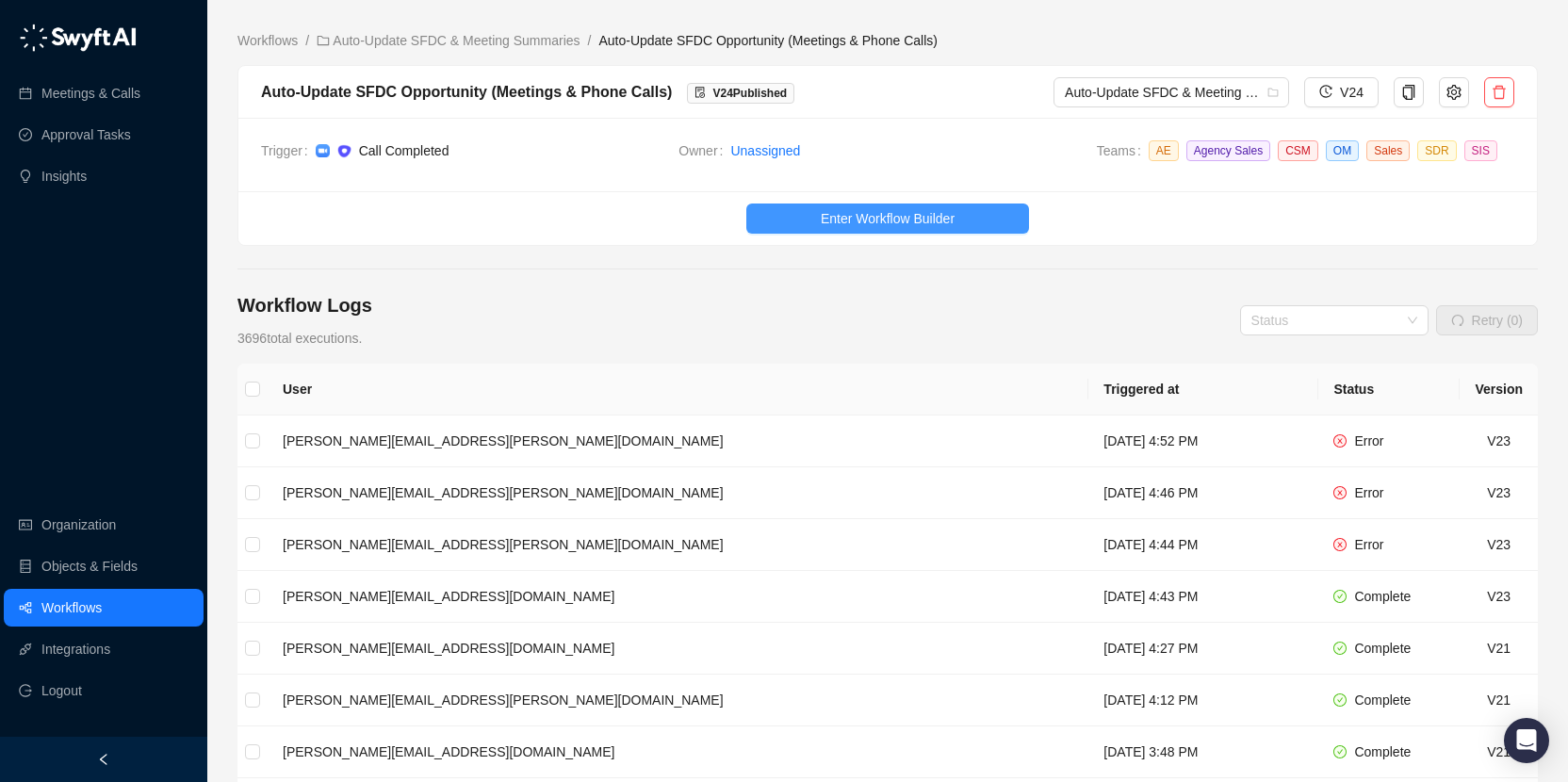
click at [906, 216] on span "Enter Workflow Builder" at bounding box center [887, 218] width 134 height 20
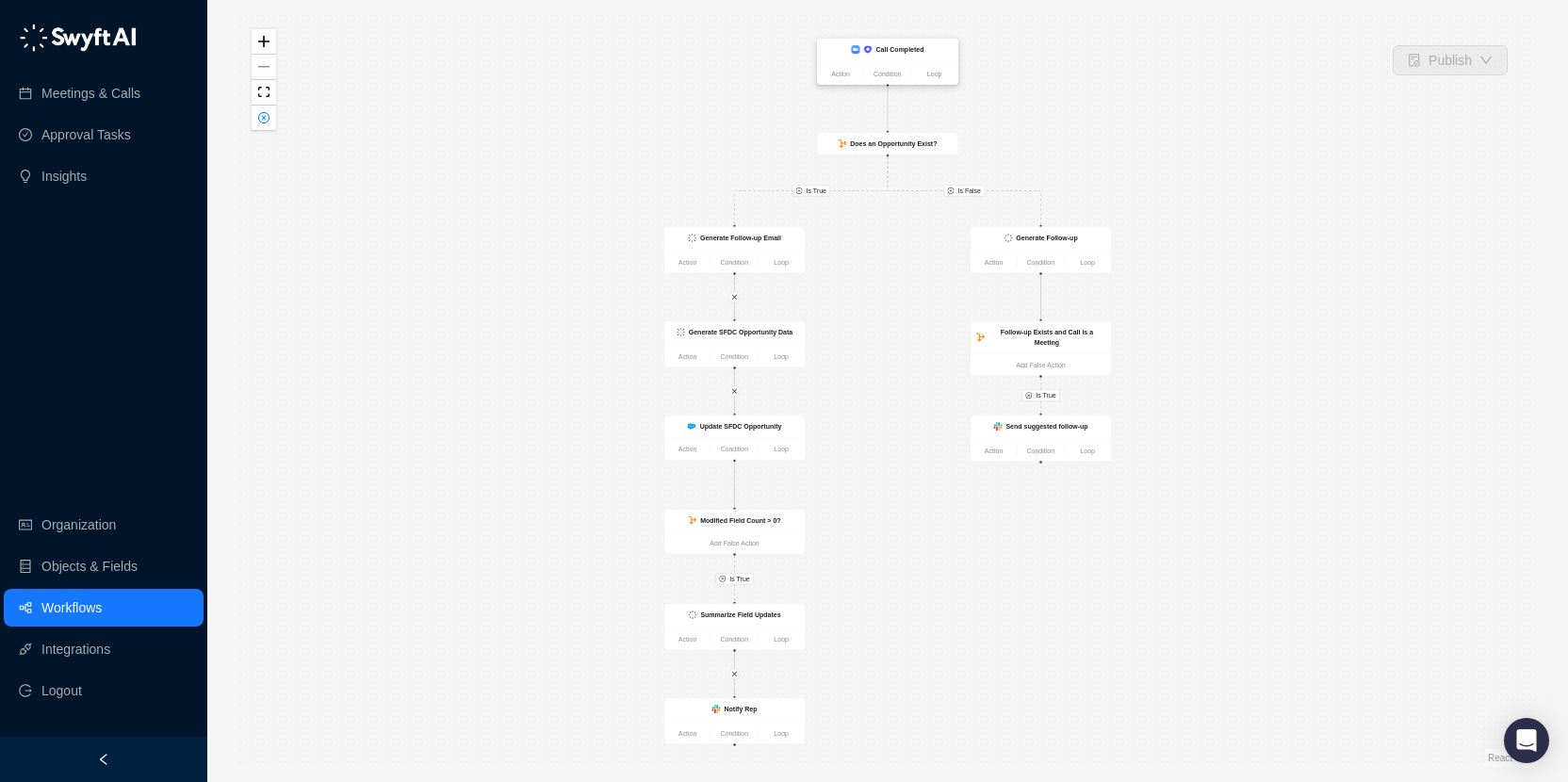
click at [907, 48] on strong "Call Completed" at bounding box center [899, 50] width 48 height 8
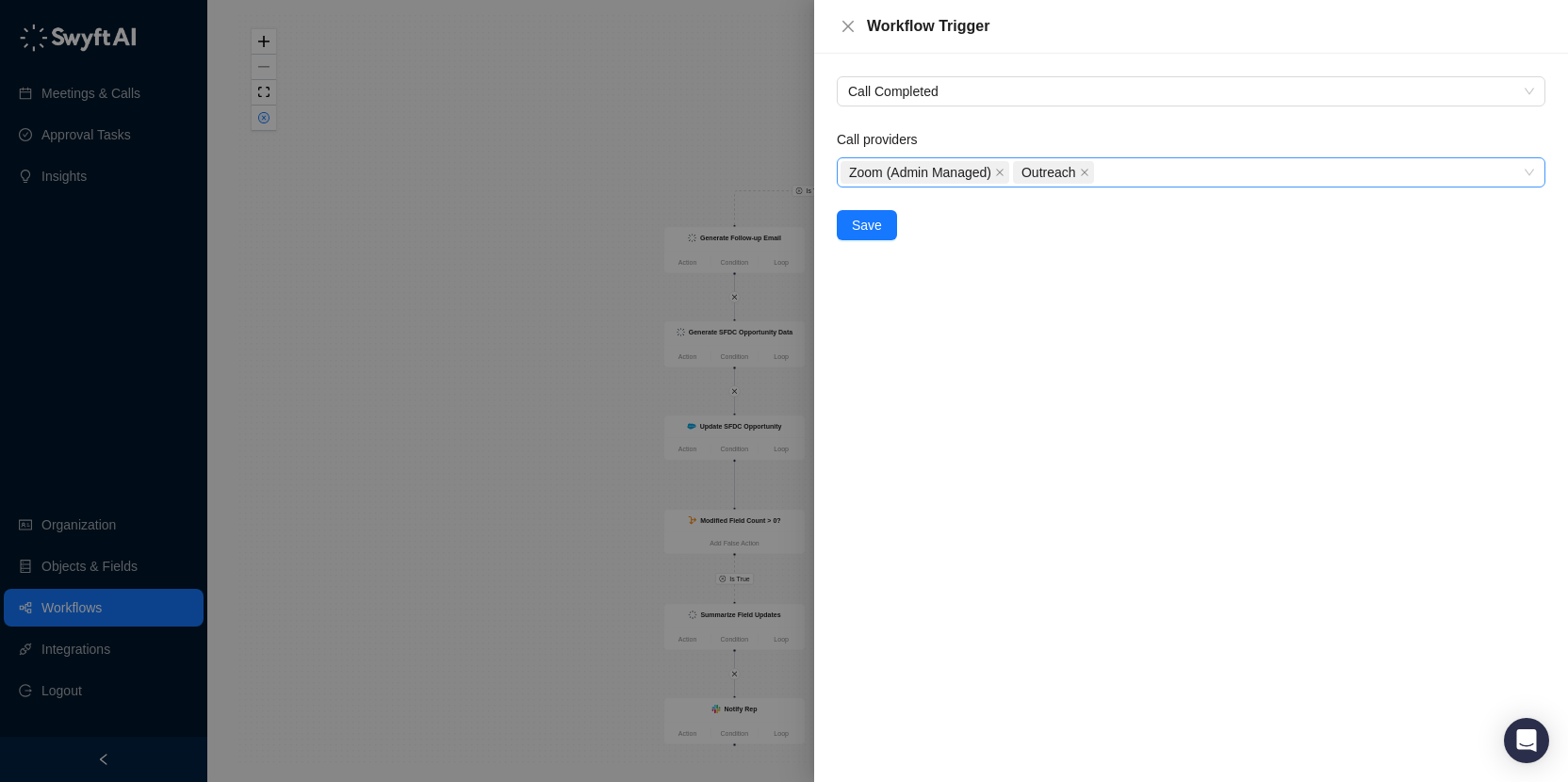
click at [1124, 169] on div "Zoom (Admin Managed) Outreach" at bounding box center [1180, 172] width 681 height 26
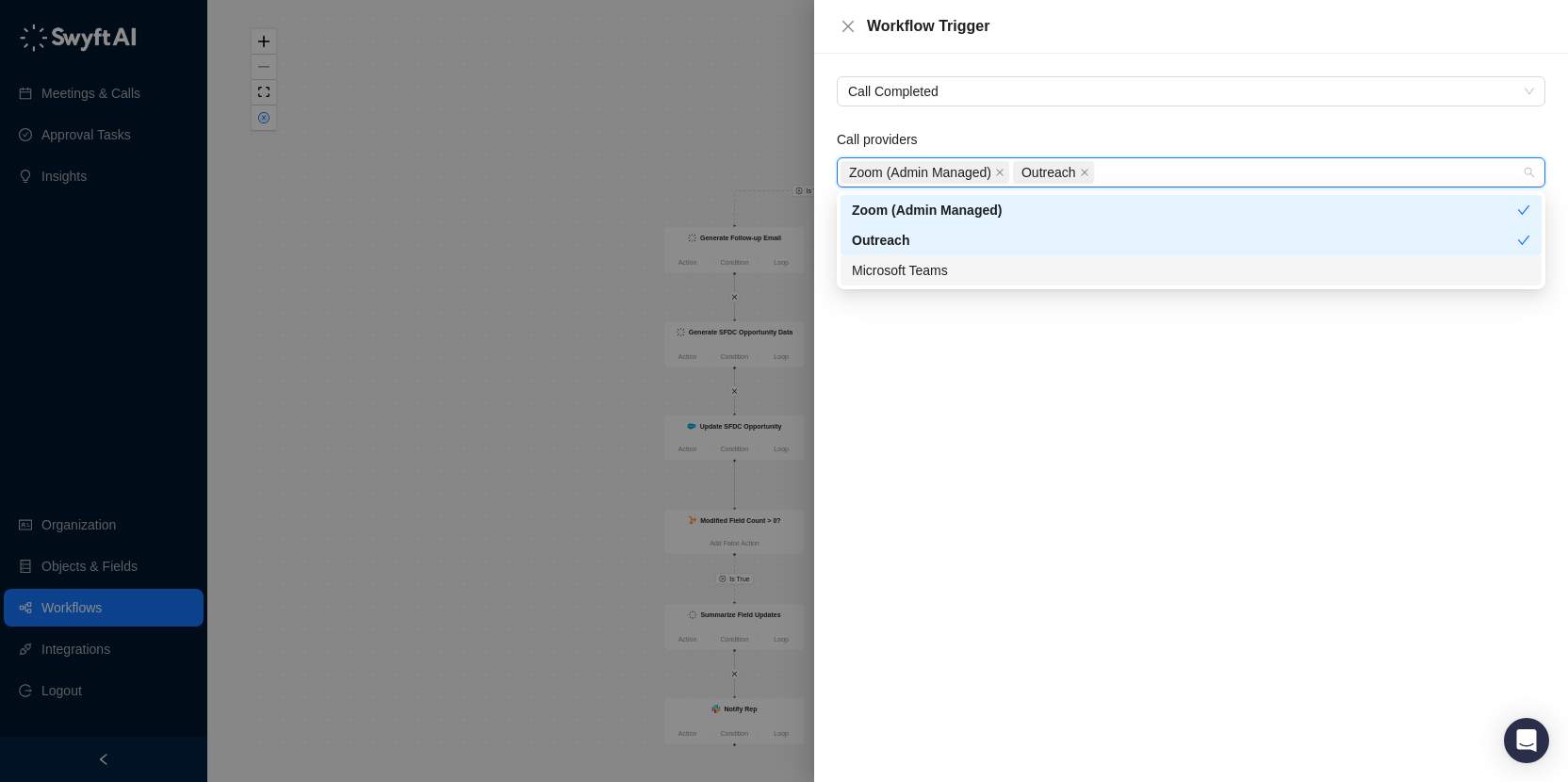
click at [955, 275] on div "Microsoft Teams" at bounding box center [1191, 270] width 678 height 20
click at [925, 353] on div "Call Completed Call providers Zoom (Admin Managed), Outreach, Microsoft Teams Z…" at bounding box center [1190, 417] width 753 height 728
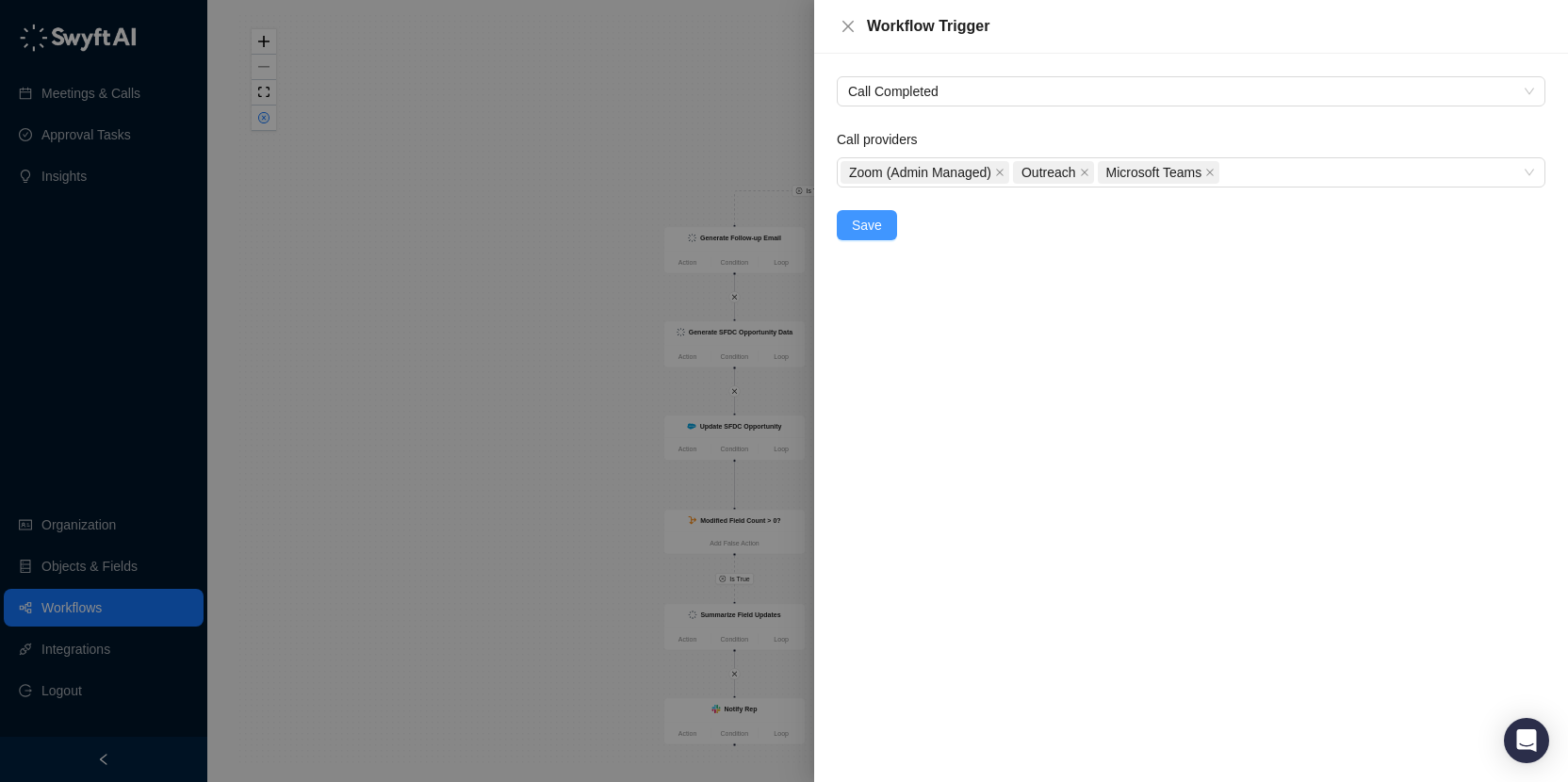
click at [871, 230] on span "Save" at bounding box center [866, 224] width 30 height 20
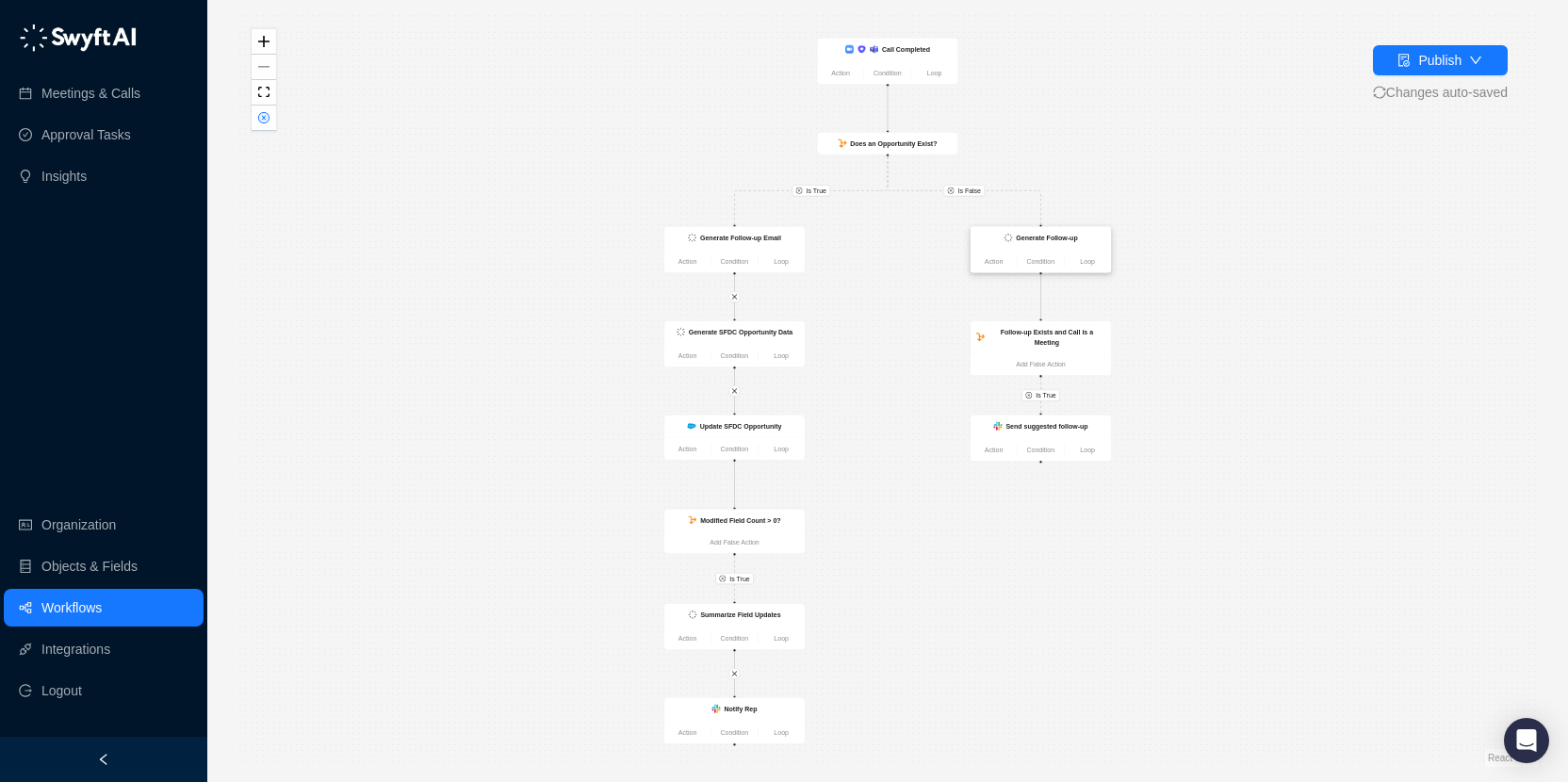
click at [1070, 233] on div "Generate Follow-up" at bounding box center [1046, 238] width 61 height 11
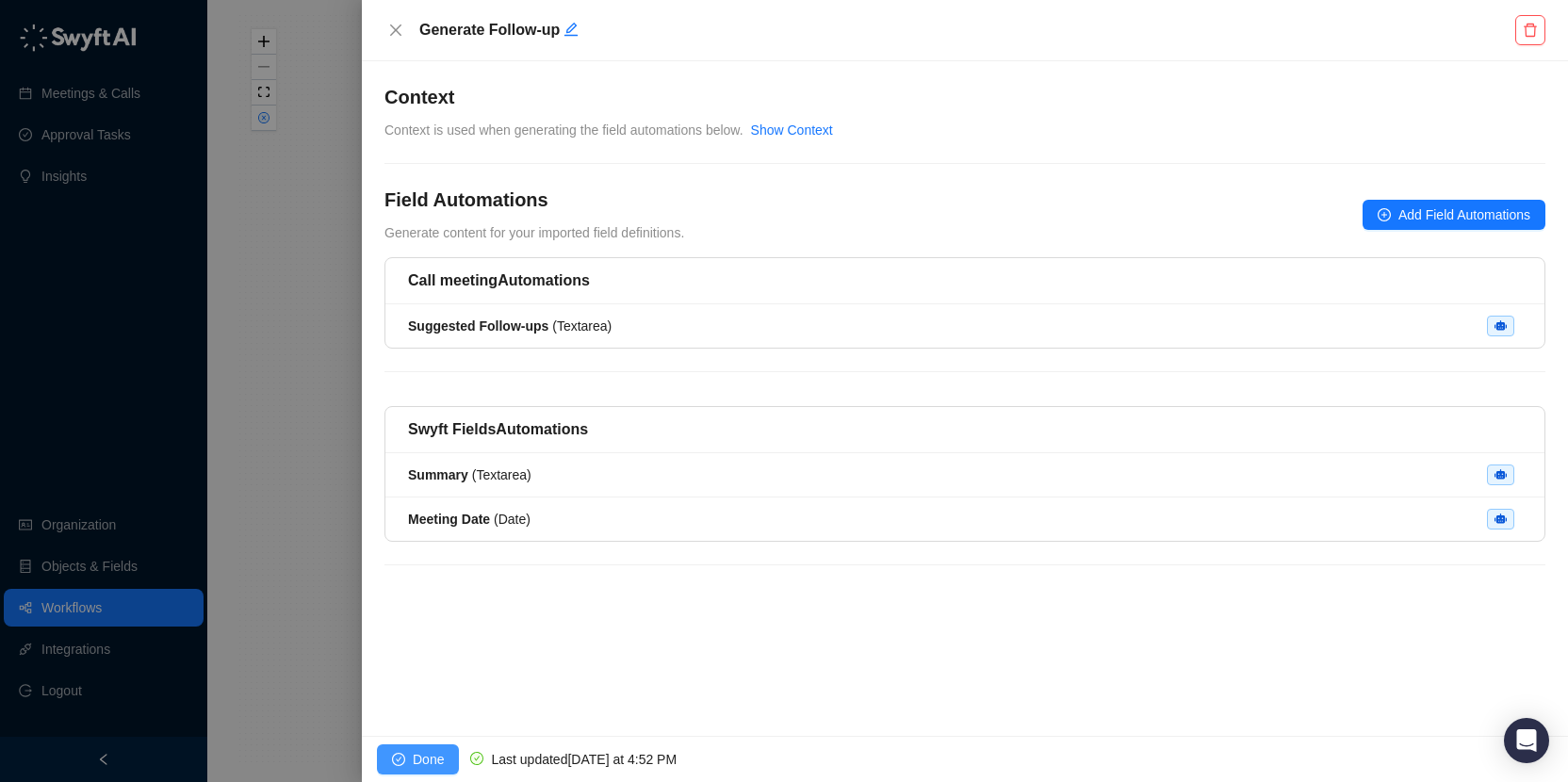
click at [430, 753] on span "Done" at bounding box center [428, 760] width 31 height 20
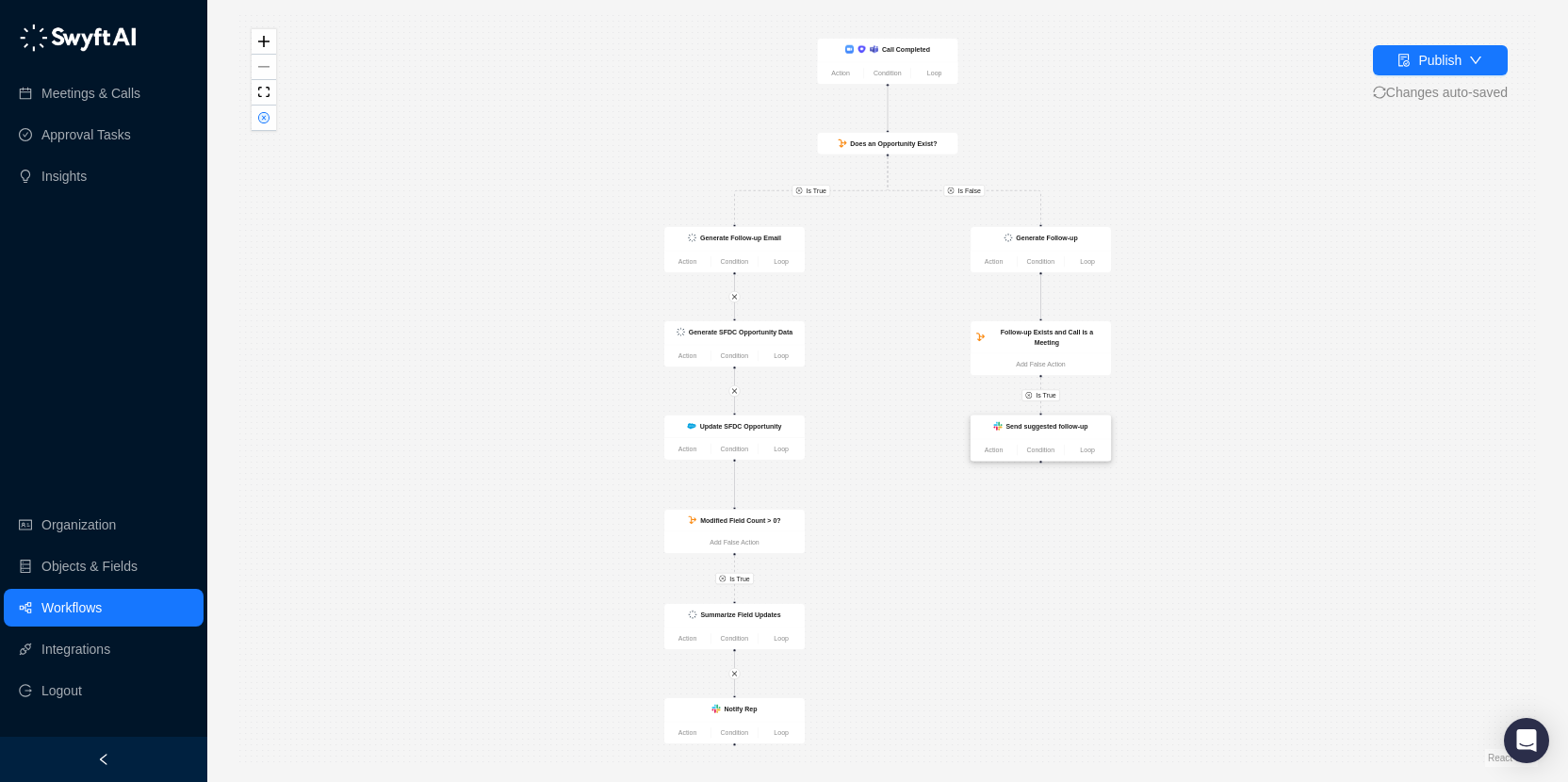
click at [1051, 427] on strong "Send suggested follow-up" at bounding box center [1047, 426] width 82 height 8
click at [1051, 427] on strong "Send suggested follow-up" at bounding box center [1047, 425] width 82 height 8
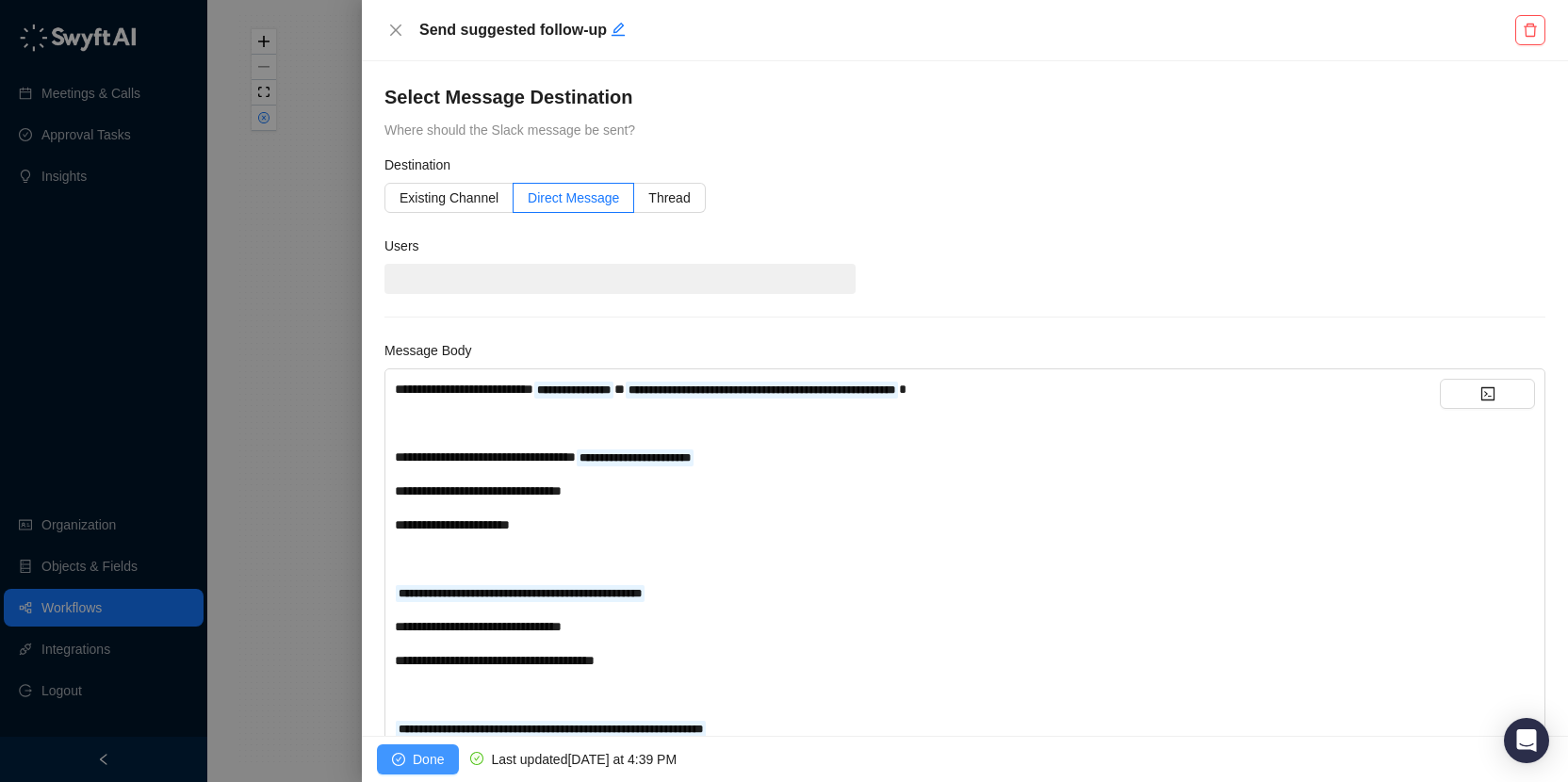
click at [434, 761] on span "Done" at bounding box center [428, 760] width 31 height 20
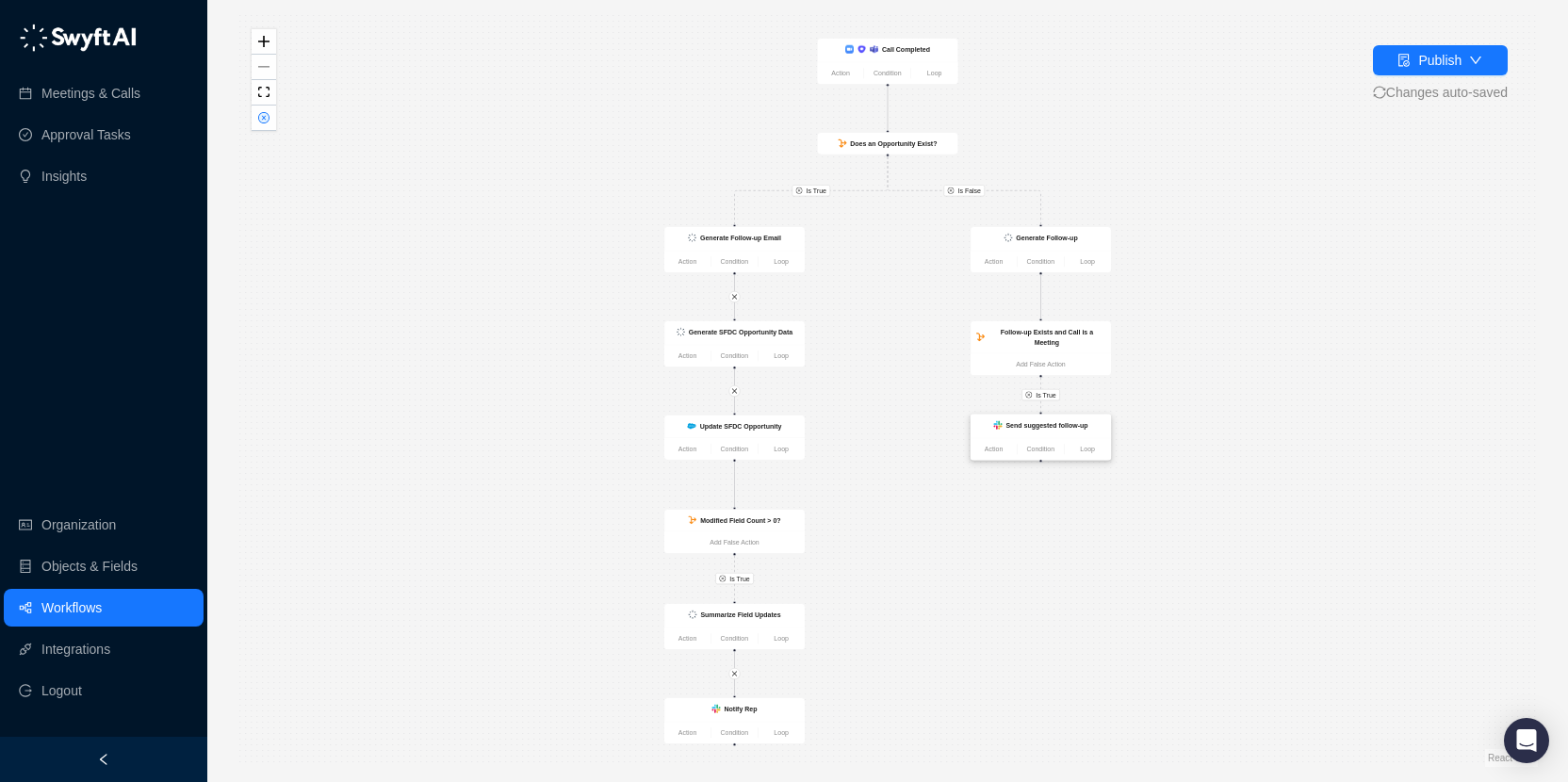
click at [1056, 414] on div "Send suggested follow-up" at bounding box center [1041, 426] width 140 height 23
click at [1021, 435] on div "Send suggested follow-up" at bounding box center [1041, 425] width 140 height 23
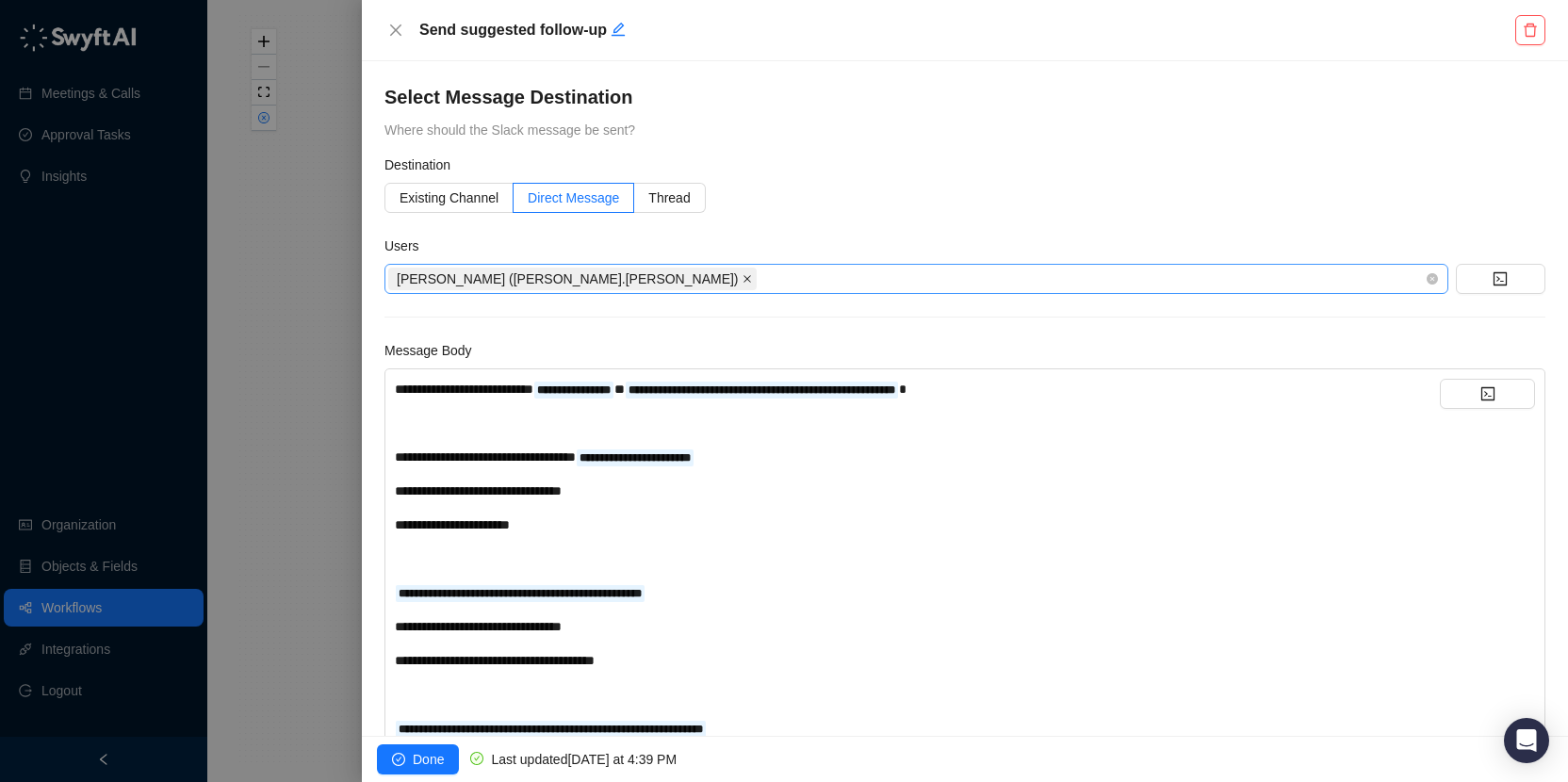
click at [551, 280] on span "Tom Barber (tom.barber)" at bounding box center [572, 279] width 368 height 22
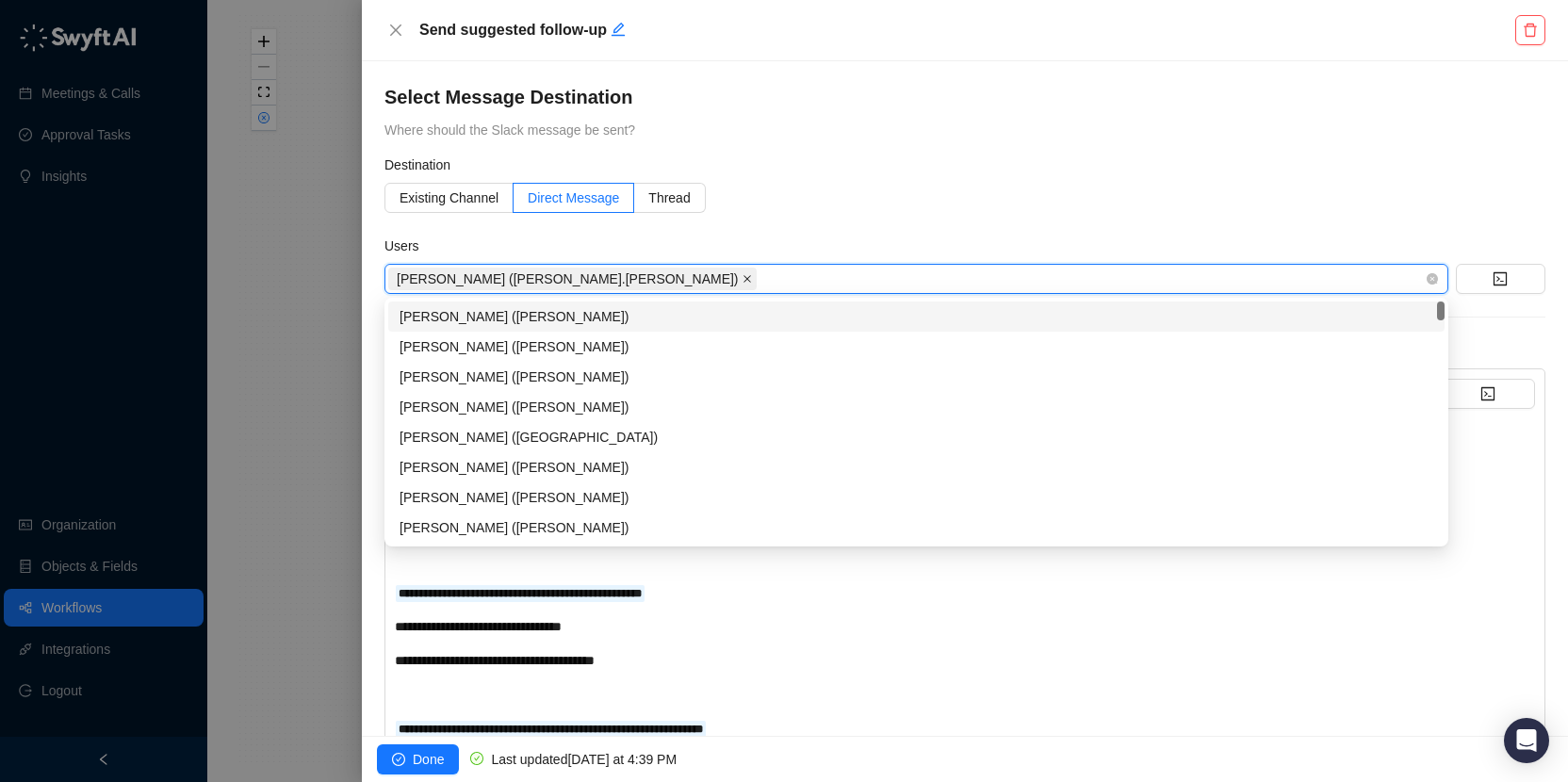
click at [743, 277] on icon "close" at bounding box center [747, 279] width 10 height 10
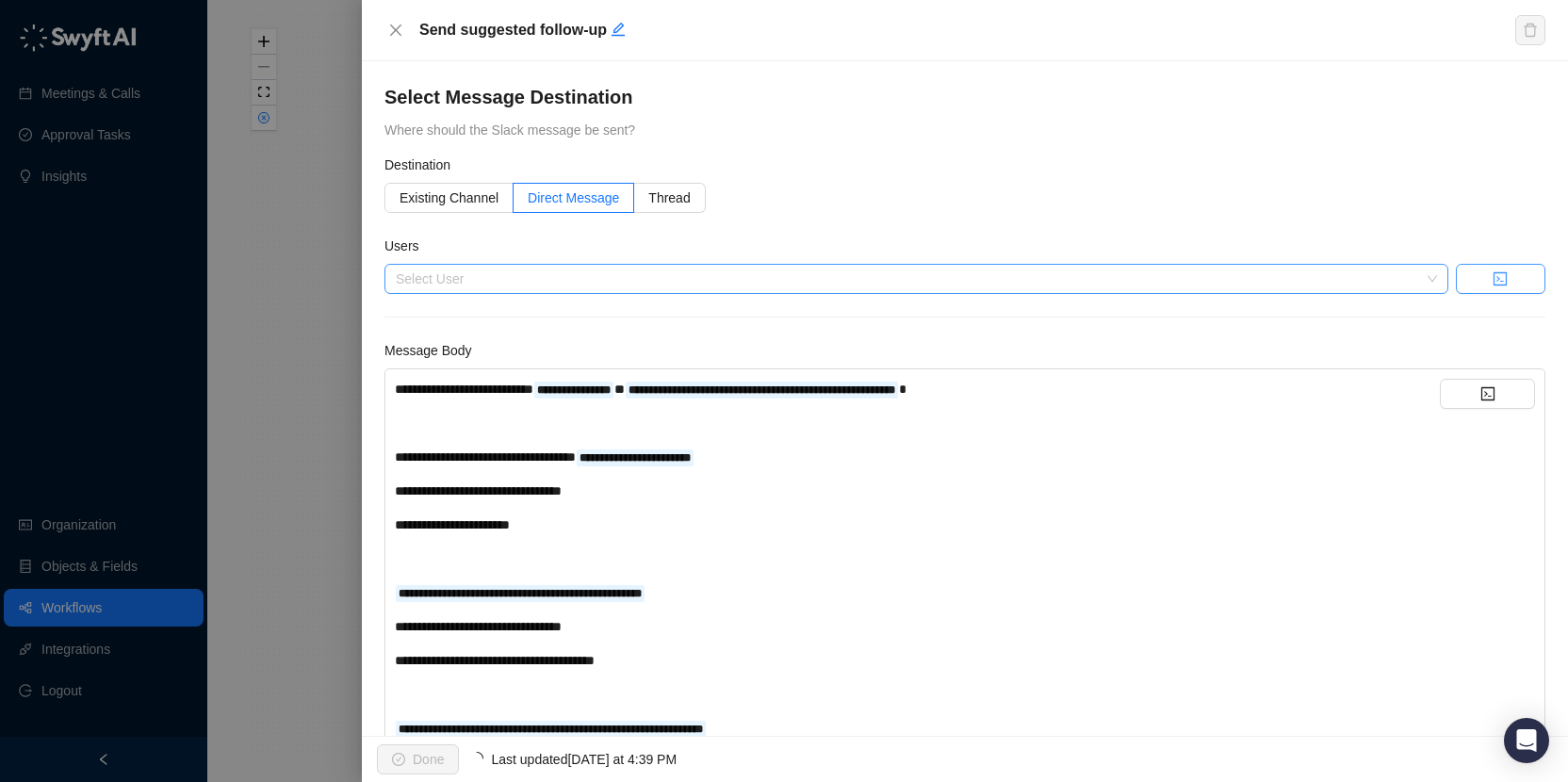
click at [1473, 287] on button "button" at bounding box center [1501, 279] width 90 height 30
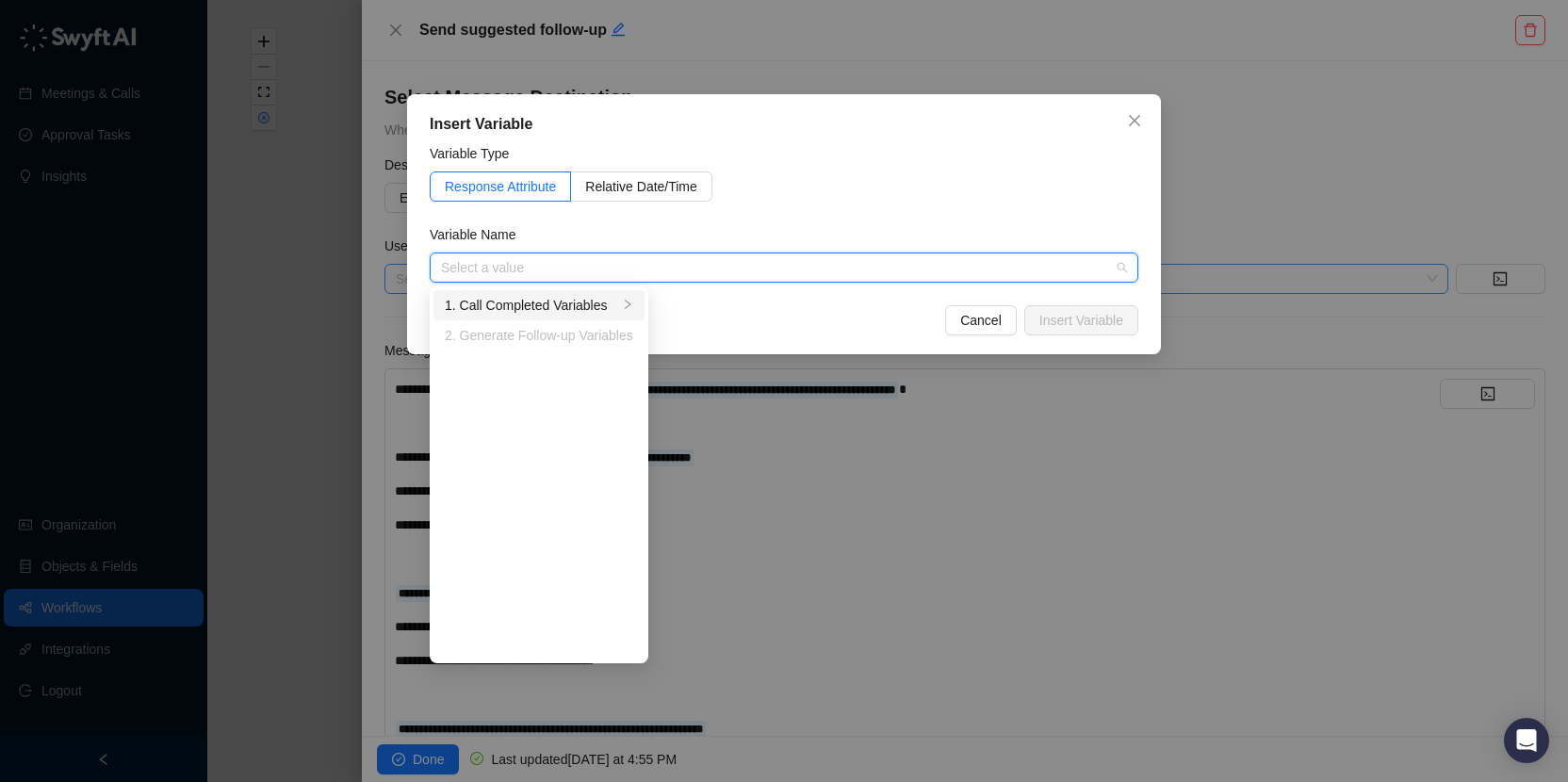
click at [590, 309] on div "1. Call Completed Variables" at bounding box center [531, 305] width 173 height 20
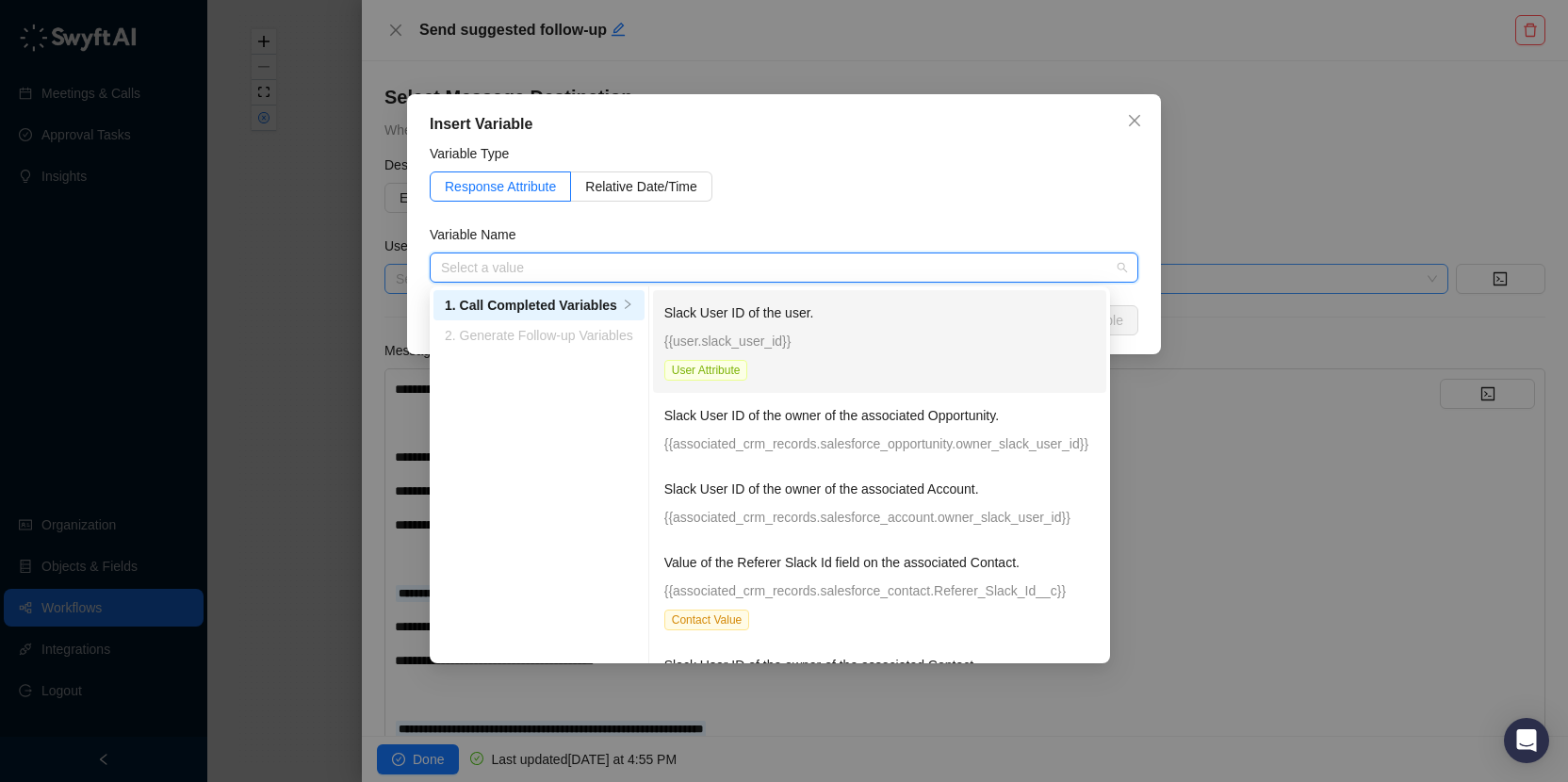
click at [732, 328] on div "Slack User ID of the user. {{user.slack_user_id}} User Attribute" at bounding box center [880, 341] width 431 height 78
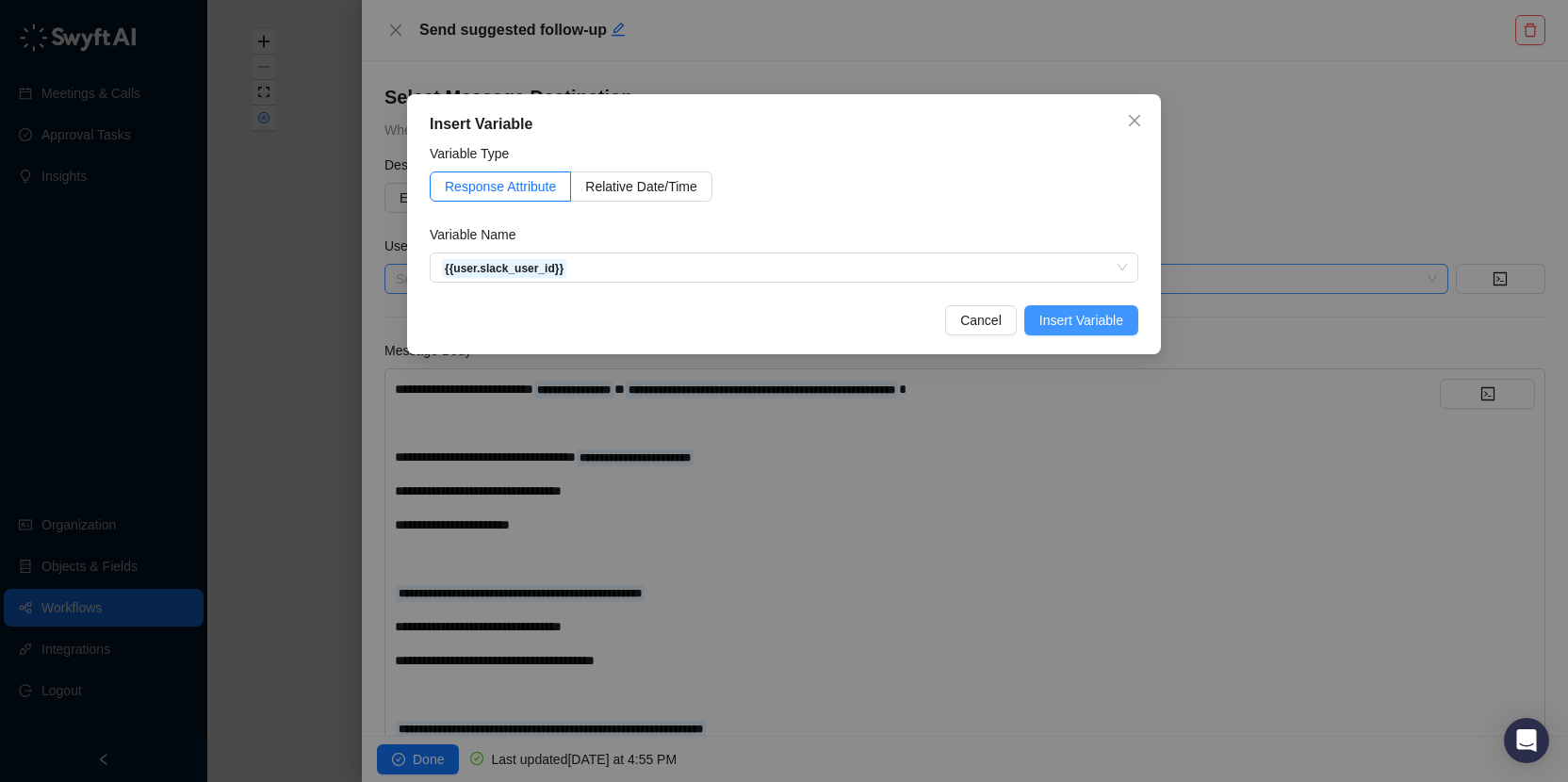
click at [1089, 331] on button "Insert Variable" at bounding box center [1081, 320] width 114 height 30
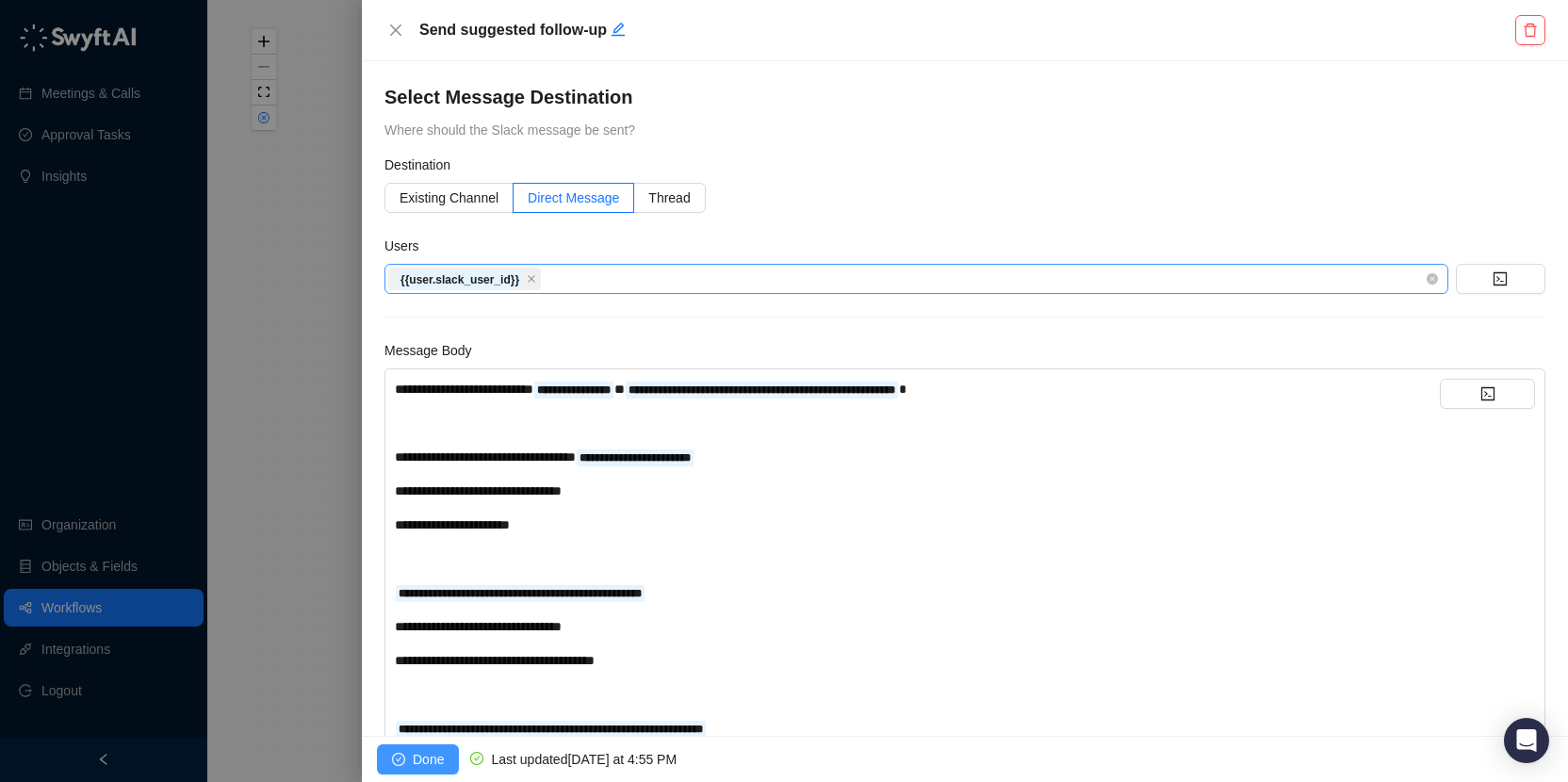
click at [424, 754] on span "Done" at bounding box center [428, 760] width 31 height 20
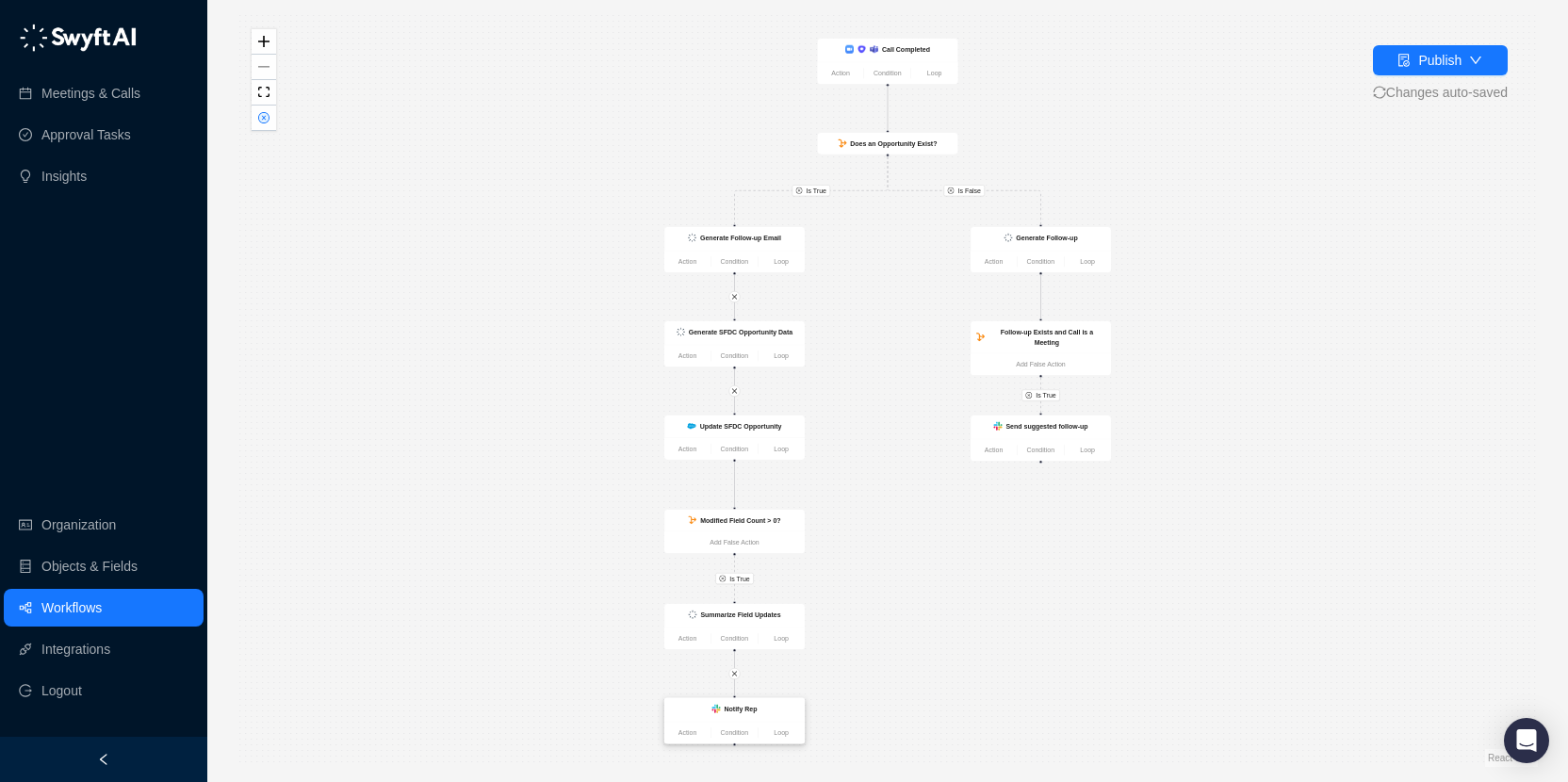
click at [745, 711] on strong "Notify Rep" at bounding box center [741, 709] width 33 height 8
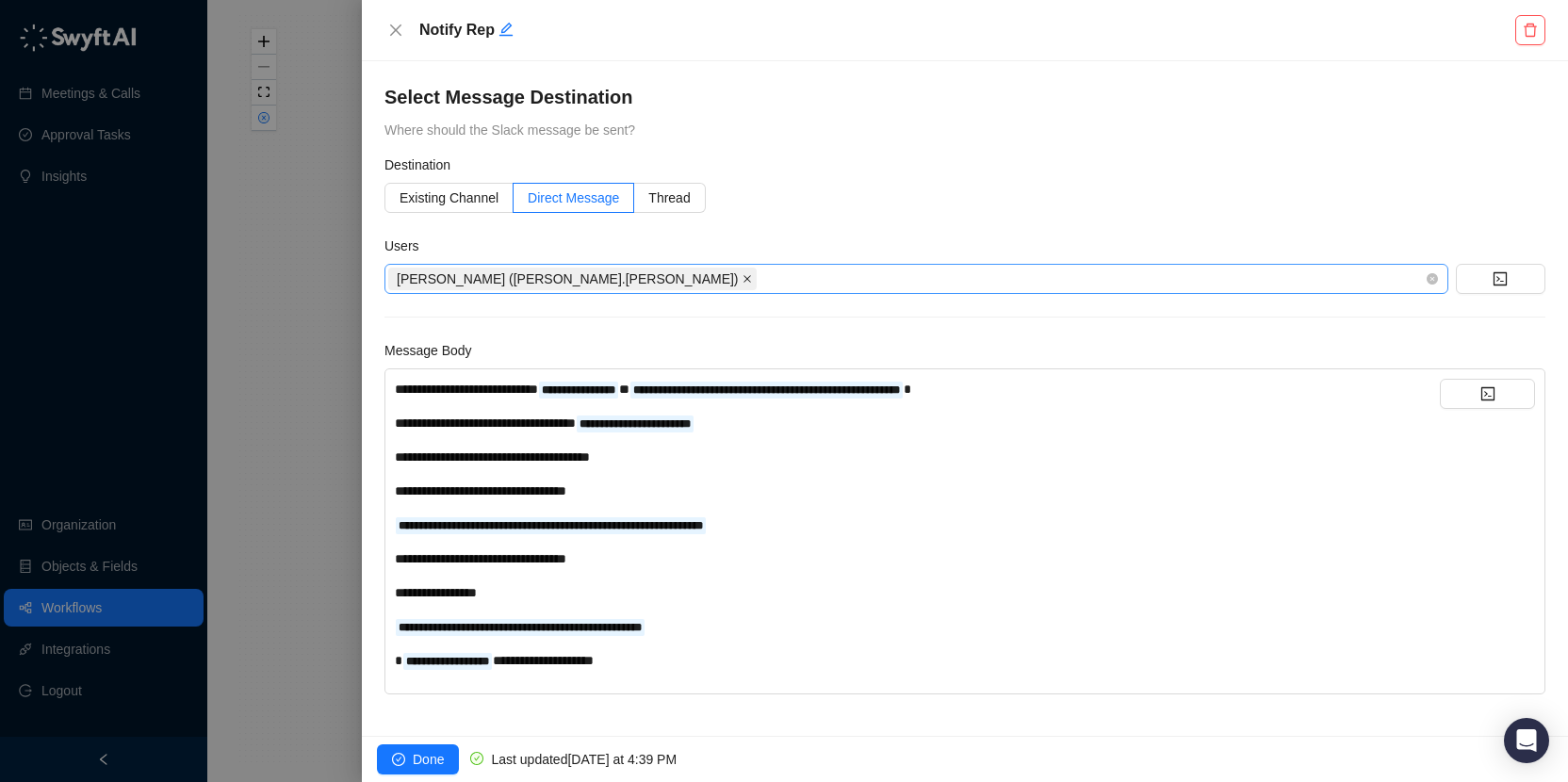
click at [743, 277] on icon "close" at bounding box center [747, 279] width 10 height 10
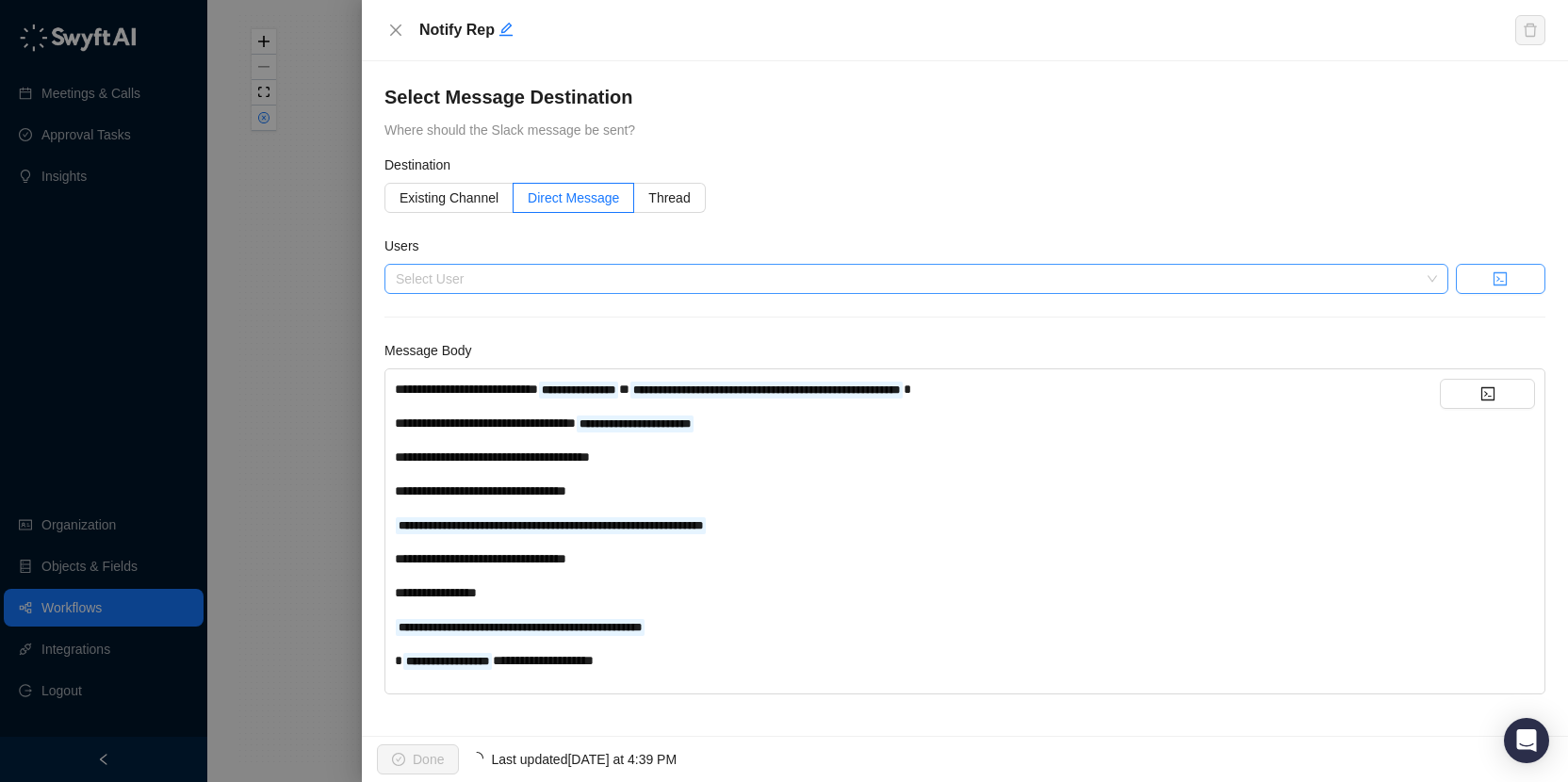
click at [1507, 266] on button "button" at bounding box center [1501, 279] width 90 height 30
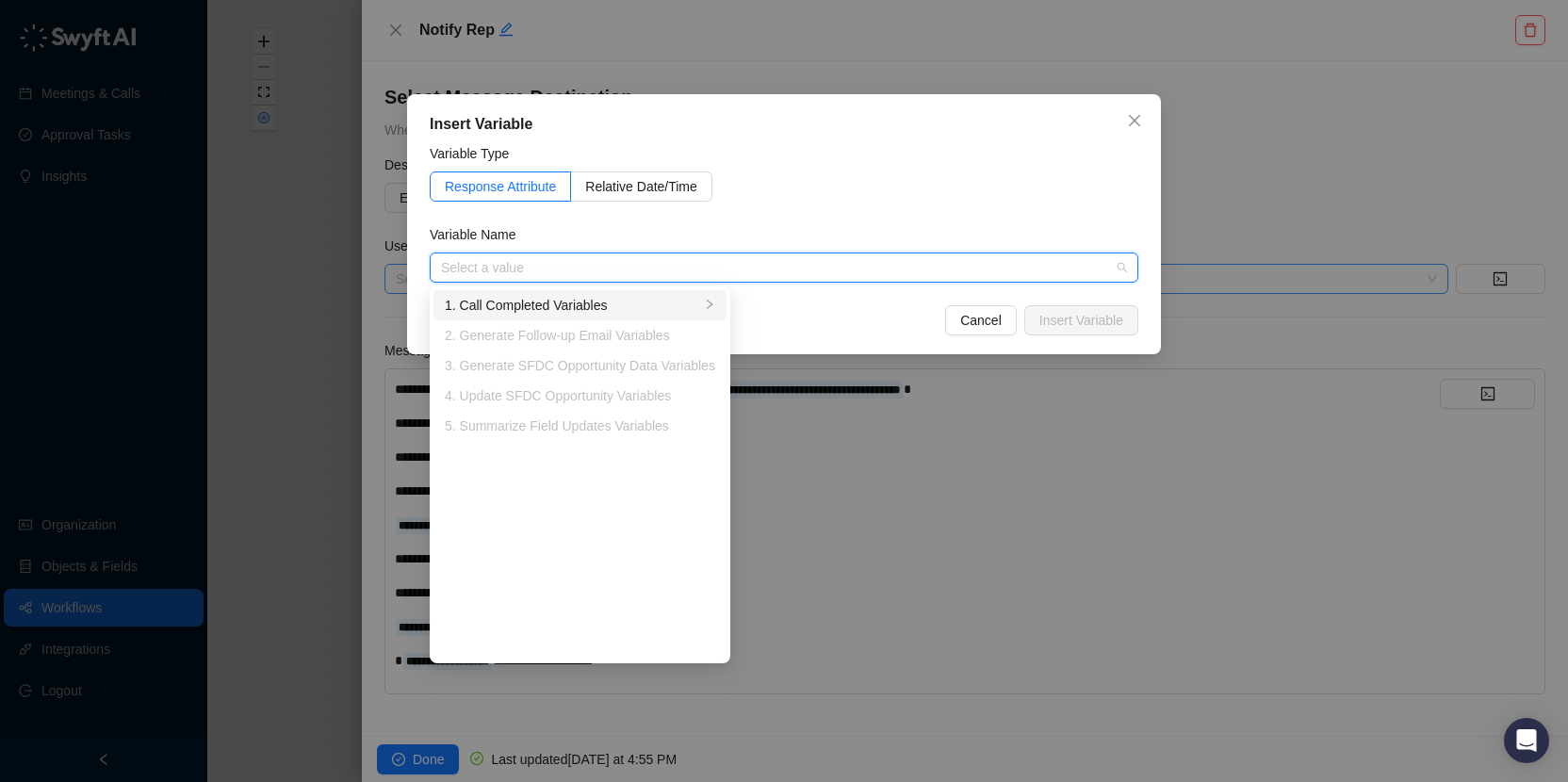
click at [682, 302] on div "1. Call Completed Variables" at bounding box center [572, 305] width 255 height 20
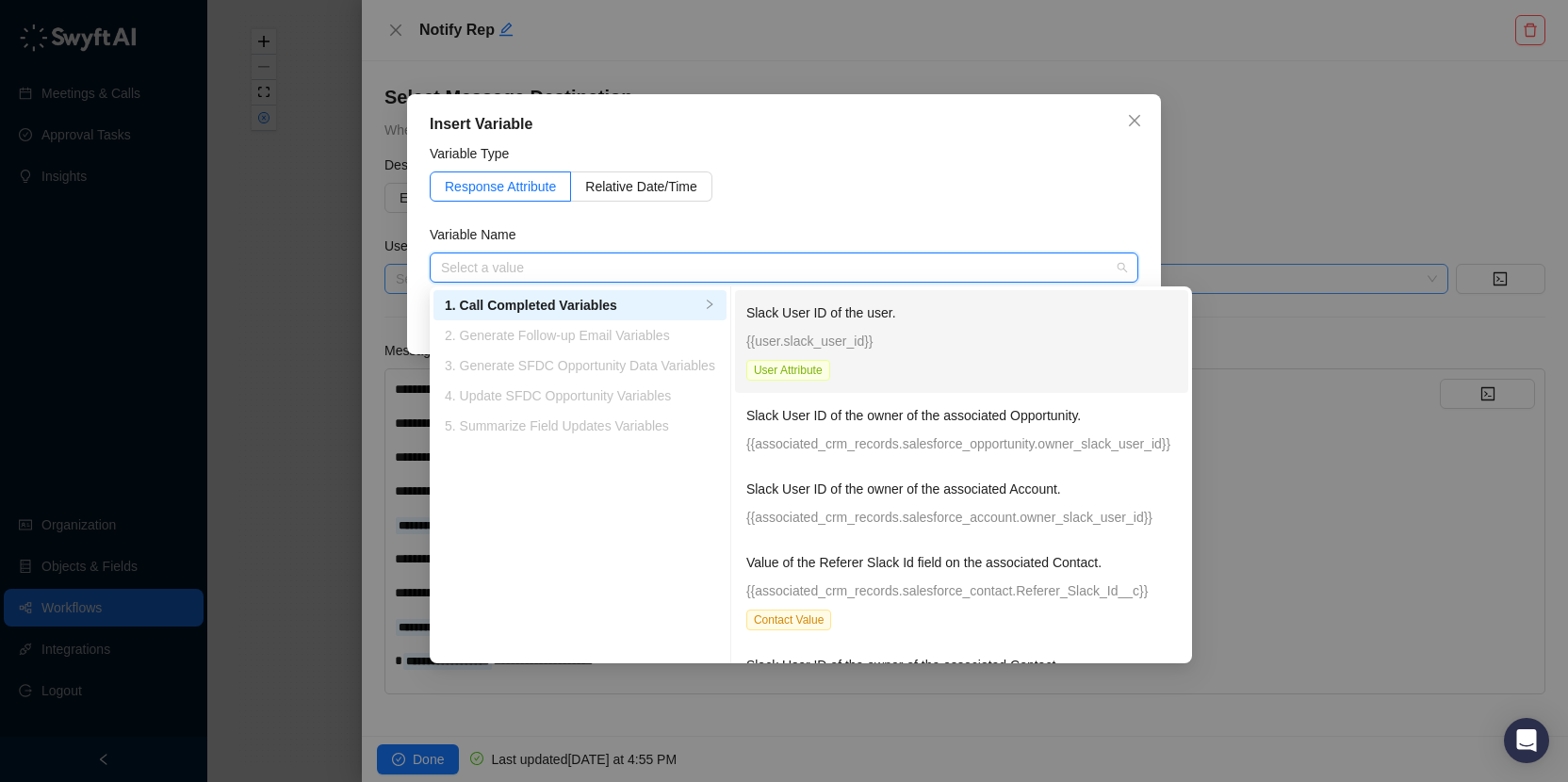
click at [827, 306] on p "Slack User ID of the user." at bounding box center [962, 312] width 431 height 20
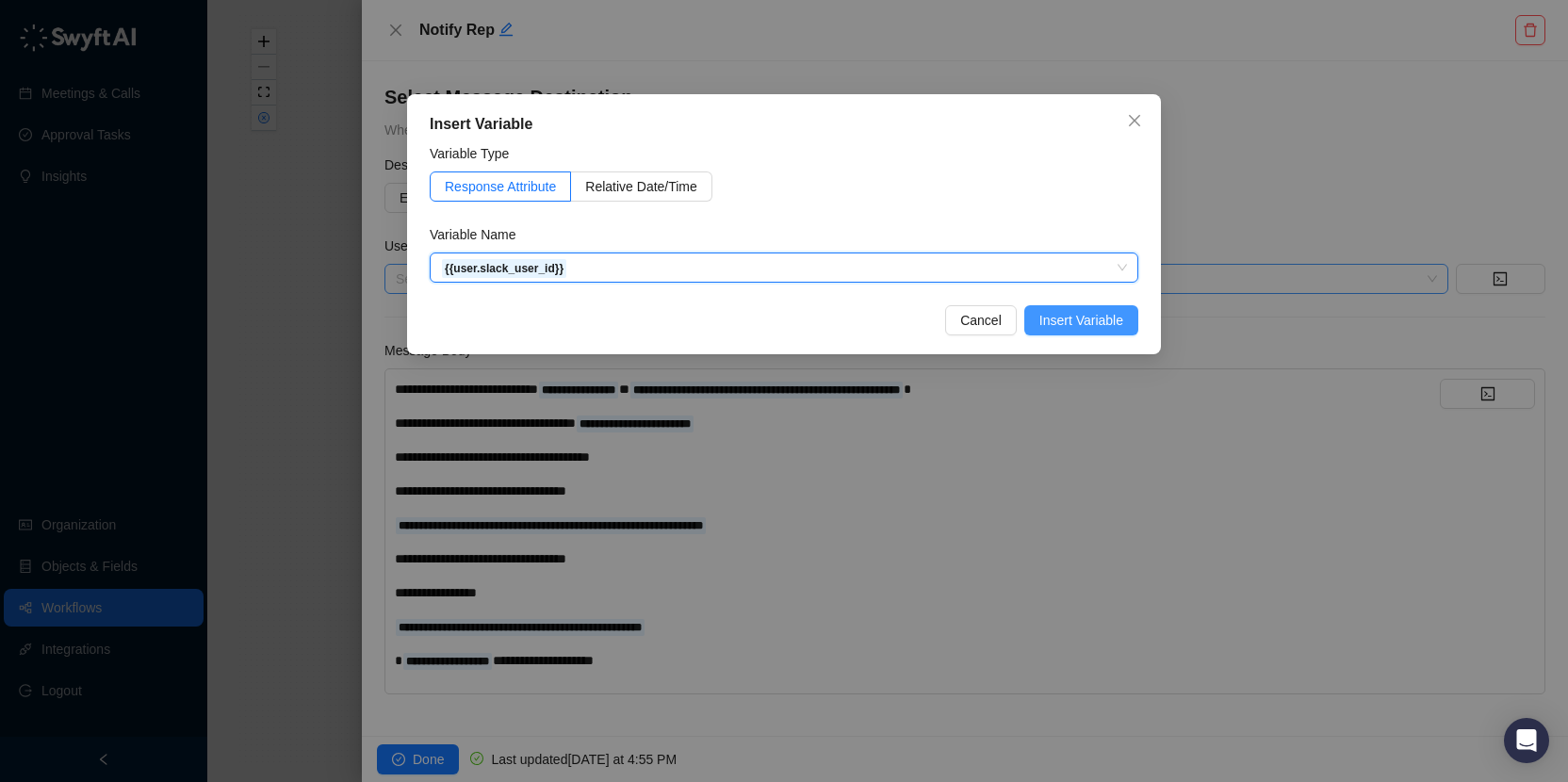
click at [1085, 321] on span "Insert Variable" at bounding box center [1081, 320] width 84 height 20
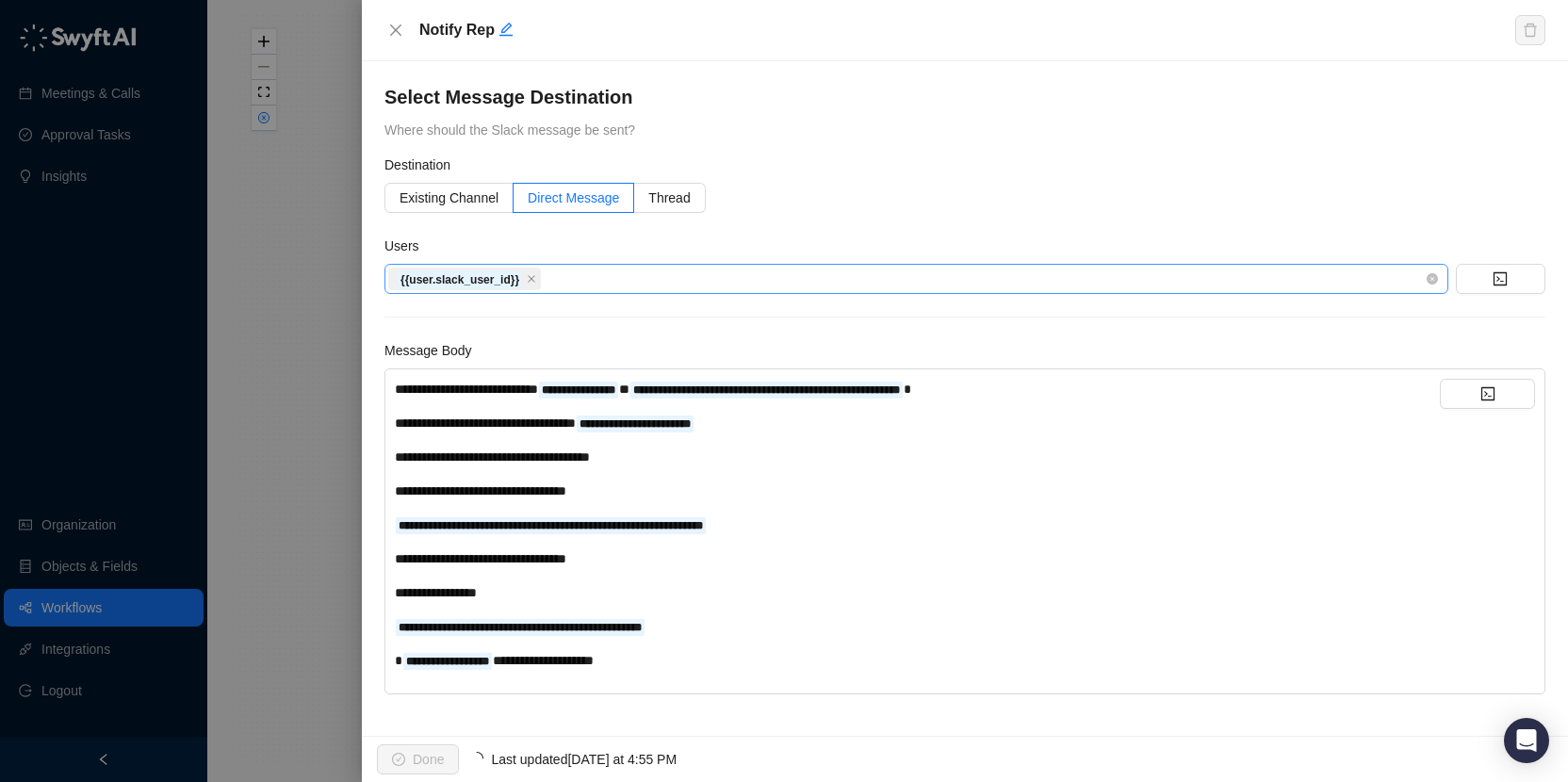
scroll to position [4, 0]
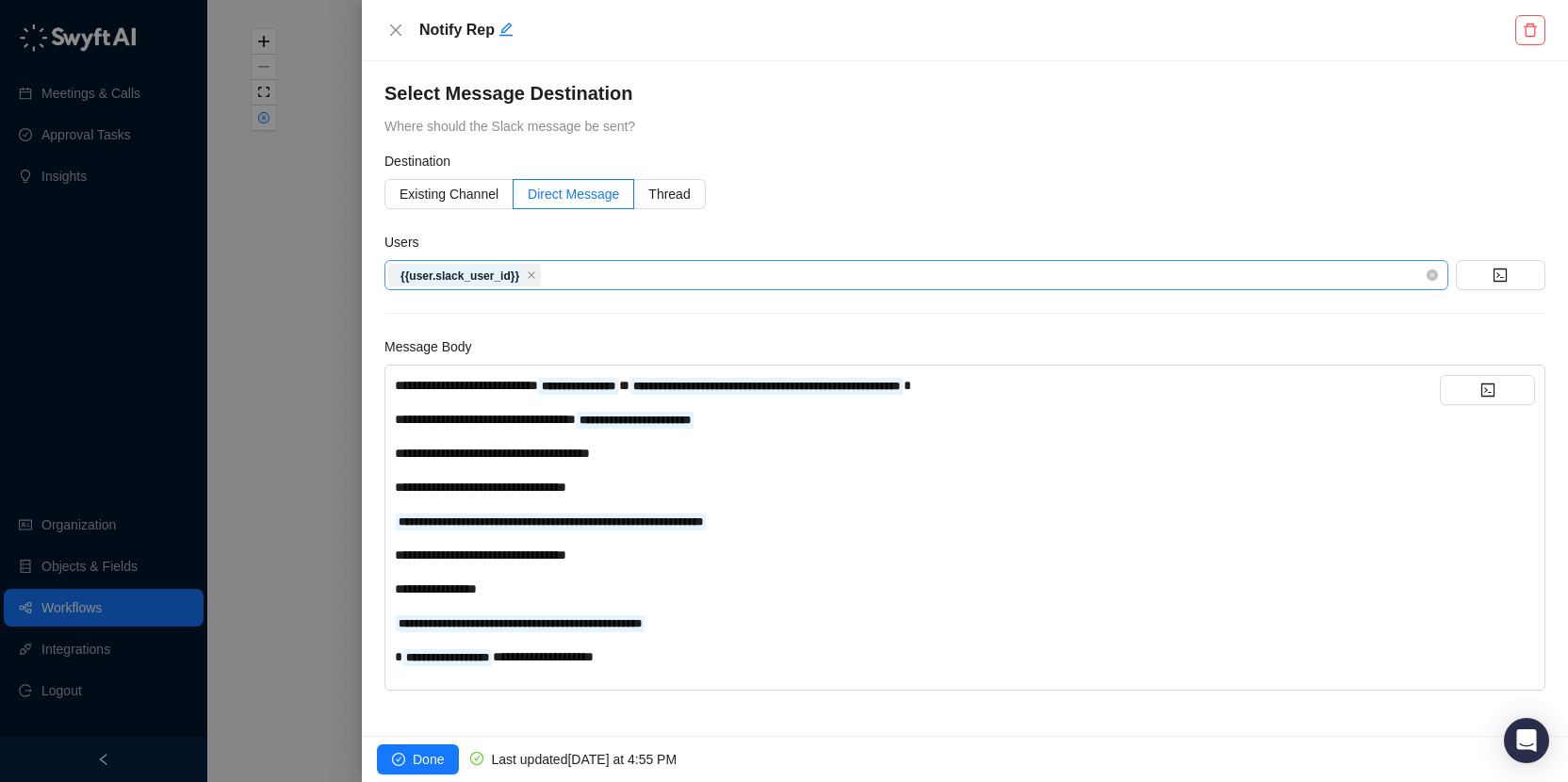
click at [731, 659] on div "**********" at bounding box center [917, 656] width 1045 height 20
click at [426, 762] on span "Done" at bounding box center [428, 760] width 31 height 20
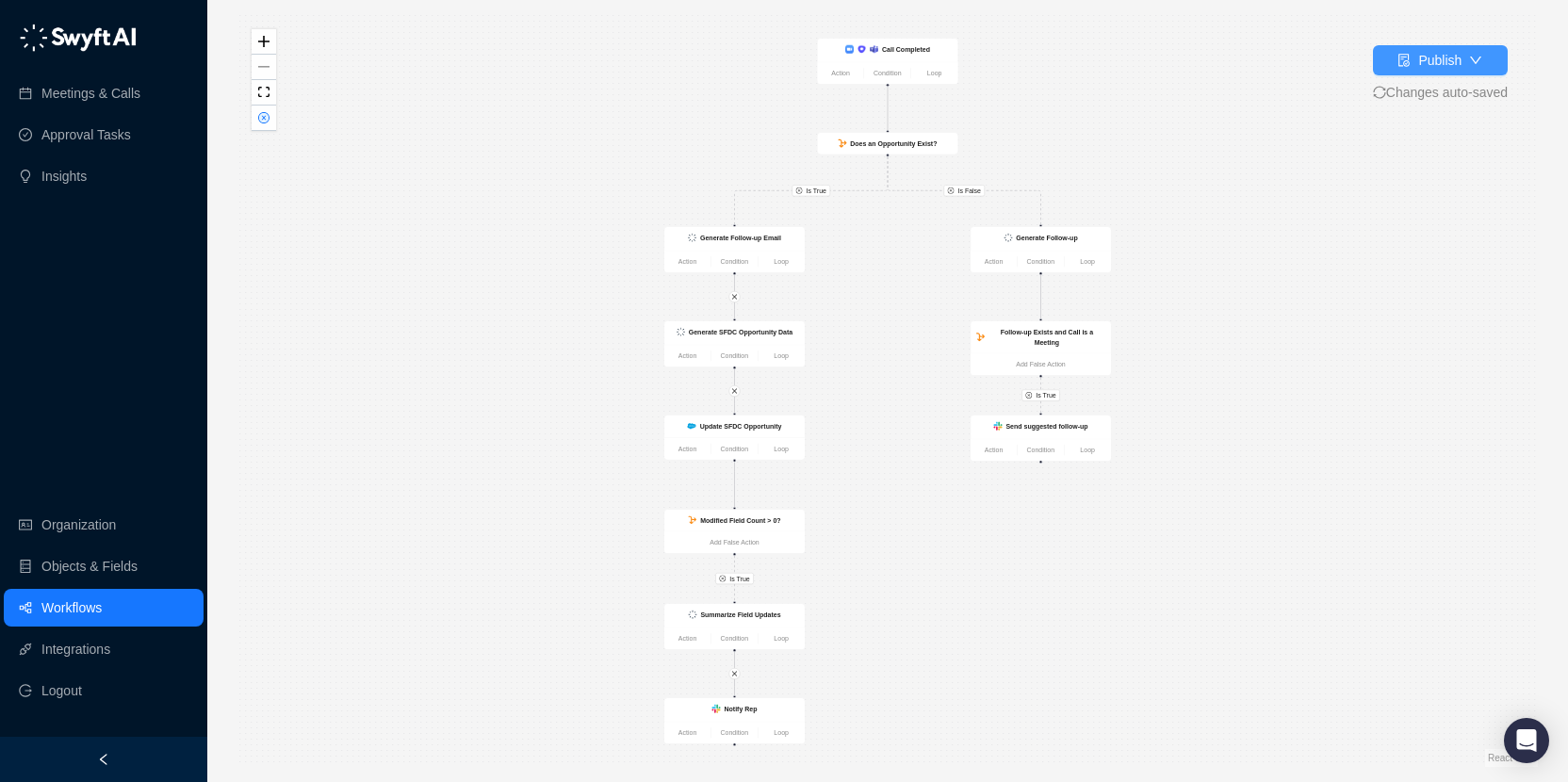
click at [1472, 71] on button "Publish" at bounding box center [1440, 59] width 134 height 30
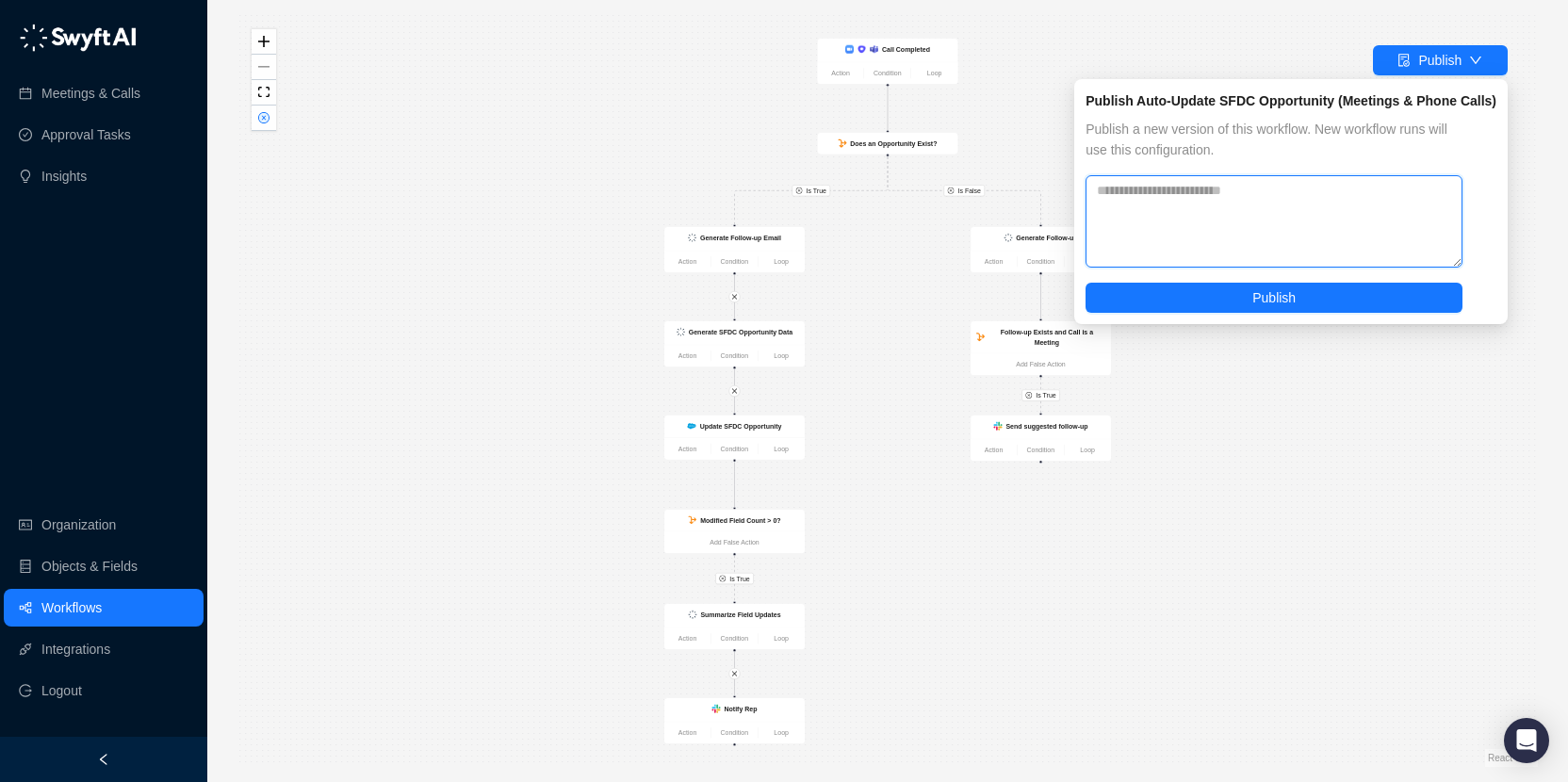
click at [1227, 218] on textarea at bounding box center [1274, 221] width 377 height 93
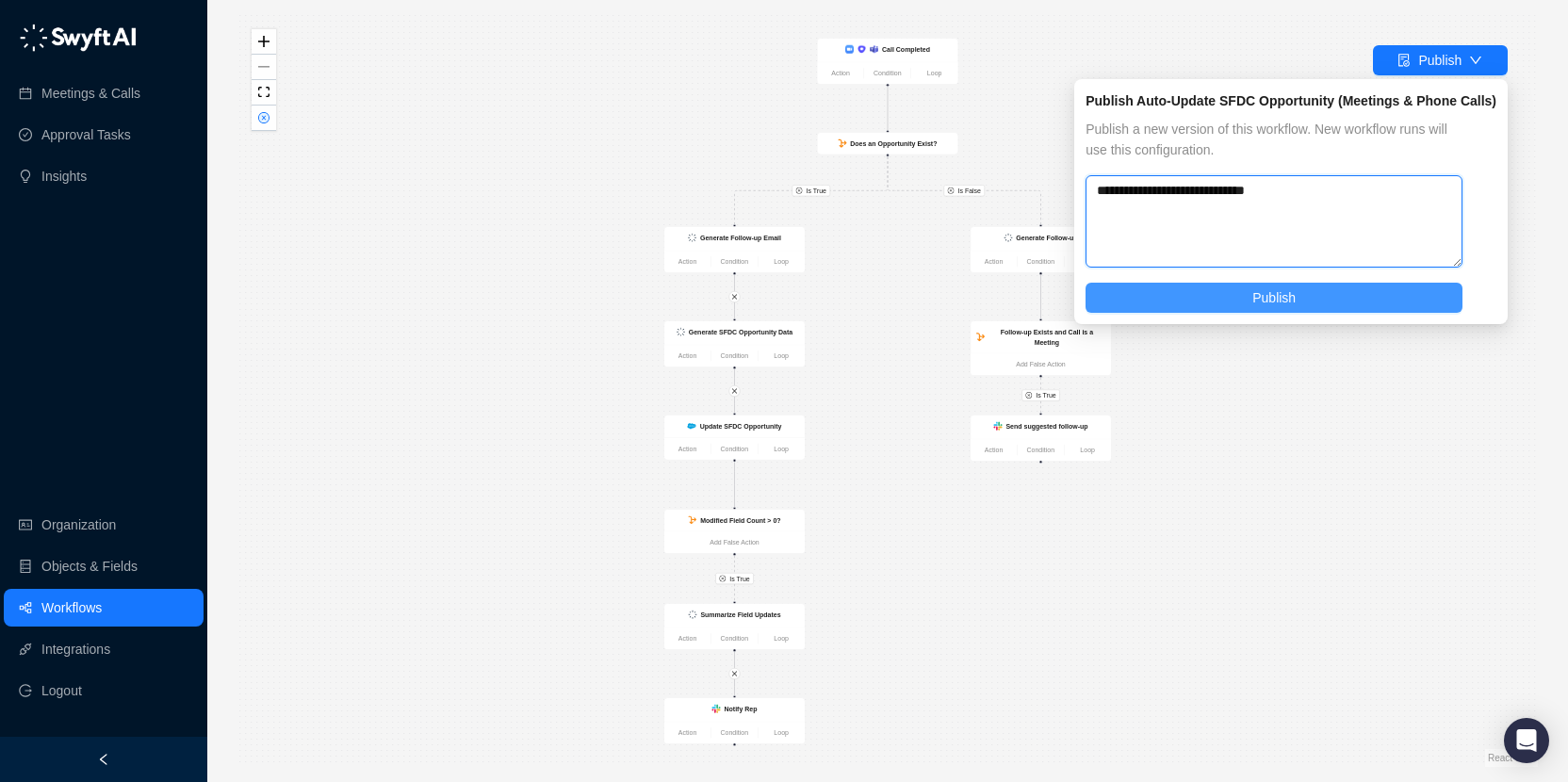
type textarea "**********"
click at [1327, 296] on button "Publish" at bounding box center [1274, 297] width 377 height 30
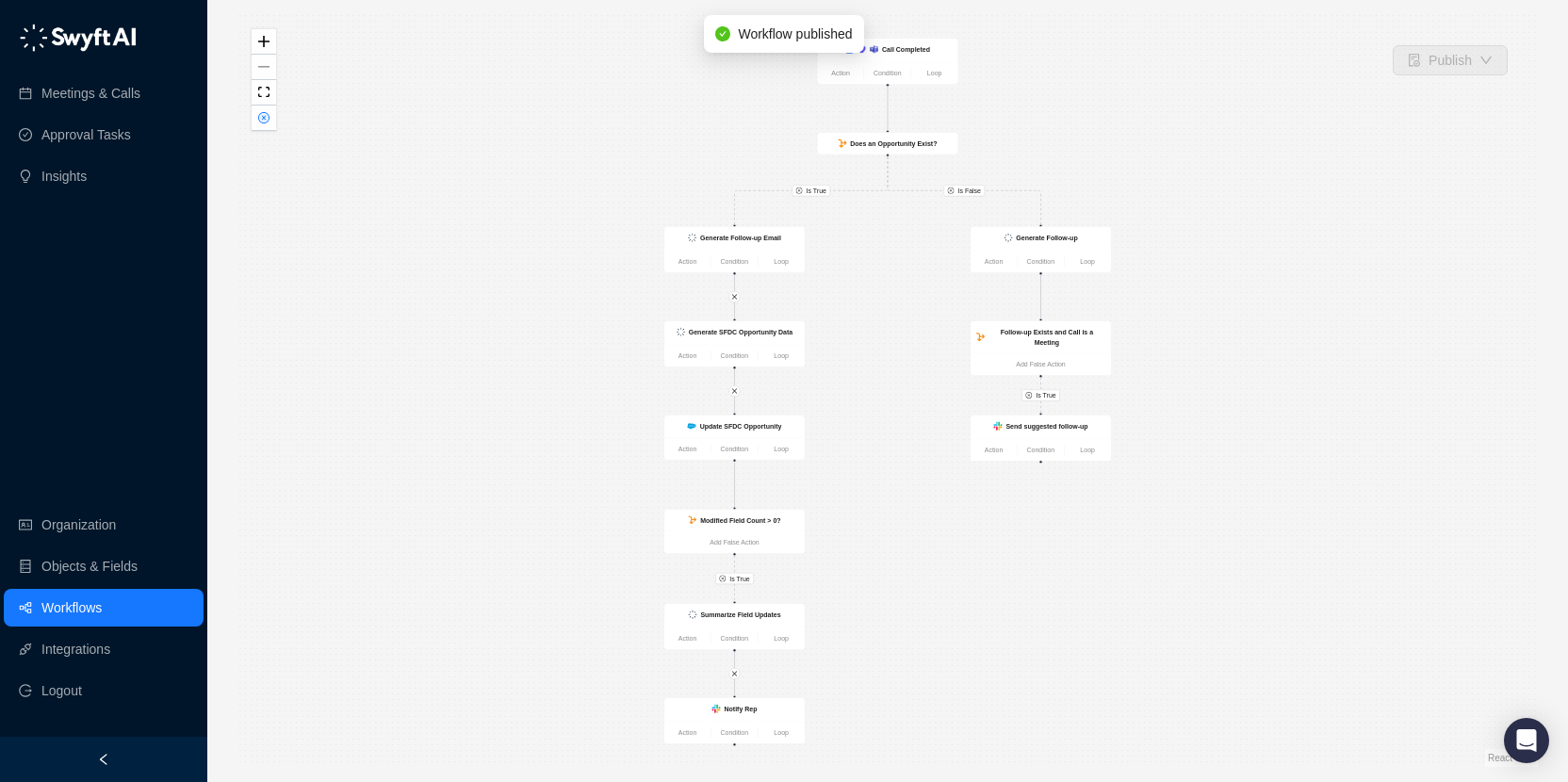
click at [1393, 224] on div "Is True Is True Is False Is True Generate Follow-up Action Condition Loop Follo…" at bounding box center [888, 391] width 1300 height 753
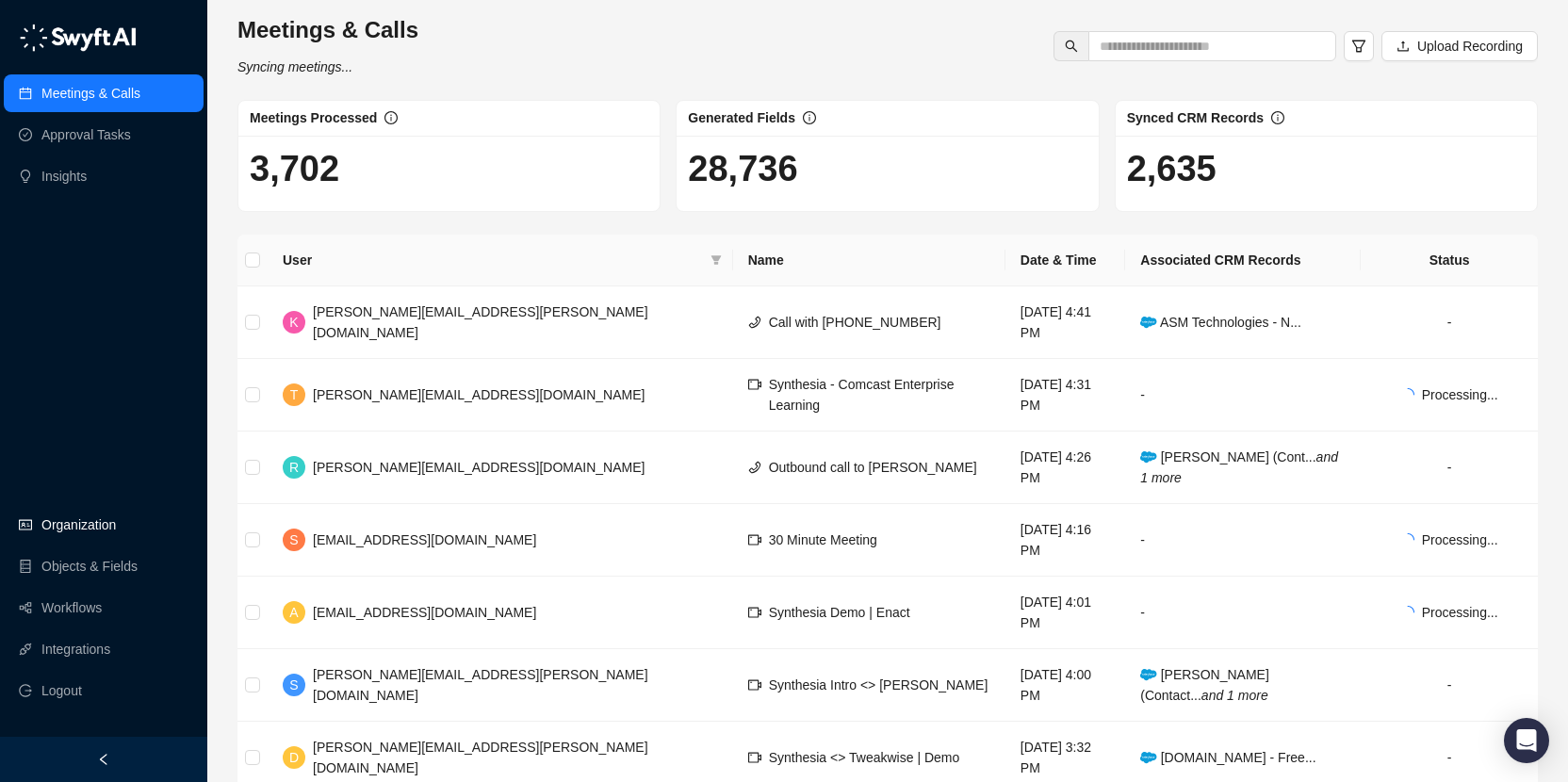
click at [116, 521] on link "Organization" at bounding box center [79, 525] width 74 height 38
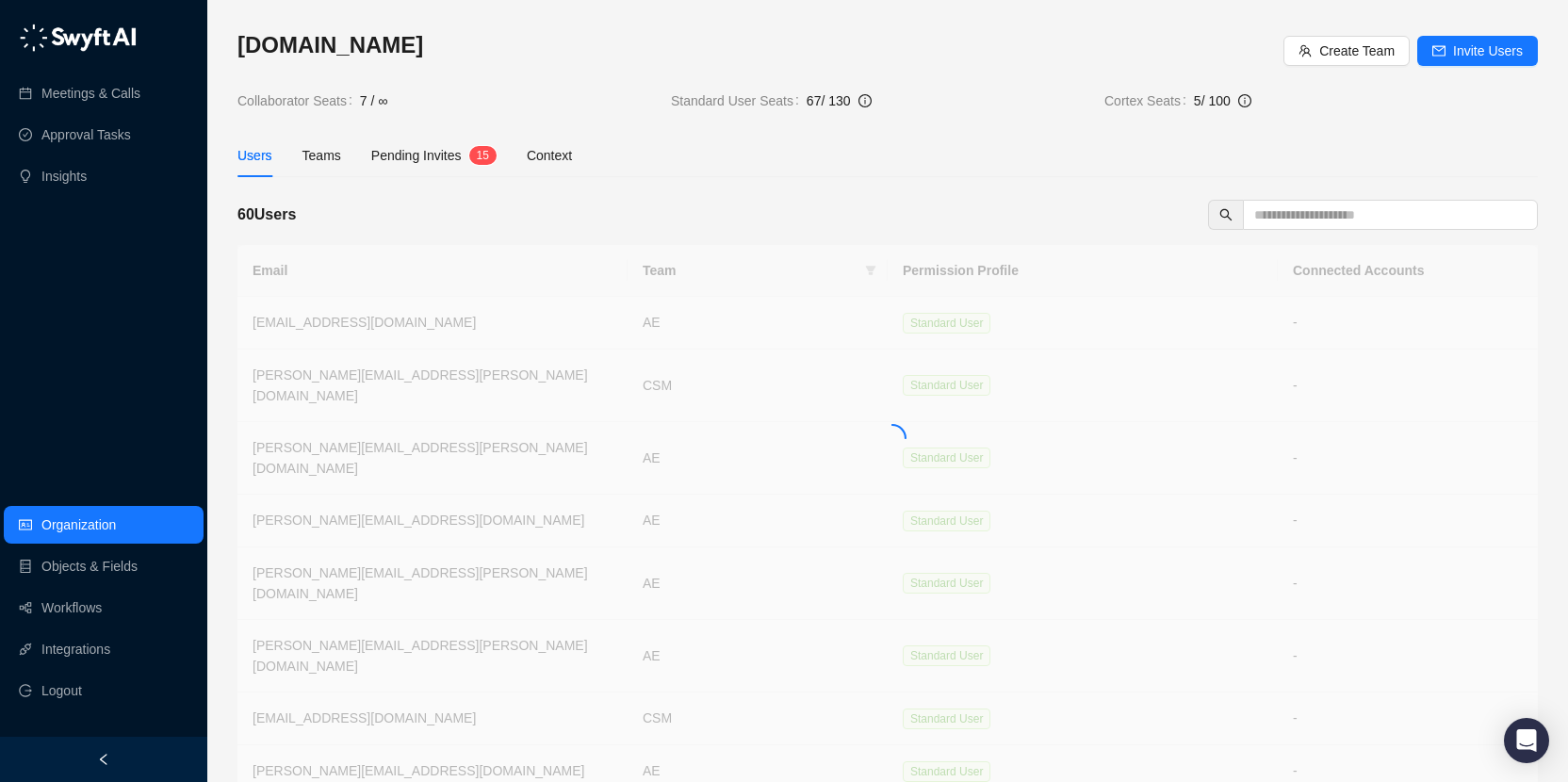
click at [445, 145] on div "Pending Invites" at bounding box center [416, 155] width 91 height 20
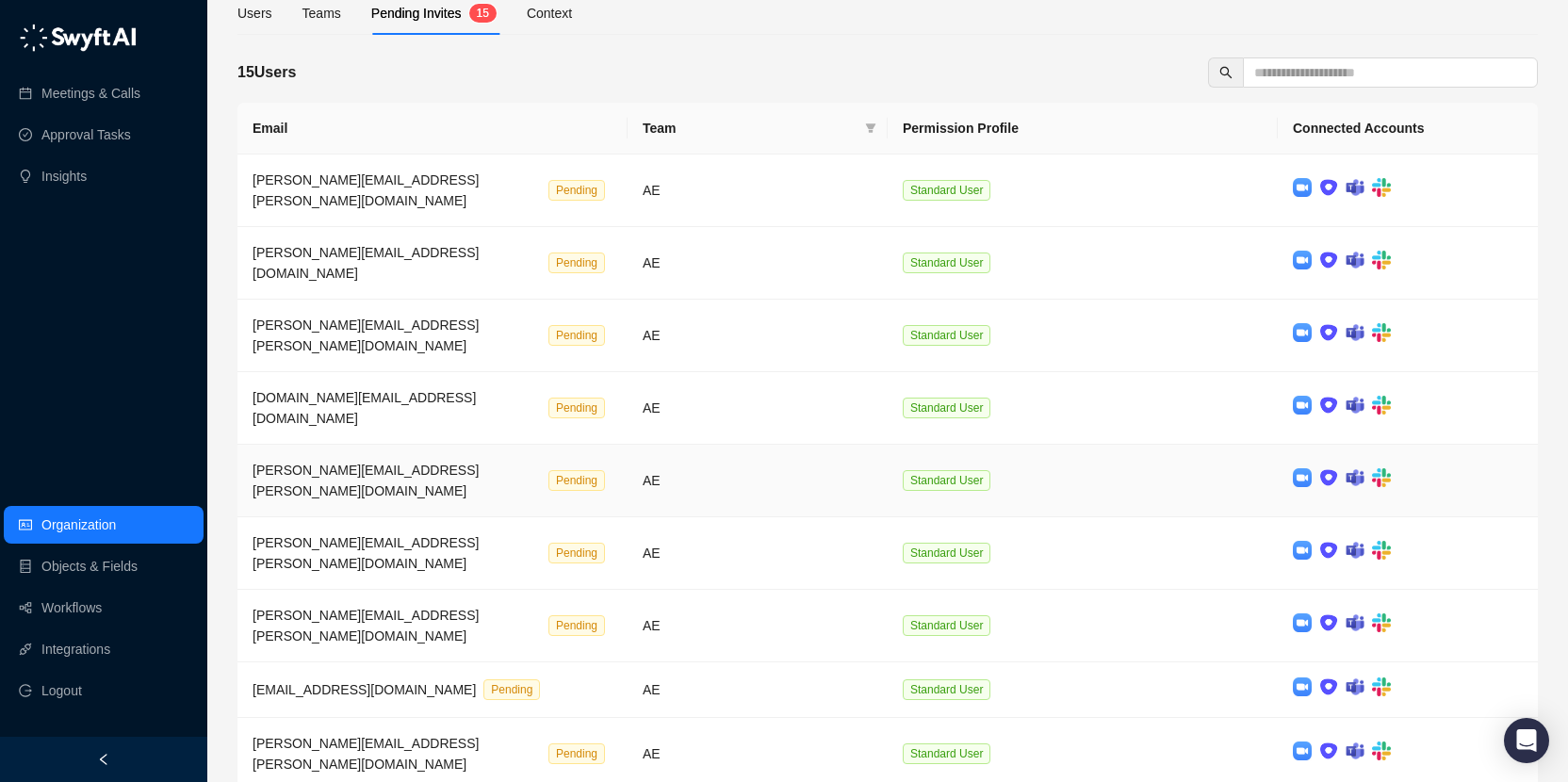
scroll to position [145, 0]
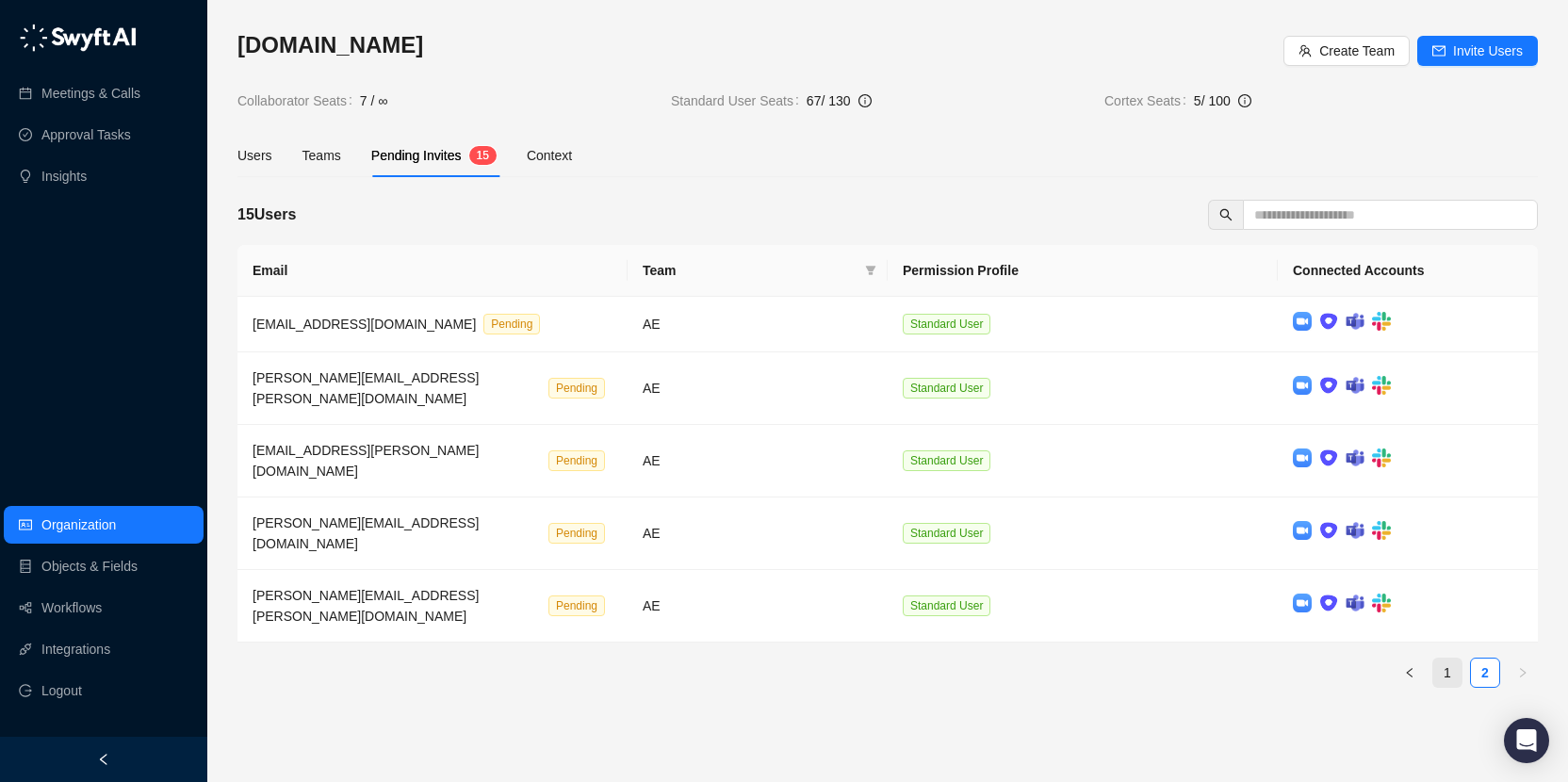
click at [1441, 659] on link "1" at bounding box center [1447, 673] width 28 height 28
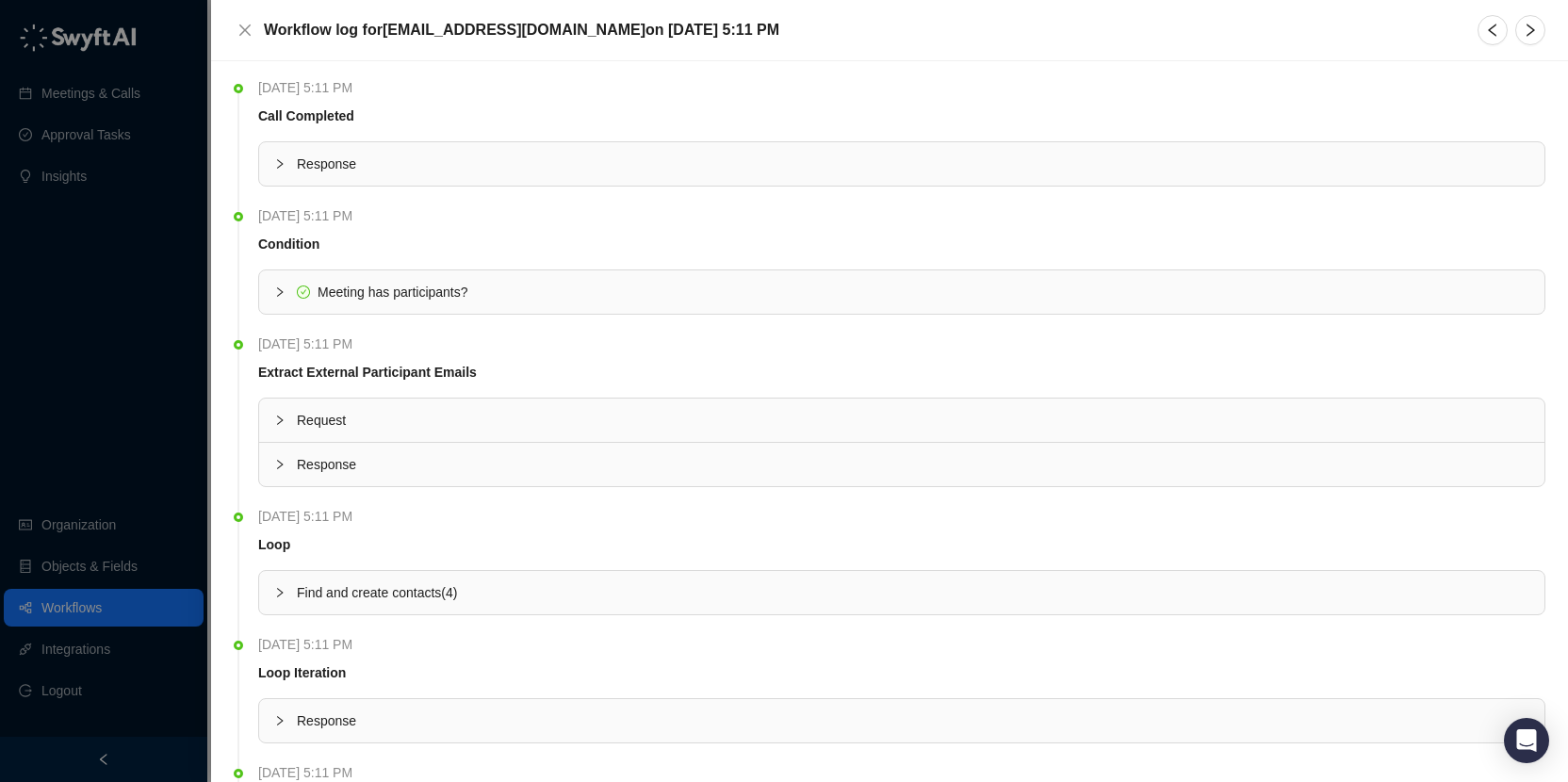
click at [158, 641] on div at bounding box center [784, 391] width 1568 height 782
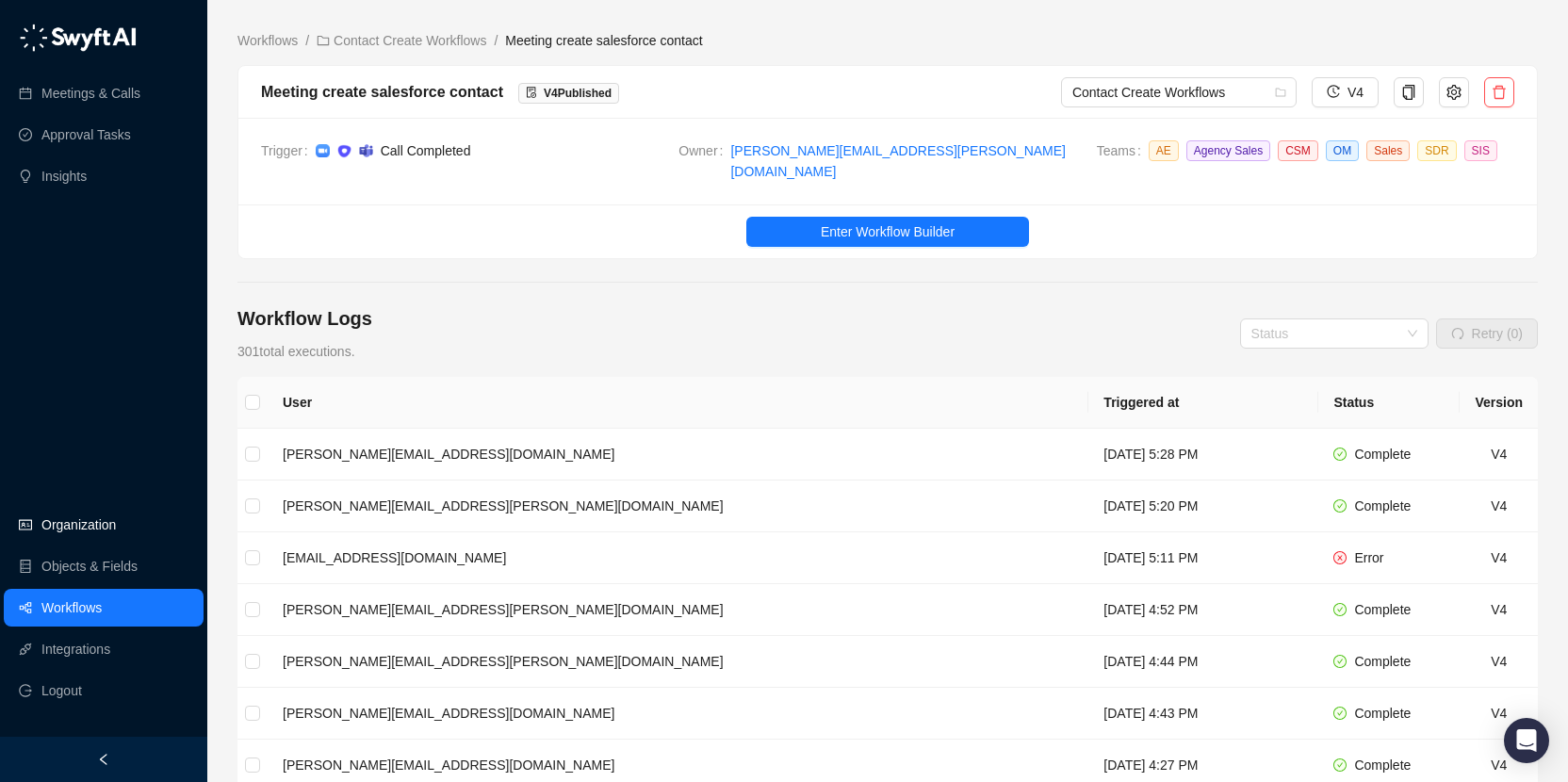
click at [94, 524] on link "Organization" at bounding box center [79, 525] width 74 height 38
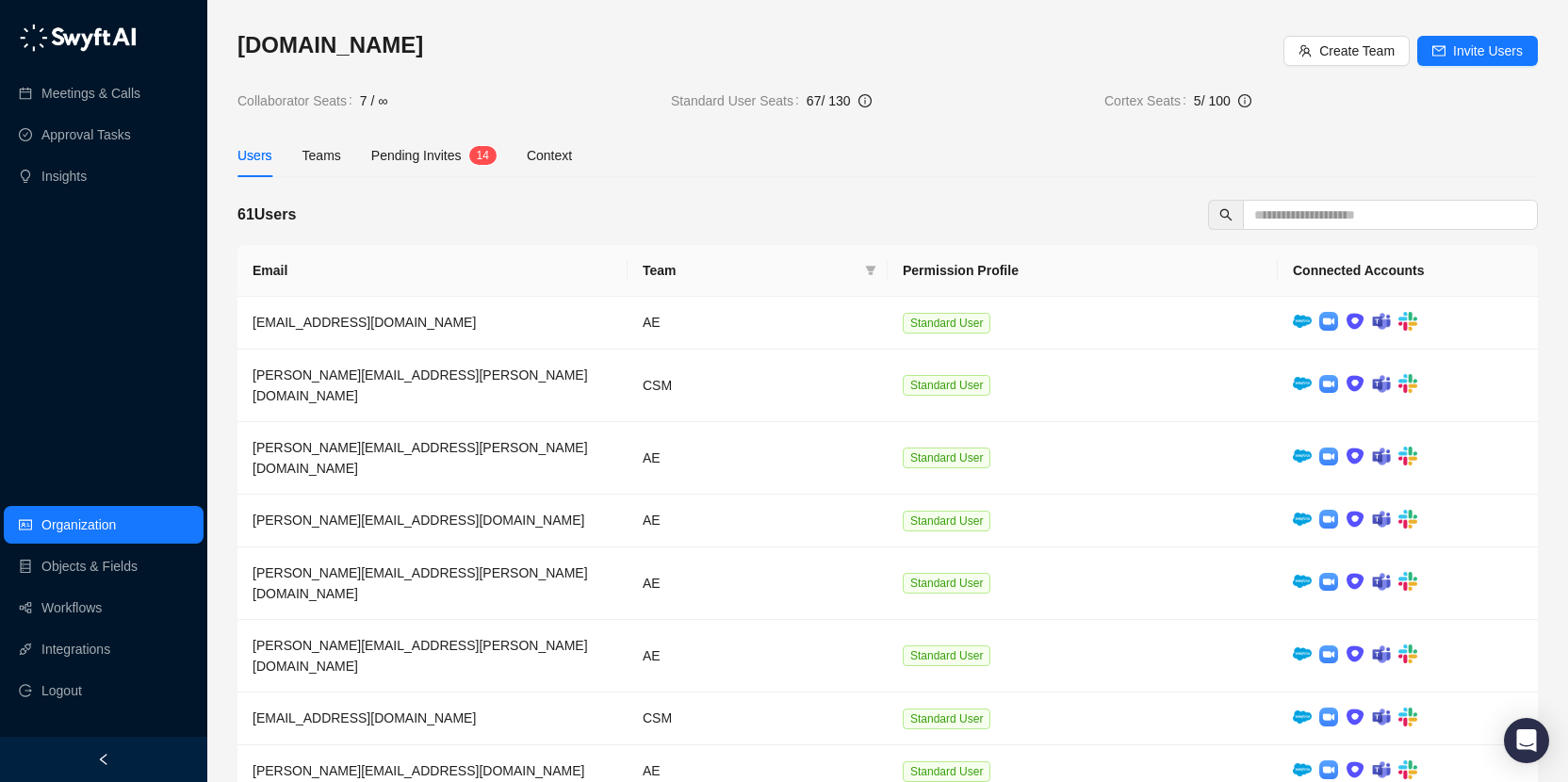
click at [419, 153] on span "Pending Invites" at bounding box center [416, 155] width 91 height 15
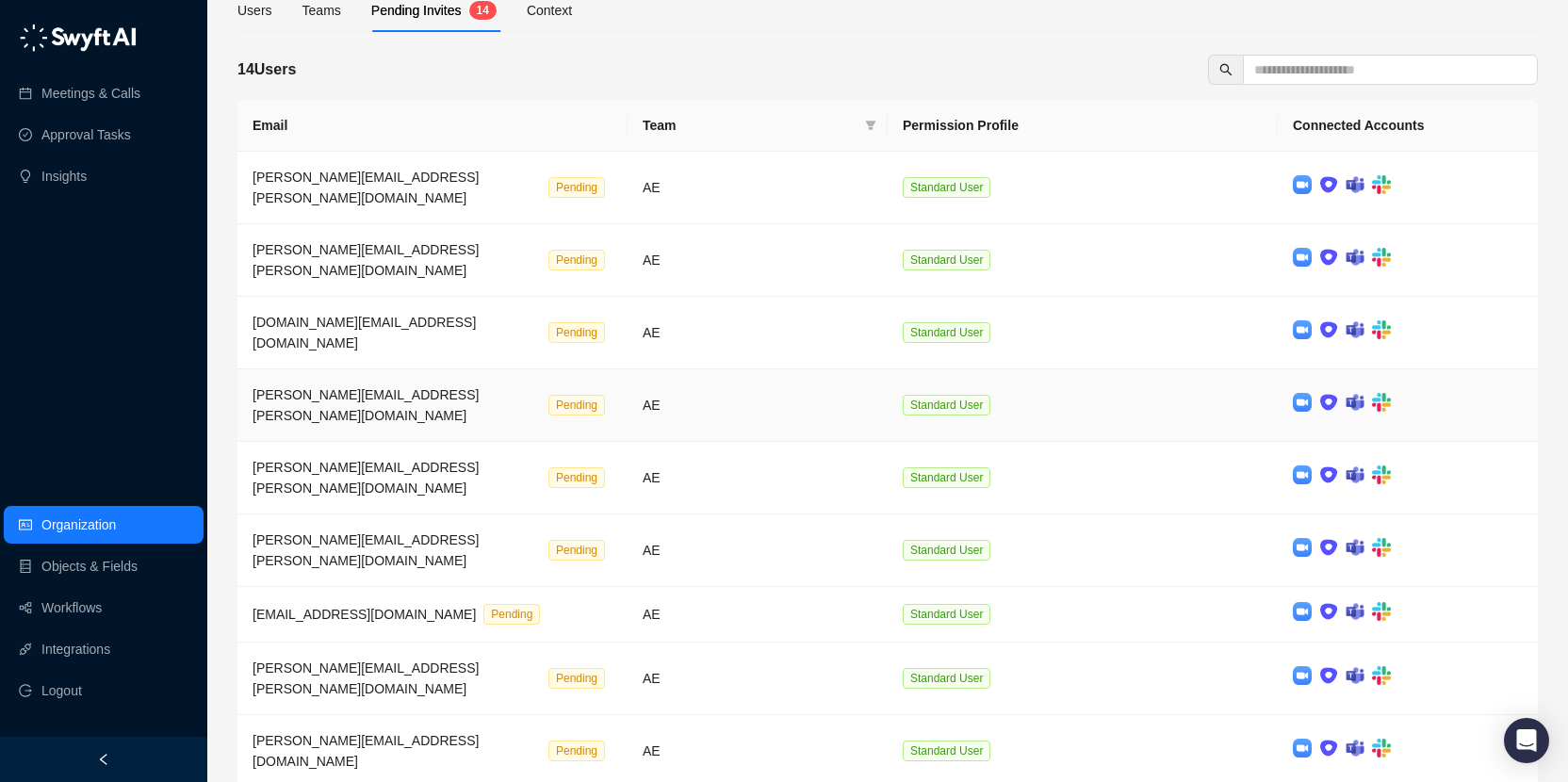
scroll to position [145, 0]
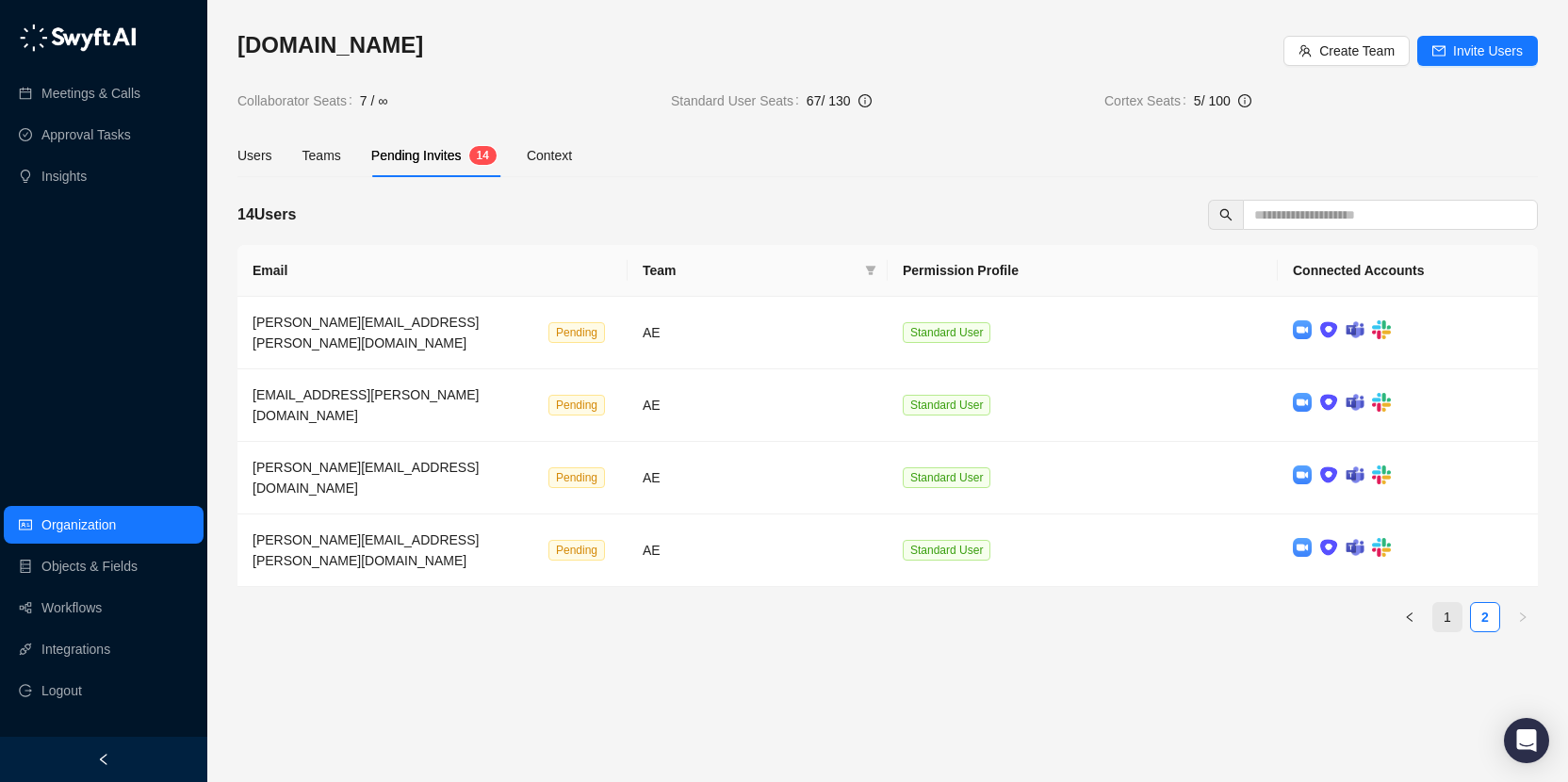
click at [1451, 604] on link "1" at bounding box center [1447, 617] width 28 height 28
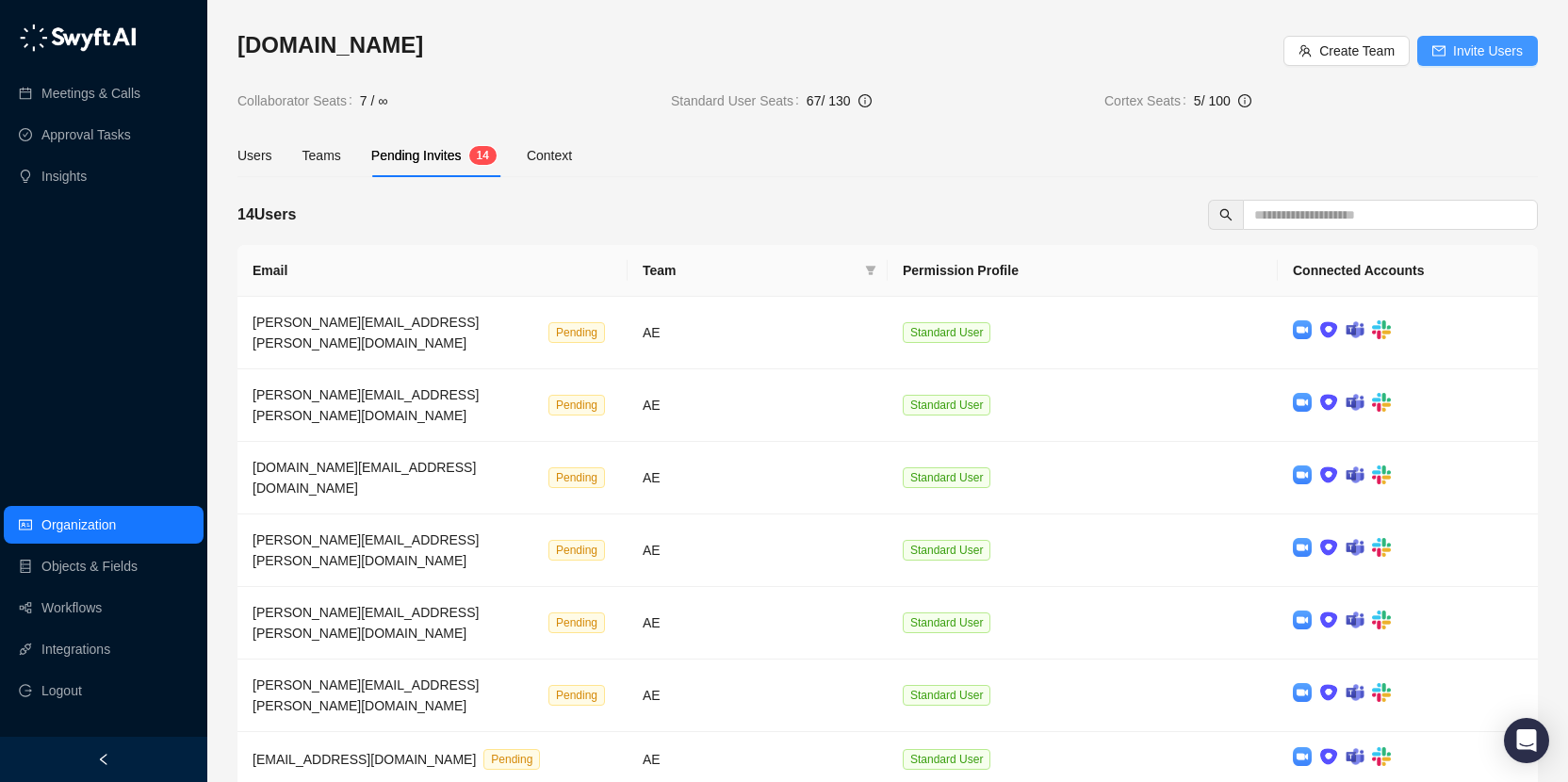
click at [1498, 52] on span "Invite Users" at bounding box center [1488, 51] width 70 height 20
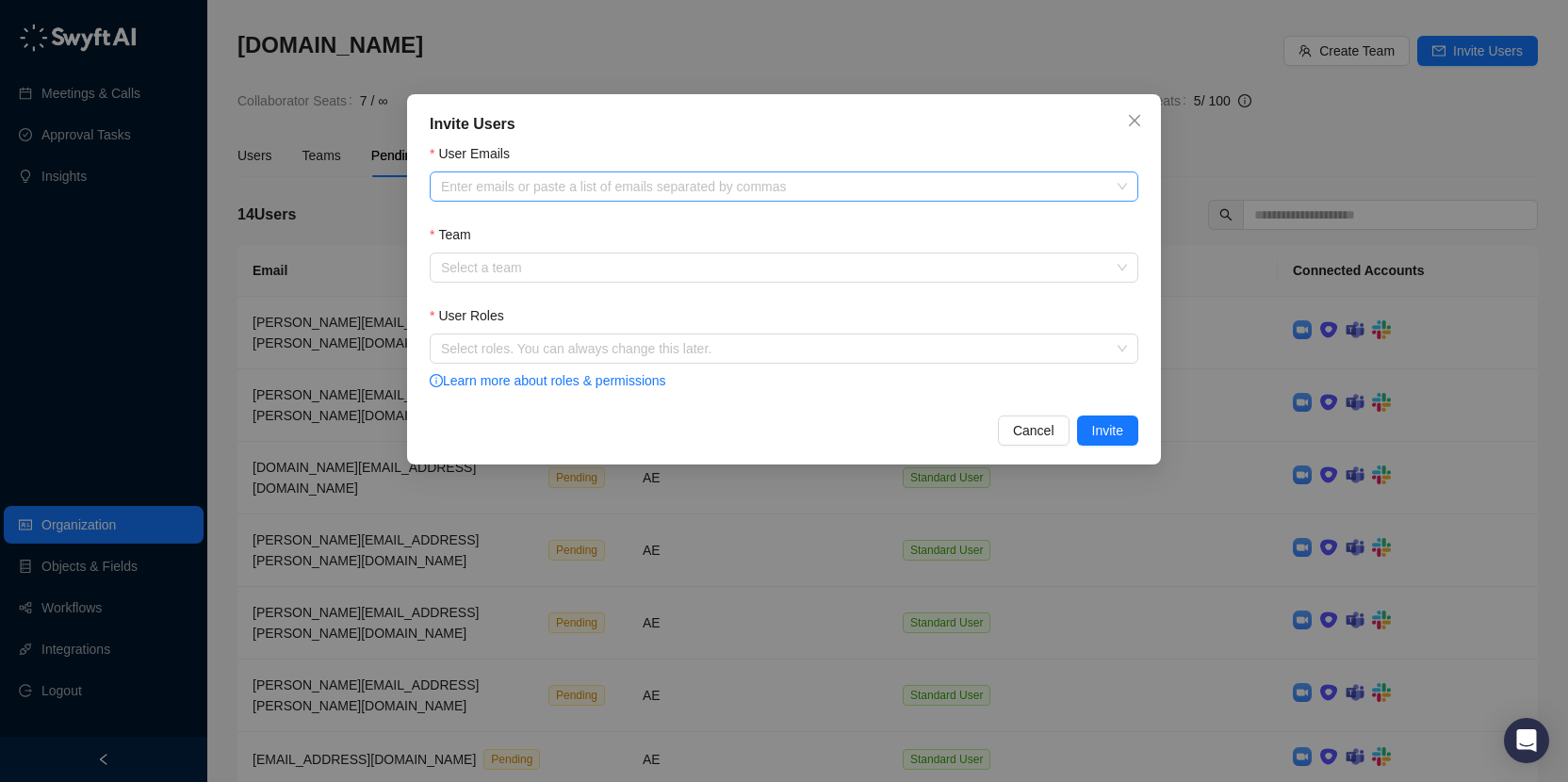
click at [750, 183] on div at bounding box center [774, 187] width 681 height 15
paste input "**********"
type input "**********"
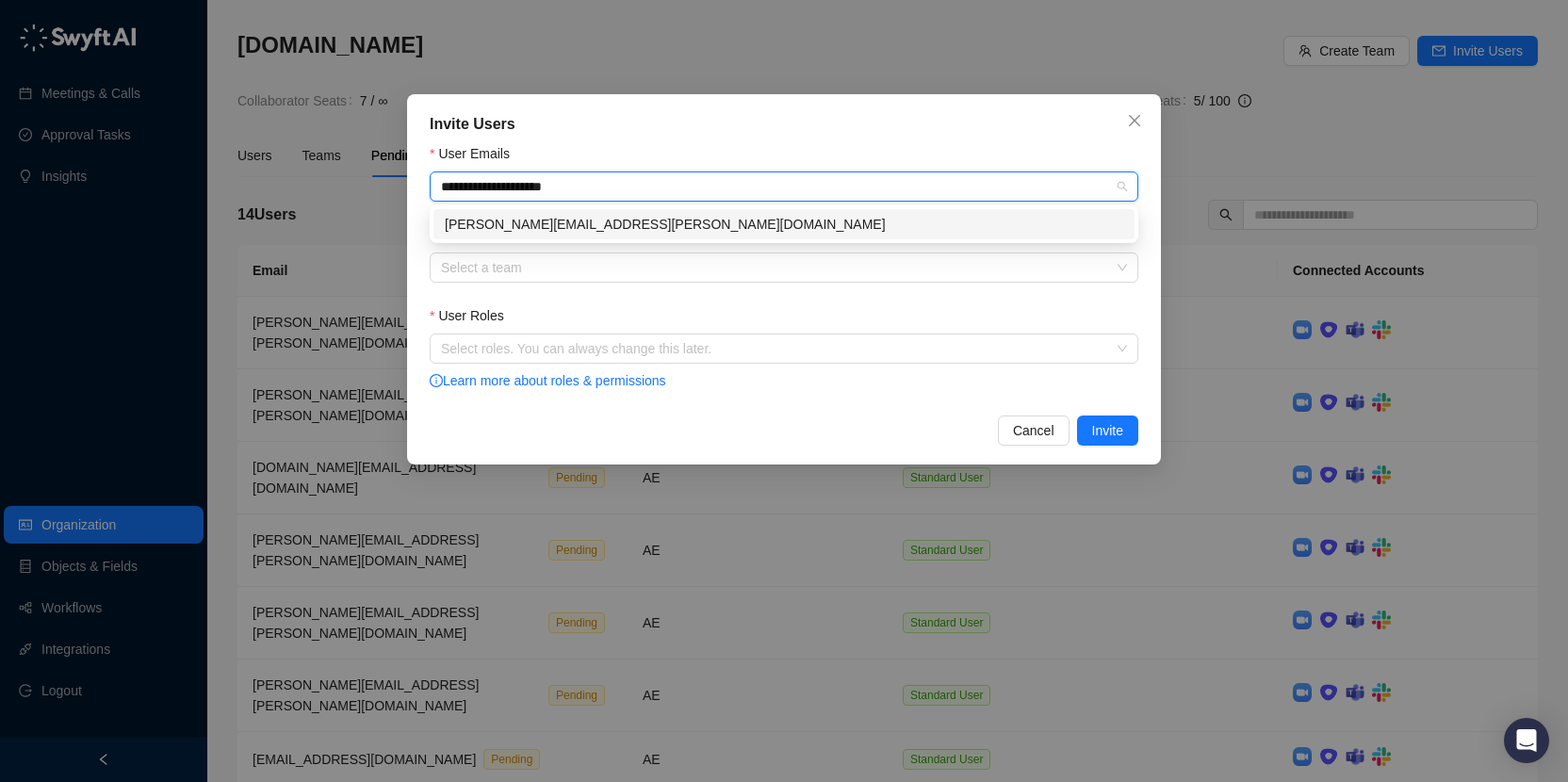
click at [731, 214] on div "[PERSON_NAME][EMAIL_ADDRESS][PERSON_NAME][DOMAIN_NAME]" at bounding box center [784, 223] width 678 height 20
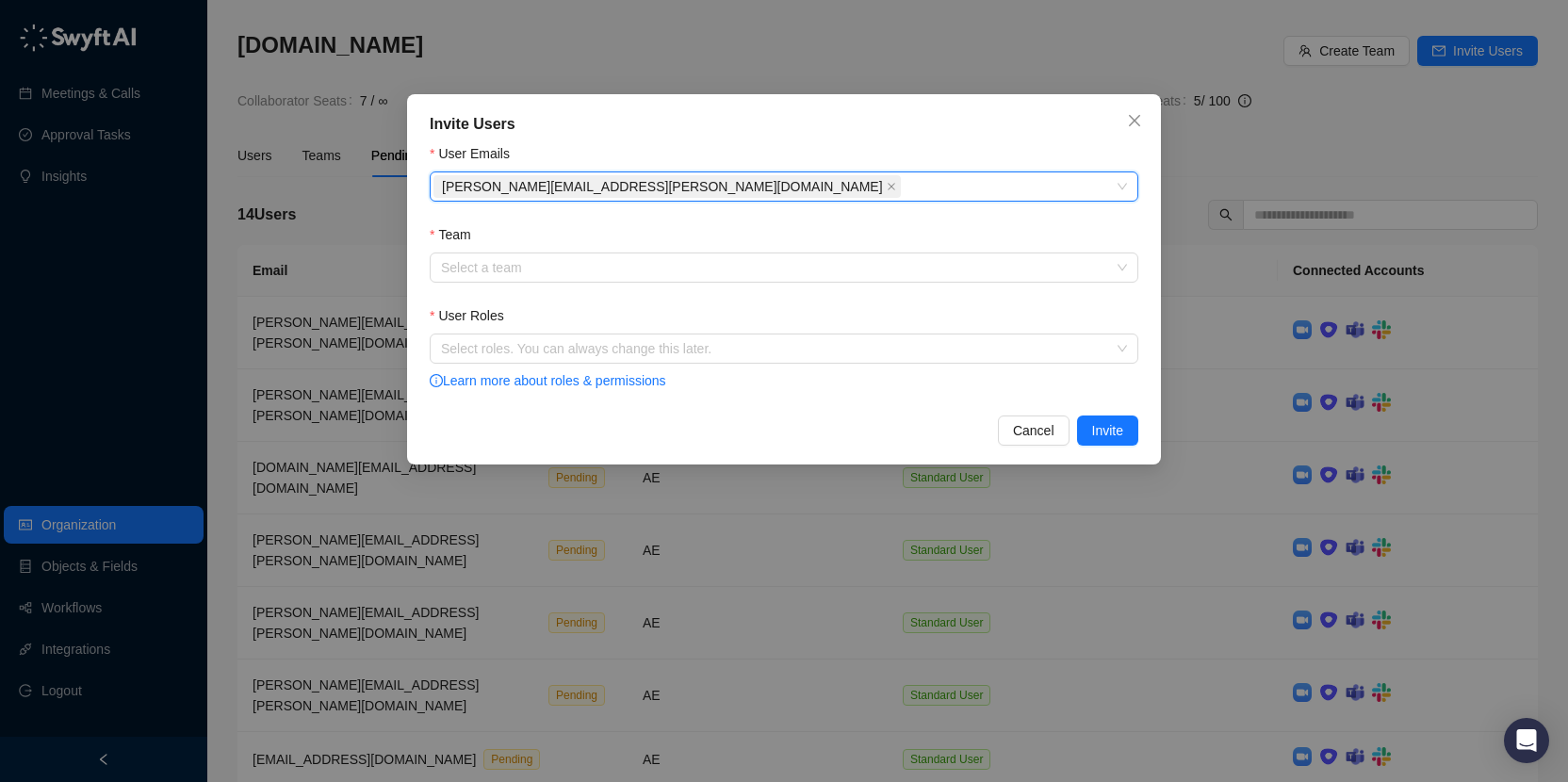
paste input "**********"
type input "**********"
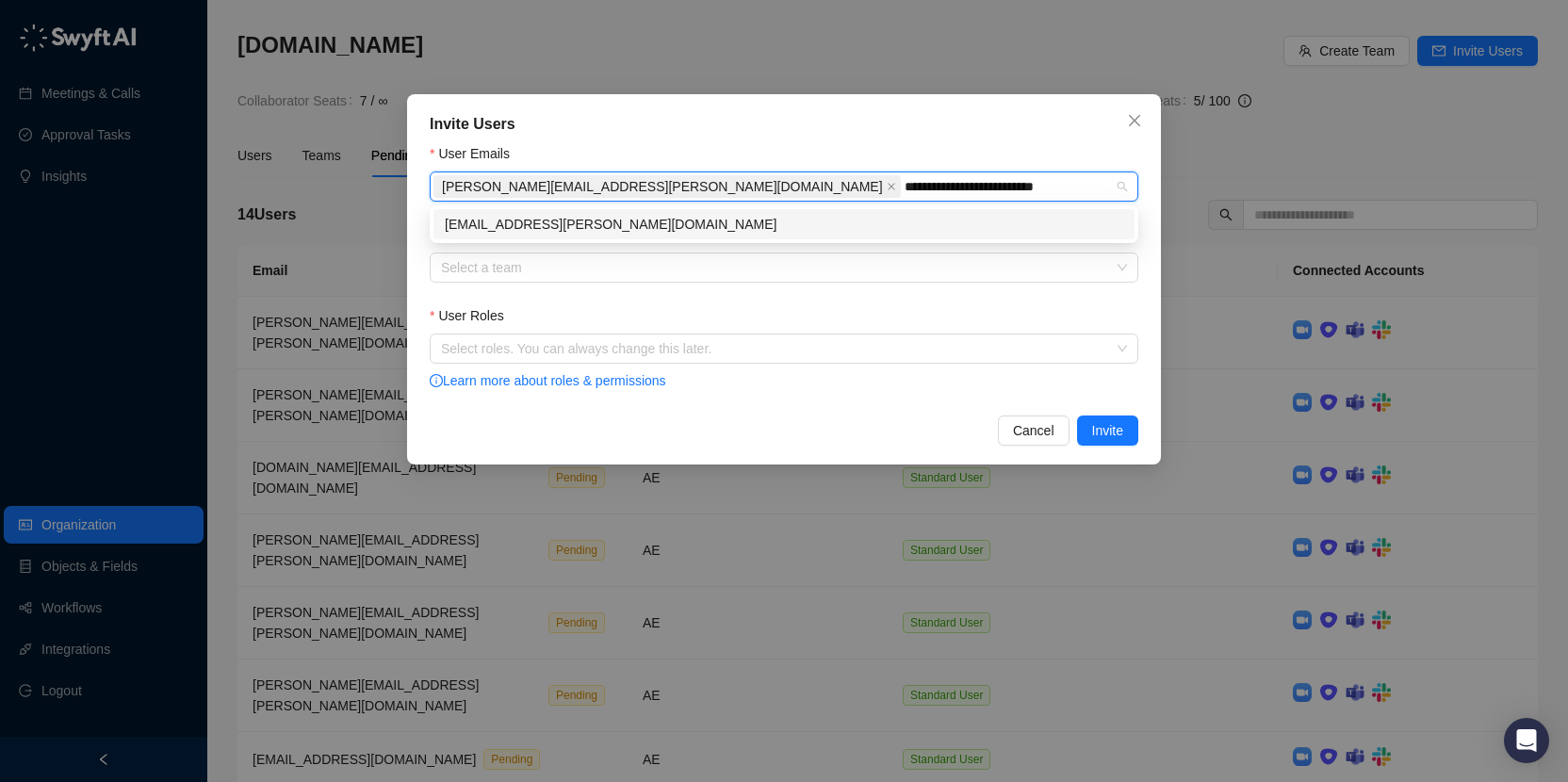
click at [751, 213] on div "[EMAIL_ADDRESS][PERSON_NAME][DOMAIN_NAME]" at bounding box center [784, 224] width 701 height 30
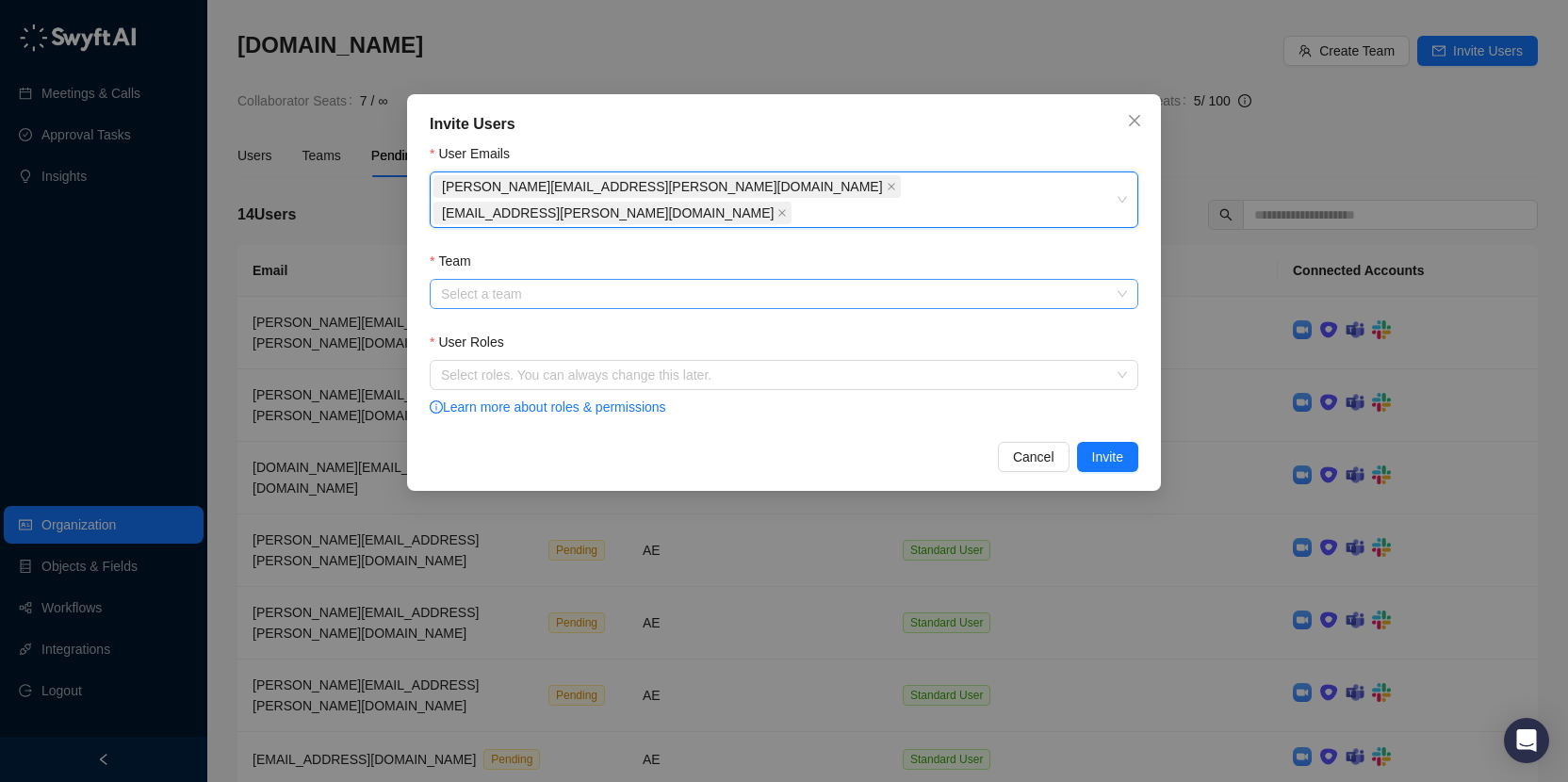
click at [711, 280] on input "Team" at bounding box center [778, 293] width 674 height 28
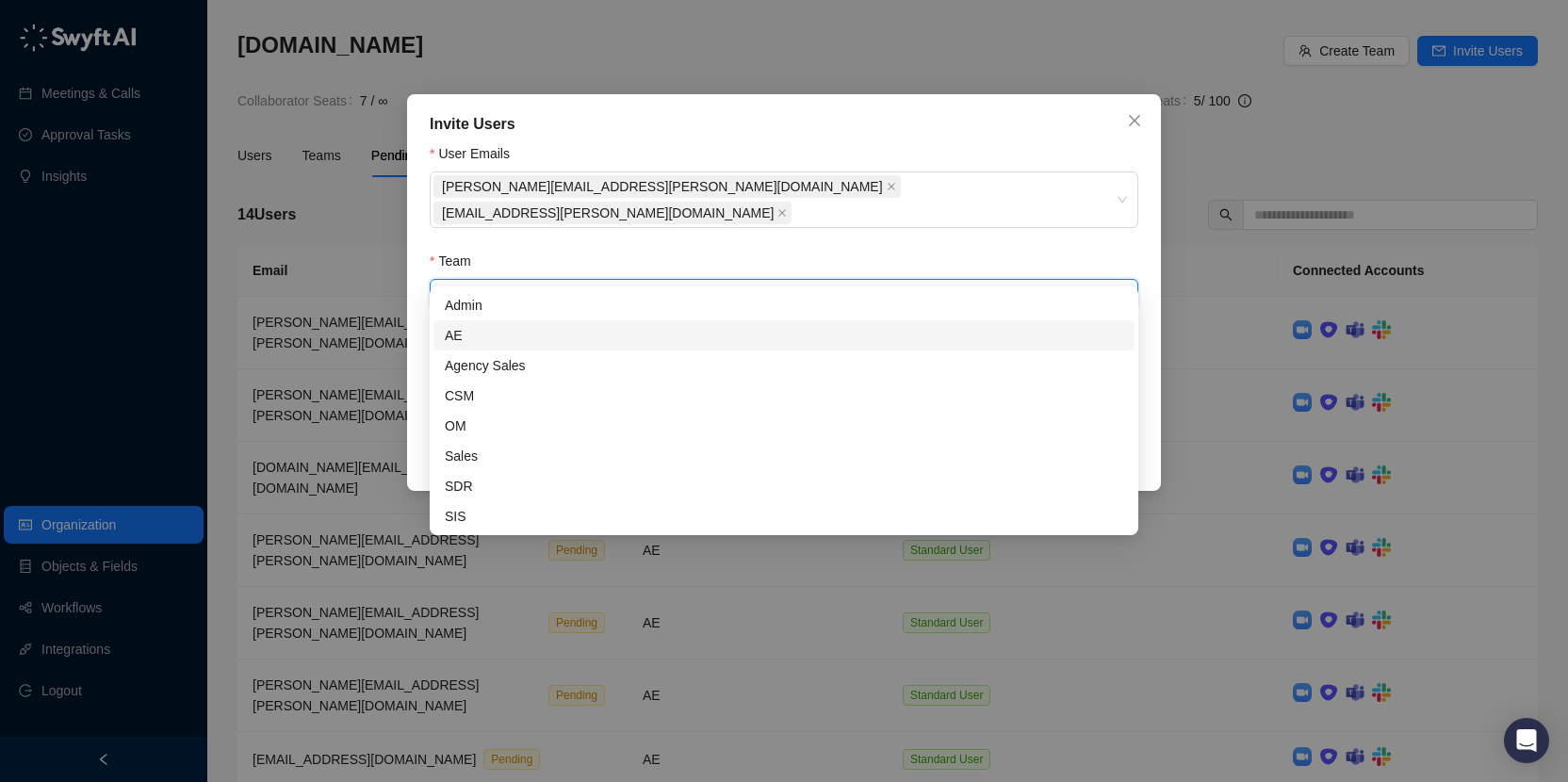
click at [615, 332] on div "AE" at bounding box center [784, 335] width 678 height 20
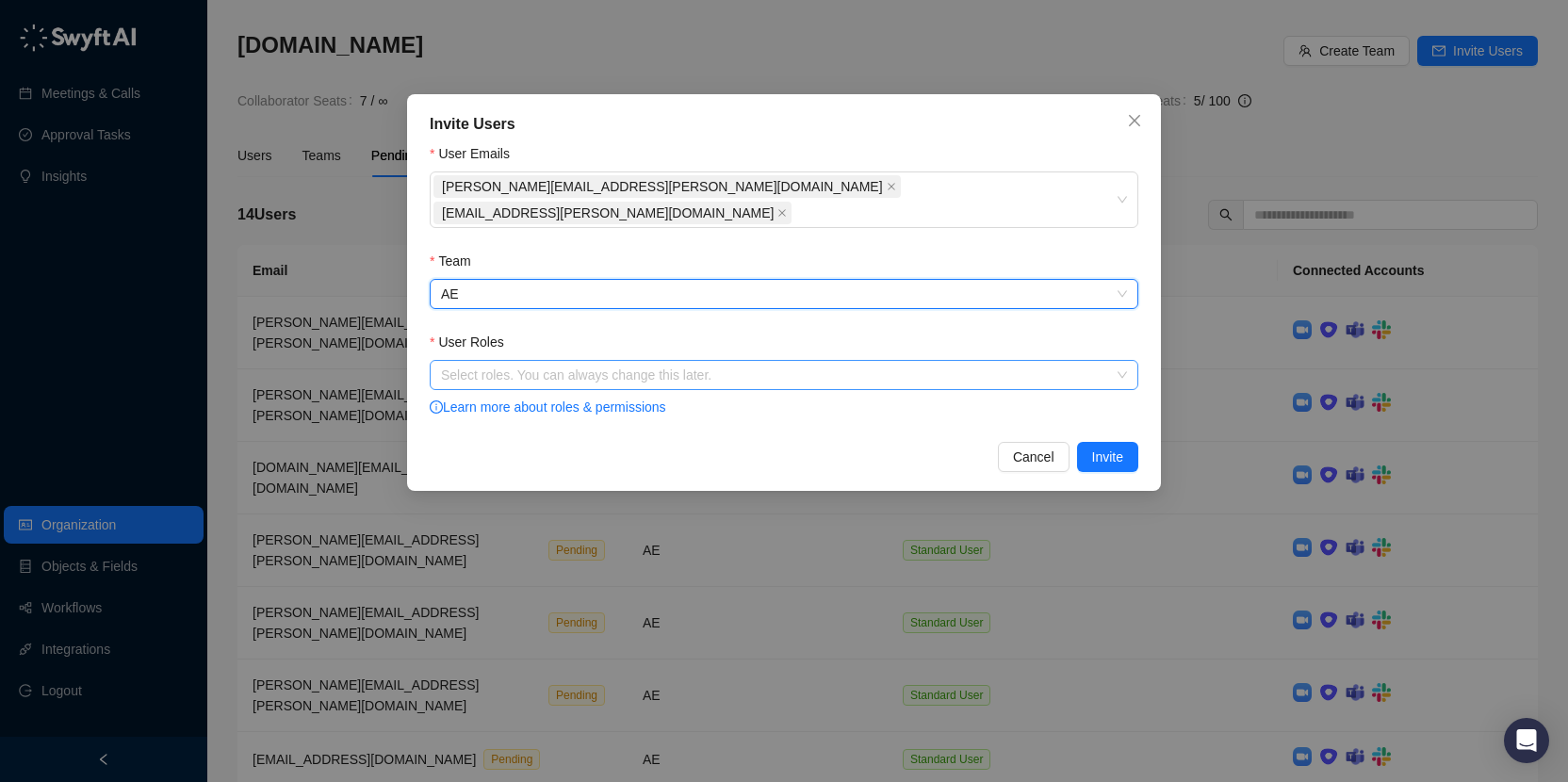
click at [610, 360] on div "Select roles. You can always change this later." at bounding box center [784, 374] width 708 height 30
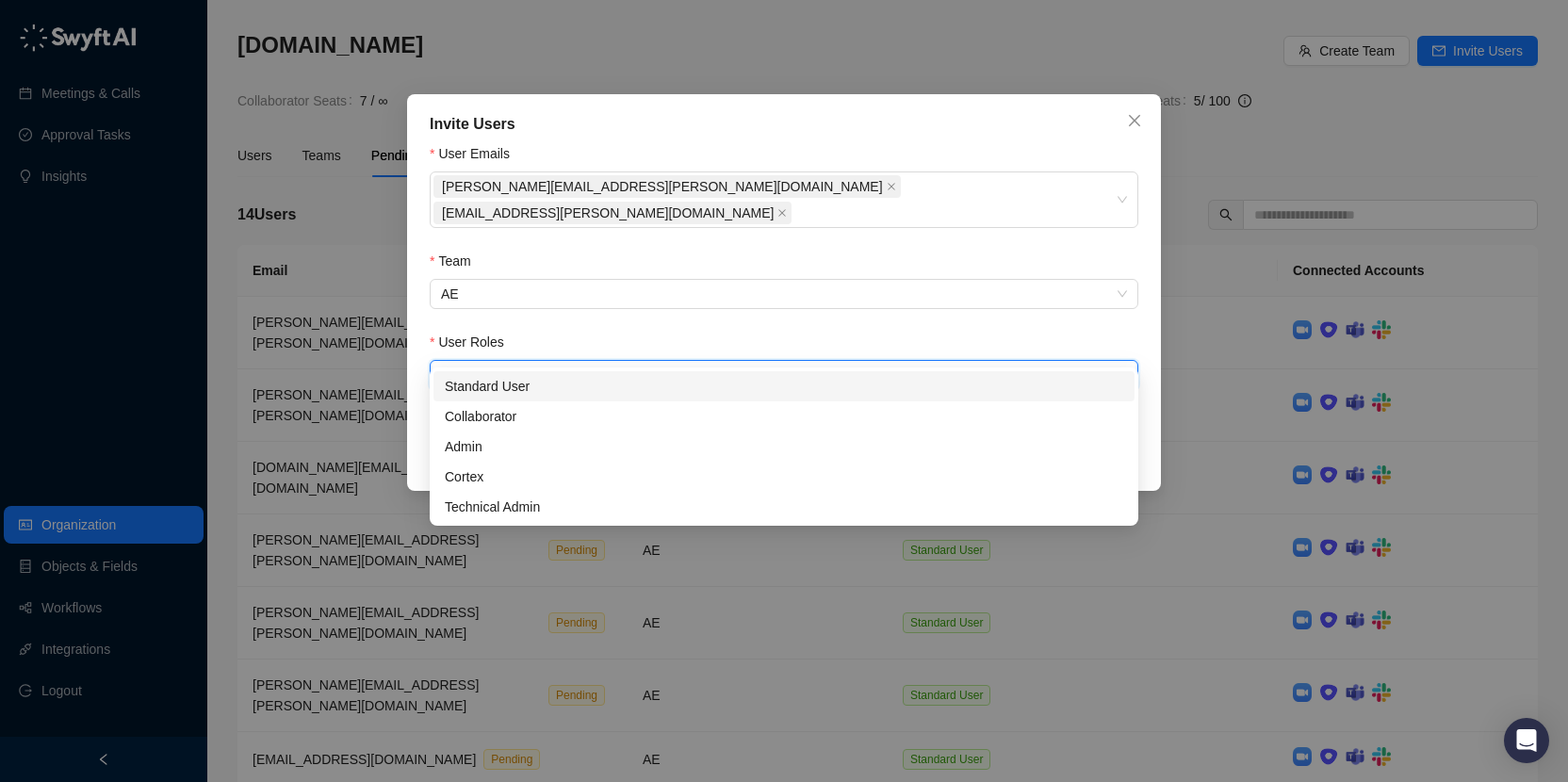
click at [596, 386] on div "Standard User" at bounding box center [784, 386] width 678 height 20
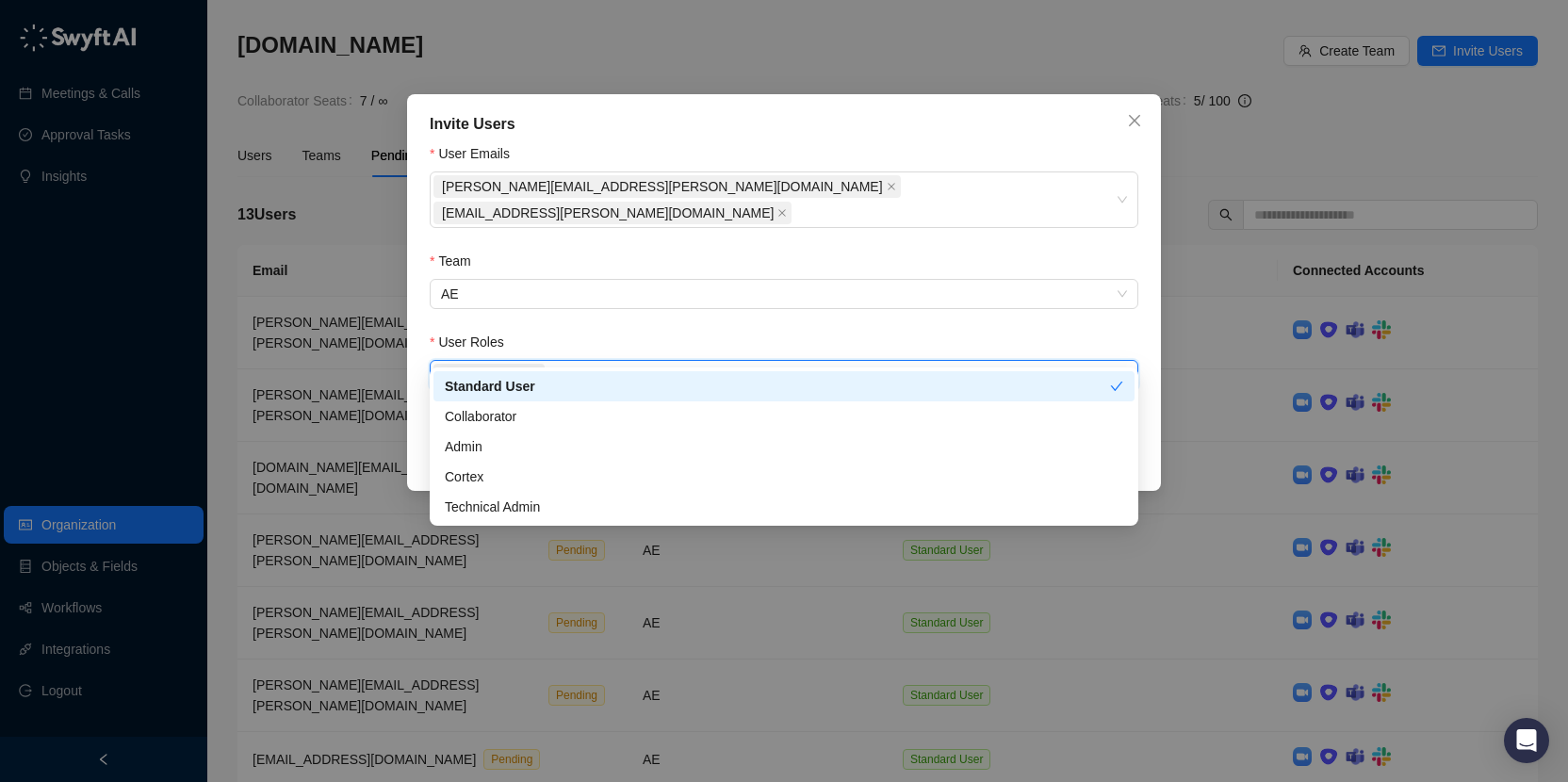
click at [1090, 293] on form "User Emails [PERSON_NAME][EMAIL_ADDRESS][PERSON_NAME][DOMAIN_NAME] [PERSON_NAME…" at bounding box center [784, 281] width 708 height 276
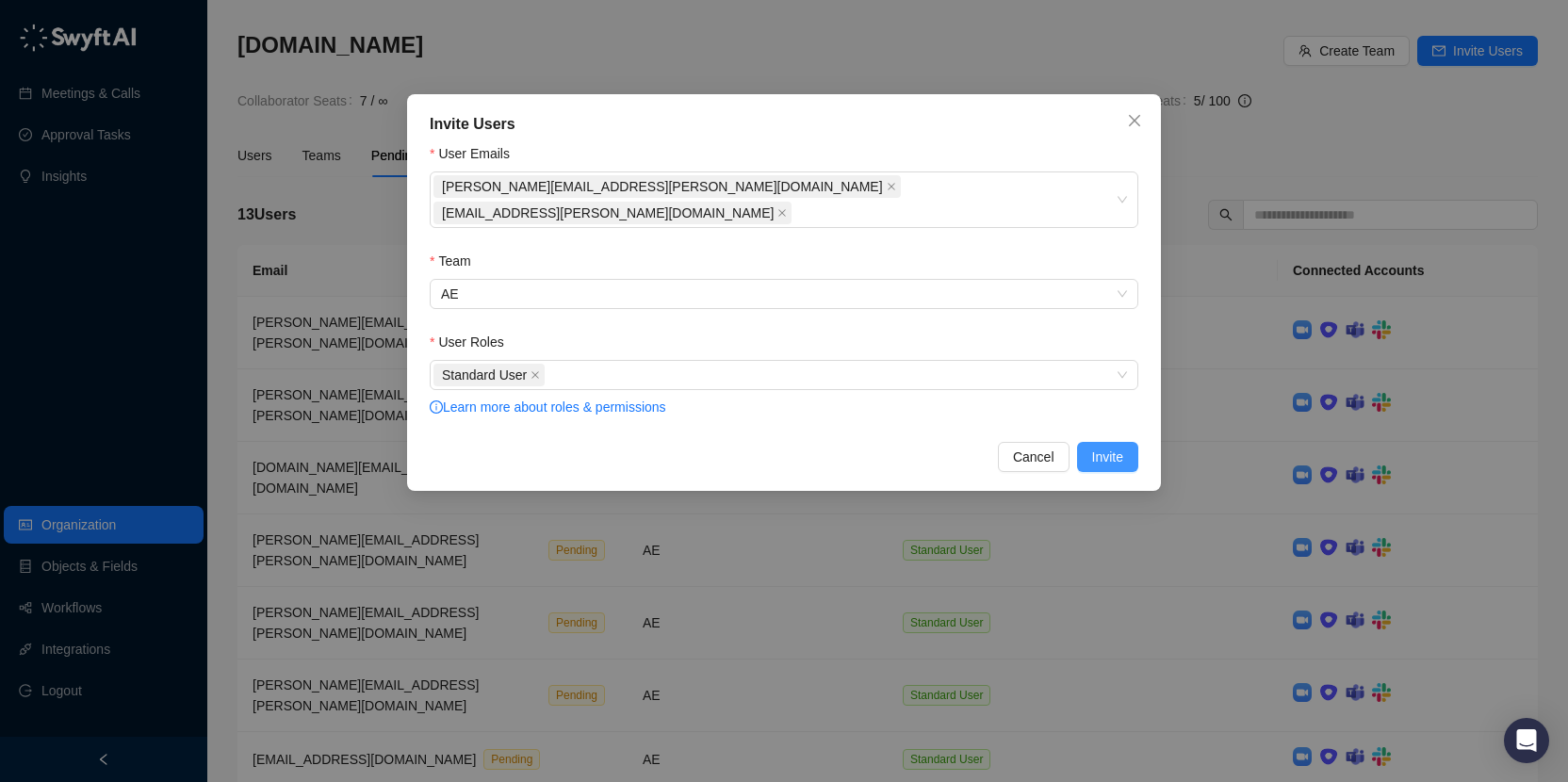
click at [1099, 447] on span "Invite" at bounding box center [1108, 456] width 31 height 20
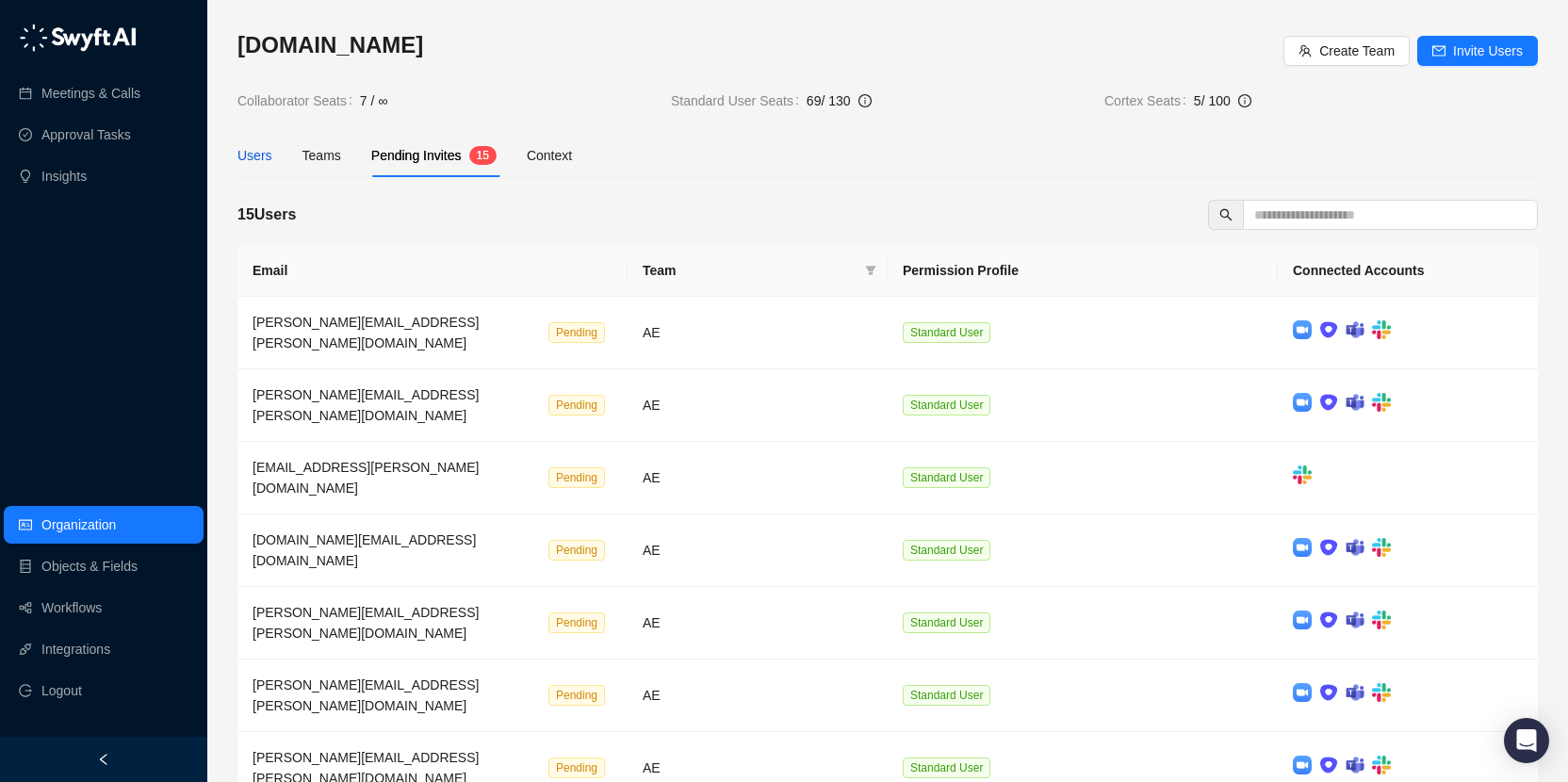
click at [249, 165] on div "Users" at bounding box center [255, 155] width 35 height 20
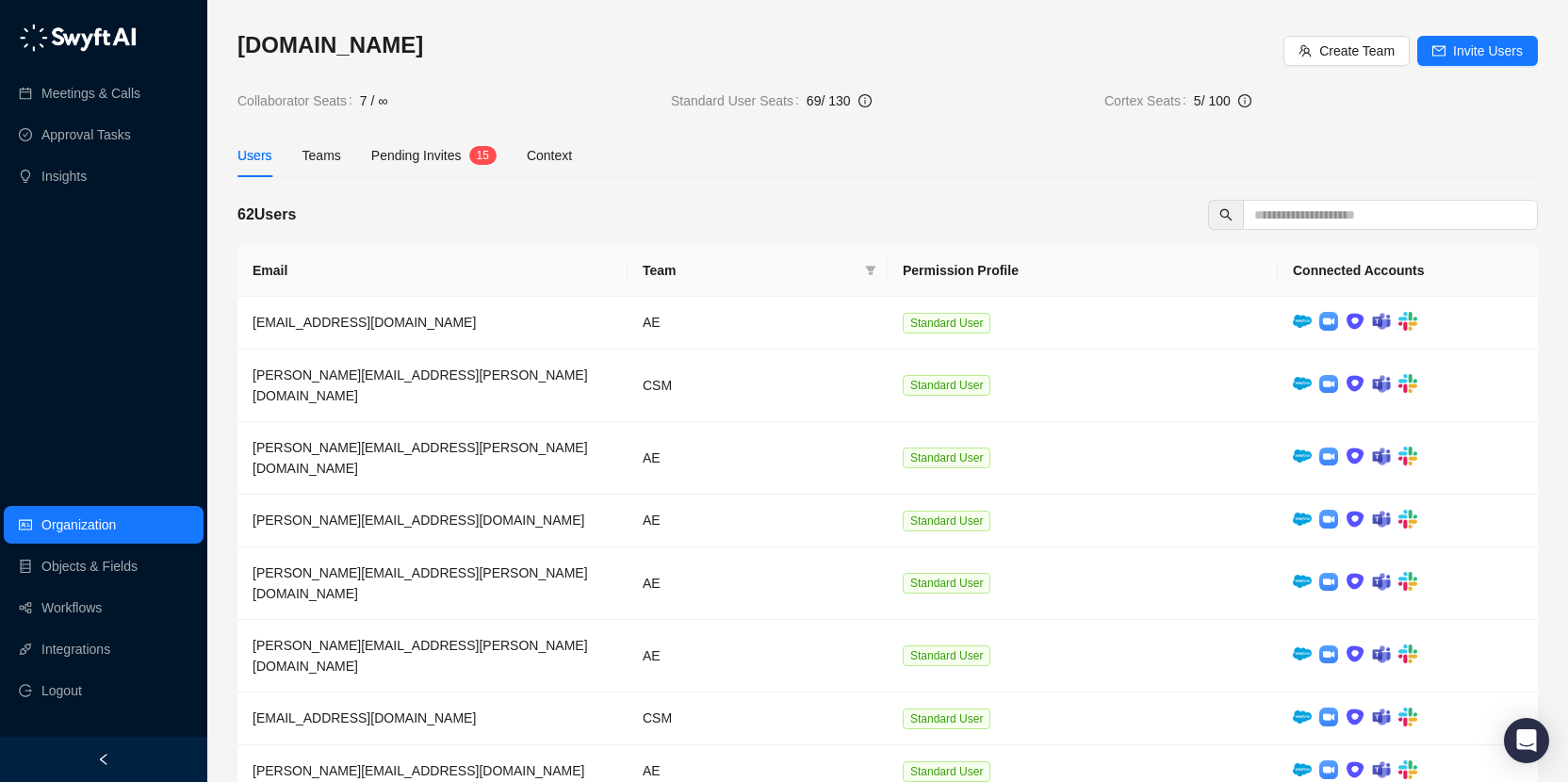
click at [1330, 198] on div "Synthesia.io Create Team Invite Users Collaborator Seats 7 / ∞ Standard User Se…" at bounding box center [888, 507] width 1300 height 954
click at [1329, 208] on input "text" at bounding box center [1383, 215] width 257 height 20
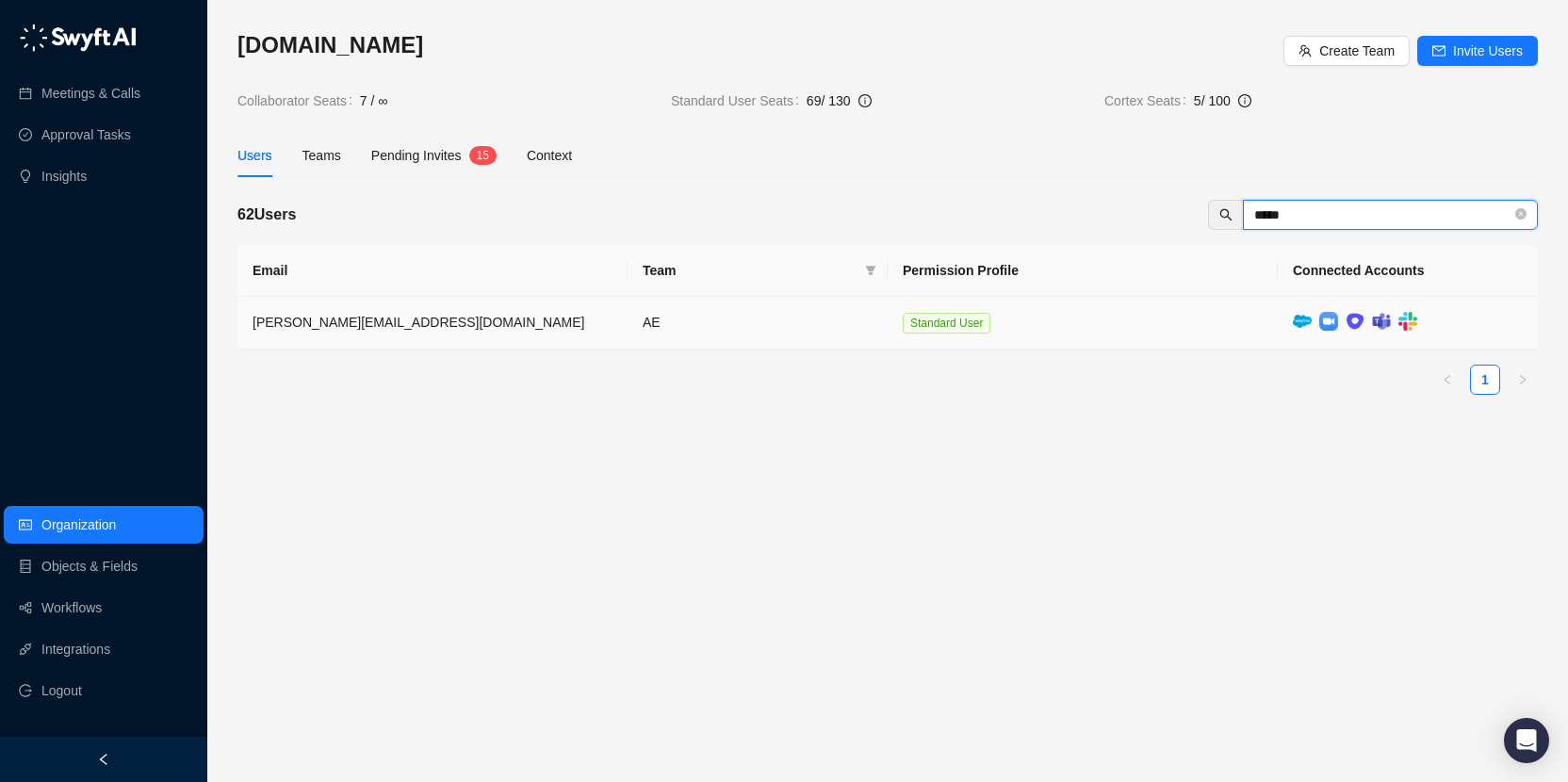
type input "*****"
click at [738, 319] on td "AE" at bounding box center [757, 324] width 260 height 53
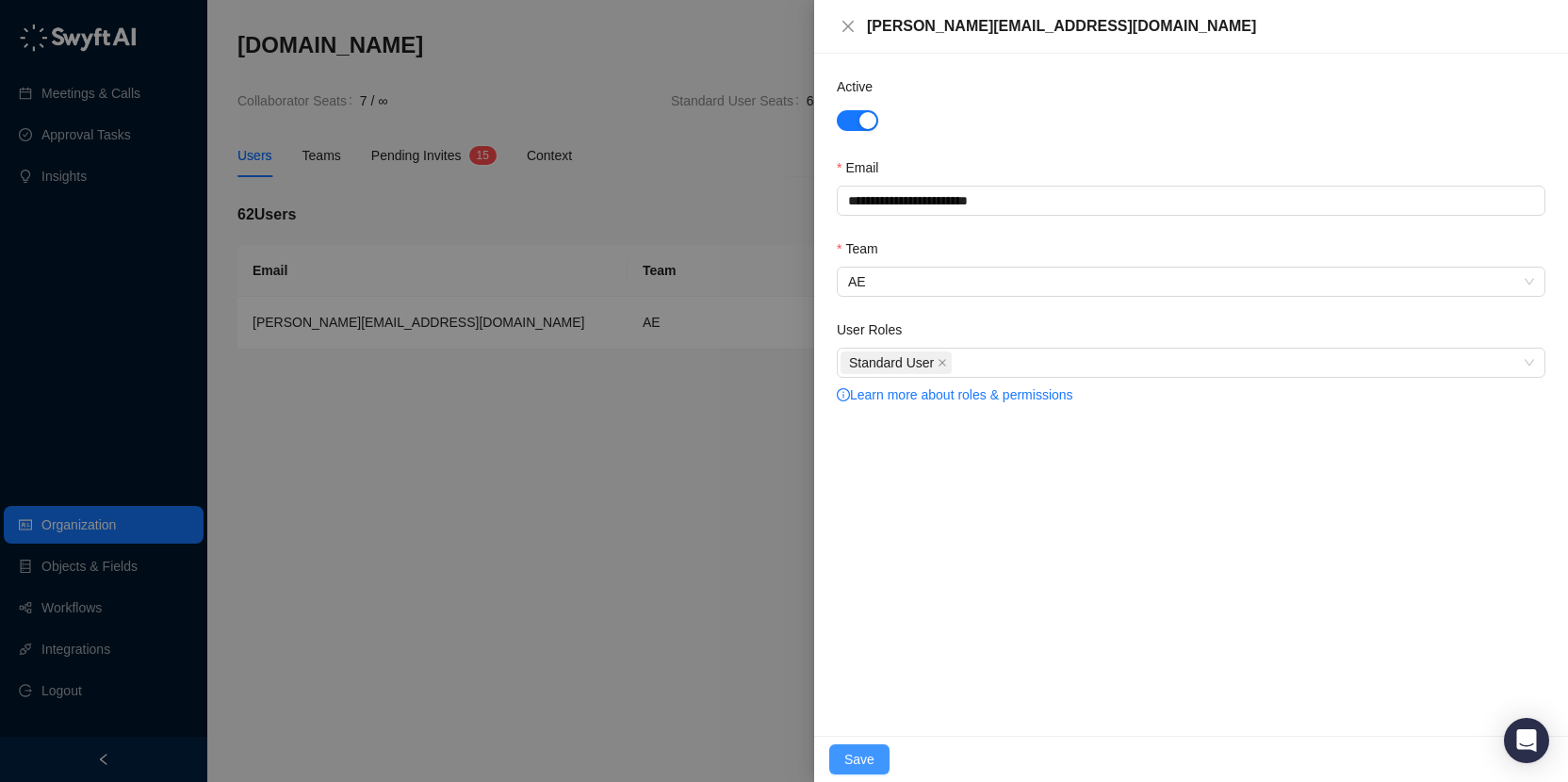
click at [866, 762] on span "Save" at bounding box center [859, 760] width 30 height 20
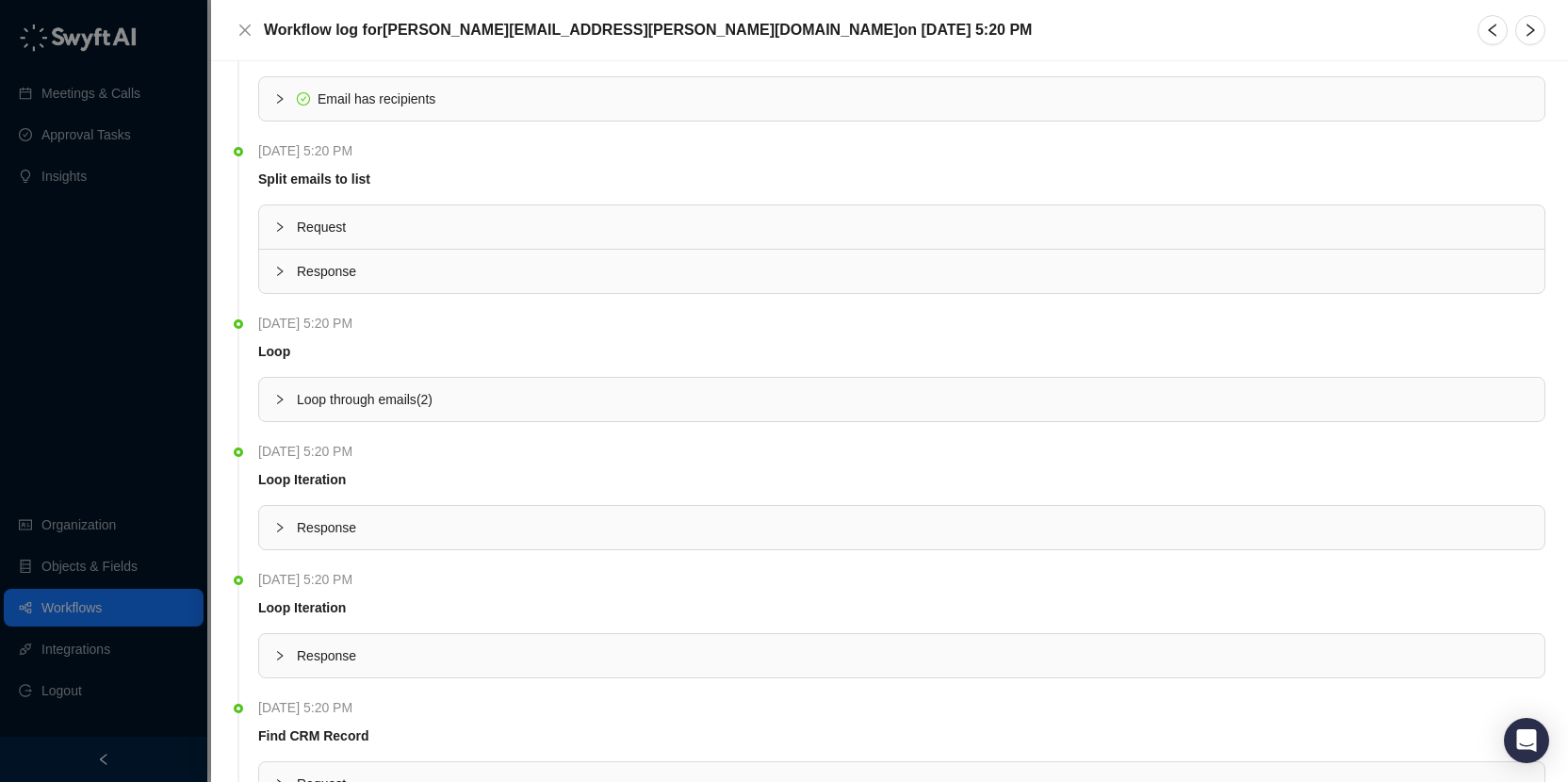
scroll to position [647, 0]
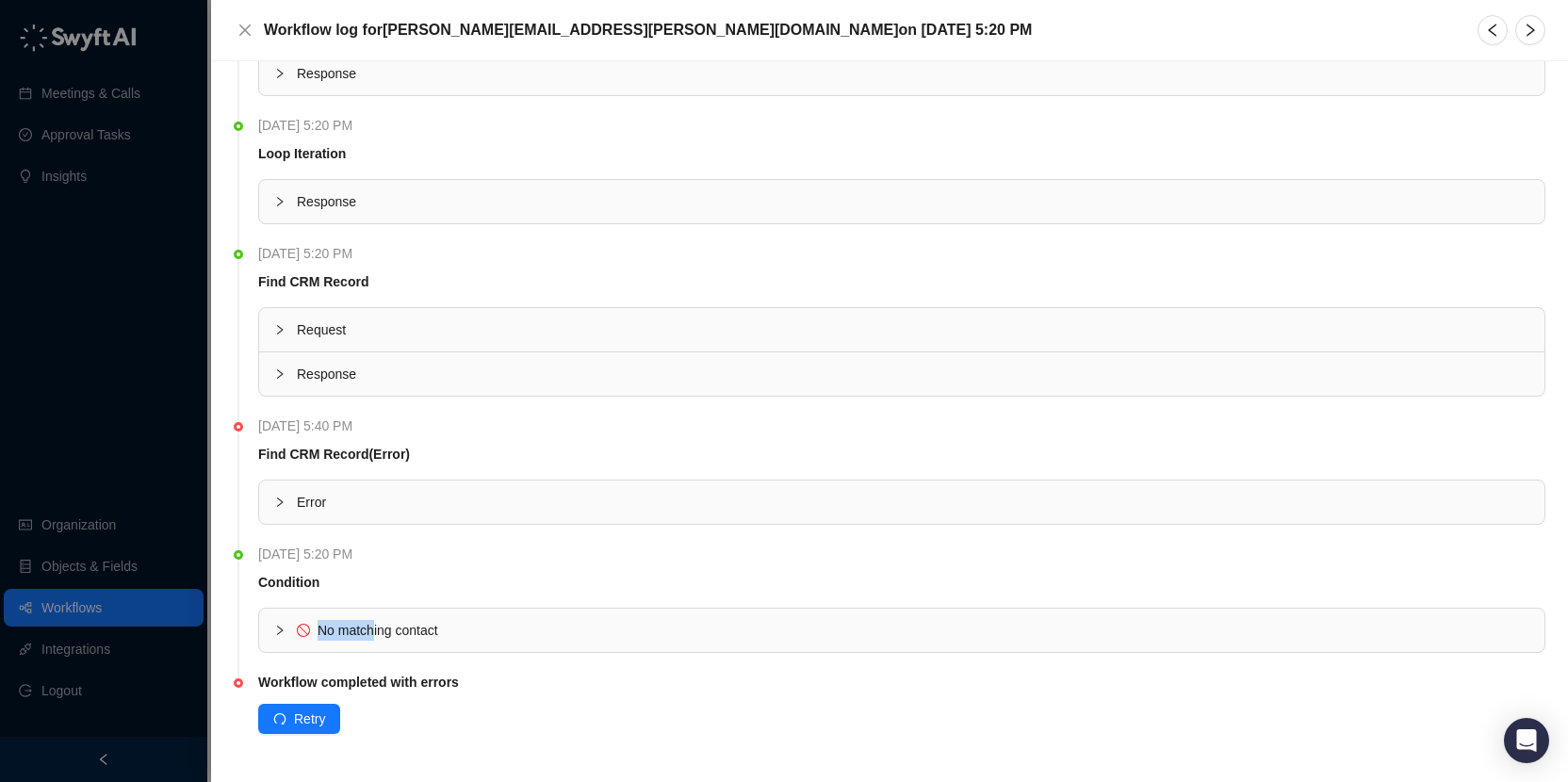
click at [377, 620] on div "No matching contact" at bounding box center [378, 630] width 121 height 20
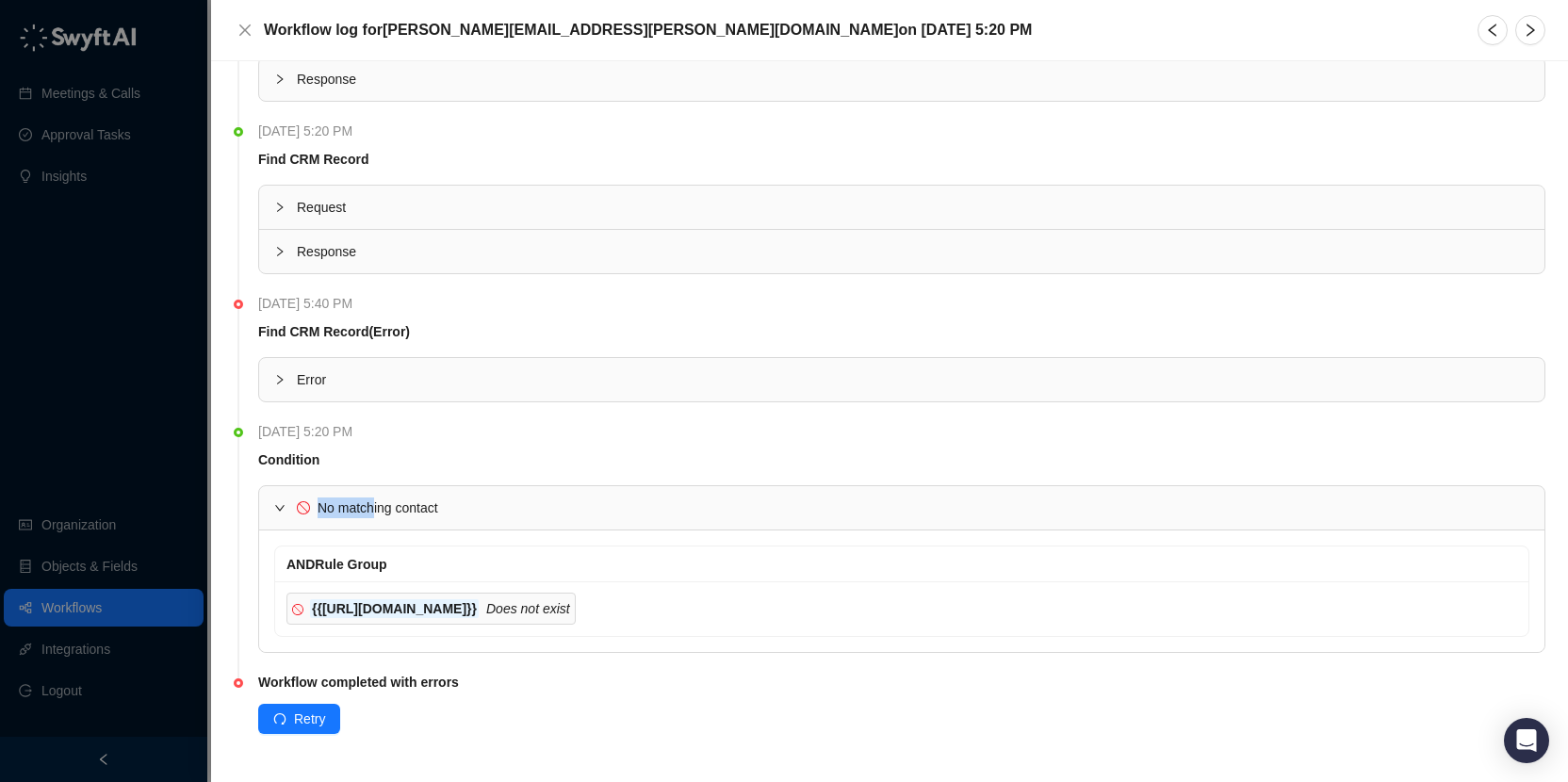
scroll to position [768, 0]
click at [631, 588] on div "{{crm_record.Id}} Does not exist" at bounding box center [901, 610] width 1253 height 55
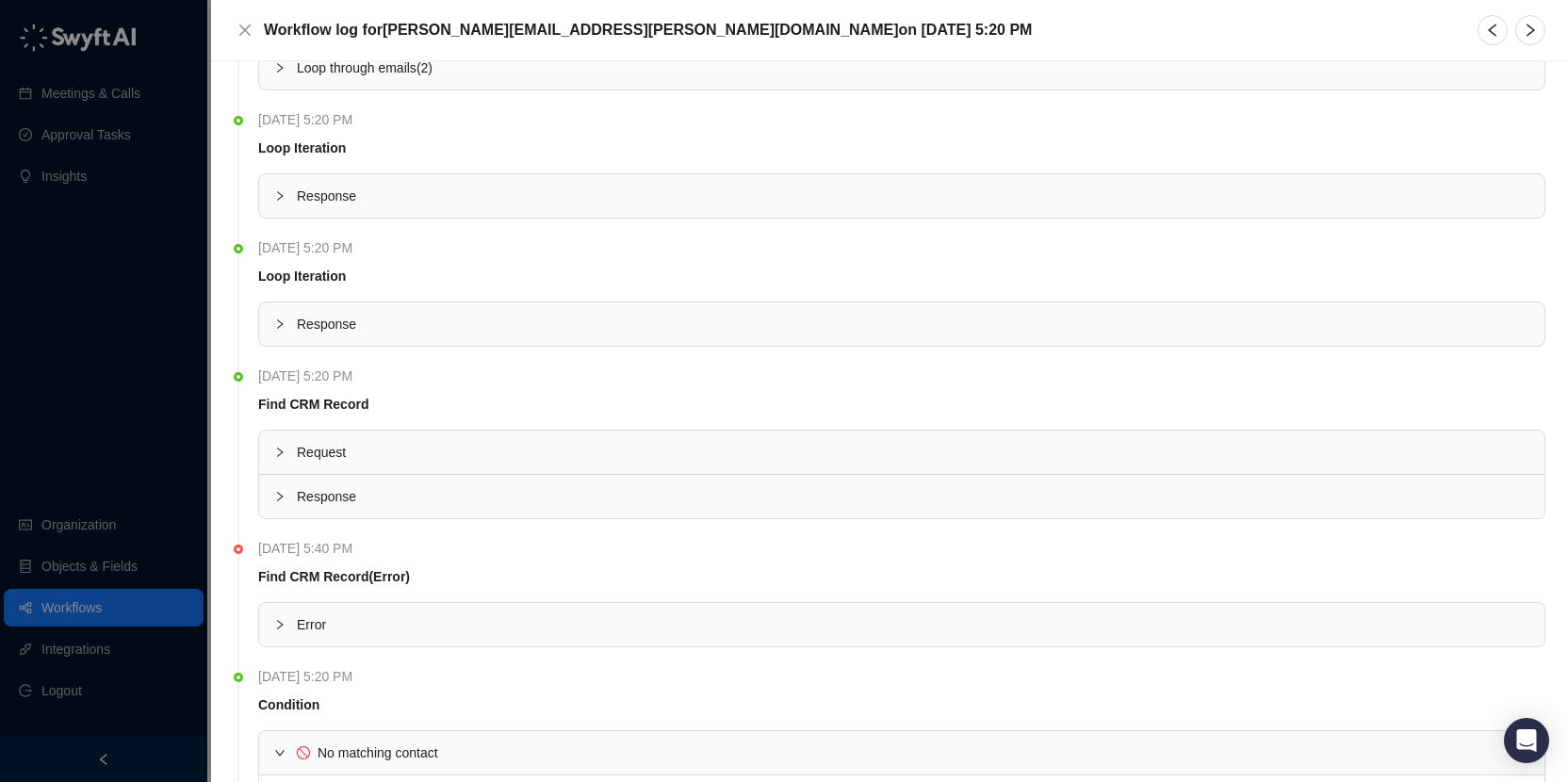
scroll to position [524, 0]
click at [370, 622] on span "Error" at bounding box center [913, 626] width 1233 height 20
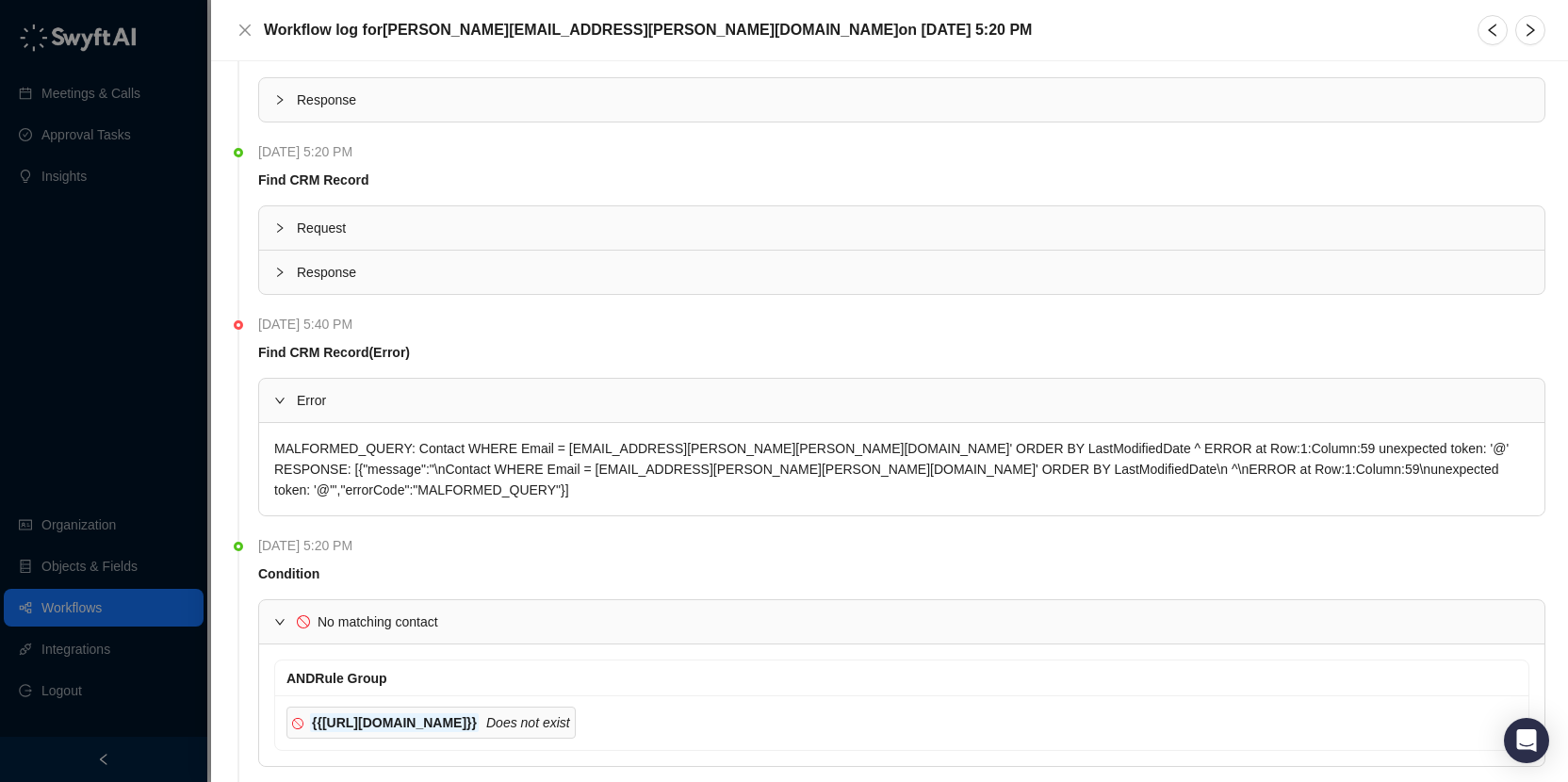
scroll to position [749, 0]
click at [478, 612] on span "No matching contact" at bounding box center [913, 622] width 1233 height 20
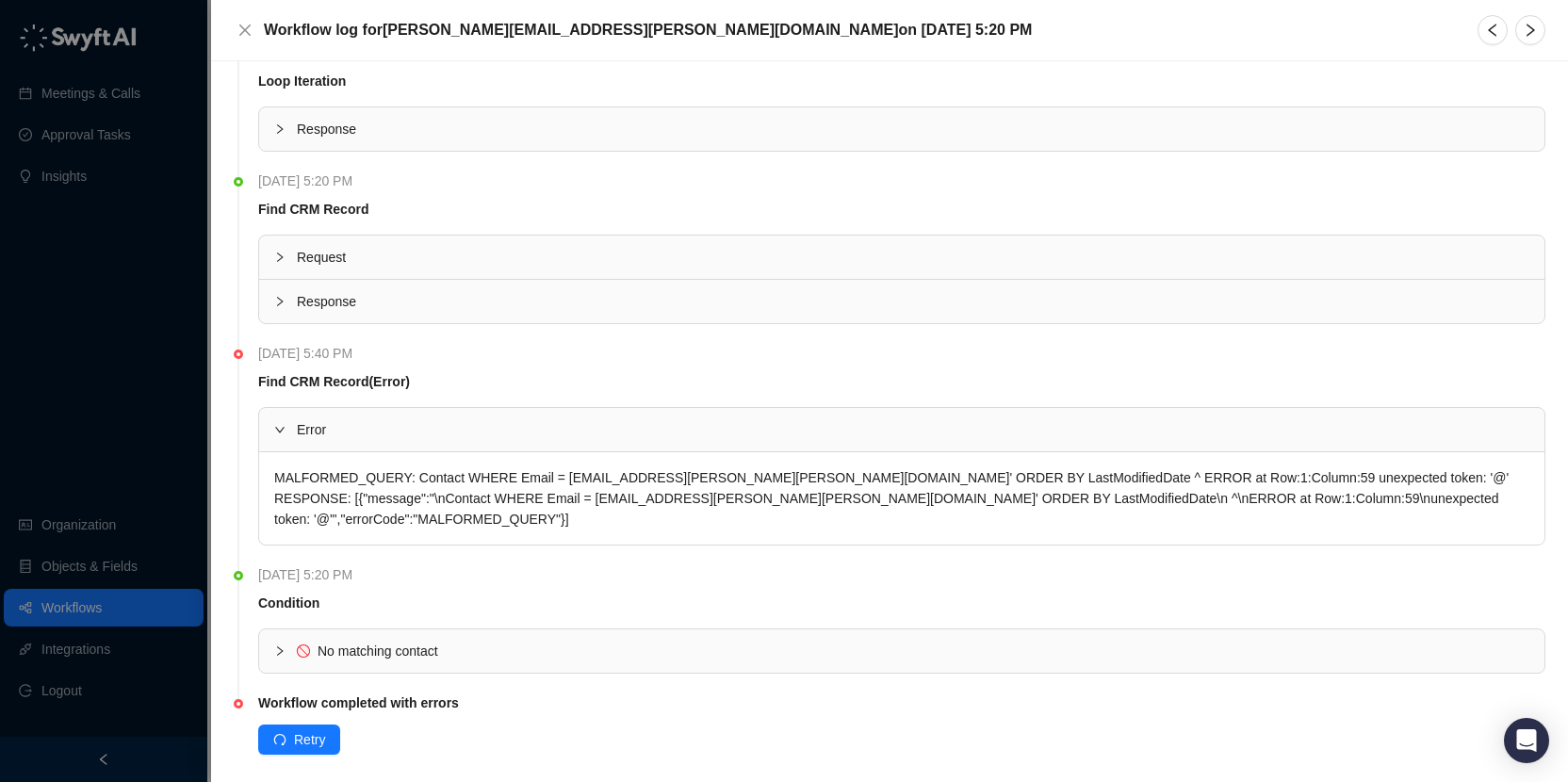
click at [478, 630] on div "No matching contact" at bounding box center [901, 651] width 1285 height 43
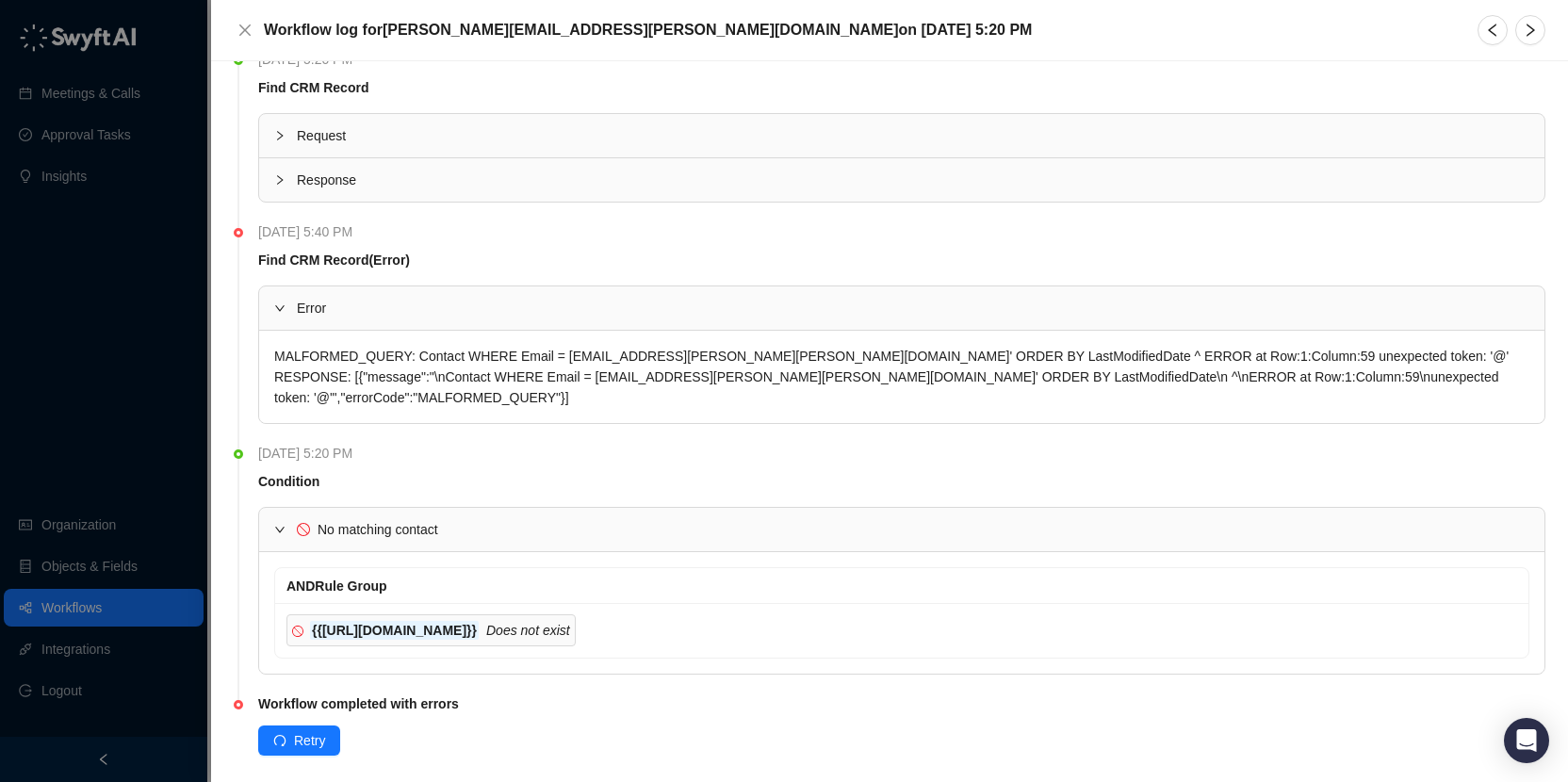
scroll to position [0, 0]
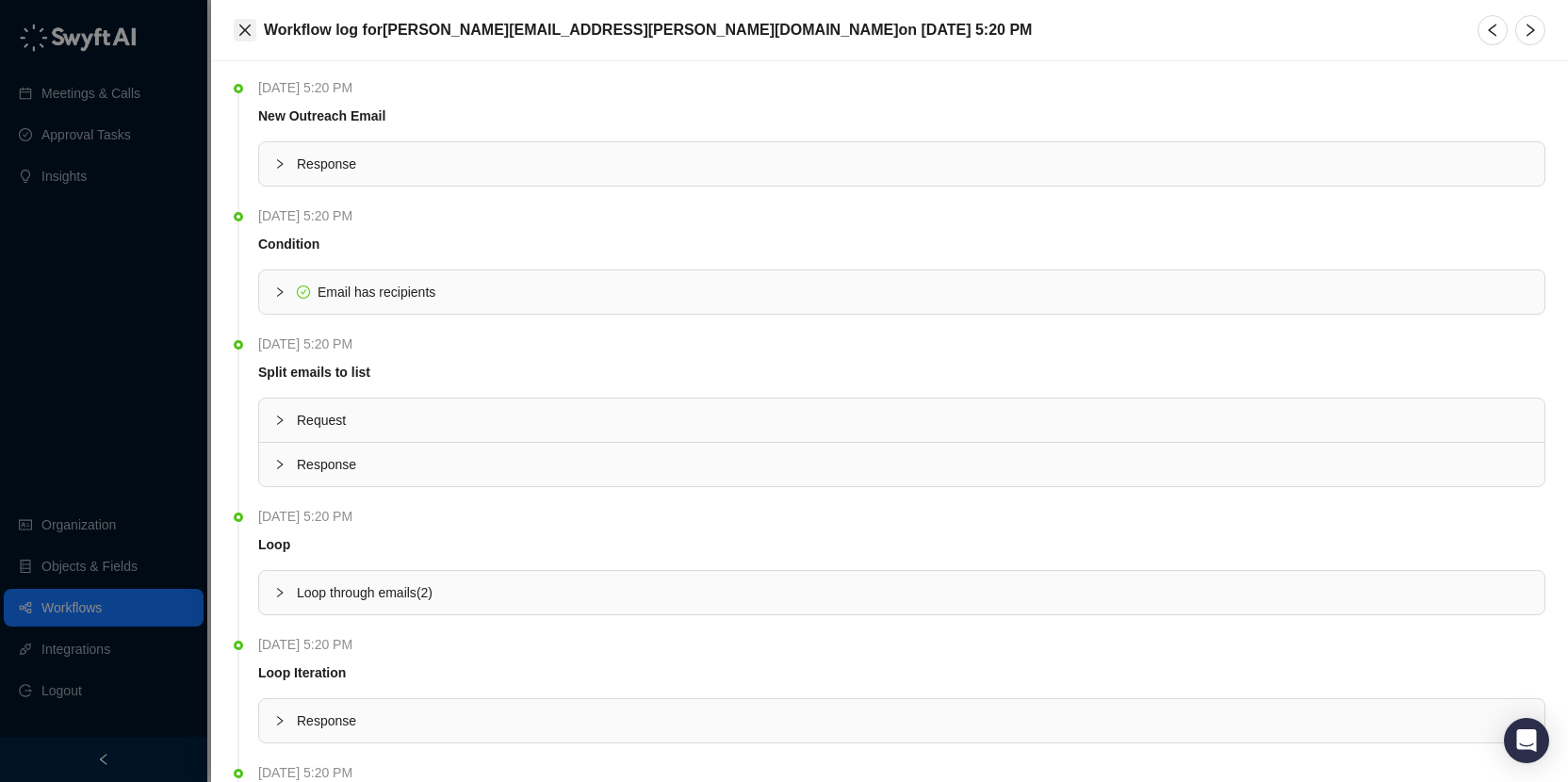
click at [240, 36] on icon "close" at bounding box center [245, 29] width 15 height 15
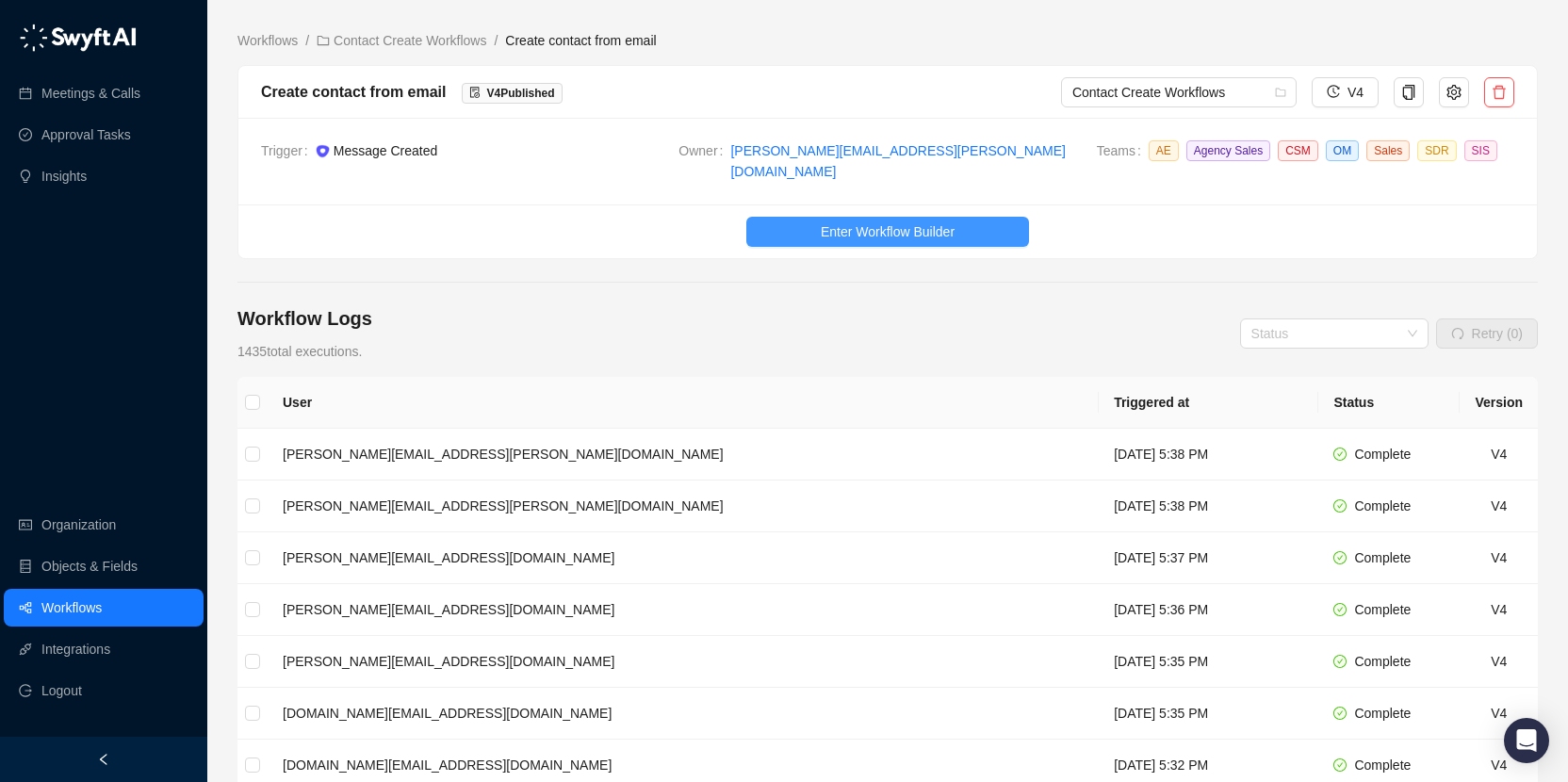
click at [887, 221] on span "Enter Workflow Builder" at bounding box center [887, 231] width 134 height 20
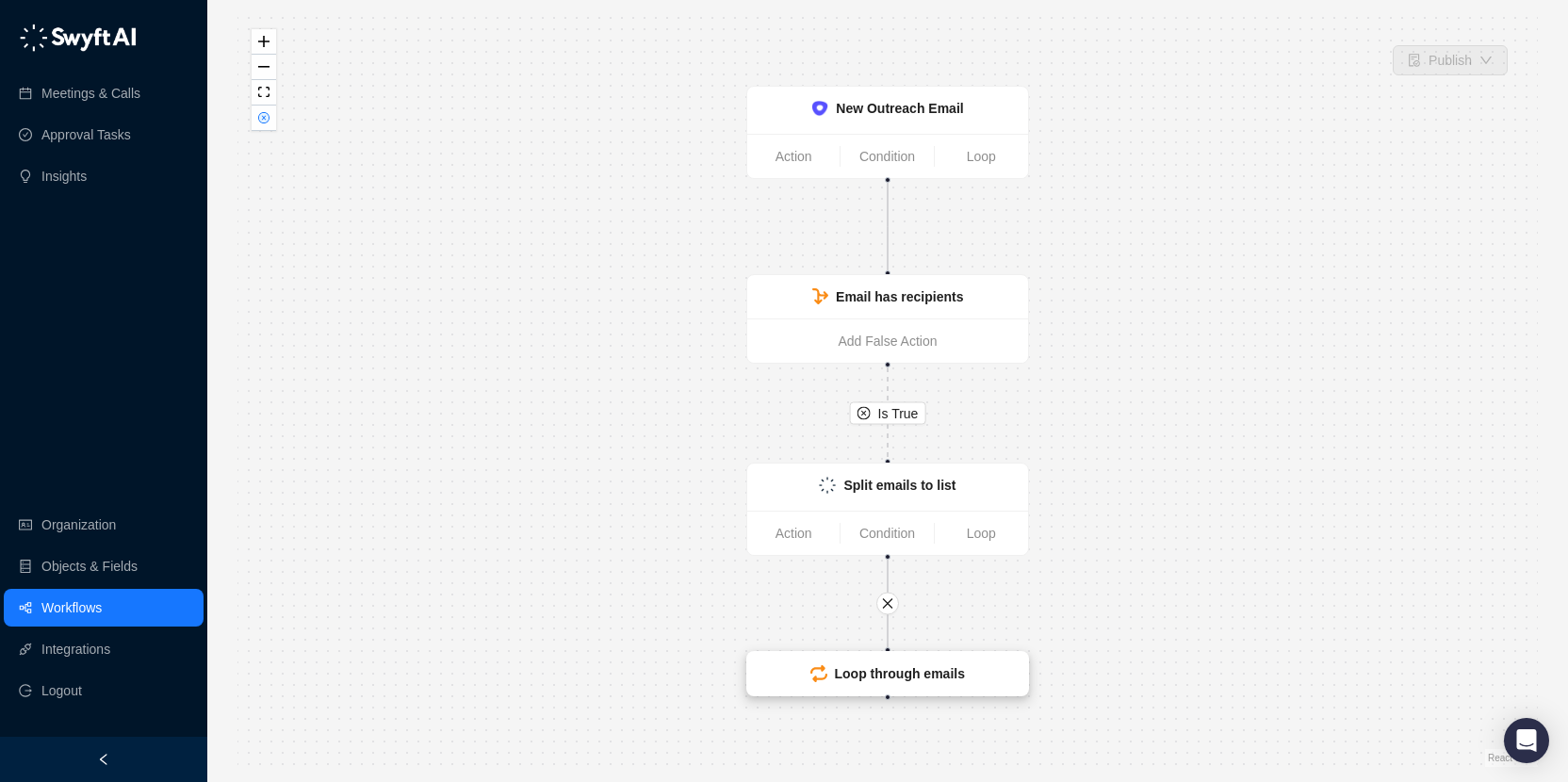
click at [932, 679] on strong "Loop through emails" at bounding box center [899, 674] width 130 height 15
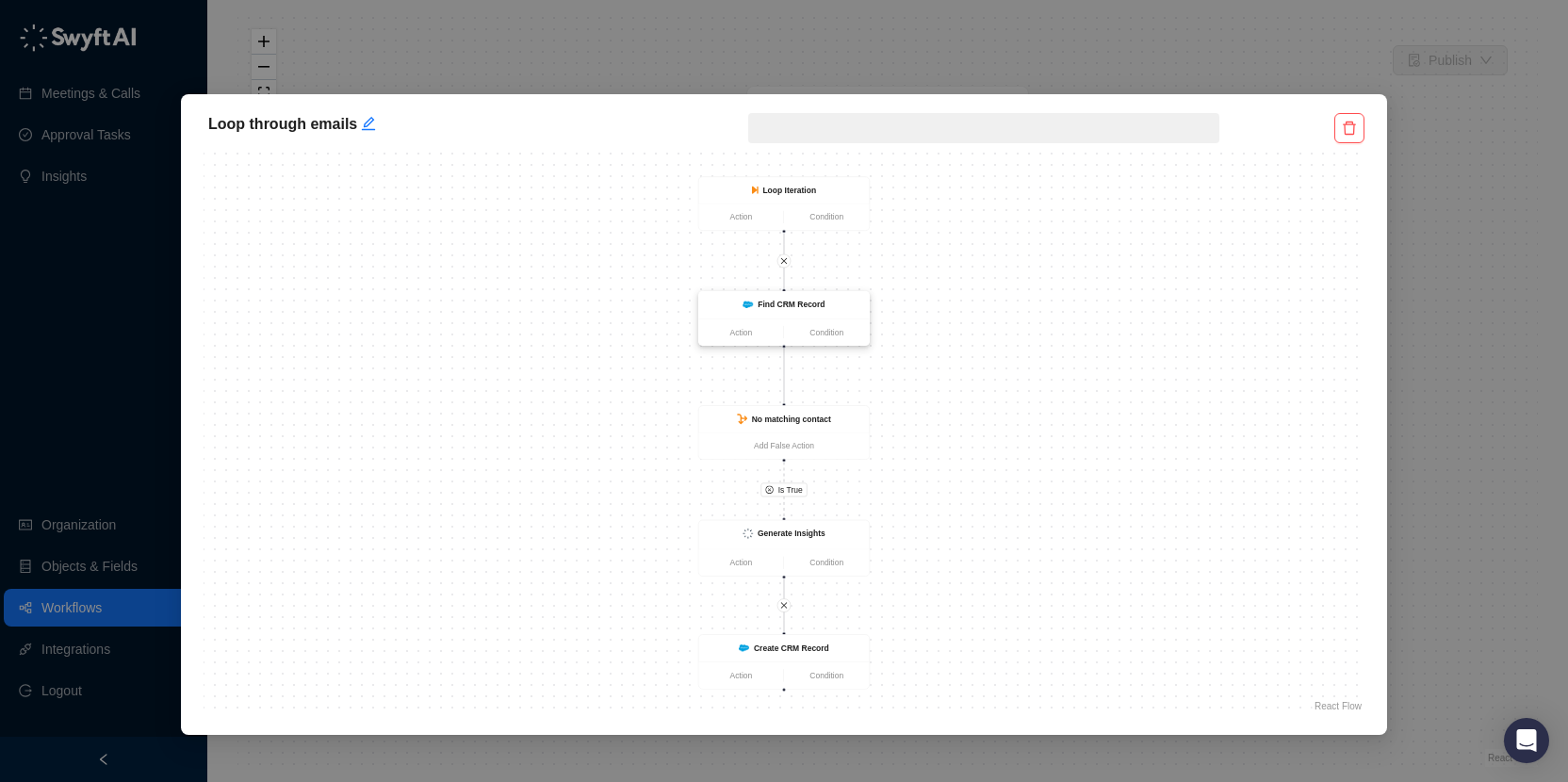
click at [788, 302] on strong "Find CRM Record" at bounding box center [790, 304] width 67 height 10
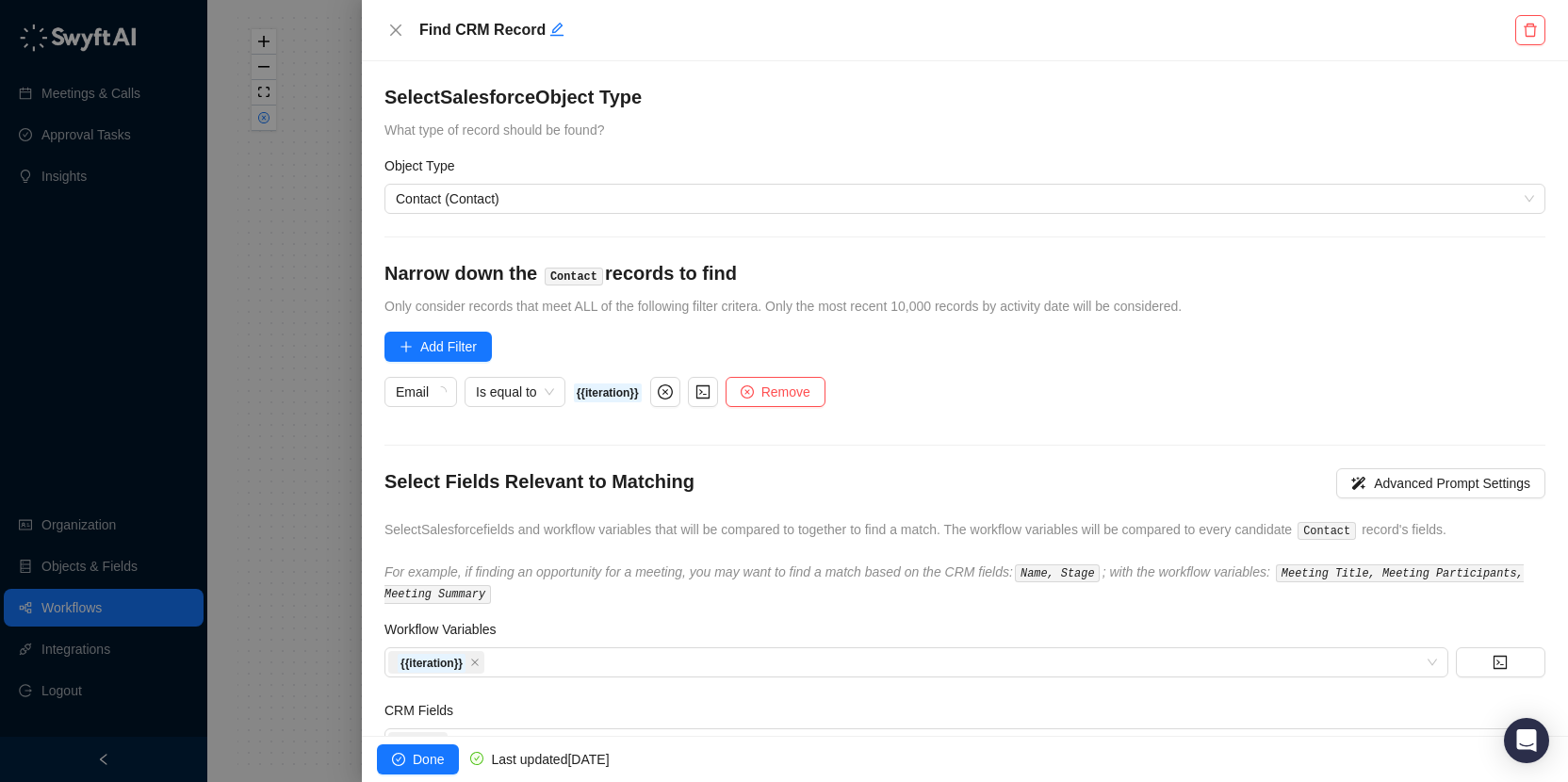
scroll to position [66, 0]
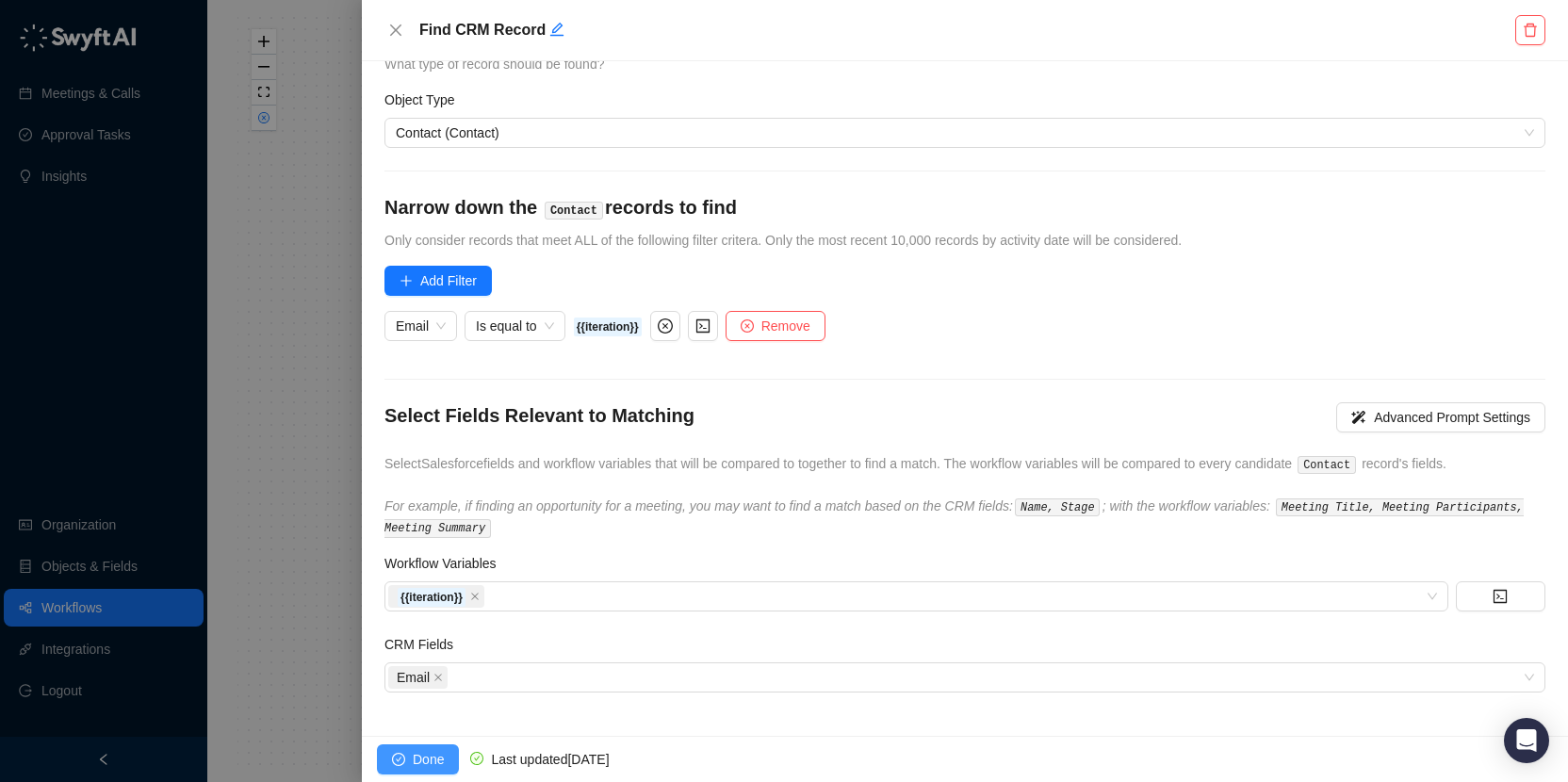
click at [424, 757] on span "Done" at bounding box center [428, 760] width 31 height 20
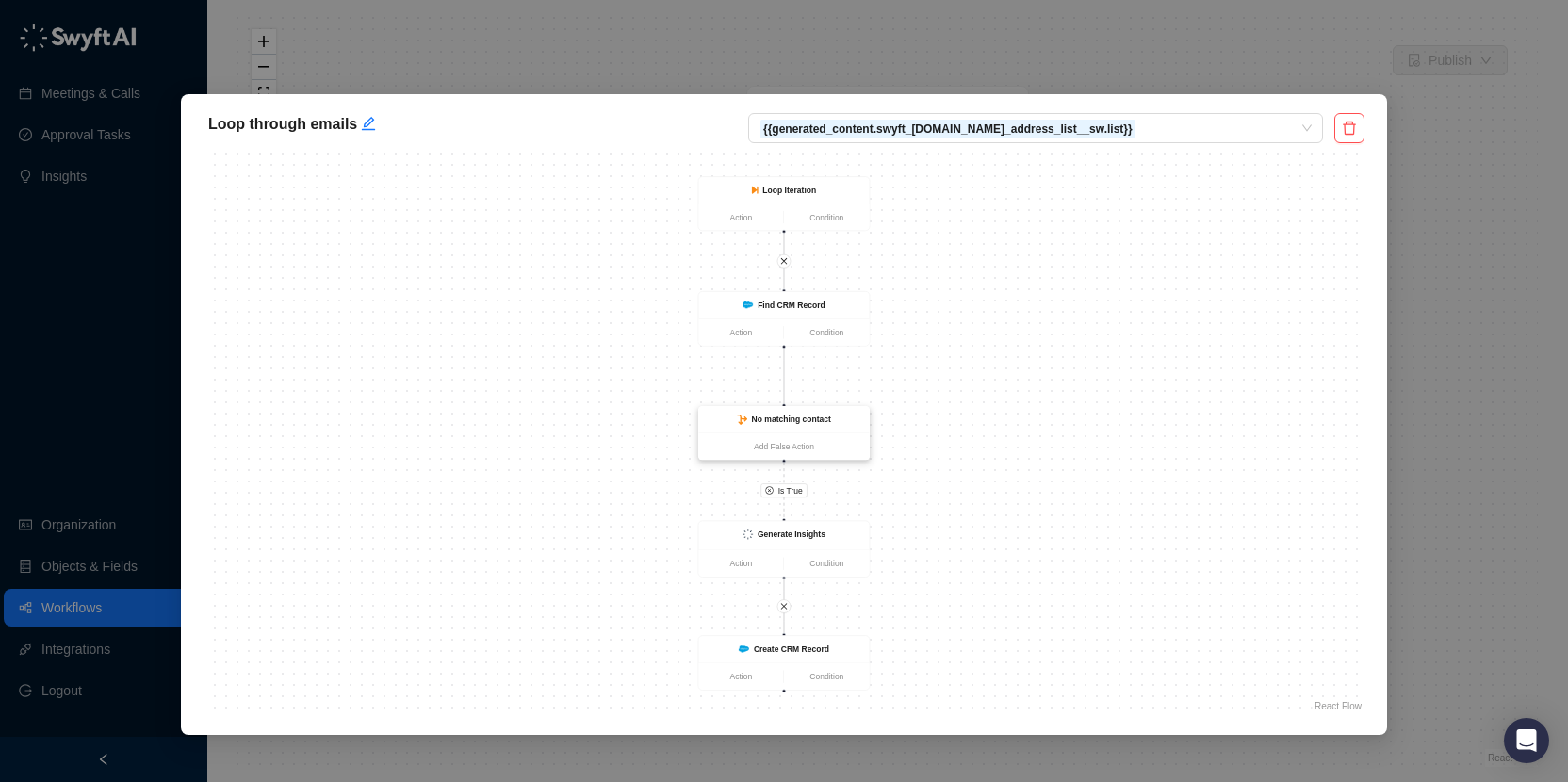
click at [821, 419] on strong "No matching contact" at bounding box center [791, 420] width 79 height 10
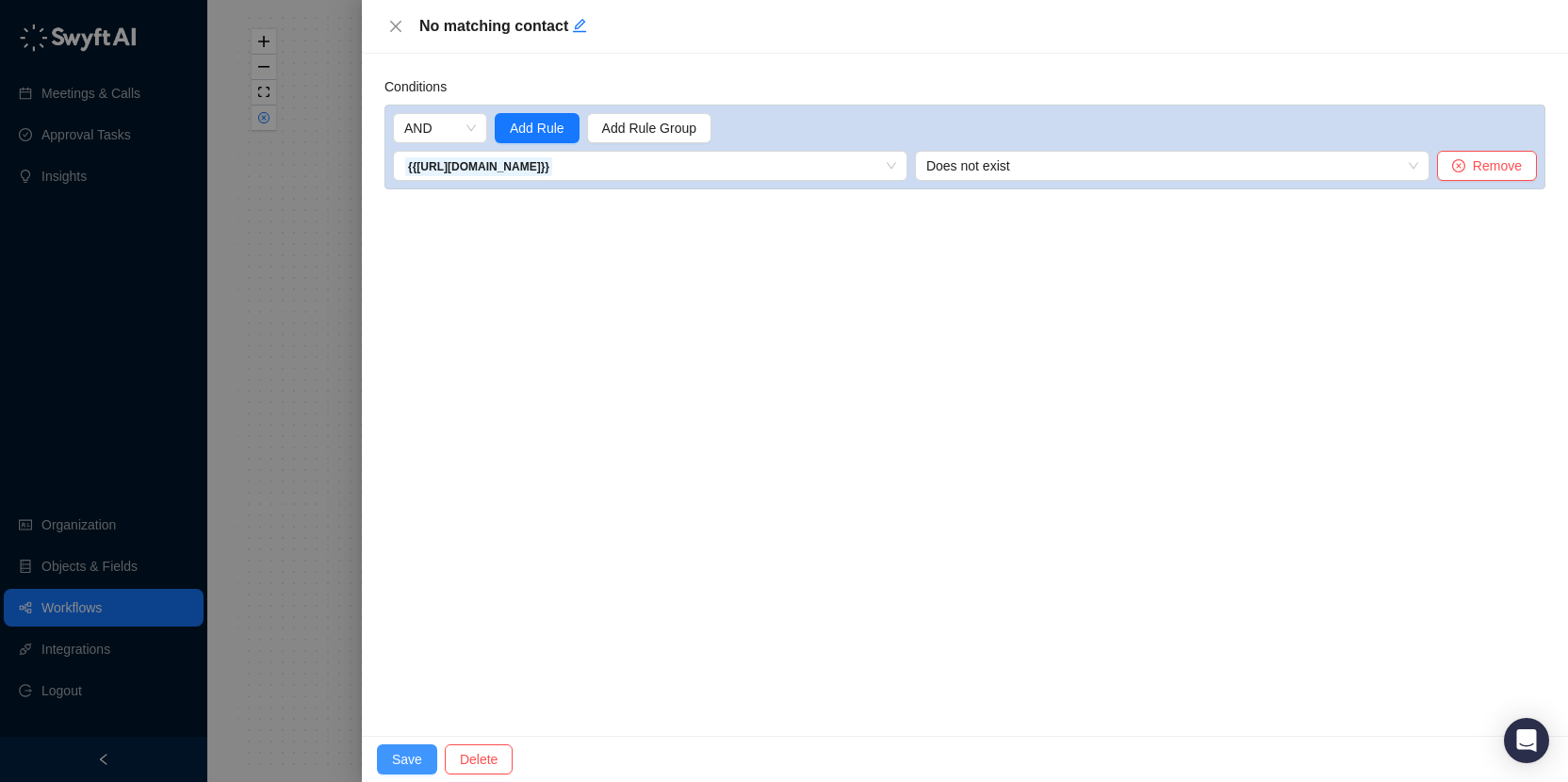
click at [408, 758] on span "Save" at bounding box center [406, 760] width 30 height 20
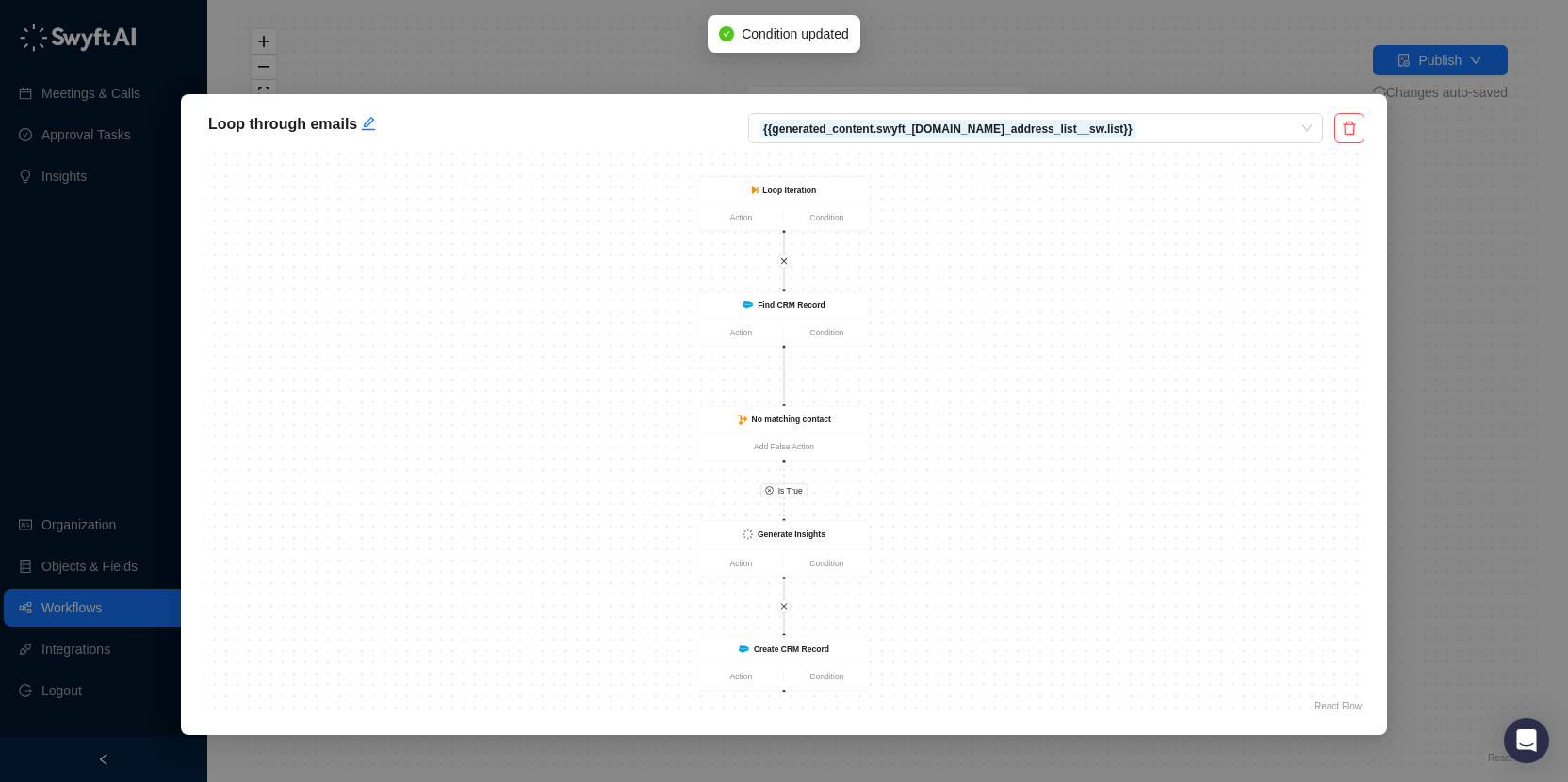
click at [630, 15] on div "Loop through emails {{generated_content.swyft_fields.Email_address_list__sw.lis…" at bounding box center [784, 391] width 1568 height 782
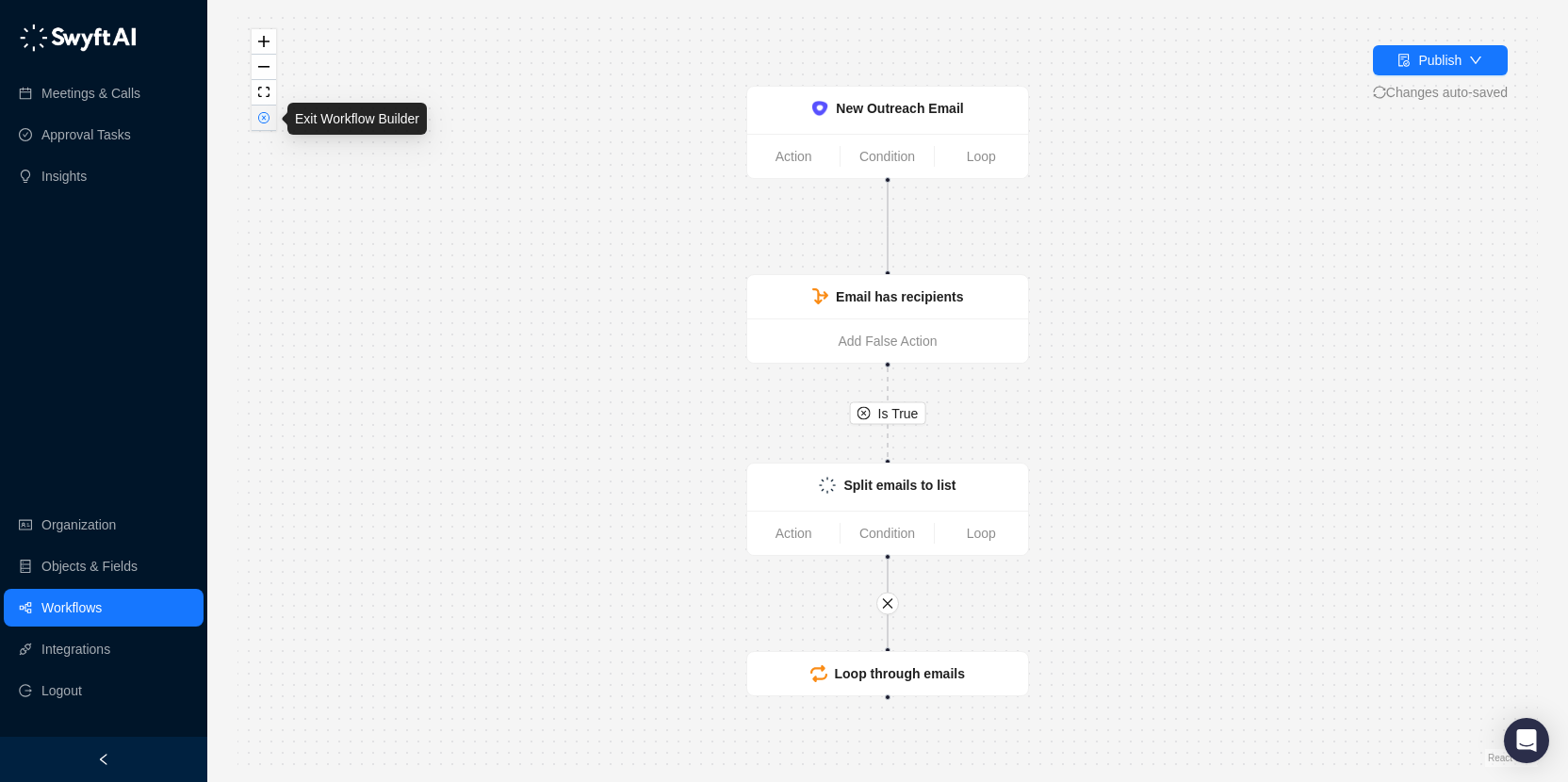
click at [260, 126] on button "button" at bounding box center [263, 118] width 24 height 25
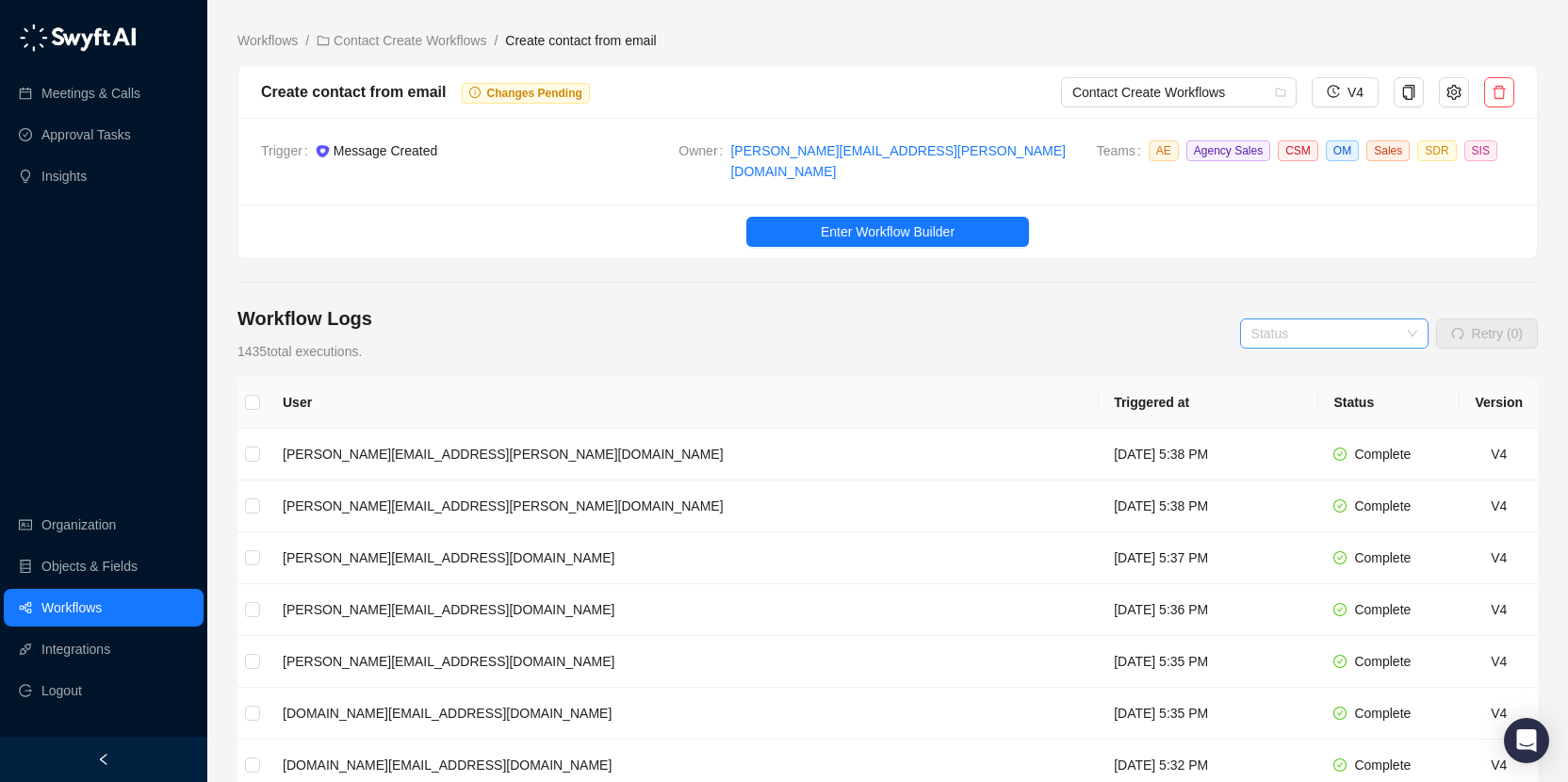
click at [1349, 322] on input "search" at bounding box center [1328, 333] width 155 height 28
click at [1296, 450] on div "Error" at bounding box center [1331, 449] width 158 height 20
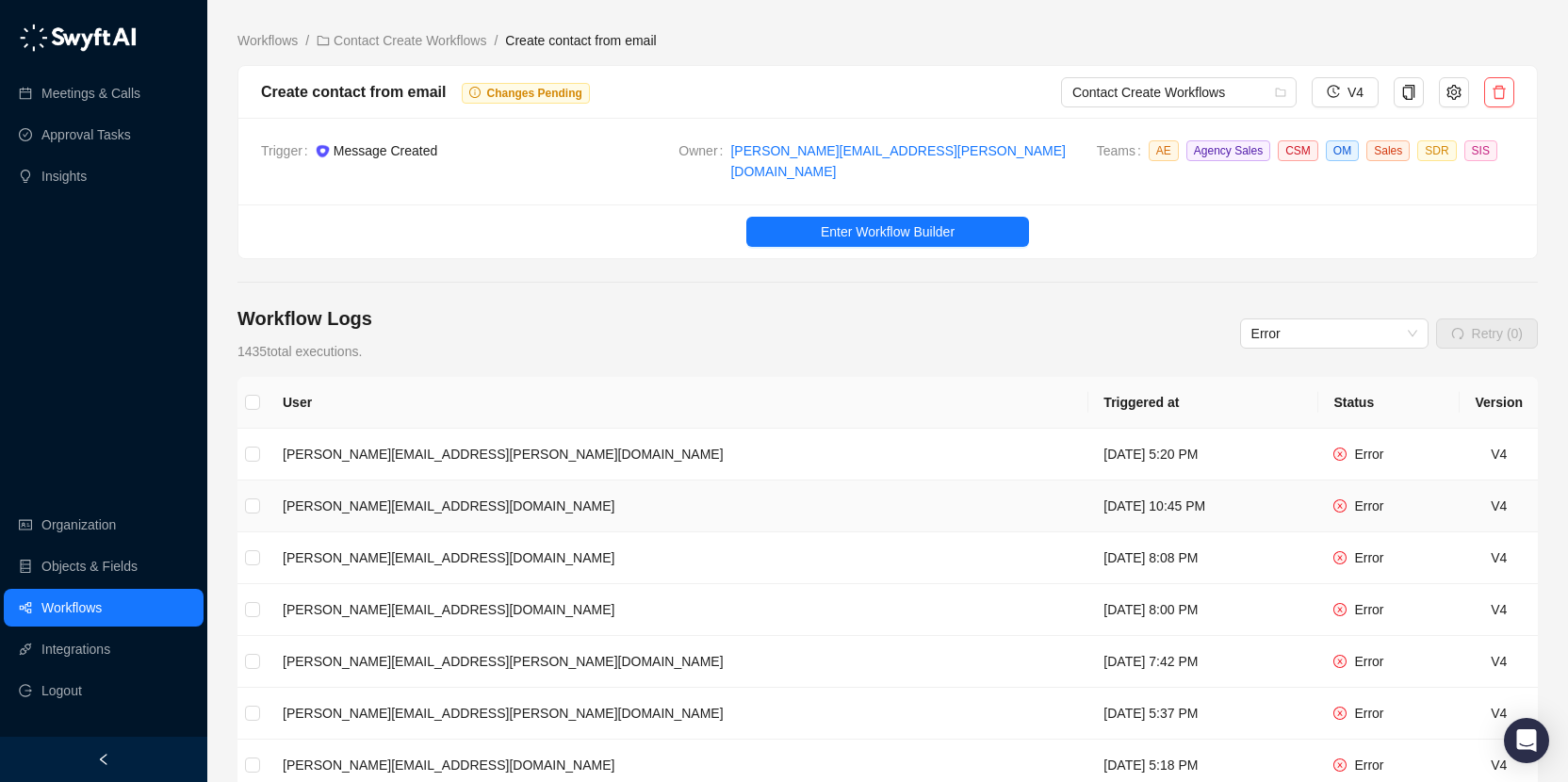
click at [739, 497] on td "[PERSON_NAME][EMAIL_ADDRESS][DOMAIN_NAME]" at bounding box center [678, 506] width 821 height 52
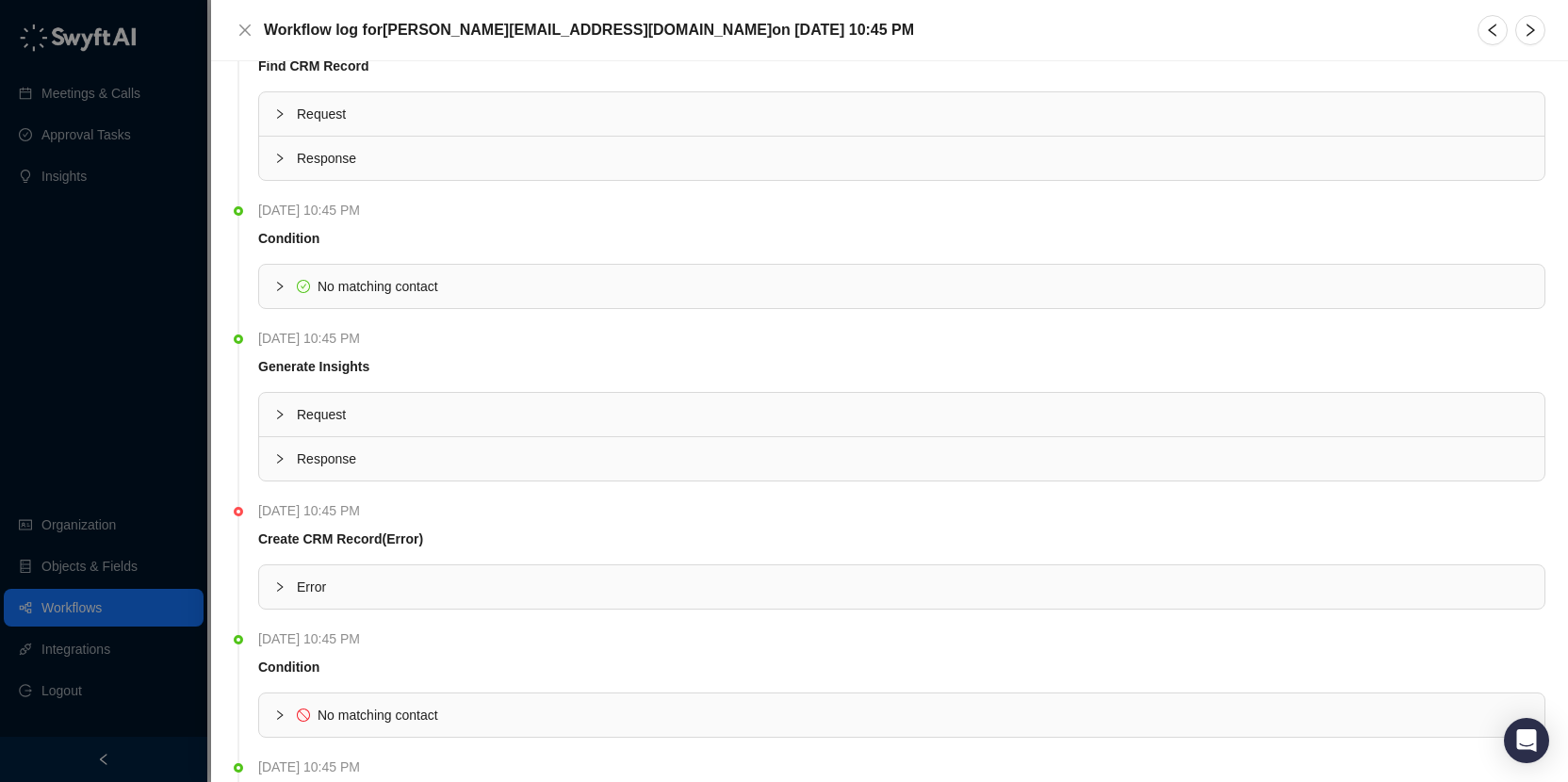
scroll to position [2242, 0]
click at [383, 590] on span "Error" at bounding box center [913, 584] width 1233 height 20
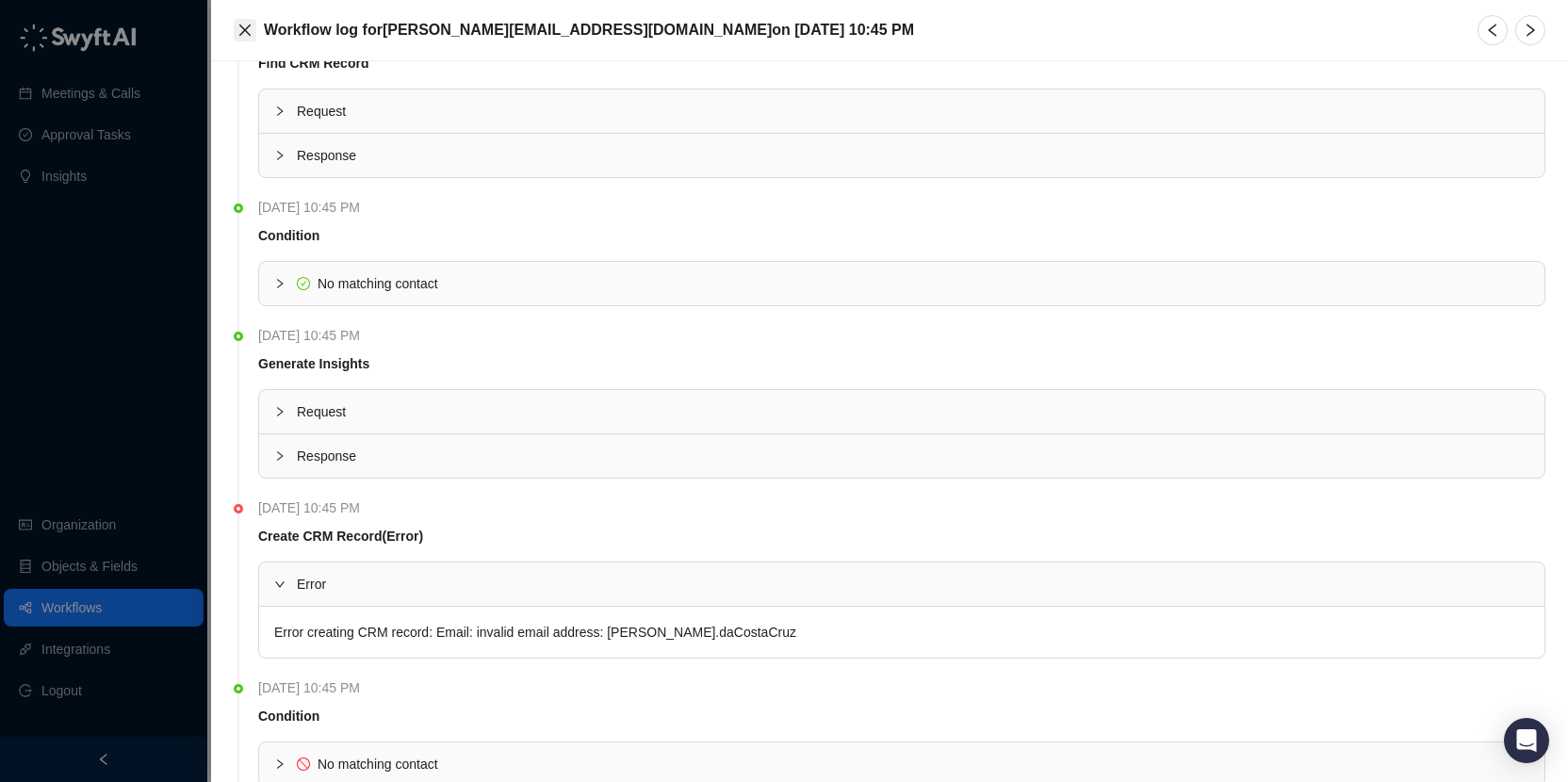
click at [249, 34] on icon "close" at bounding box center [246, 30] width 12 height 12
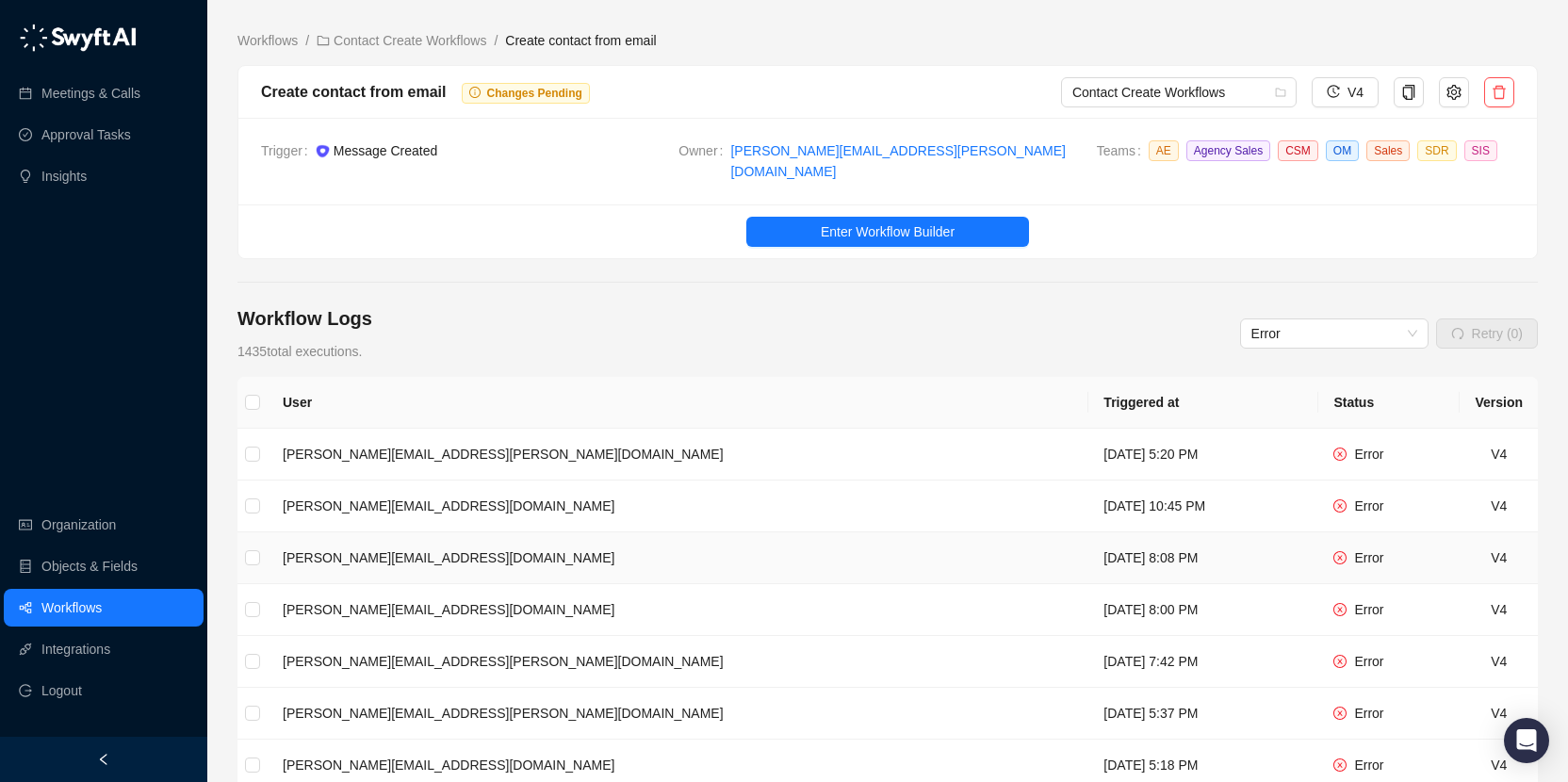
click at [1089, 565] on td "Tuesday, 08/12/25, 8:08 PM" at bounding box center [1204, 558] width 230 height 52
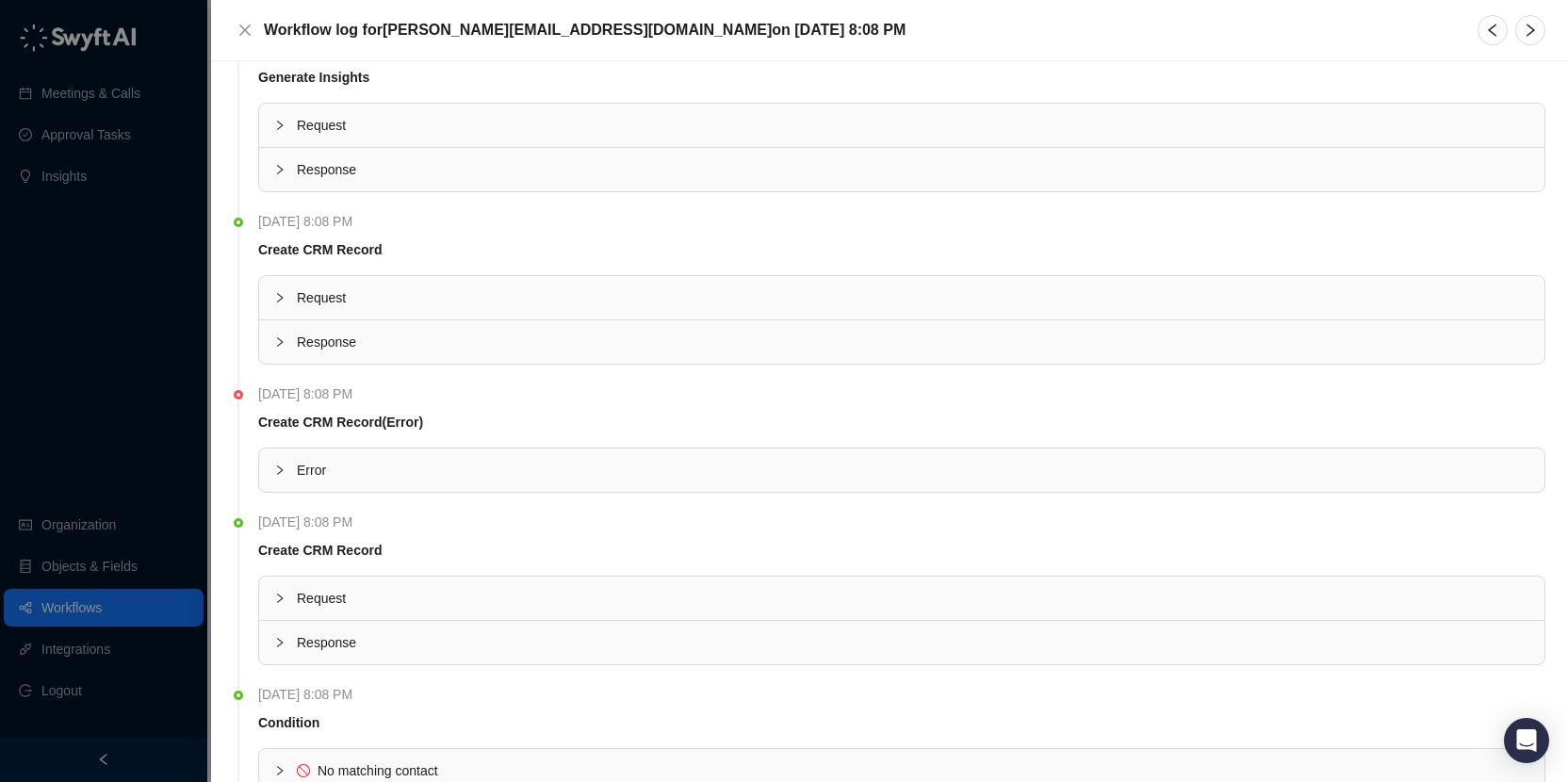
scroll to position [2803, 0]
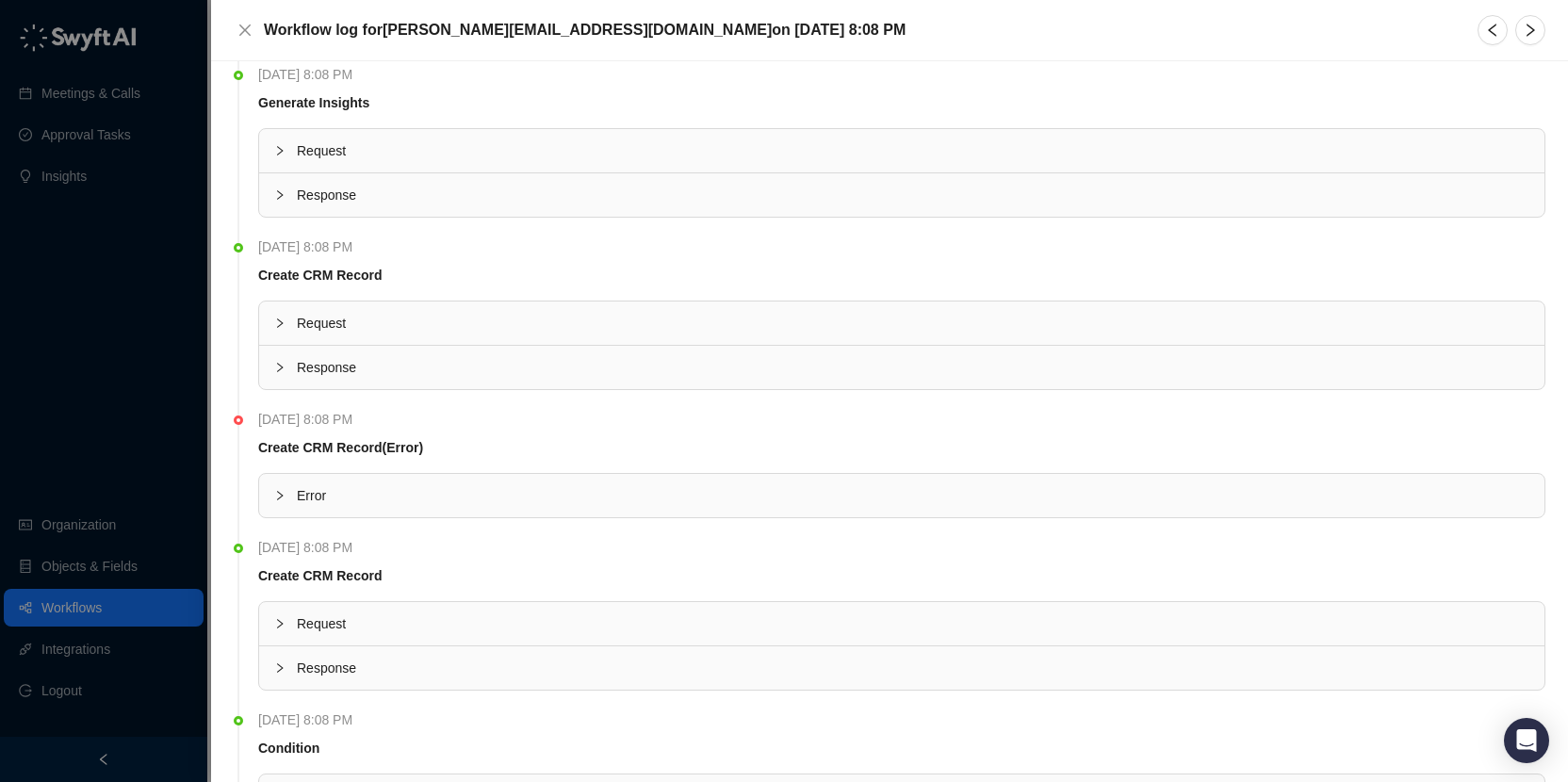
click at [553, 493] on span "Error" at bounding box center [913, 495] width 1233 height 20
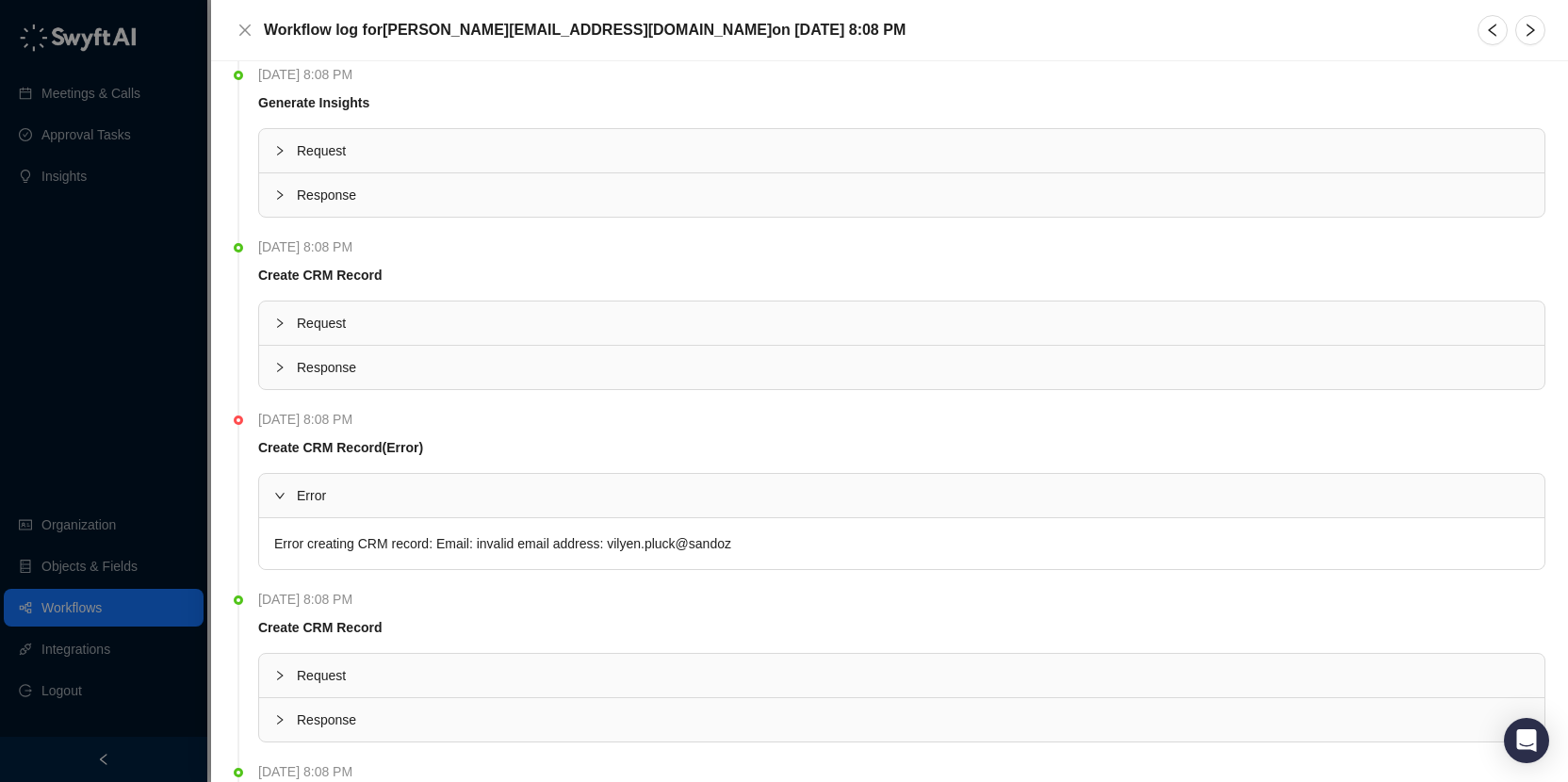
click at [244, 18] on div "Workflow log for philipp.wursch@synthesia.io on Tuesday, 08/12/25, 8:08 PM" at bounding box center [890, 29] width 1312 height 30
click at [244, 31] on icon "close" at bounding box center [246, 30] width 12 height 12
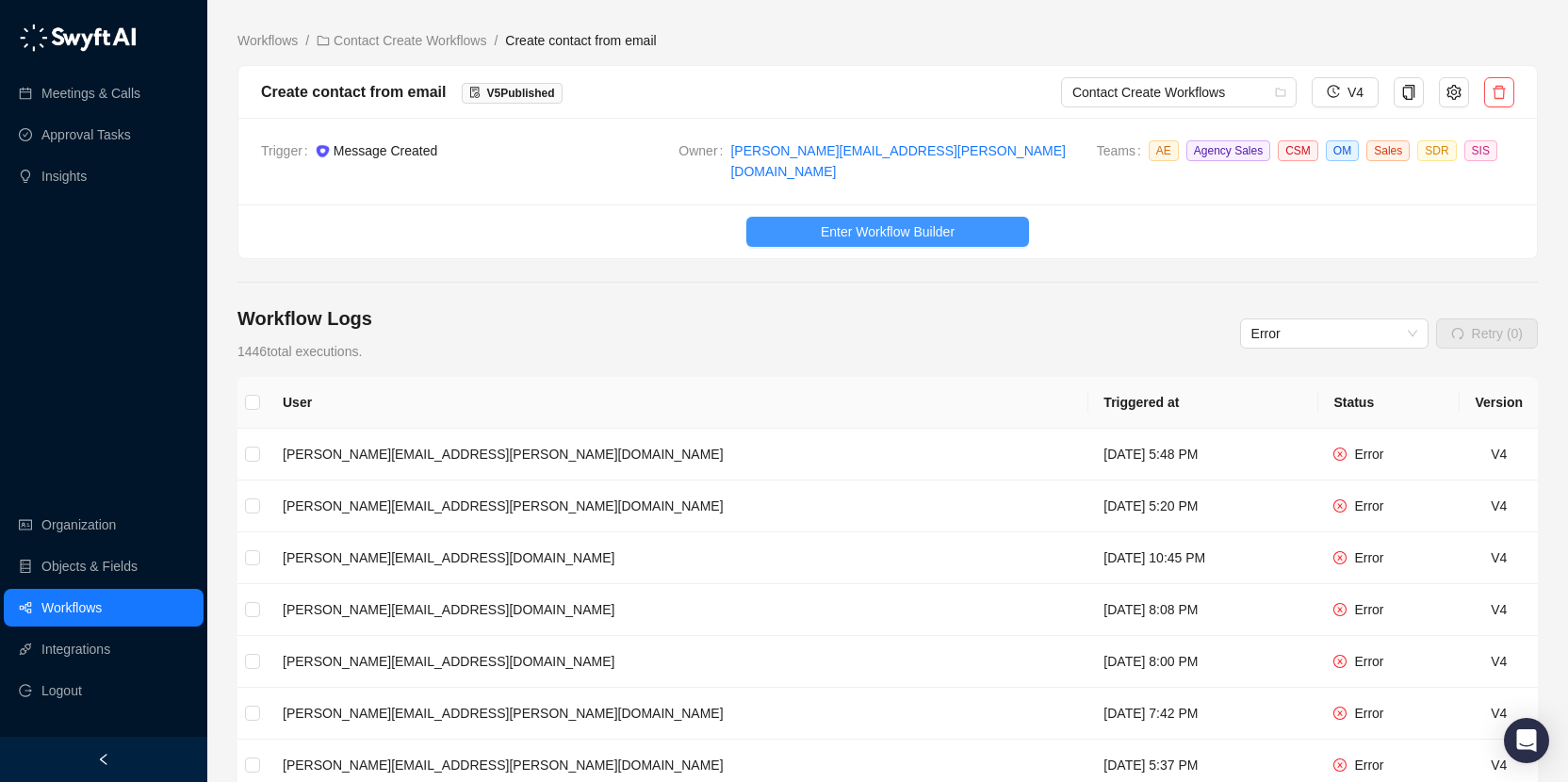
click at [904, 221] on span "Enter Workflow Builder" at bounding box center [887, 231] width 134 height 20
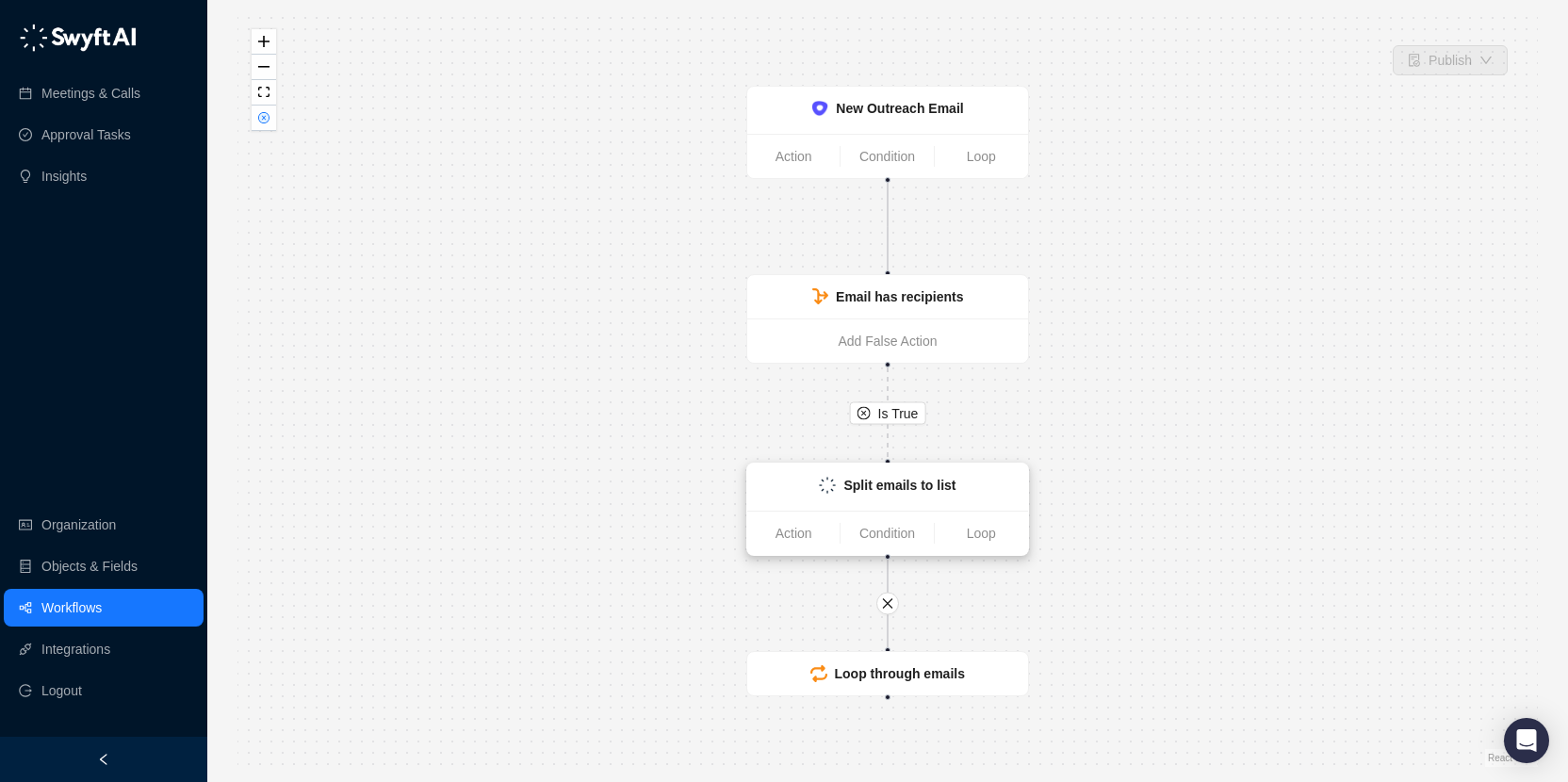
click at [943, 493] on strong "Split emails to list" at bounding box center [899, 485] width 112 height 15
click at [943, 493] on strong "Split emails to list" at bounding box center [899, 486] width 112 height 15
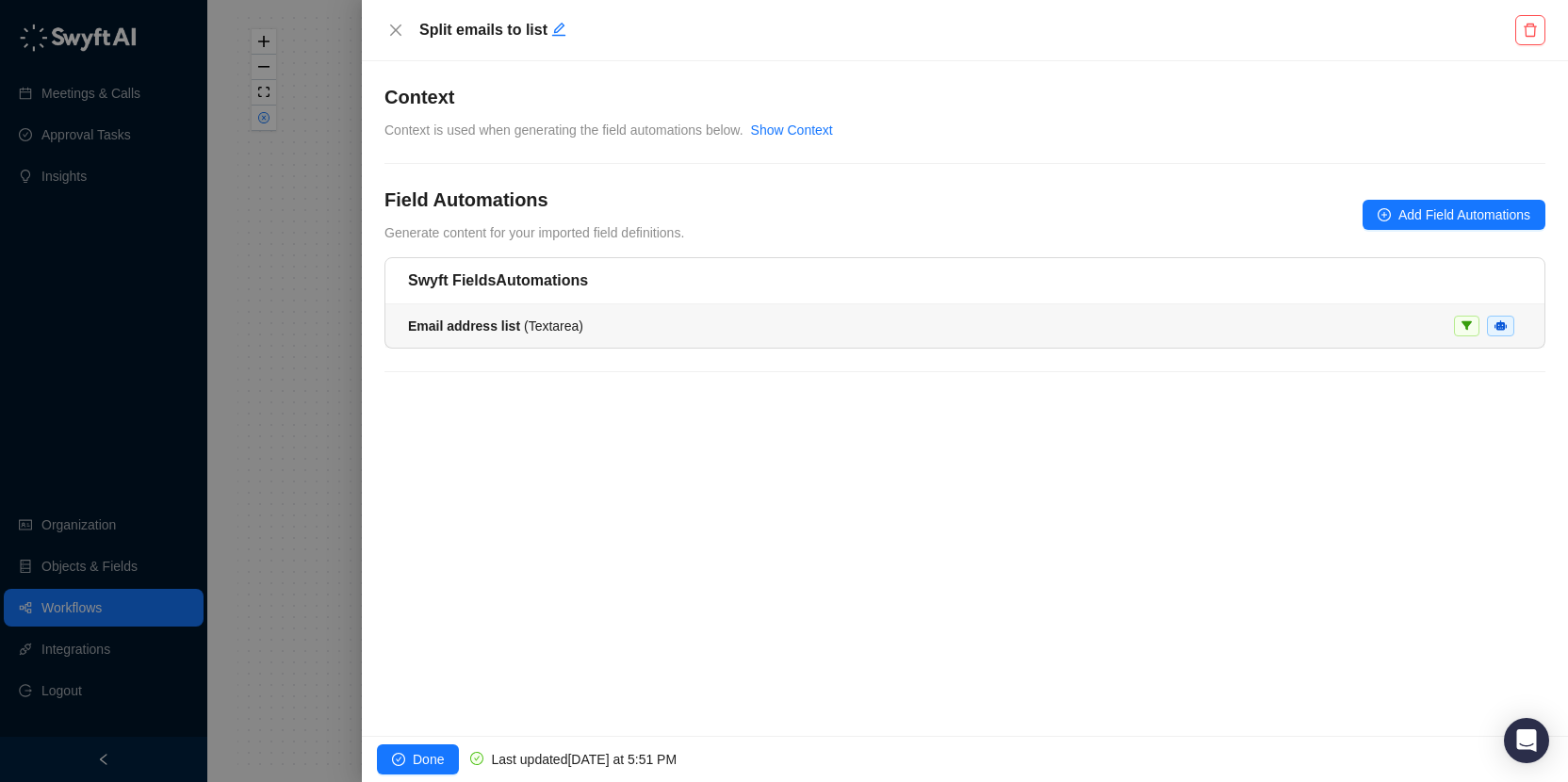
click at [663, 319] on div "Email address list ( Textarea )" at bounding box center [965, 326] width 1114 height 20
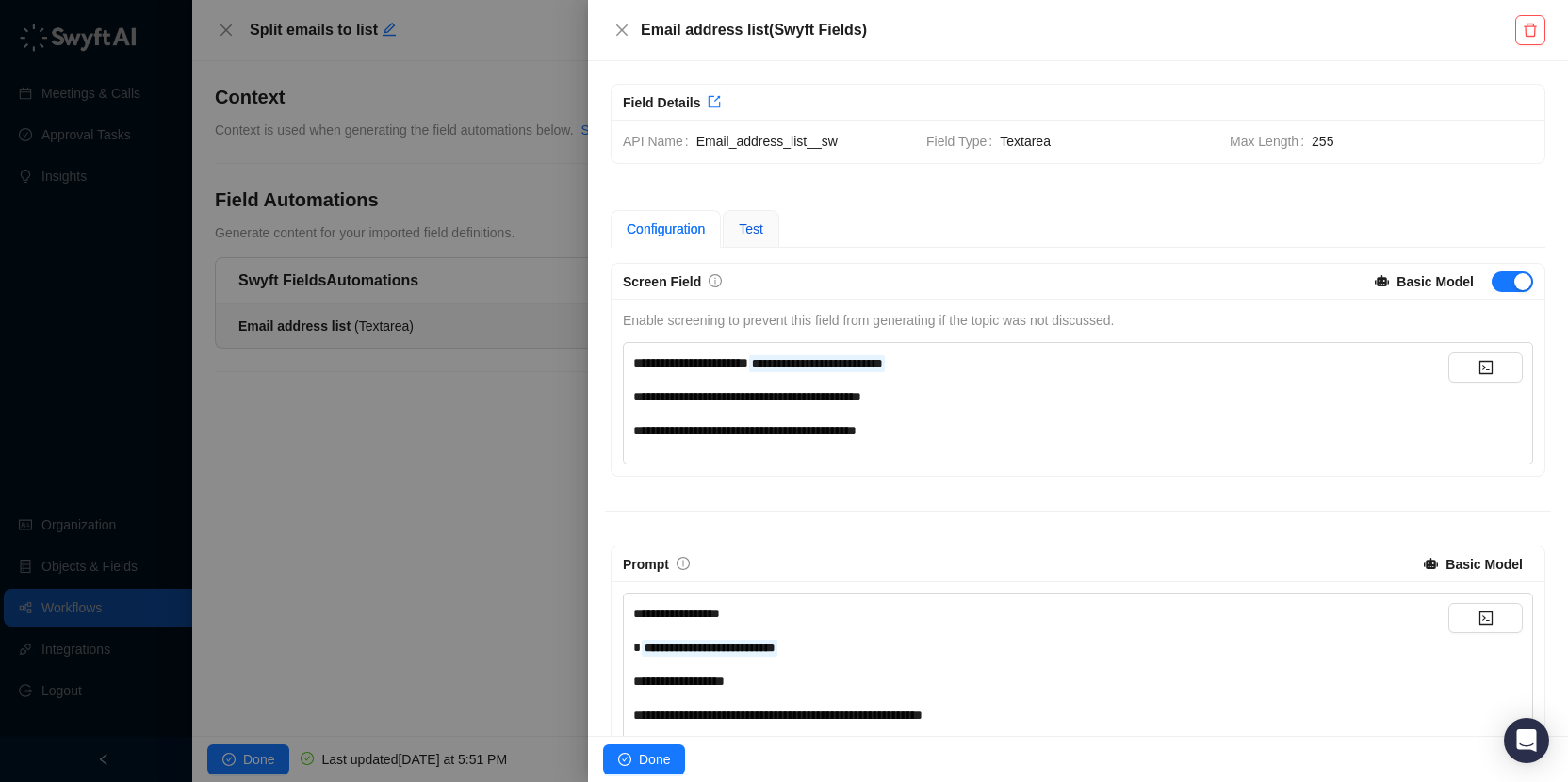
click at [761, 222] on span "Test" at bounding box center [750, 228] width 24 height 15
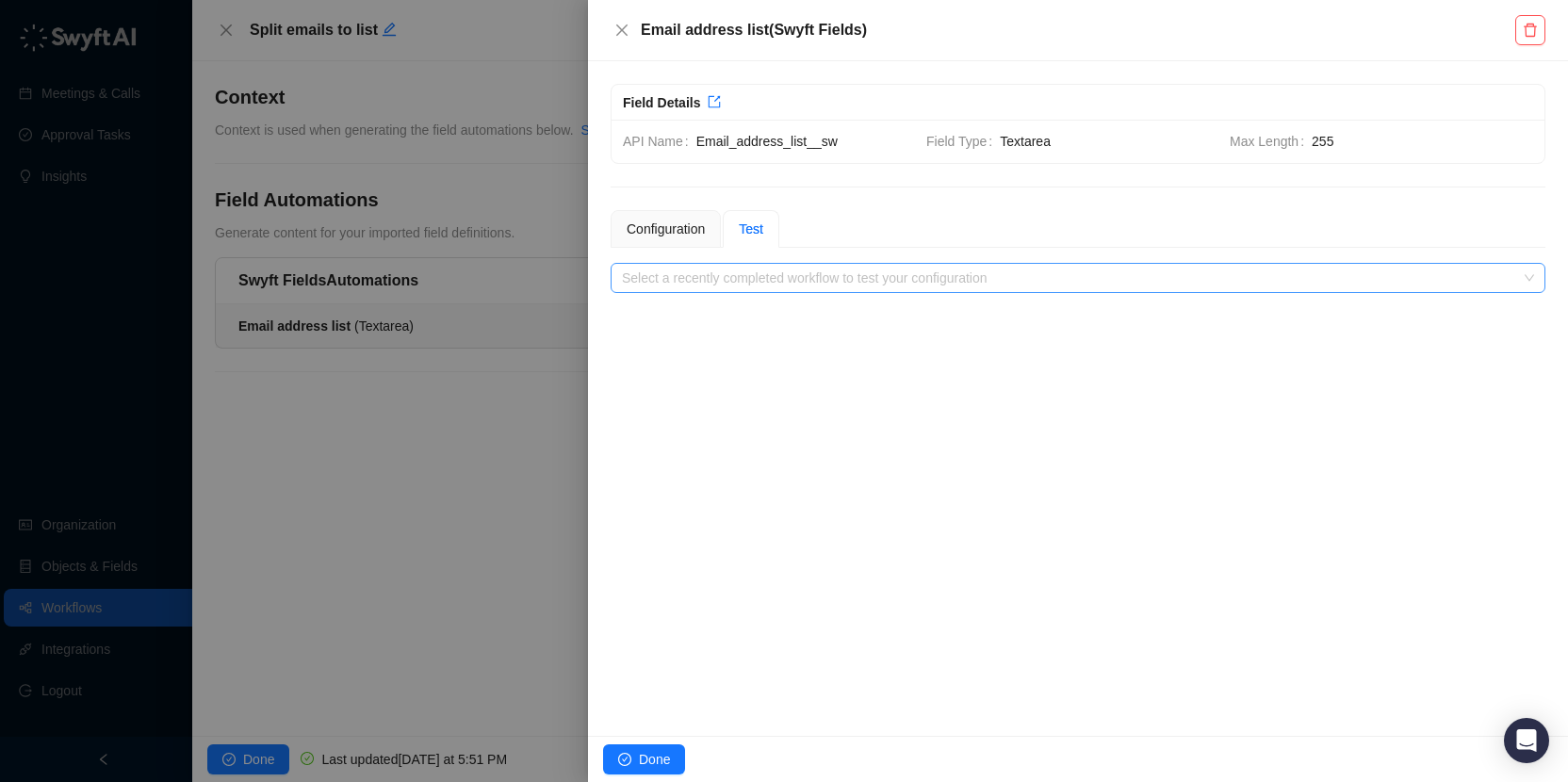
click at [831, 270] on input "search" at bounding box center [1072, 278] width 900 height 28
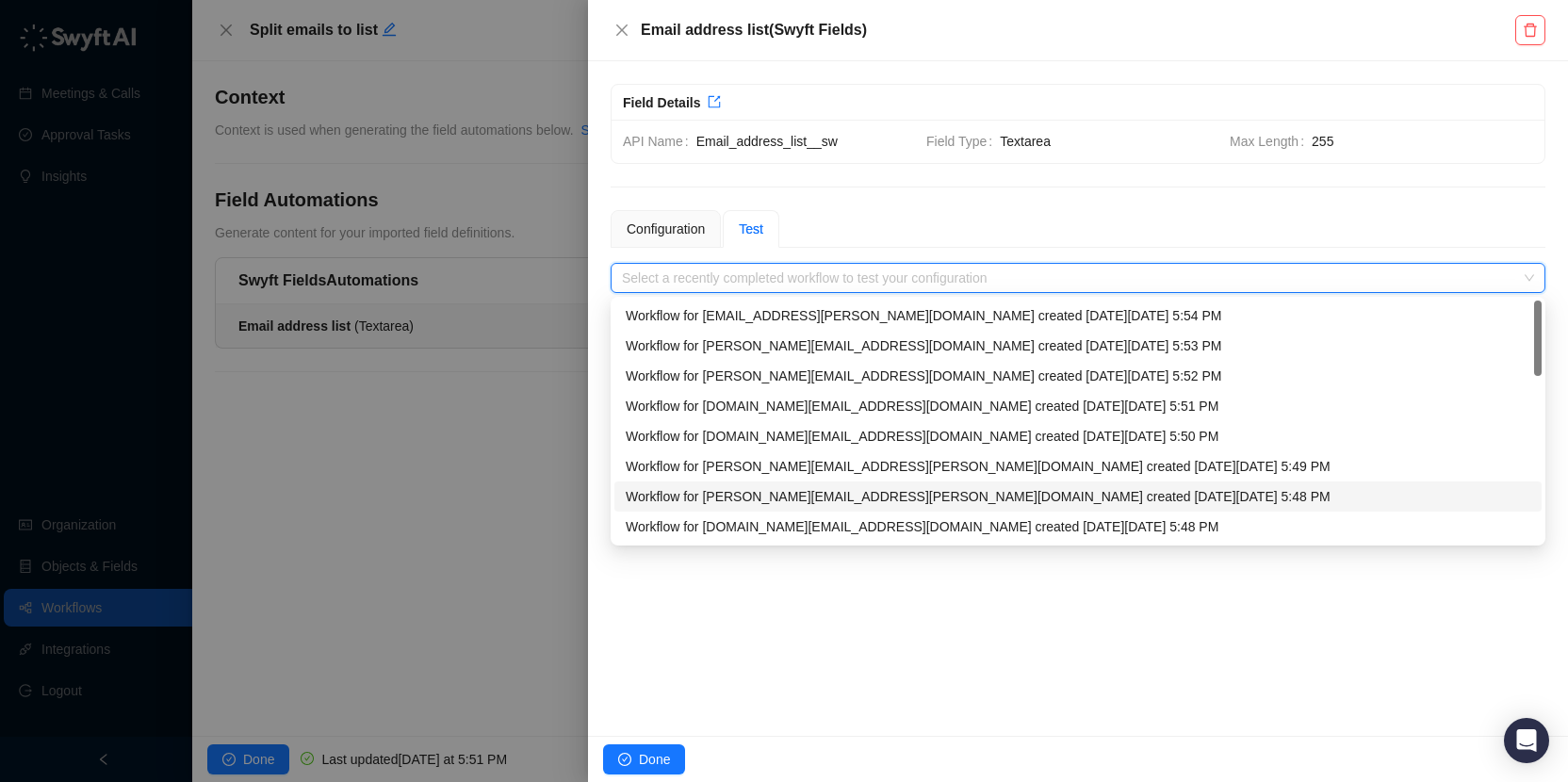
click at [1142, 491] on div "Workflow for josh.alidina@synthesia.io created on Wednesday, 08/13/25, 5:48 PM" at bounding box center [1078, 496] width 904 height 20
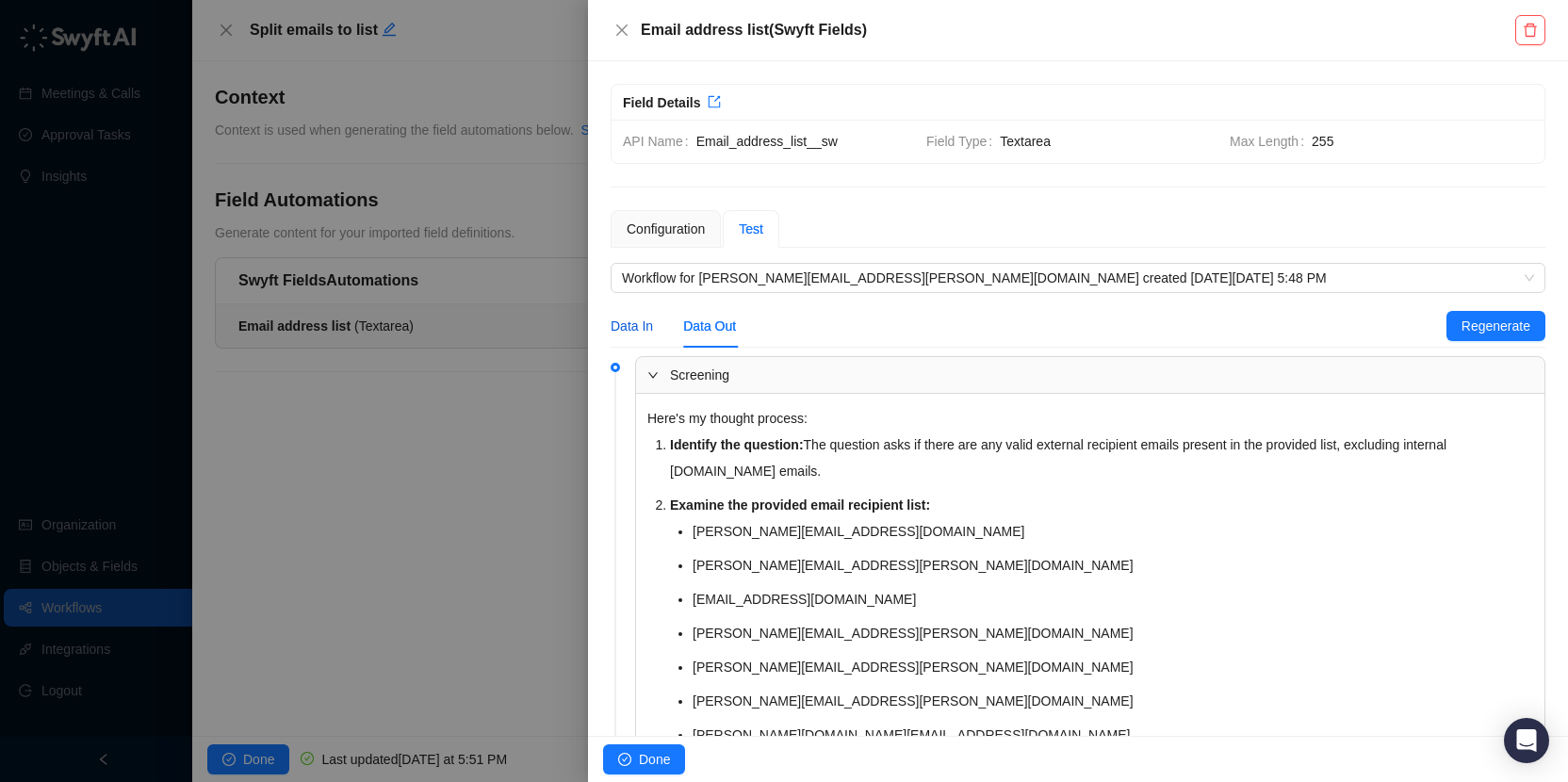
click at [646, 327] on div "Data In" at bounding box center [631, 326] width 43 height 20
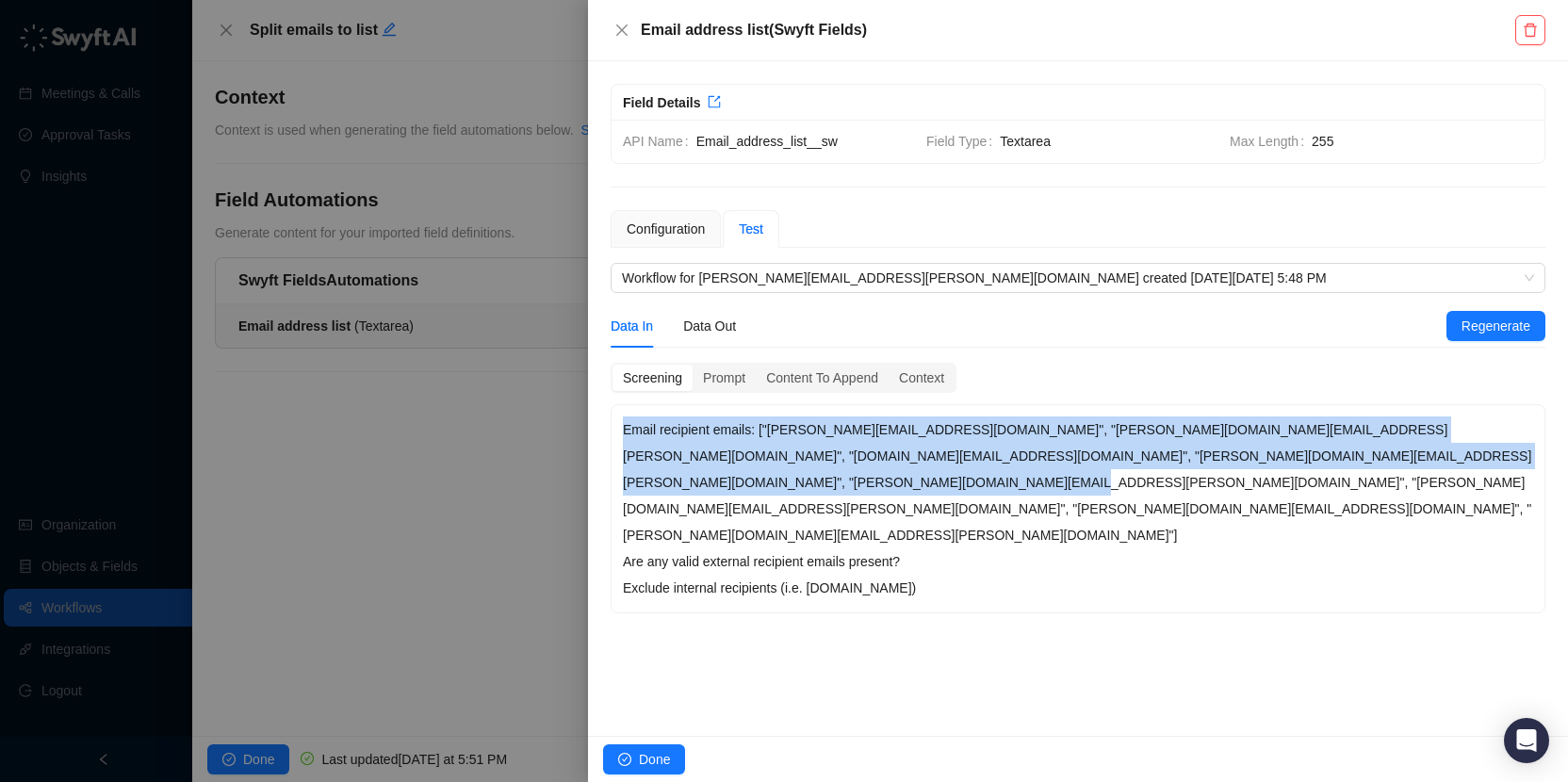
drag, startPoint x: 876, startPoint y: 486, endPoint x: 596, endPoint y: 435, distance: 284.6
click at [596, 435] on div "**********" at bounding box center [1077, 399] width 979 height 675
copy p "Email recipient emails: ["preetham.manthas.t@accenture.com", "george.wilson@syn…"
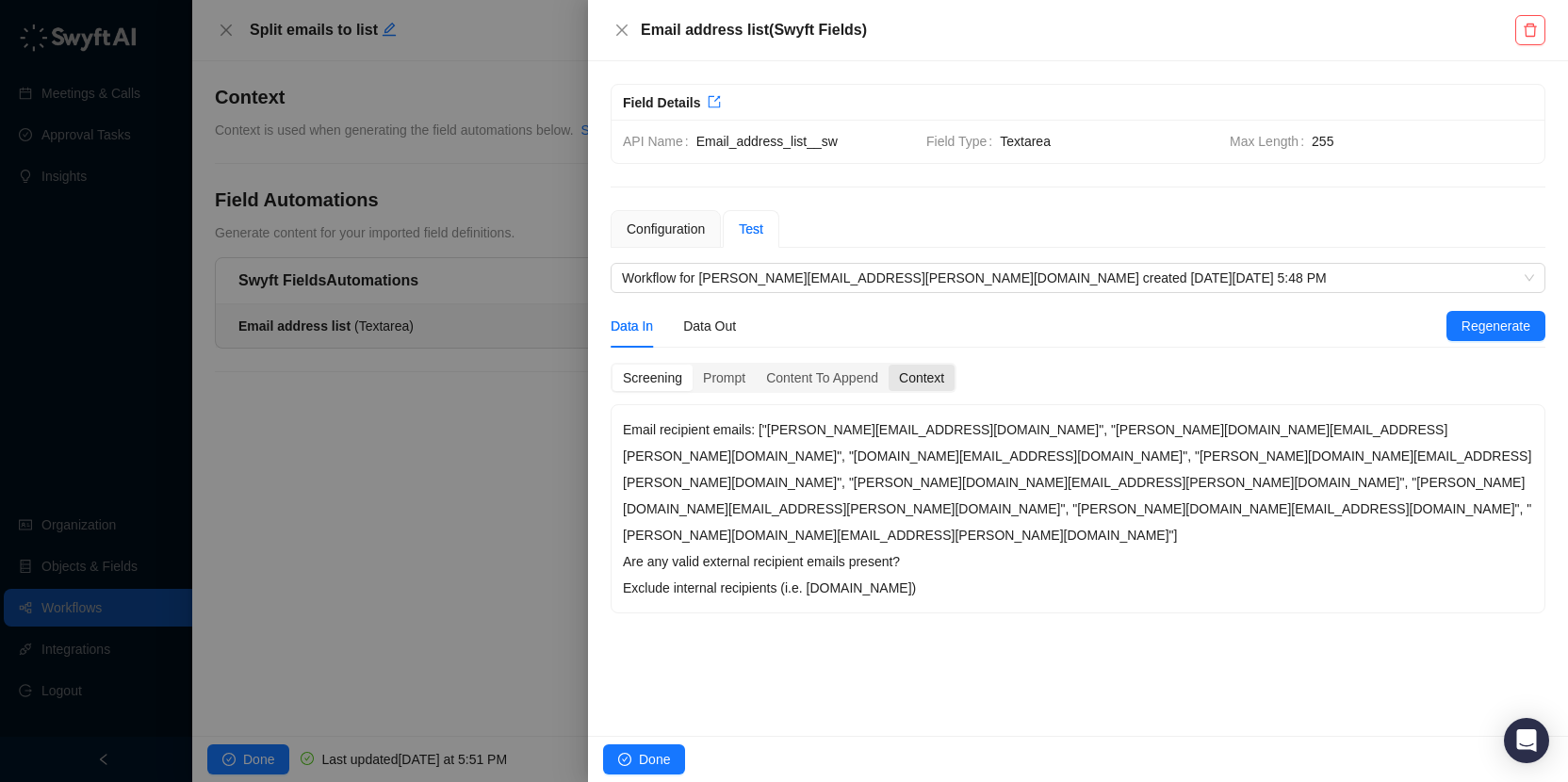
click at [915, 377] on div "Context" at bounding box center [922, 377] width 66 height 26
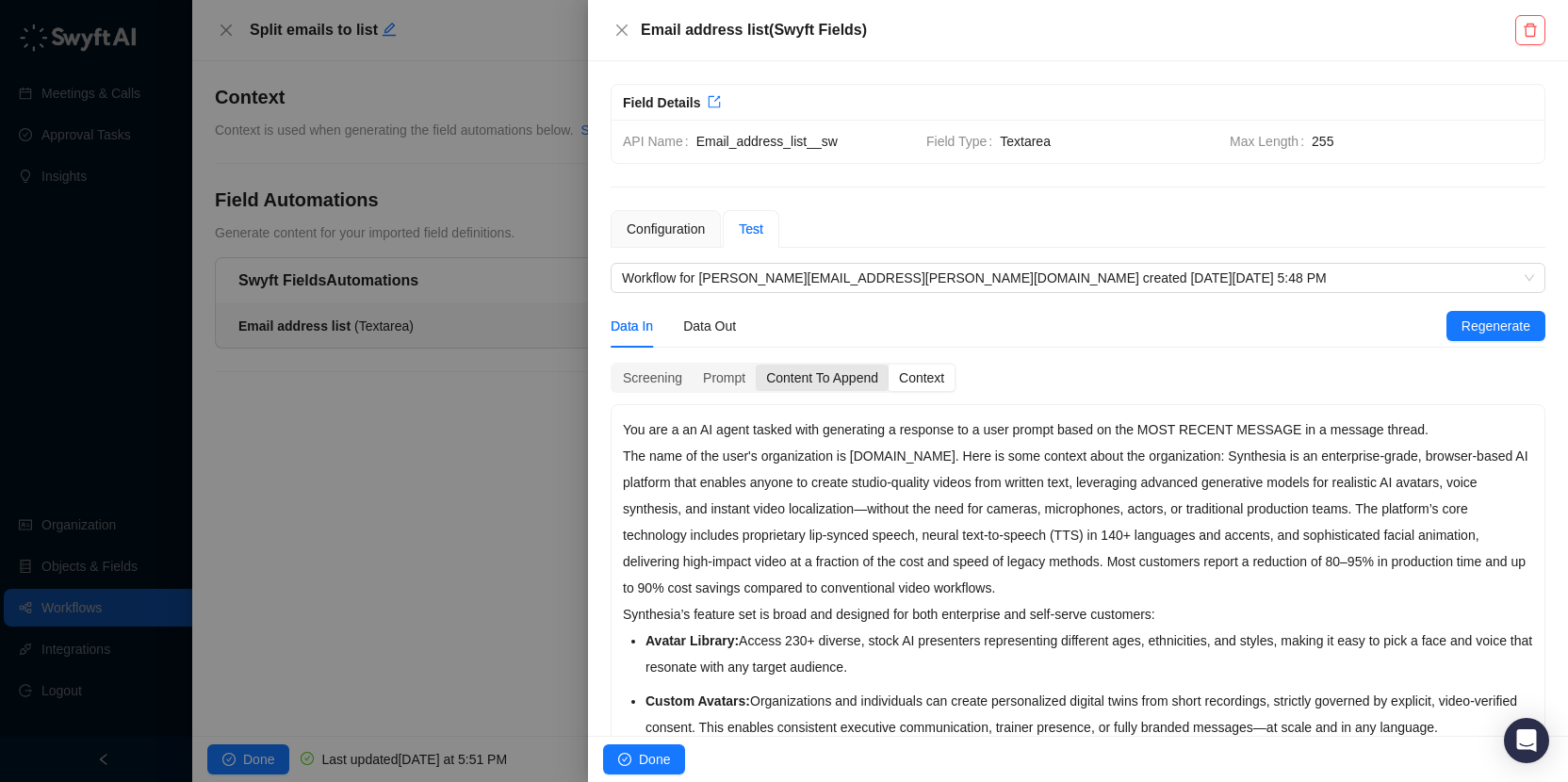
click at [829, 386] on div "Content To Append" at bounding box center [822, 377] width 133 height 26
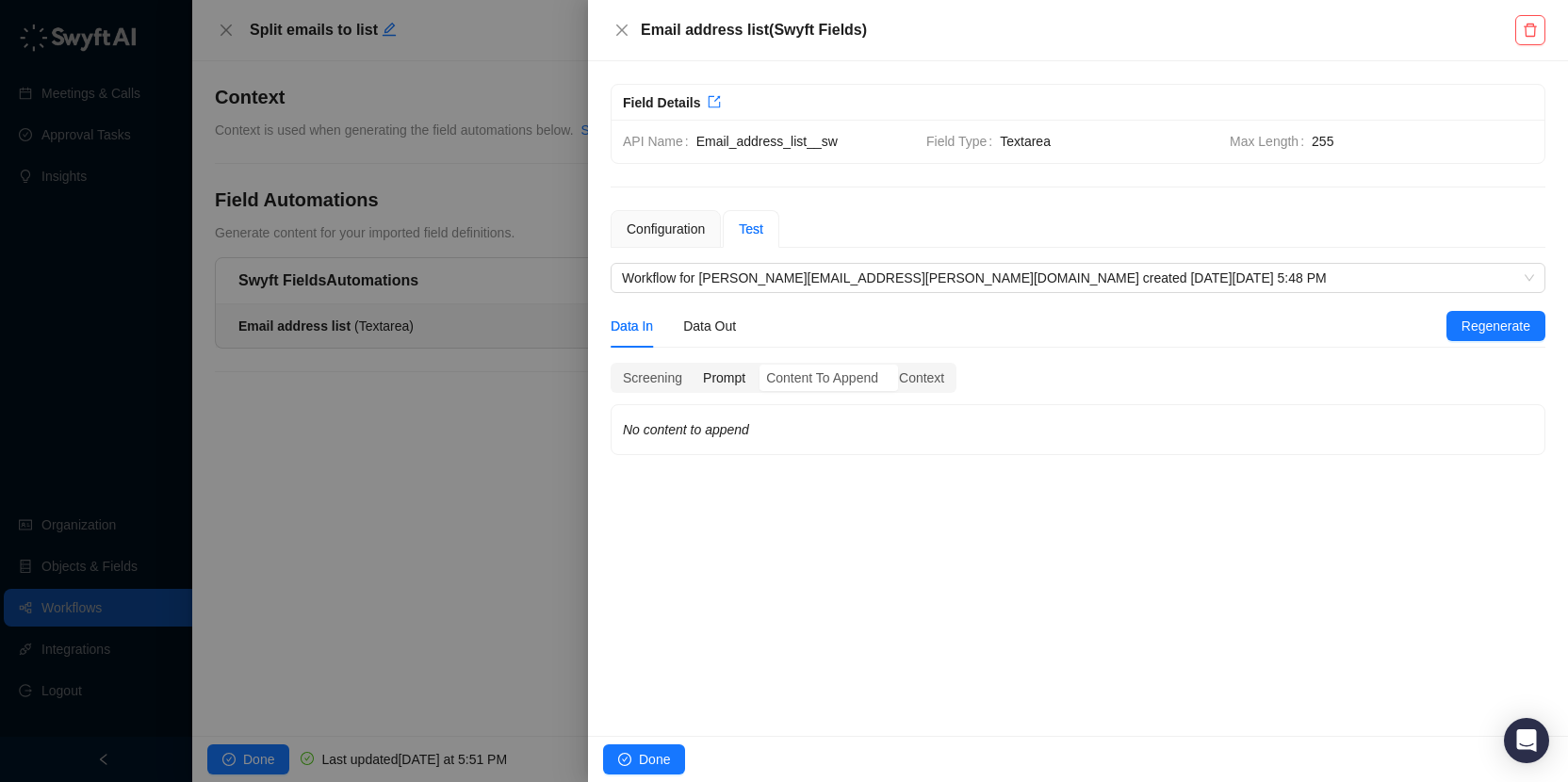
click at [724, 383] on div "Prompt" at bounding box center [724, 377] width 63 height 26
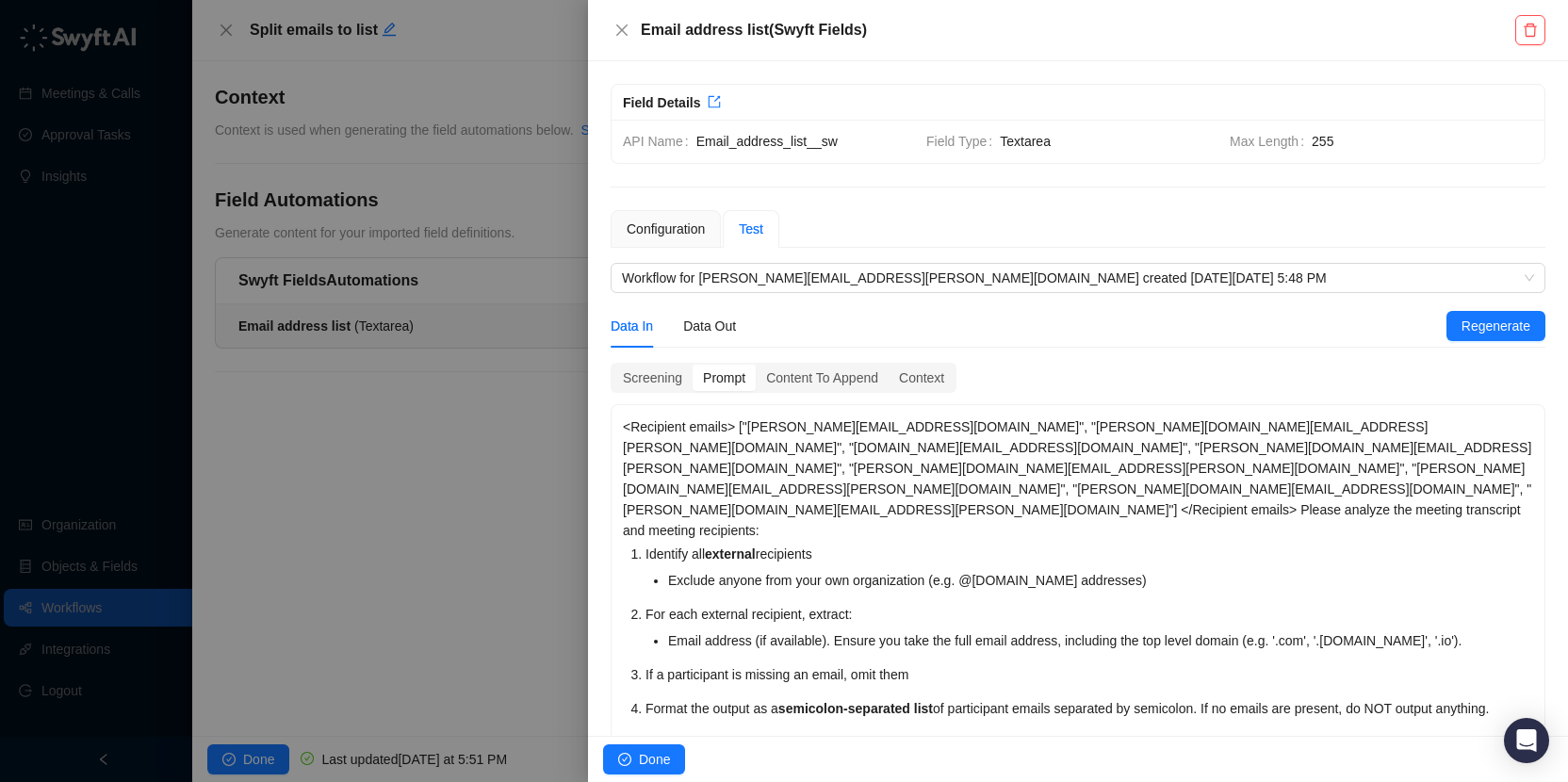
scroll to position [19, 0]
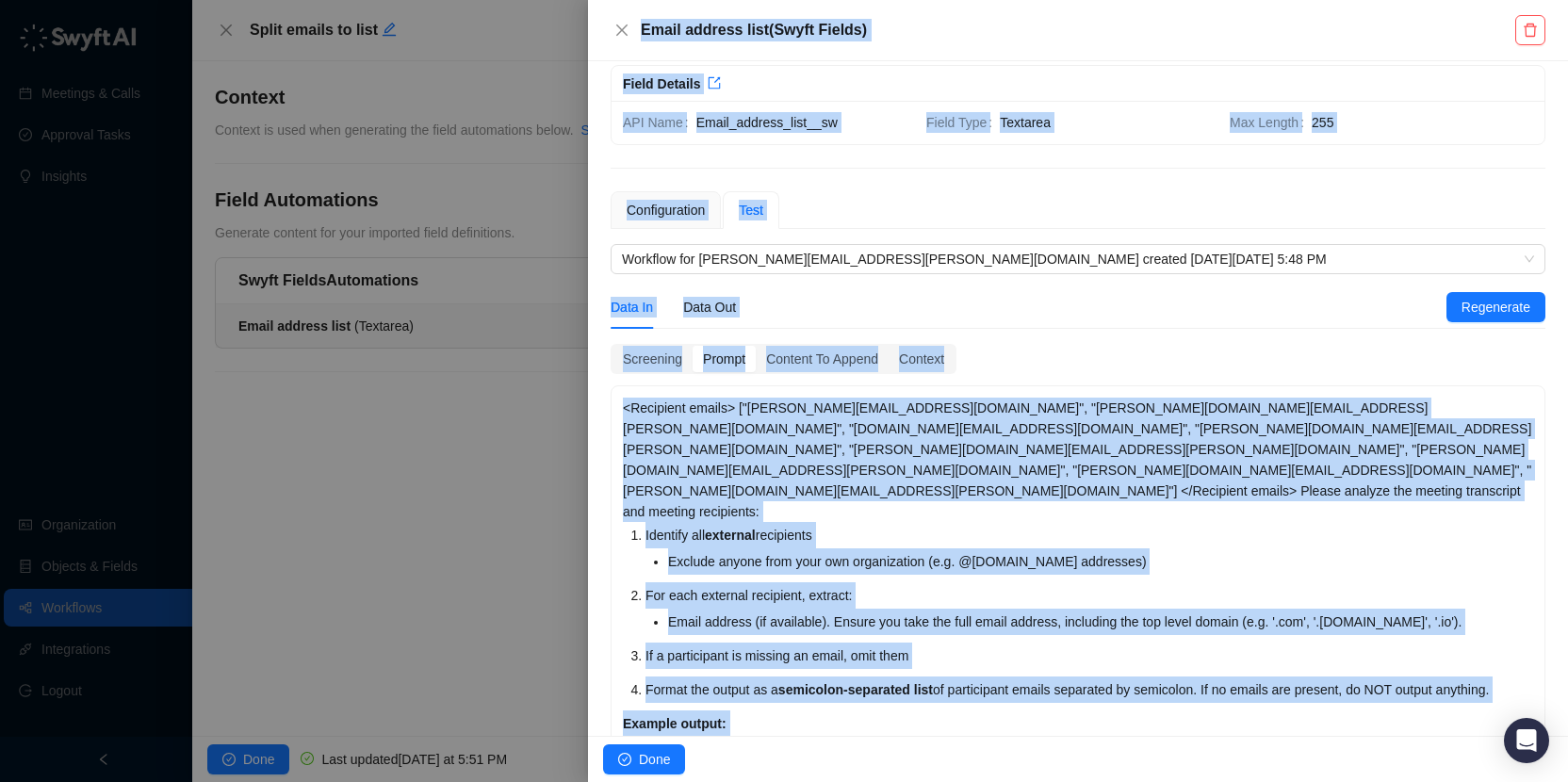
drag, startPoint x: 898, startPoint y: 684, endPoint x: 587, endPoint y: 470, distance: 377.5
click at [587, 470] on div "**********" at bounding box center [784, 391] width 1568 height 782
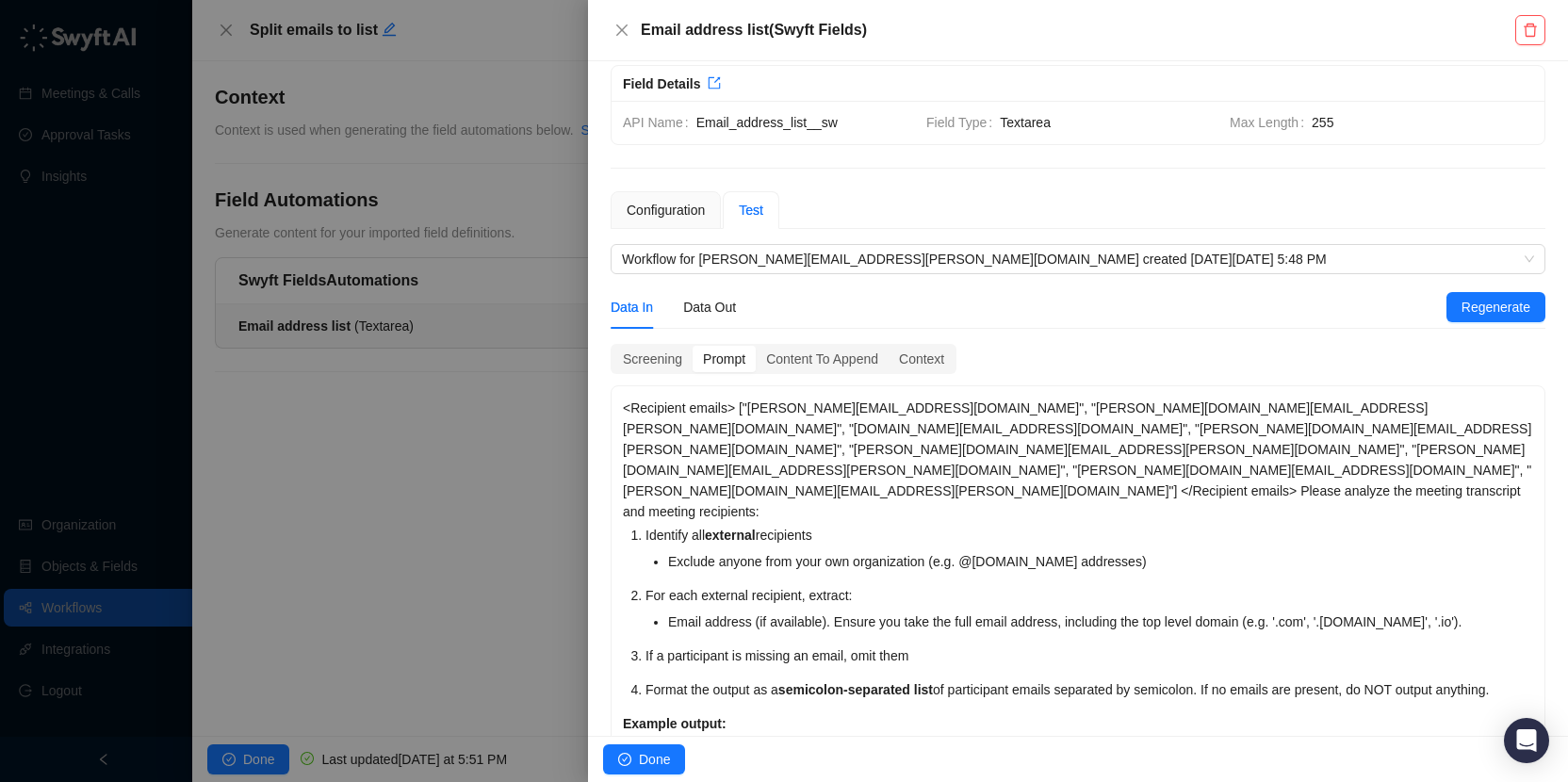
click at [948, 549] on li "Exclude anyone from your own organization (e.g. @syntheisa.io addresses)" at bounding box center [1100, 562] width 865 height 26
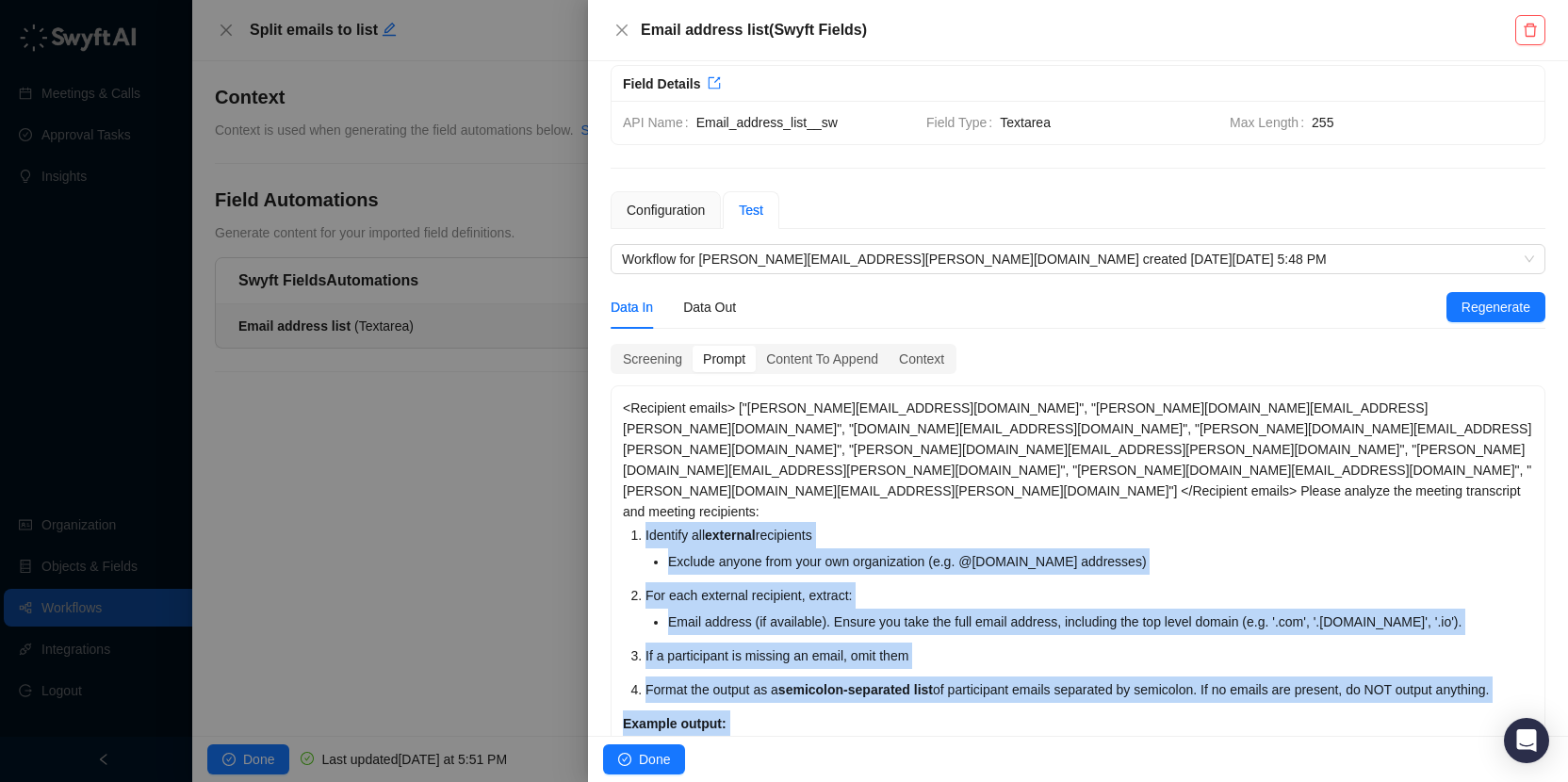
drag, startPoint x: 891, startPoint y: 688, endPoint x: 629, endPoint y: 478, distance: 335.8
click at [629, 478] on div "<Recipient emails> ["preetham.manthas.t@accenture.com", "george.wilson@synthesi…" at bounding box center [1077, 580] width 933 height 388
copy div "Identify all external recipients Exclude anyone from your own organization (e.g…"
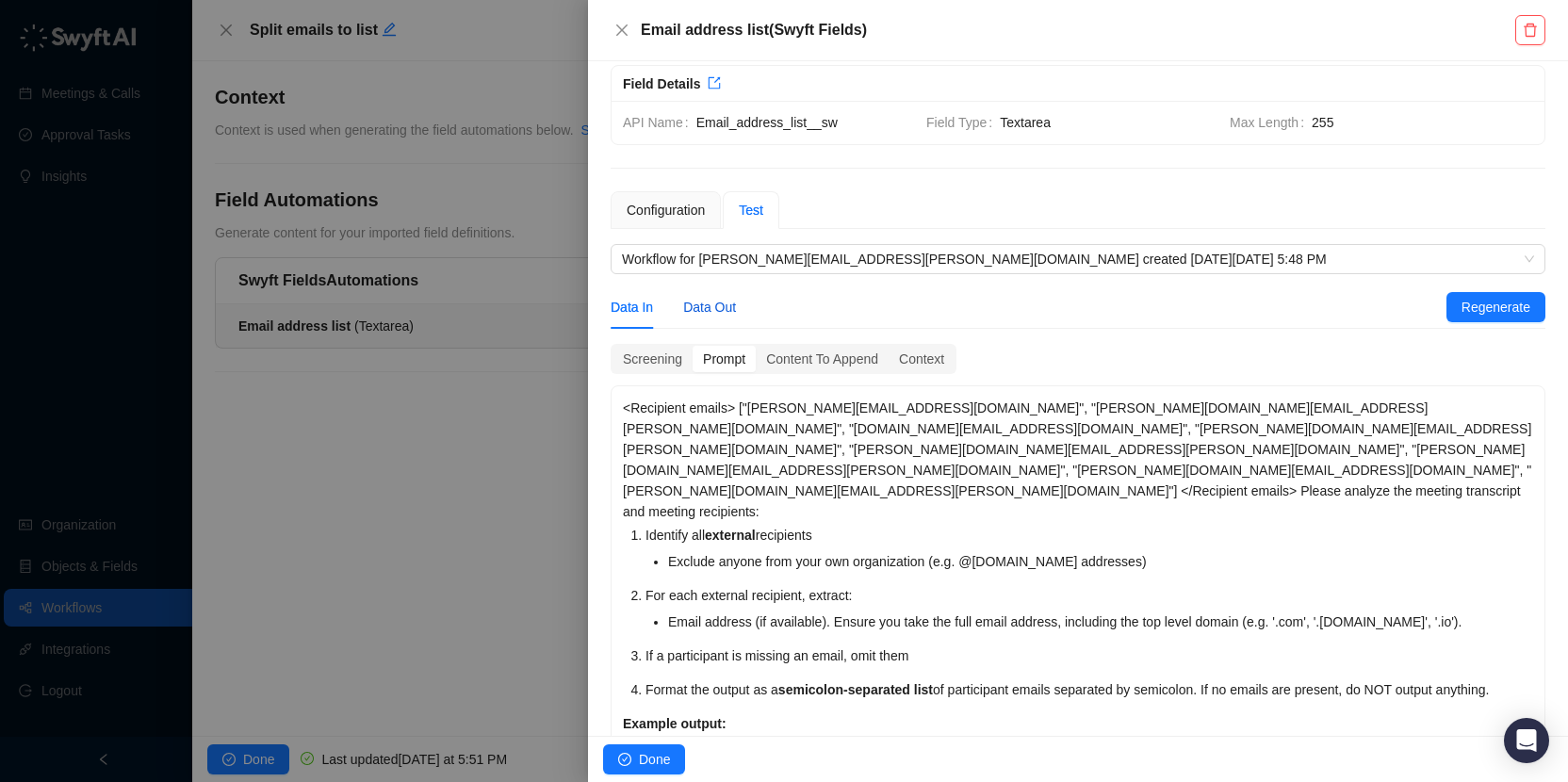
click at [716, 309] on div "Data Out" at bounding box center [709, 307] width 53 height 20
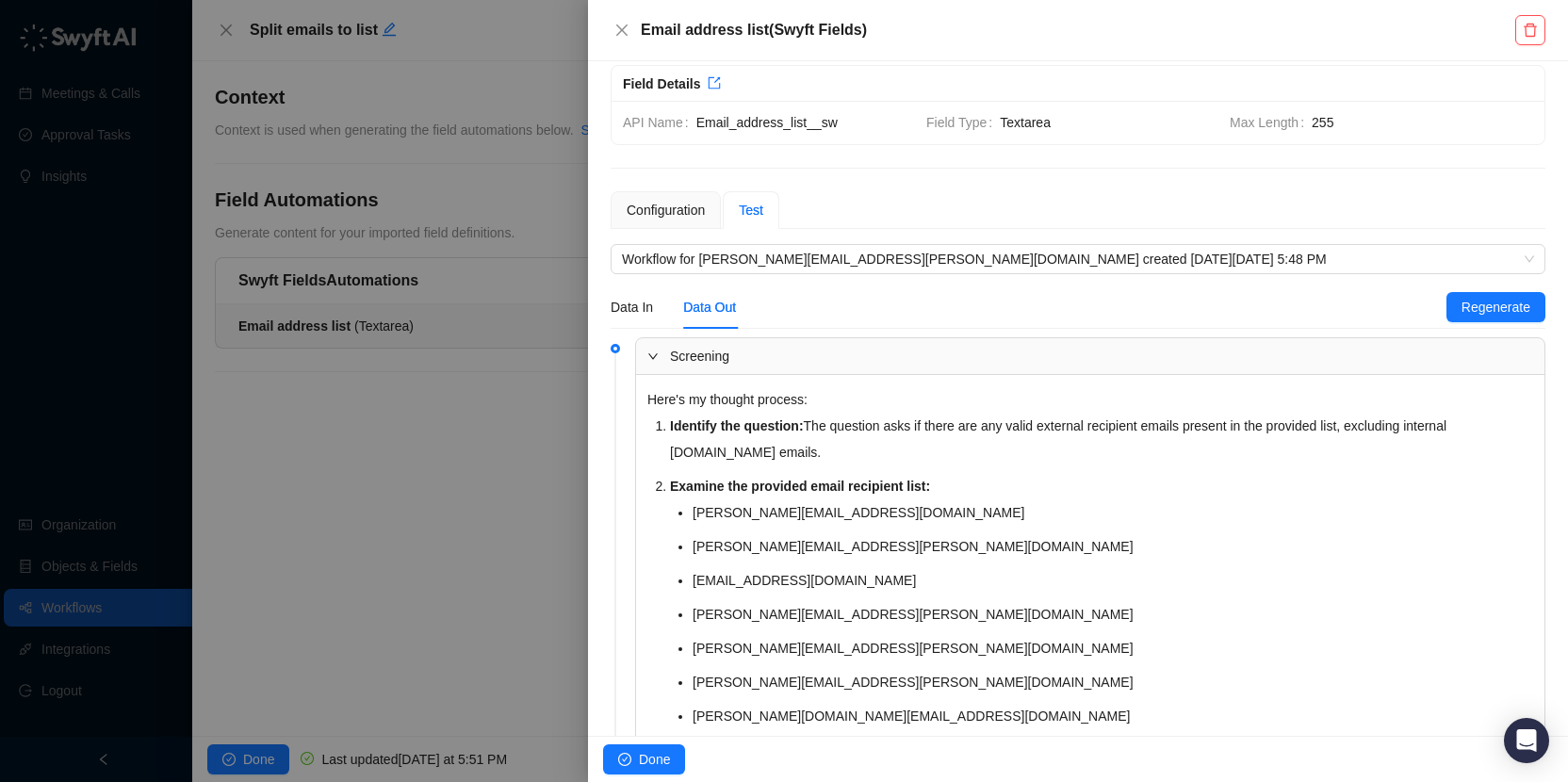
scroll to position [680, 0]
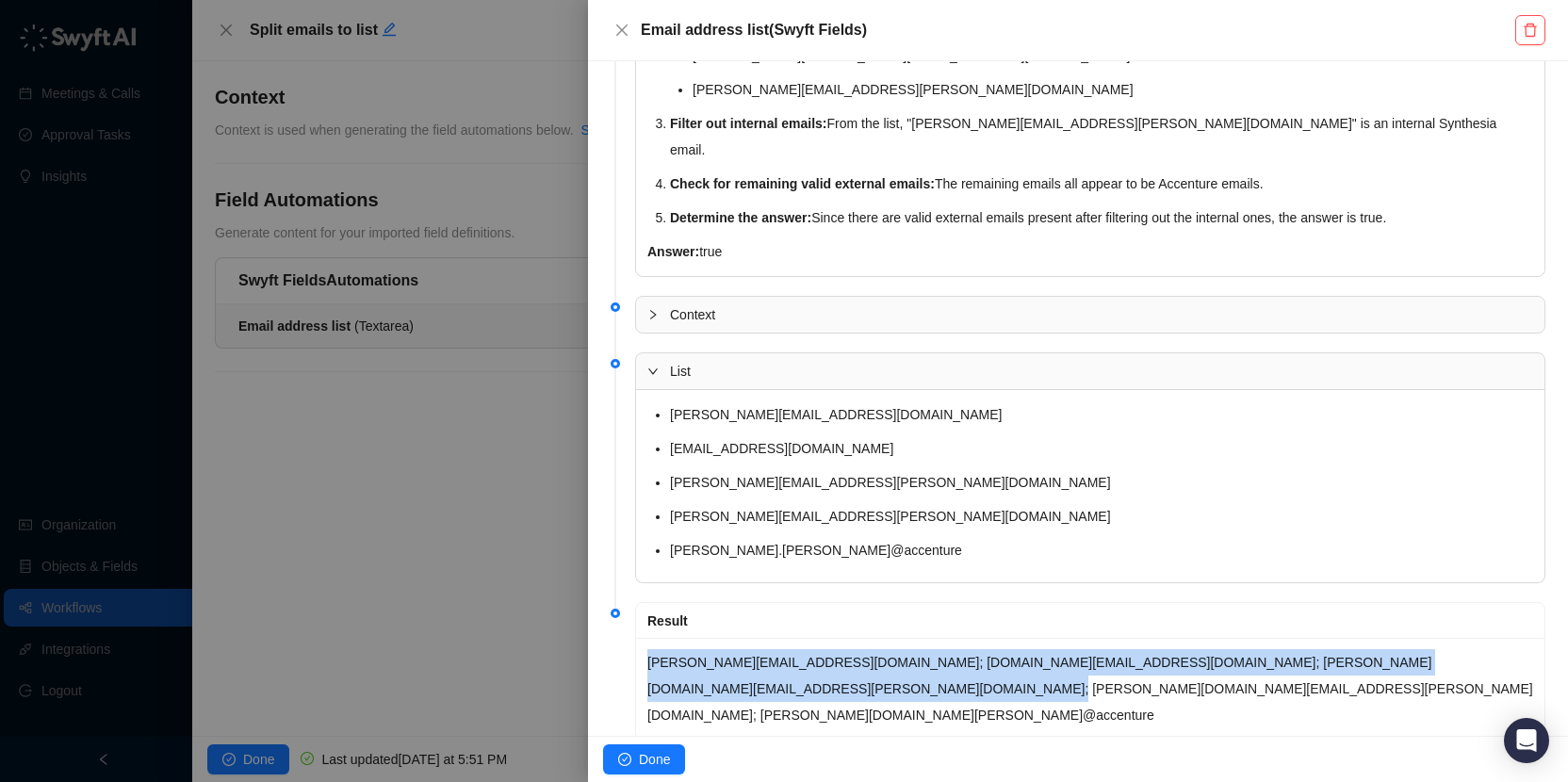
drag, startPoint x: 831, startPoint y: 665, endPoint x: 639, endPoint y: 633, distance: 194.6
click at [639, 639] on div "preetham.manthas.t@accenture.com; amber.rae.strudwick@accenture.com; sarah.h.du…" at bounding box center [1090, 689] width 908 height 101
copy p "preetham.manthas.t@accenture.com; amber.rae.strudwick@accenture.com; sarah.h.du…"
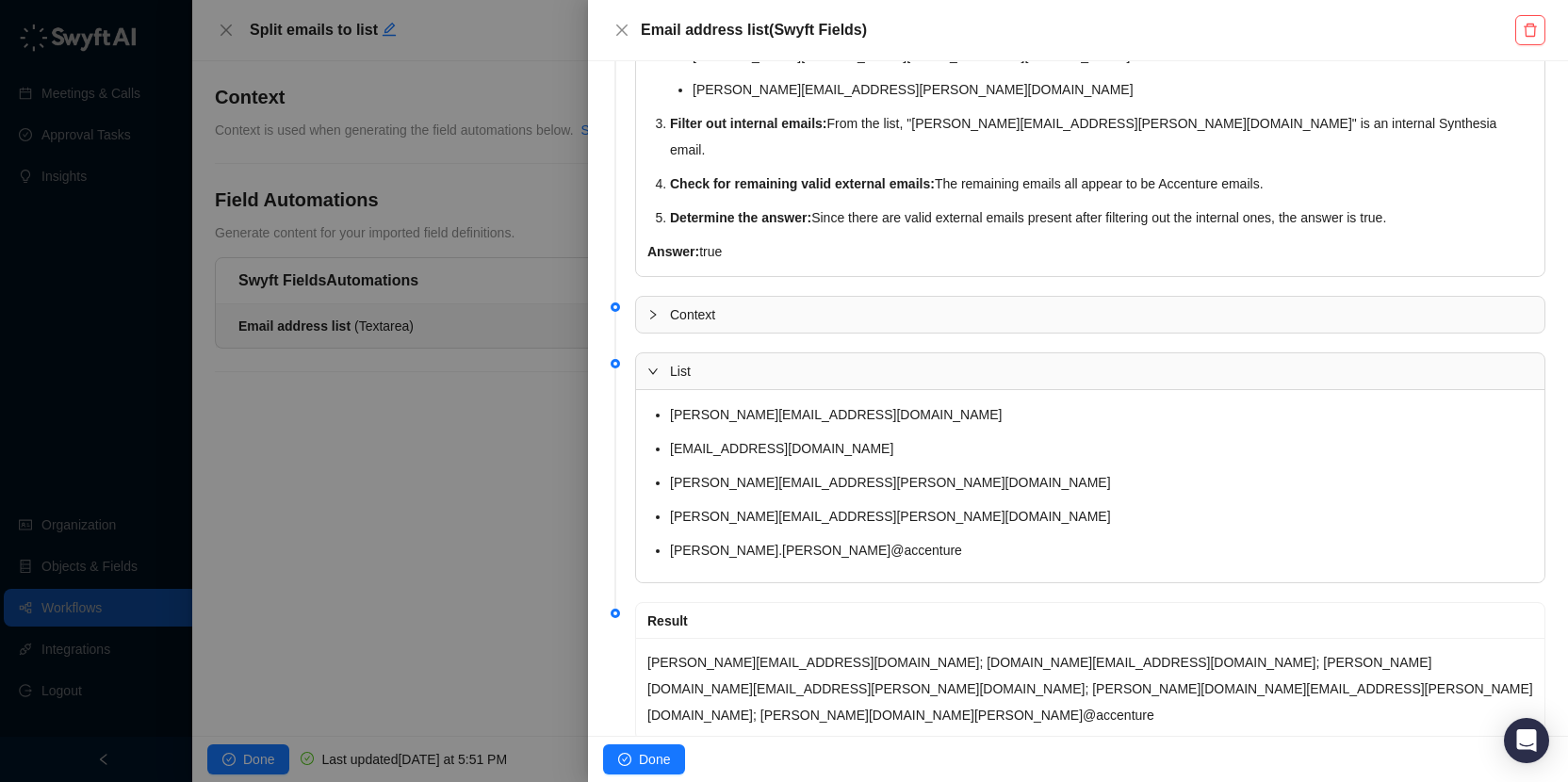
click at [1085, 469] on li "sarah.h.dugan@accenture.com" at bounding box center [1101, 482] width 863 height 26
click at [623, 28] on icon "close" at bounding box center [622, 30] width 12 height 12
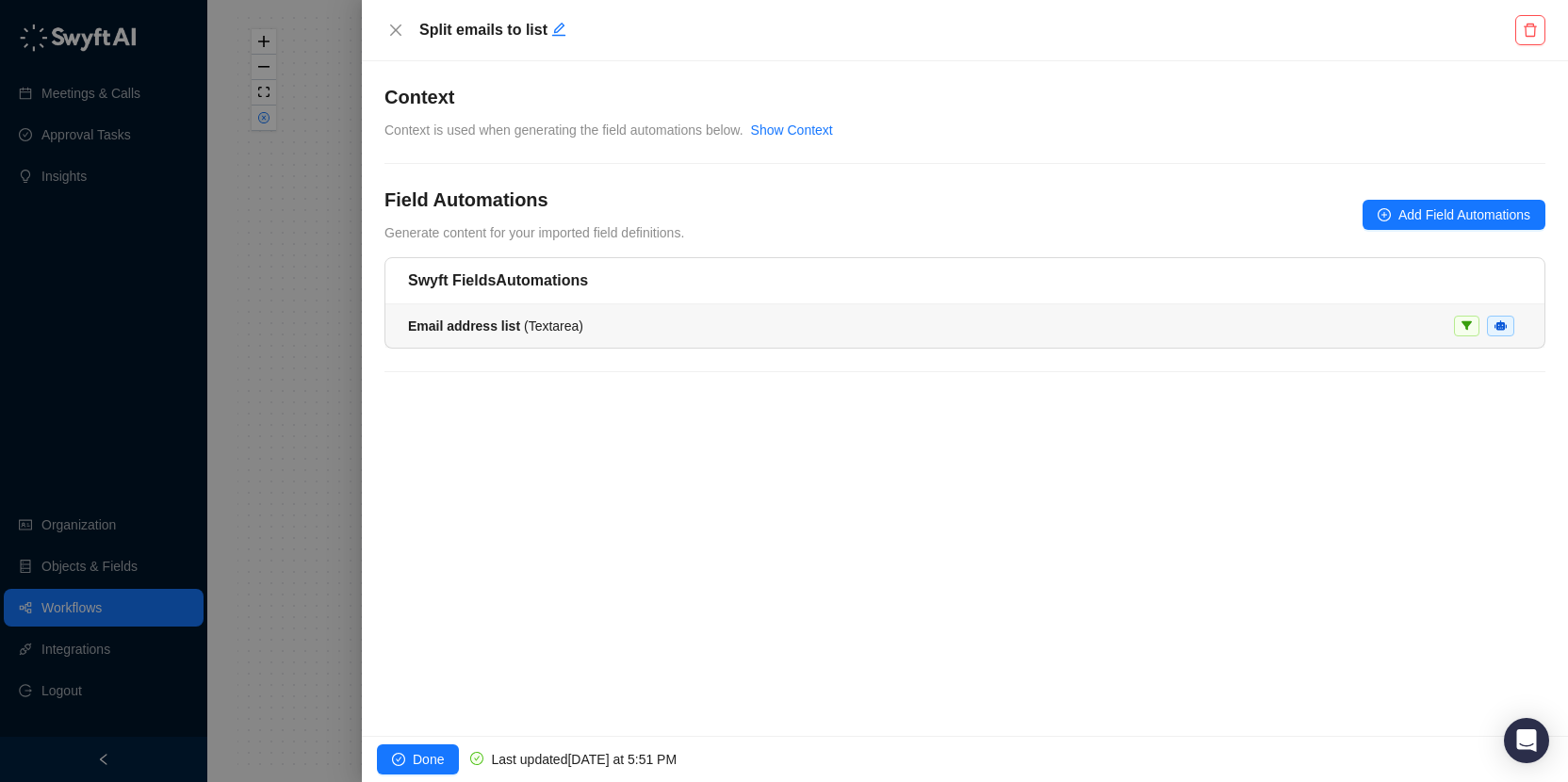
click at [731, 325] on div "Email address list ( Textarea )" at bounding box center [965, 326] width 1114 height 20
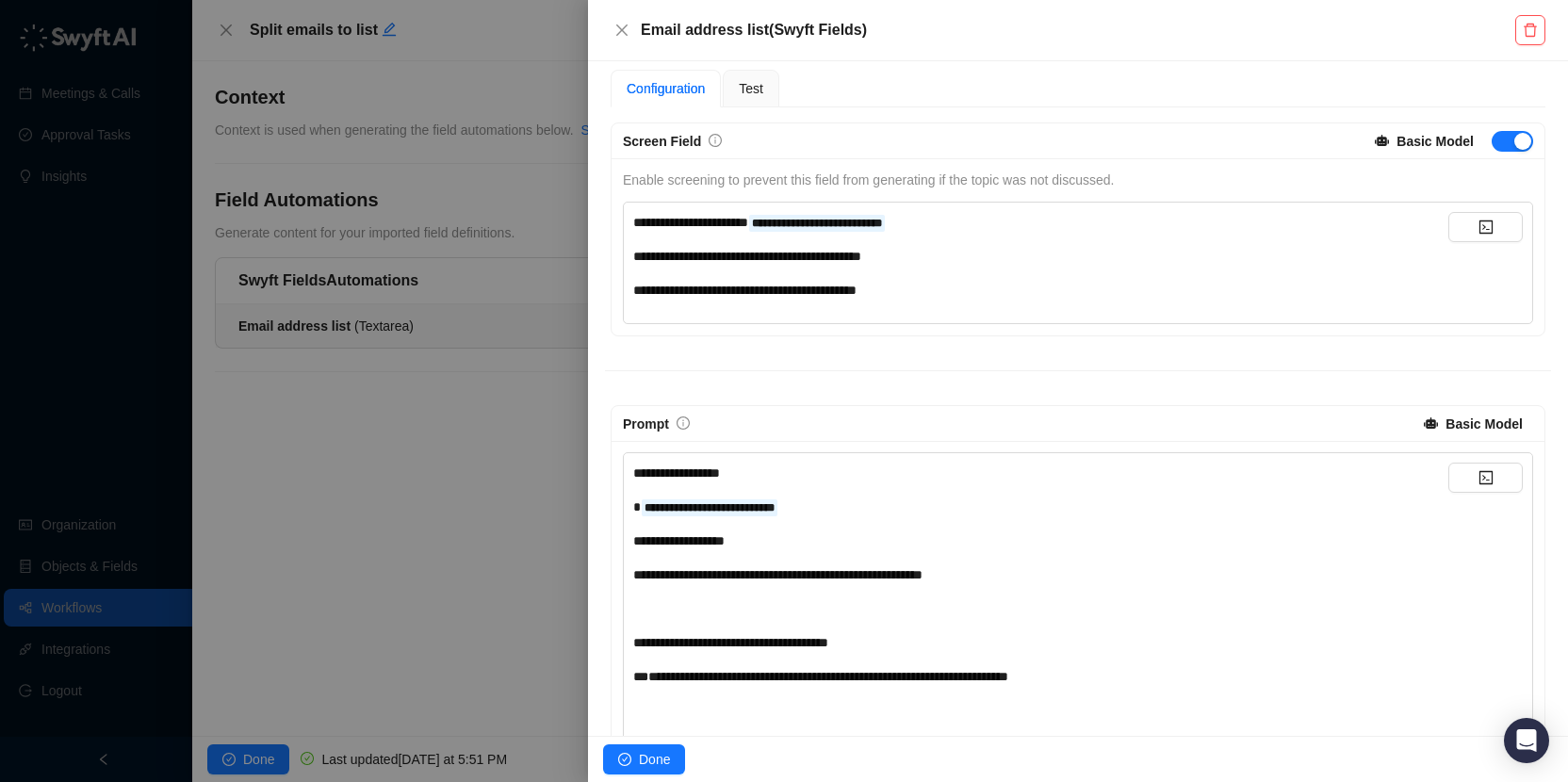
scroll to position [139, 0]
click at [951, 559] on div "**********" at bounding box center [1041, 746] width 815 height 564
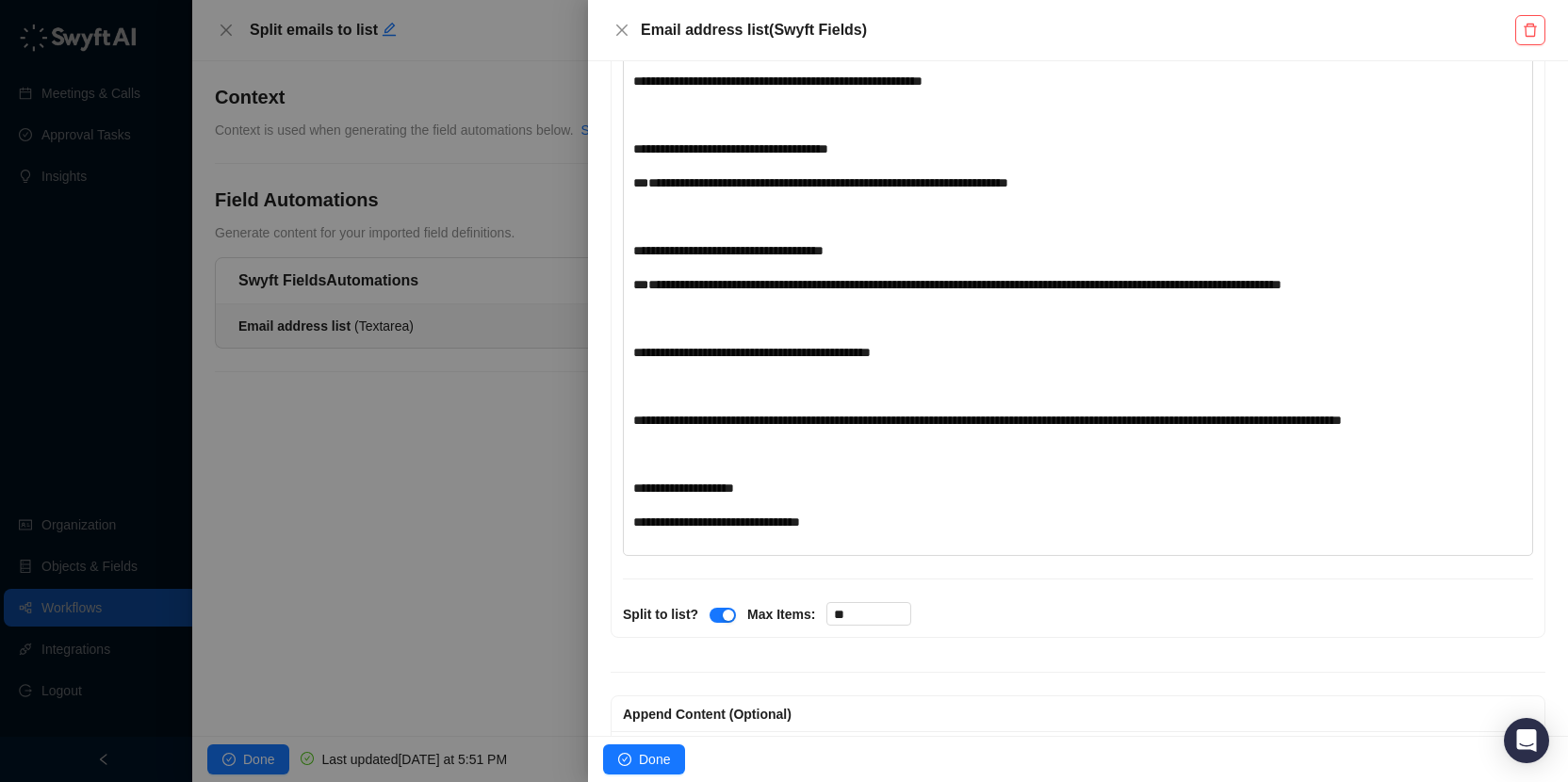
scroll to position [599, 0]
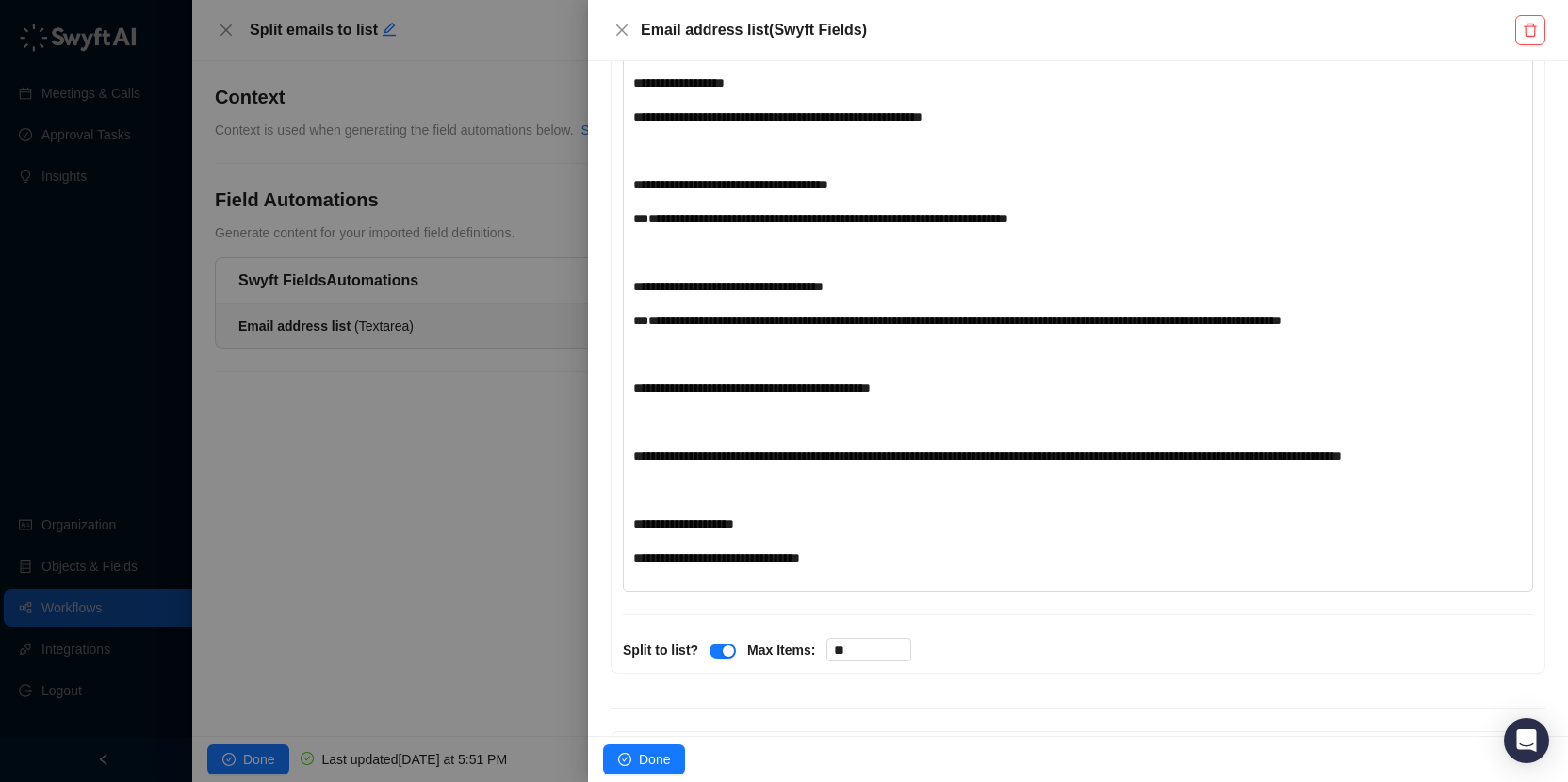
click at [1012, 421] on div "﻿" at bounding box center [1041, 421] width 815 height 20
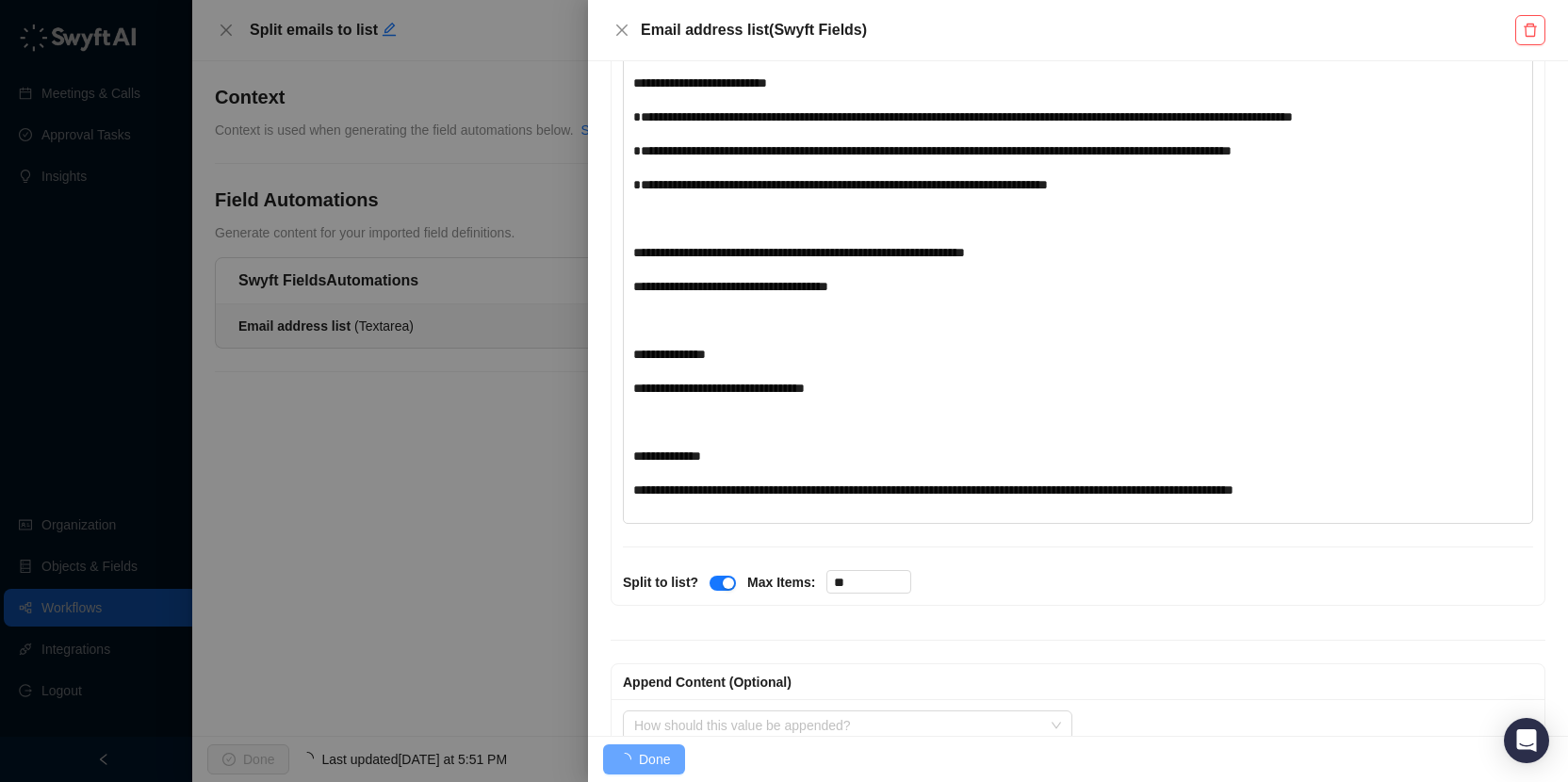
scroll to position [0, 0]
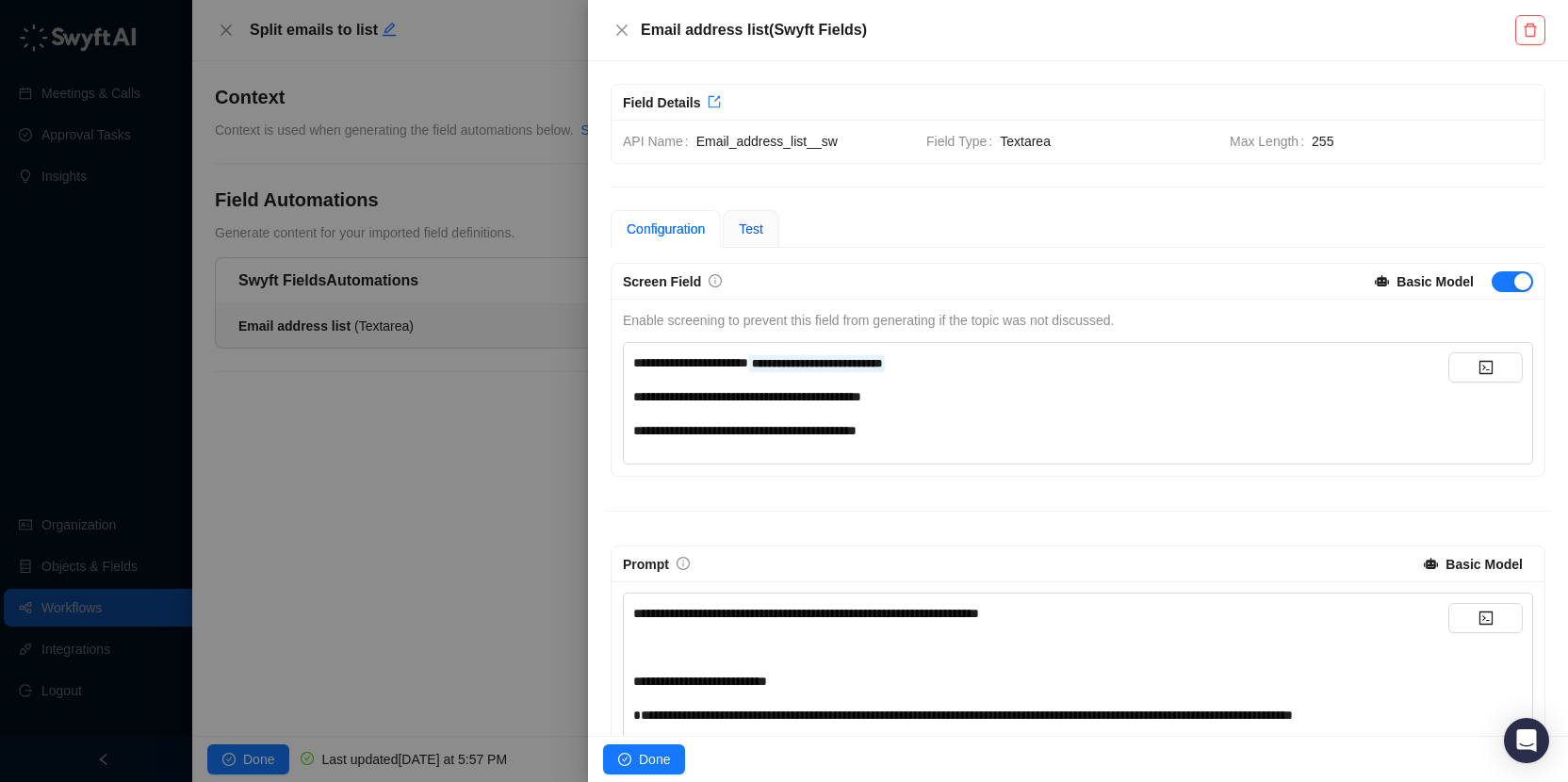
click at [752, 232] on span "Test" at bounding box center [750, 228] width 24 height 15
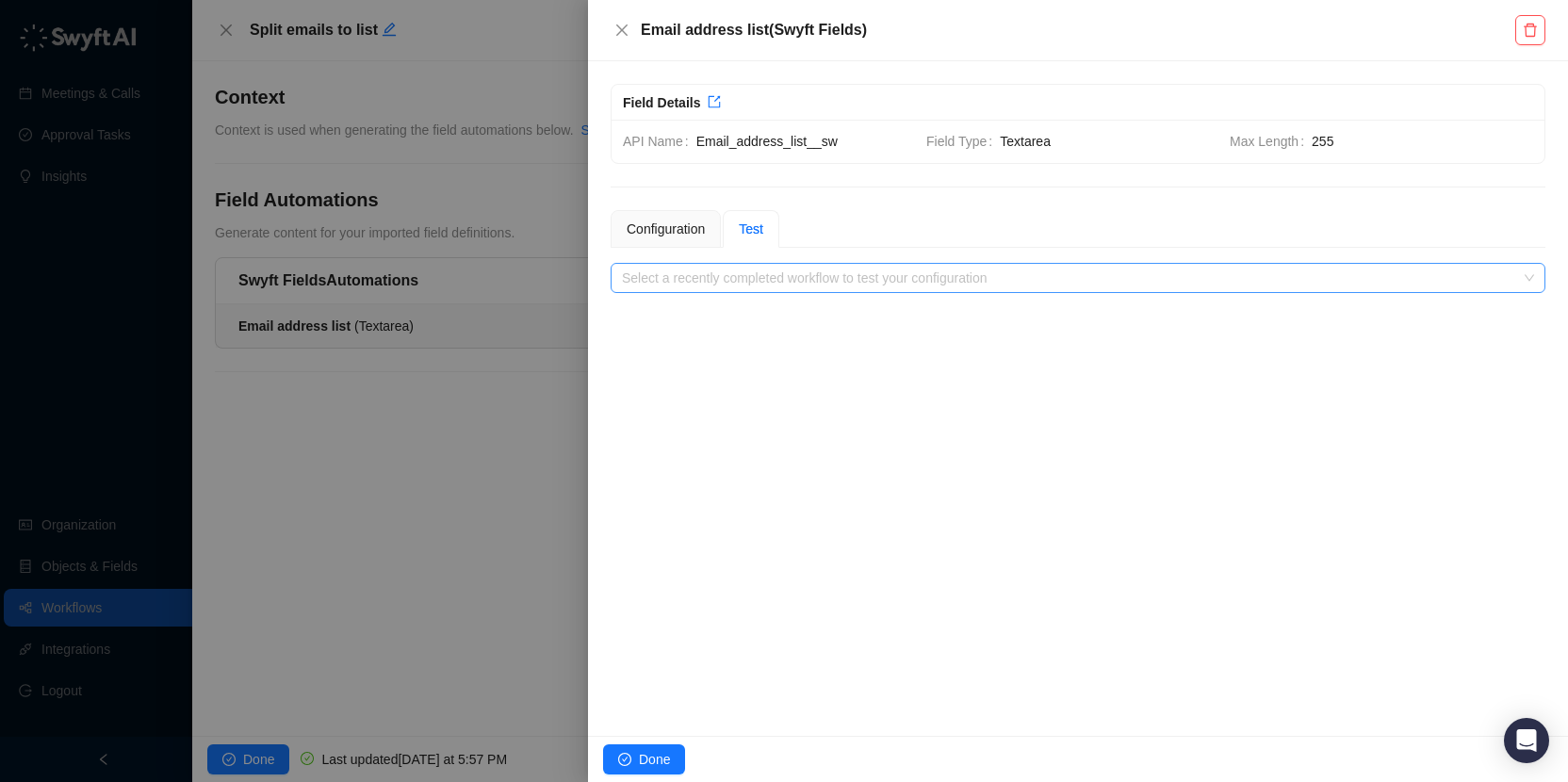
click at [763, 275] on input "search" at bounding box center [1072, 278] width 900 height 28
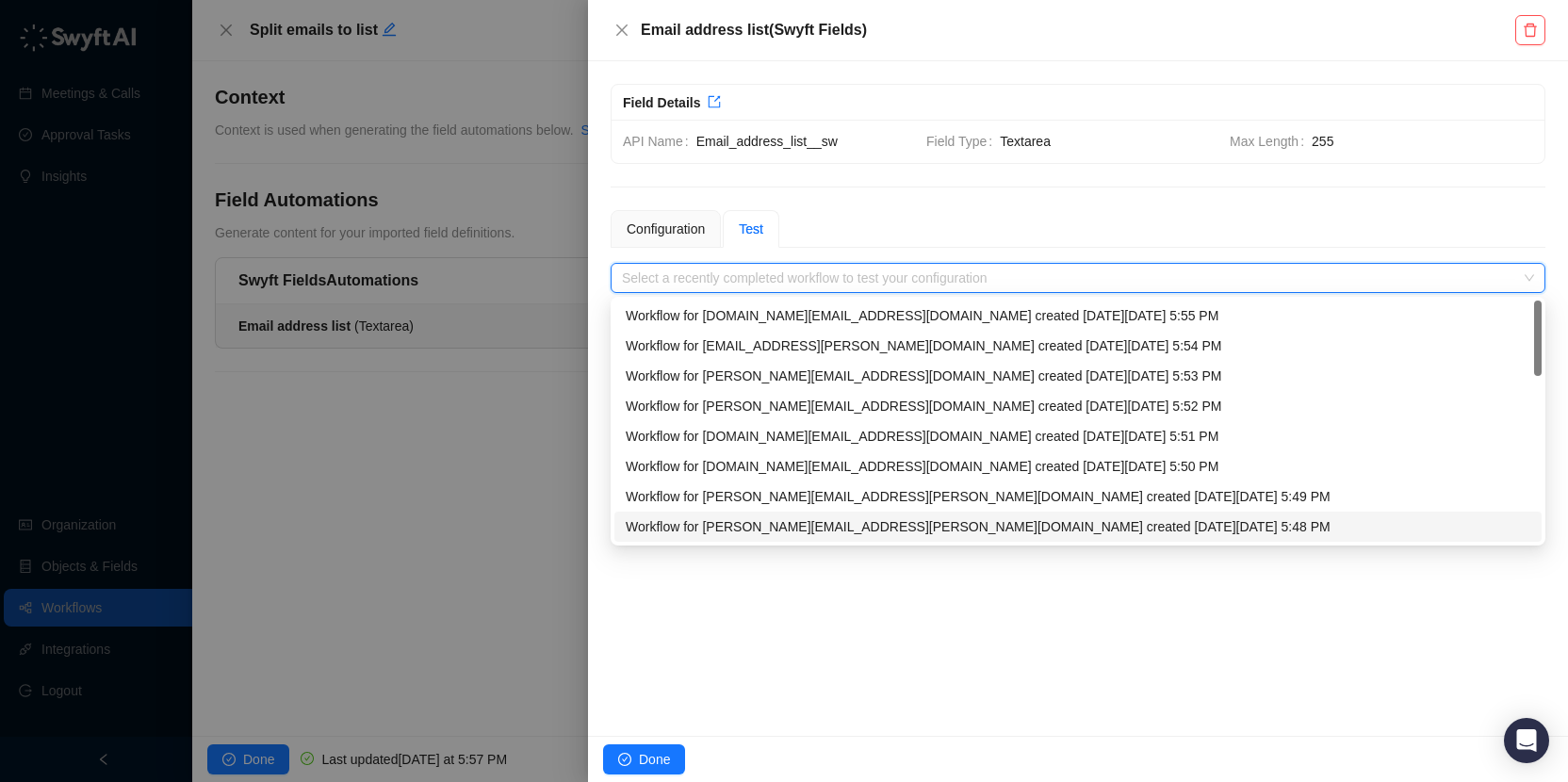
click at [1098, 528] on div "Workflow for josh.alidina@synthesia.io created on Wednesday, 08/13/25, 5:48 PM" at bounding box center [1078, 527] width 904 height 20
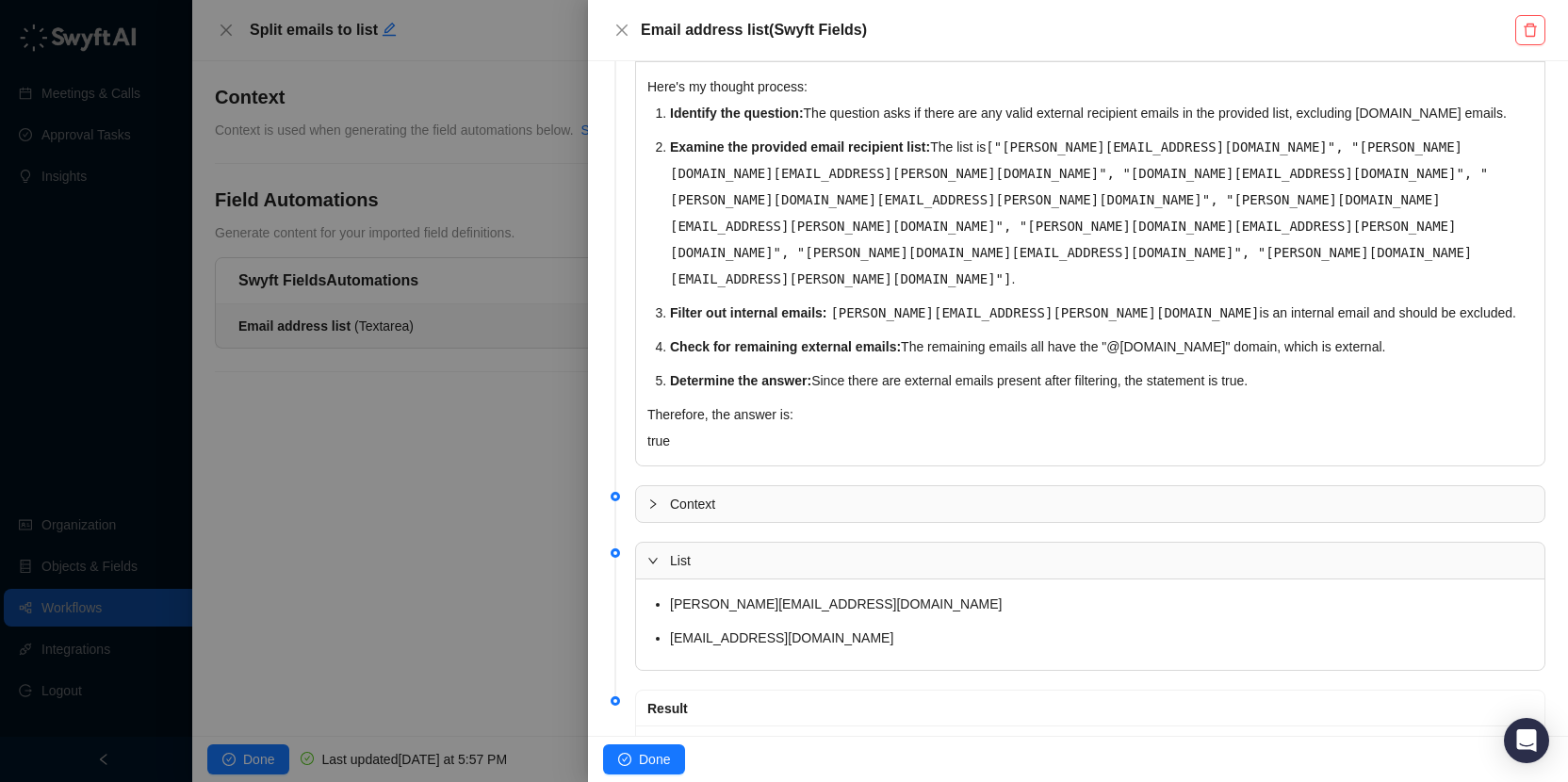
scroll to position [342, 0]
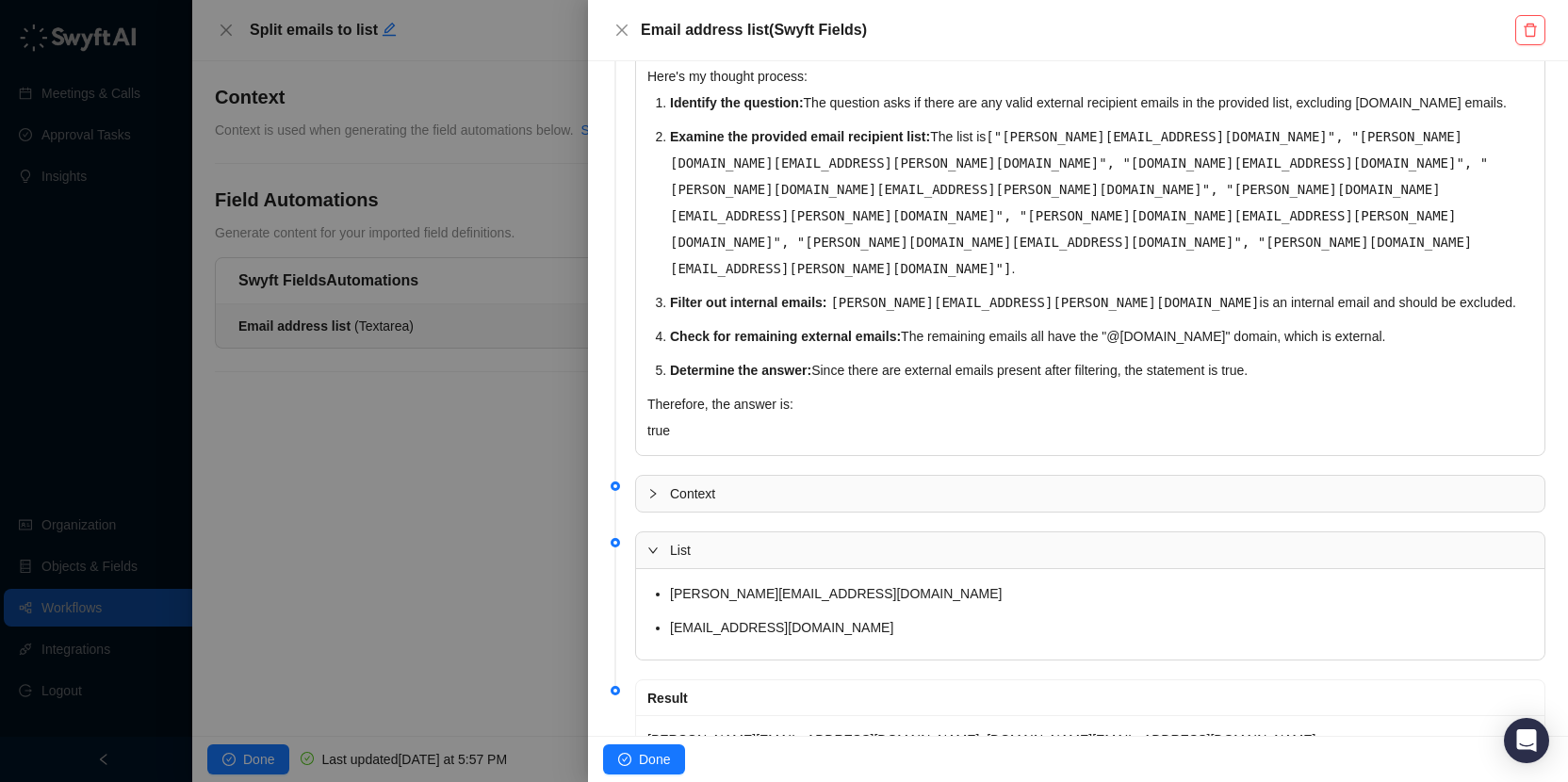
click at [735, 484] on span "Context" at bounding box center [1101, 493] width 863 height 20
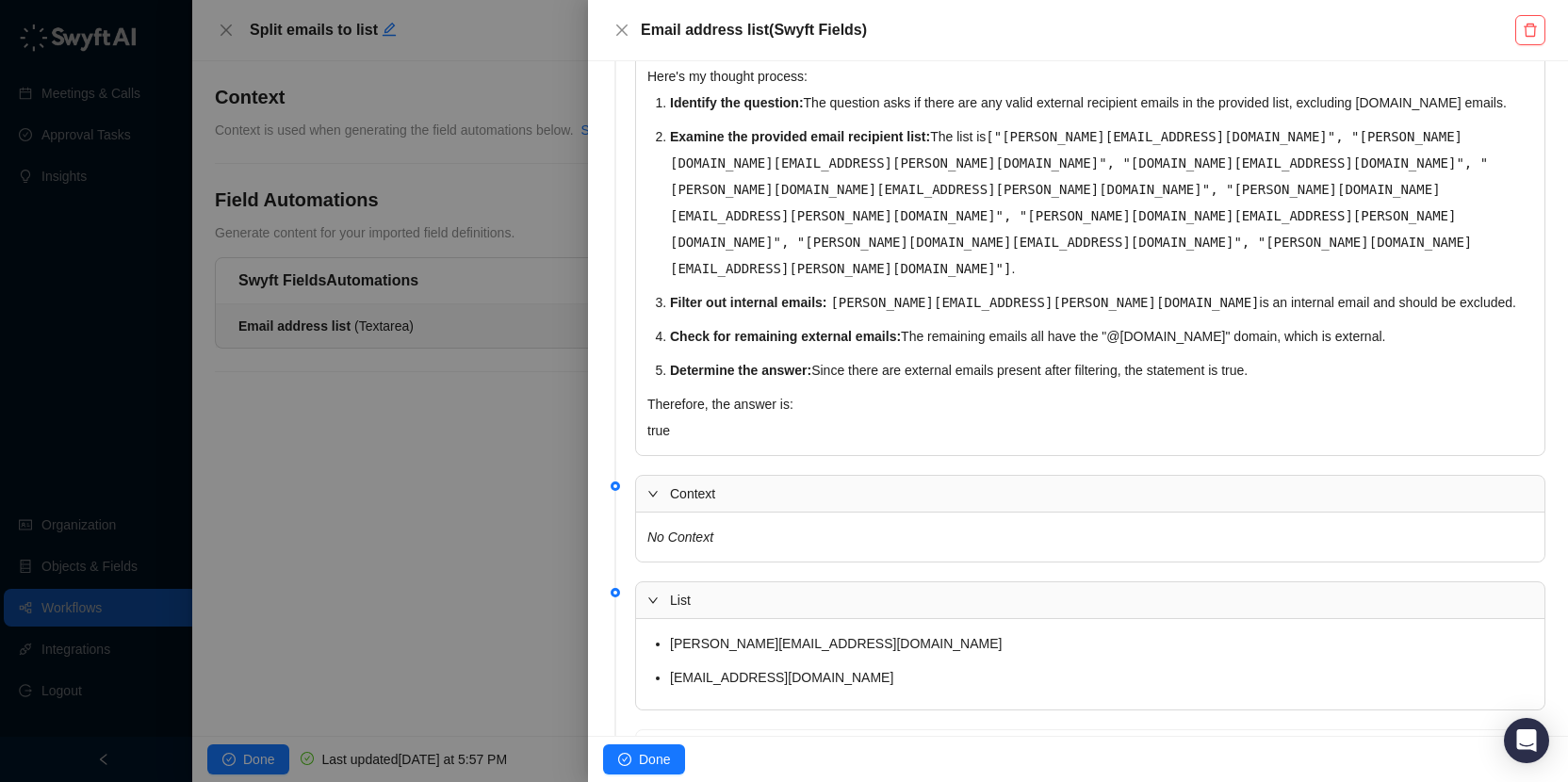
click at [735, 484] on span "Context" at bounding box center [1101, 493] width 863 height 20
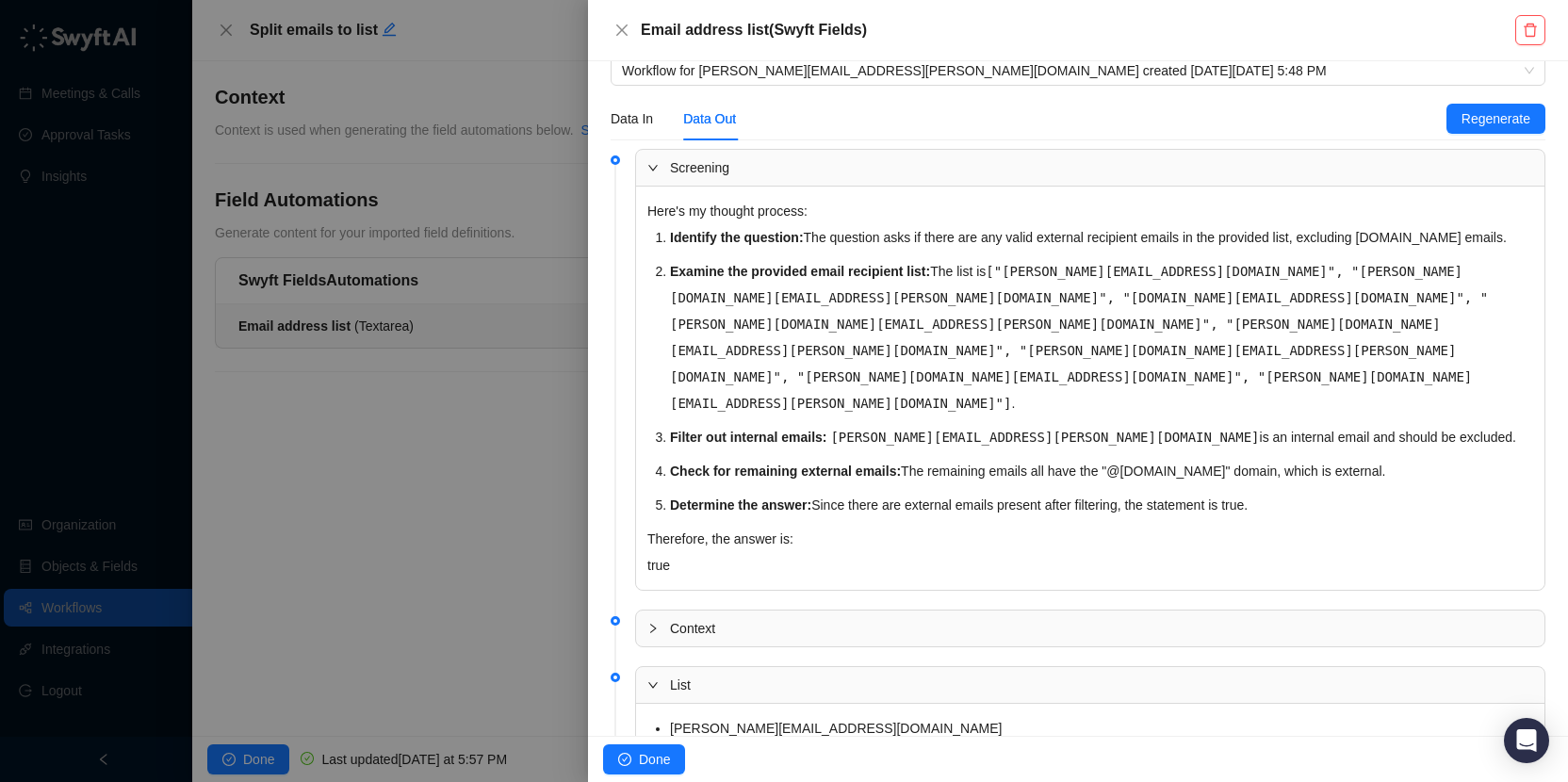
scroll to position [294, 0]
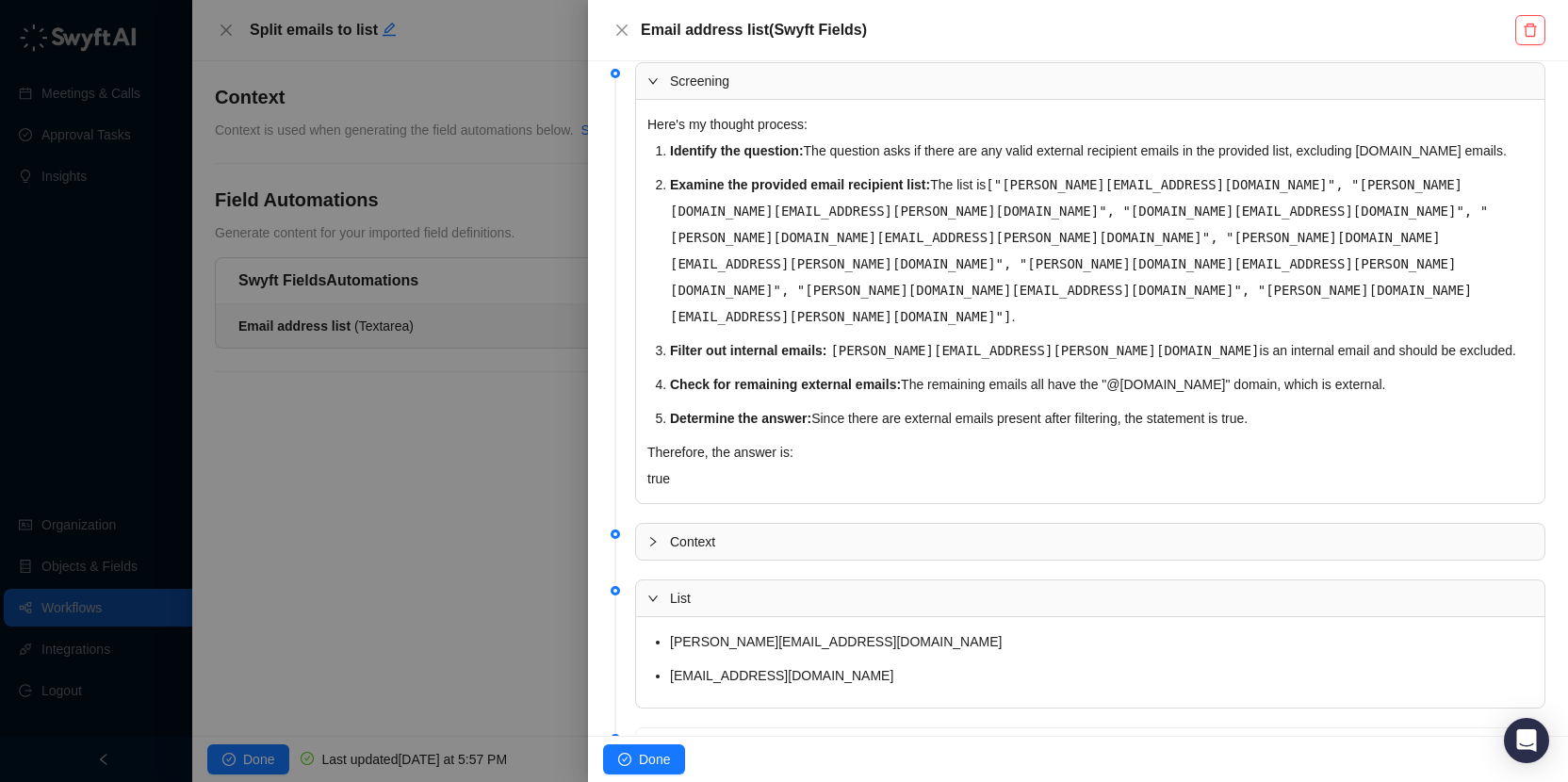
click at [857, 525] on div "Context" at bounding box center [1090, 542] width 908 height 36
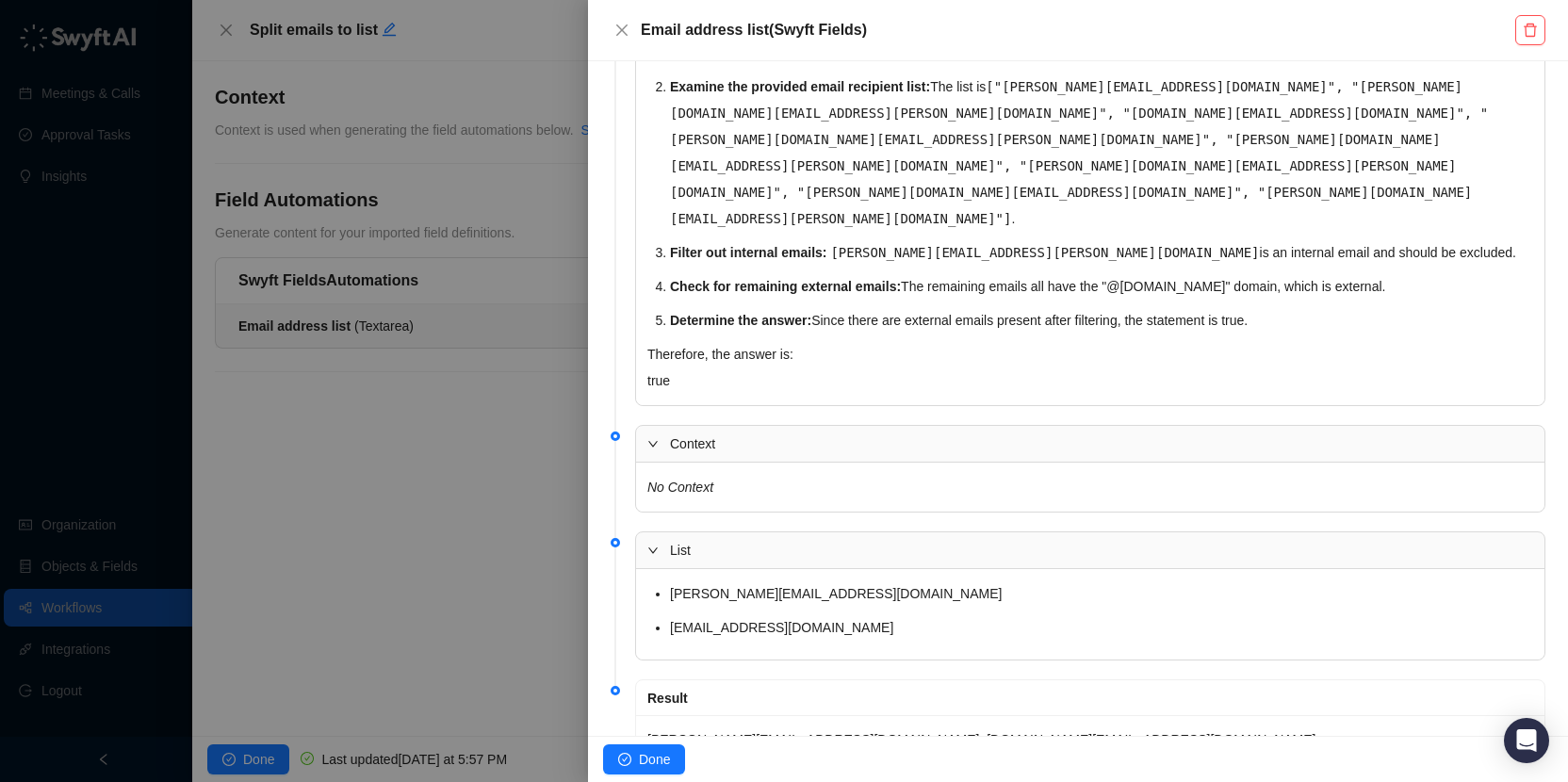
scroll to position [391, 0]
click at [905, 582] on li "preetham.manthas.t@accenture.com" at bounding box center [1101, 595] width 863 height 26
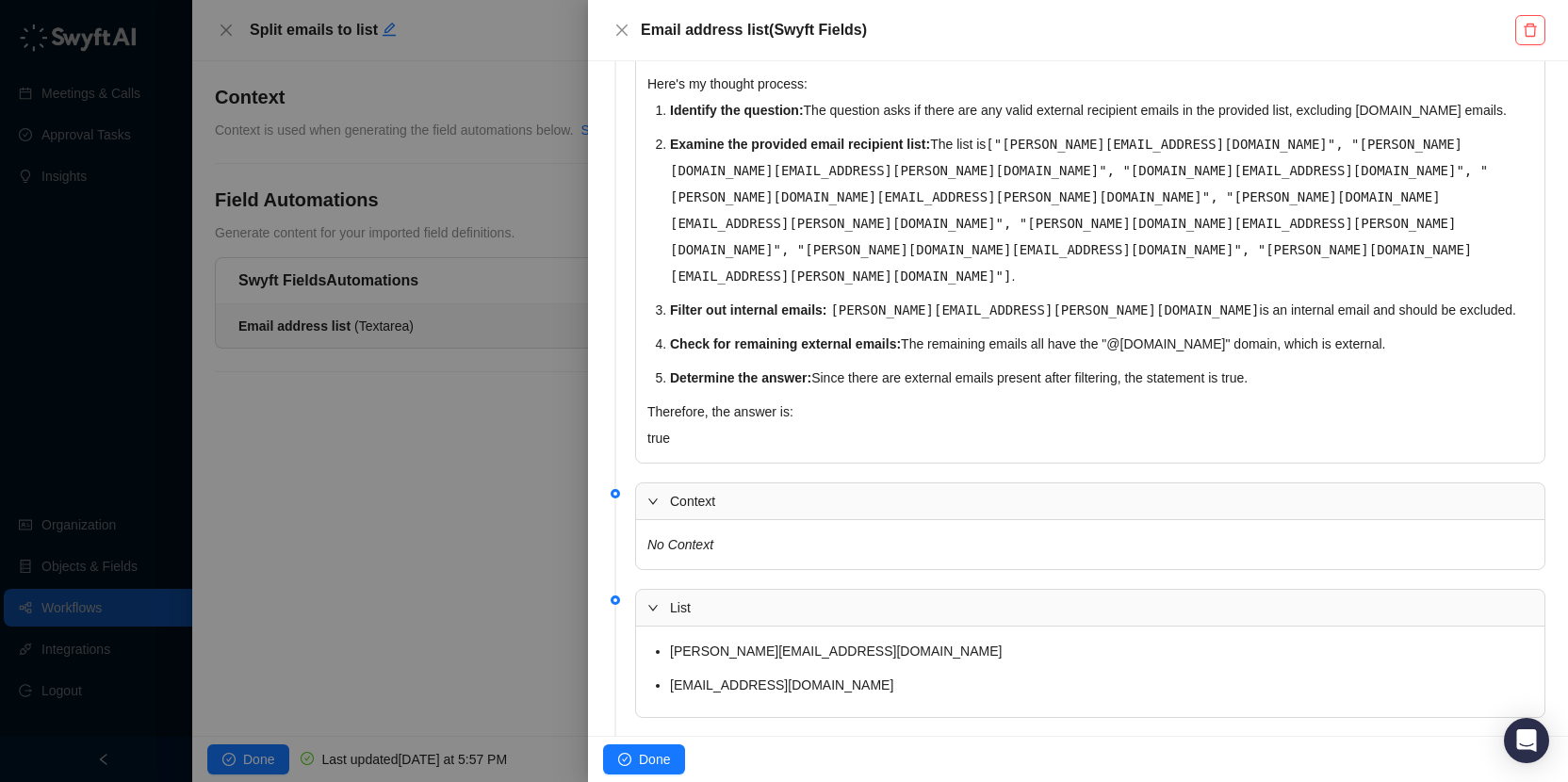
scroll to position [392, 0]
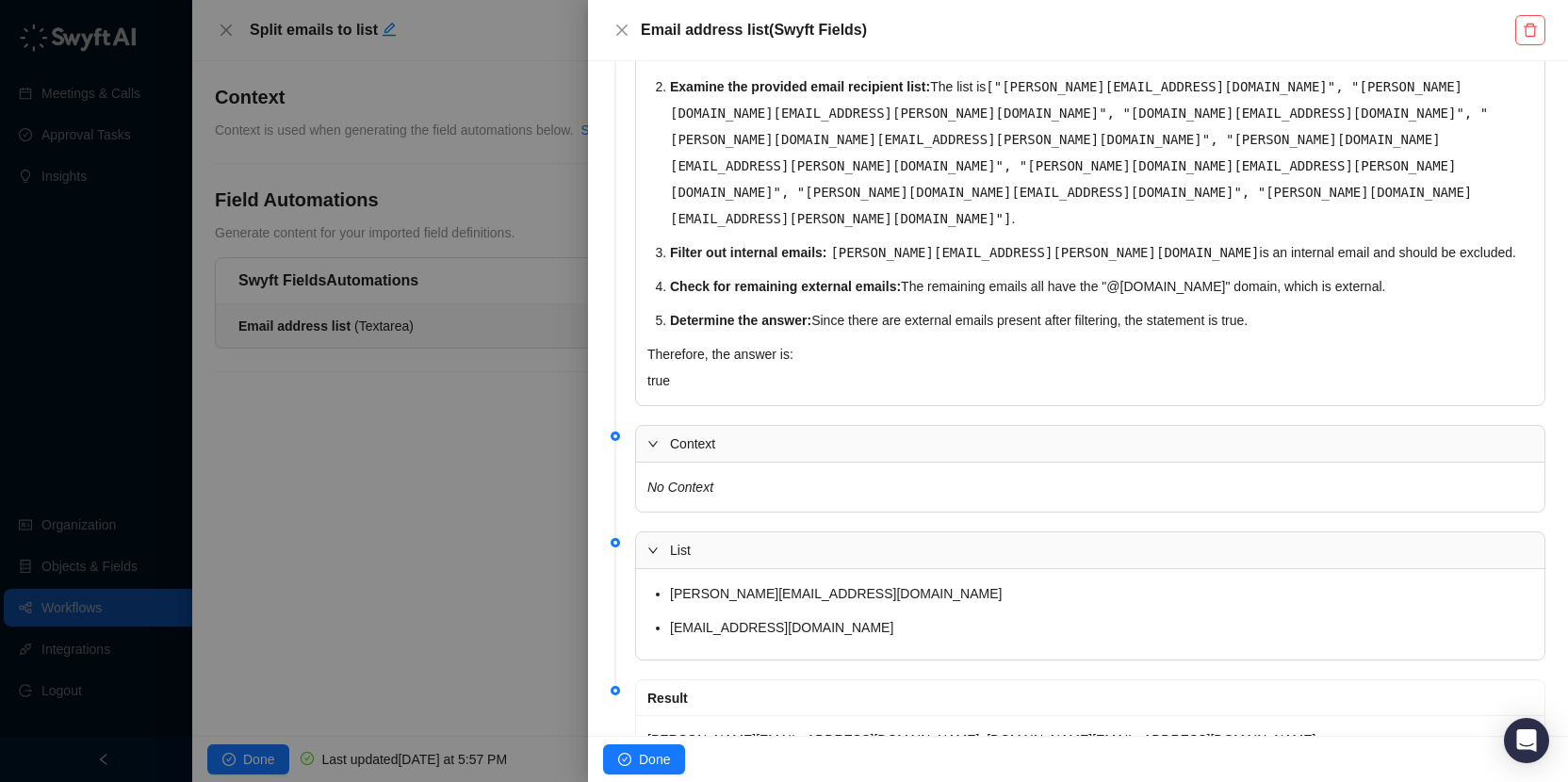
click at [952, 726] on p "preetham.manthas.t@accenture.com; amber.rae.strudwick@accenture.com" at bounding box center [1090, 739] width 886 height 26
copy p "preetham.manthas.t@accenture.com; amber.rae.strudwick@accenture.com"
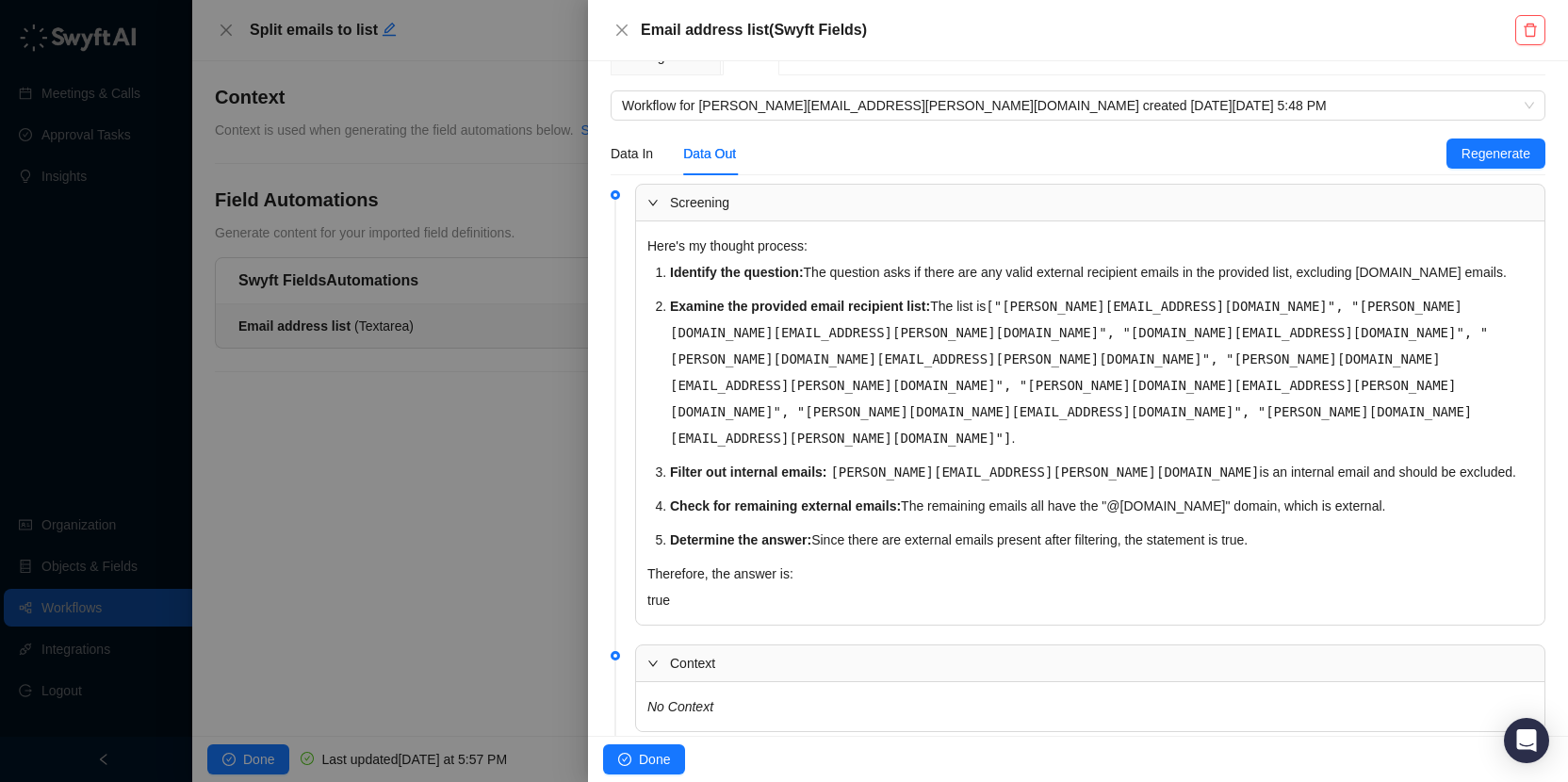
scroll to position [137, 0]
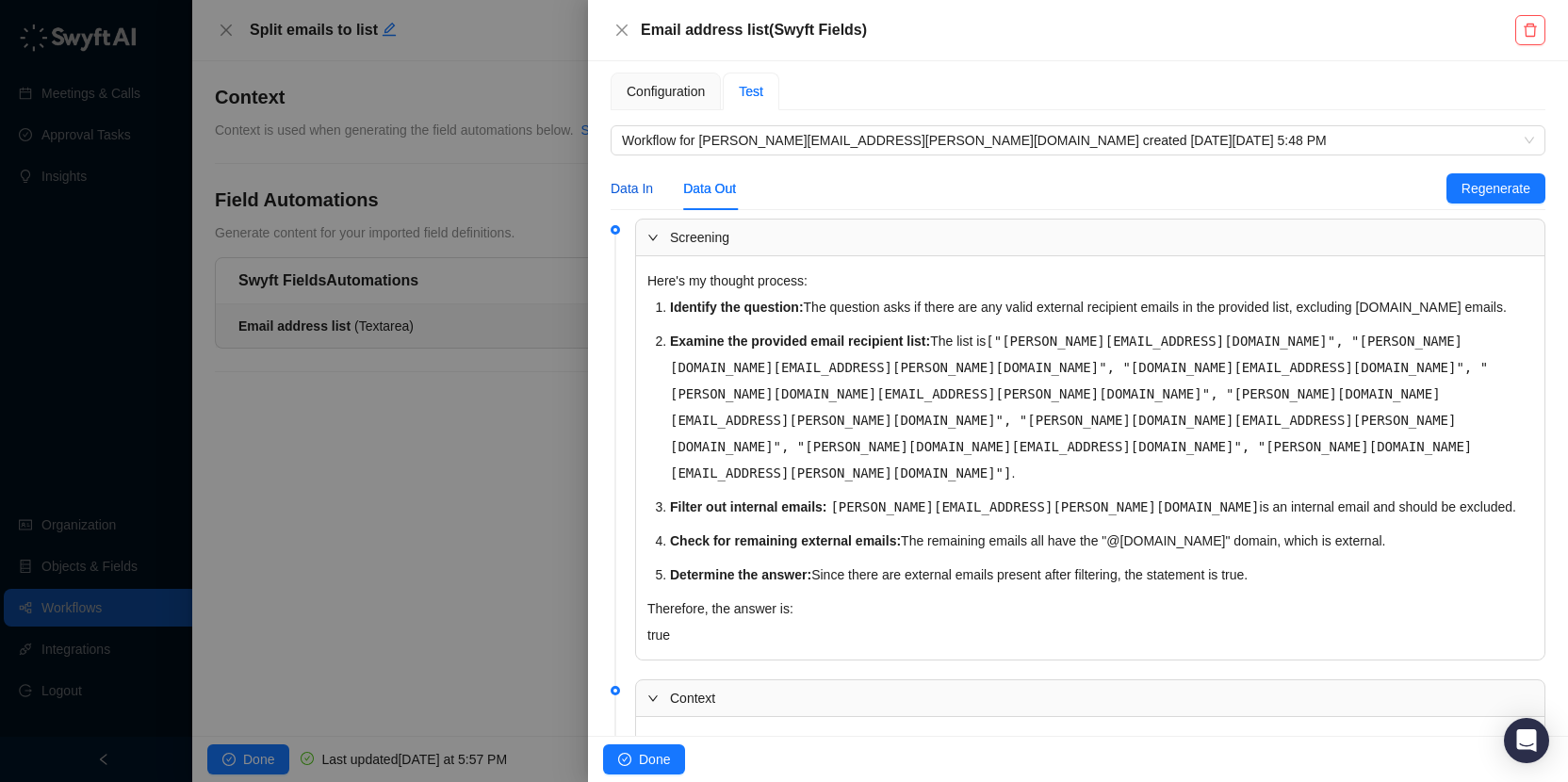
click at [638, 182] on div "Data In" at bounding box center [631, 188] width 43 height 20
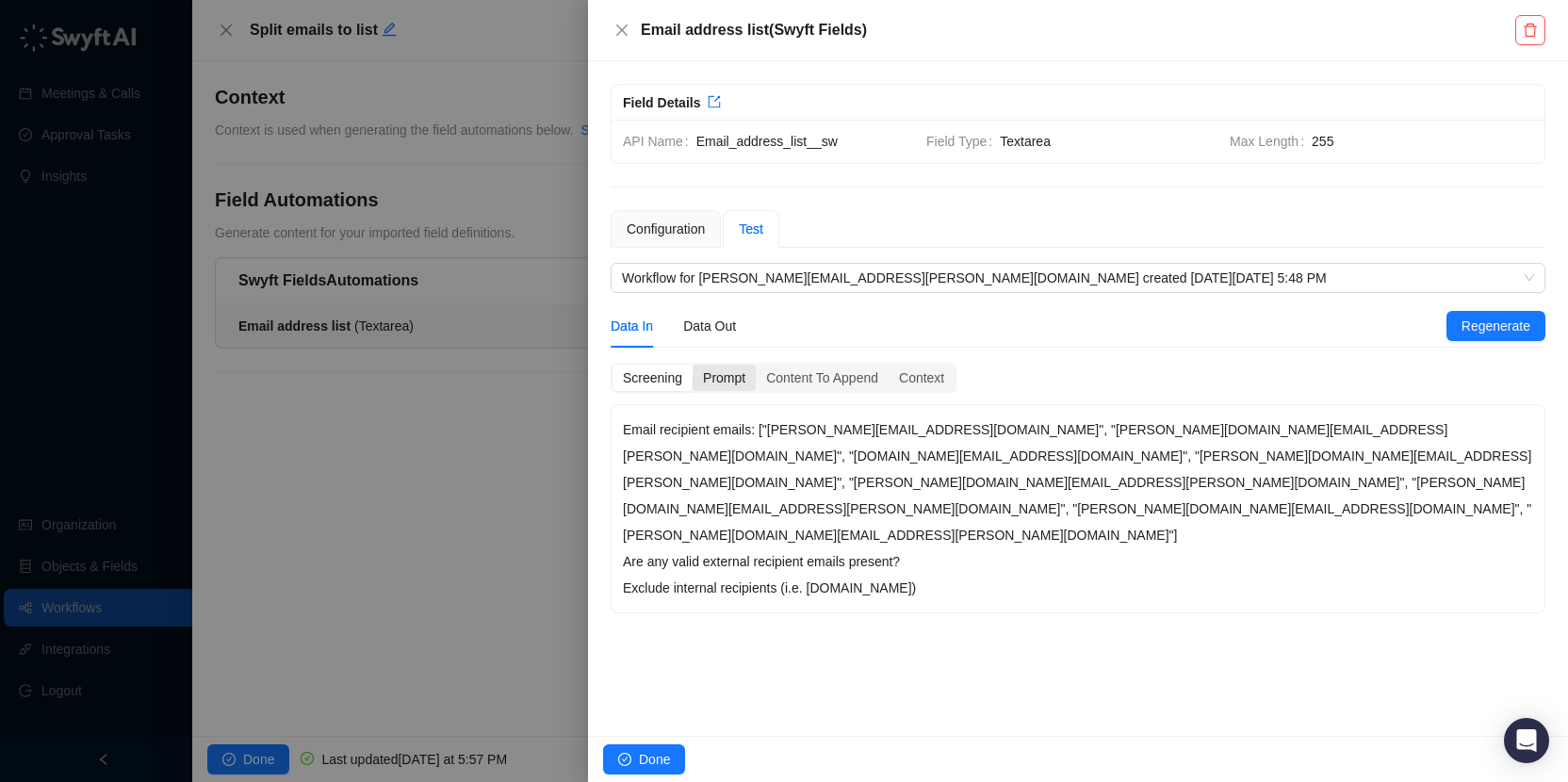
click at [716, 376] on div "Prompt" at bounding box center [724, 377] width 63 height 26
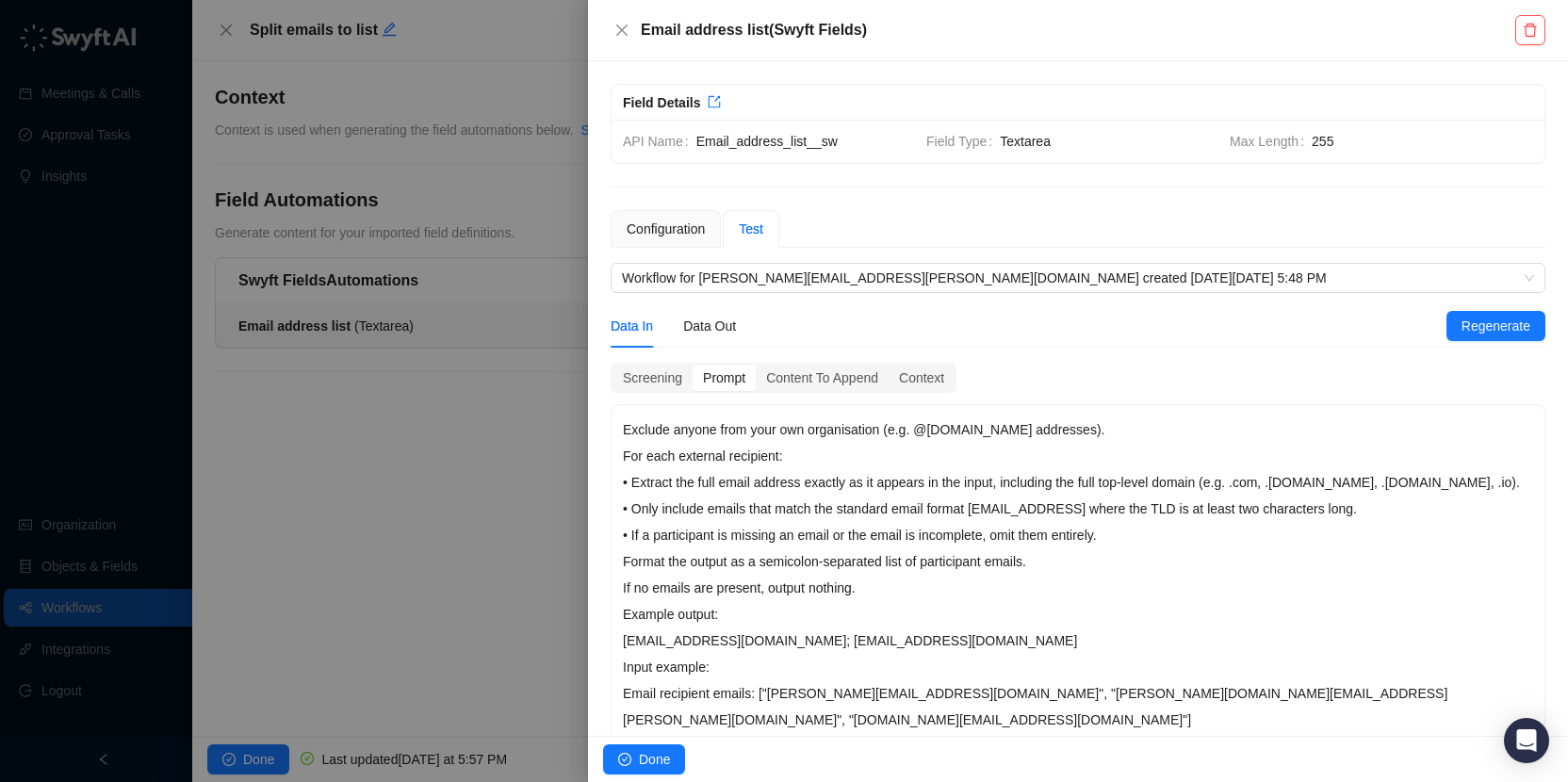
scroll to position [6, 0]
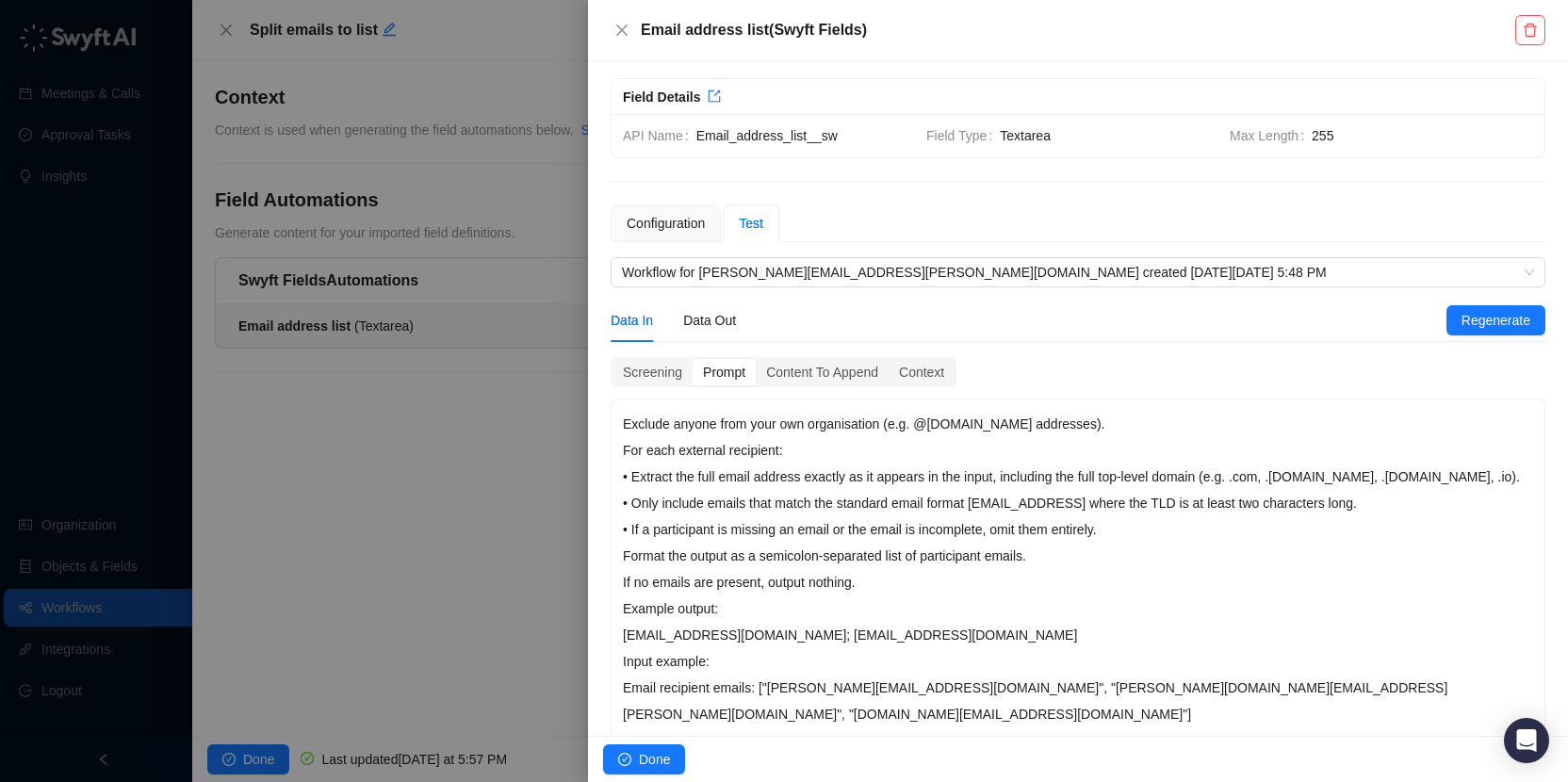
click at [1275, 497] on p "For each external recipient: • Extract the full email address exactly as it app…" at bounding box center [1078, 490] width 910 height 105
click at [625, 20] on button "Close" at bounding box center [621, 29] width 22 height 22
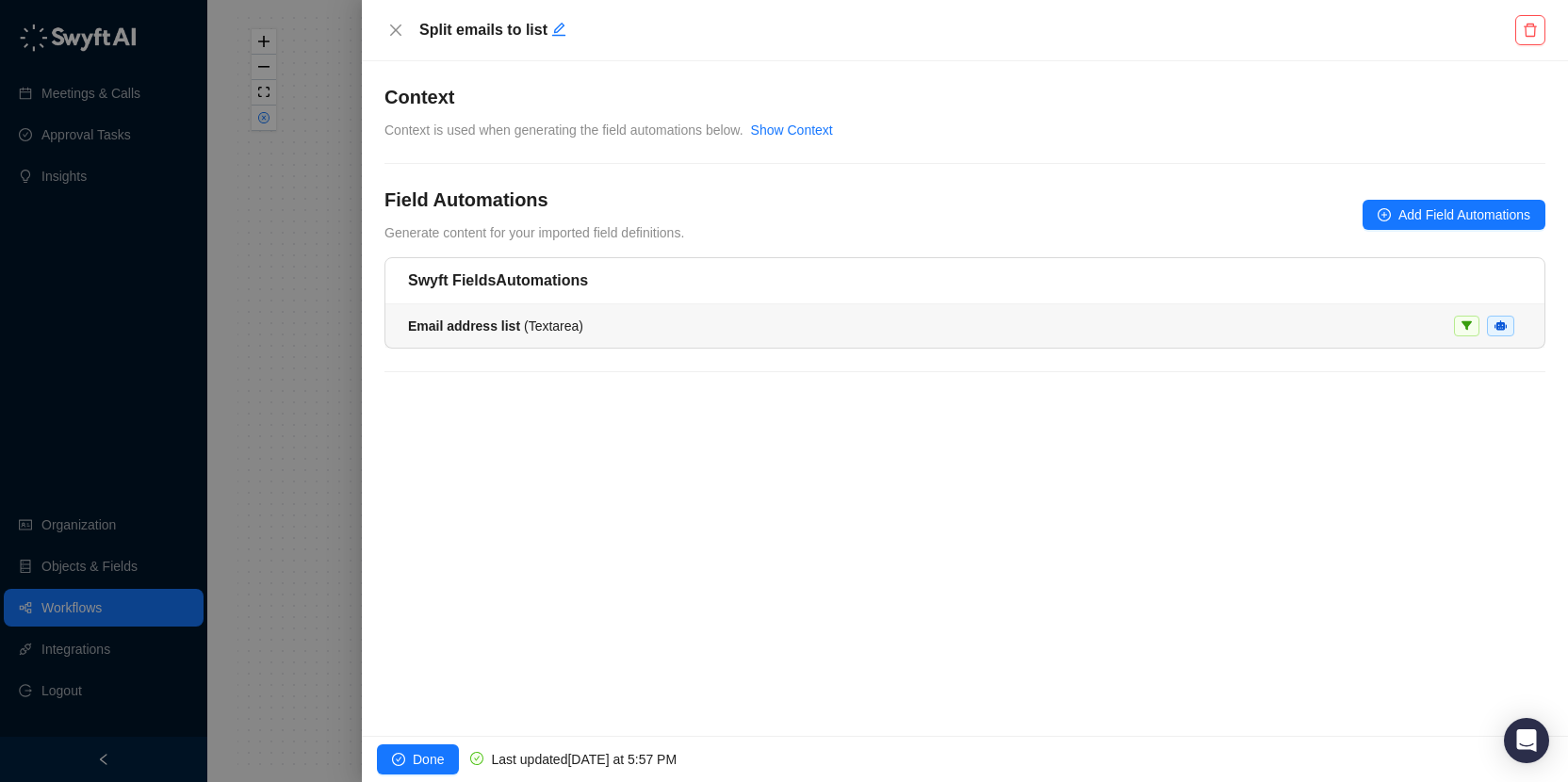
click at [832, 332] on div "Email address list ( Textarea )" at bounding box center [965, 326] width 1114 height 20
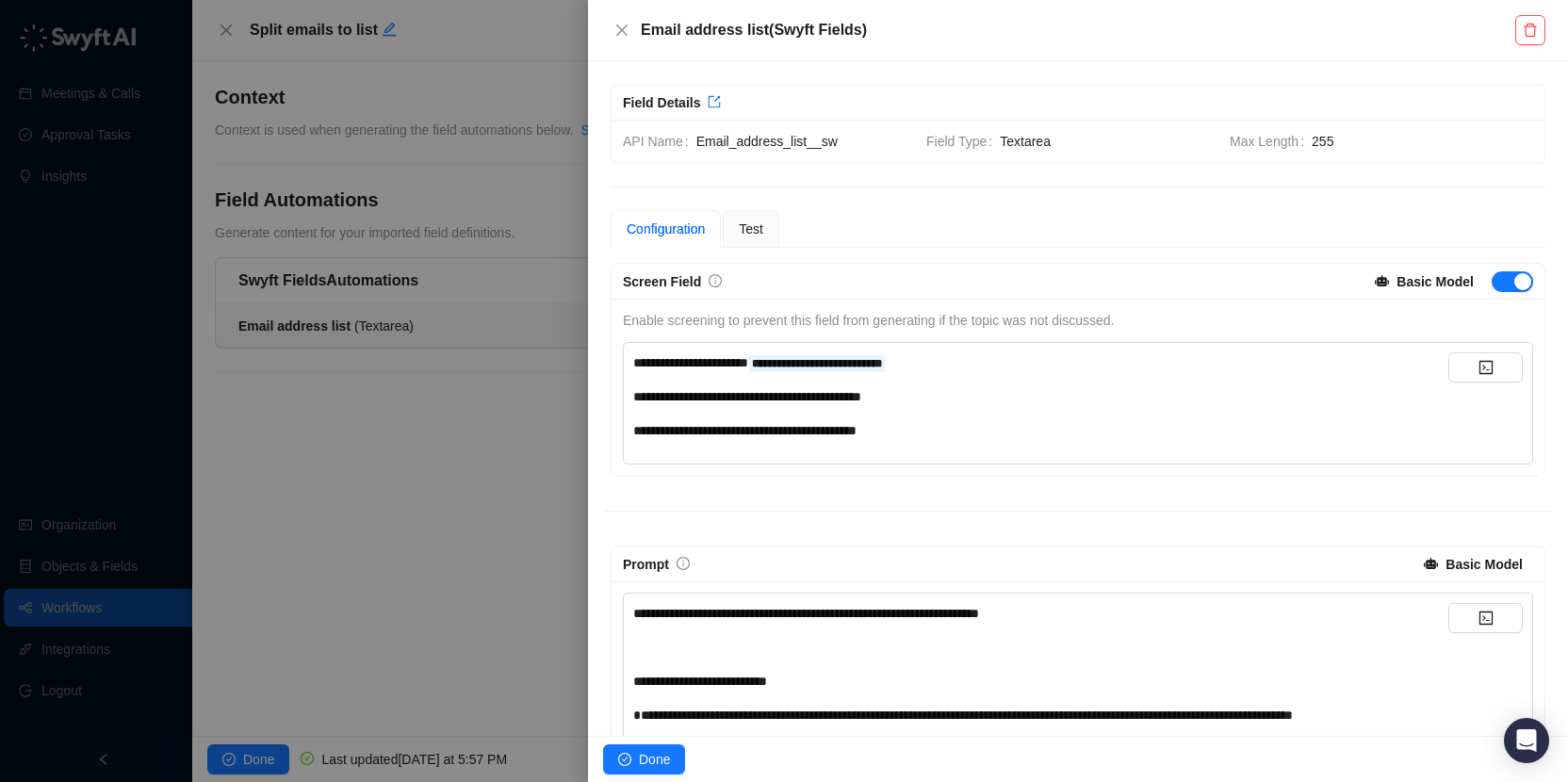
scroll to position [214, 0]
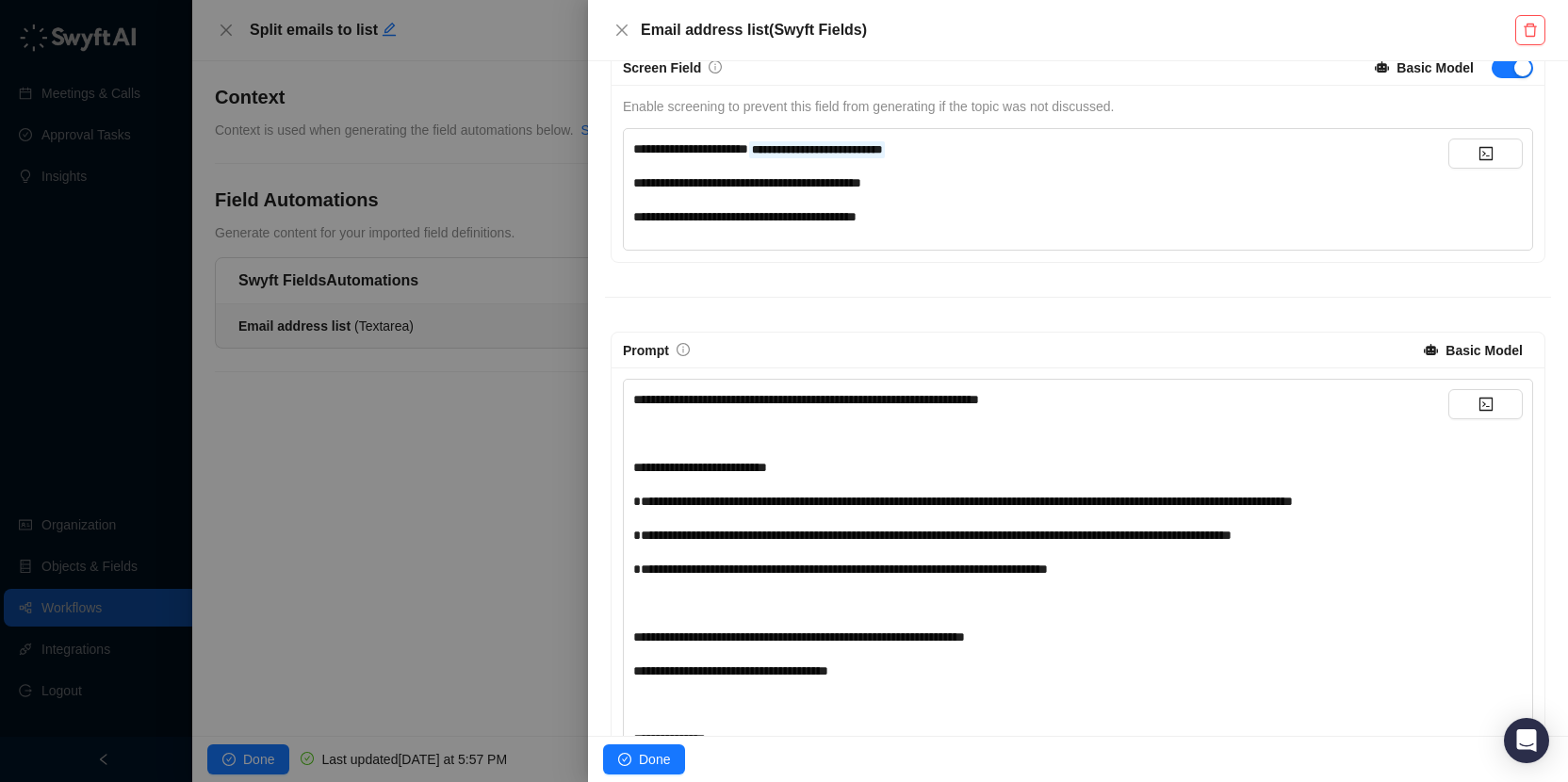
click at [1443, 530] on div "**********" at bounding box center [1041, 535] width 815 height 20
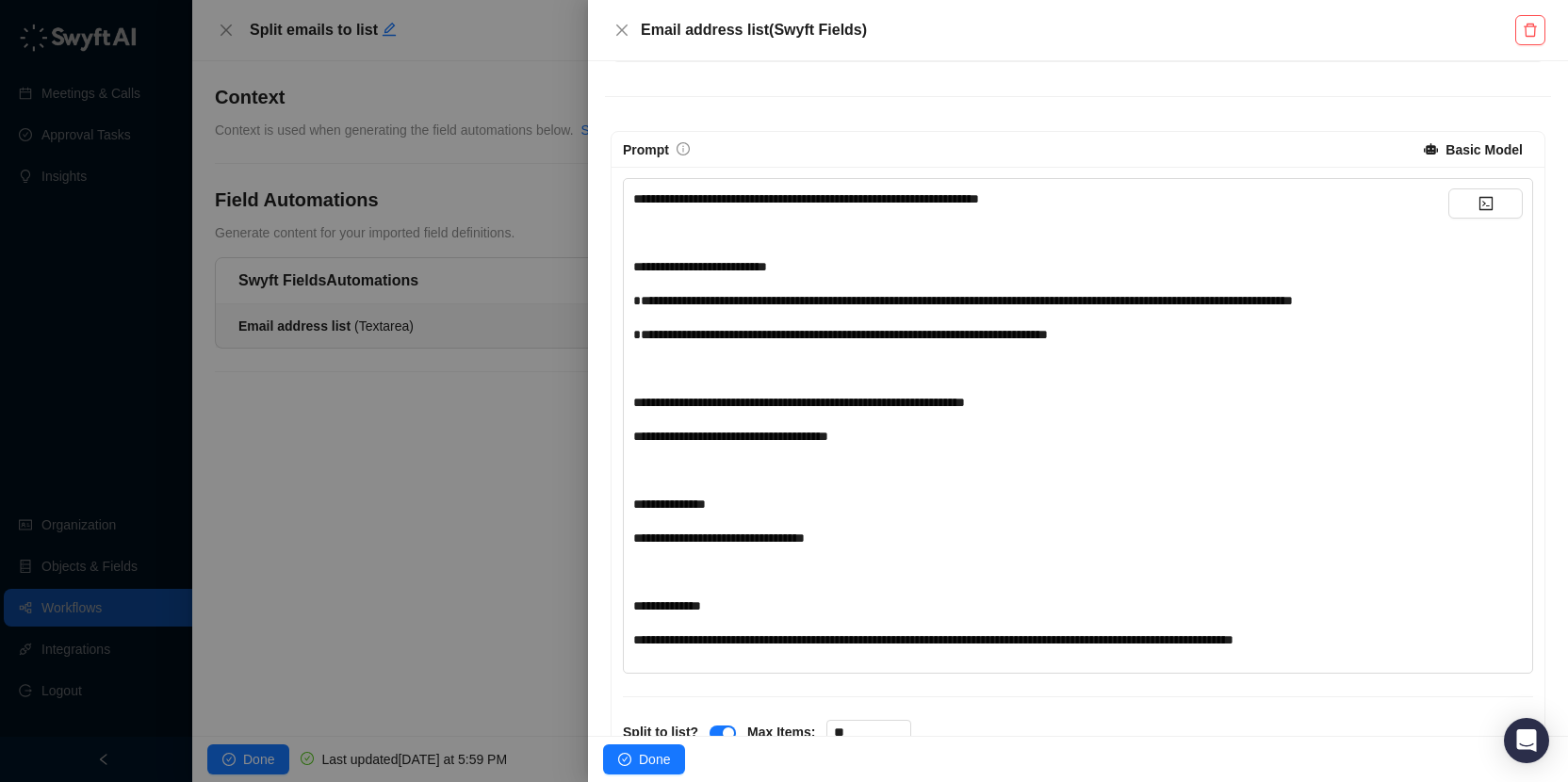
scroll to position [0, 0]
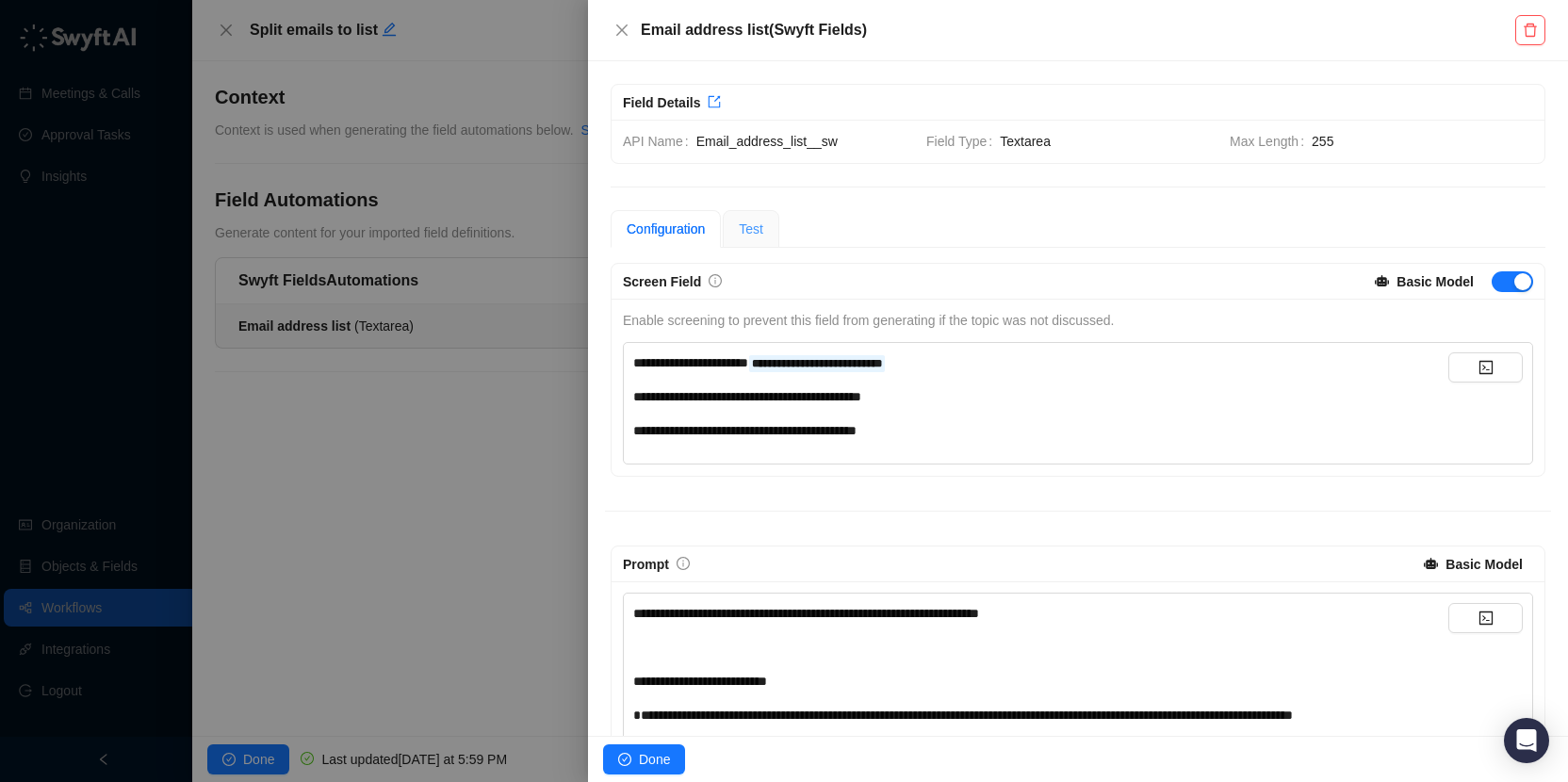
click at [744, 242] on div "Test" at bounding box center [751, 229] width 57 height 38
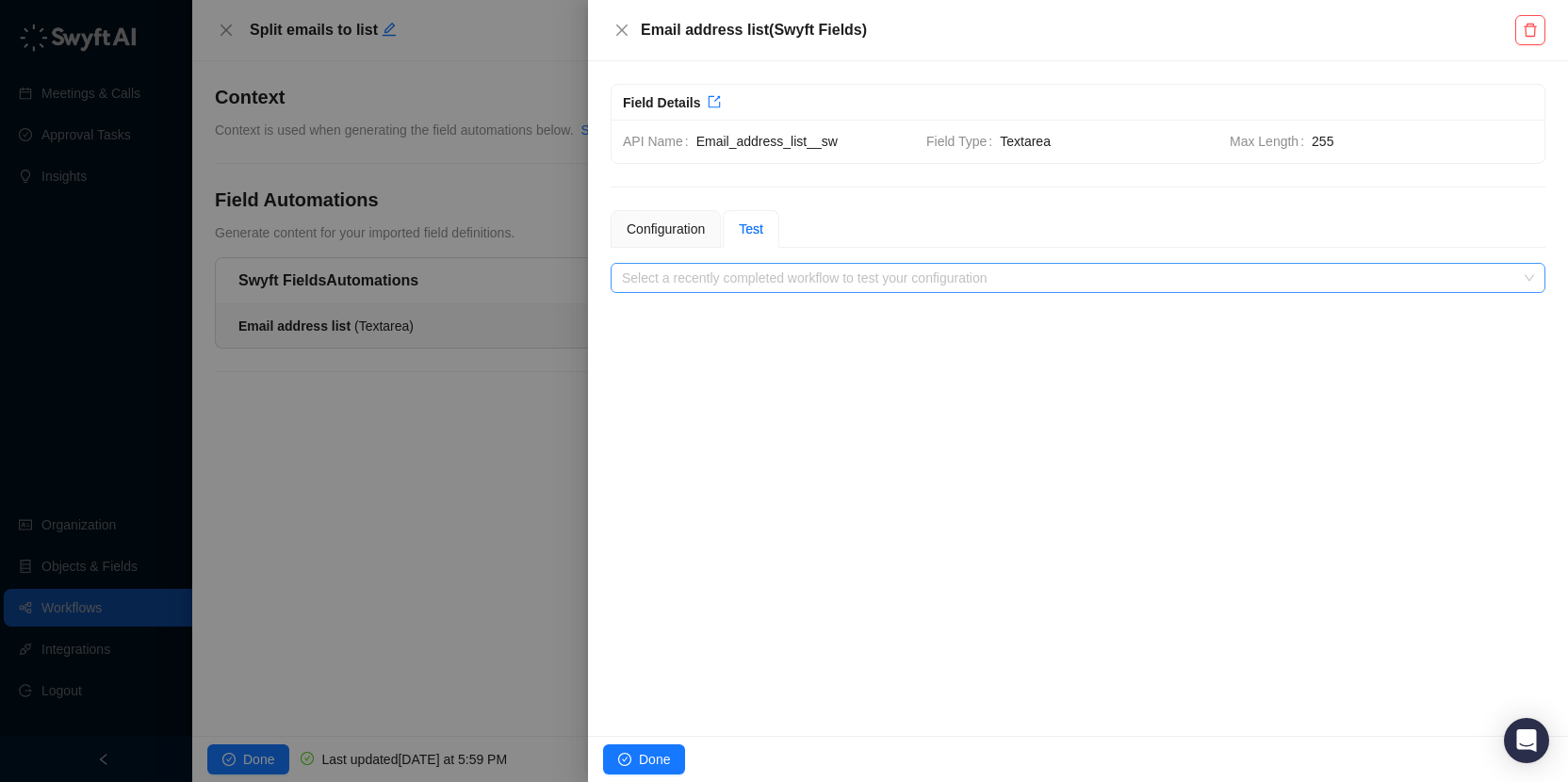
click at [857, 275] on input "search" at bounding box center [1072, 278] width 900 height 28
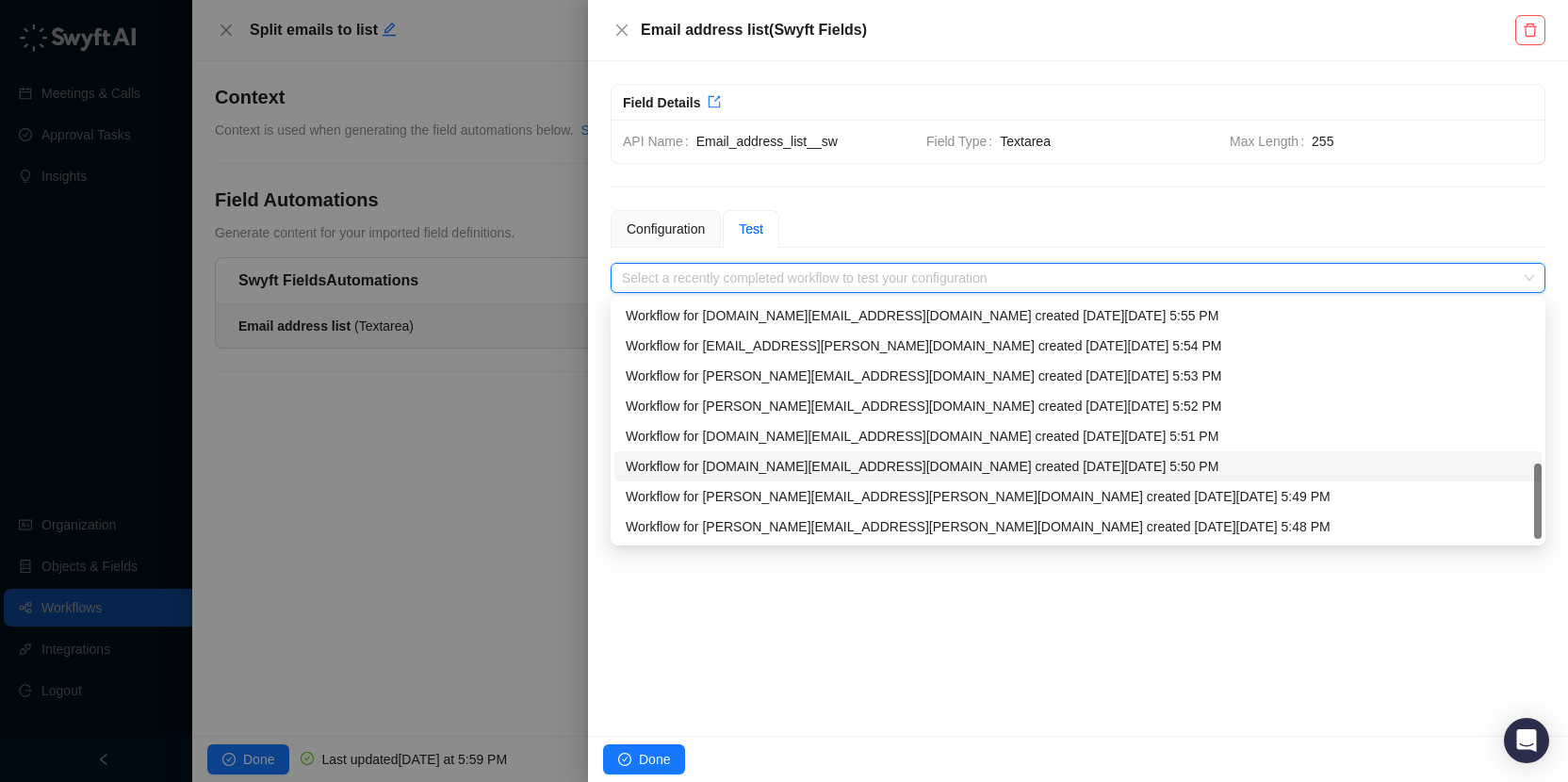
scroll to position [59, 0]
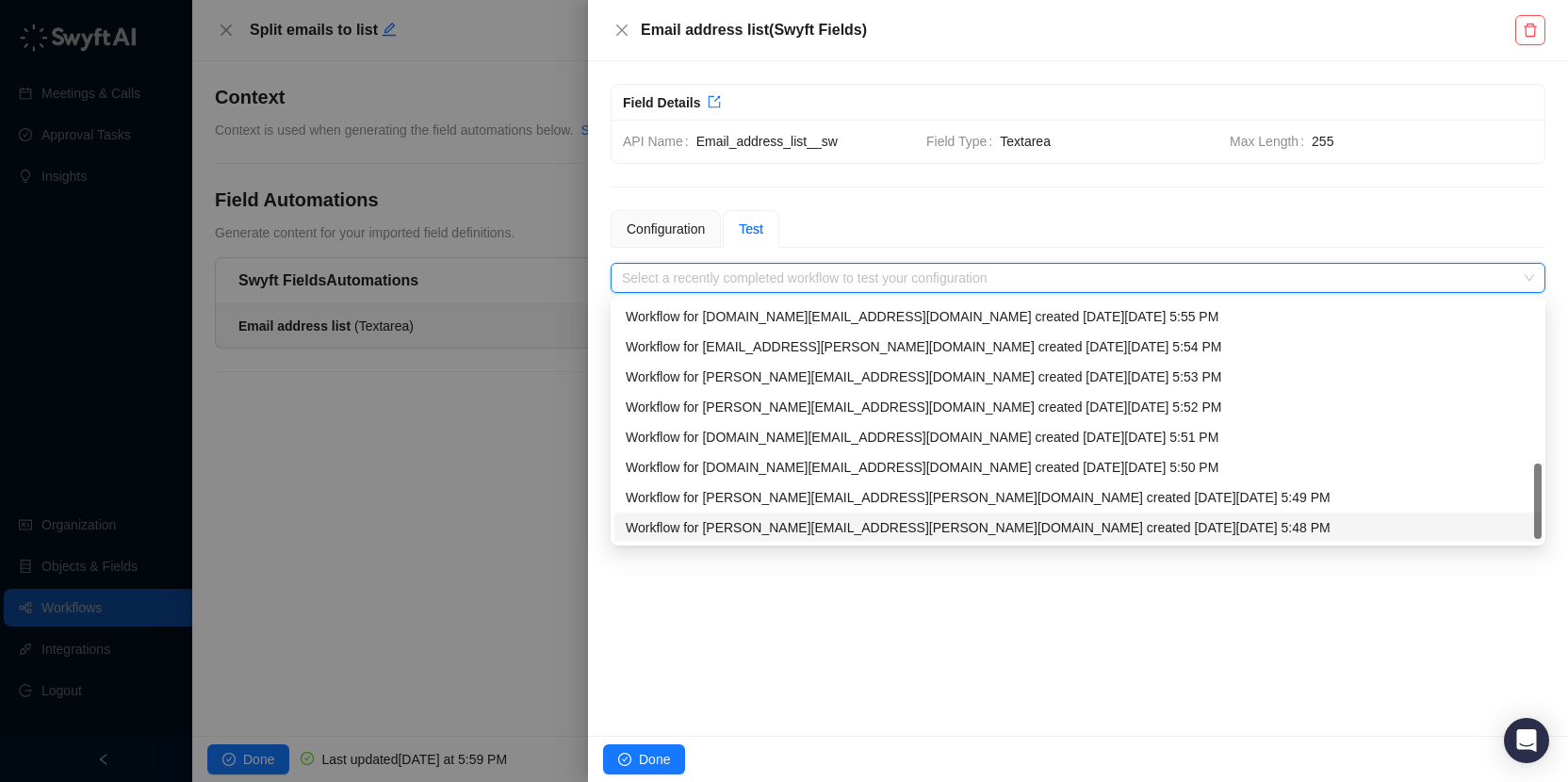
click at [1125, 528] on div "Workflow for josh.alidina@synthesia.io created on Wednesday, 08/13/25, 5:48 PM" at bounding box center [1078, 528] width 904 height 20
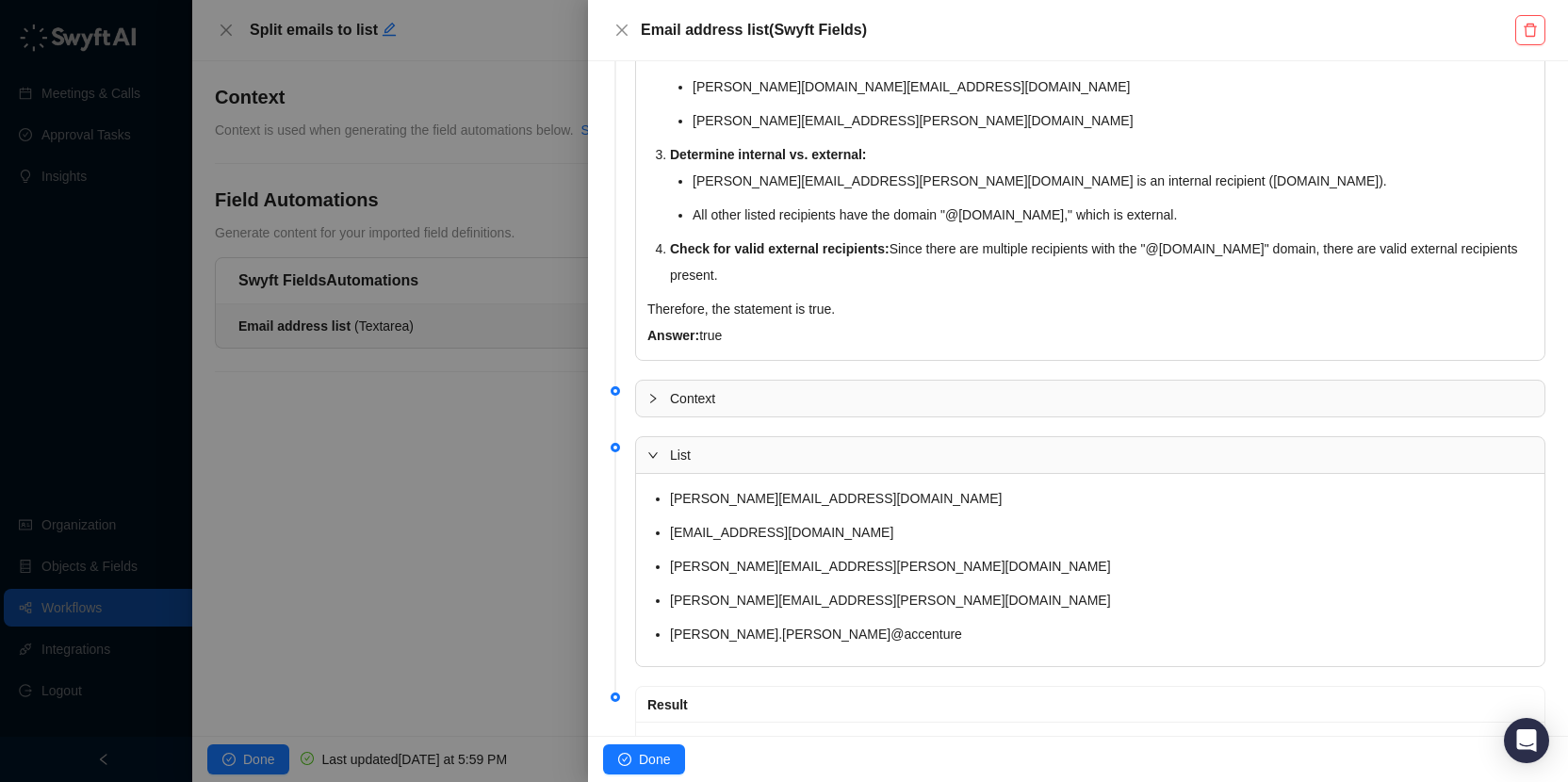
scroll to position [732, 0]
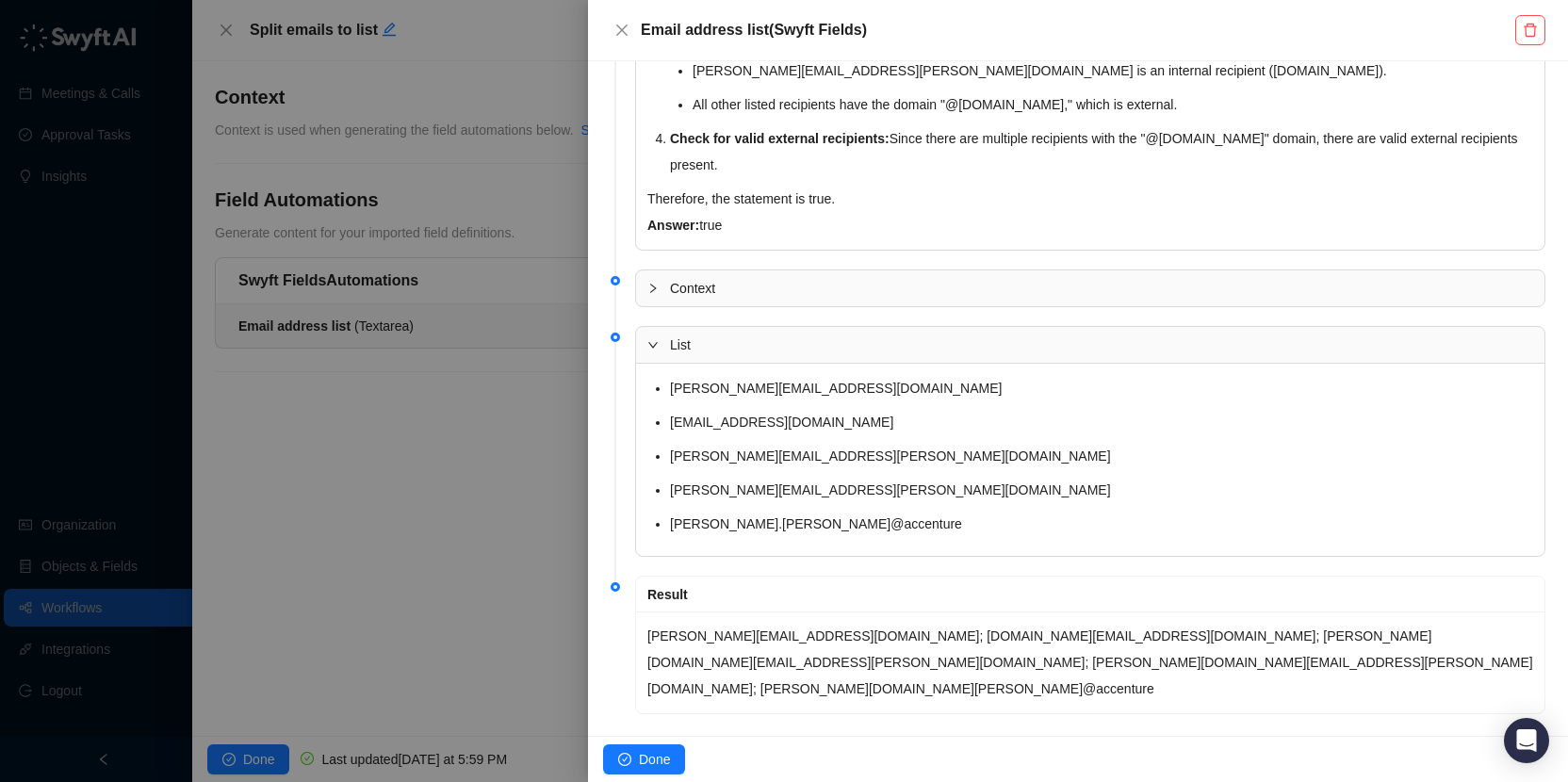
click at [532, 306] on div at bounding box center [784, 391] width 1568 height 782
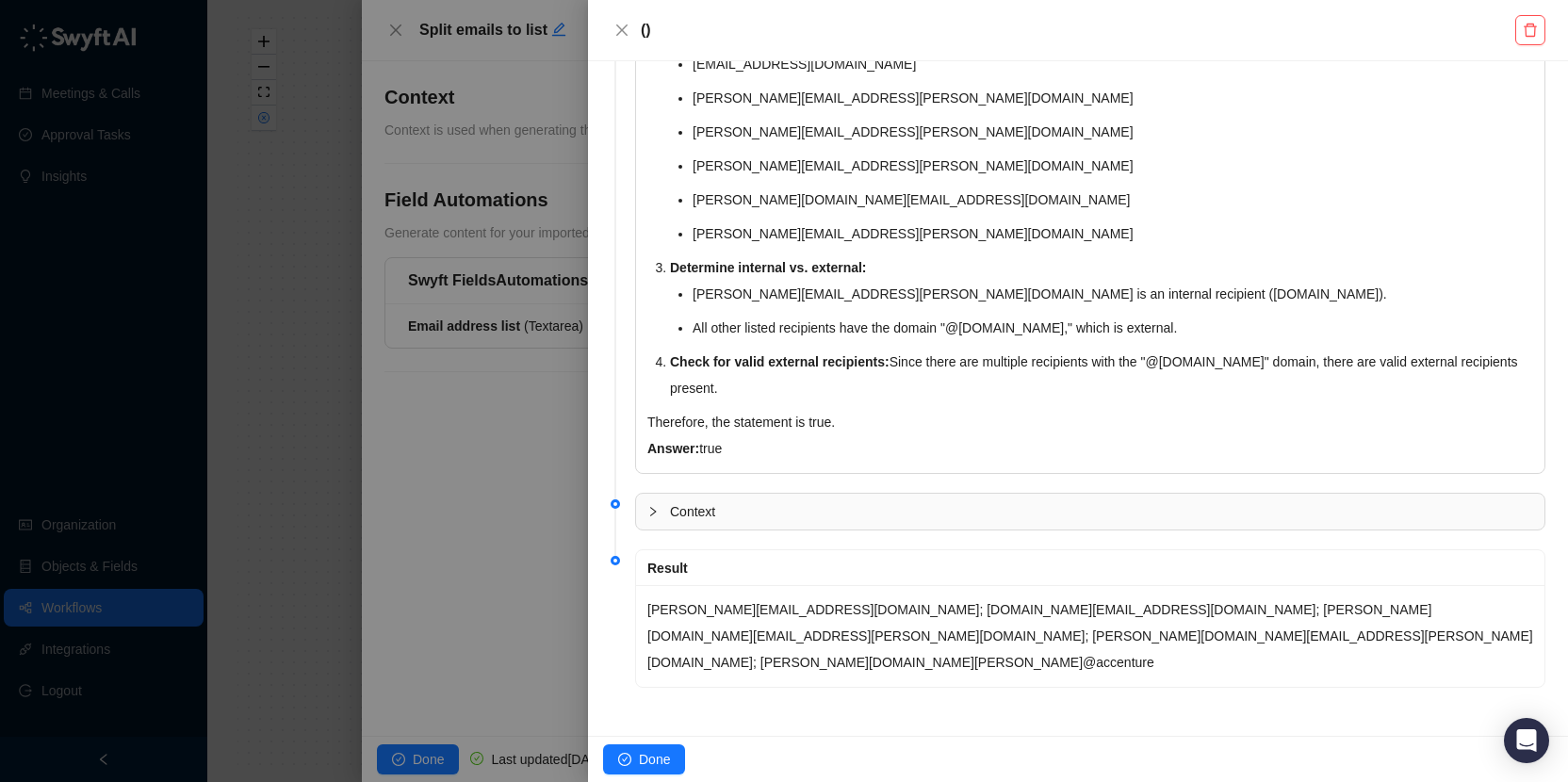
scroll to position [483, 0]
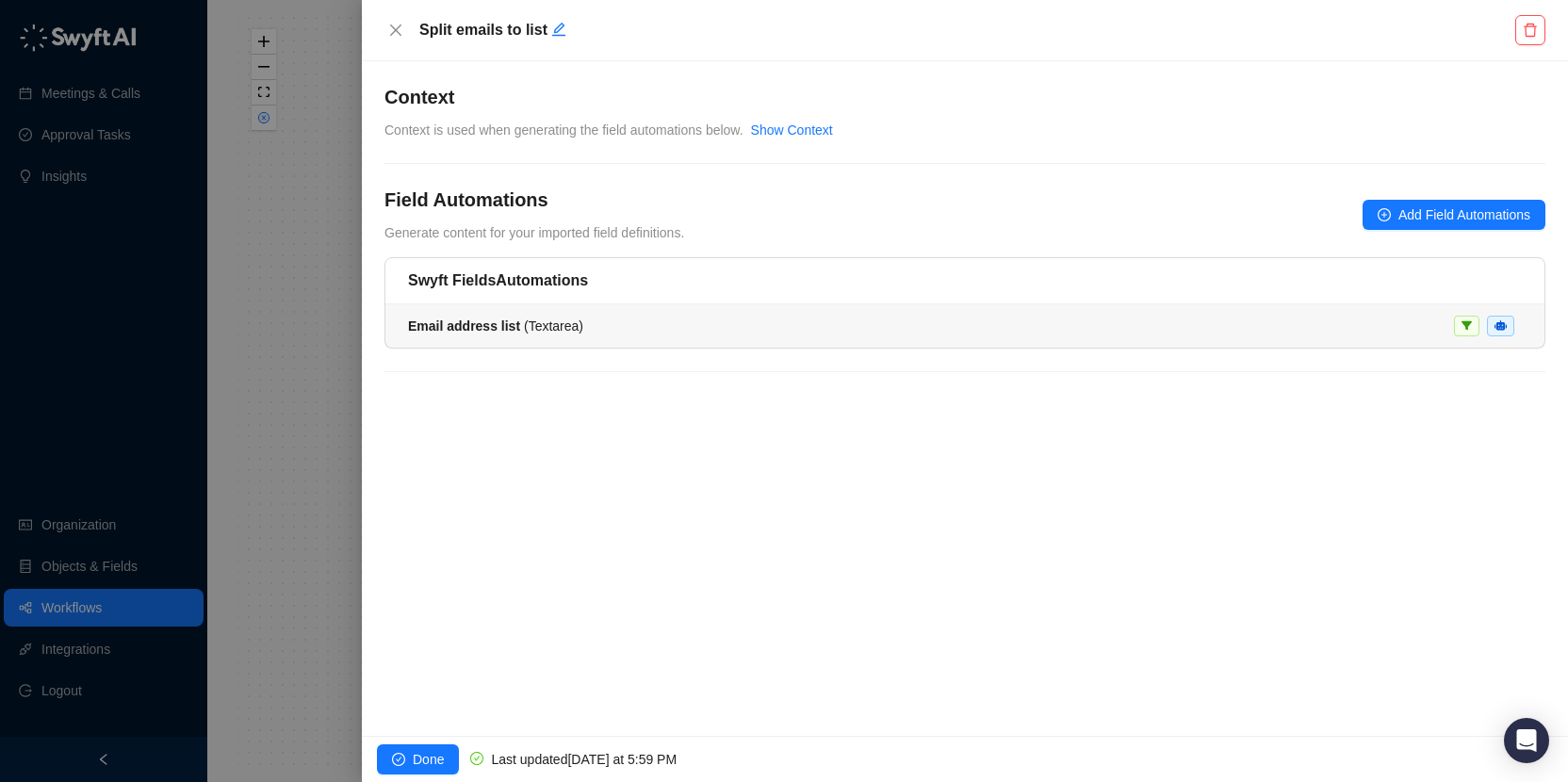
click at [672, 316] on div "Email address list ( Textarea )" at bounding box center [965, 326] width 1114 height 20
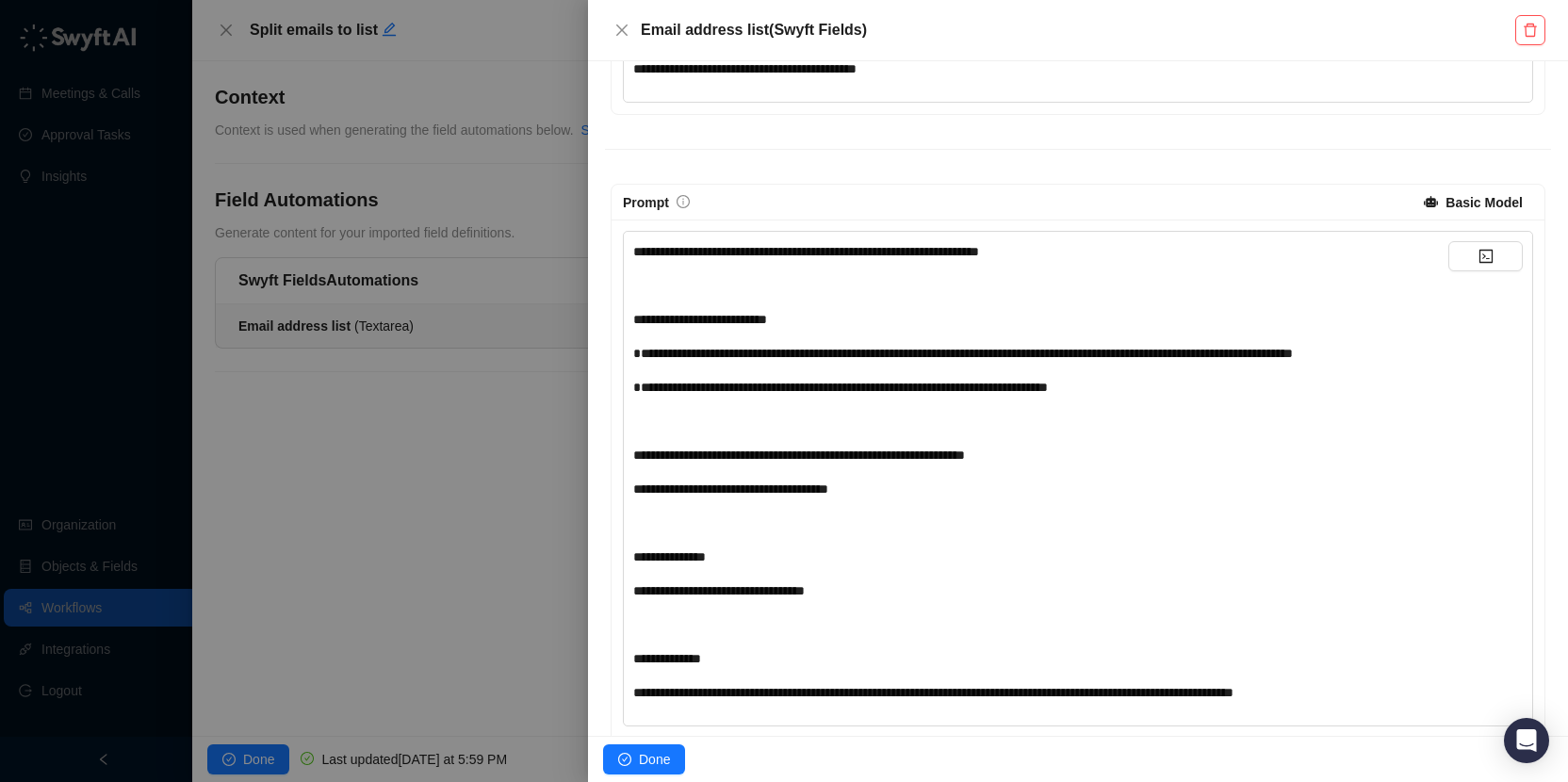
scroll to position [207, 0]
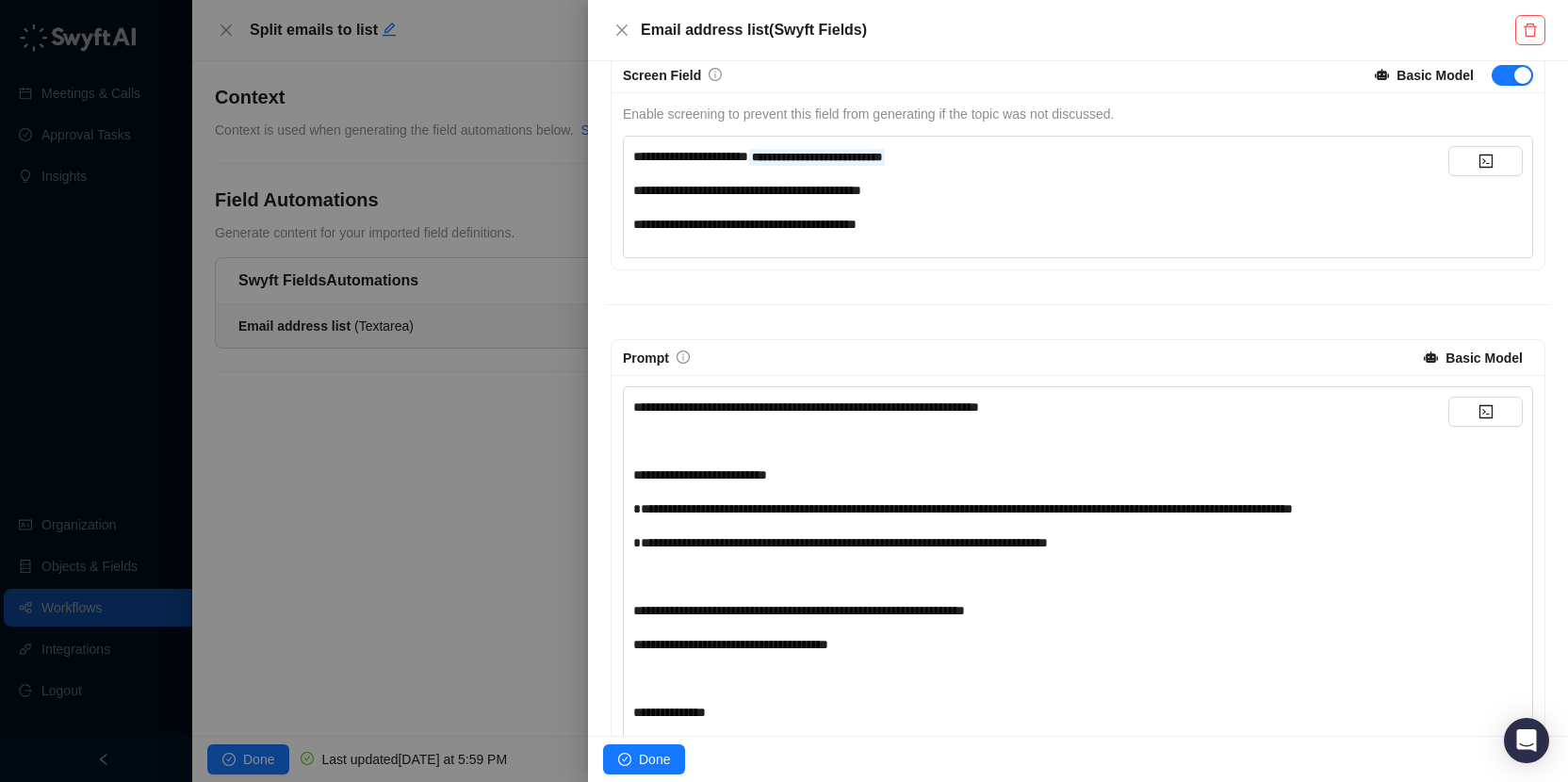
click at [979, 502] on span "**********" at bounding box center [963, 509] width 660 height 14
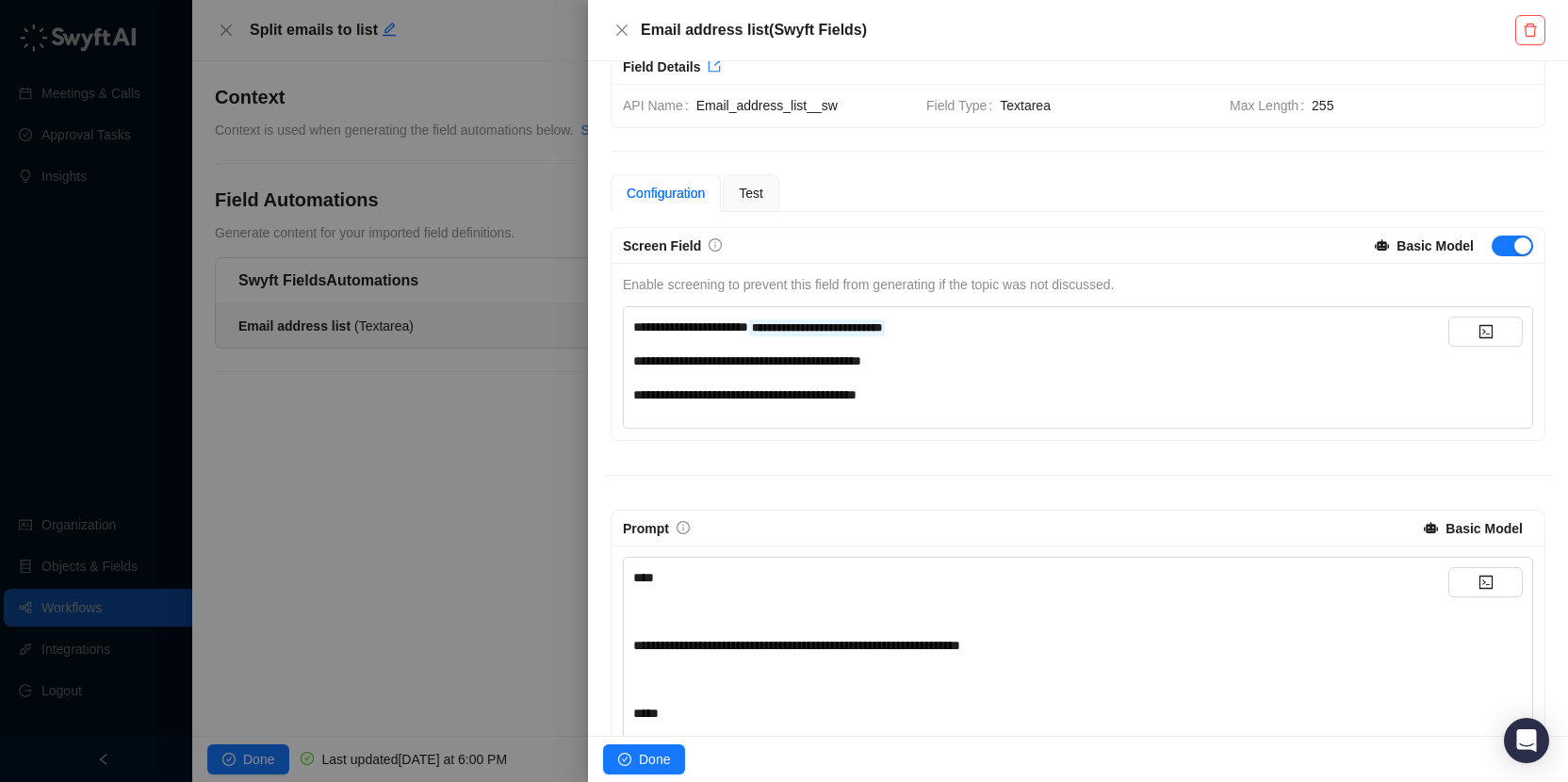
scroll to position [0, 0]
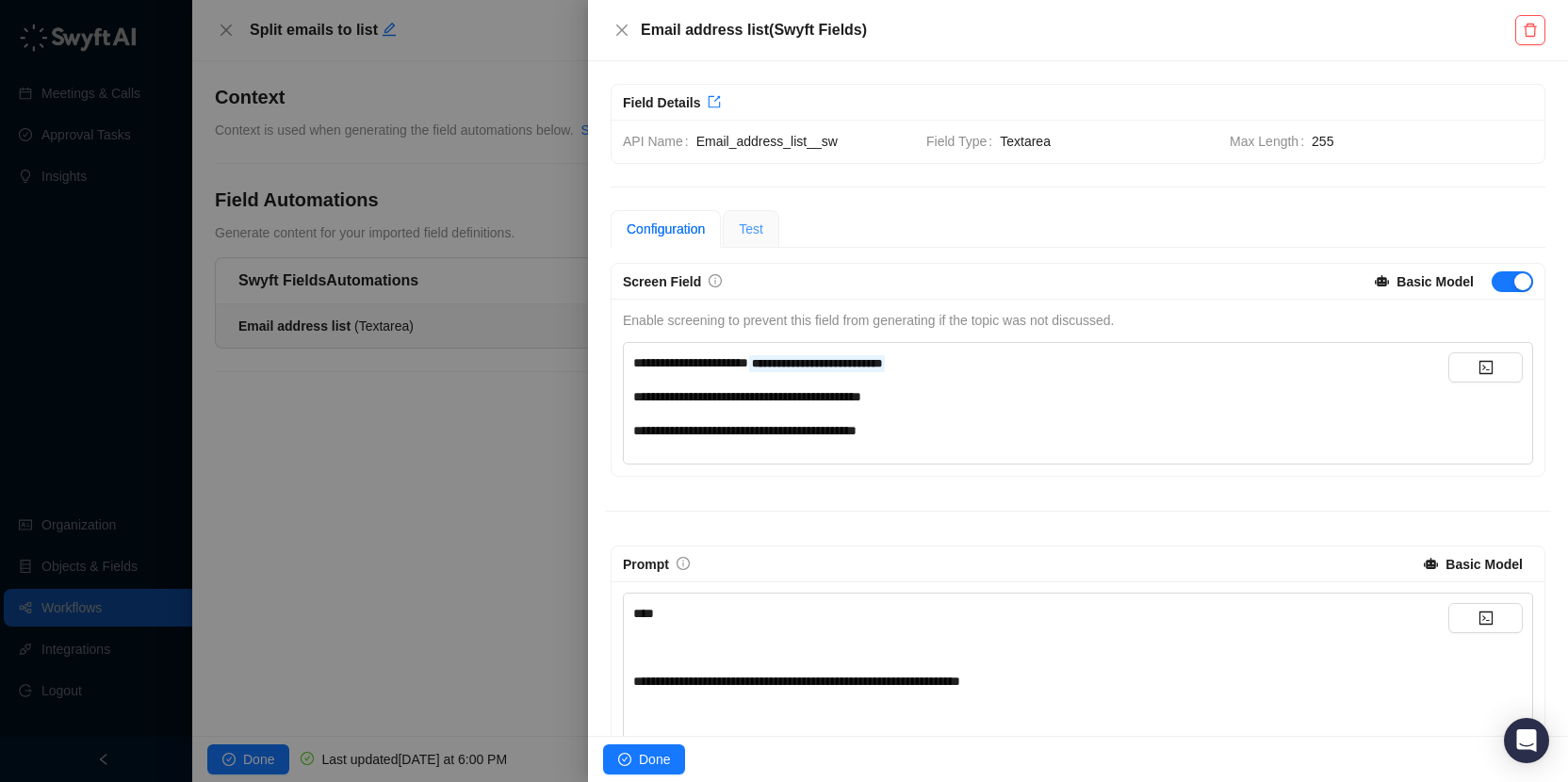
click at [752, 217] on div "Test" at bounding box center [751, 229] width 57 height 38
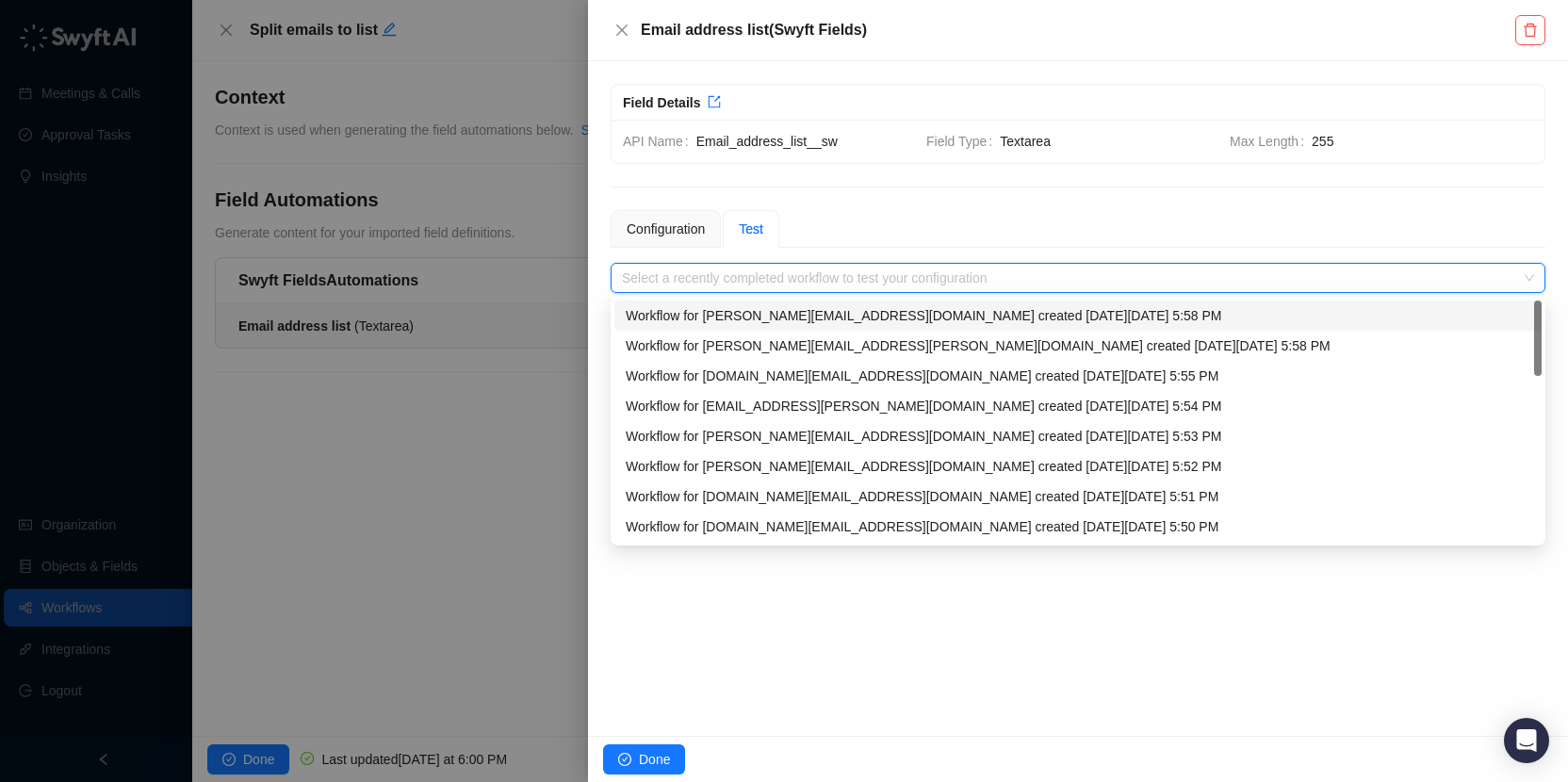
click at [899, 265] on input "search" at bounding box center [1072, 278] width 900 height 28
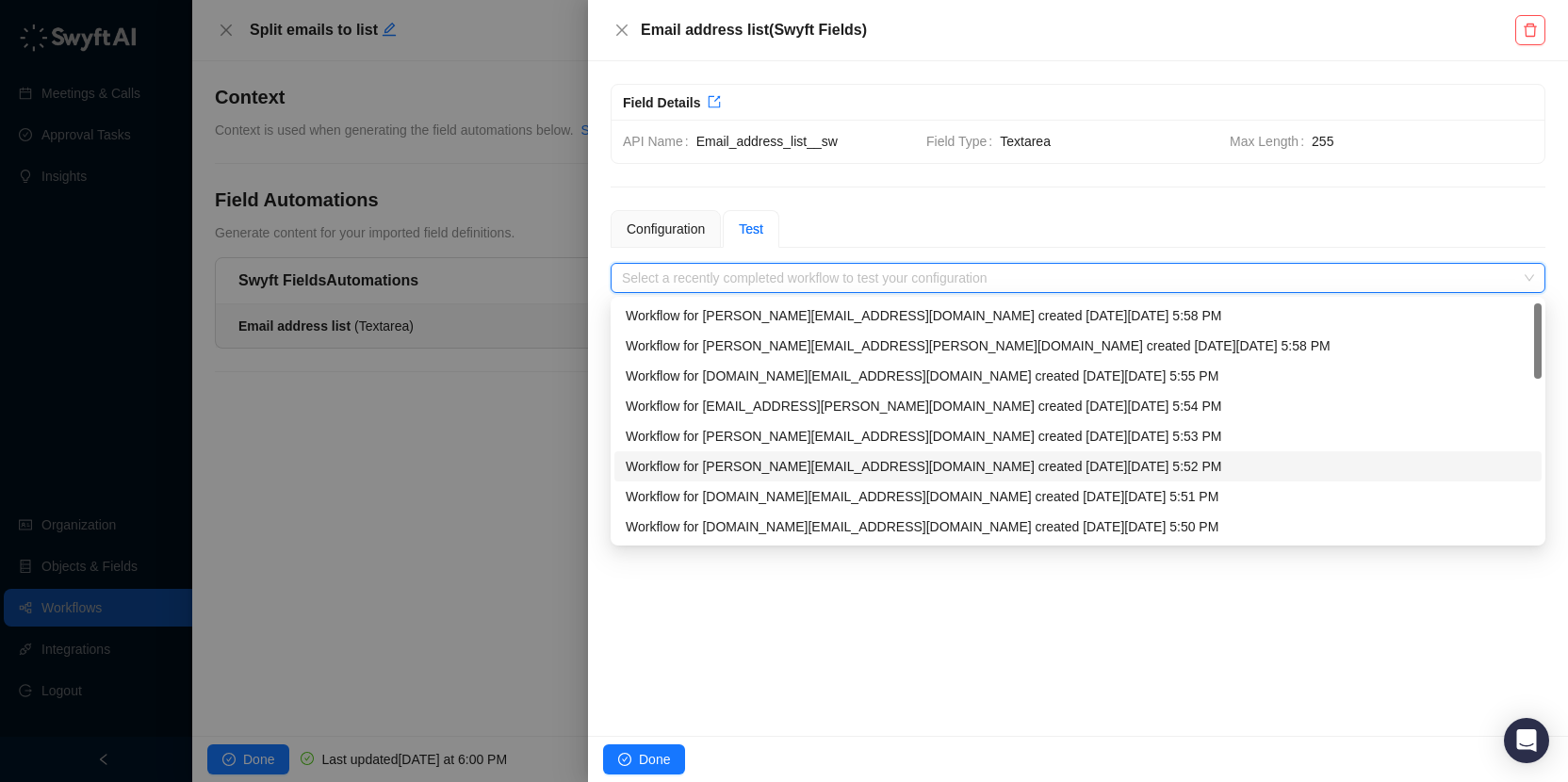
scroll to position [60, 0]
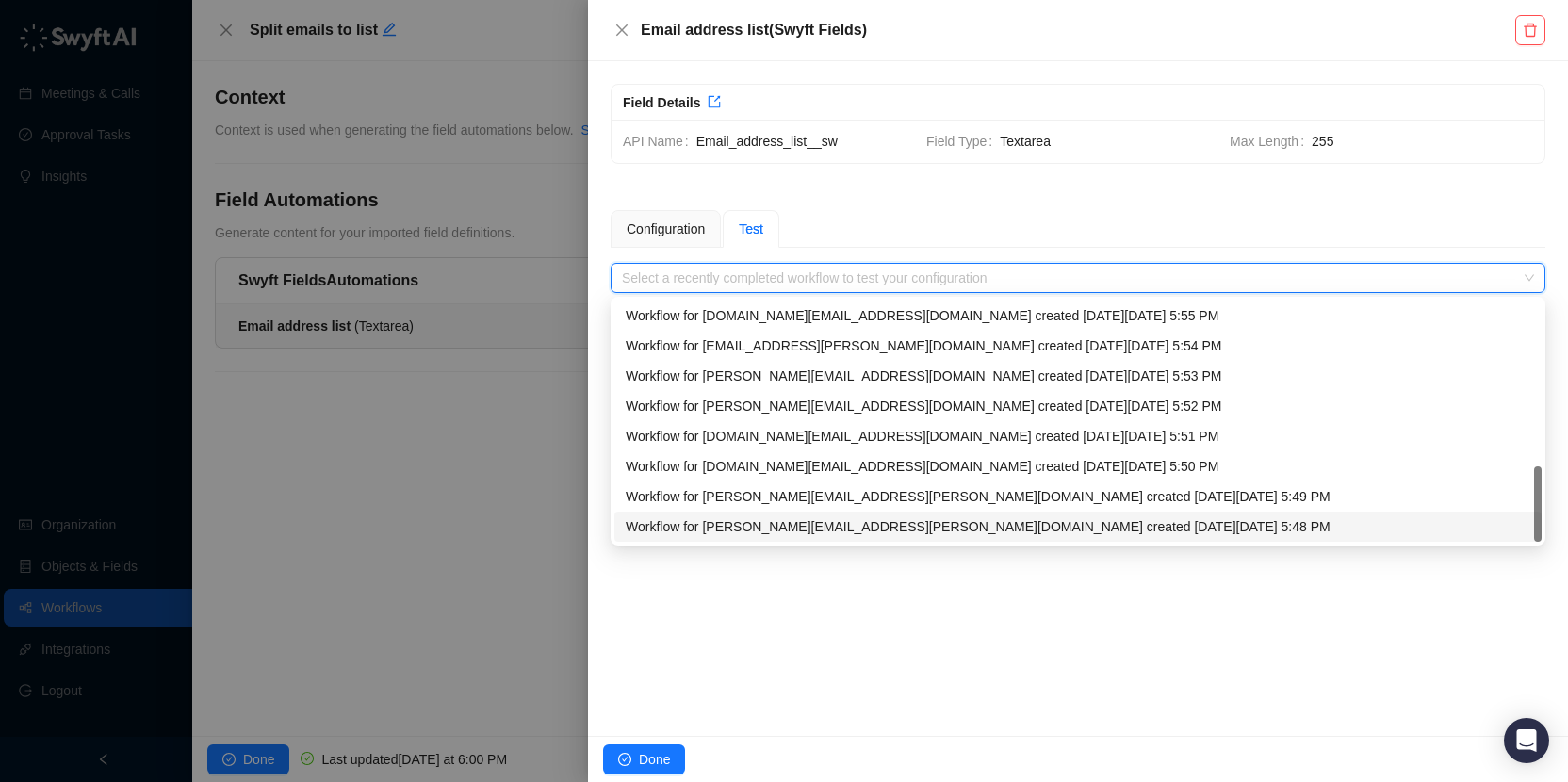
click at [972, 522] on div "Workflow for josh.alidina@synthesia.io created on Wednesday, 08/13/25, 5:48 PM" at bounding box center [1078, 527] width 904 height 20
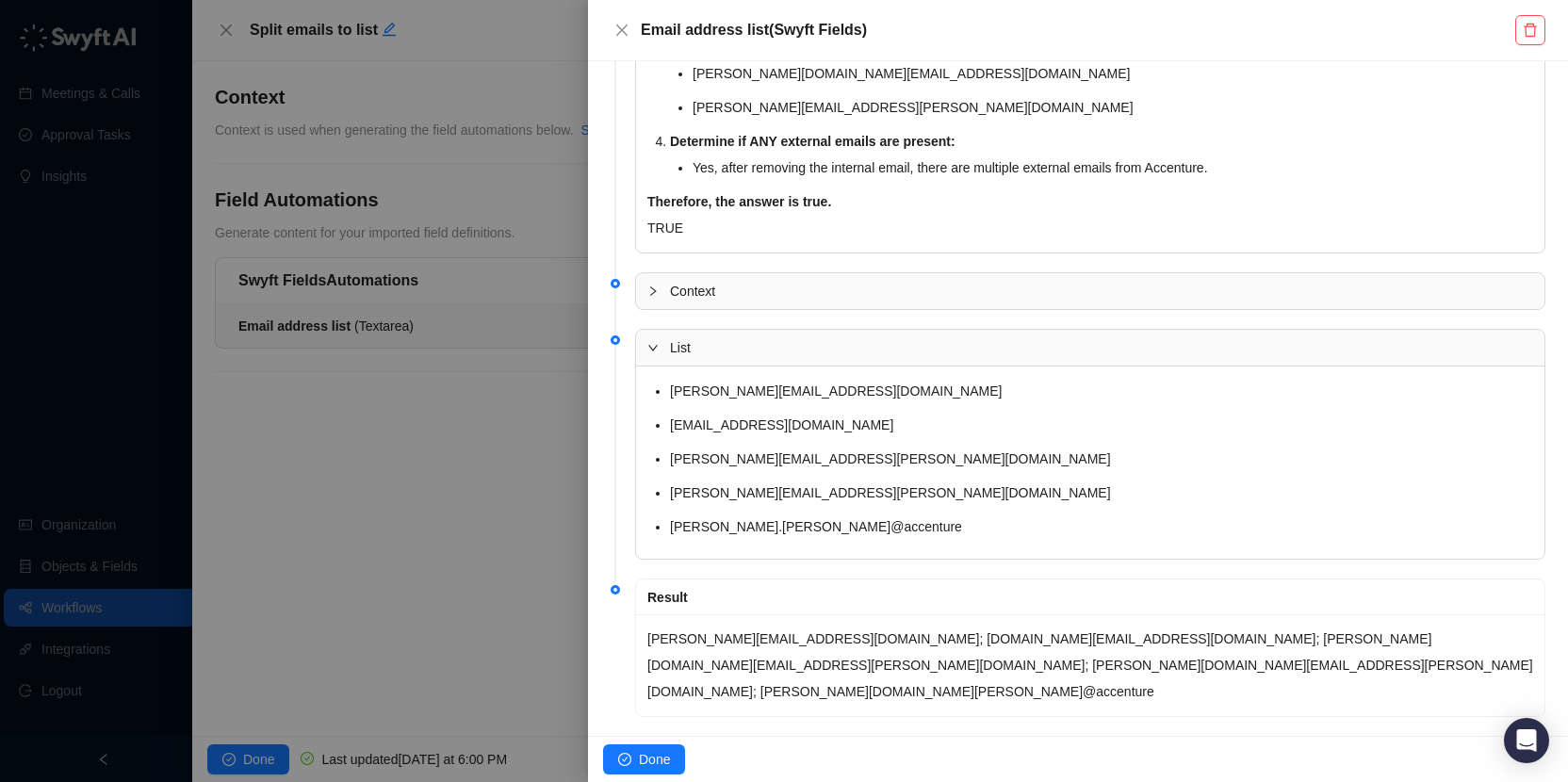
scroll to position [981, 0]
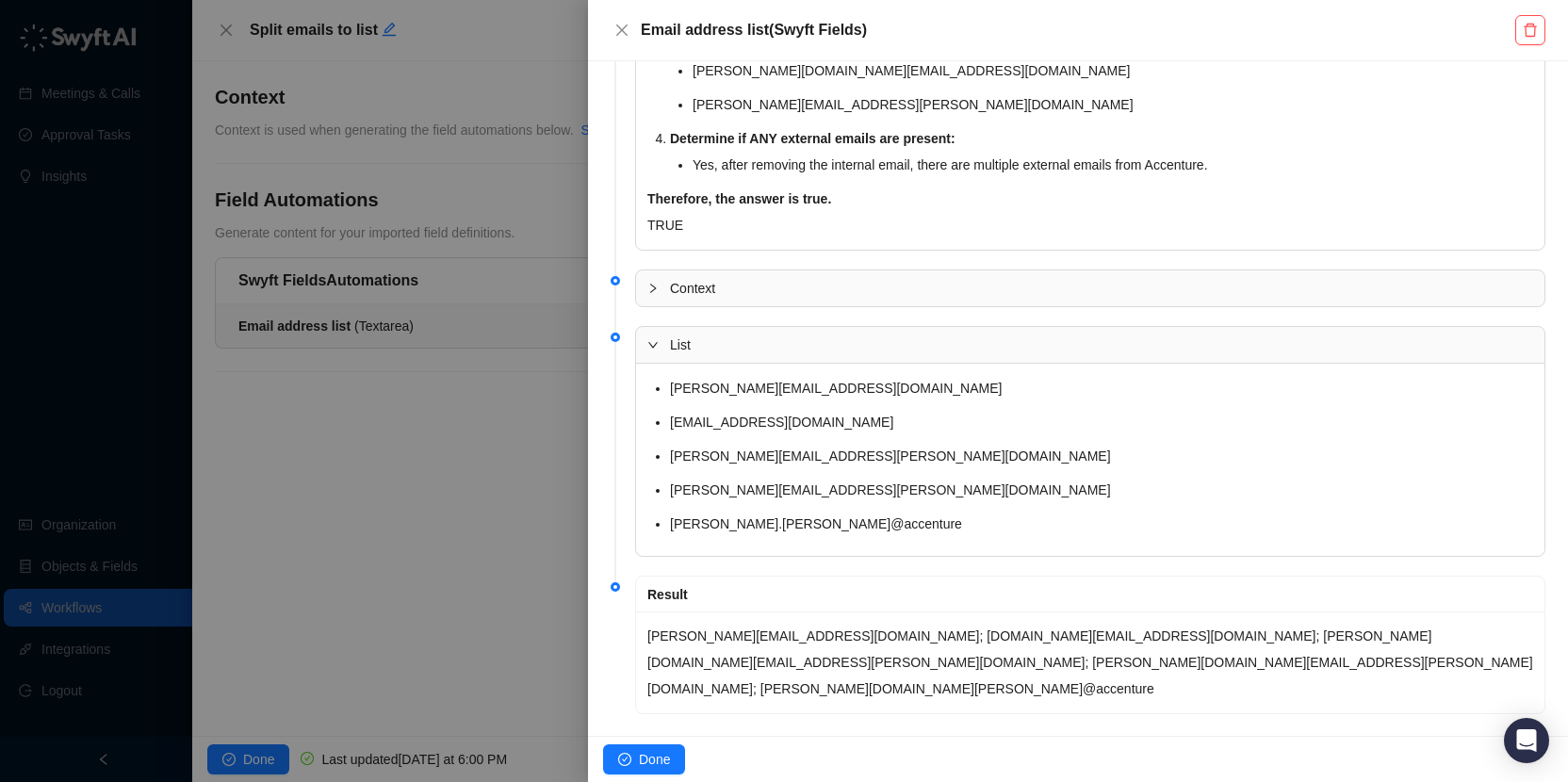
click at [798, 651] on p "preetham.manthas.t@accenture.com; amber.rae.strudwick@accenture.com; sarah.h.du…" at bounding box center [1090, 662] width 886 height 79
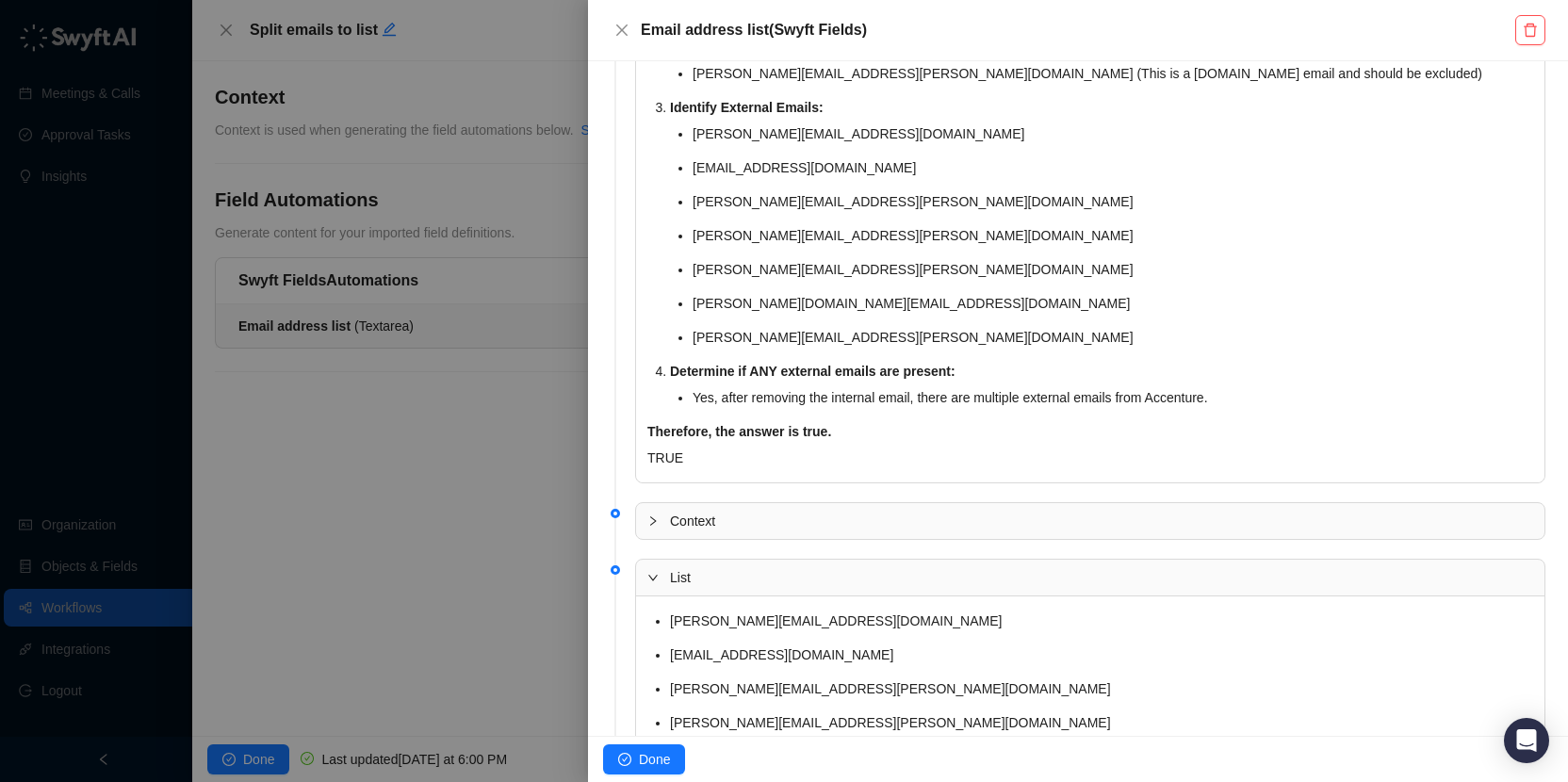
scroll to position [746, 0]
click at [938, 134] on li "preetham.manthas.t@accenture.com" at bounding box center [1113, 137] width 840 height 26
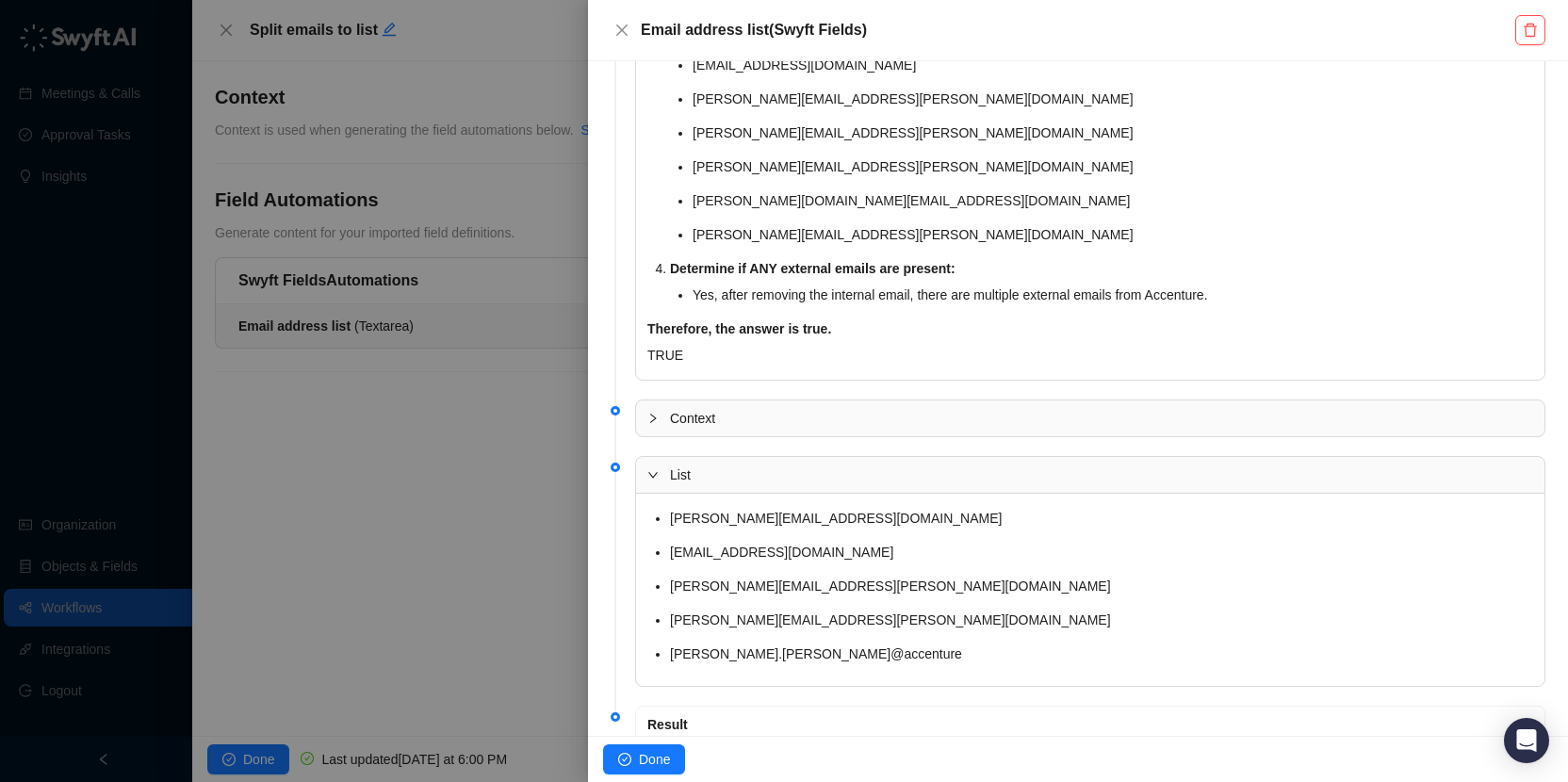
scroll to position [981, 0]
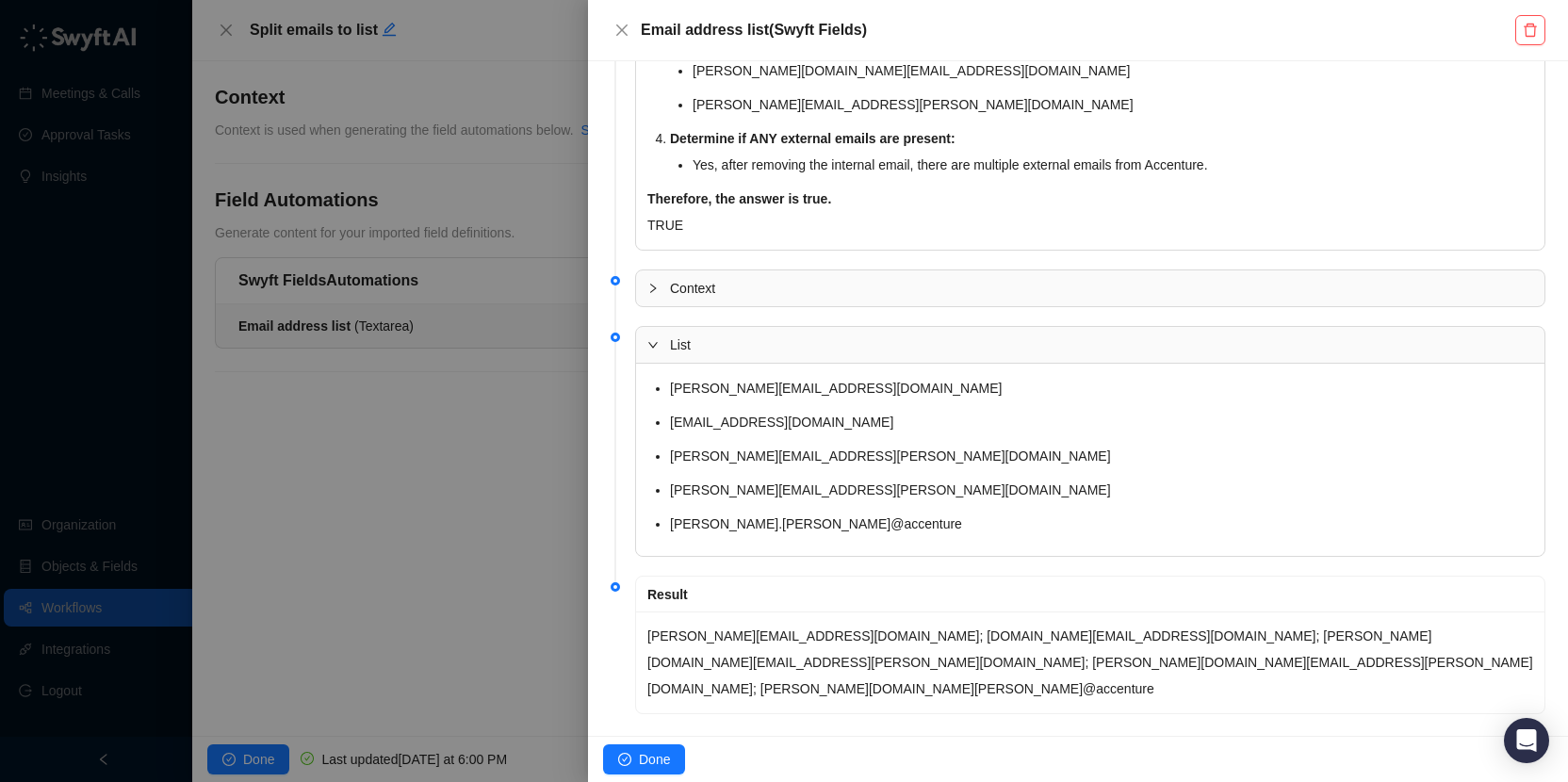
click at [776, 392] on li "preetham.manthas.t@accenture.com" at bounding box center [1101, 388] width 863 height 26
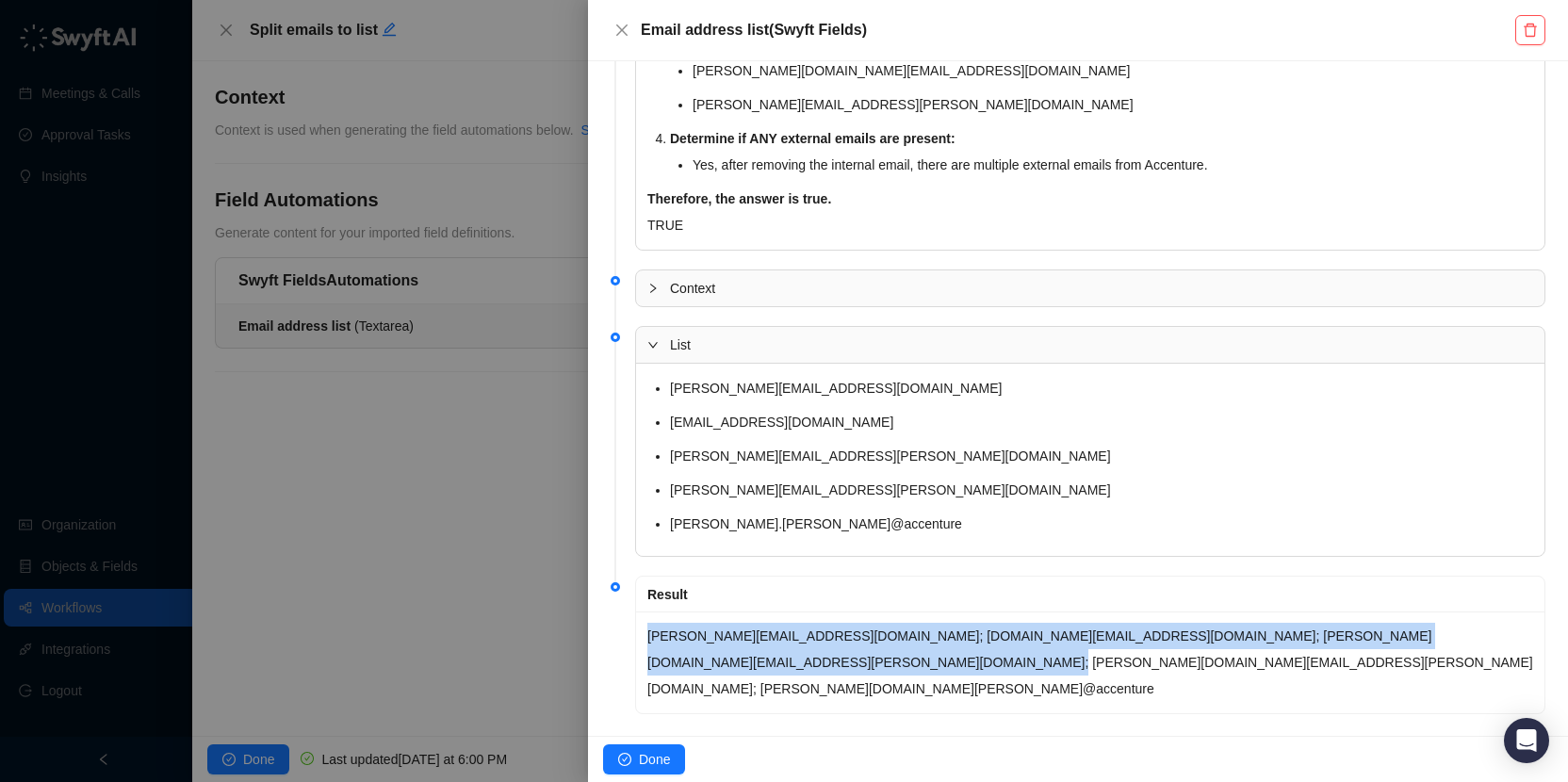
drag, startPoint x: 815, startPoint y: 663, endPoint x: 632, endPoint y: 641, distance: 184.3
click at [632, 642] on li "Result preetham.manthas.t@accenture.com; amber.rae.strudwick@accenture.com; sar…" at bounding box center [1077, 660] width 935 height 157
copy p "preetham.manthas.t@accenture.com; amber.rae.strudwick@accenture.com; sarah.h.du…"
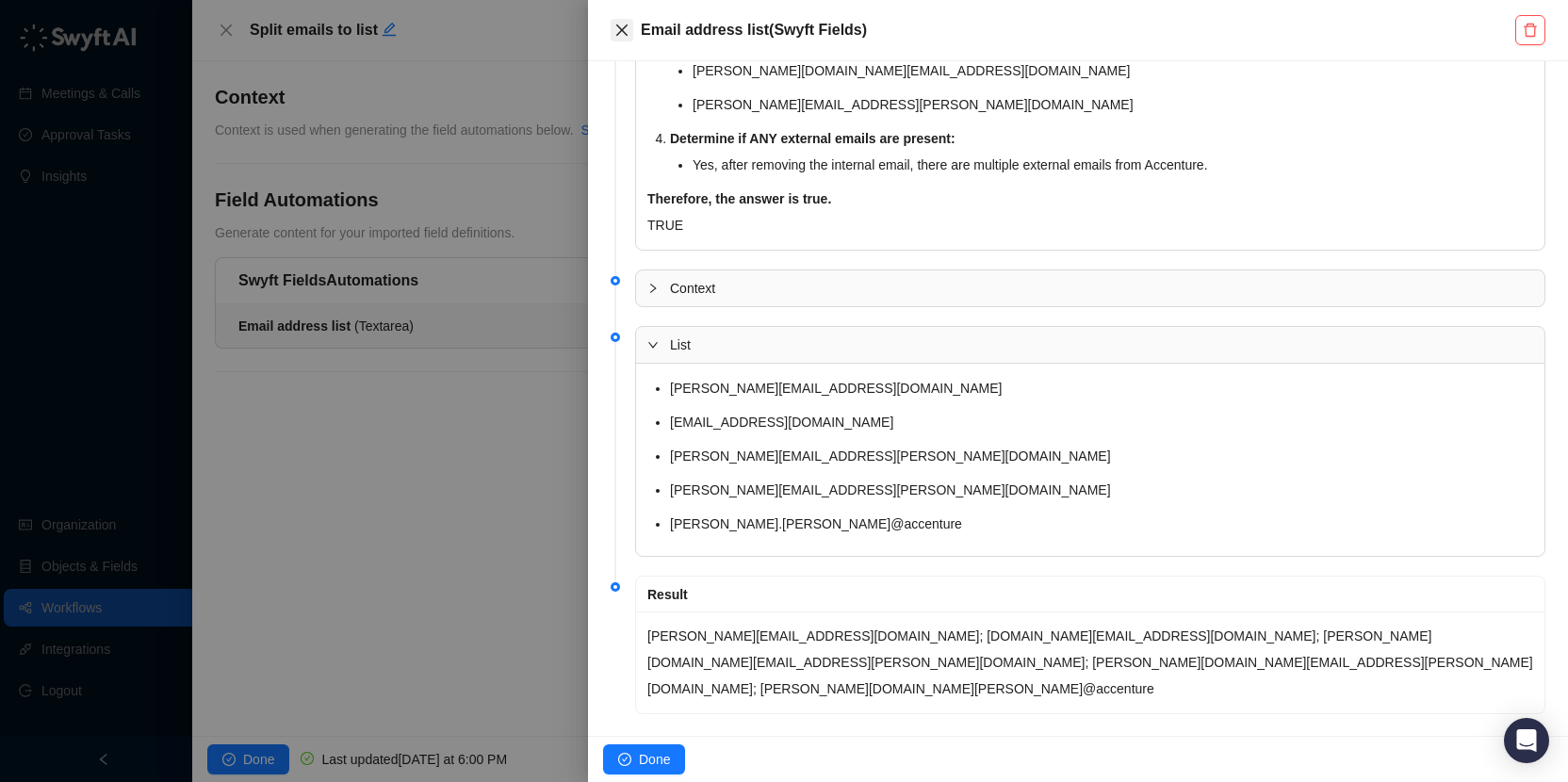
click at [631, 29] on button "Close" at bounding box center [621, 29] width 22 height 22
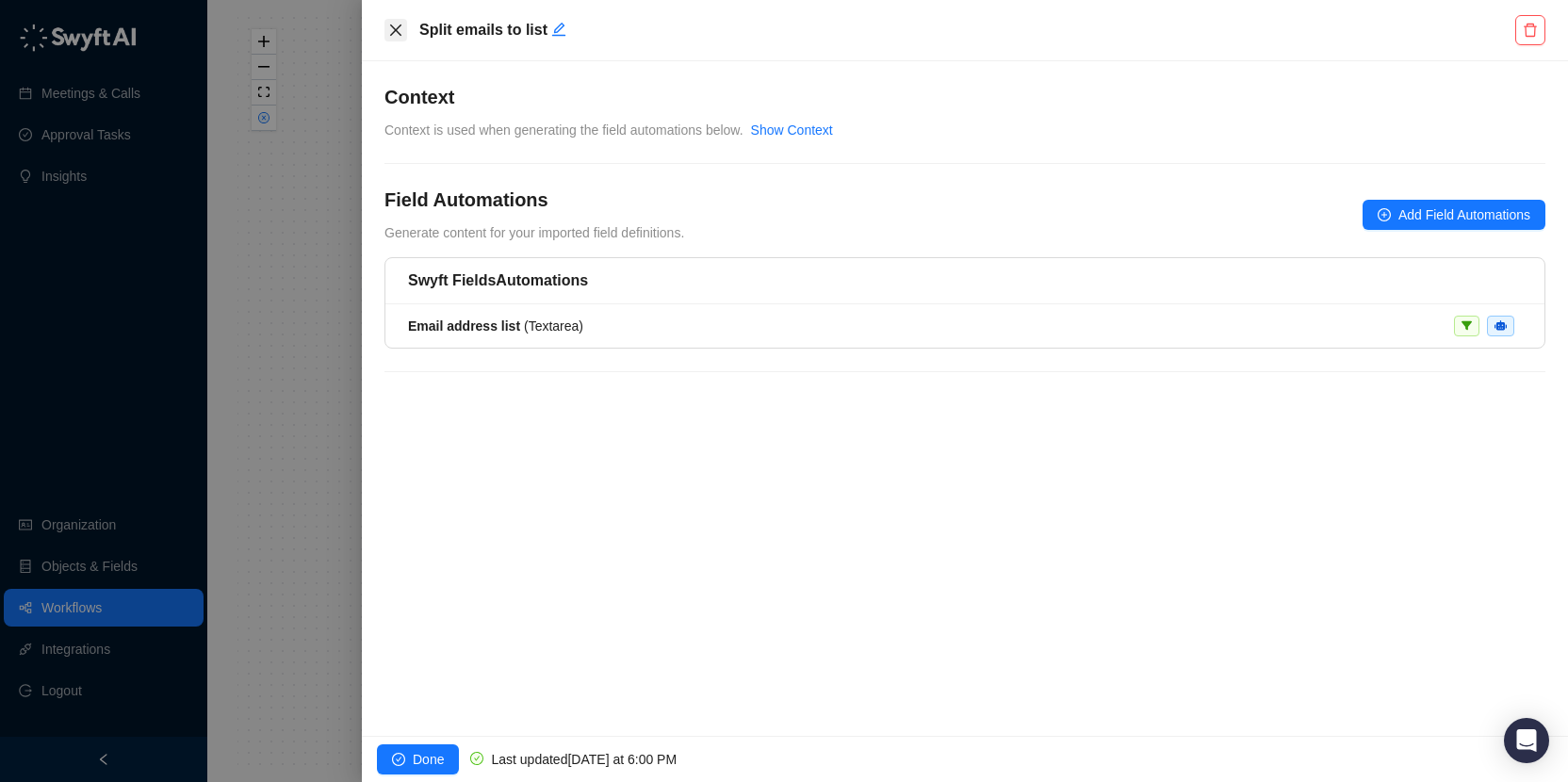
click at [389, 23] on icon "close" at bounding box center [395, 29] width 15 height 15
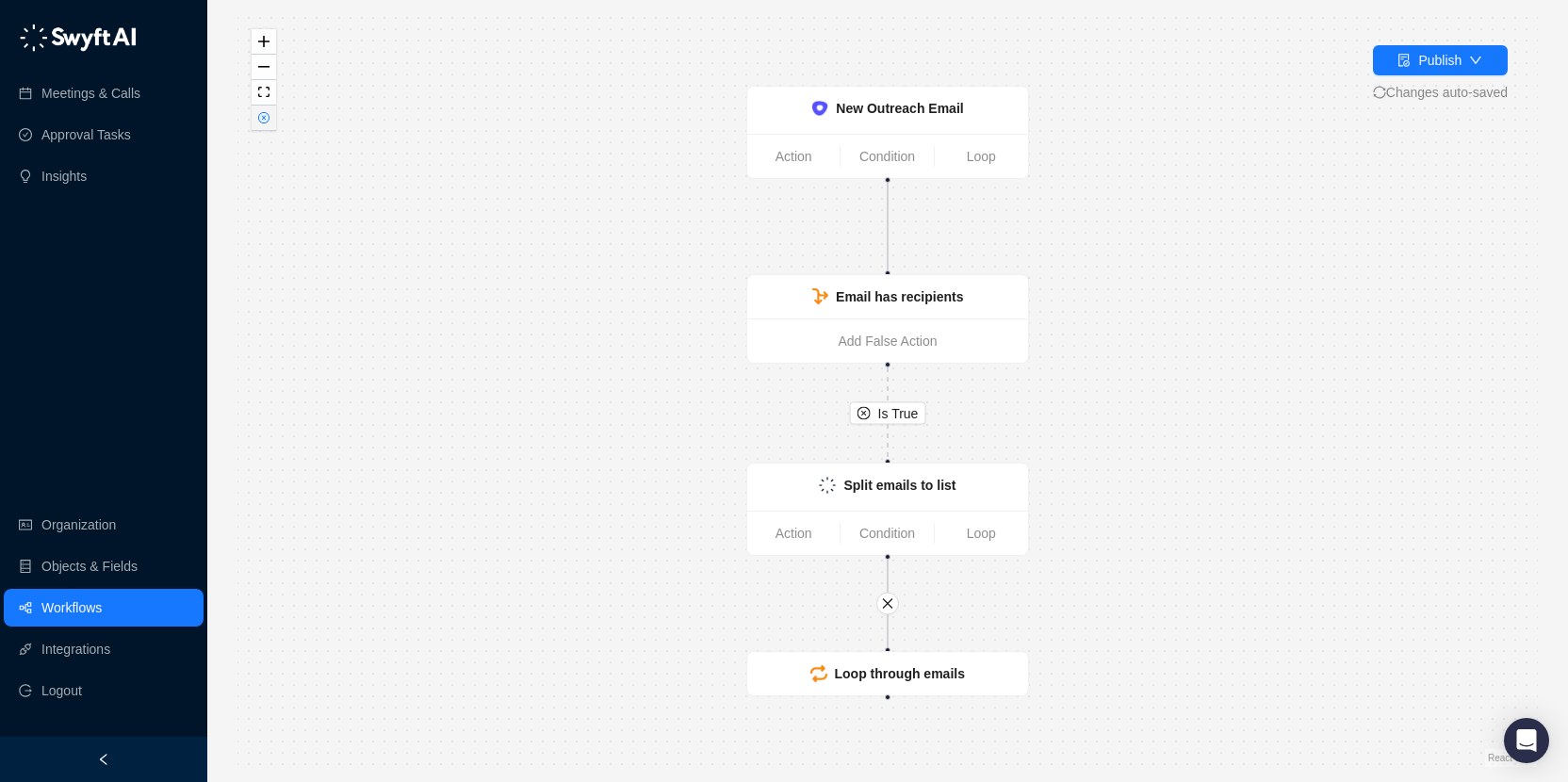
click at [260, 119] on icon "close-circle" at bounding box center [264, 118] width 10 height 10
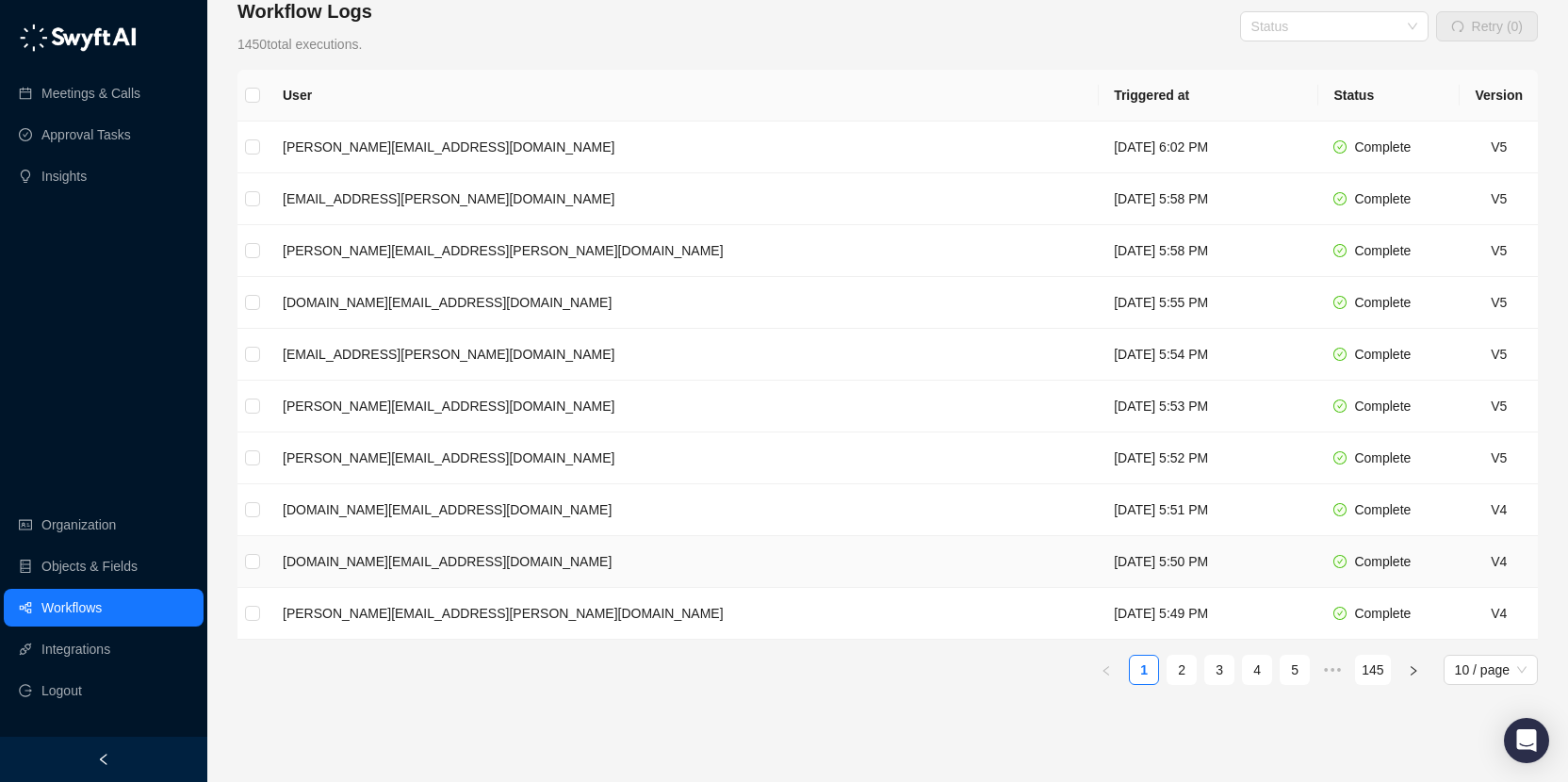
scroll to position [369, 0]
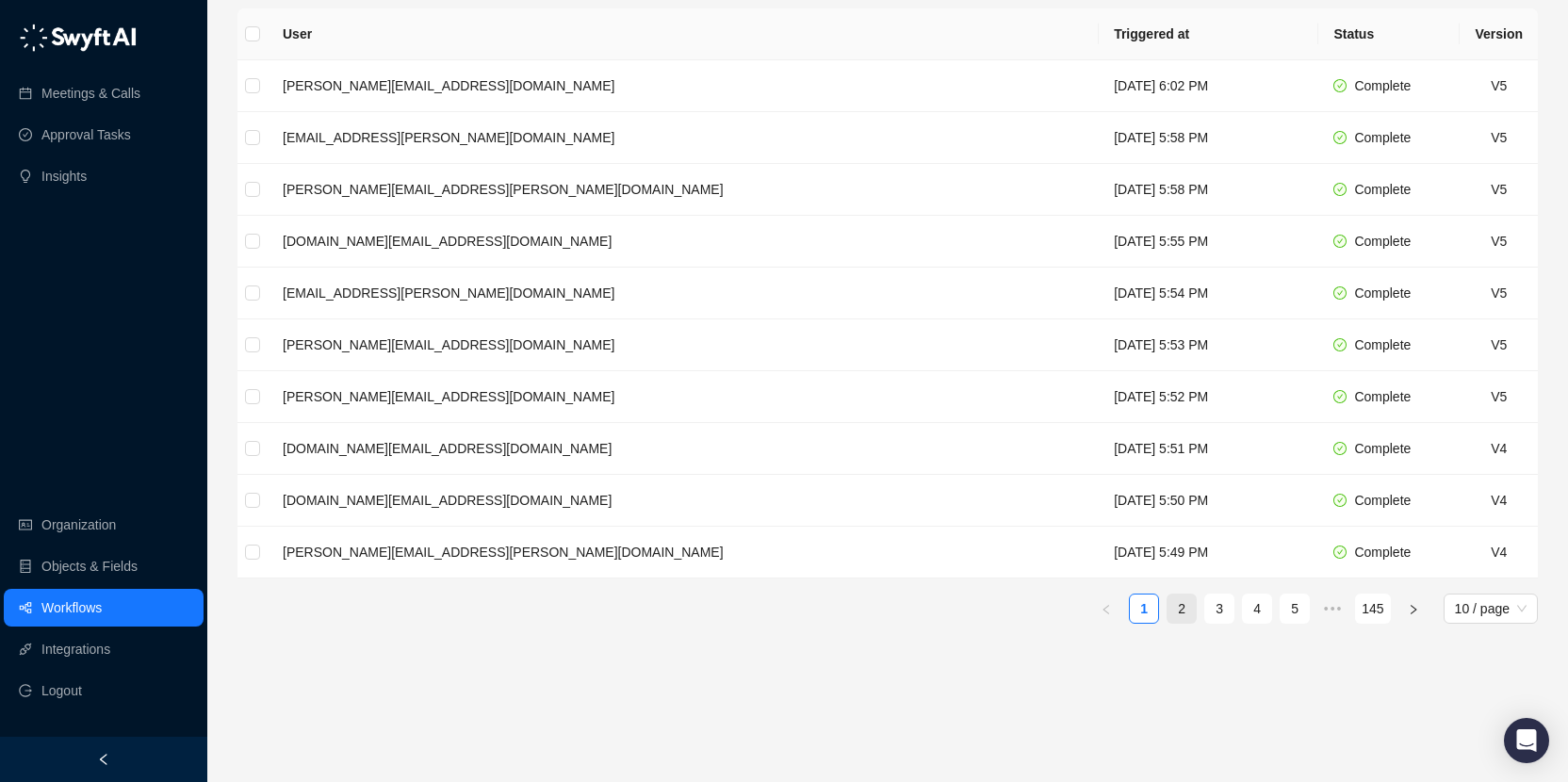
click at [1173, 595] on link "2" at bounding box center [1181, 608] width 28 height 28
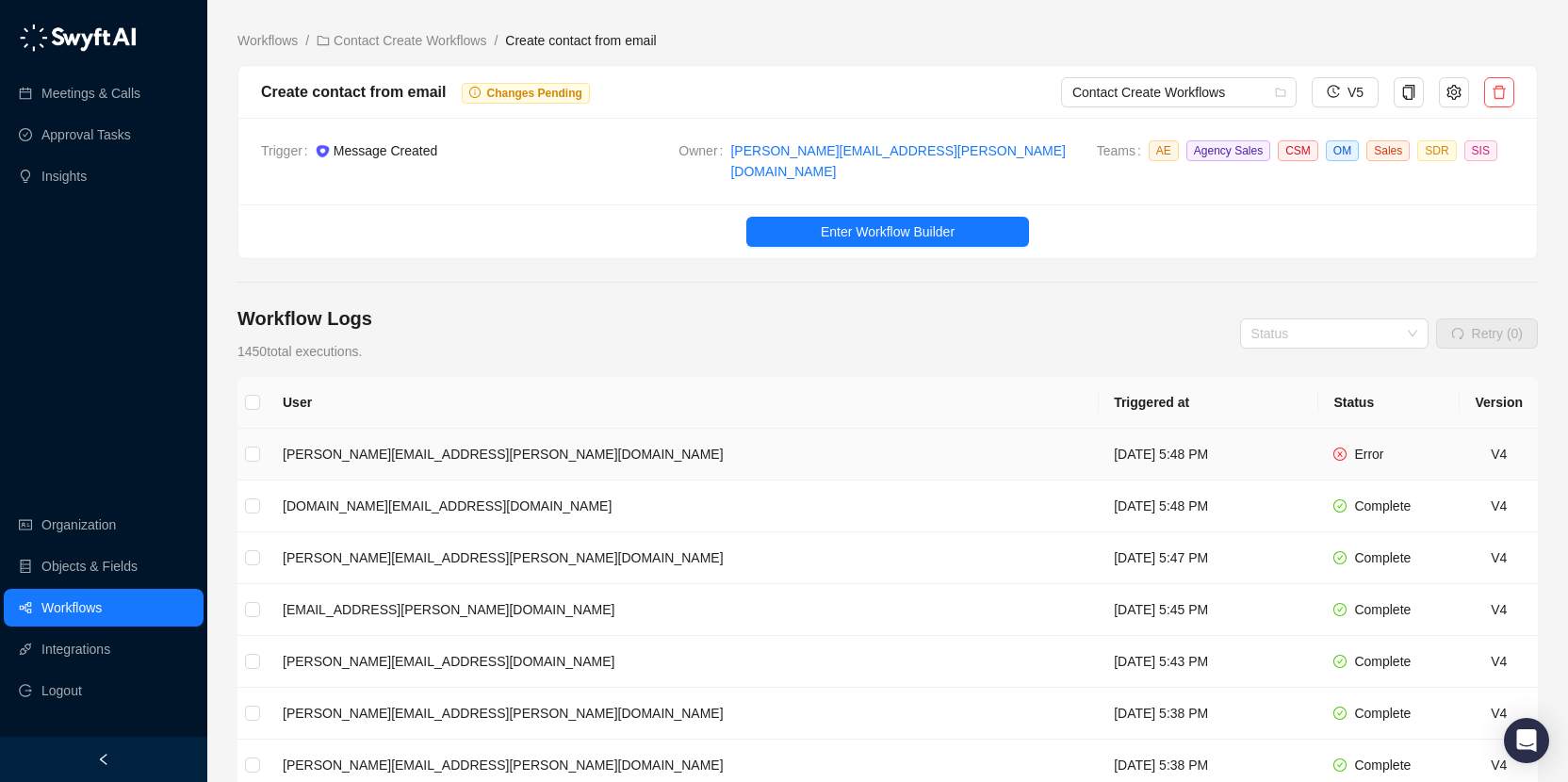
click at [1135, 429] on td "[DATE] 5:48 PM" at bounding box center [1207, 454] width 219 height 52
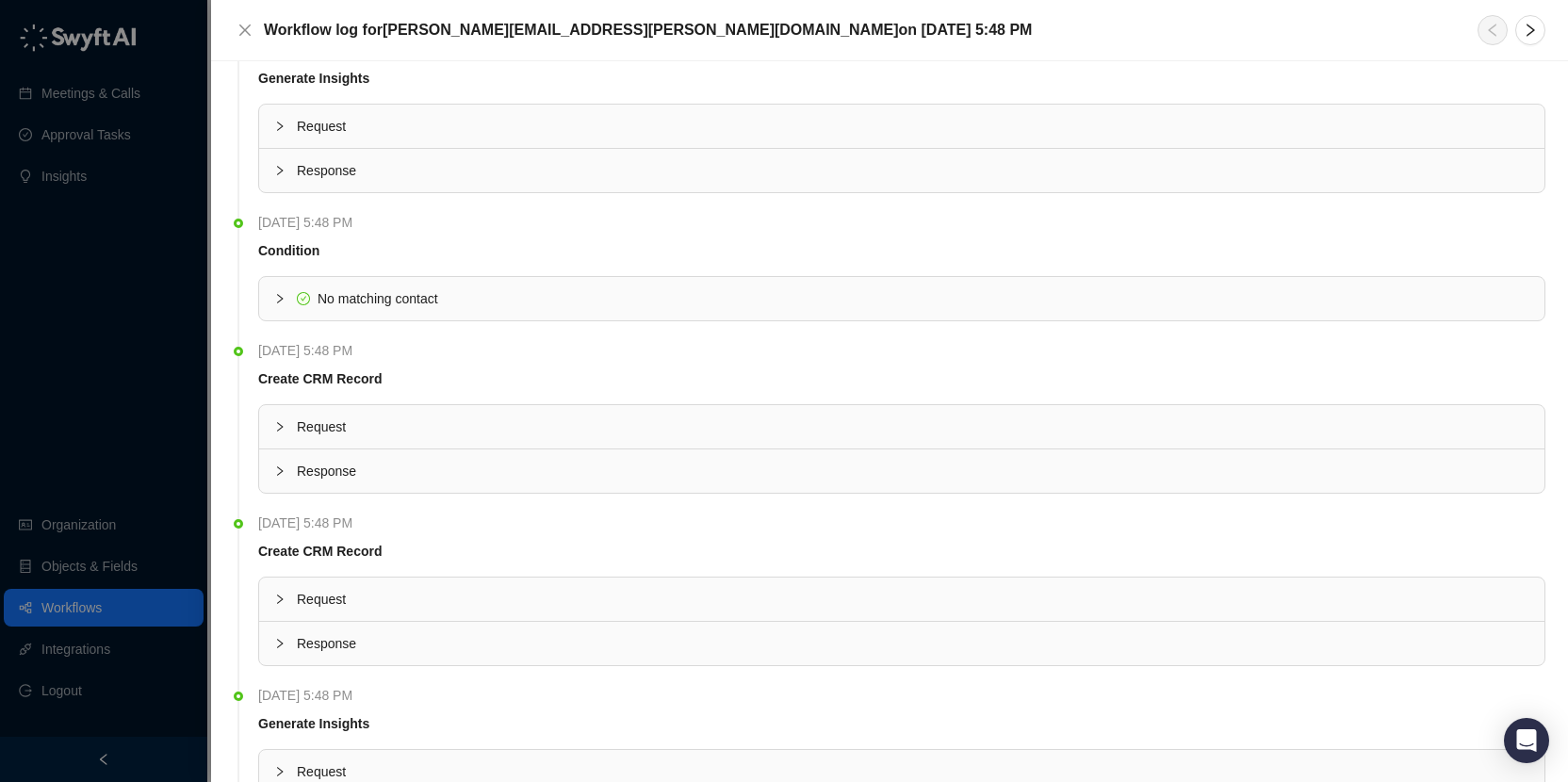
scroll to position [3098, 0]
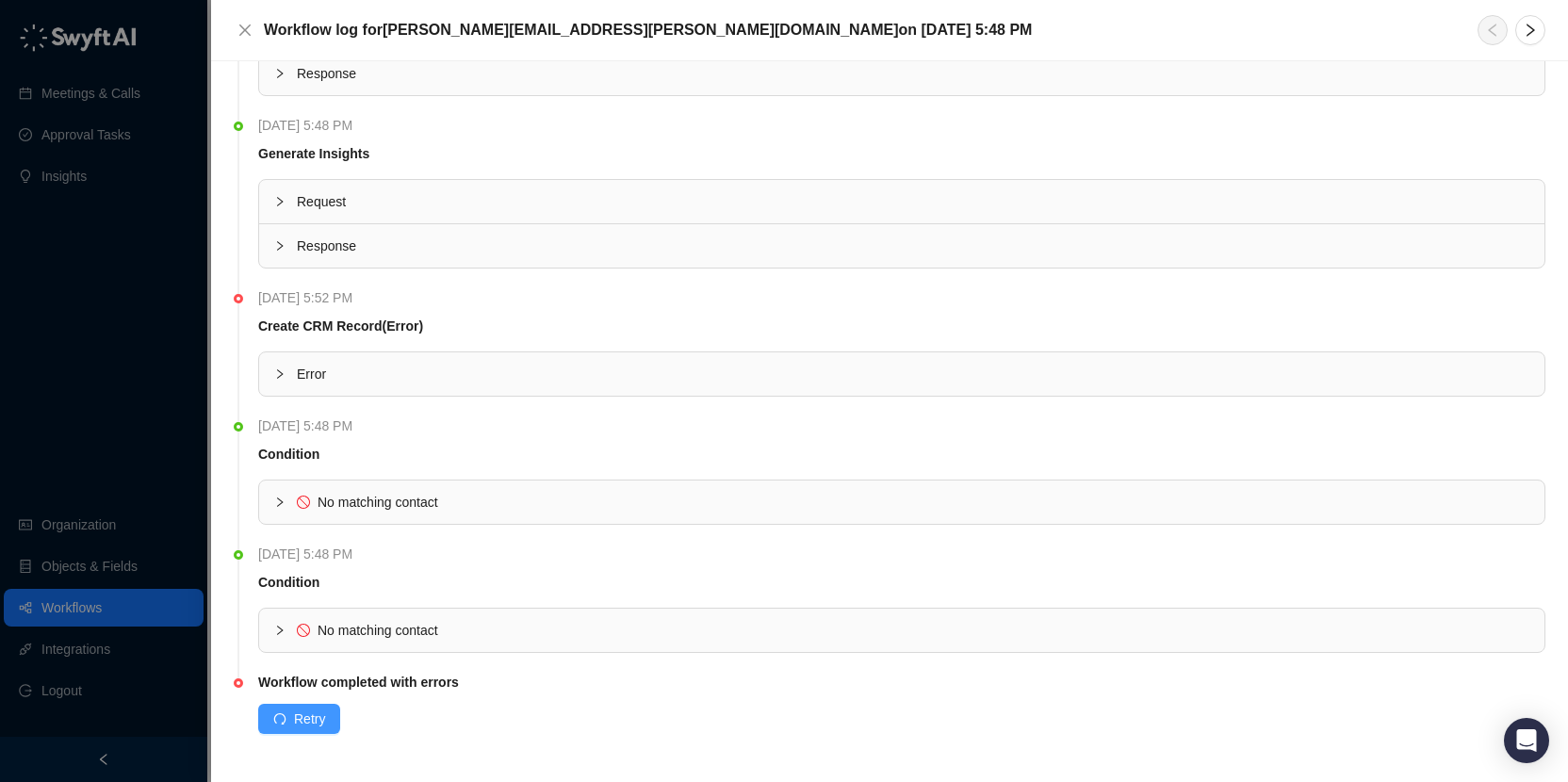
click at [298, 720] on span "Retry" at bounding box center [310, 719] width 31 height 20
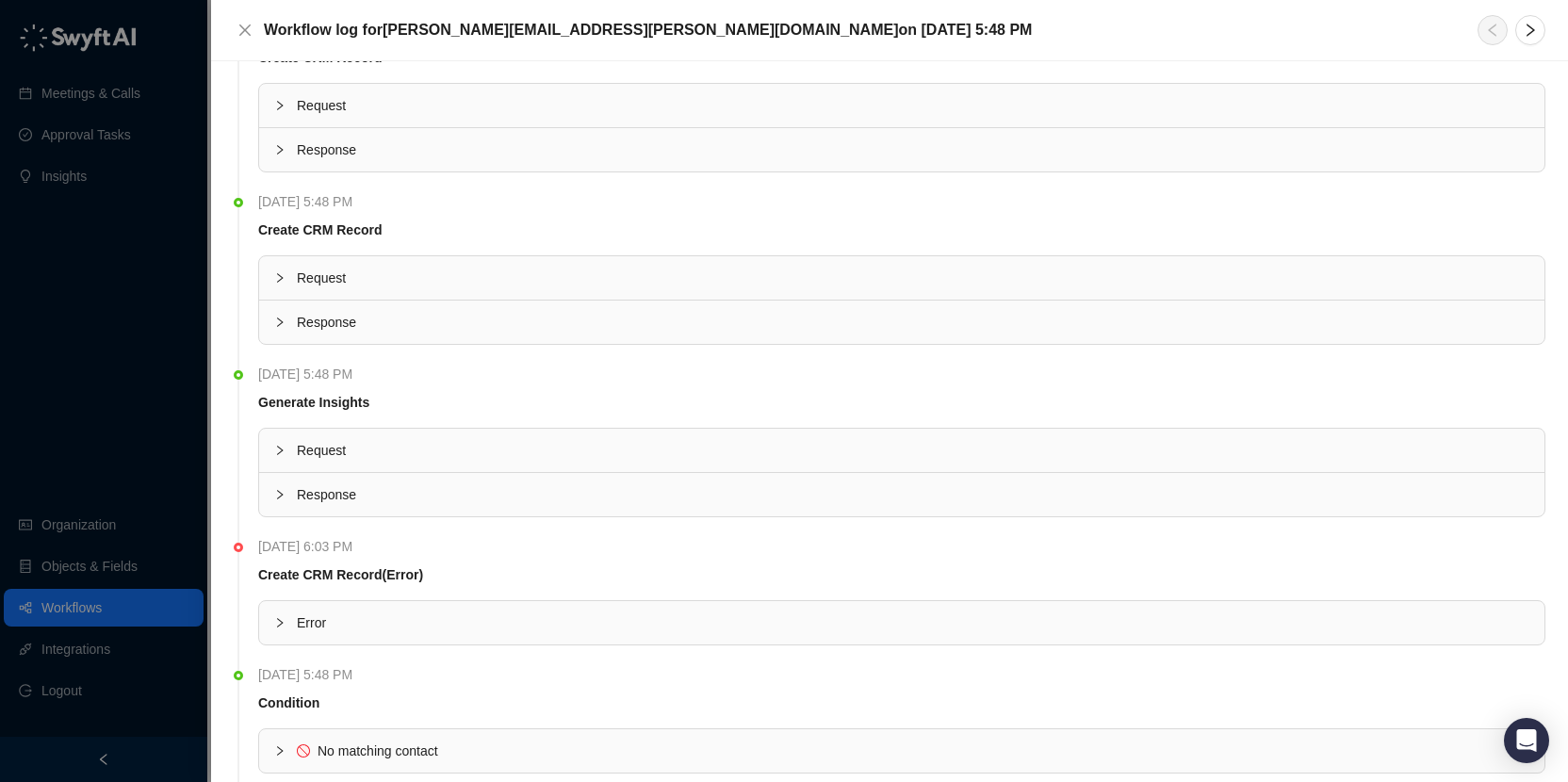
scroll to position [2851, 0]
click at [394, 633] on div "Error" at bounding box center [901, 621] width 1285 height 43
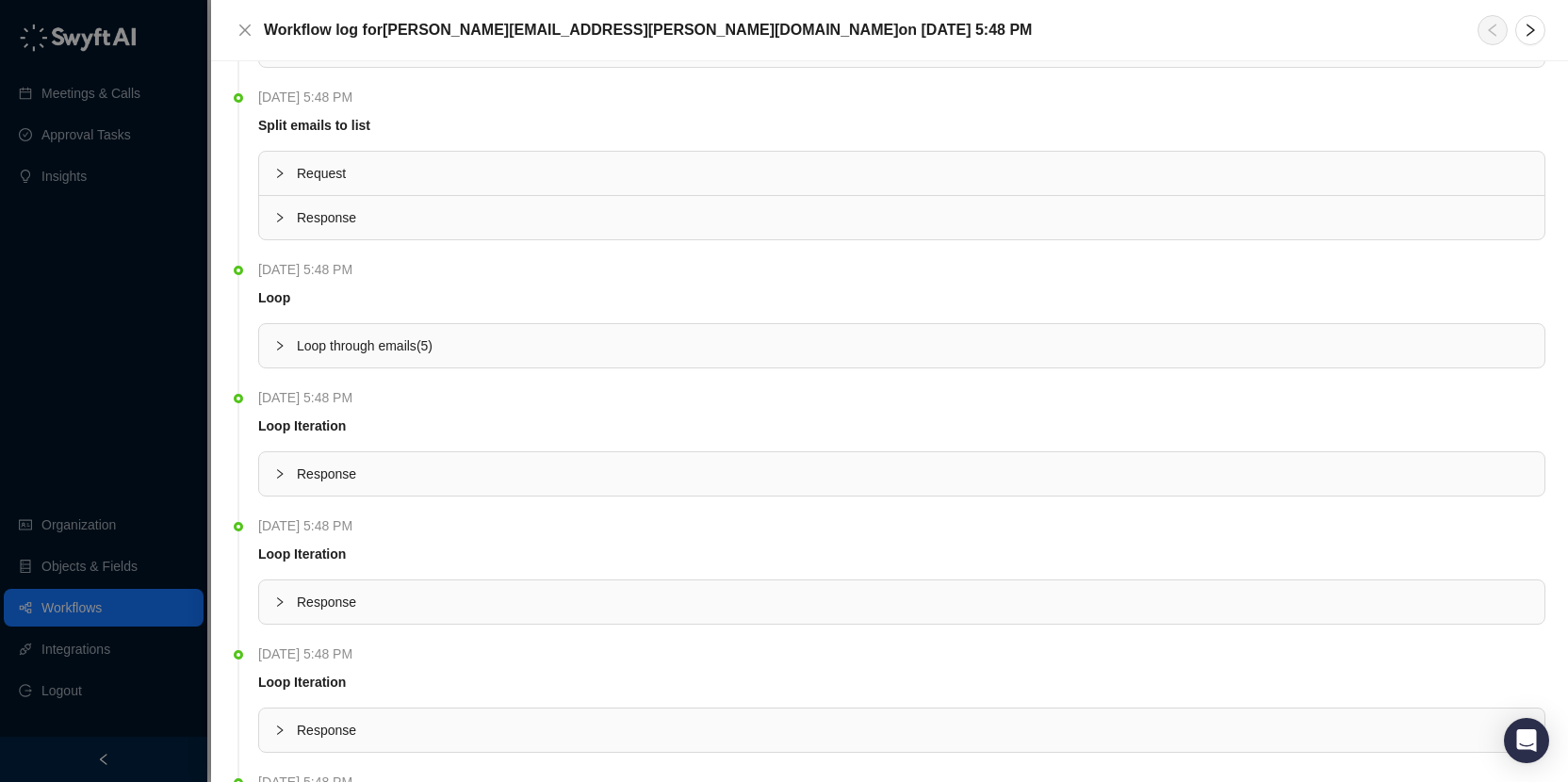
scroll to position [0, 0]
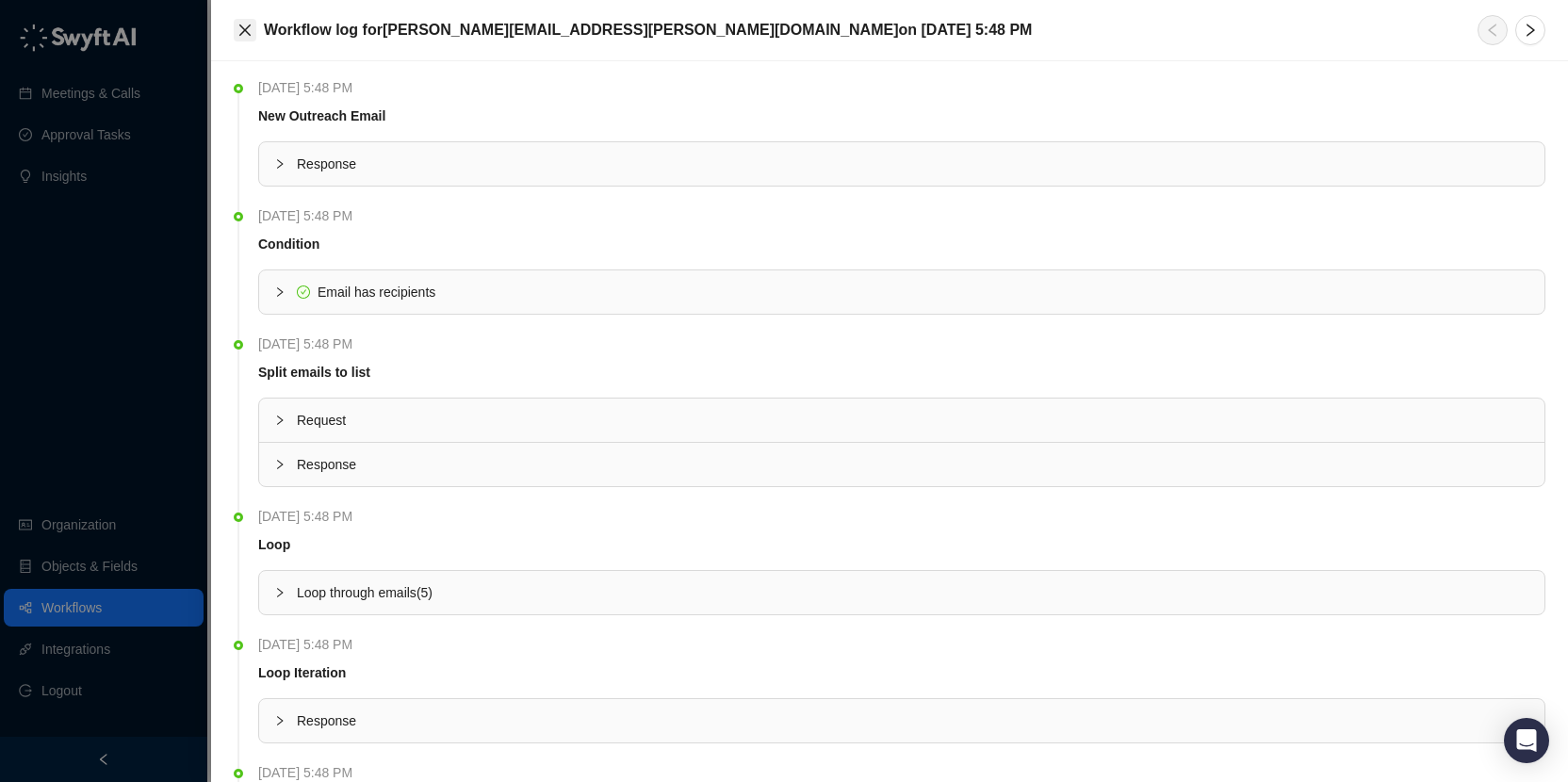
click at [255, 26] on button "Close" at bounding box center [245, 29] width 22 height 22
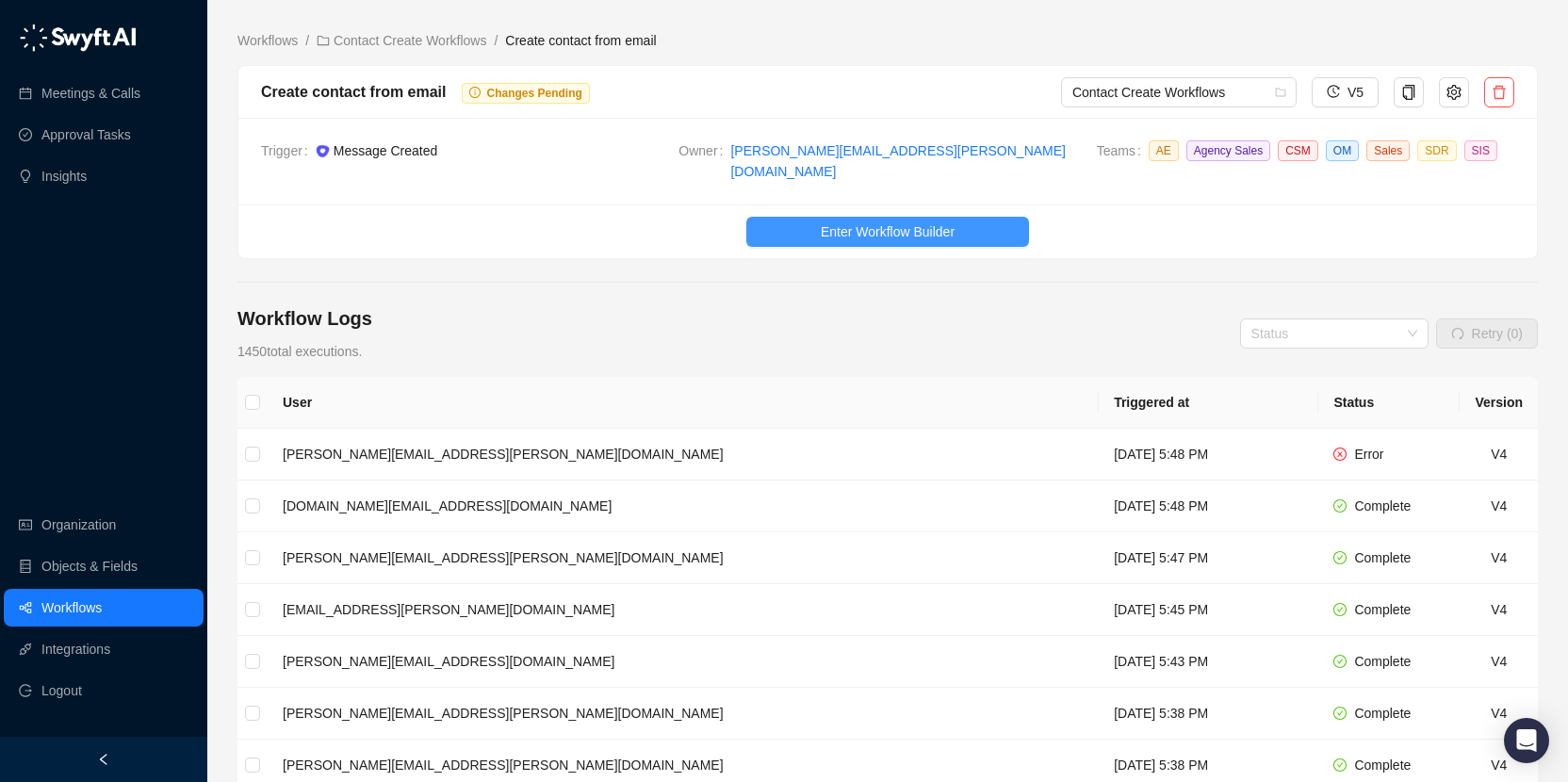
click at [956, 224] on button "Enter Workflow Builder" at bounding box center [888, 231] width 283 height 30
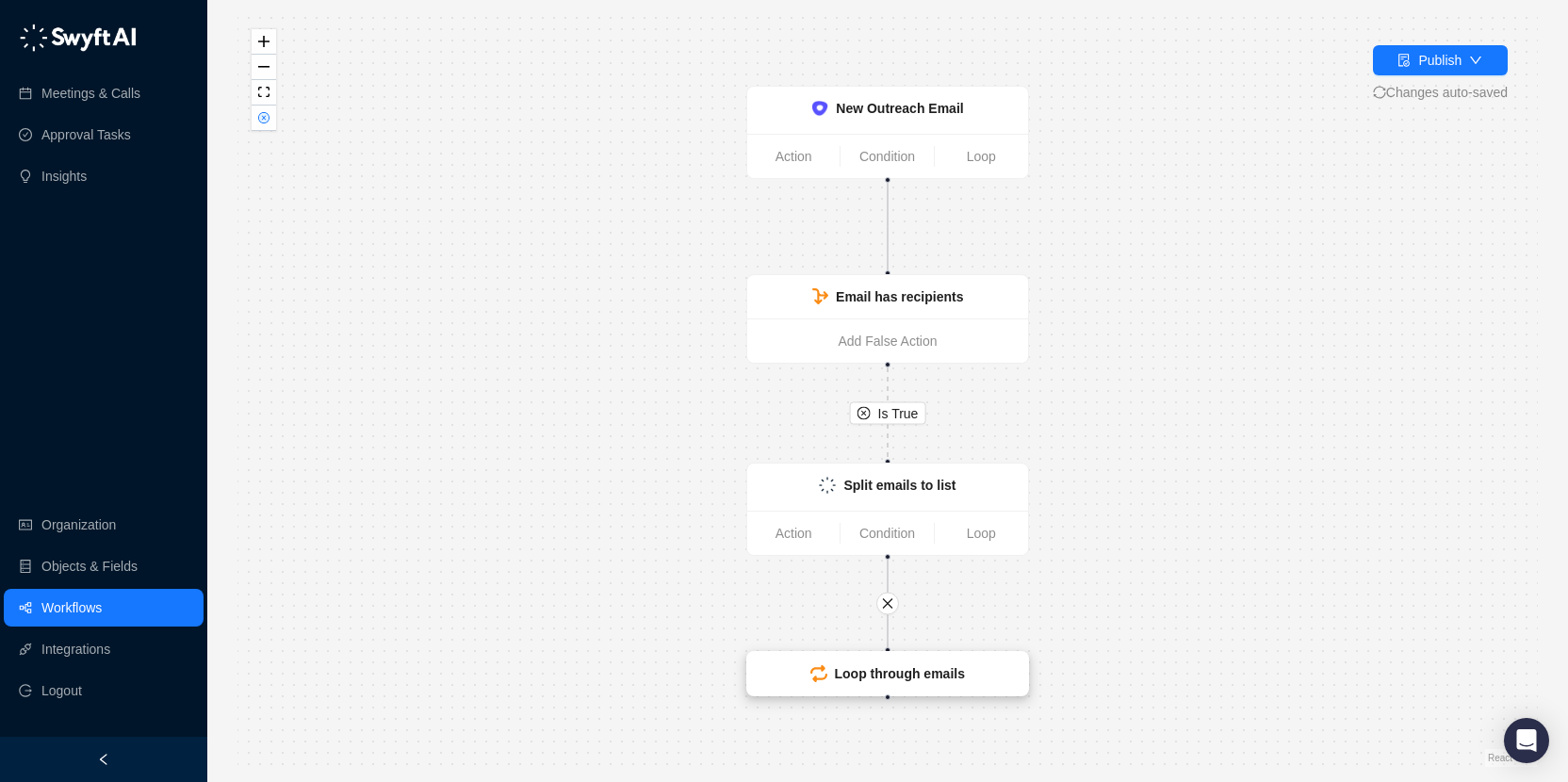
click at [868, 672] on strong "Loop through emails" at bounding box center [899, 674] width 130 height 15
click at [868, 672] on strong "Loop through emails" at bounding box center [899, 674] width 130 height 15
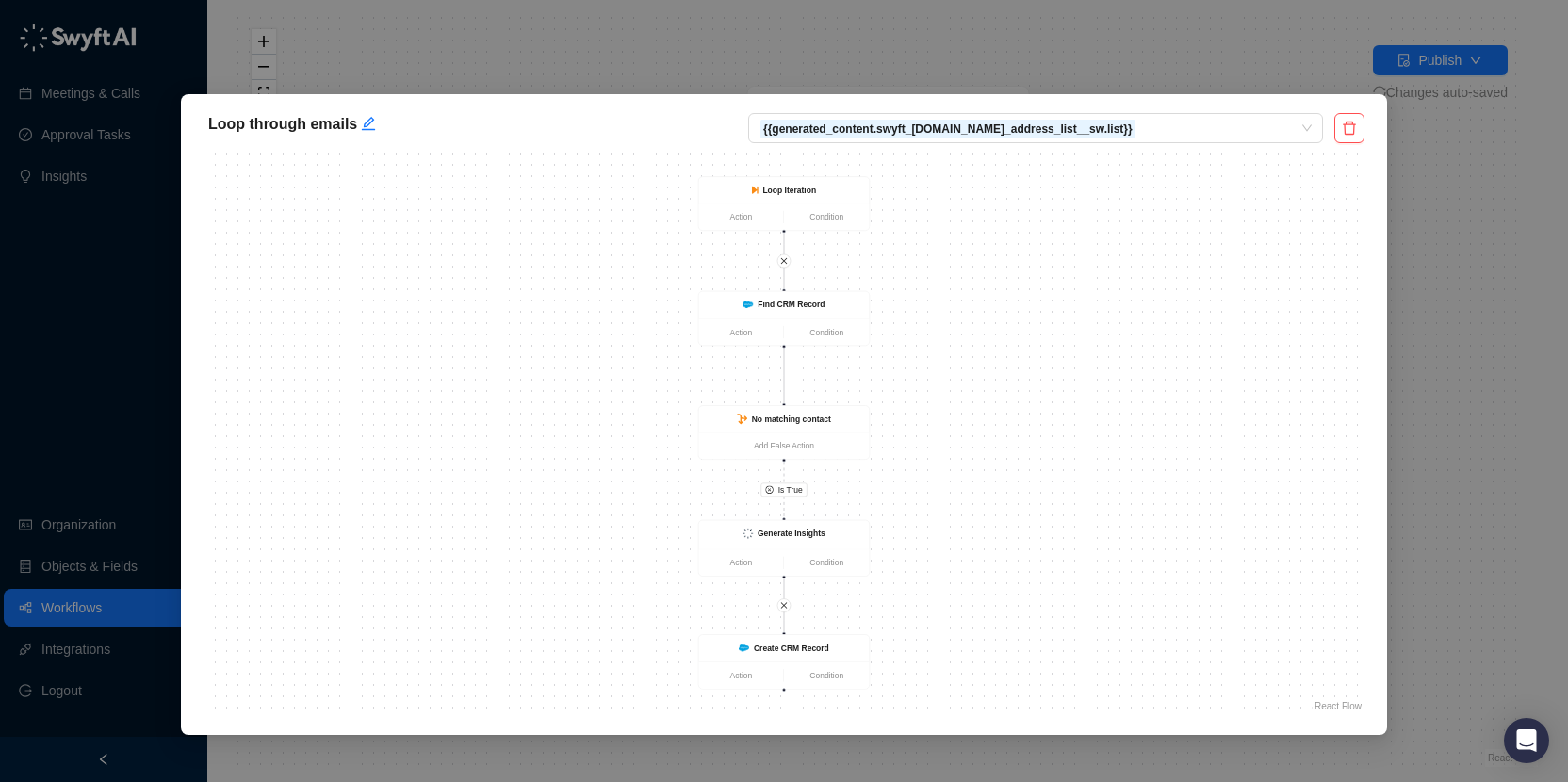
click at [1471, 294] on div "Loop through emails {{generated_content.swyft_fields.Email_address_list__sw.lis…" at bounding box center [784, 391] width 1568 height 782
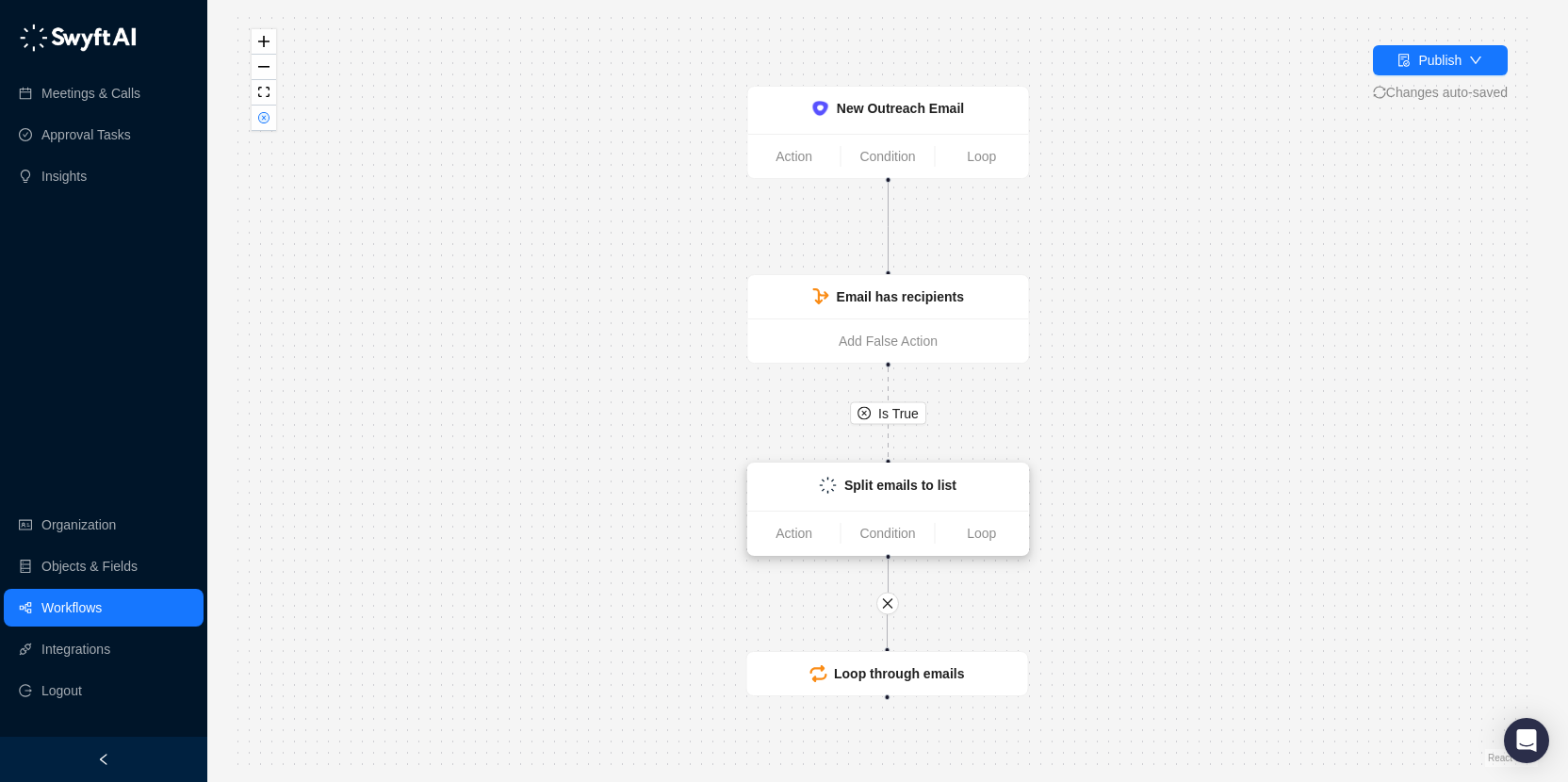
click at [895, 501] on div "Split emails to list" at bounding box center [889, 488] width 281 height 47
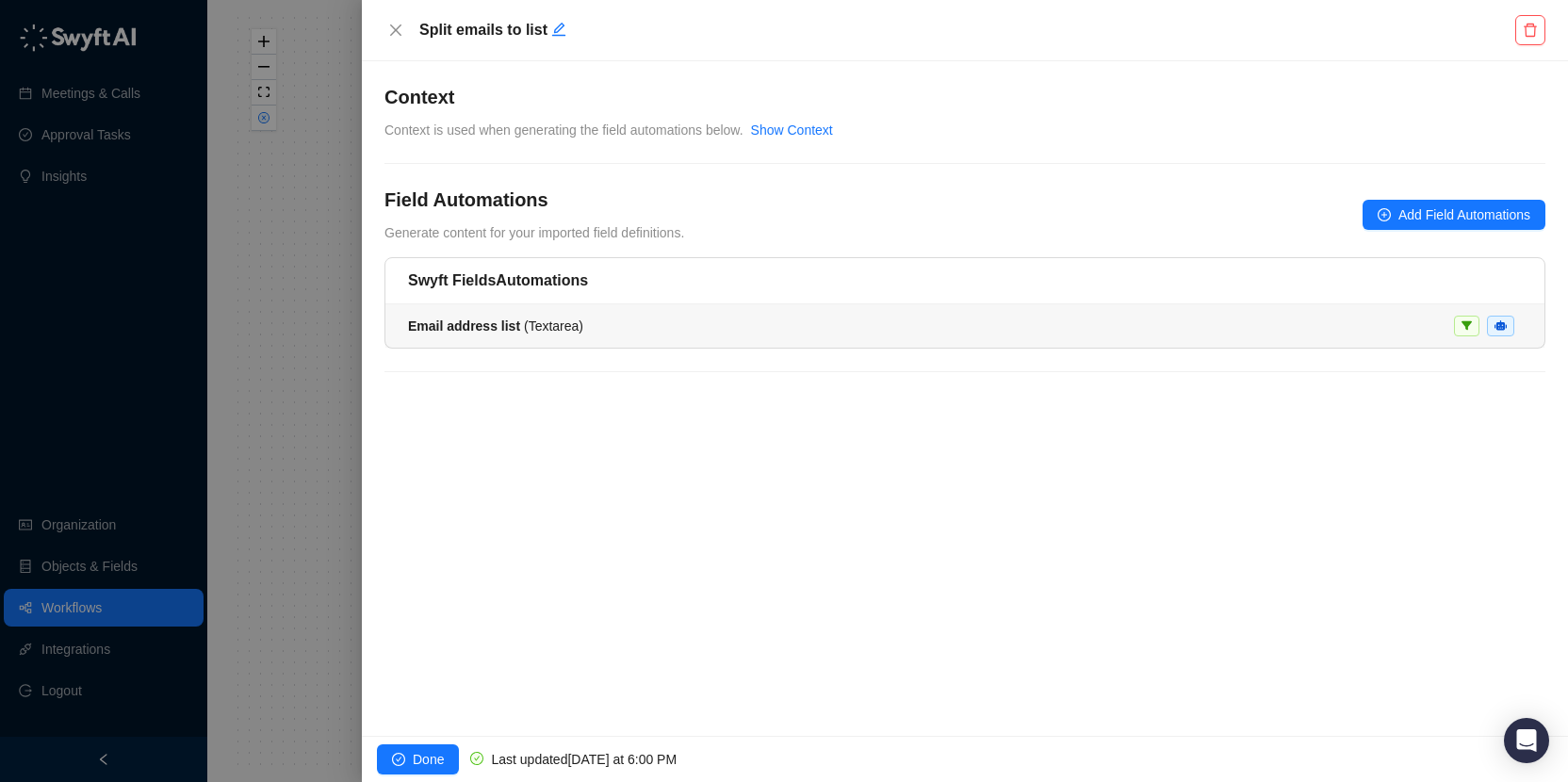
click at [698, 332] on div "Email address list ( Textarea )" at bounding box center [965, 326] width 1114 height 20
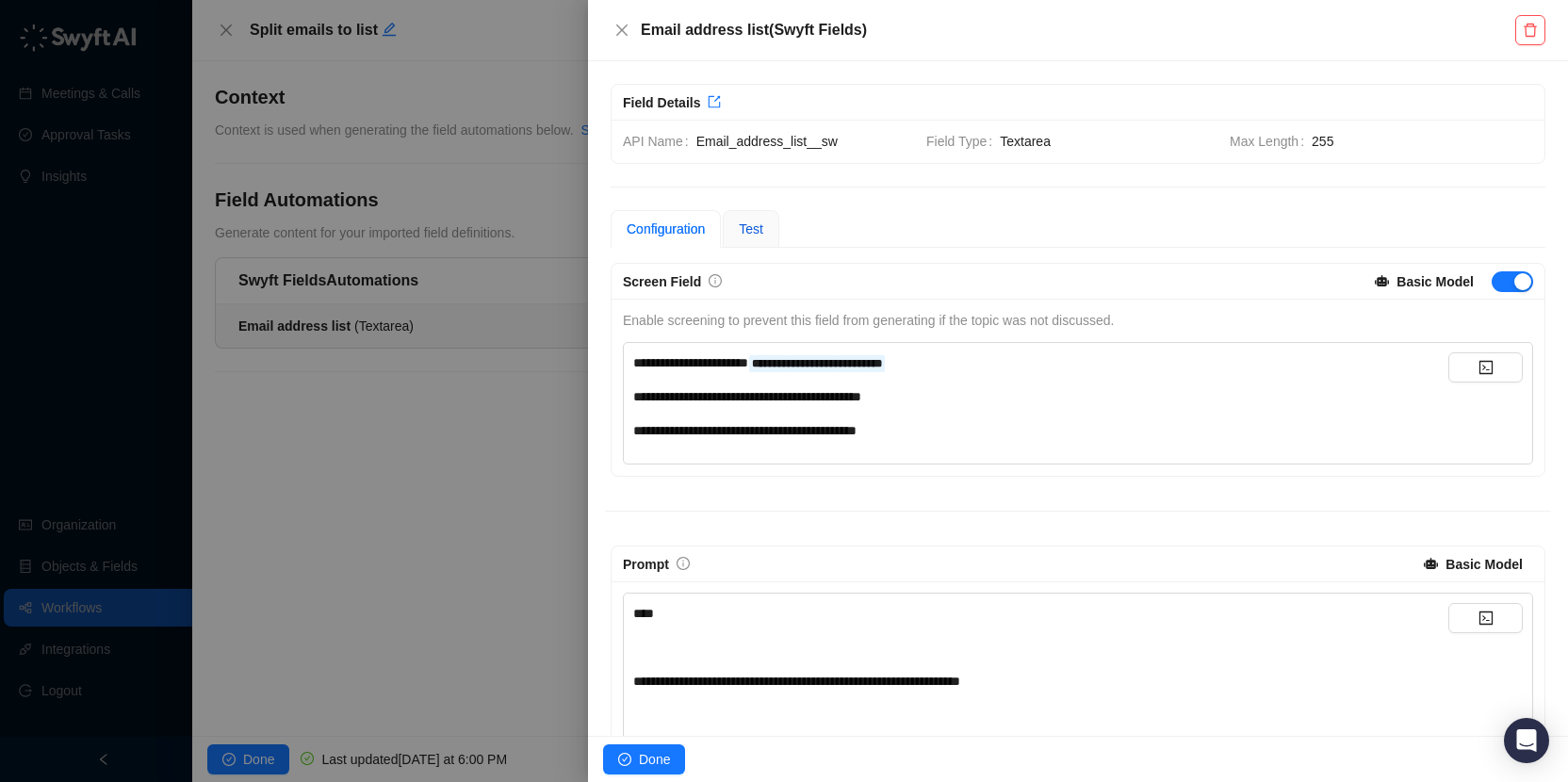
click at [751, 228] on span "Test" at bounding box center [750, 228] width 24 height 15
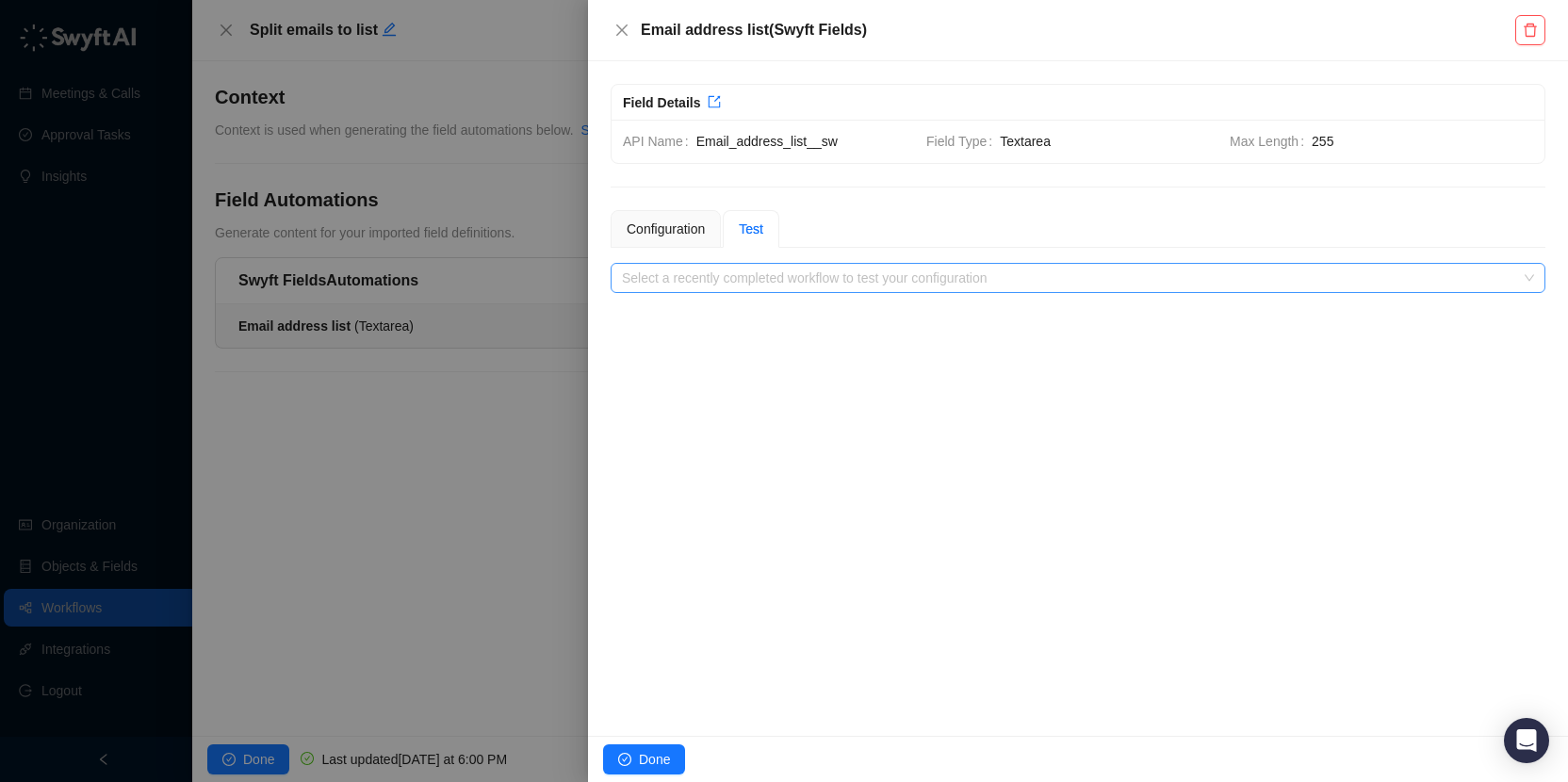
click at [844, 270] on input "search" at bounding box center [1072, 278] width 900 height 28
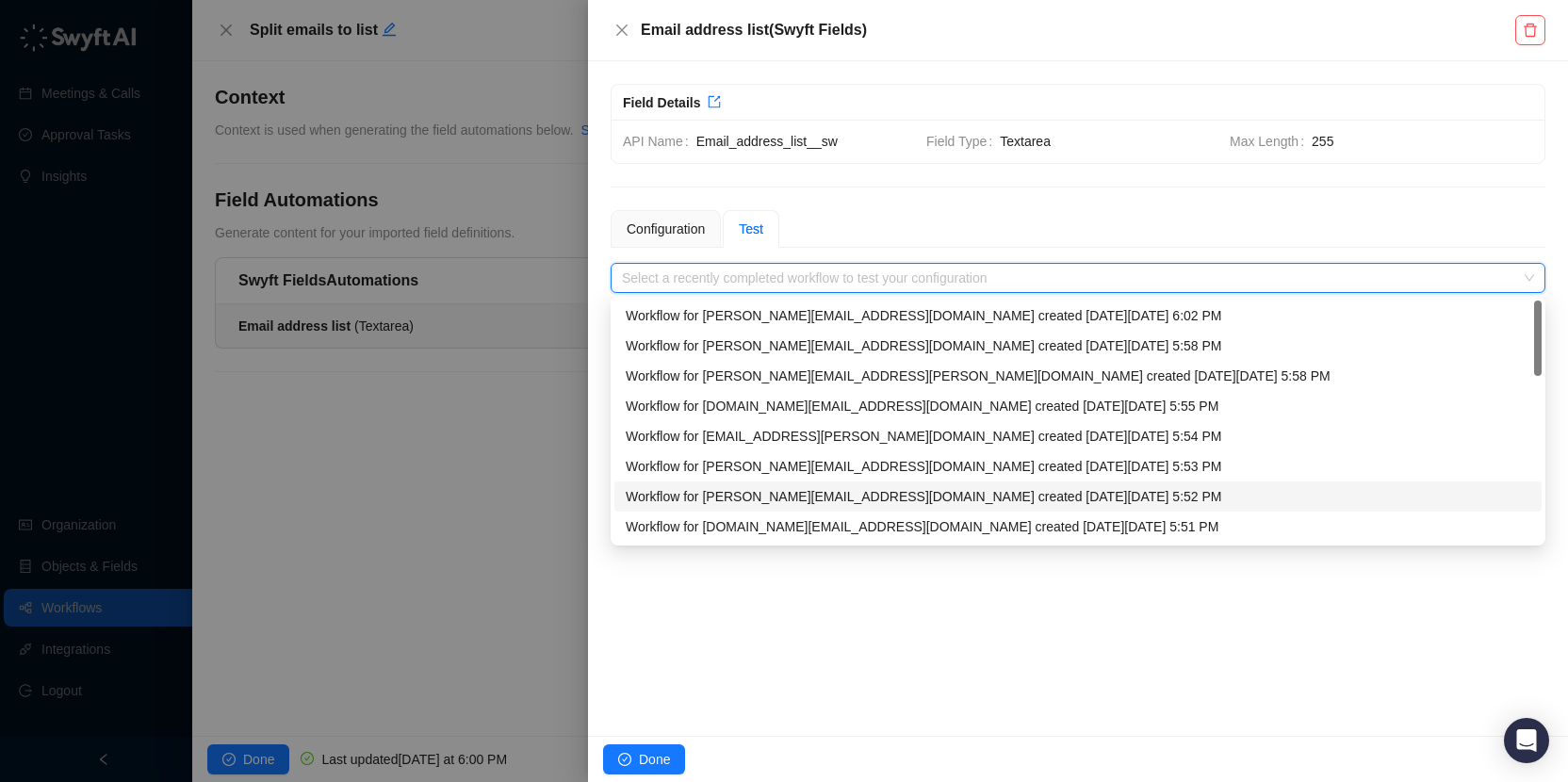
scroll to position [60, 0]
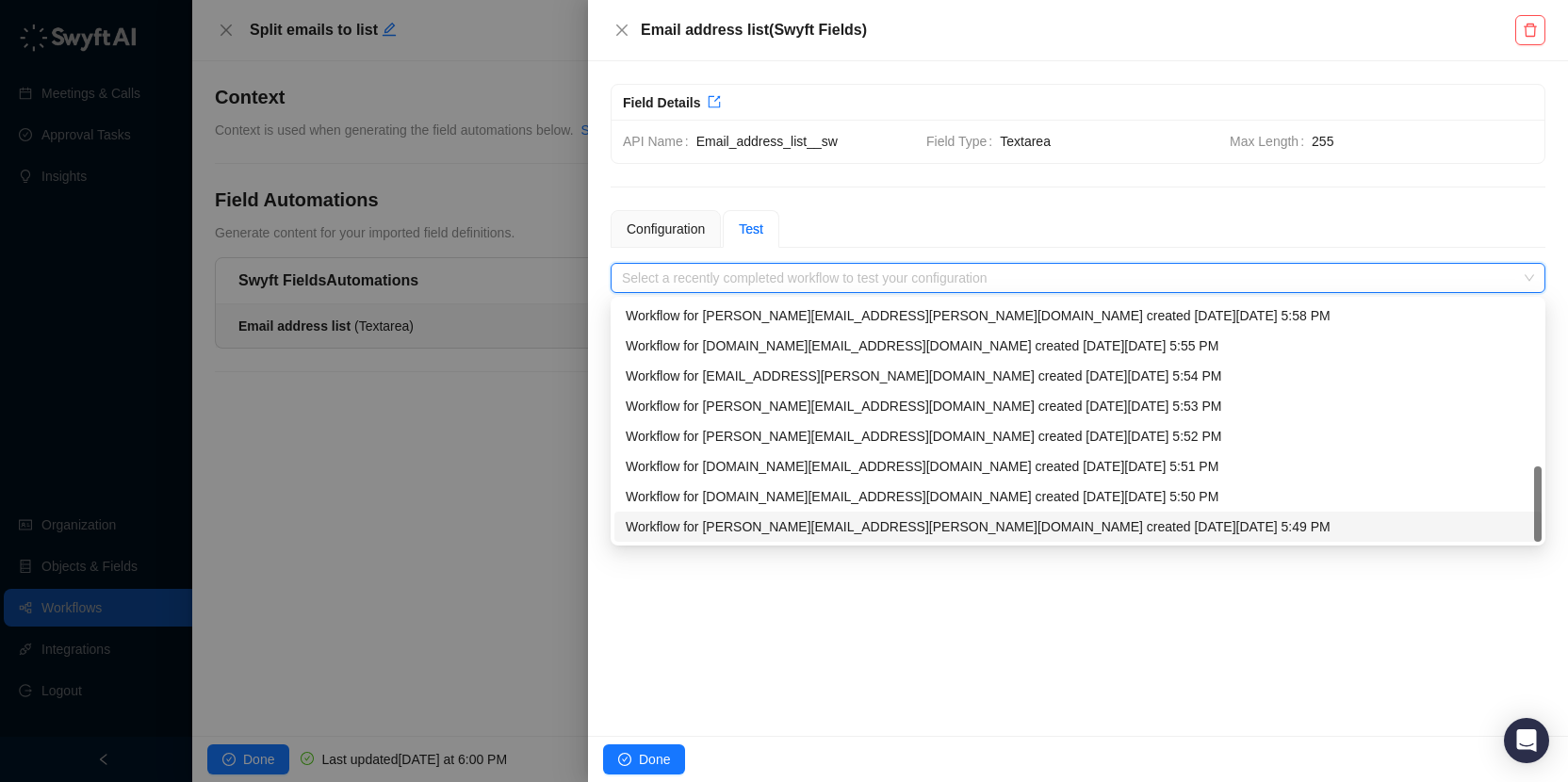
click at [1108, 523] on div "Workflow for josh.alidina@synthesia.io created on Wednesday, 08/13/25, 5:49 PM" at bounding box center [1078, 527] width 904 height 20
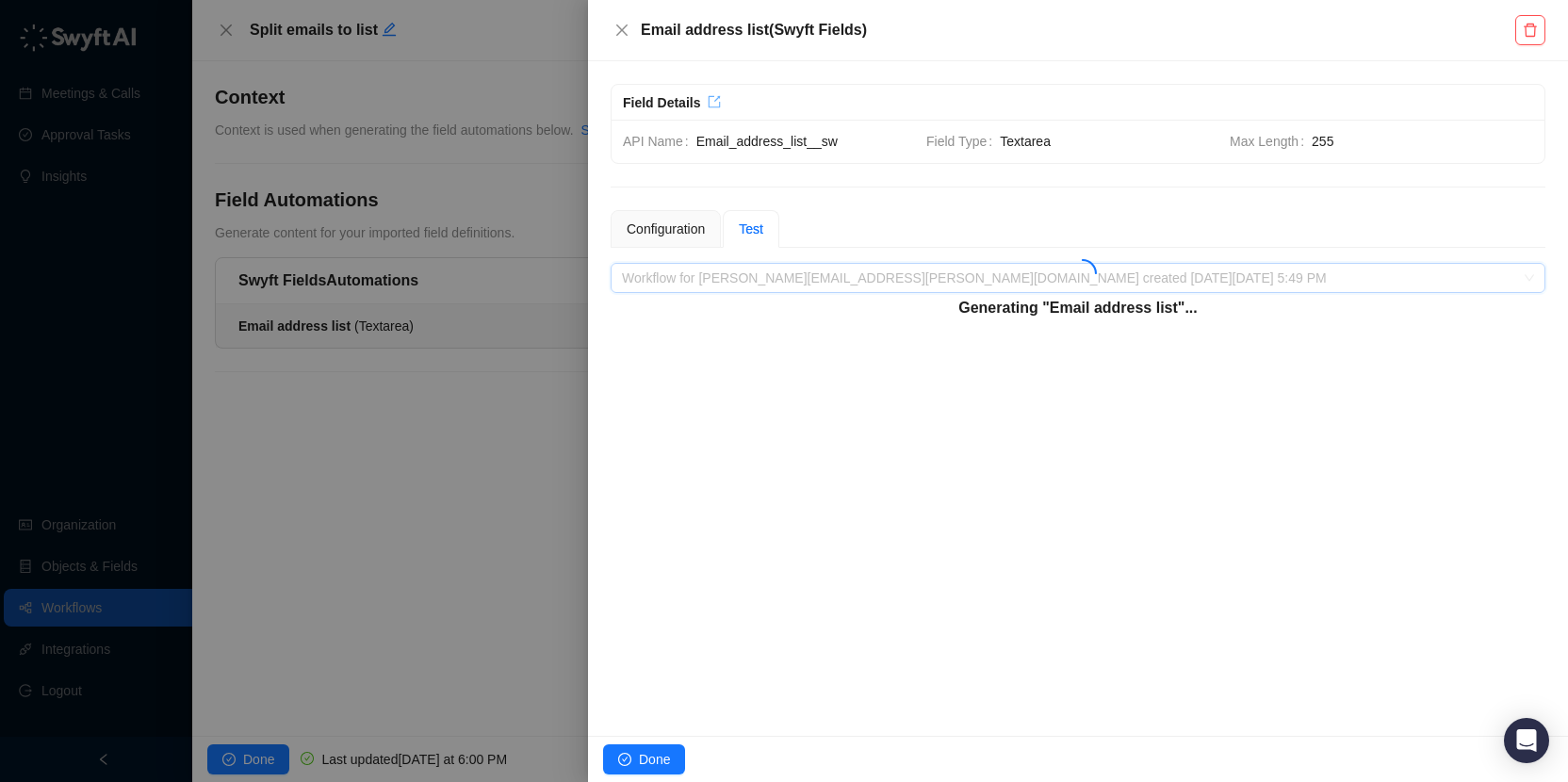
click at [718, 100] on icon "export" at bounding box center [714, 102] width 14 height 14
click at [1203, 321] on div "Generating "Email address list"..." at bounding box center [1077, 302] width 935 height 49
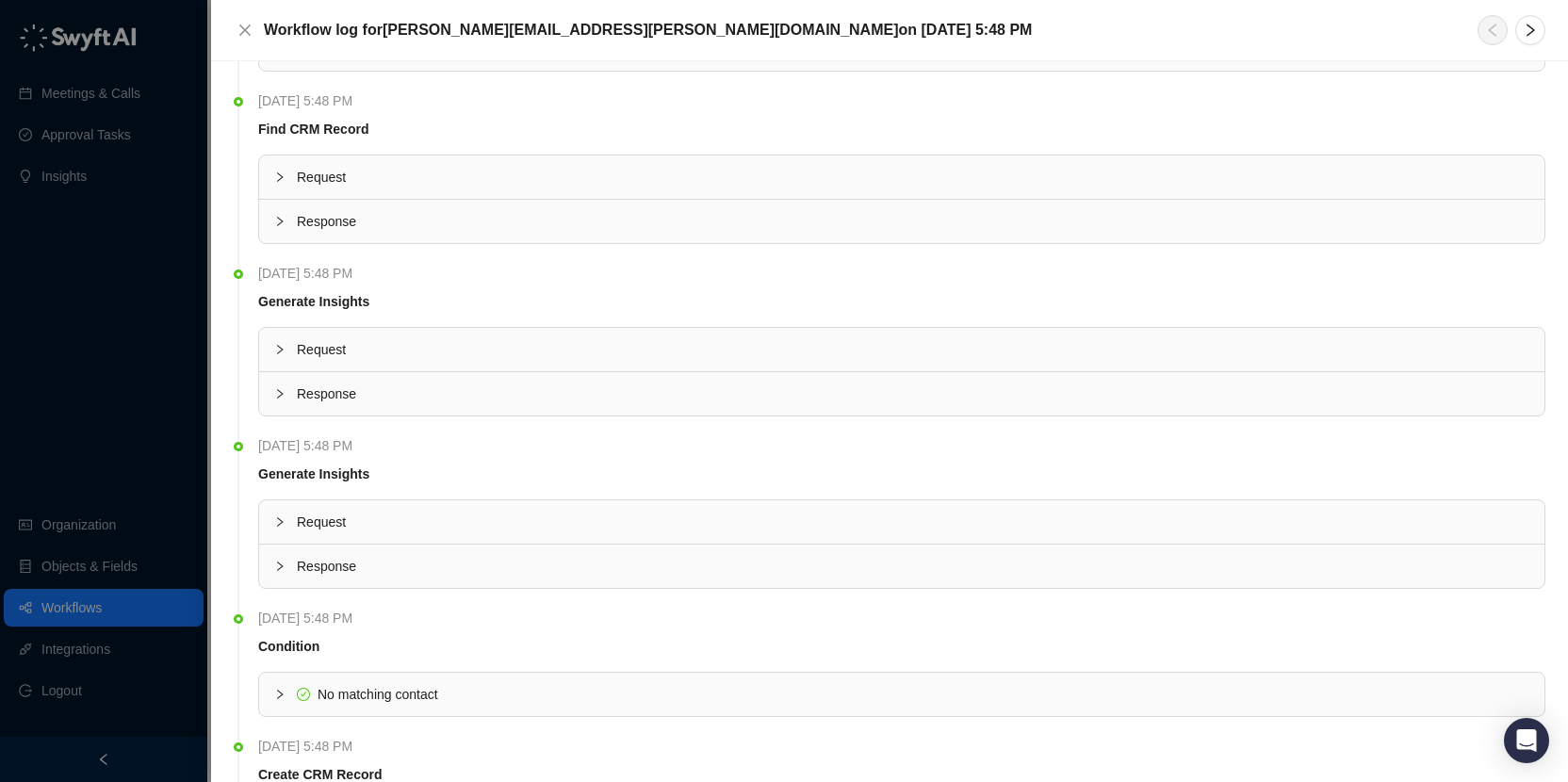
scroll to position [3098, 0]
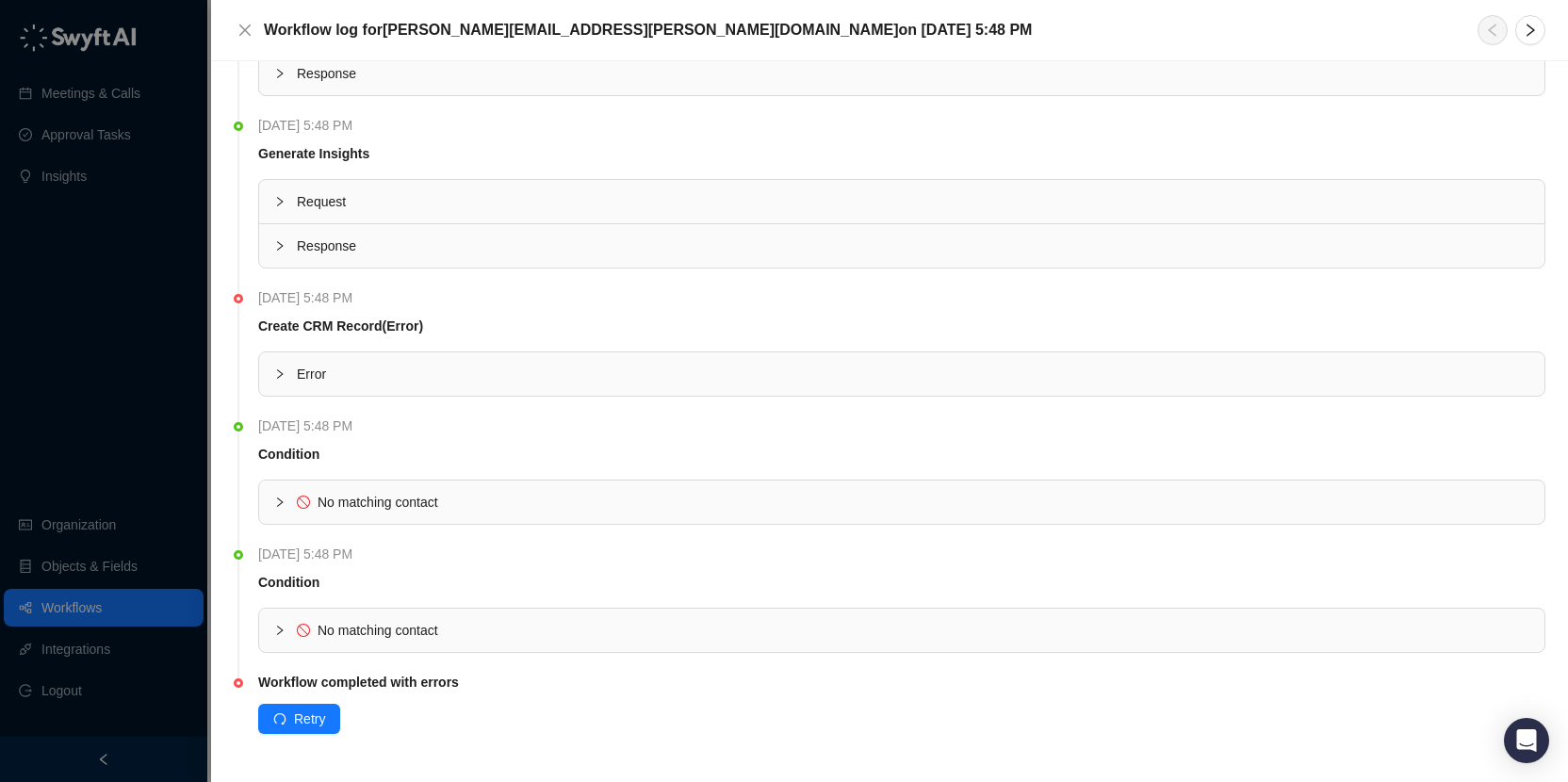
click at [357, 379] on span "Error" at bounding box center [913, 373] width 1233 height 20
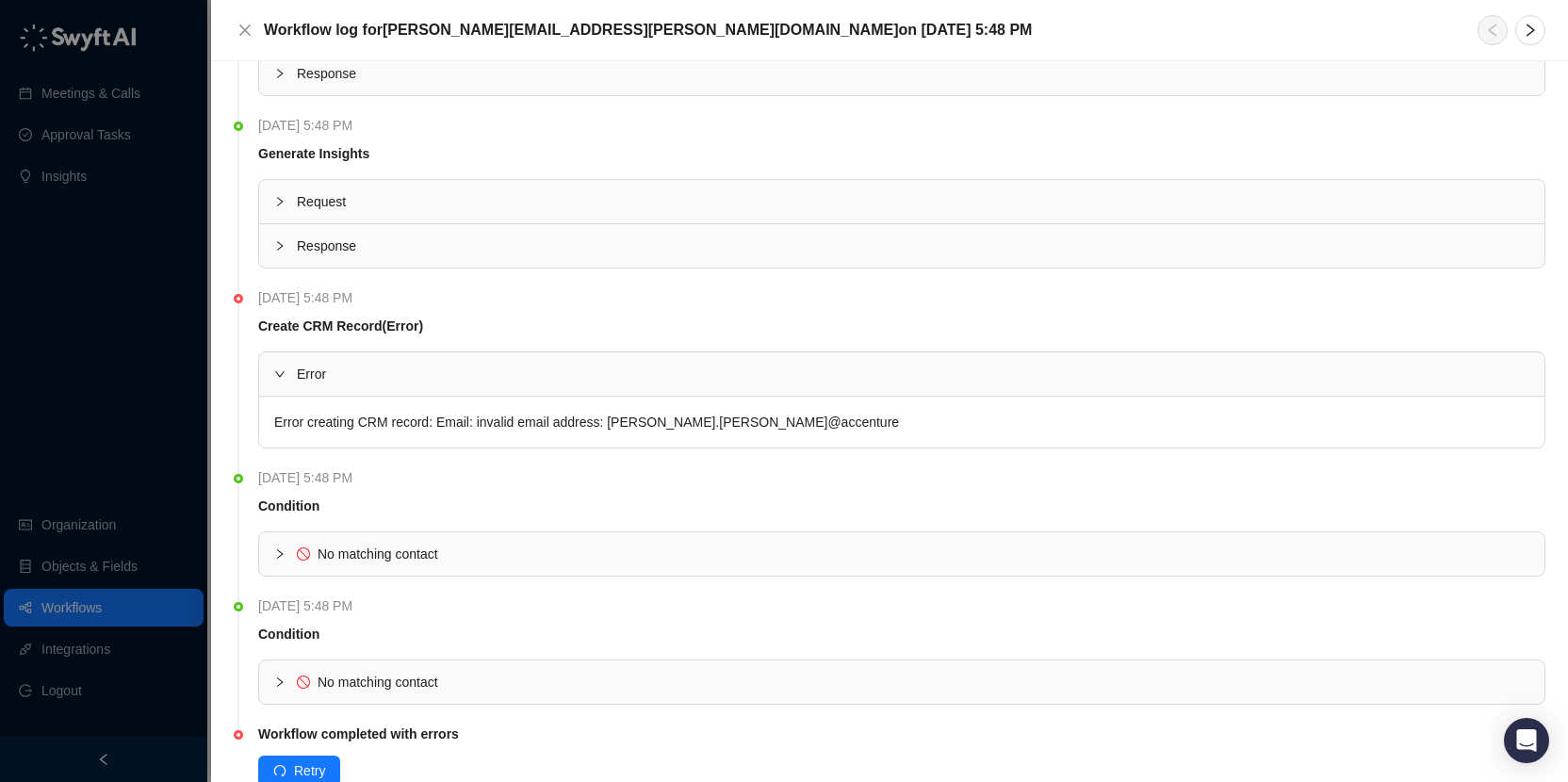
click at [734, 423] on div "Error creating CRM record: Email: invalid email address: [PERSON_NAME].[PERSON_…" at bounding box center [901, 422] width 1285 height 51
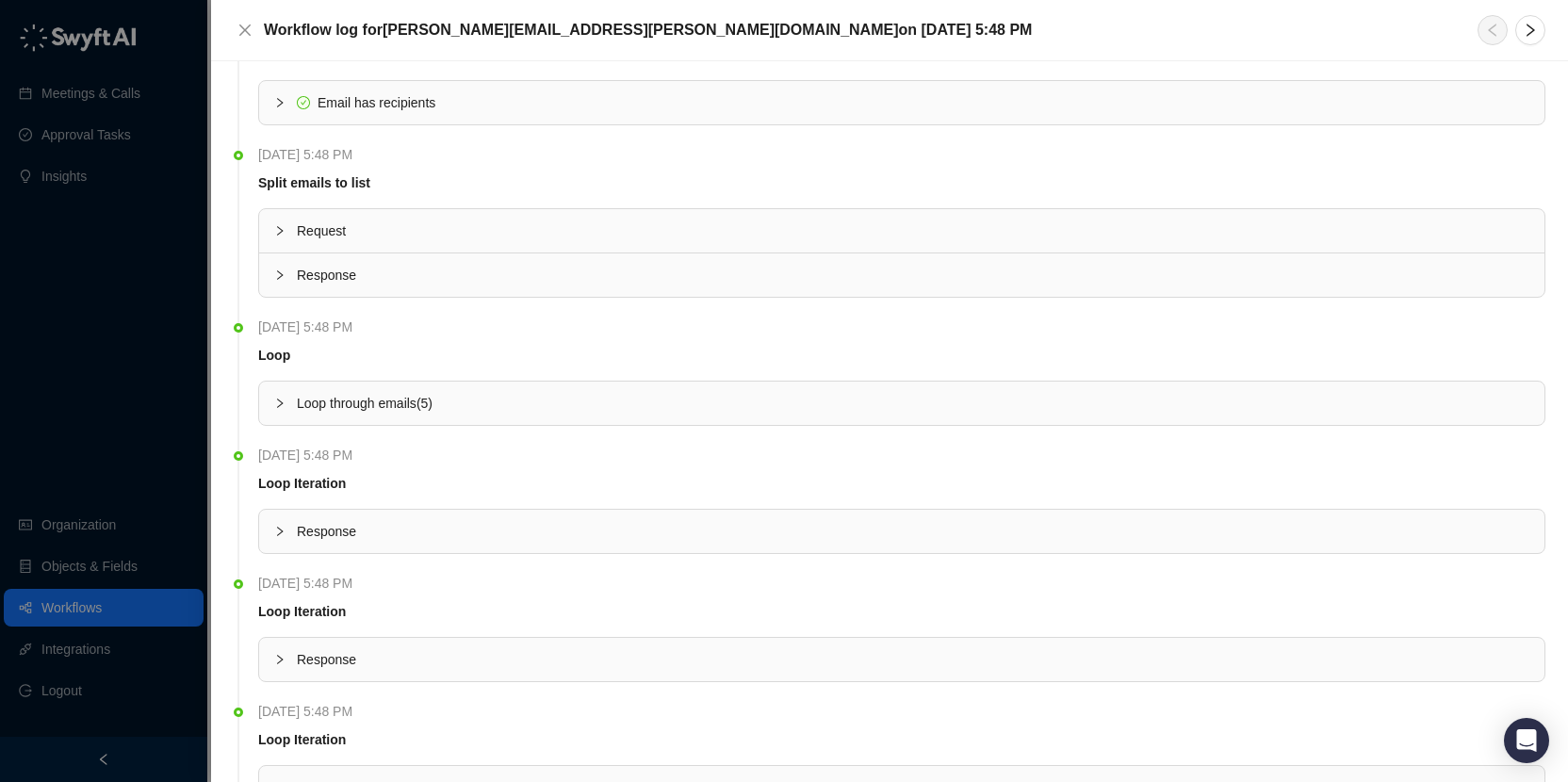
scroll to position [0, 0]
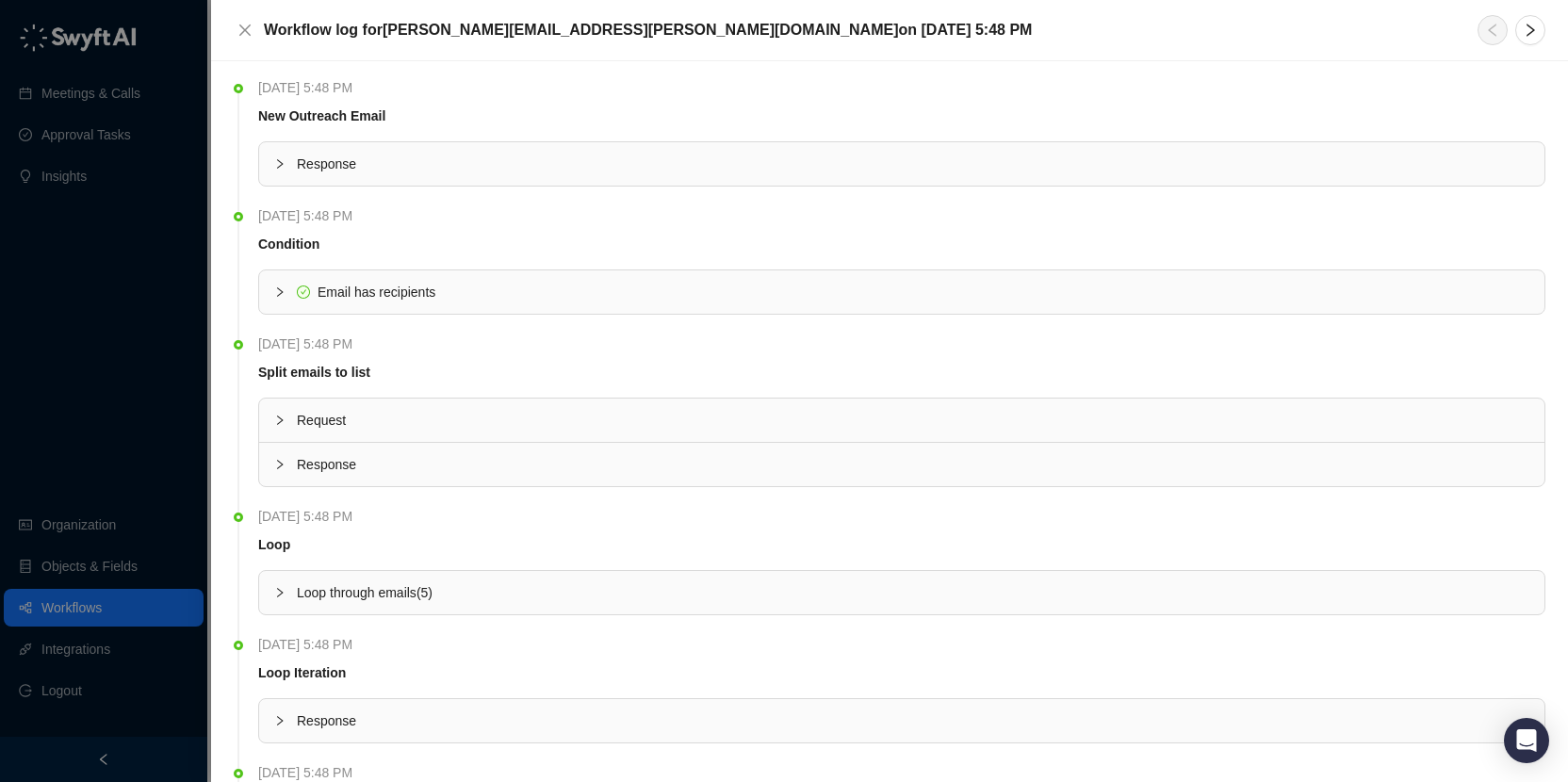
click at [329, 170] on span "Response" at bounding box center [913, 164] width 1233 height 20
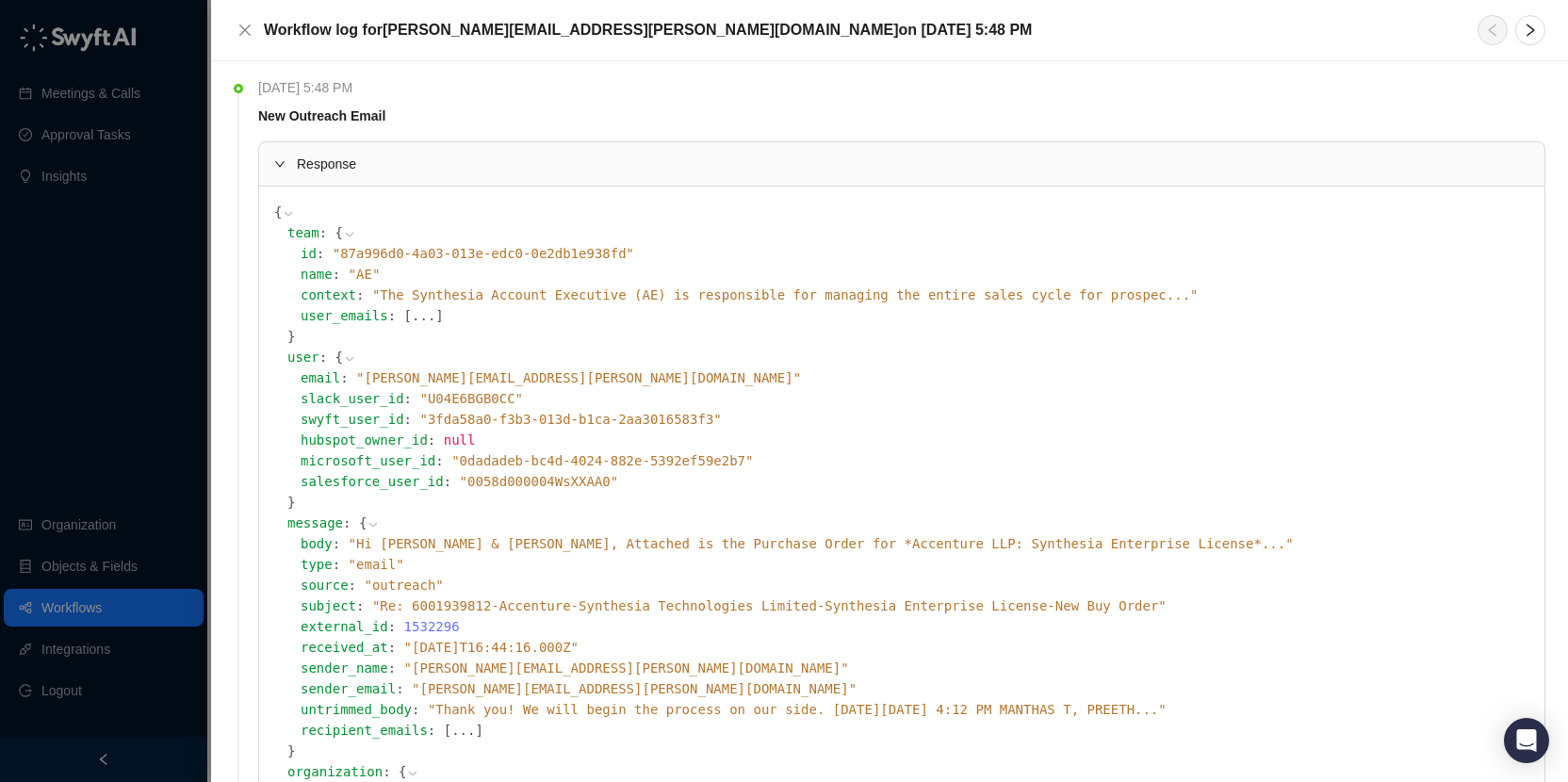
scroll to position [88, 0]
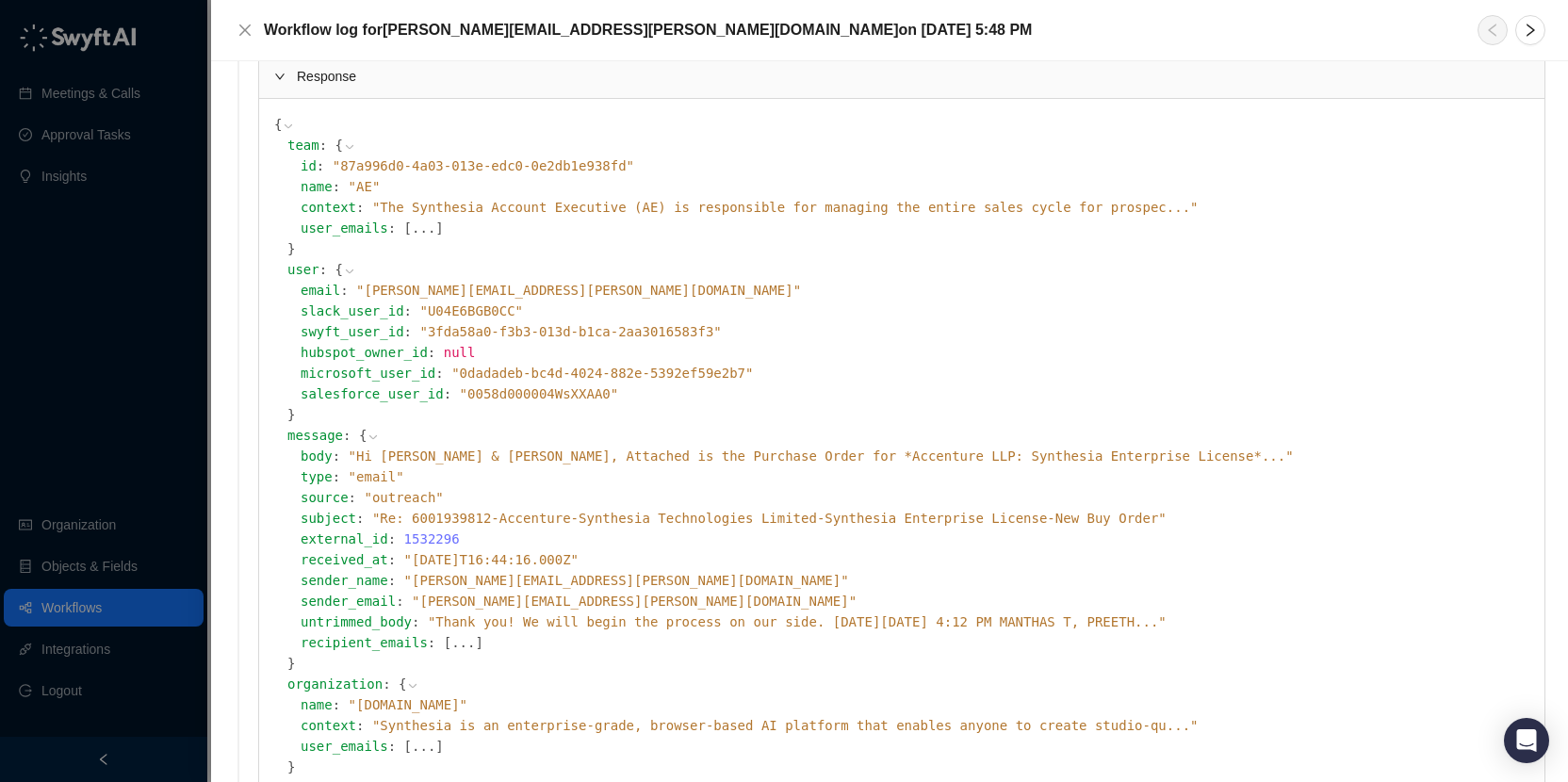
click at [421, 230] on button "..." at bounding box center [423, 227] width 23 height 20
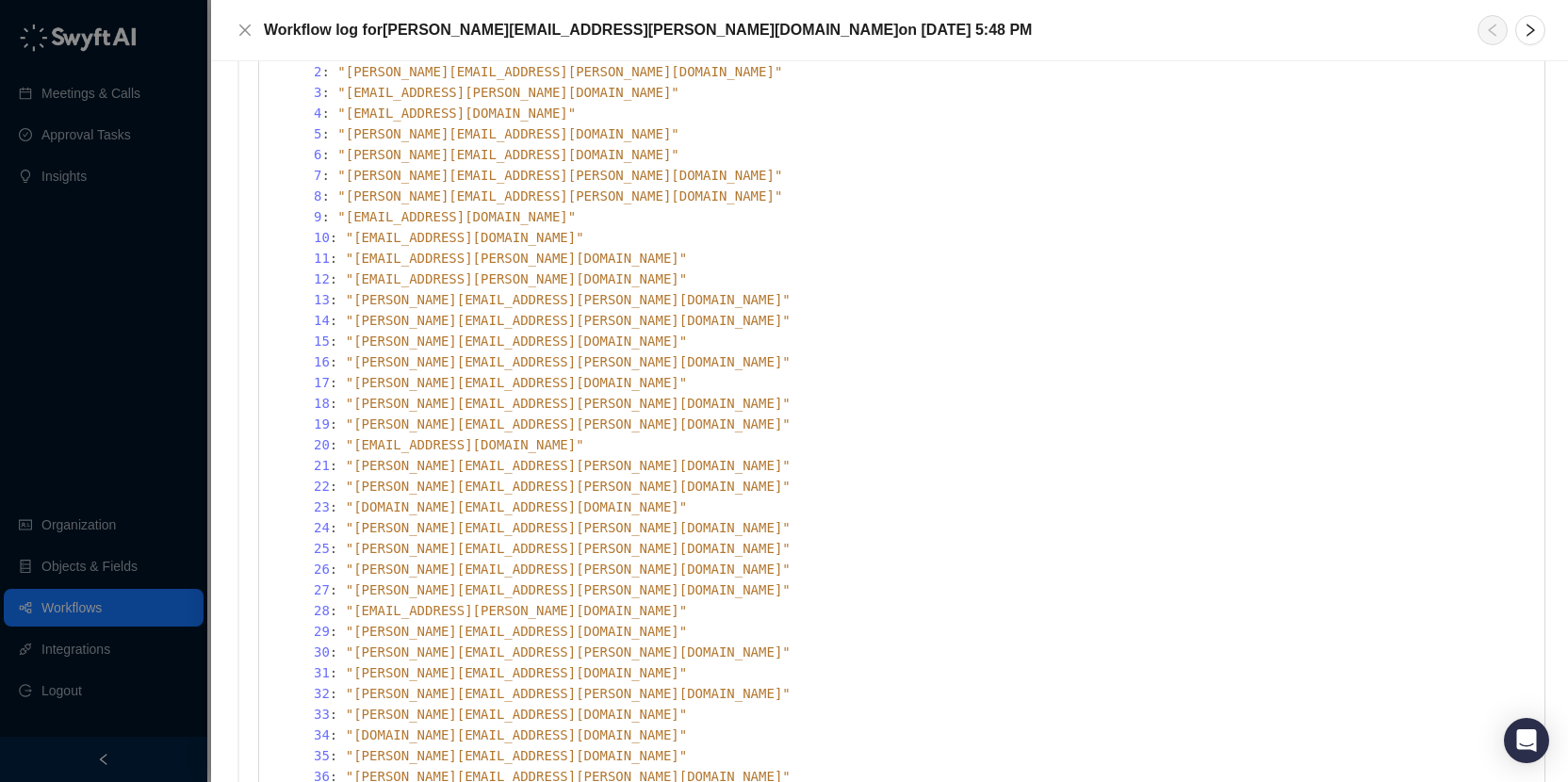
scroll to position [0, 0]
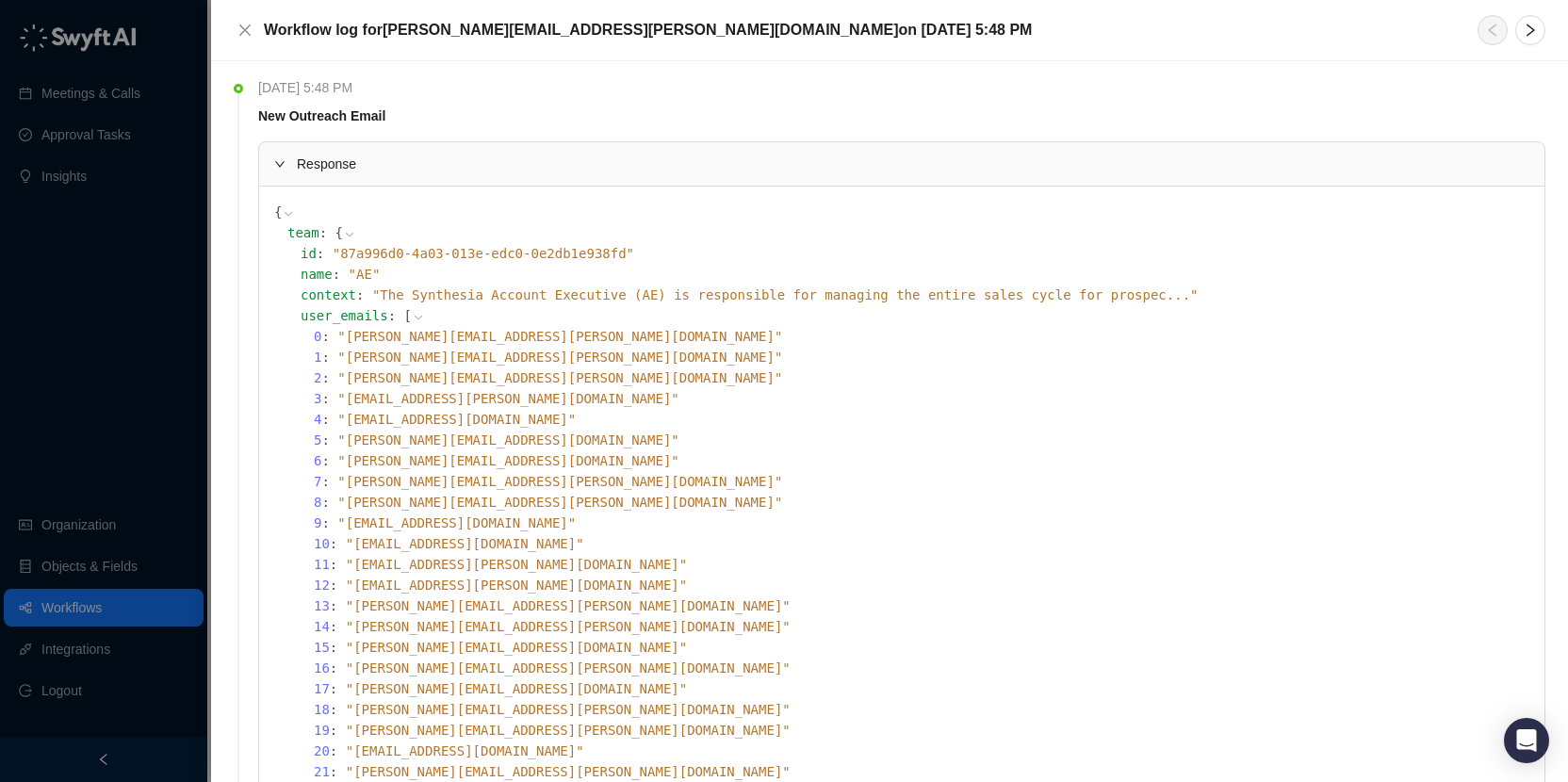
click at [416, 317] on icon at bounding box center [418, 318] width 8 height 4
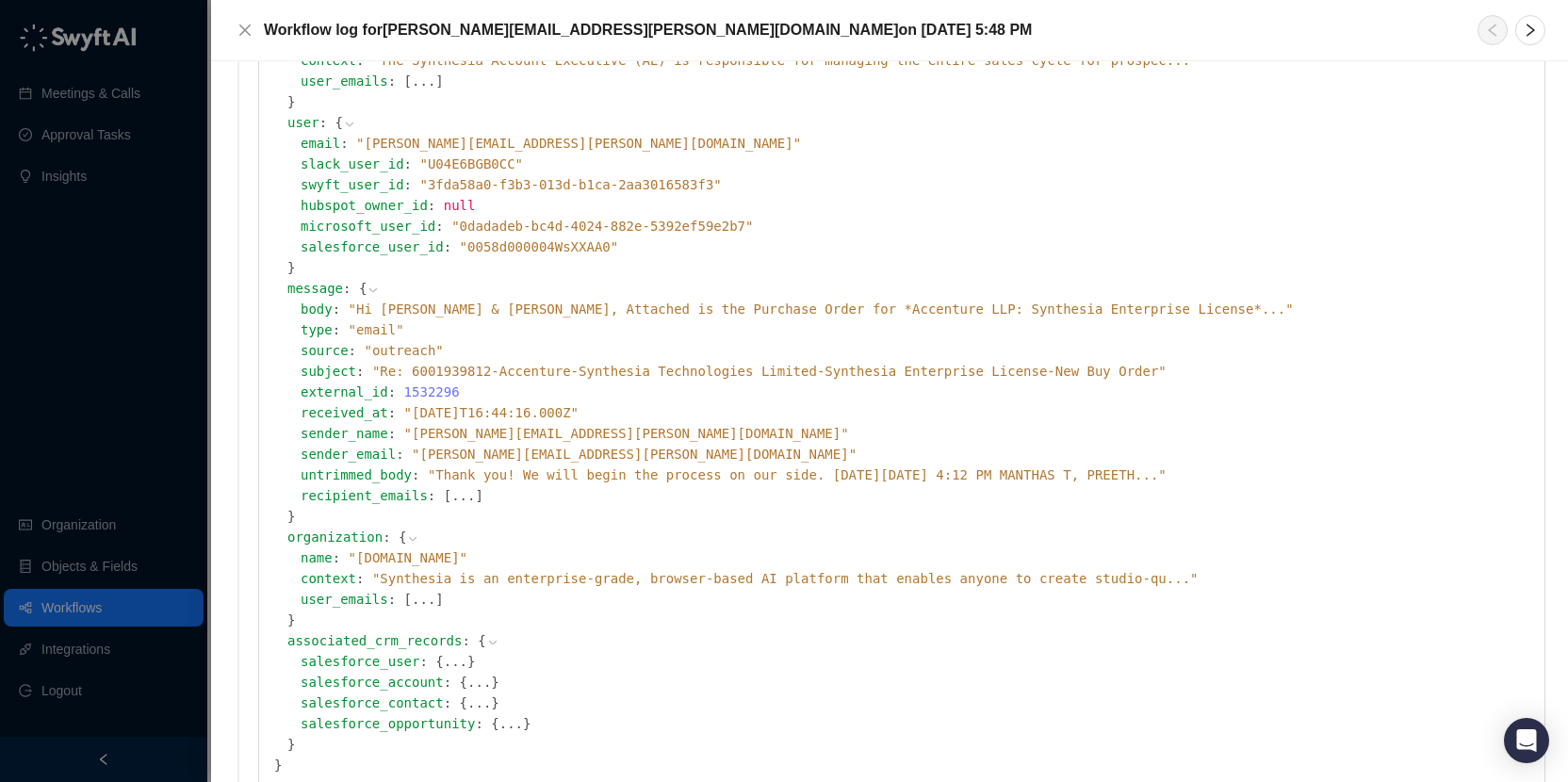
scroll to position [232, 0]
click at [463, 497] on button "..." at bounding box center [463, 498] width 23 height 20
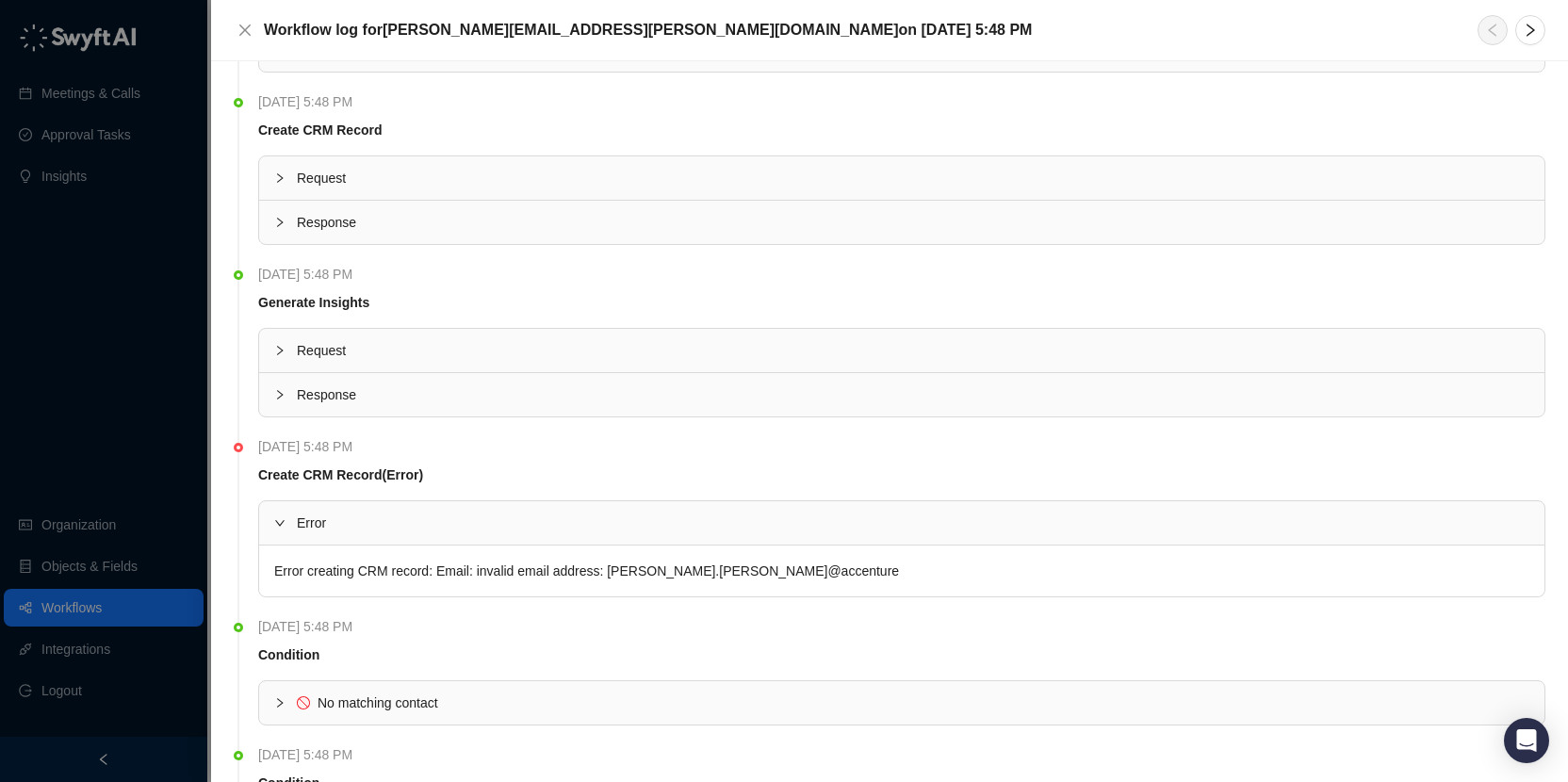
scroll to position [4176, 0]
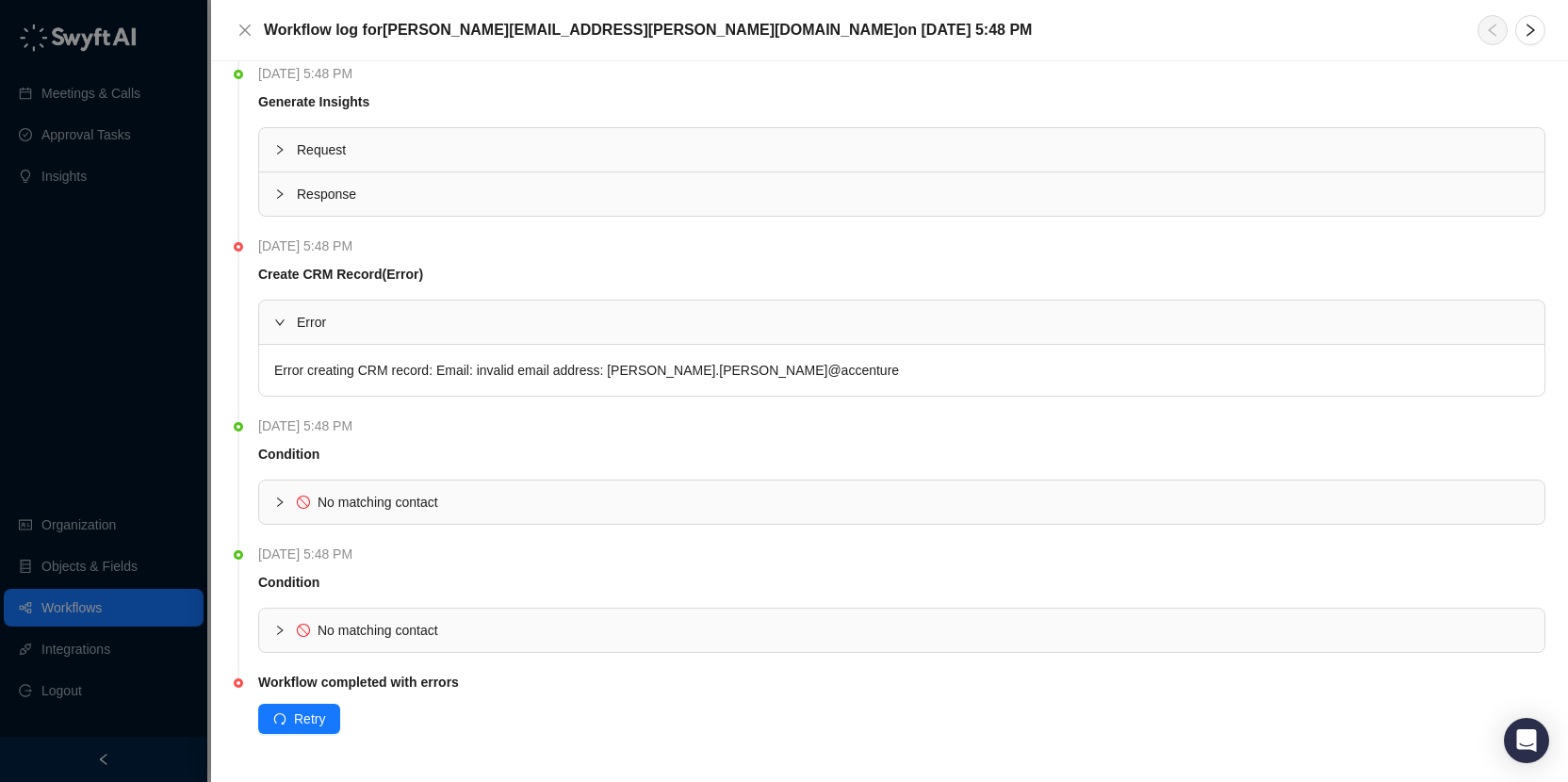
click at [400, 370] on div "Error creating CRM record: Email: invalid email address: [PERSON_NAME].[PERSON_…" at bounding box center [901, 371] width 1285 height 51
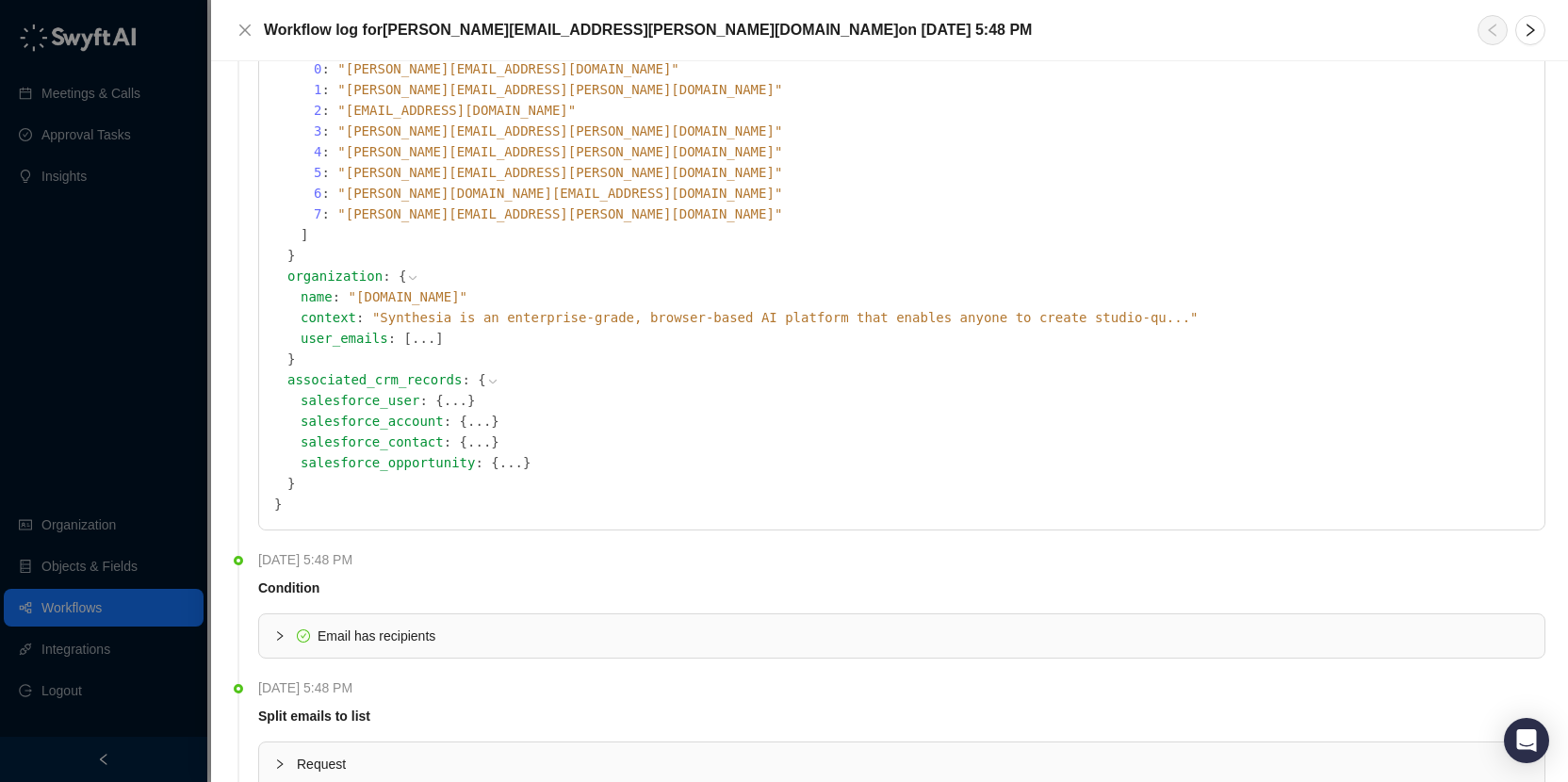
scroll to position [0, 0]
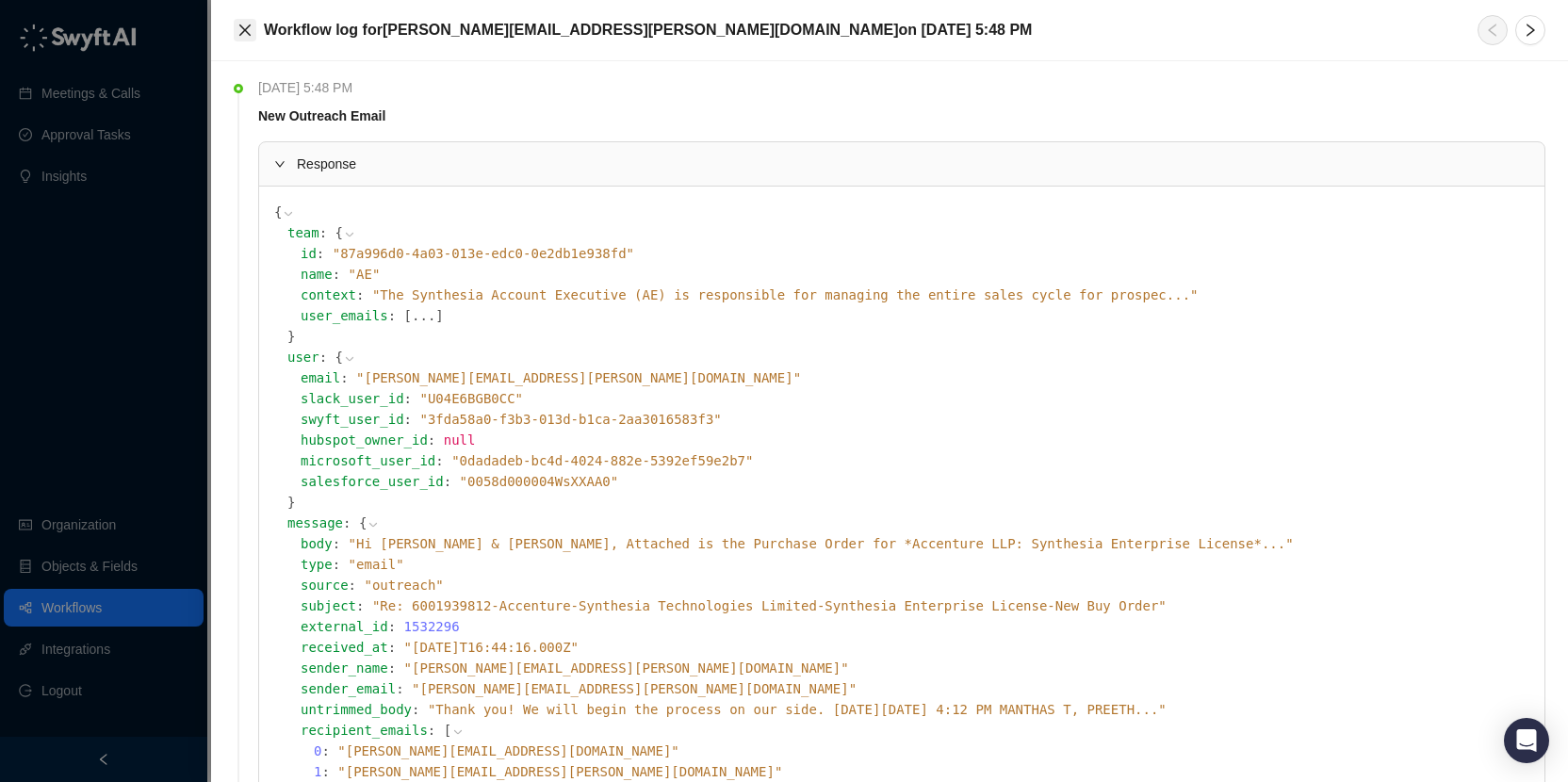
click at [246, 20] on button "Close" at bounding box center [245, 29] width 22 height 22
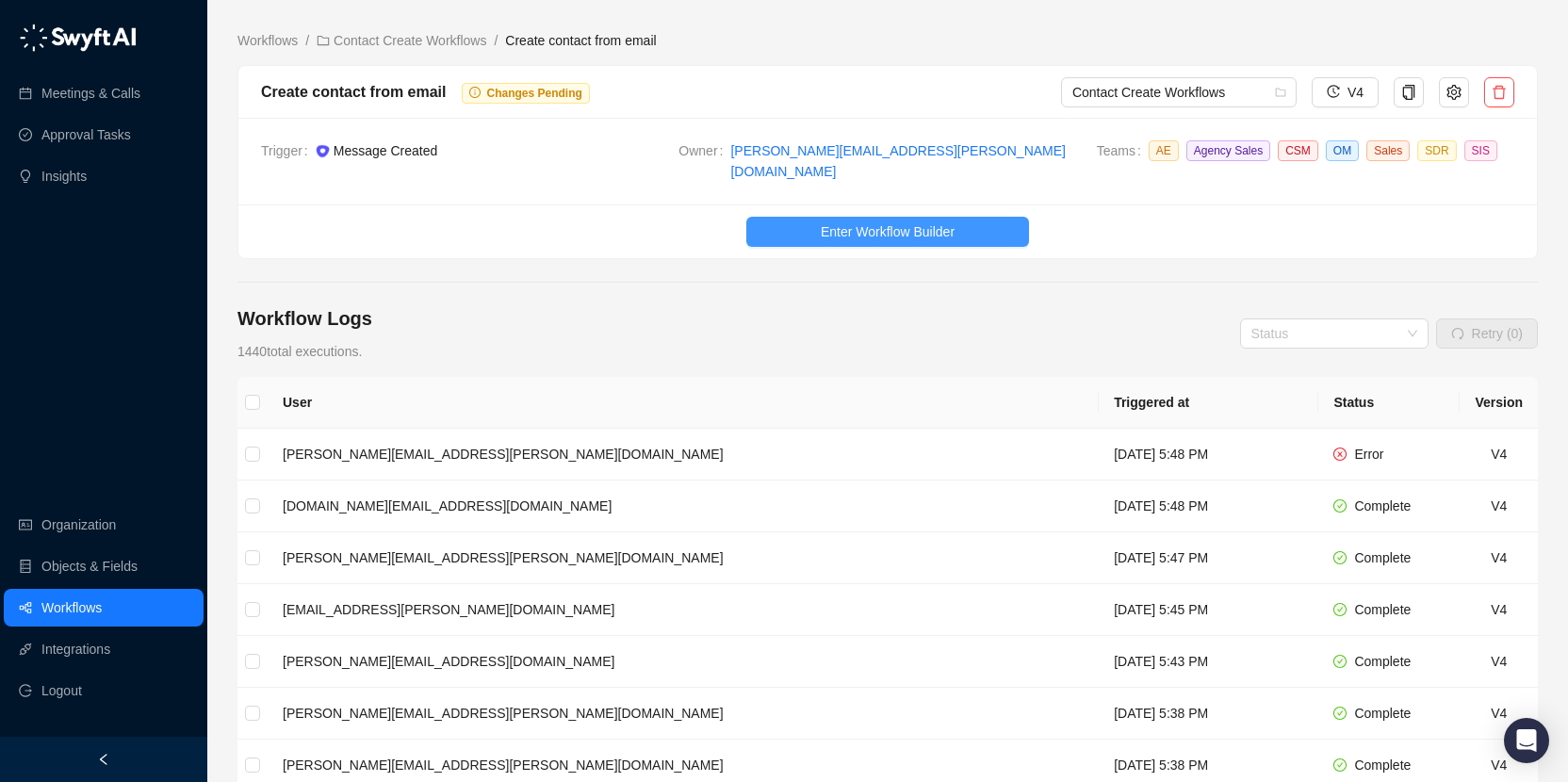
click at [941, 225] on span "Enter Workflow Builder" at bounding box center [887, 231] width 134 height 20
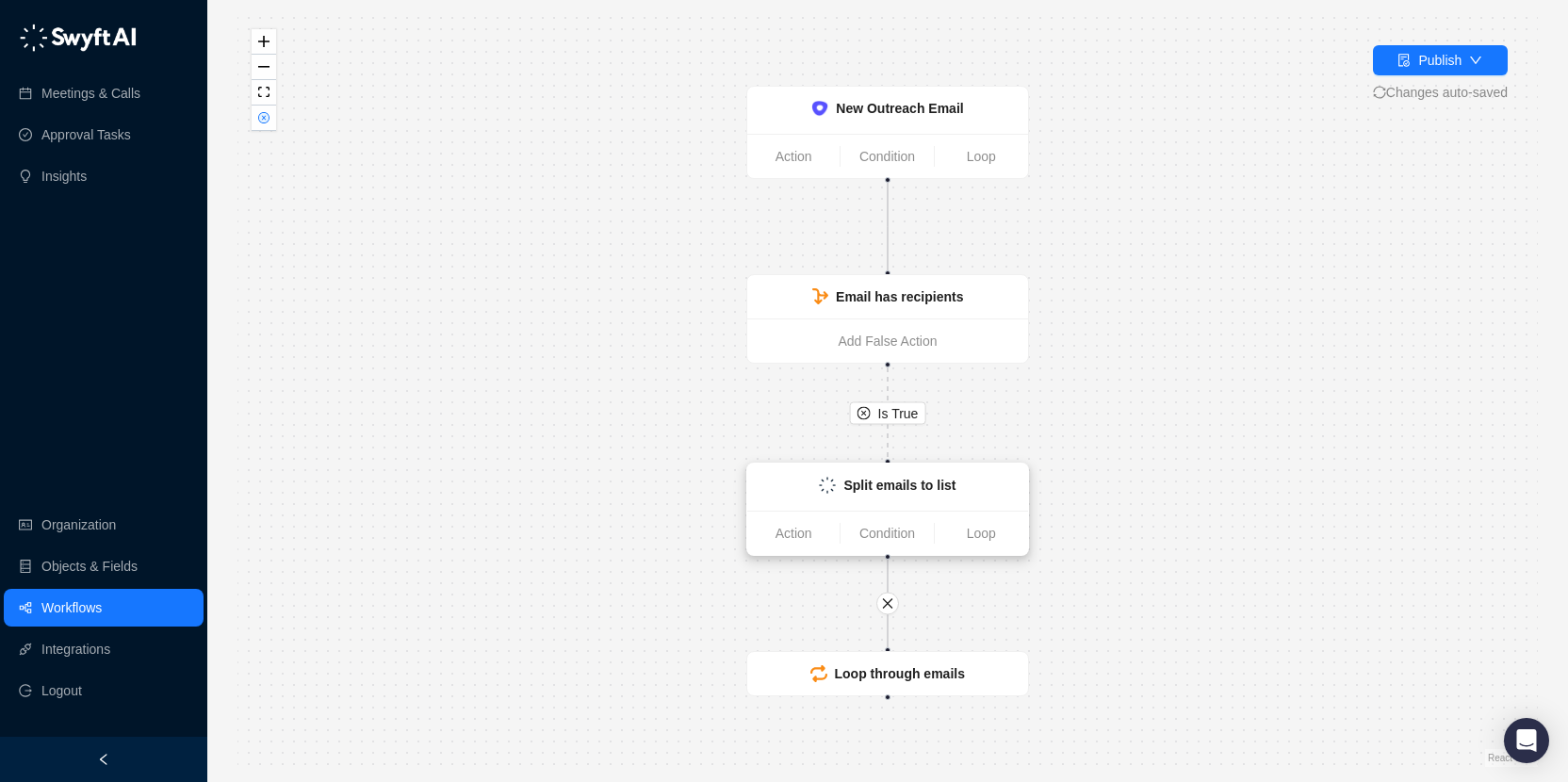
click at [911, 495] on div "Split emails to list" at bounding box center [899, 485] width 112 height 20
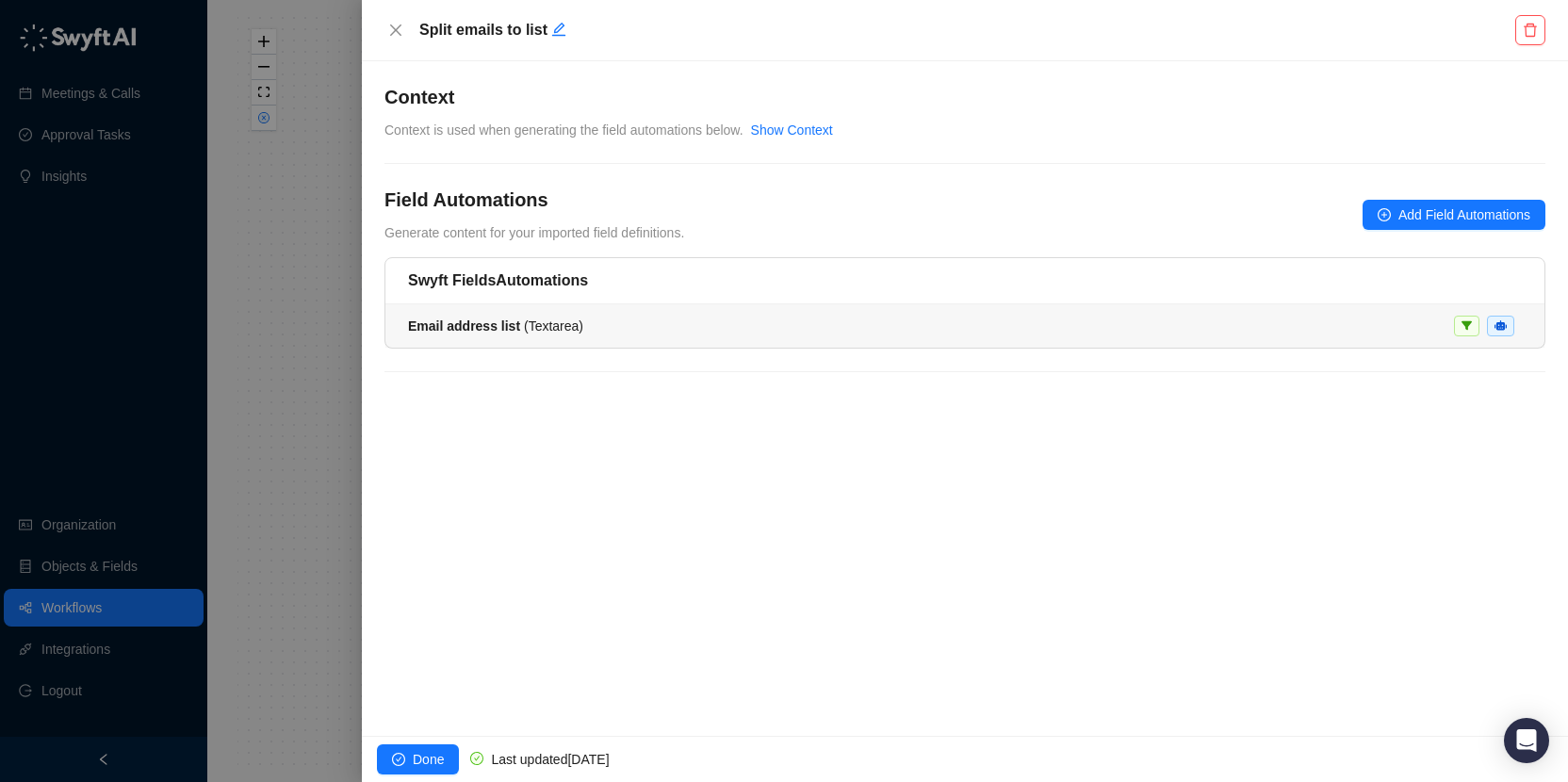
click at [658, 321] on div "Email address list ( Textarea )" at bounding box center [965, 326] width 1114 height 20
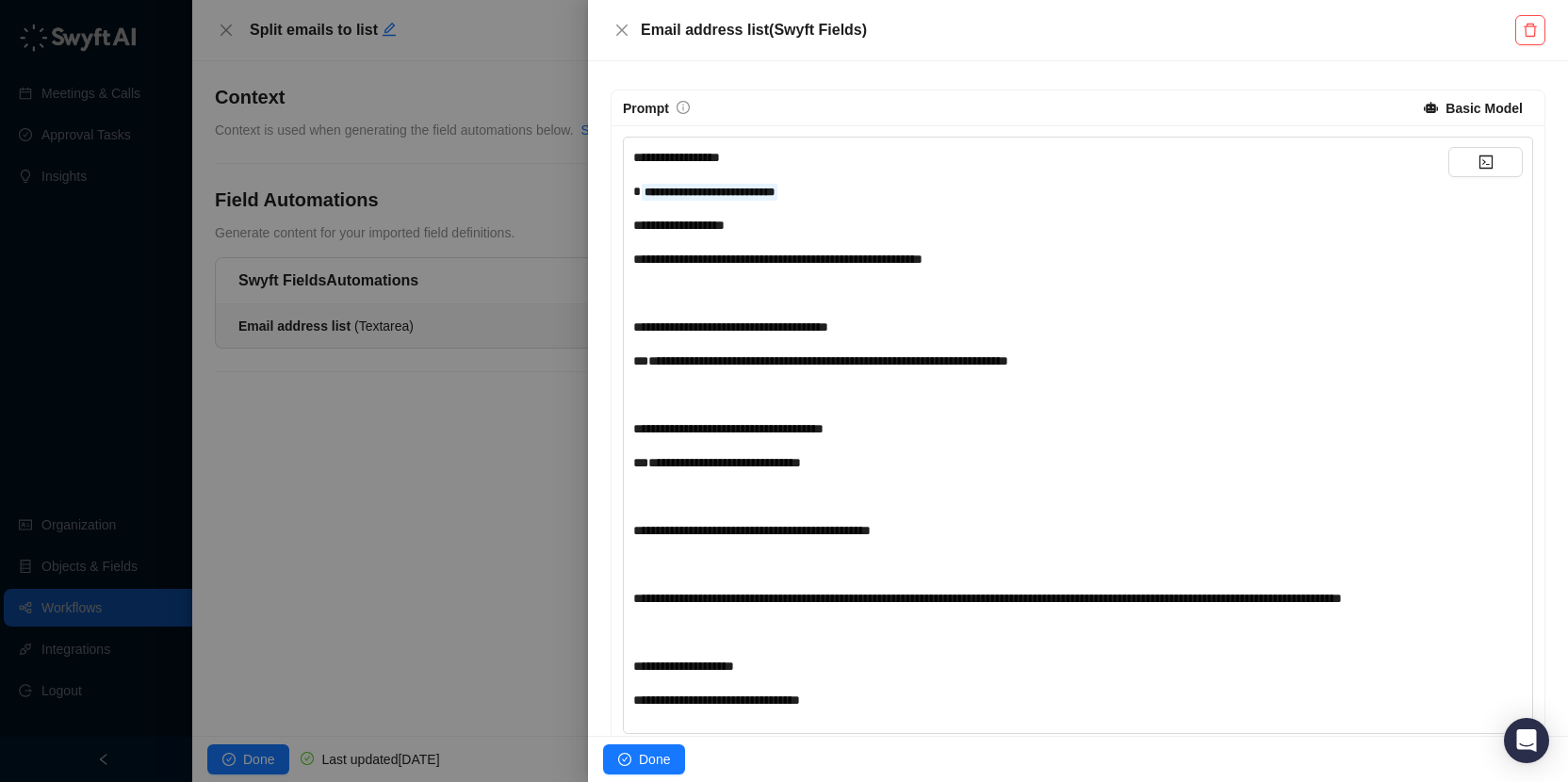
scroll to position [457, 0]
click at [895, 466] on div "**********" at bounding box center [1041, 461] width 815 height 20
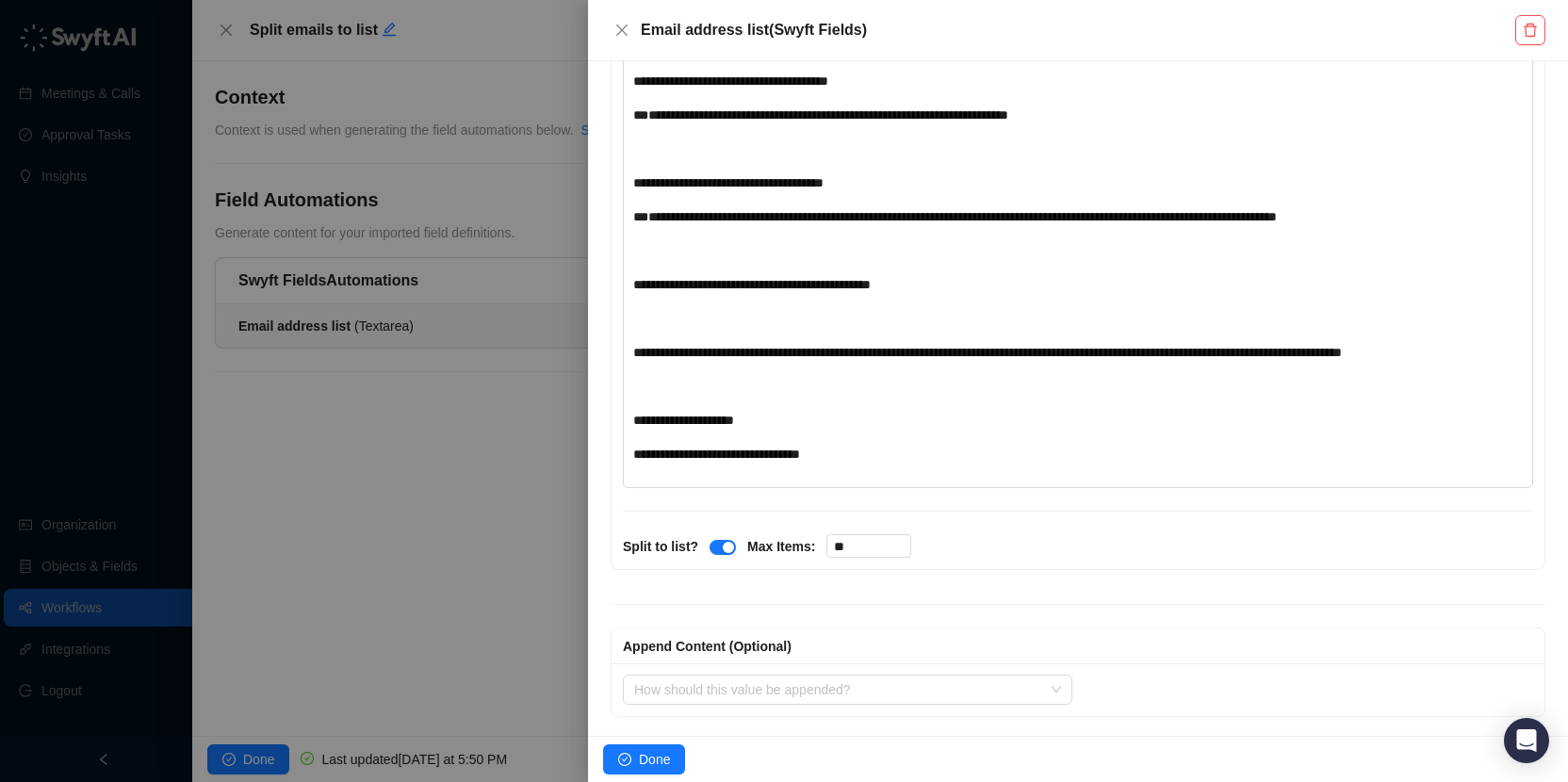
scroll to position [696, 0]
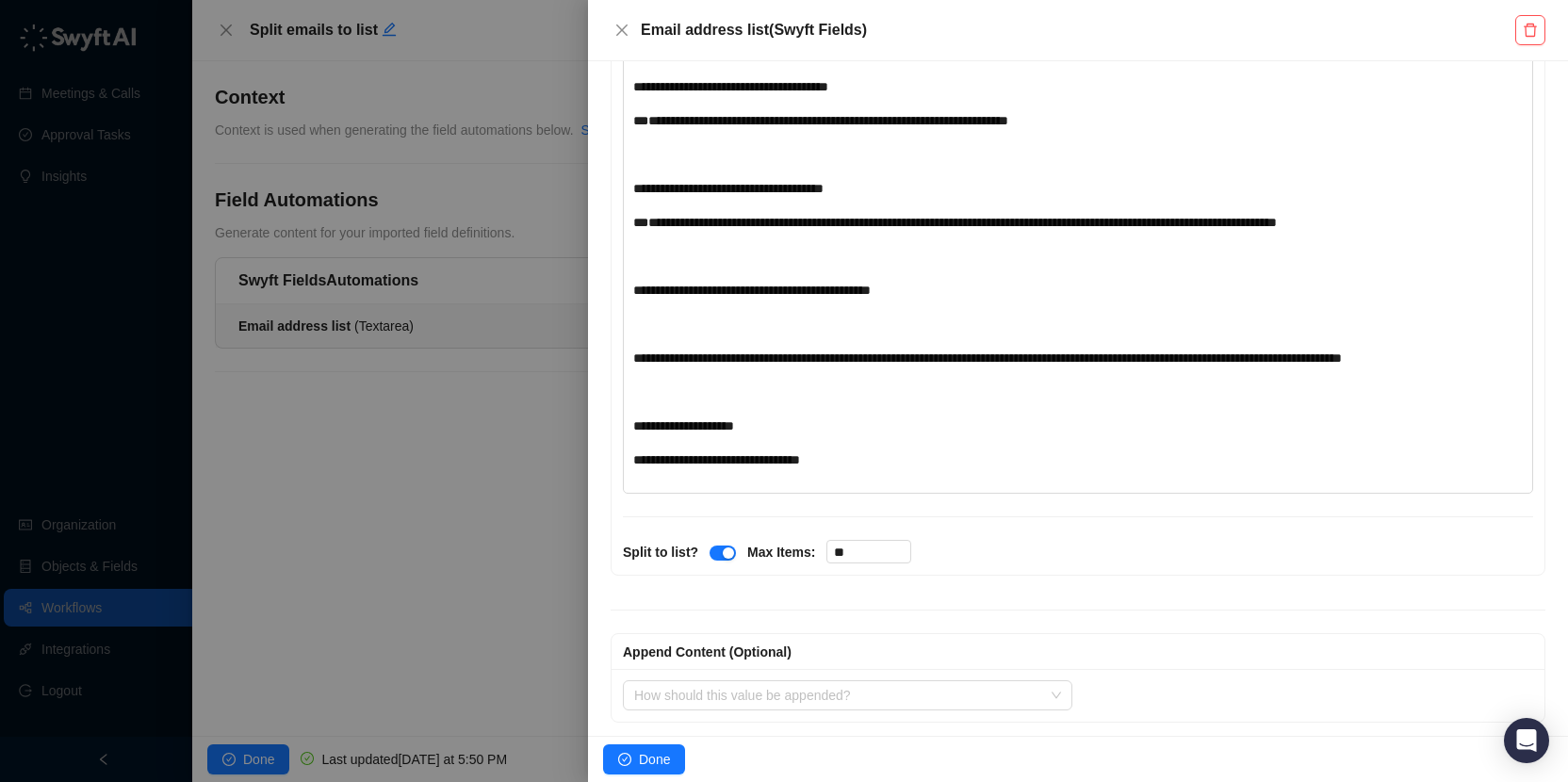
click at [911, 470] on div "**********" at bounding box center [1041, 459] width 815 height 20
click at [1414, 225] on div "**********" at bounding box center [1041, 222] width 815 height 20
click at [652, 757] on span "Done" at bounding box center [654, 760] width 31 height 20
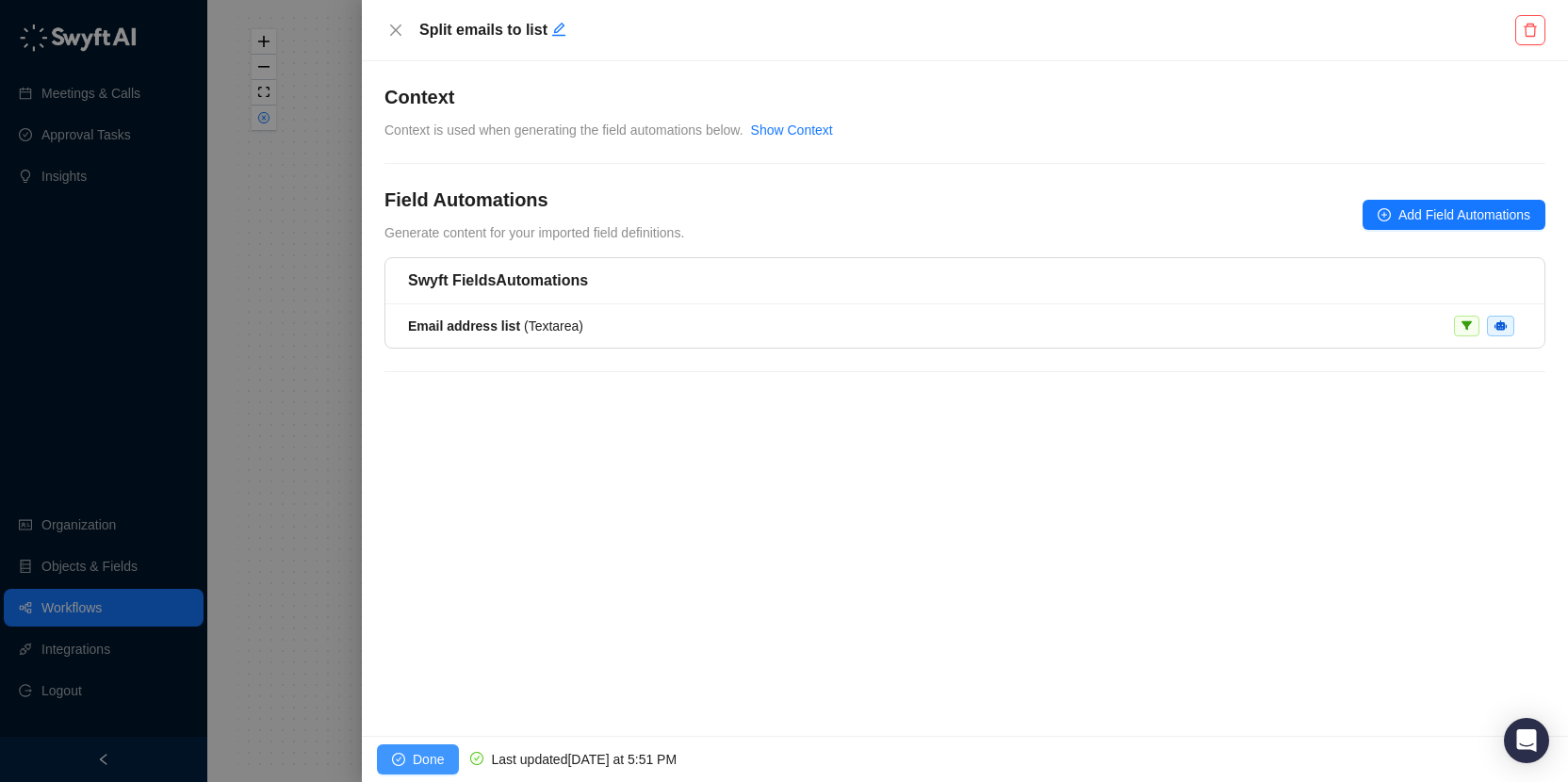
click at [407, 757] on button "Done" at bounding box center [418, 760] width 82 height 30
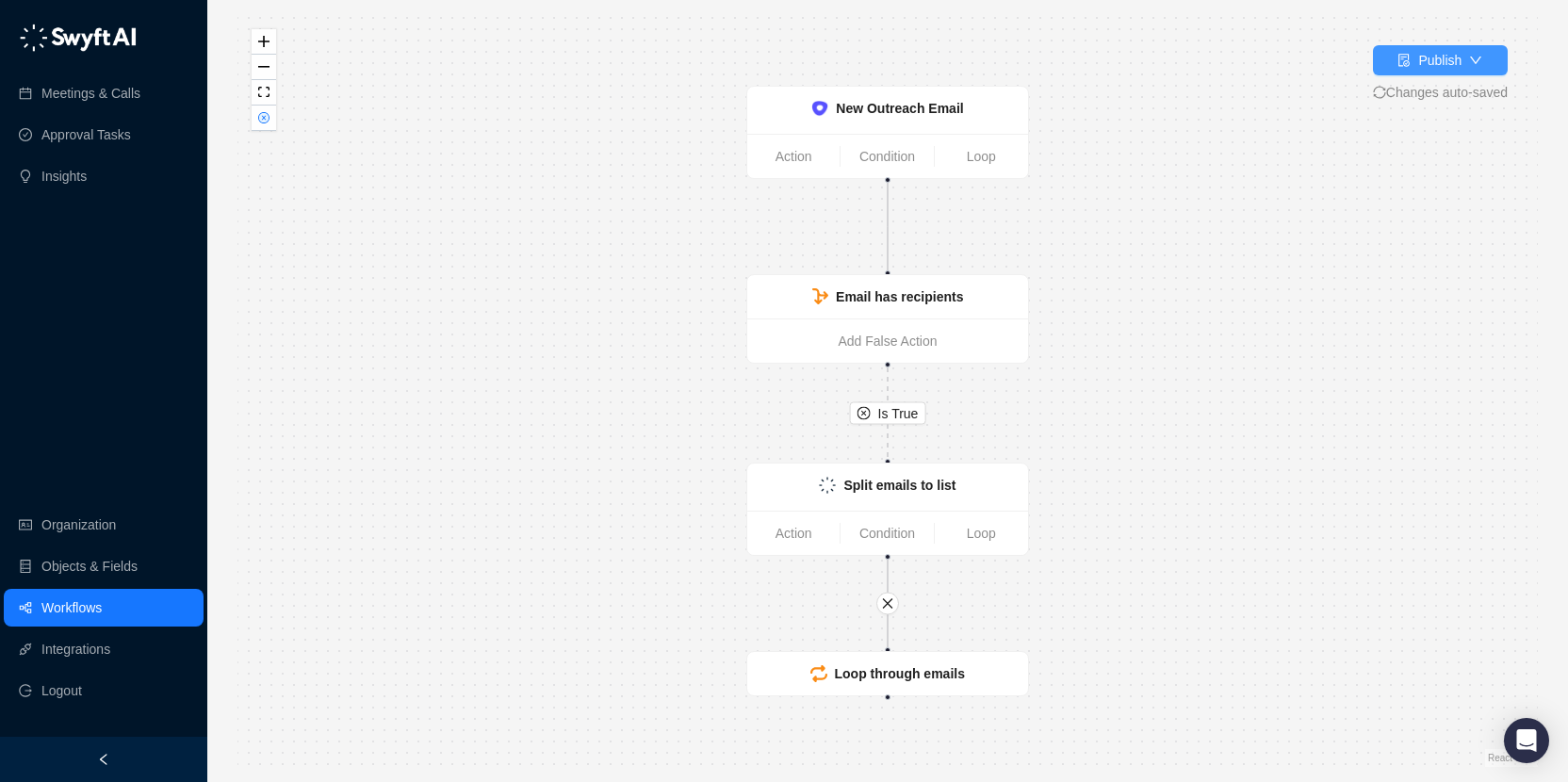
click at [1425, 50] on div "Publish" at bounding box center [1439, 59] width 43 height 20
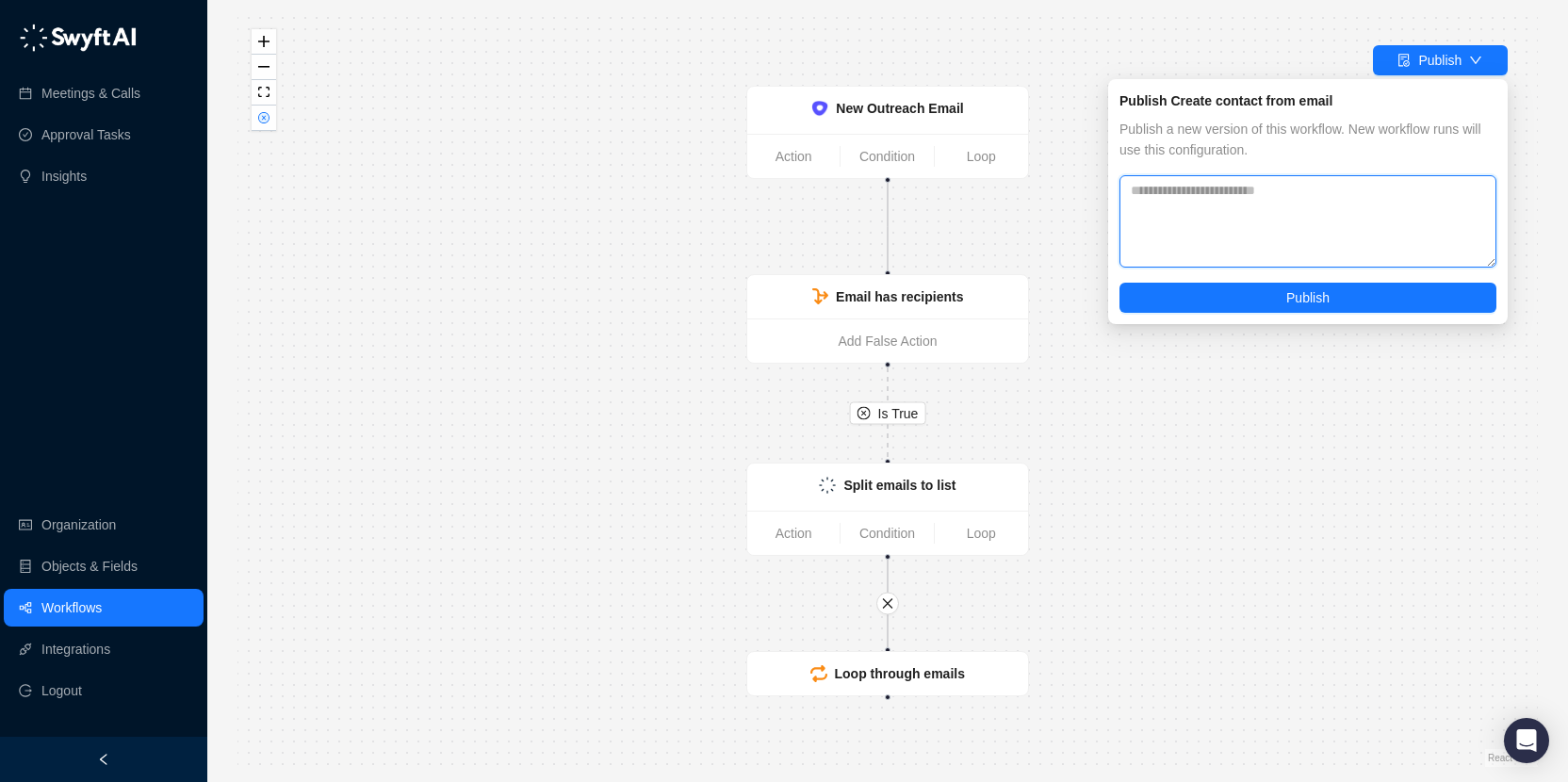
click at [1316, 193] on textarea at bounding box center [1308, 221] width 377 height 93
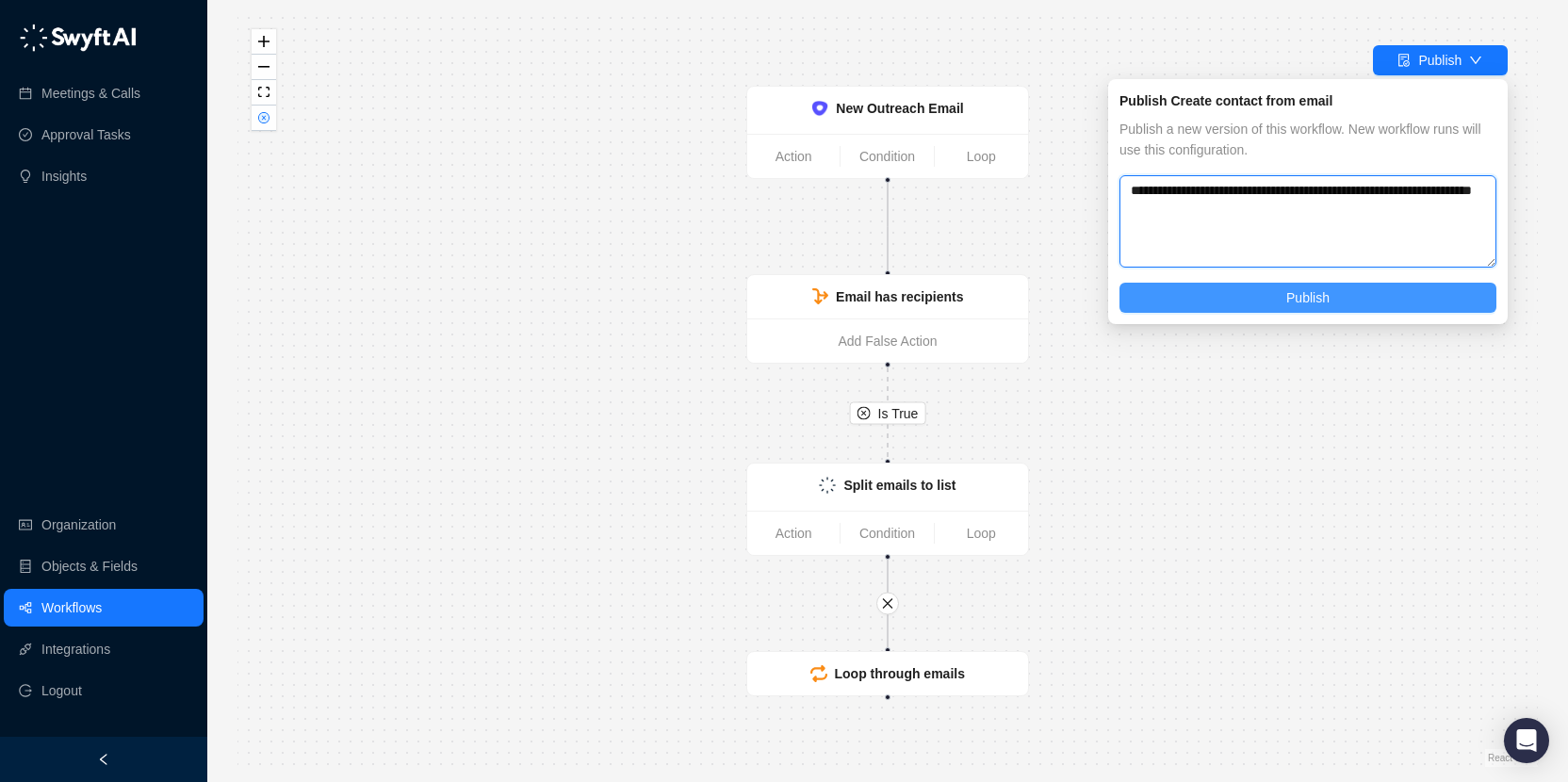
type textarea "**********"
click at [1319, 298] on span "Publish" at bounding box center [1308, 297] width 43 height 20
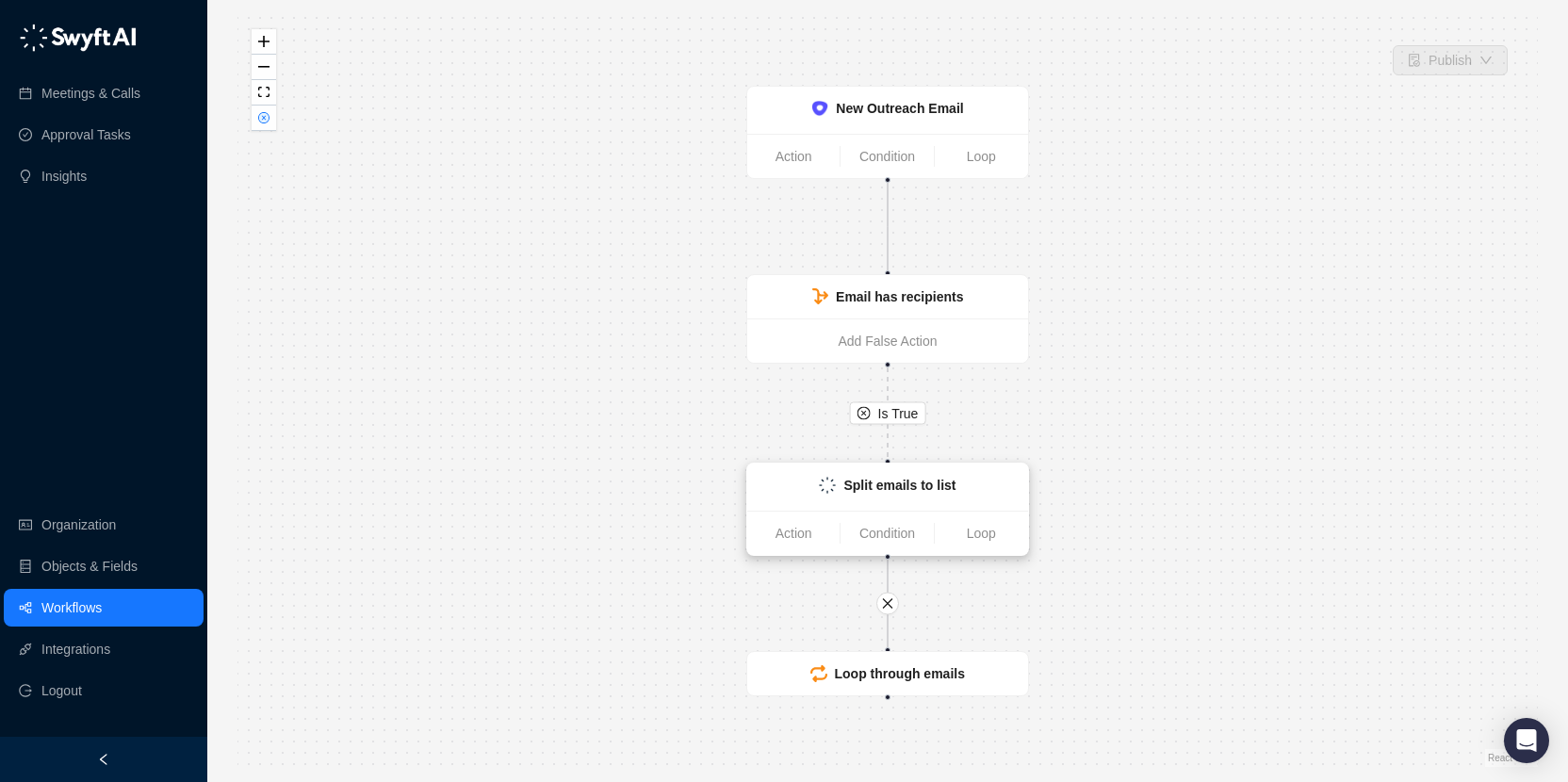
click at [868, 502] on div "Split emails to list" at bounding box center [888, 488] width 281 height 47
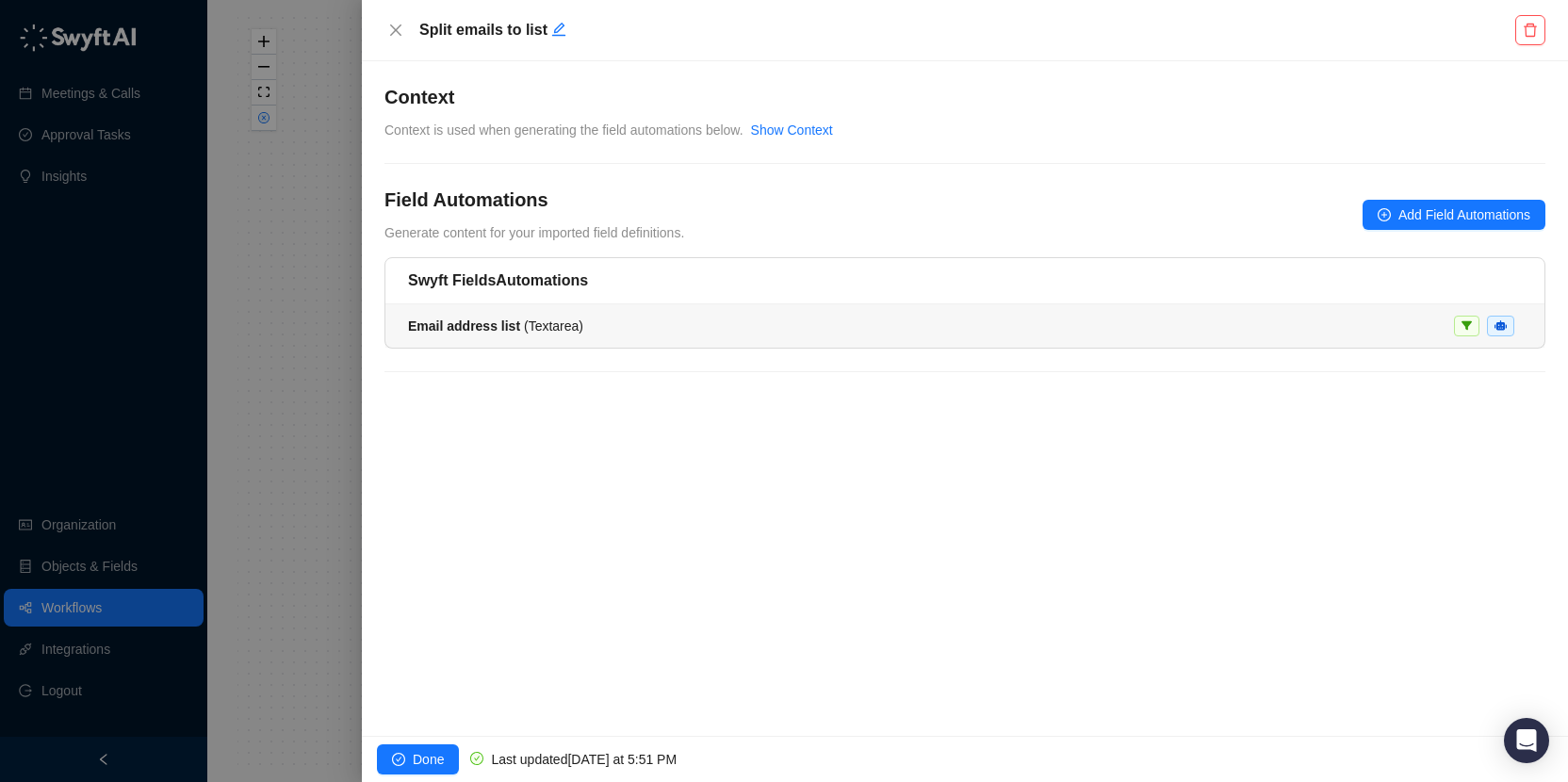
click at [1142, 339] on li "Email address list ( Textarea )" at bounding box center [964, 326] width 1159 height 43
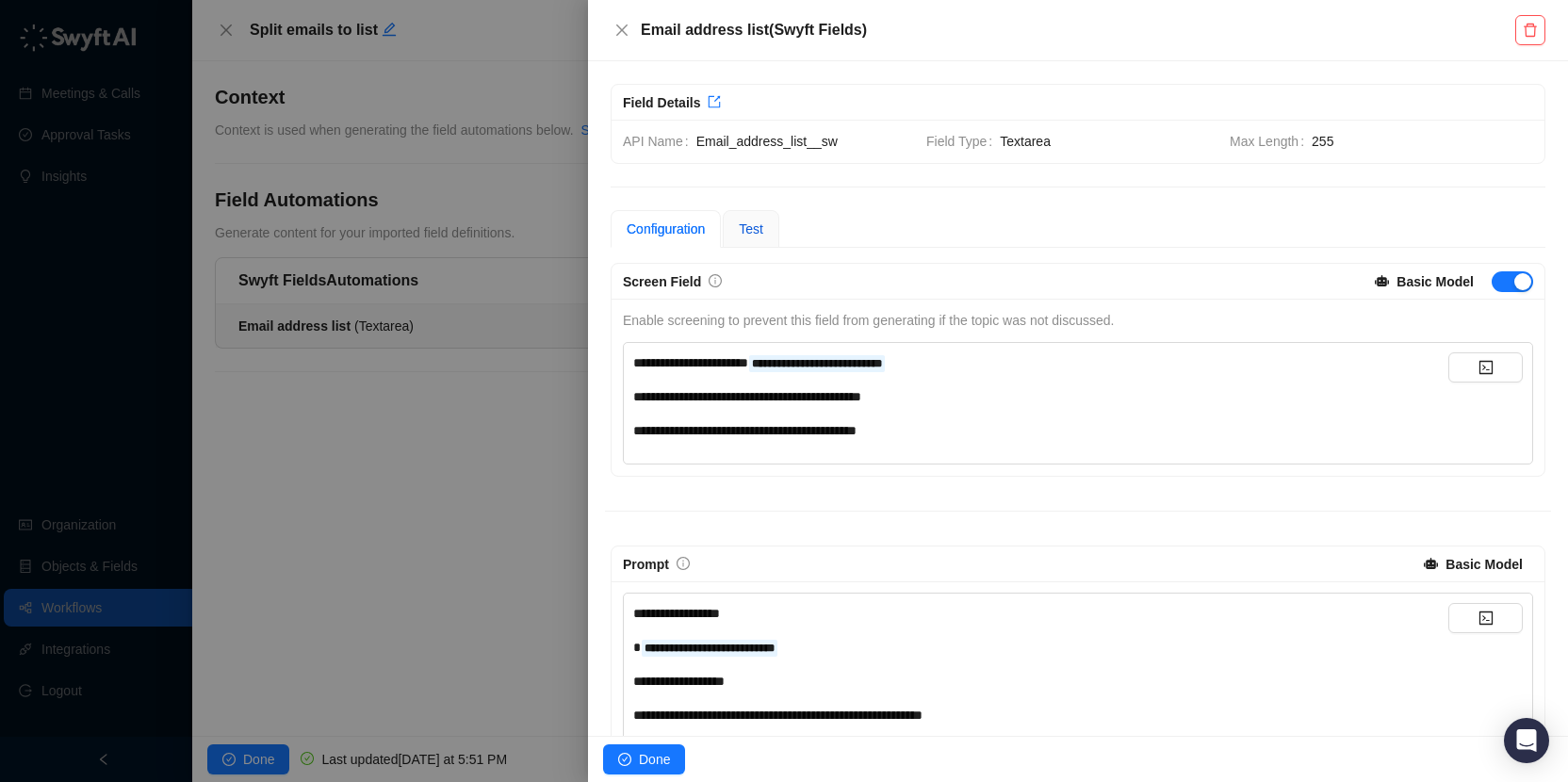
click at [755, 226] on span "Test" at bounding box center [750, 228] width 24 height 15
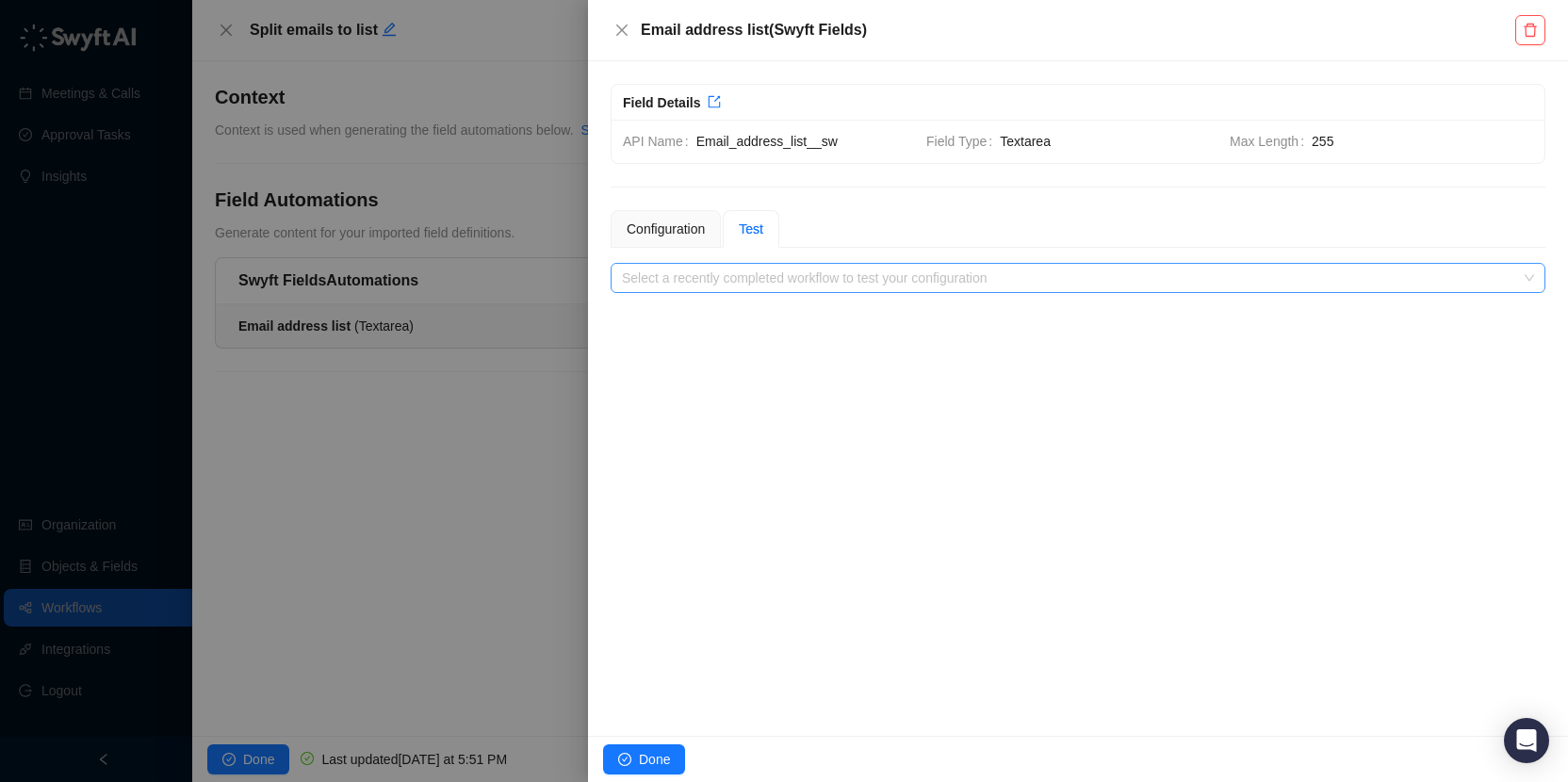
click at [884, 276] on input "search" at bounding box center [1072, 278] width 900 height 28
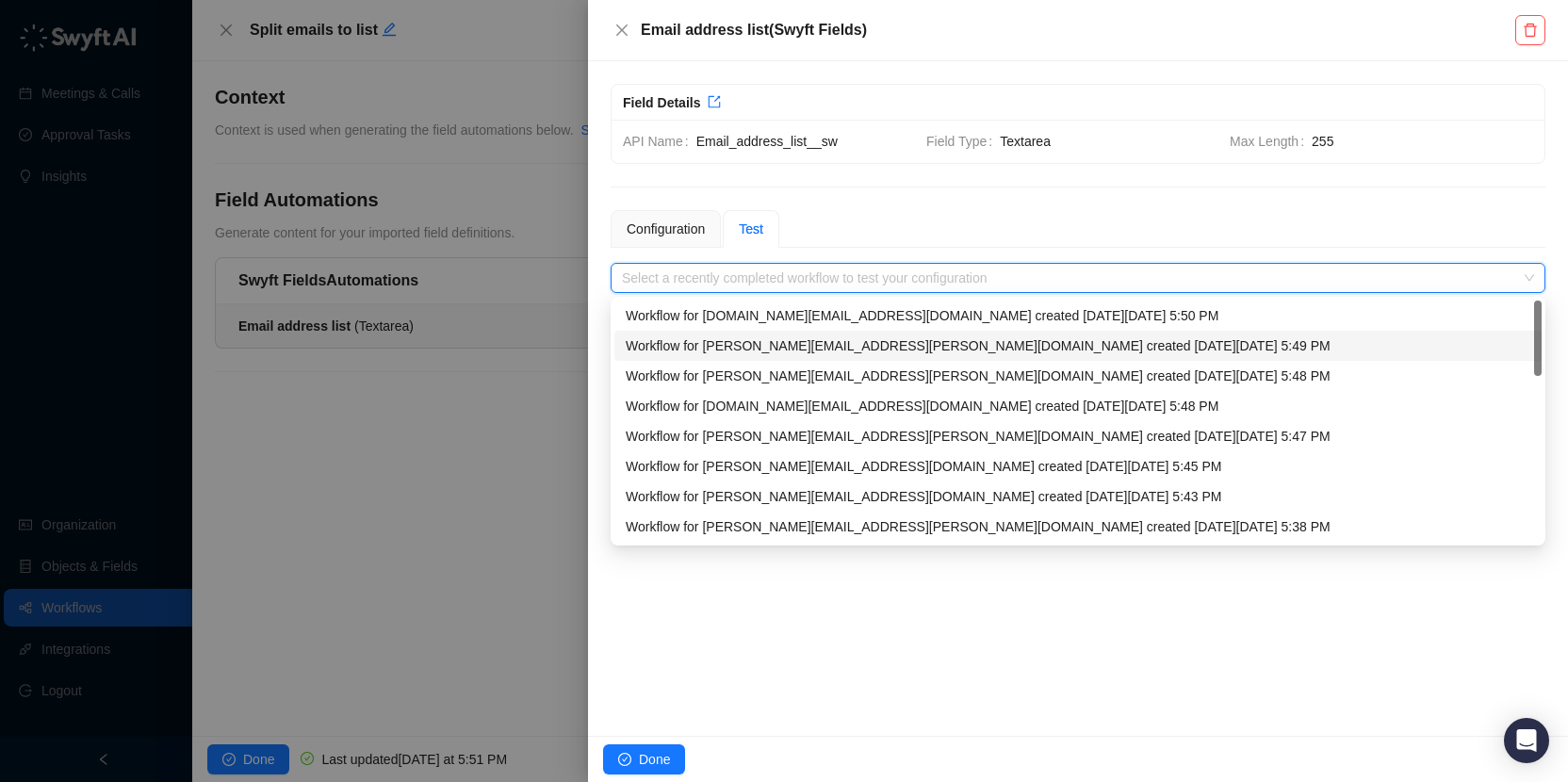
click at [1042, 346] on div "Workflow for [PERSON_NAME][EMAIL_ADDRESS][PERSON_NAME][DOMAIN_NAME] created [DA…" at bounding box center [1078, 345] width 904 height 20
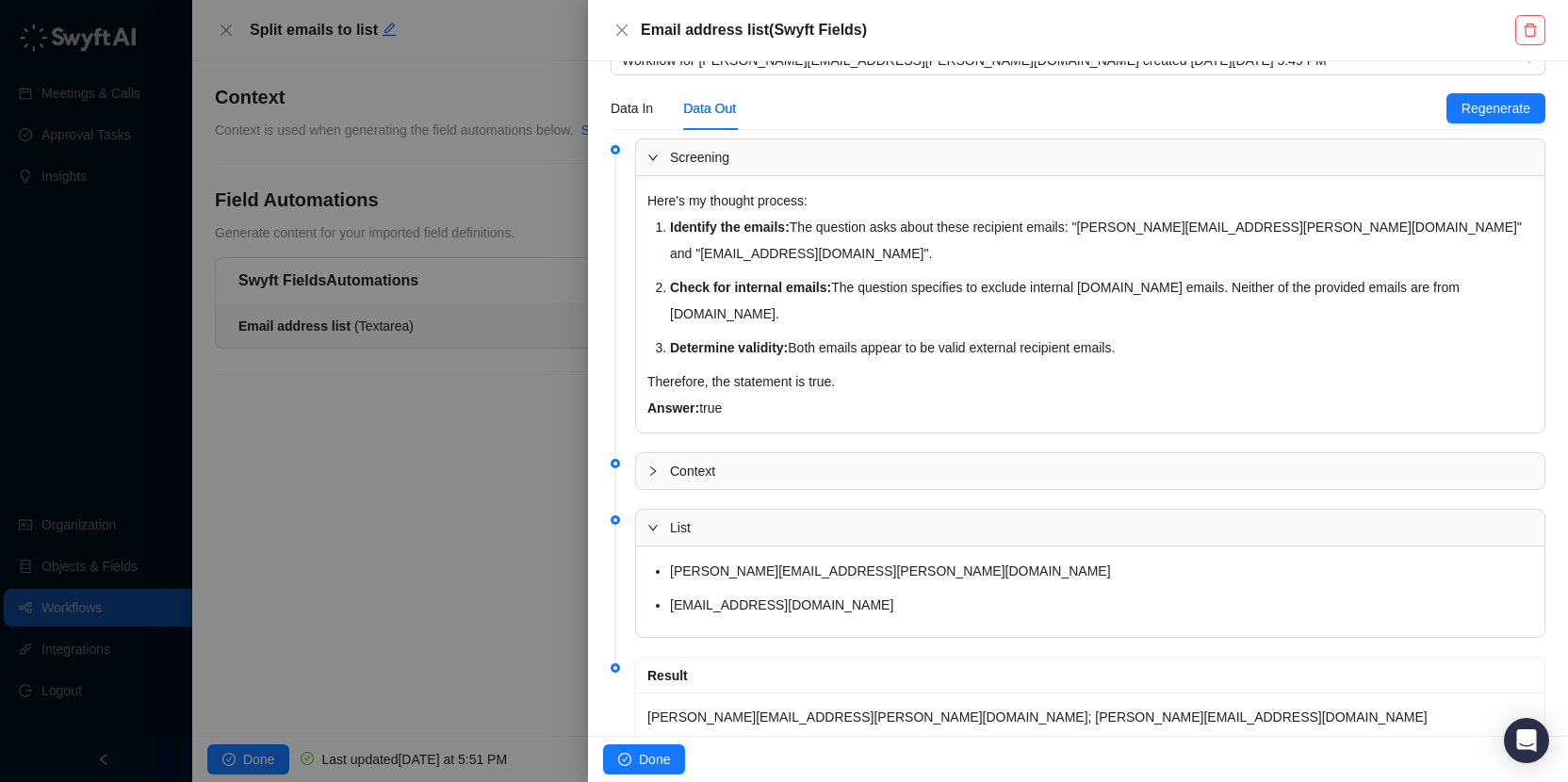
scroll to position [246, 0]
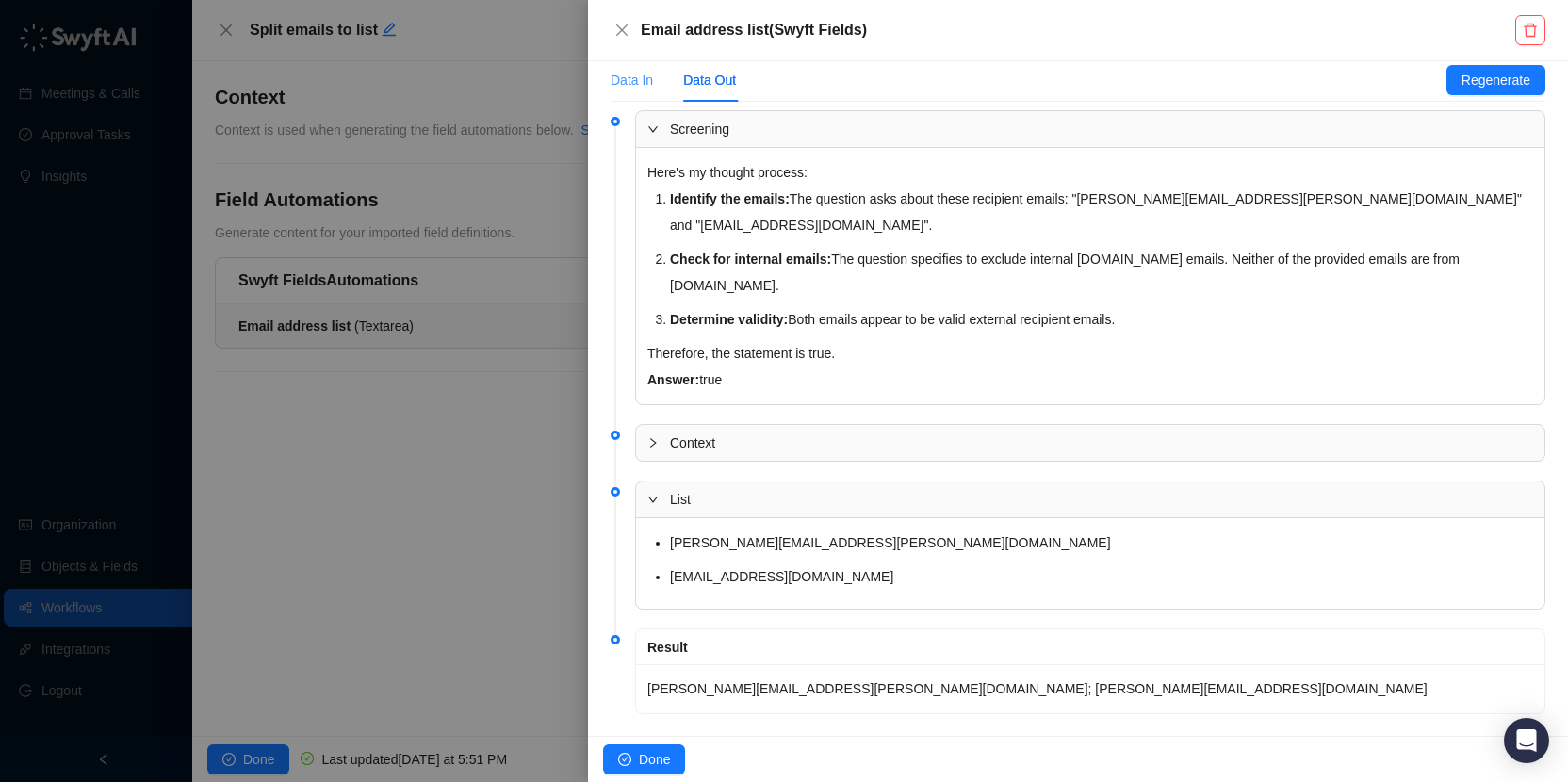
click at [640, 93] on div "Data In" at bounding box center [631, 80] width 43 height 43
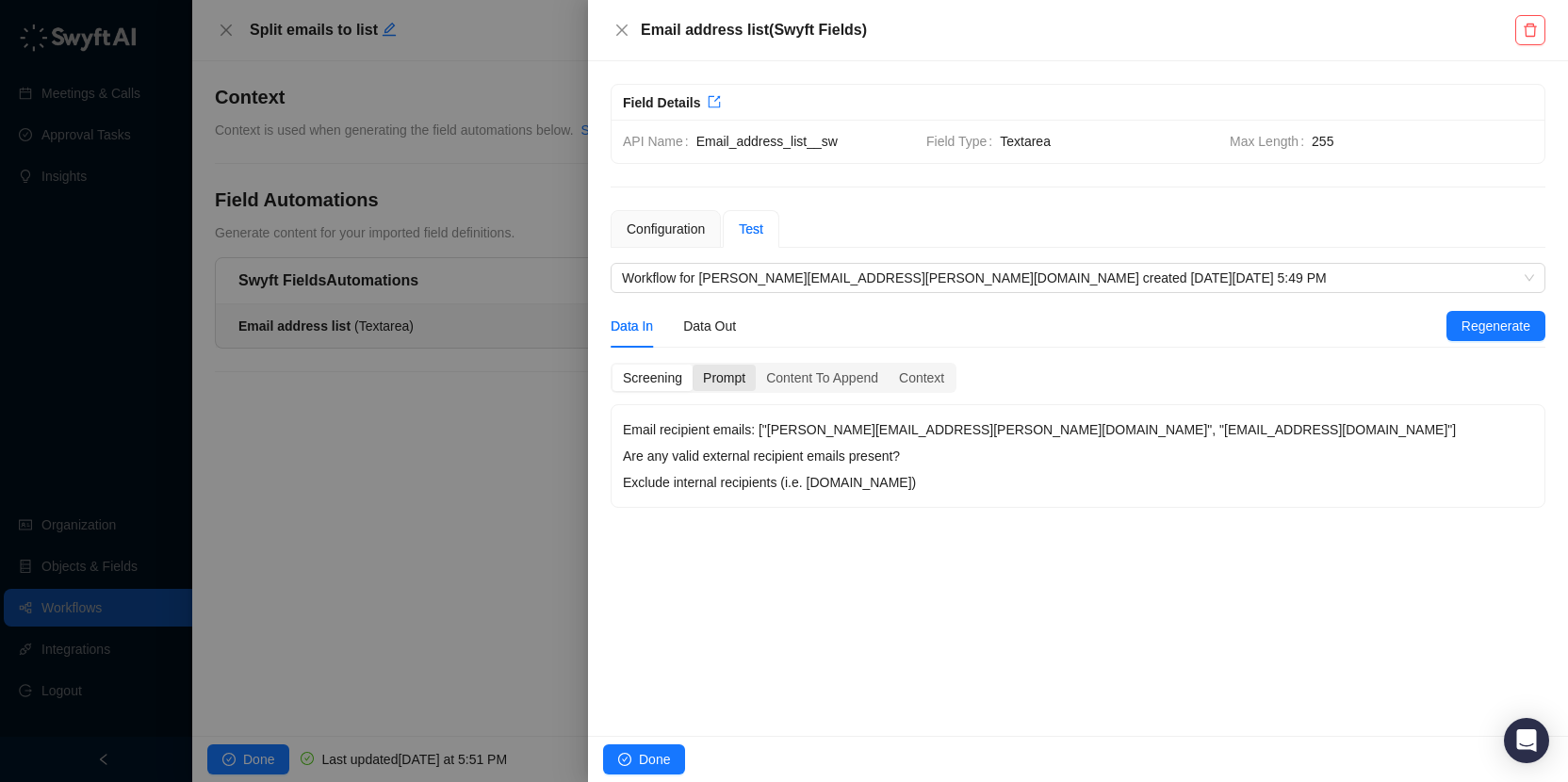
click at [736, 376] on div "Prompt" at bounding box center [724, 377] width 63 height 26
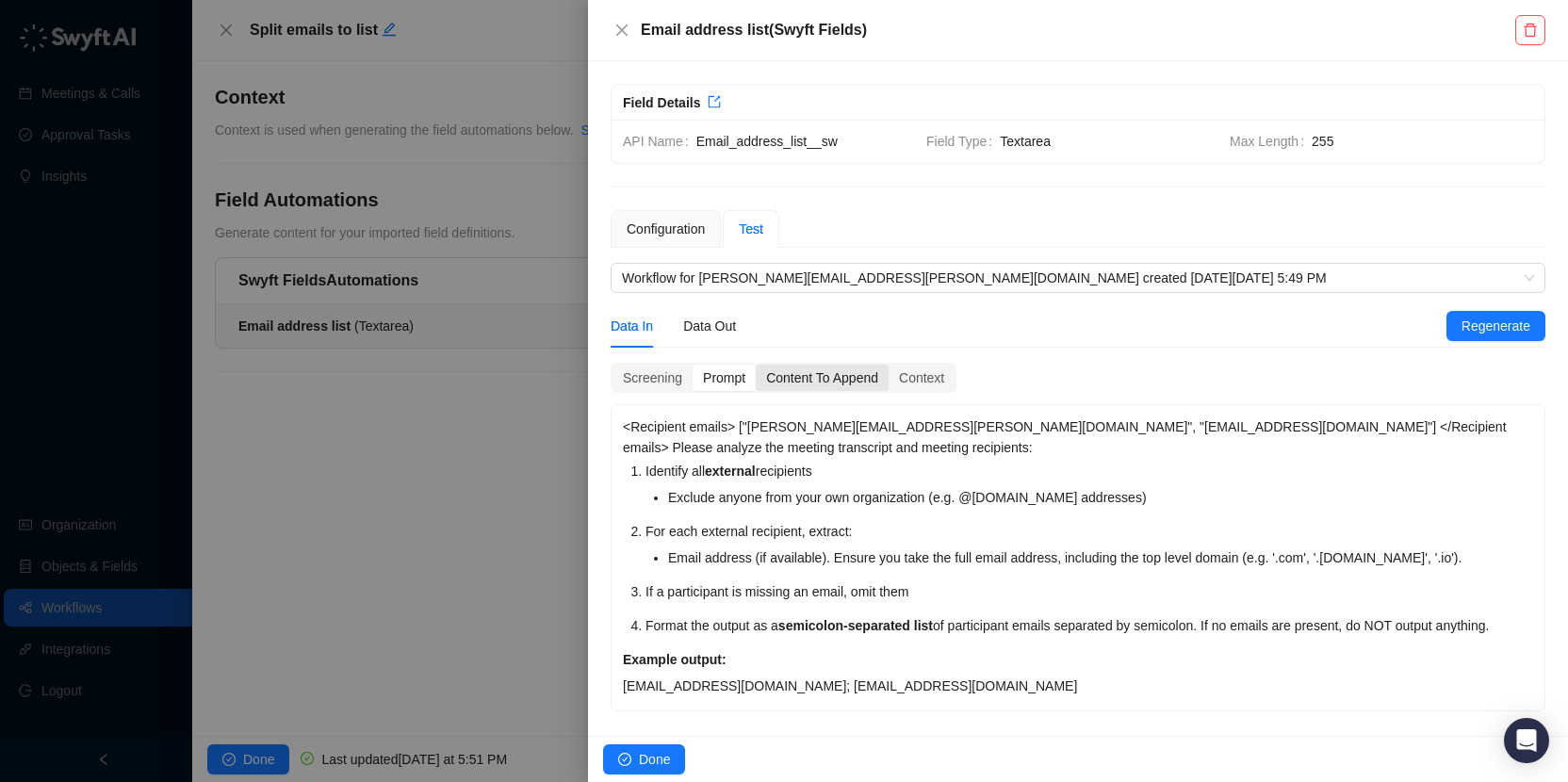
click at [803, 375] on div "Content To Append" at bounding box center [822, 377] width 133 height 26
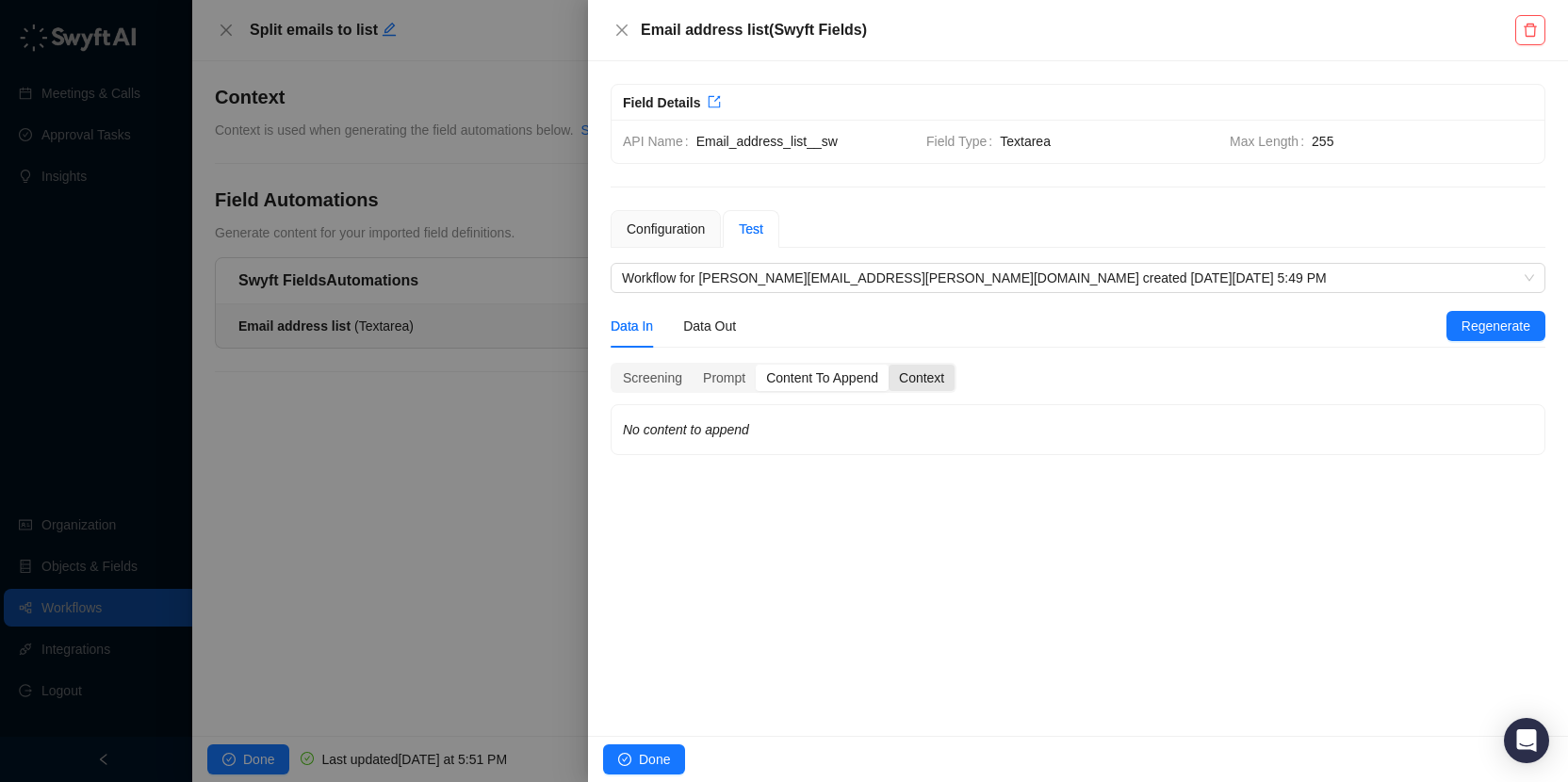
click at [899, 377] on div "Context" at bounding box center [922, 377] width 66 height 26
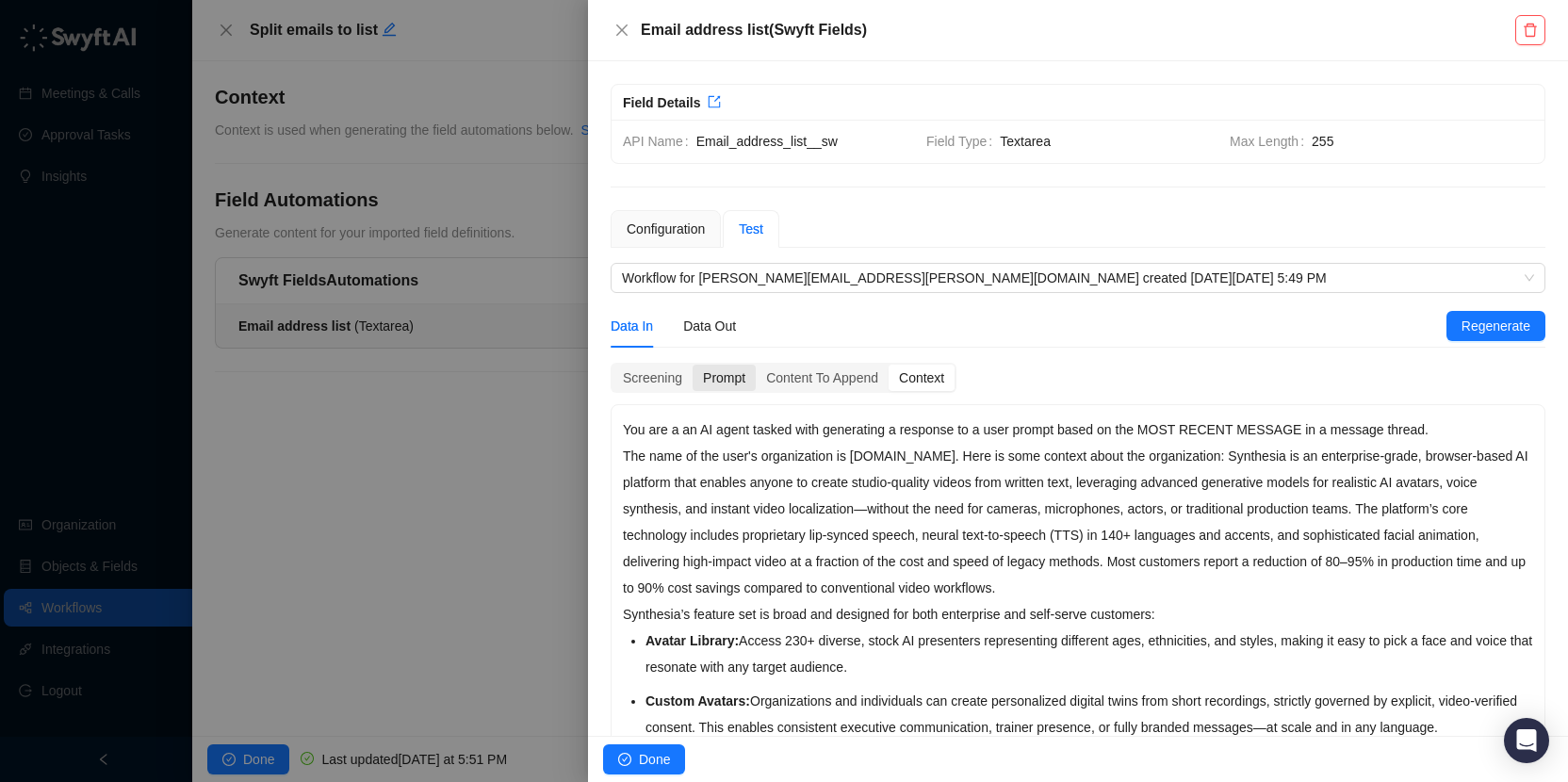
click at [723, 383] on div "Prompt" at bounding box center [724, 377] width 63 height 26
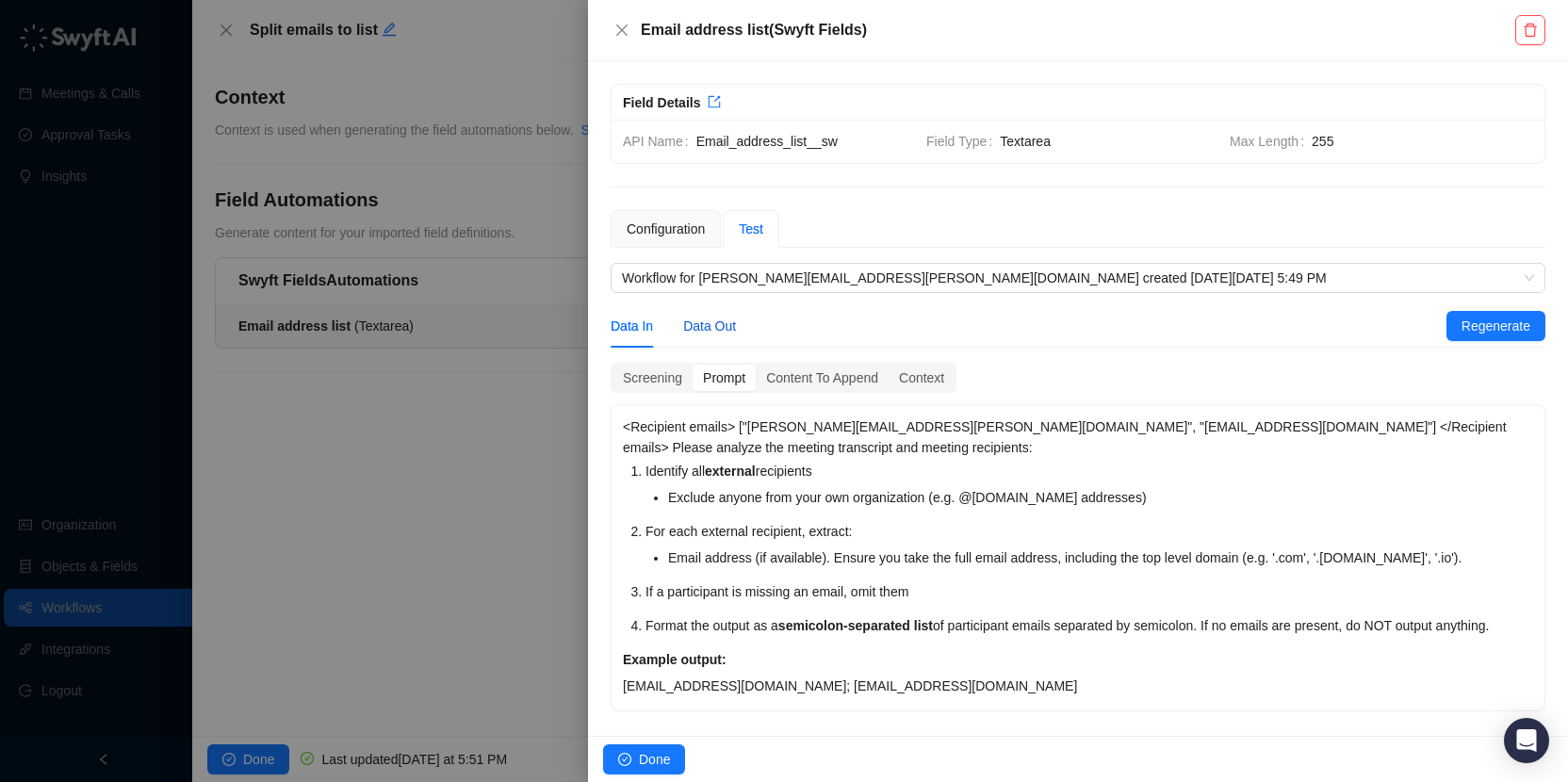
click at [712, 324] on div "Data Out" at bounding box center [709, 326] width 53 height 20
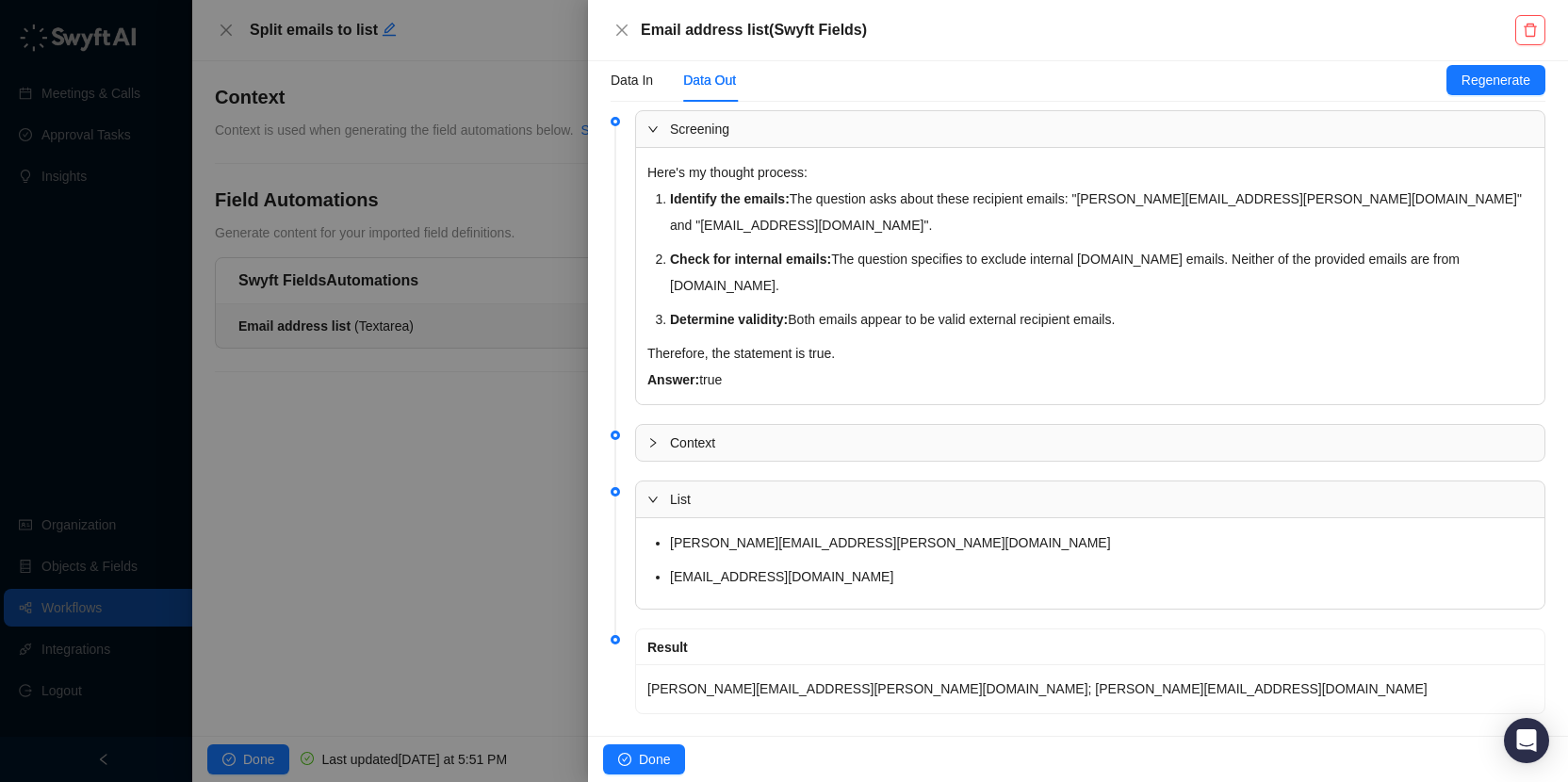
scroll to position [245, 0]
click at [629, 36] on icon "close" at bounding box center [621, 29] width 15 height 15
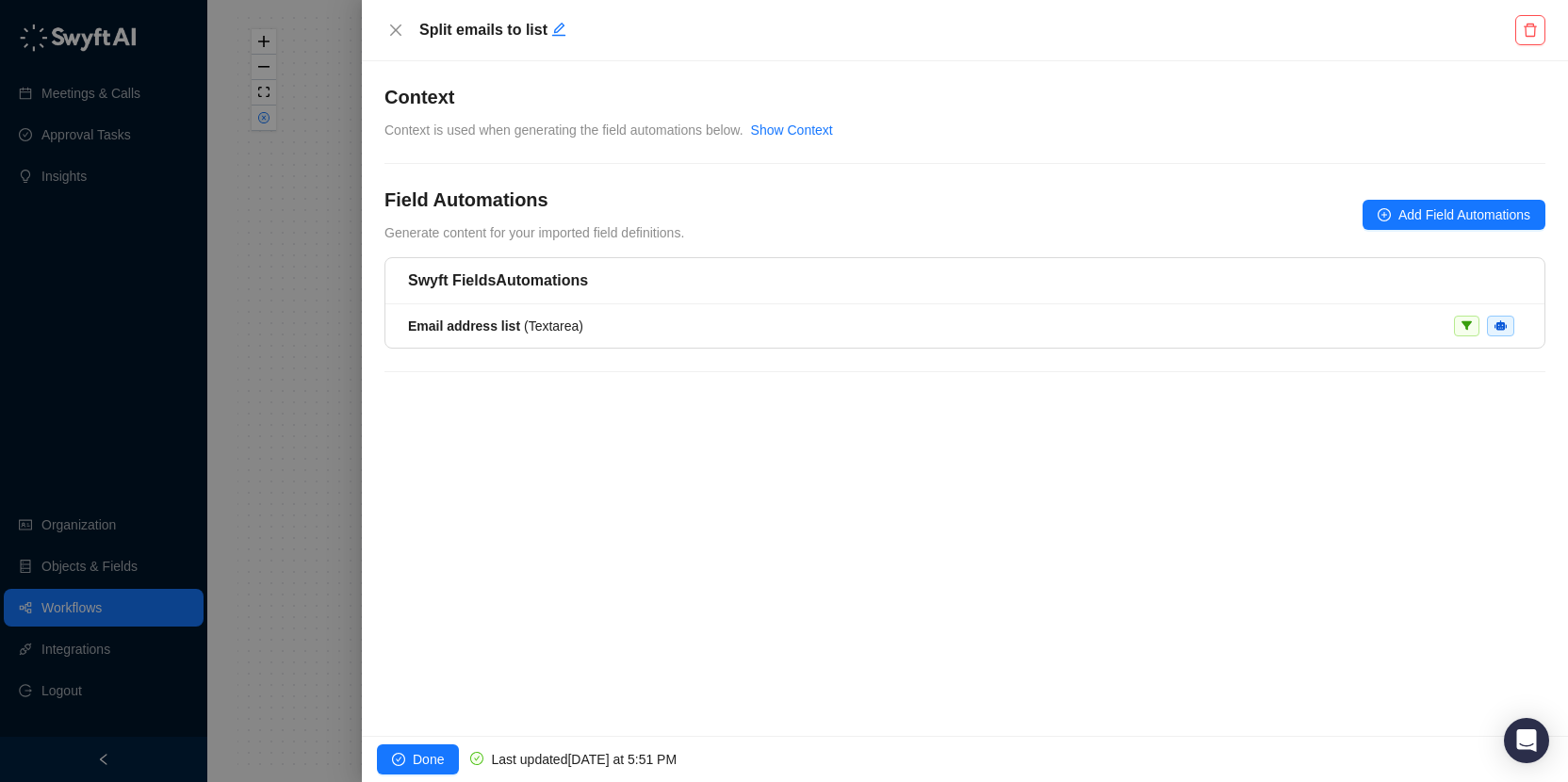
click at [821, 350] on div "Swyft Fields Automations Email address list ( Textarea )" at bounding box center [964, 326] width 1161 height 137
click at [857, 330] on div "Email address list ( Textarea )" at bounding box center [965, 326] width 1114 height 20
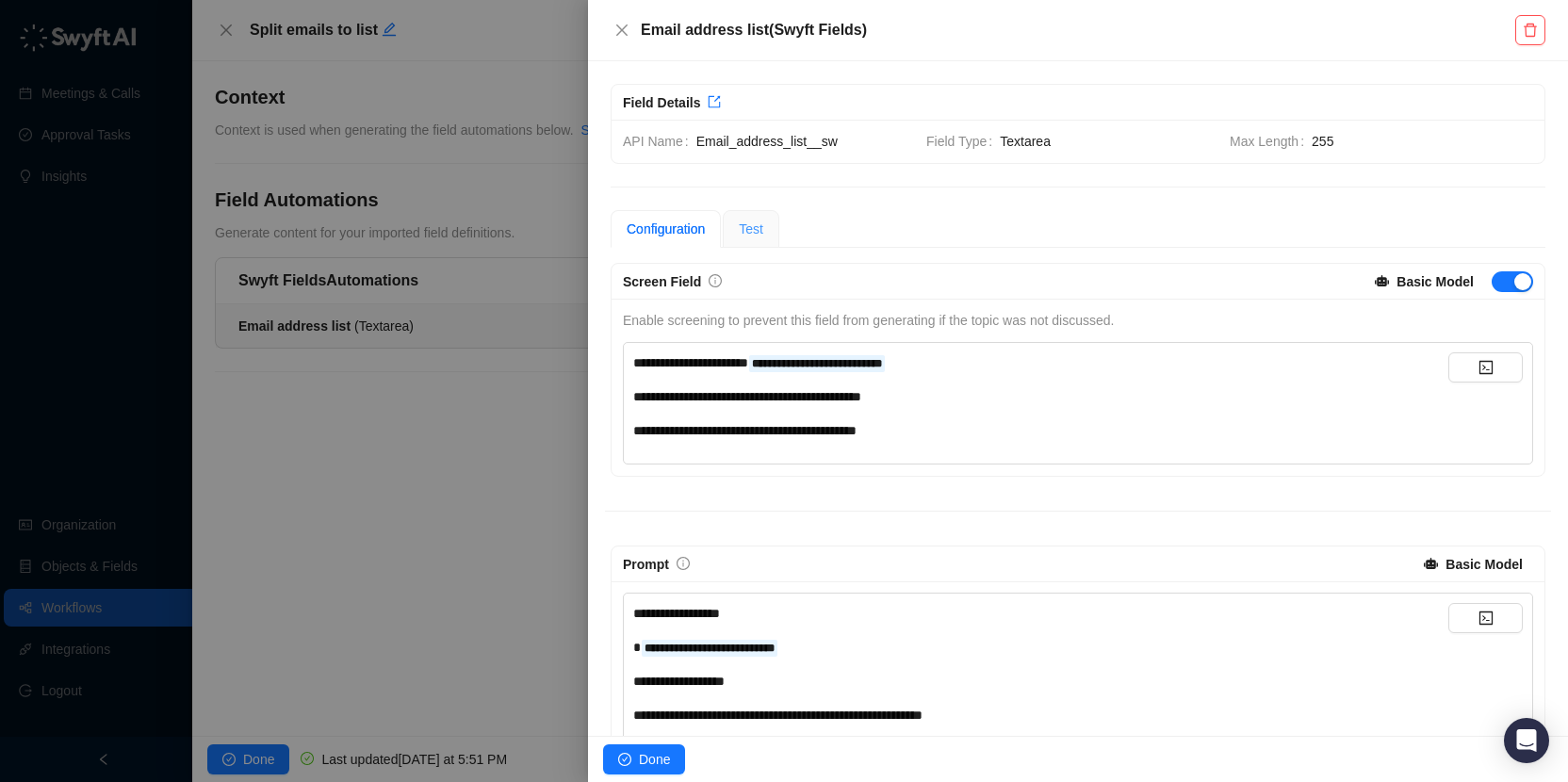
click at [769, 223] on div "Test" at bounding box center [751, 229] width 57 height 38
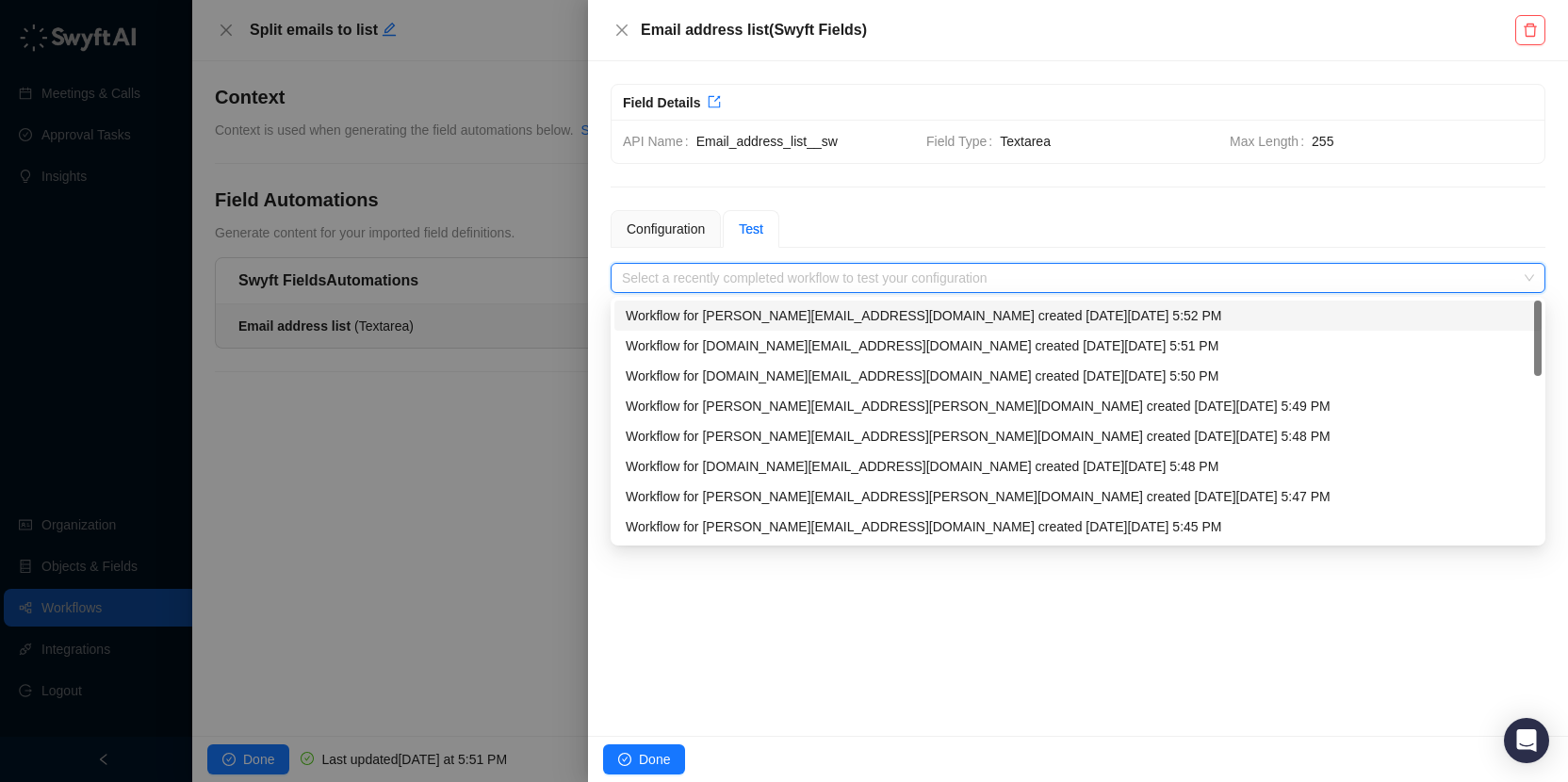
click at [784, 279] on input "search" at bounding box center [1072, 278] width 900 height 28
click at [1150, 427] on div "Workflow for [PERSON_NAME][EMAIL_ADDRESS][PERSON_NAME][DOMAIN_NAME] created [DA…" at bounding box center [1078, 436] width 904 height 20
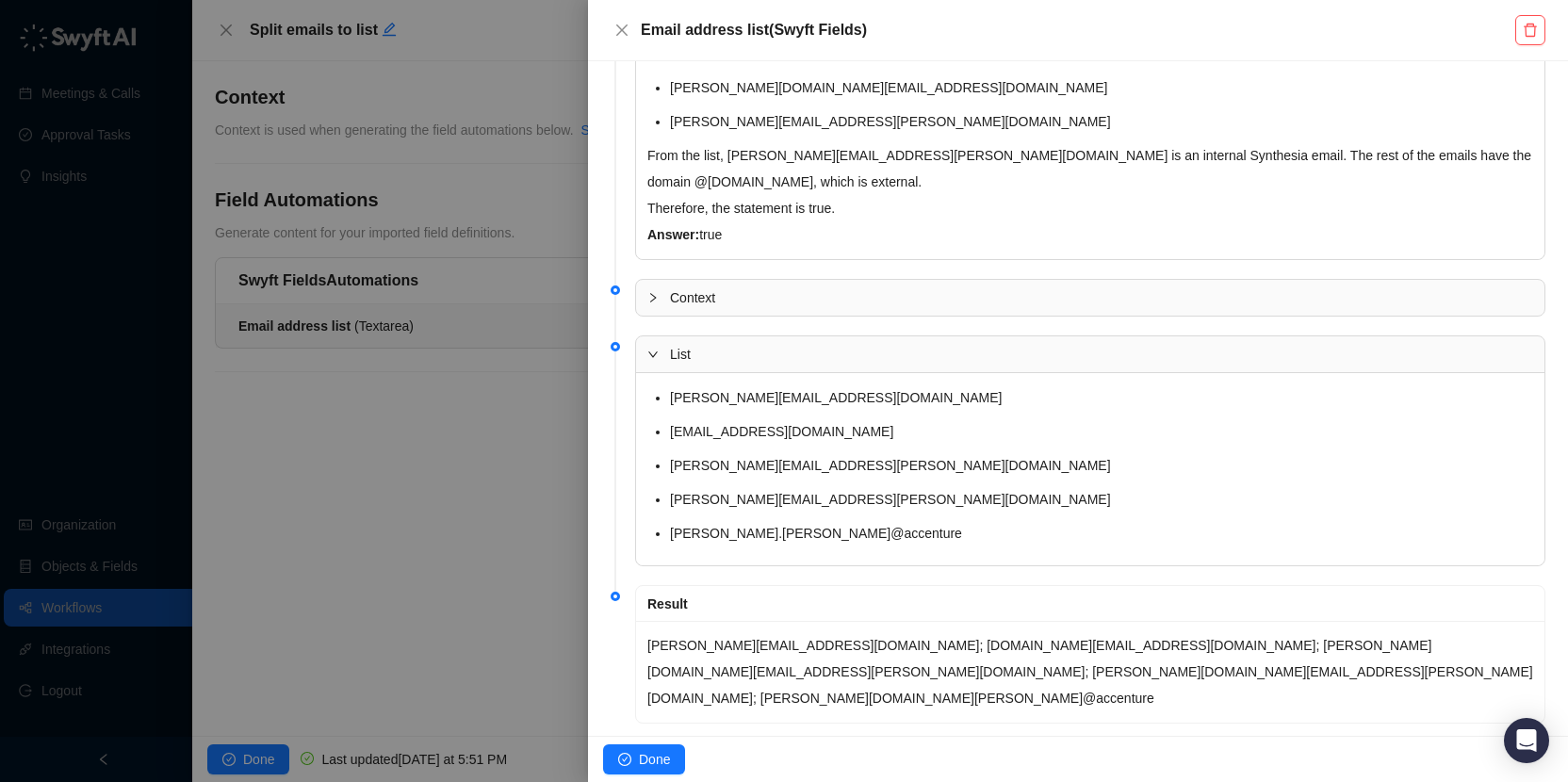
scroll to position [611, 0]
click at [804, 313] on div "Context" at bounding box center [1090, 299] width 908 height 36
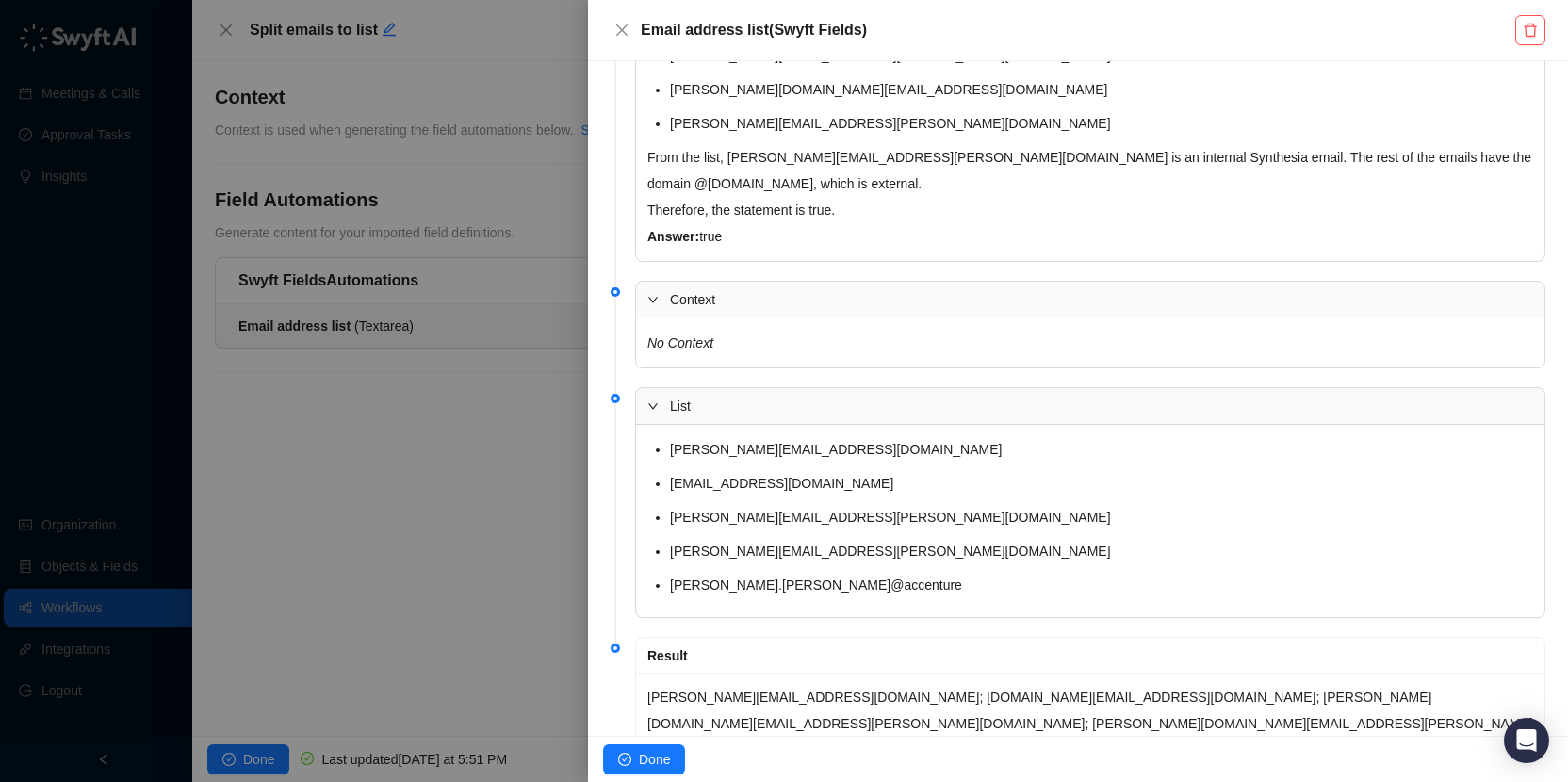
click at [824, 308] on span "Context" at bounding box center [1101, 299] width 863 height 20
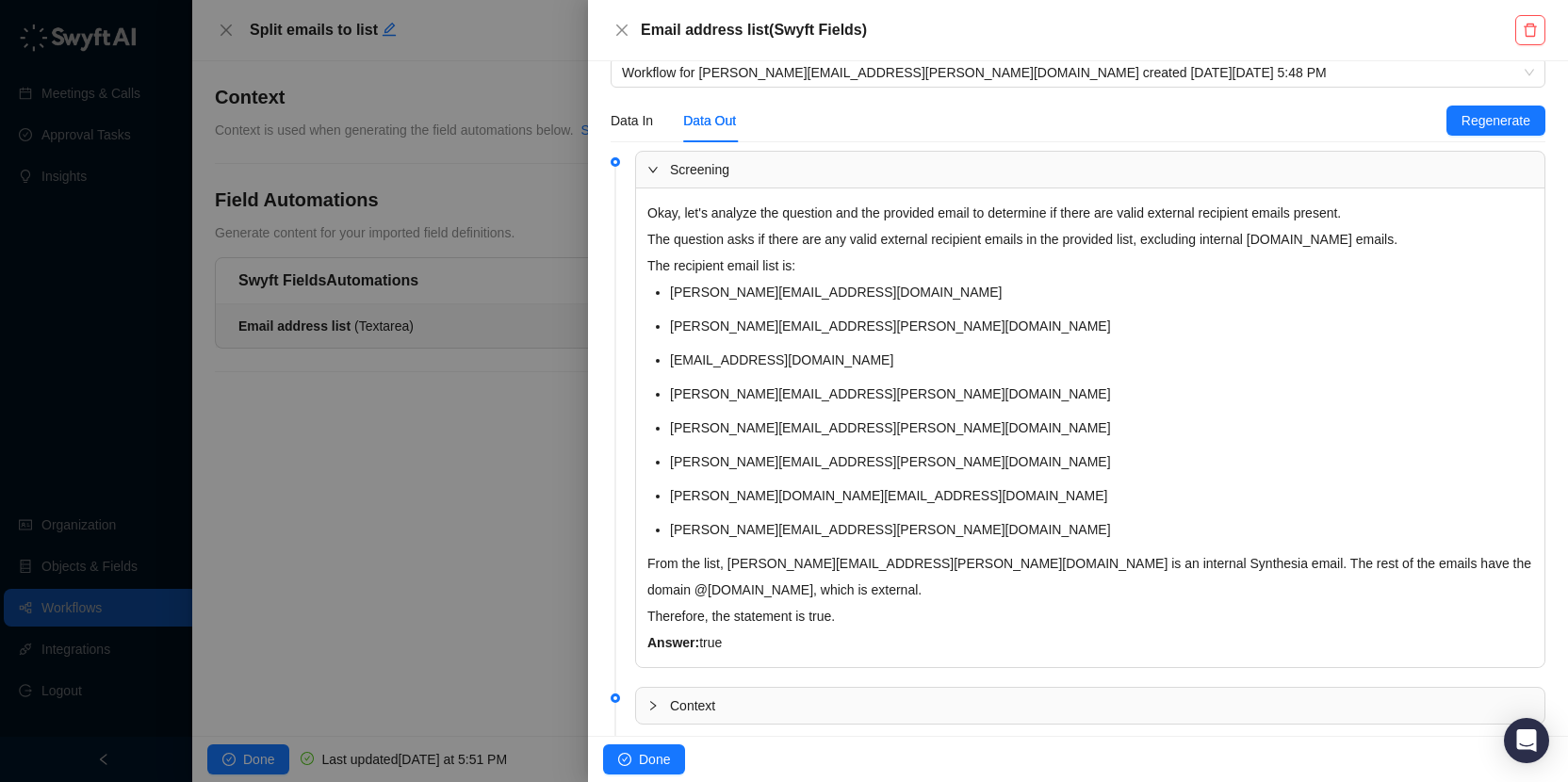
scroll to position [0, 0]
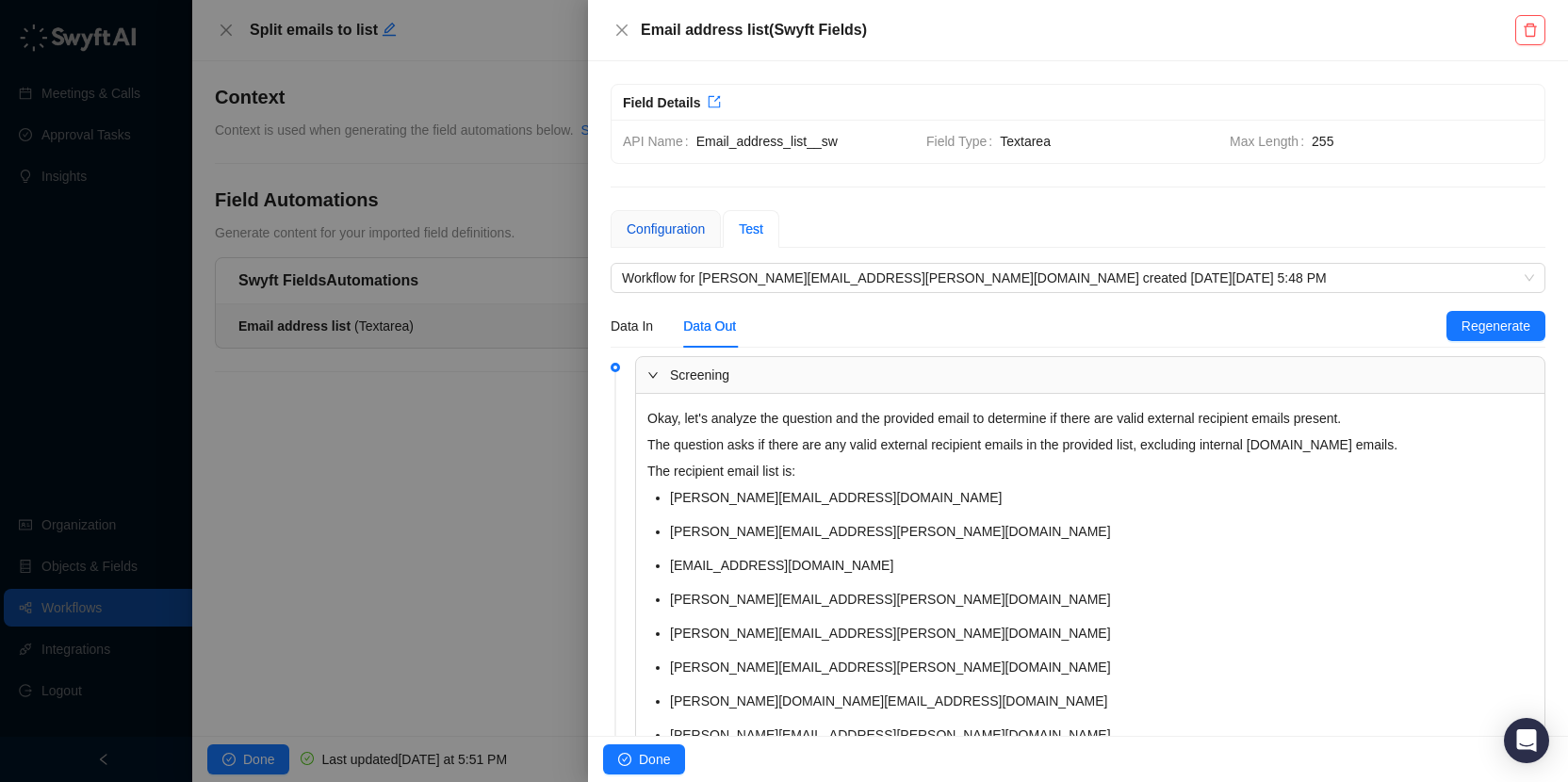
click at [668, 236] on div "Configuration" at bounding box center [666, 228] width 78 height 20
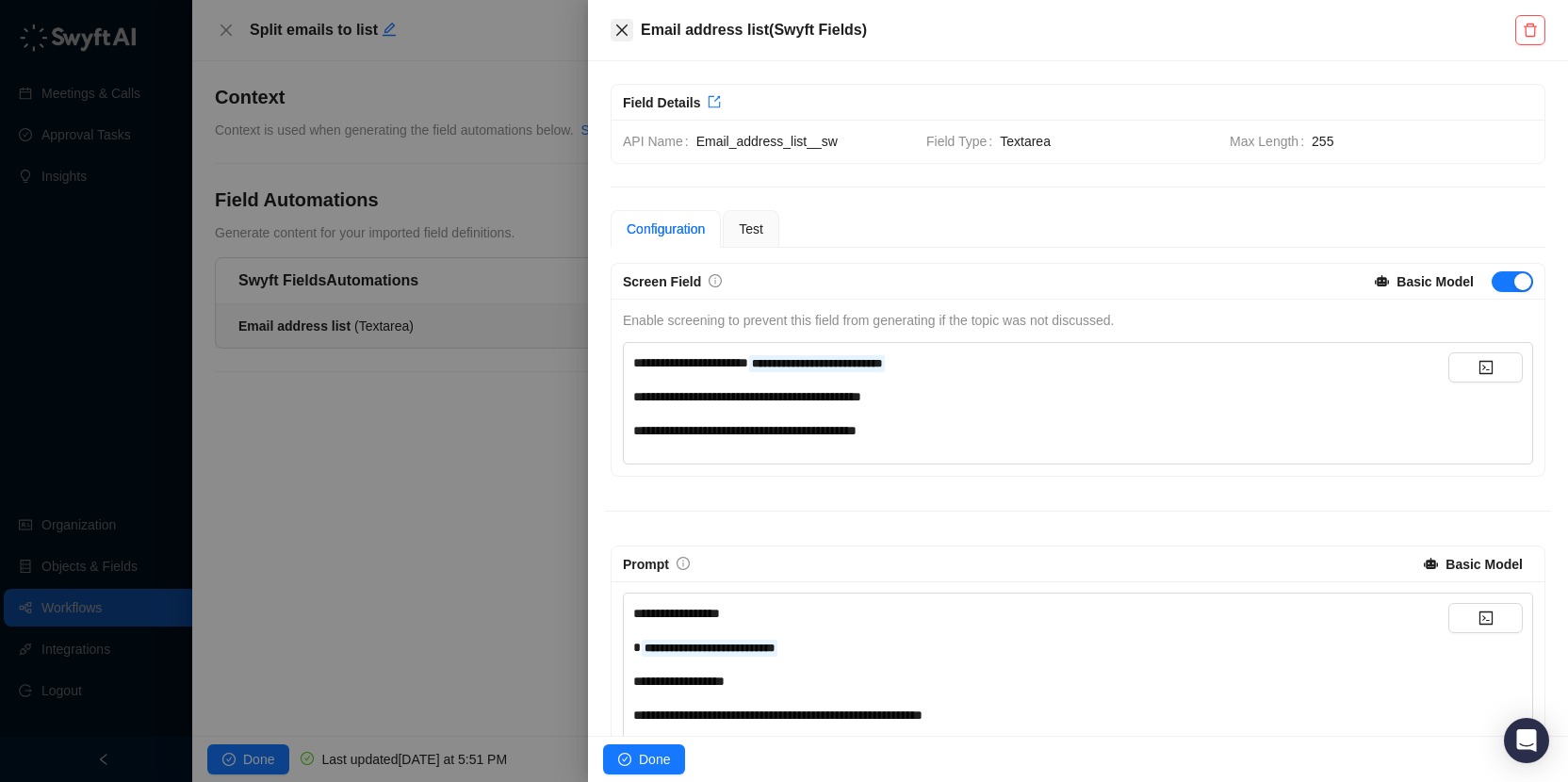
click at [621, 40] on button "Close" at bounding box center [621, 29] width 22 height 22
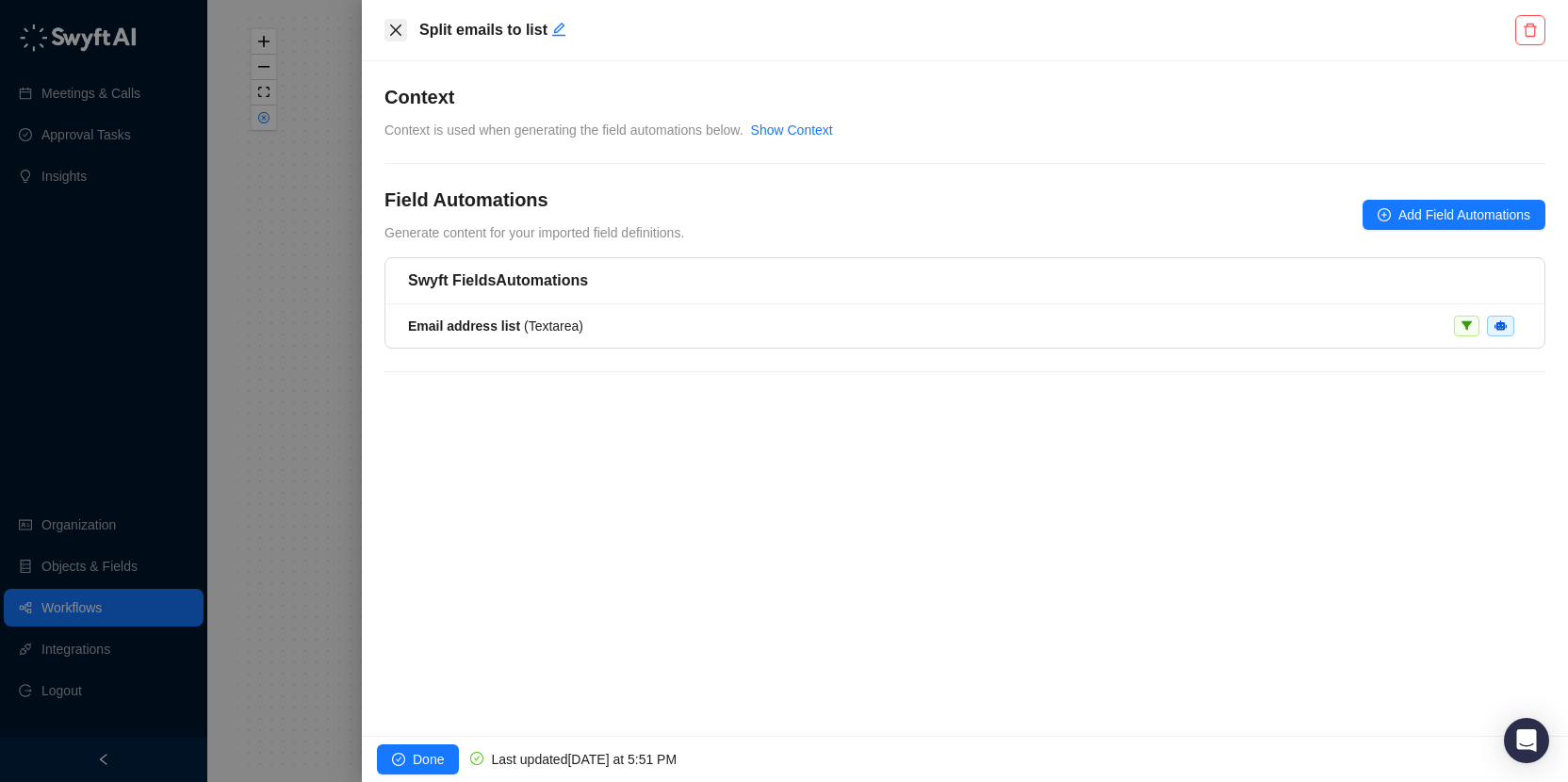
click at [402, 25] on icon "close" at bounding box center [395, 29] width 15 height 15
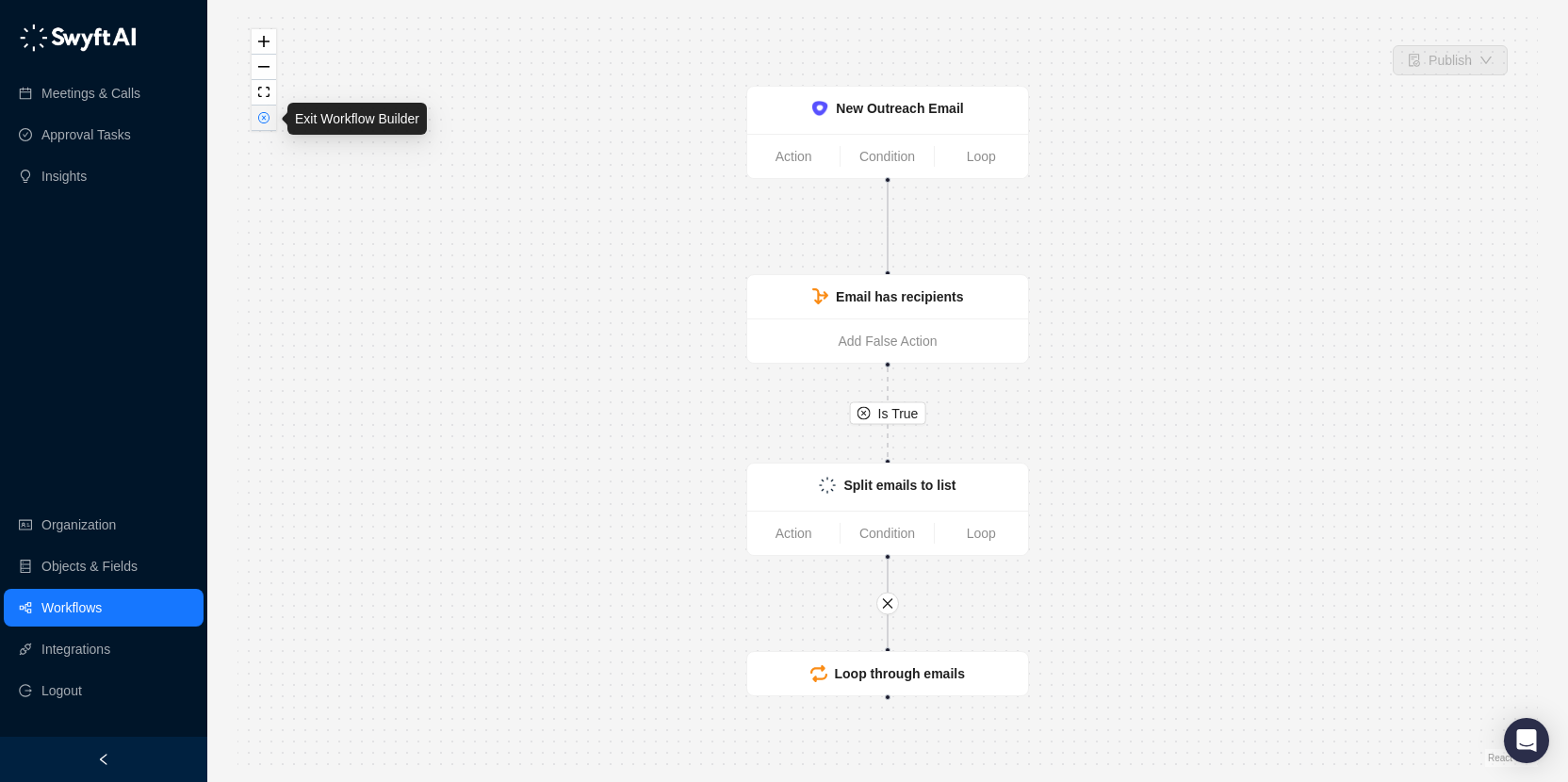
click at [256, 110] on button "button" at bounding box center [263, 118] width 24 height 25
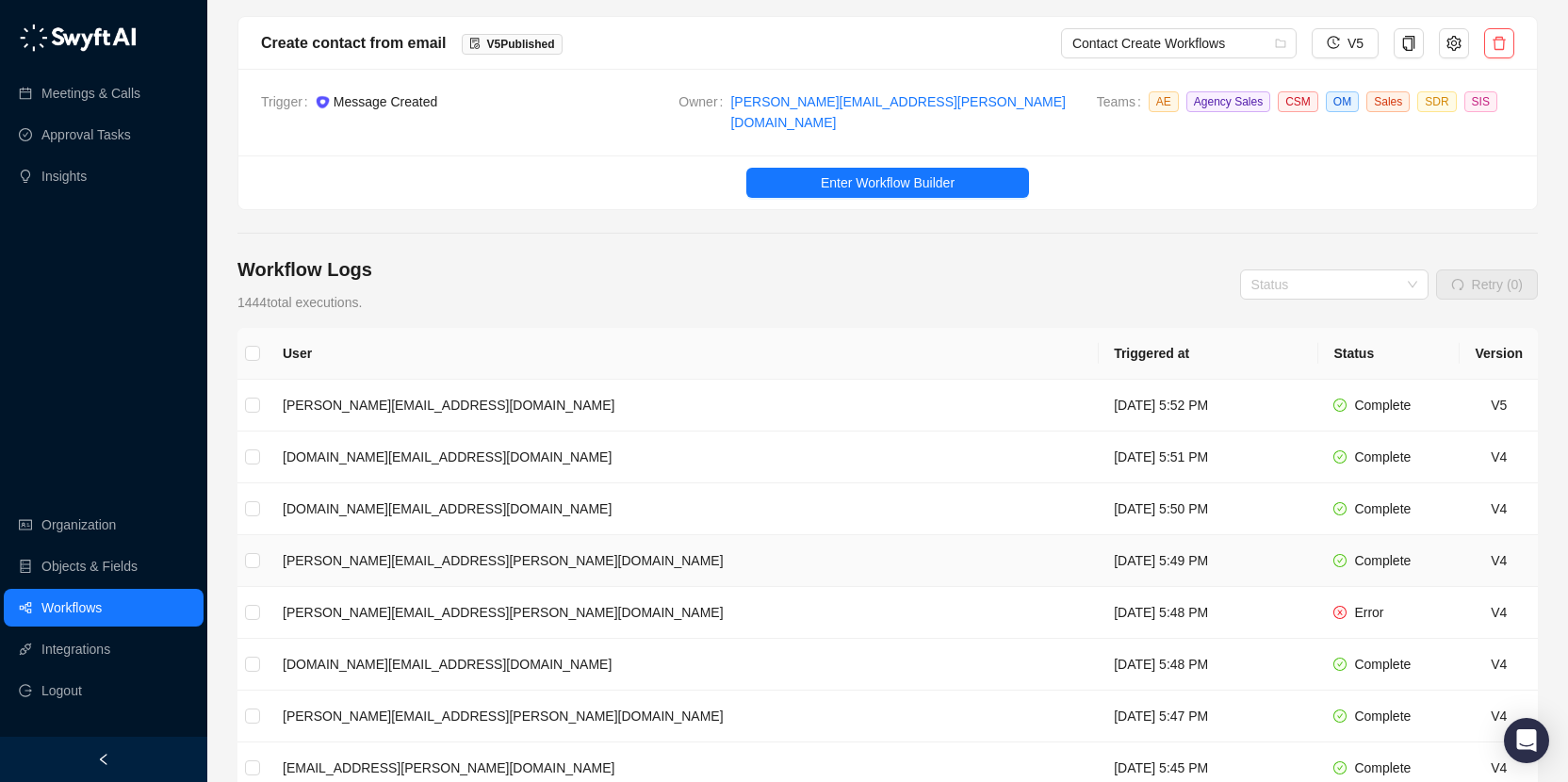
scroll to position [52, 0]
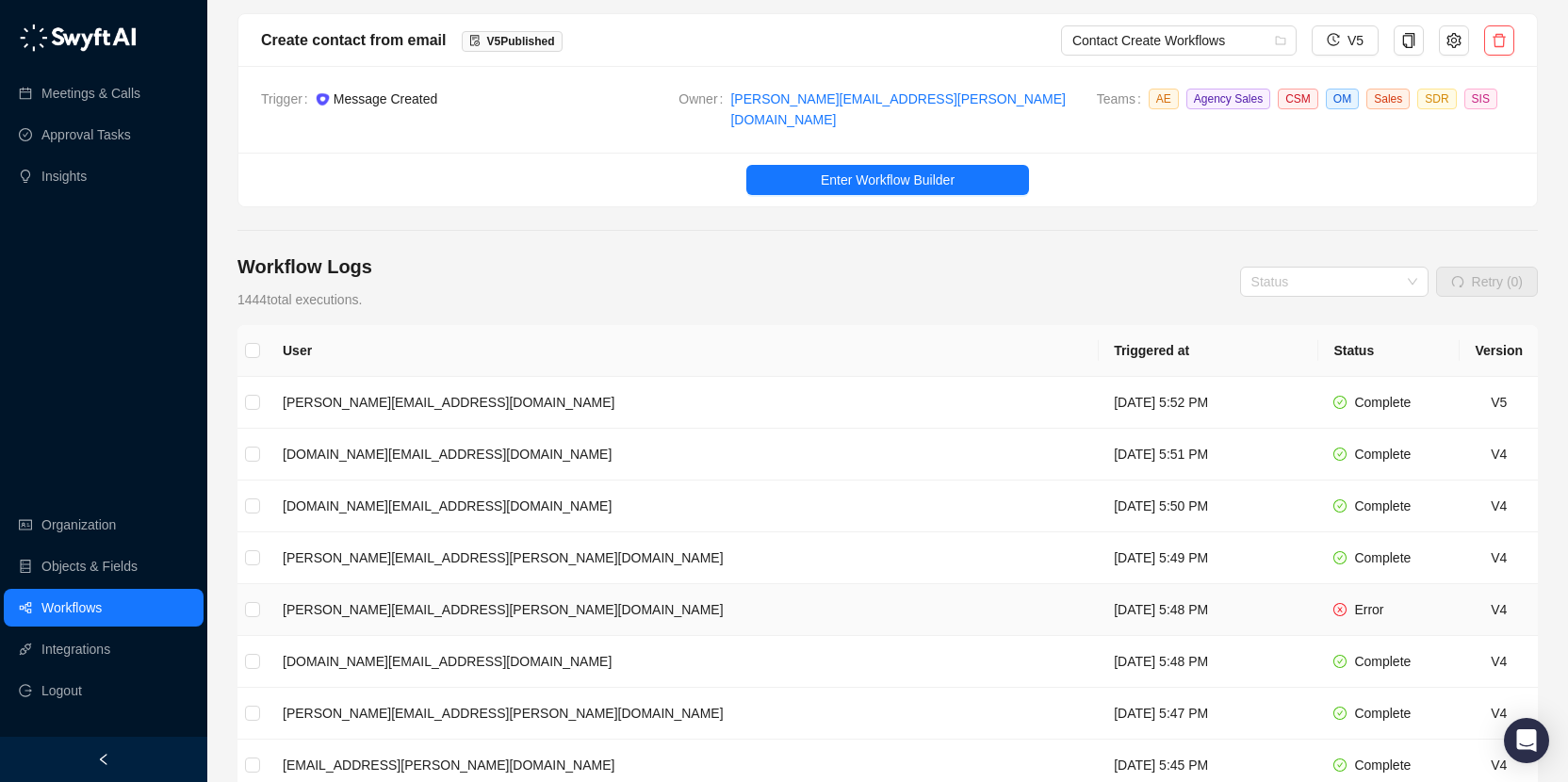
click at [1098, 601] on td "[DATE] 5:48 PM" at bounding box center [1207, 609] width 219 height 52
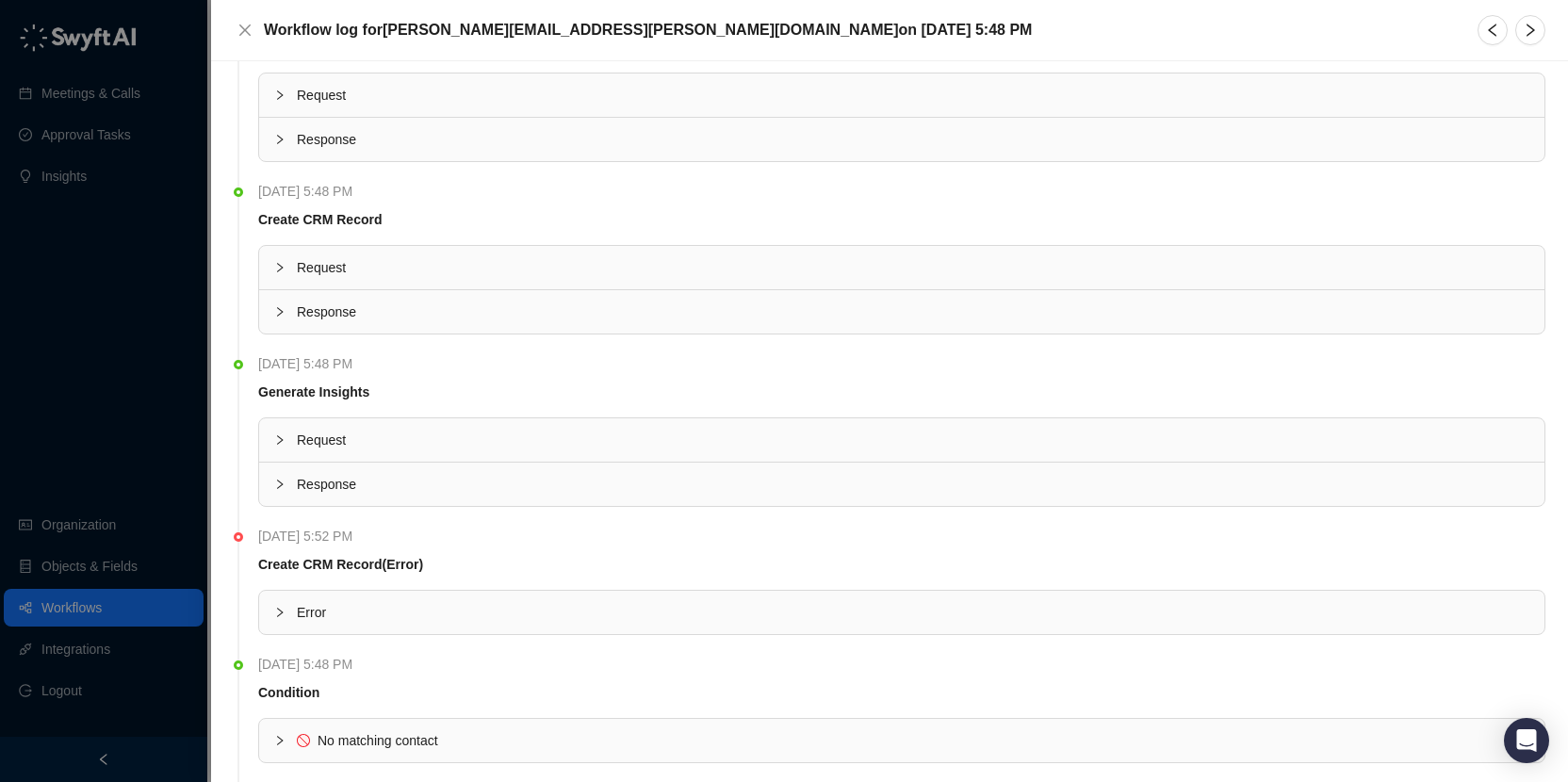
scroll to position [3098, 0]
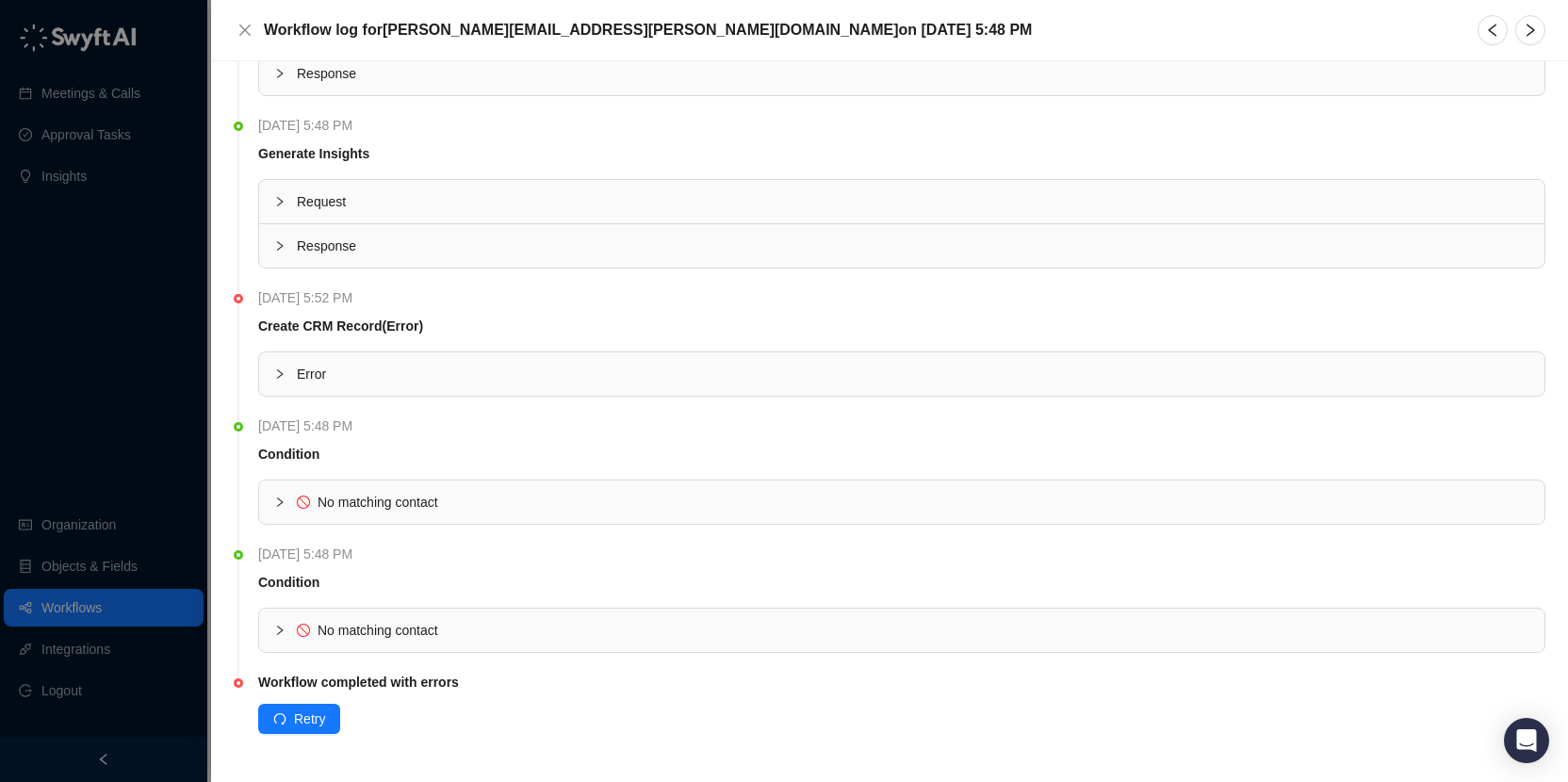
click at [498, 366] on span "Error" at bounding box center [913, 373] width 1233 height 20
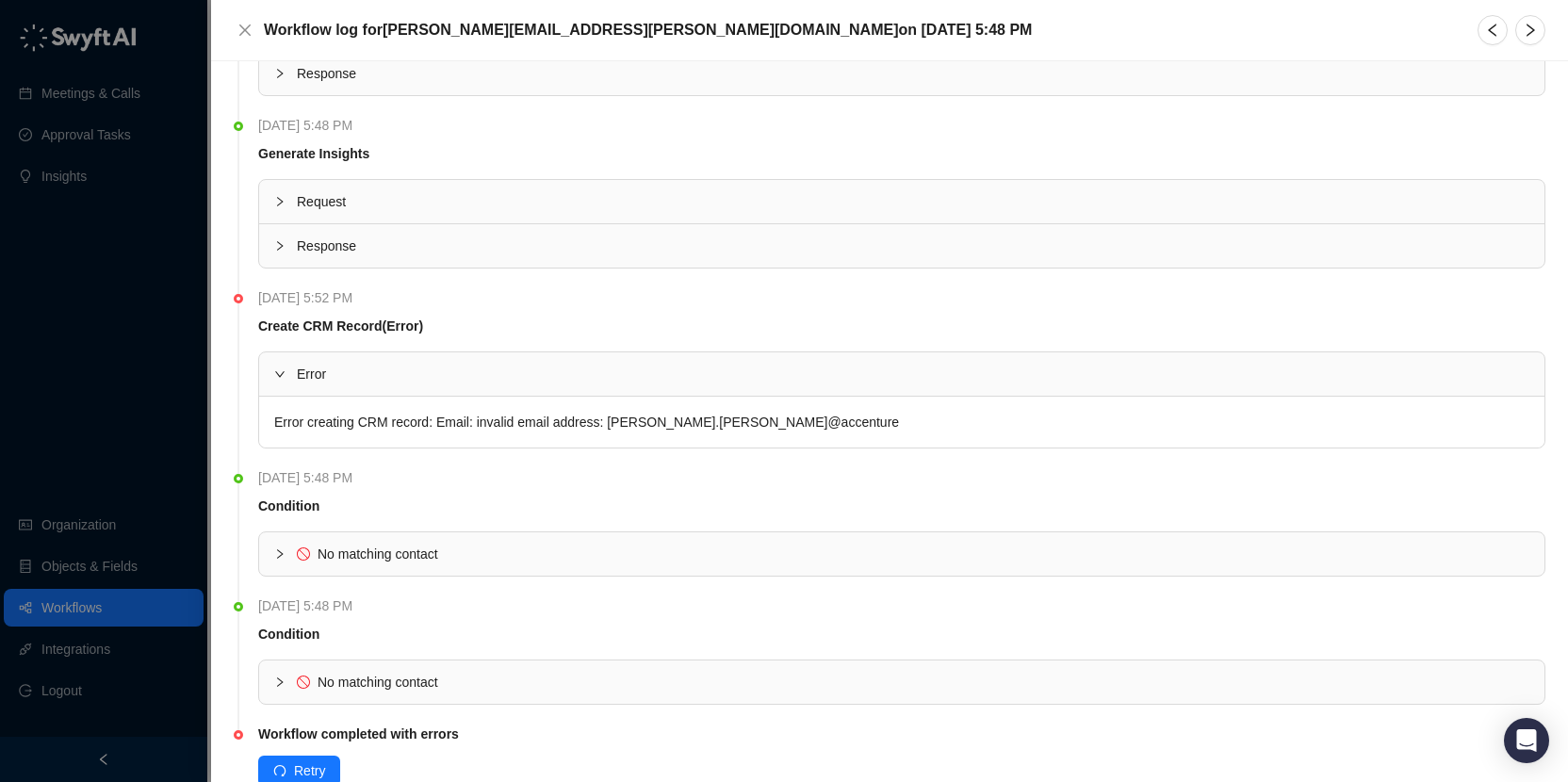
click at [498, 366] on span "Error" at bounding box center [913, 373] width 1233 height 20
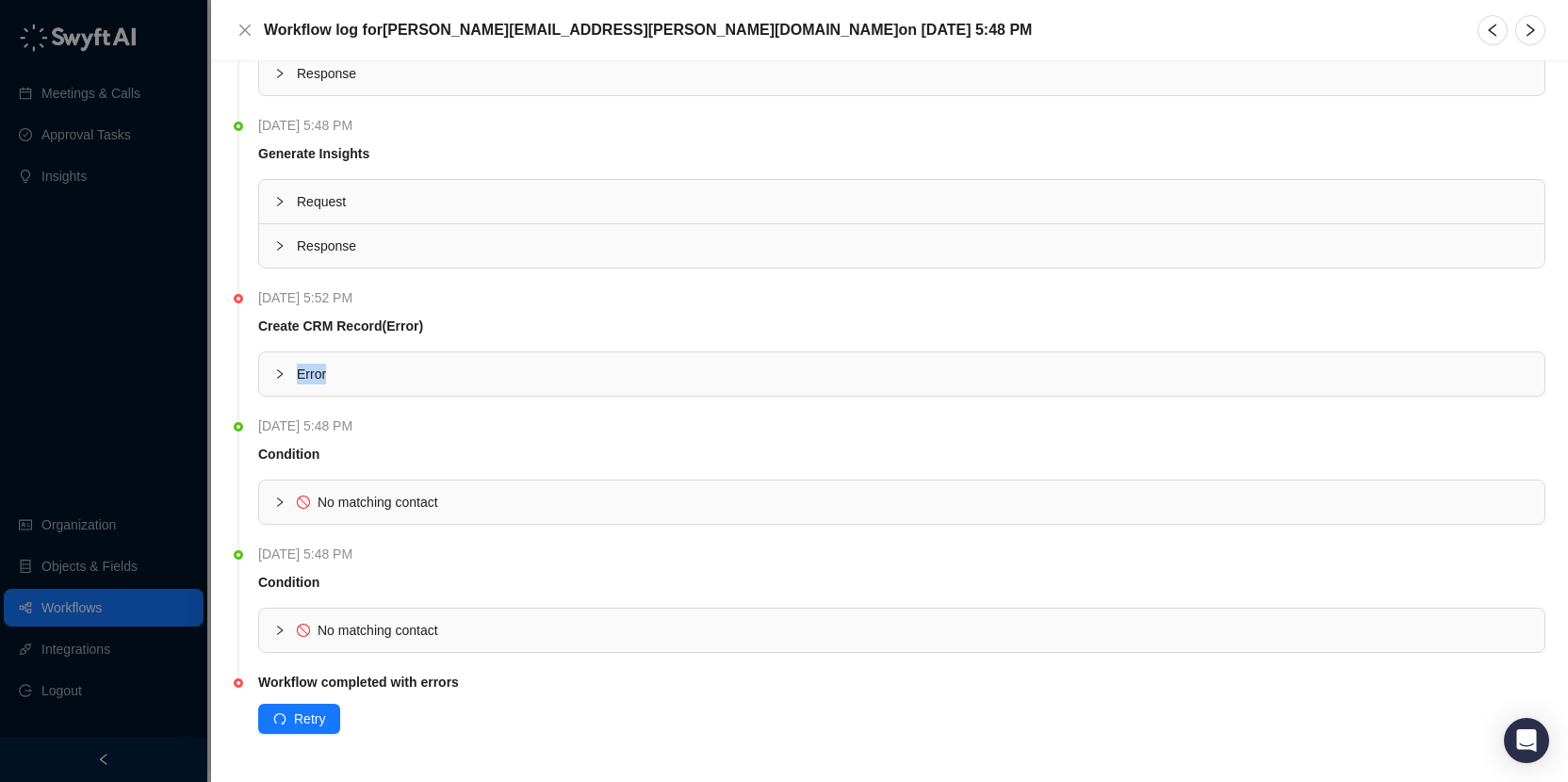
click at [364, 364] on span "Error" at bounding box center [913, 373] width 1233 height 20
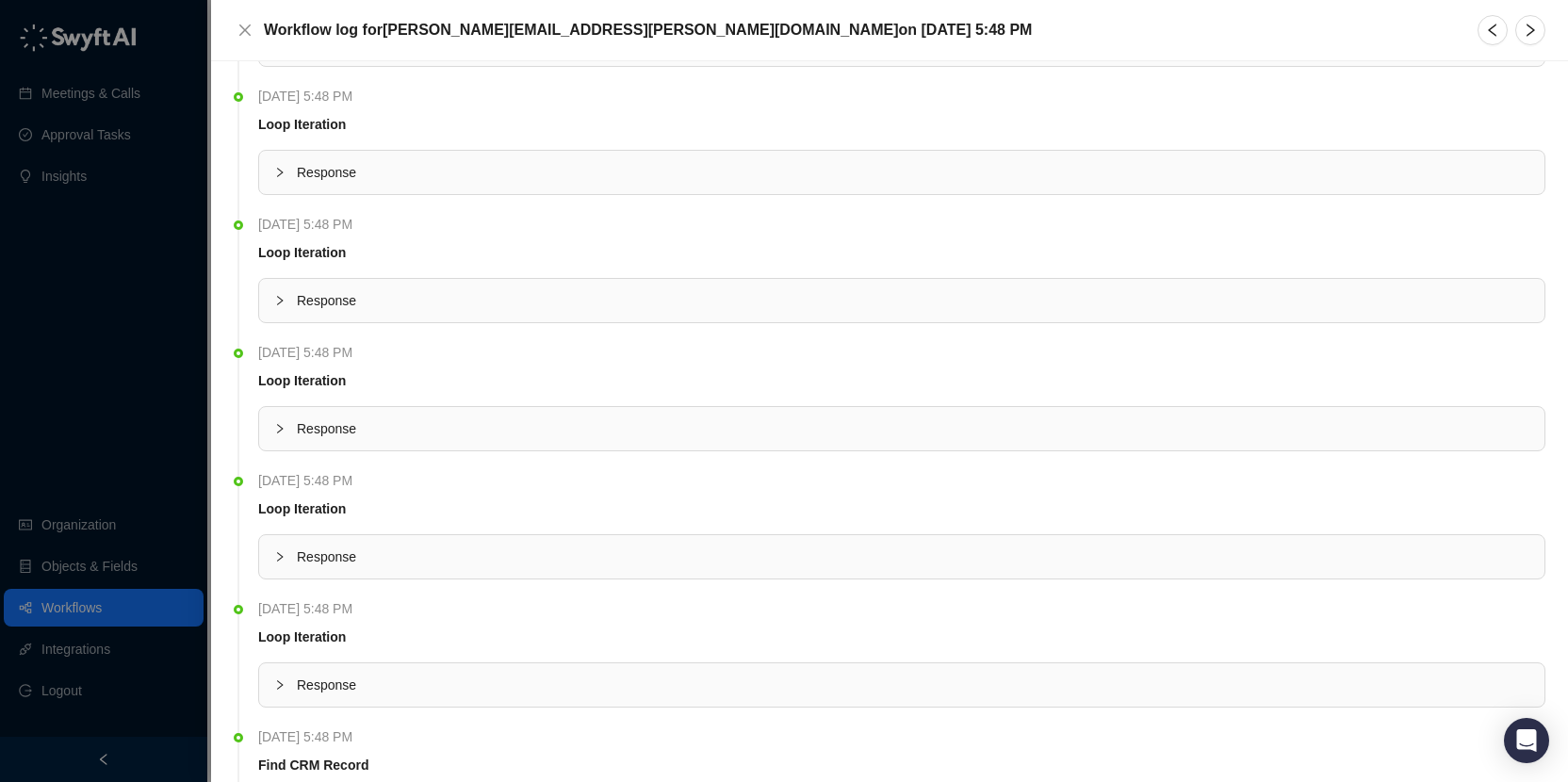
scroll to position [0, 0]
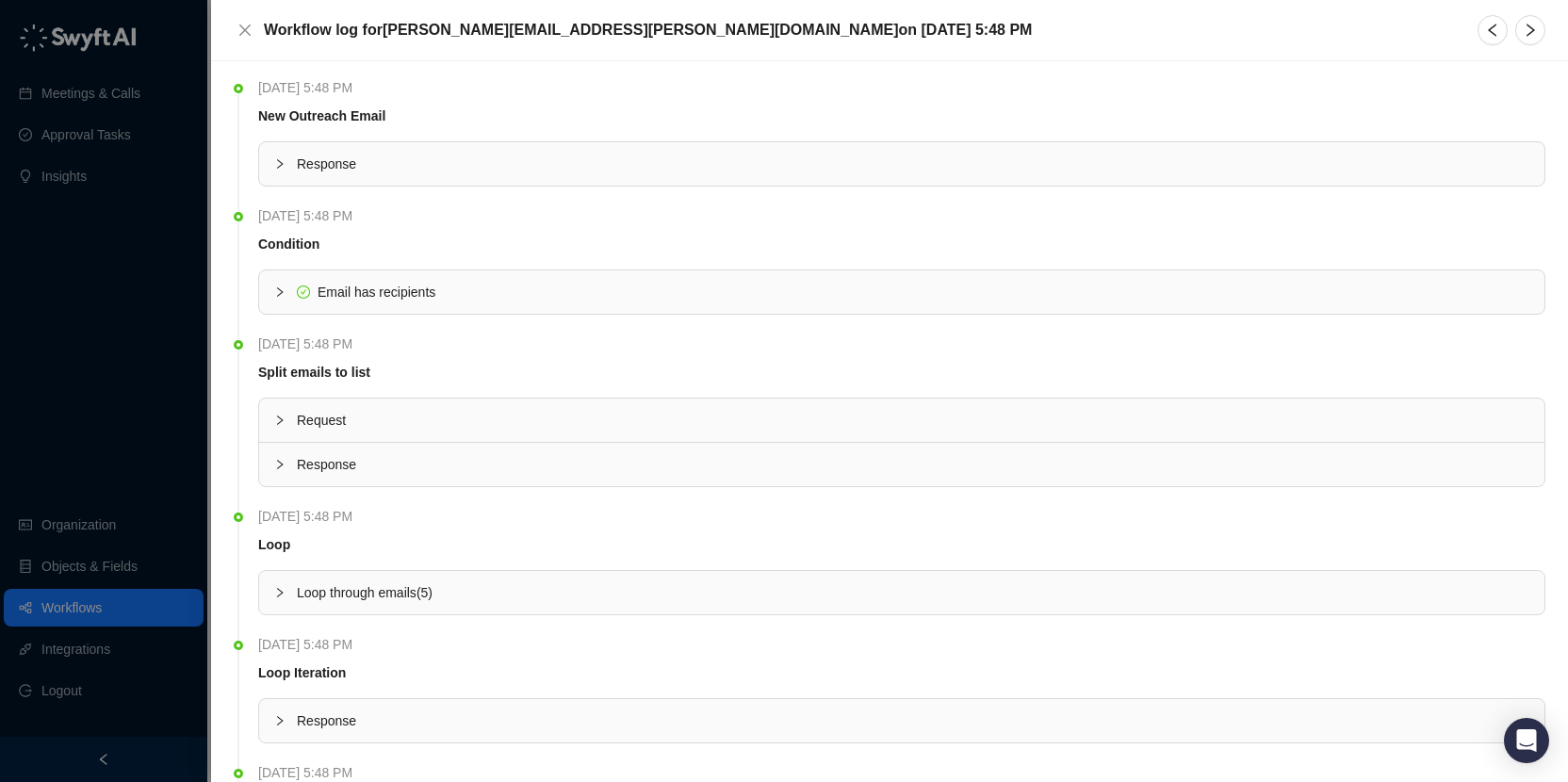
click at [402, 167] on span "Response" at bounding box center [913, 164] width 1233 height 20
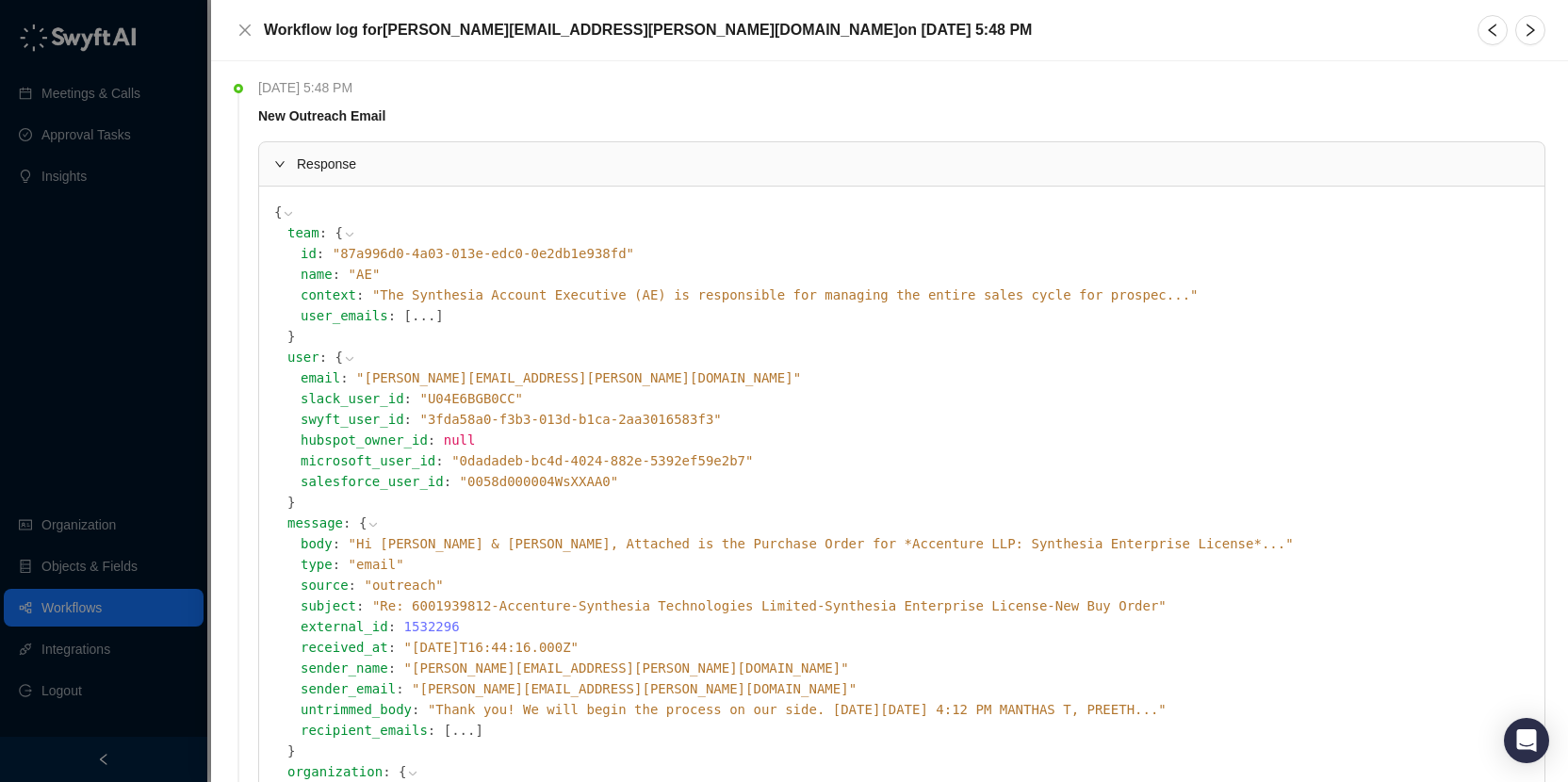
click at [402, 166] on span "Response" at bounding box center [913, 164] width 1233 height 20
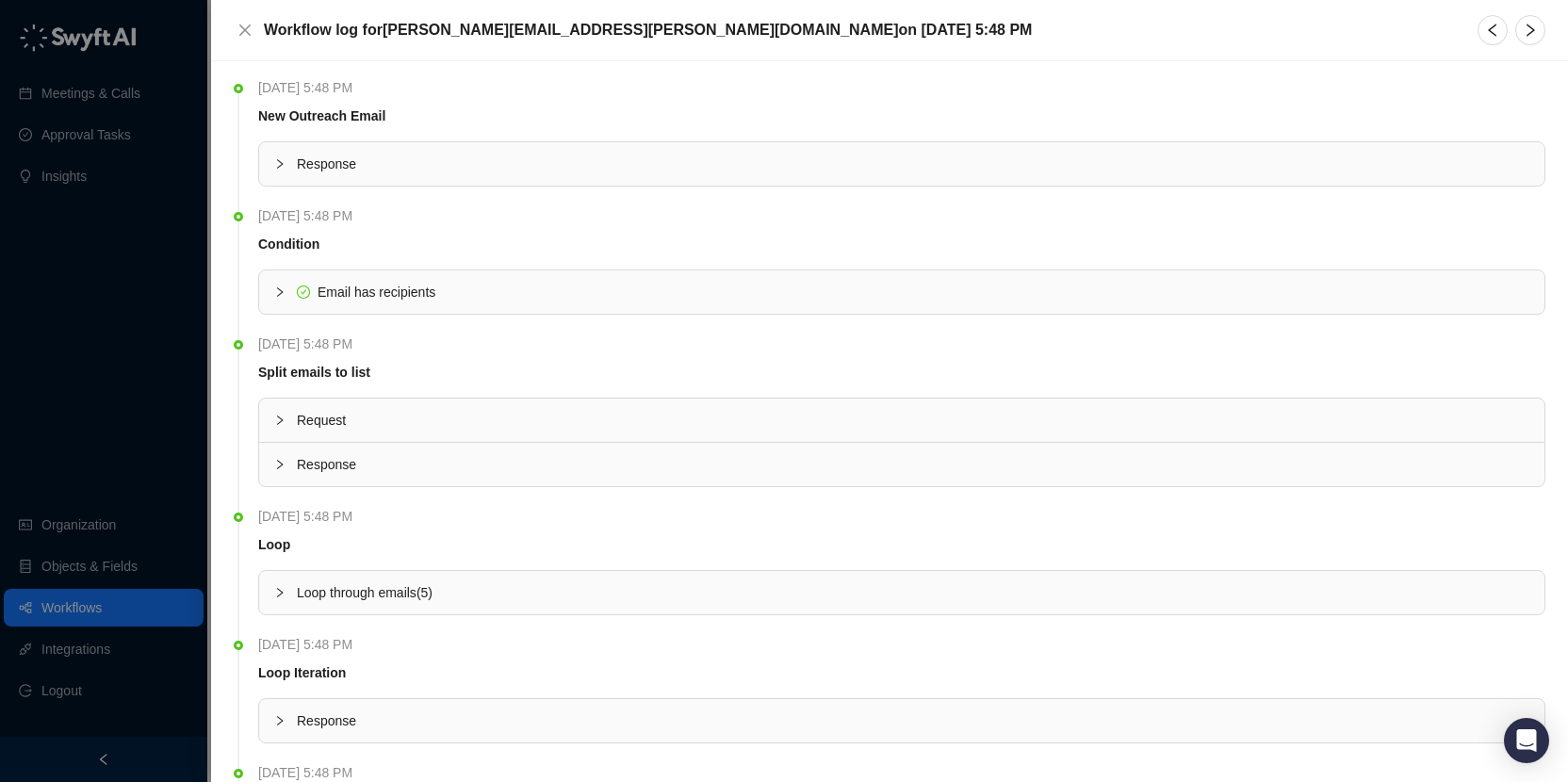
click at [388, 293] on span "Email has recipients" at bounding box center [376, 292] width 118 height 15
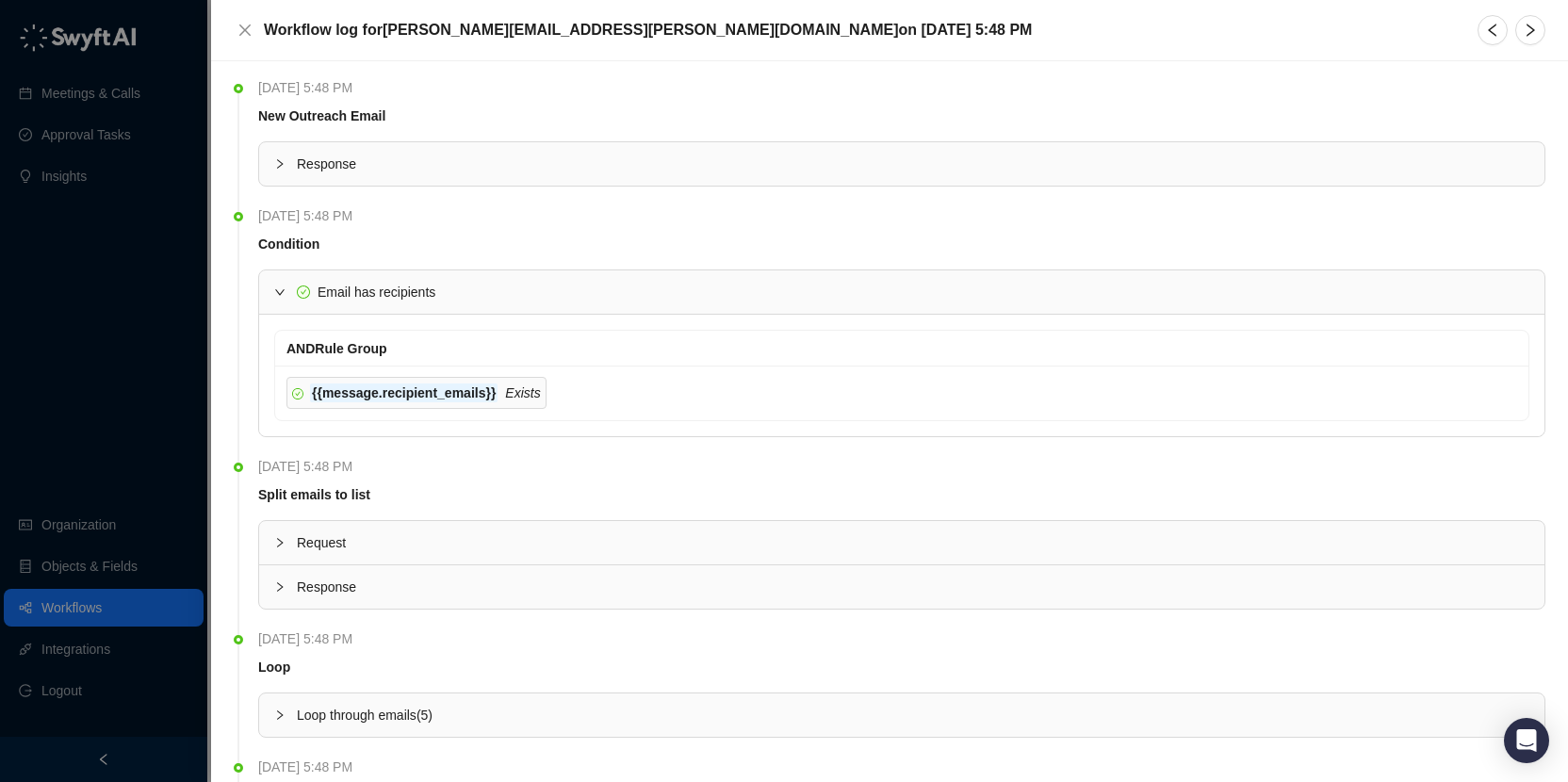
click at [402, 303] on div "Email has recipients" at bounding box center [901, 292] width 1285 height 43
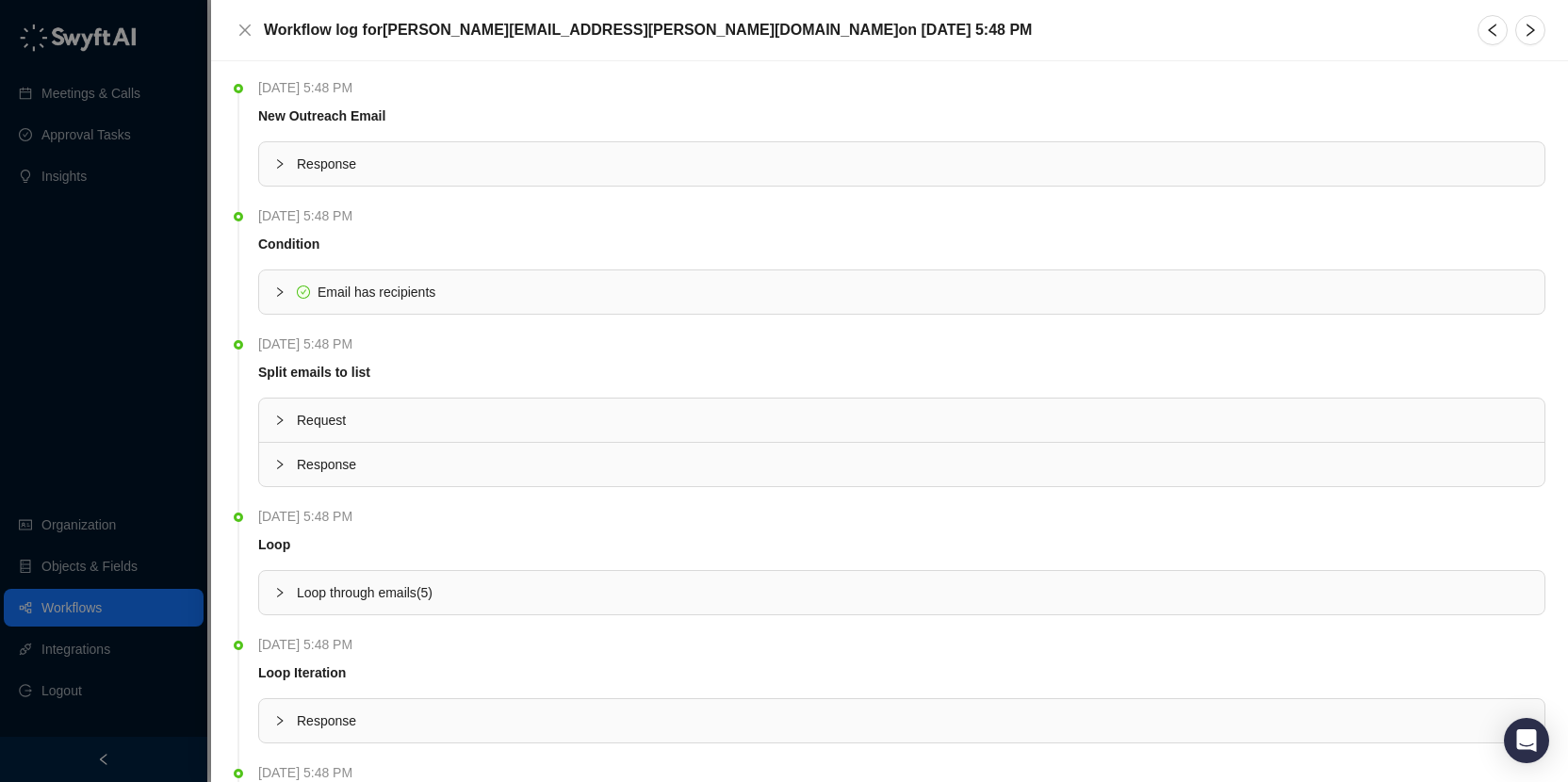
click at [374, 413] on span "Request" at bounding box center [913, 420] width 1233 height 20
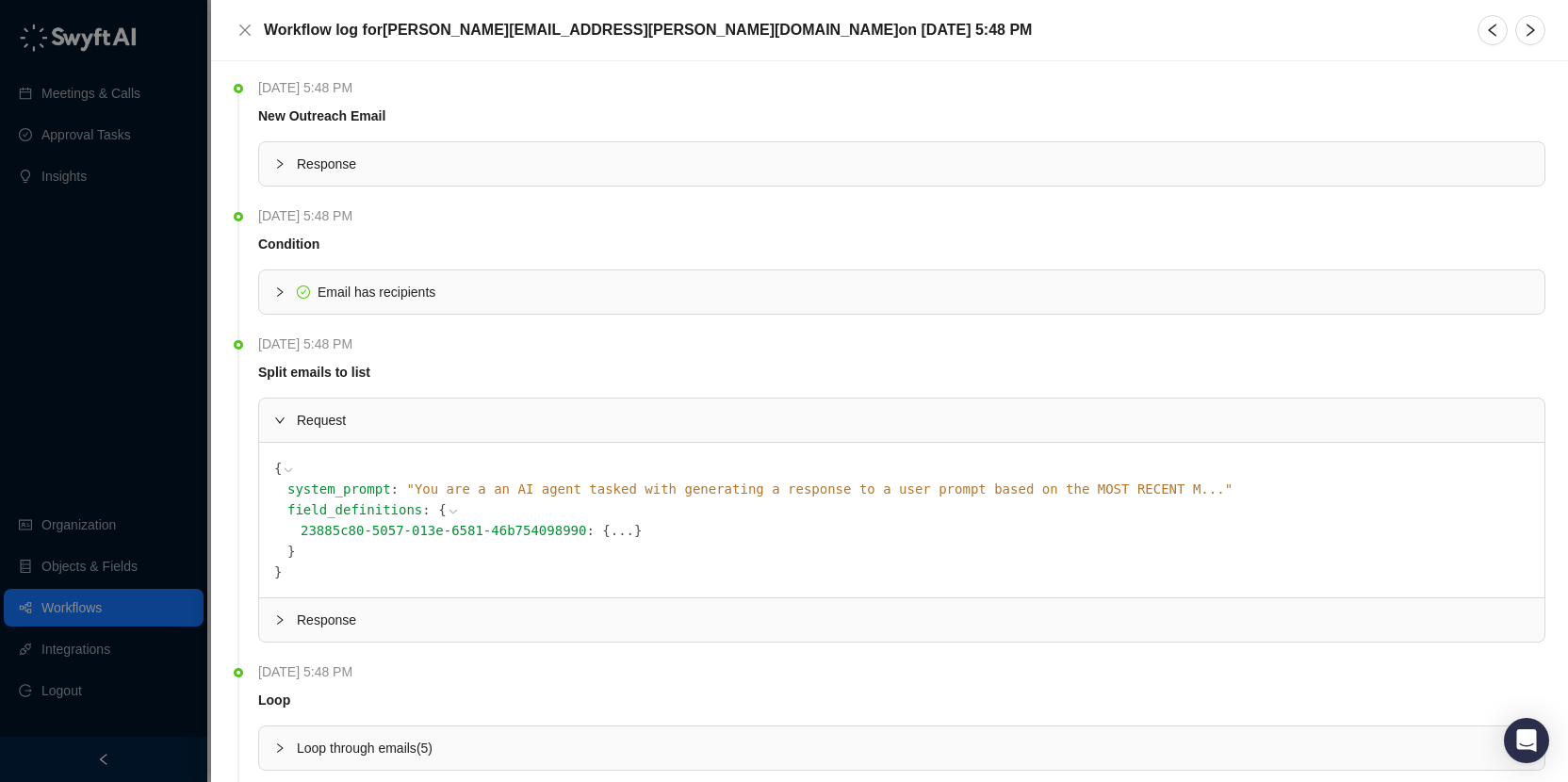
click at [374, 413] on span "Request" at bounding box center [913, 420] width 1233 height 20
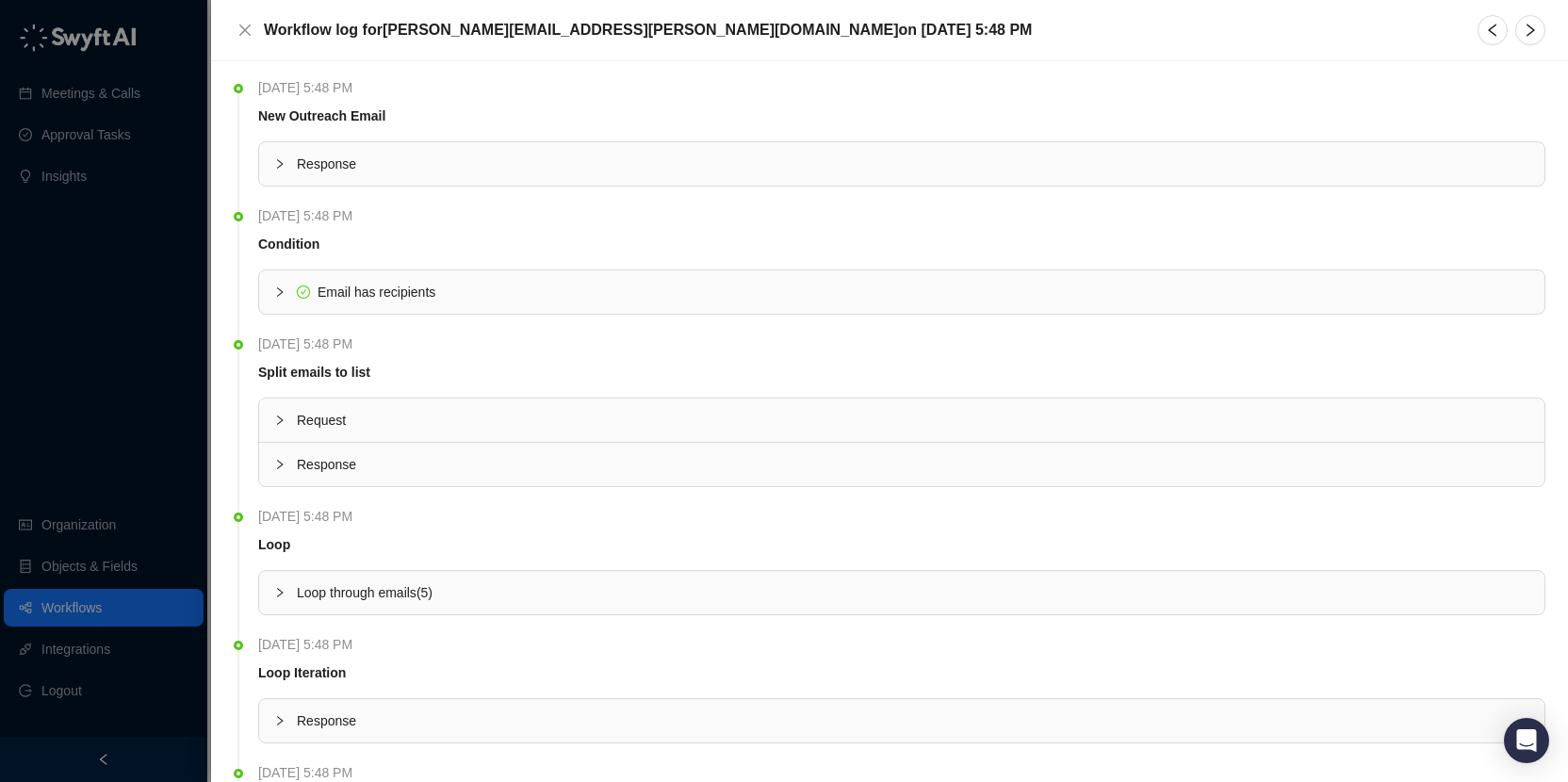
click at [242, 17] on div "Workflow log for josh.alidina@synthesia.io on Wednesday, 08/13/25, 5:48 PM" at bounding box center [890, 29] width 1312 height 30
click at [119, 544] on div at bounding box center [784, 391] width 1568 height 782
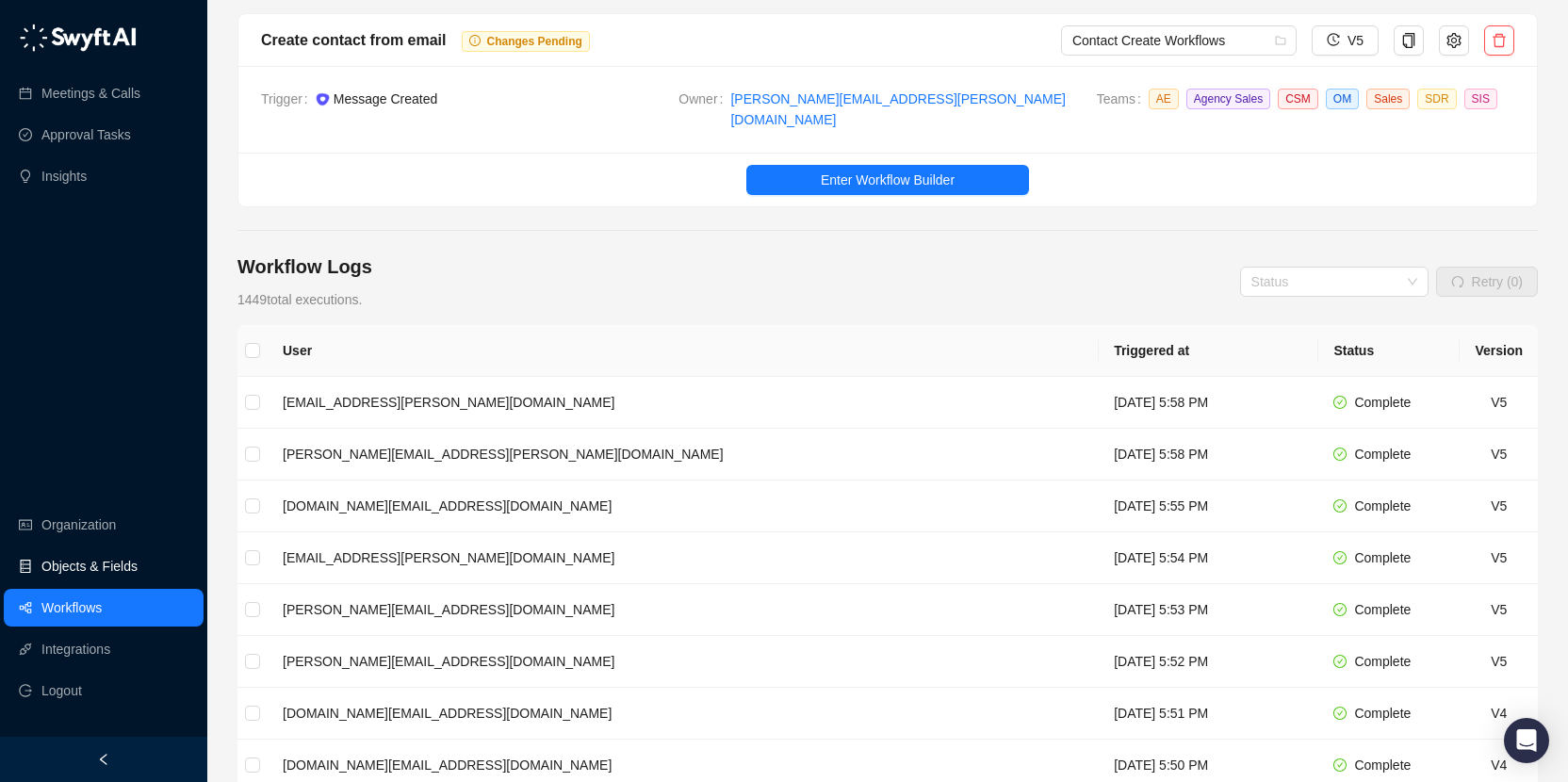
click at [122, 569] on link "Objects & Fields" at bounding box center [90, 567] width 96 height 38
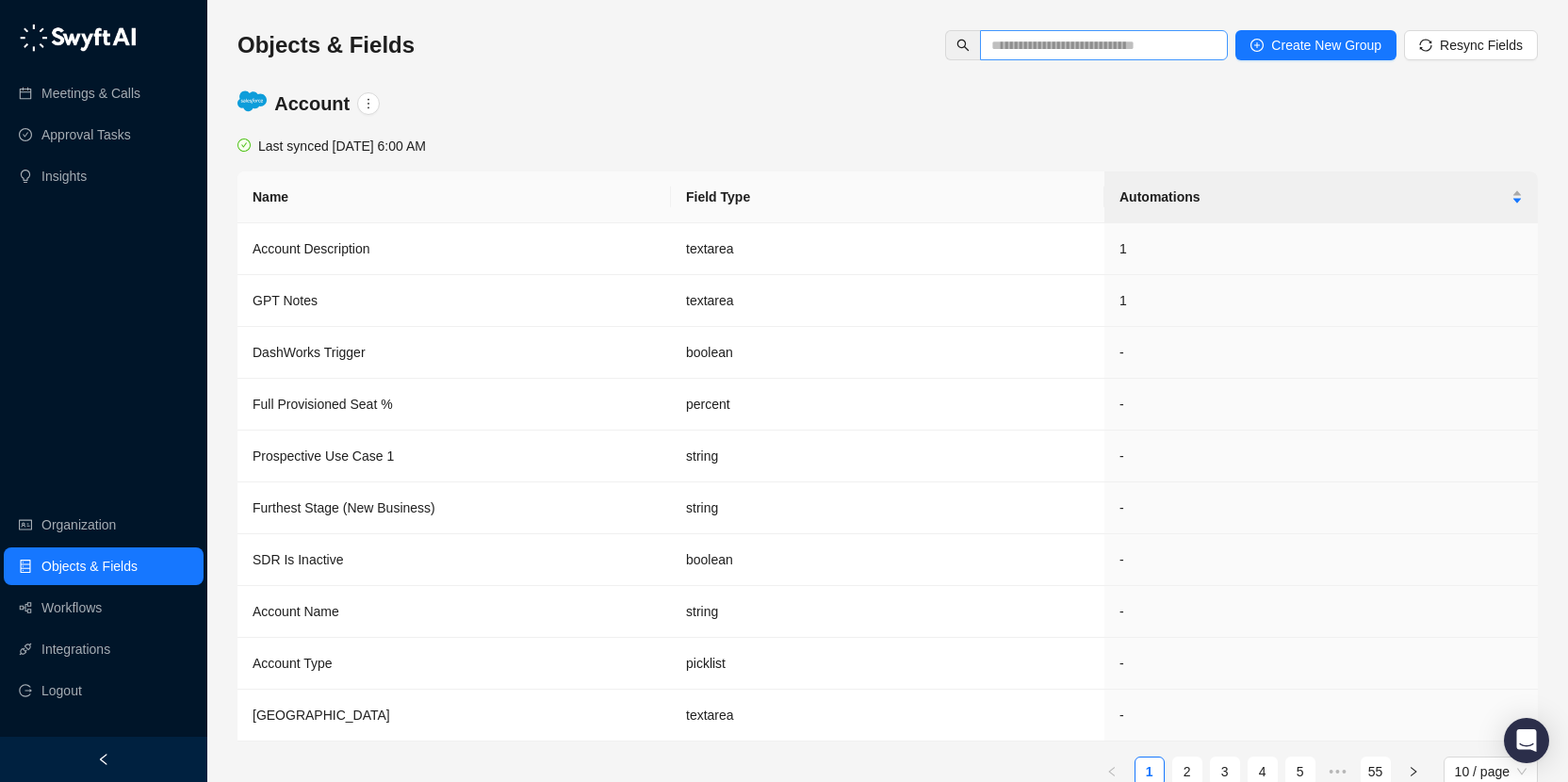
click at [1128, 58] on span at bounding box center [1103, 45] width 248 height 30
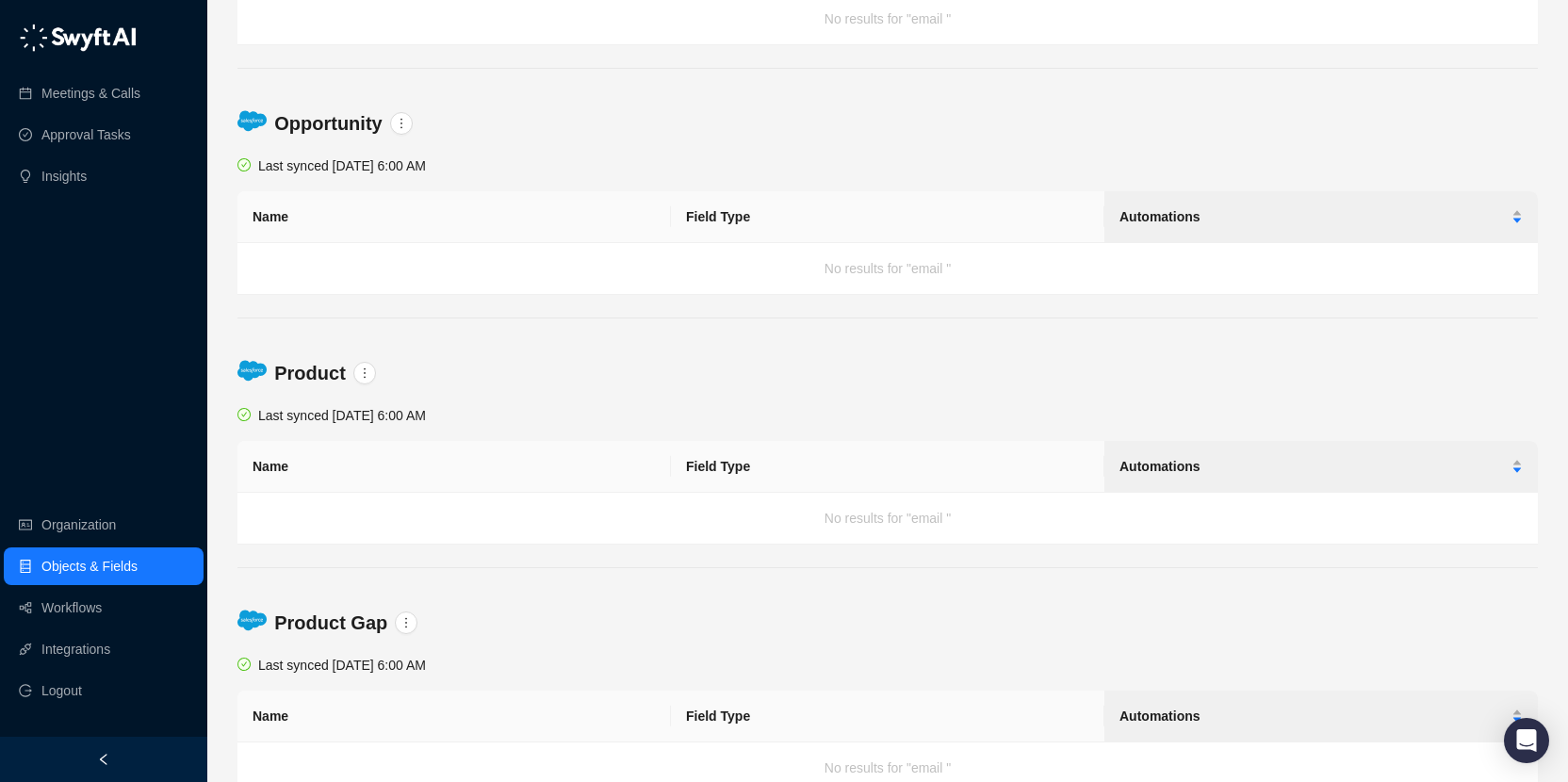
scroll to position [37, 0]
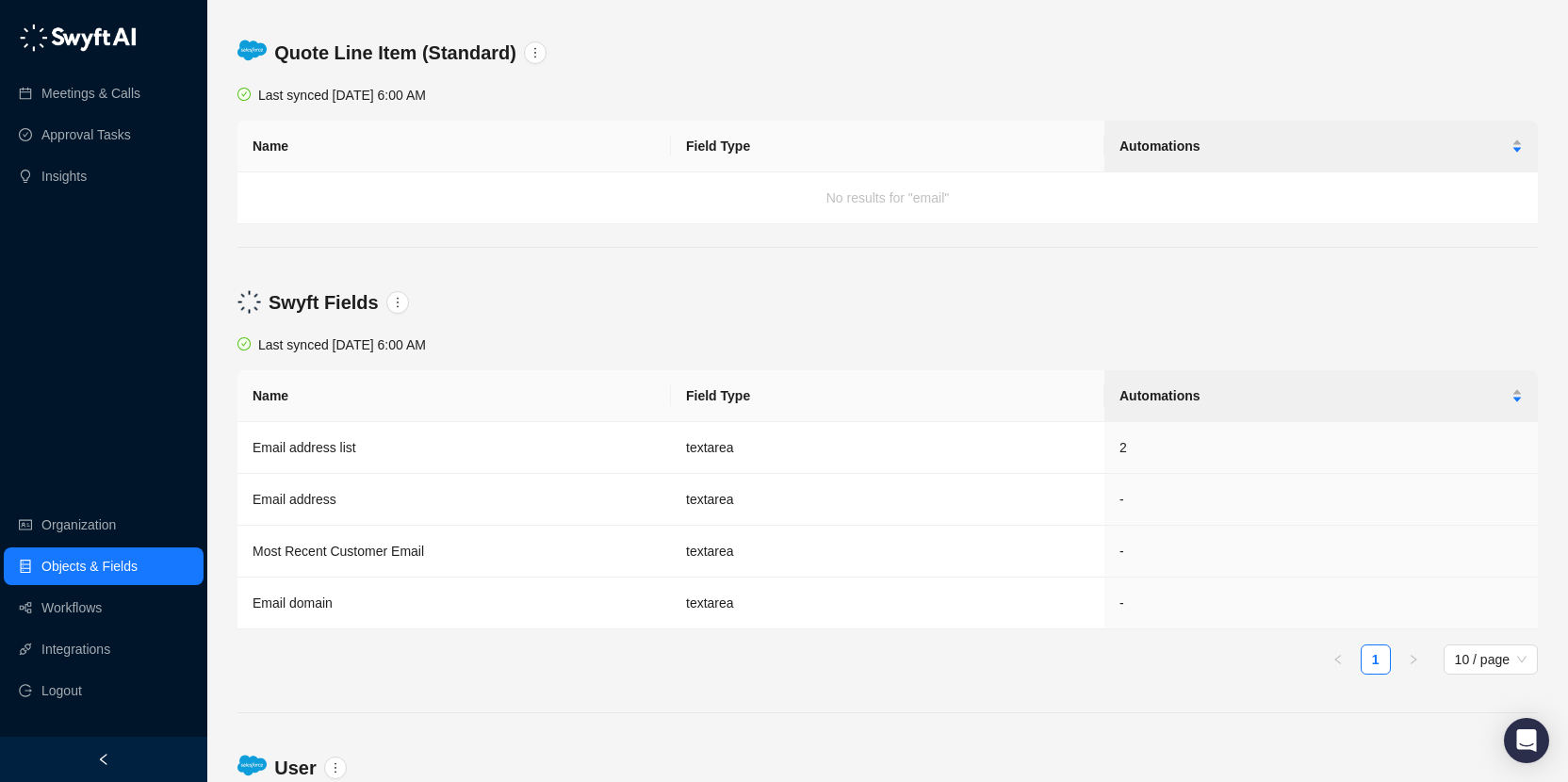
scroll to position [4206, 0]
type input "*****"
click at [437, 454] on td "Email address list" at bounding box center [454, 447] width 434 height 52
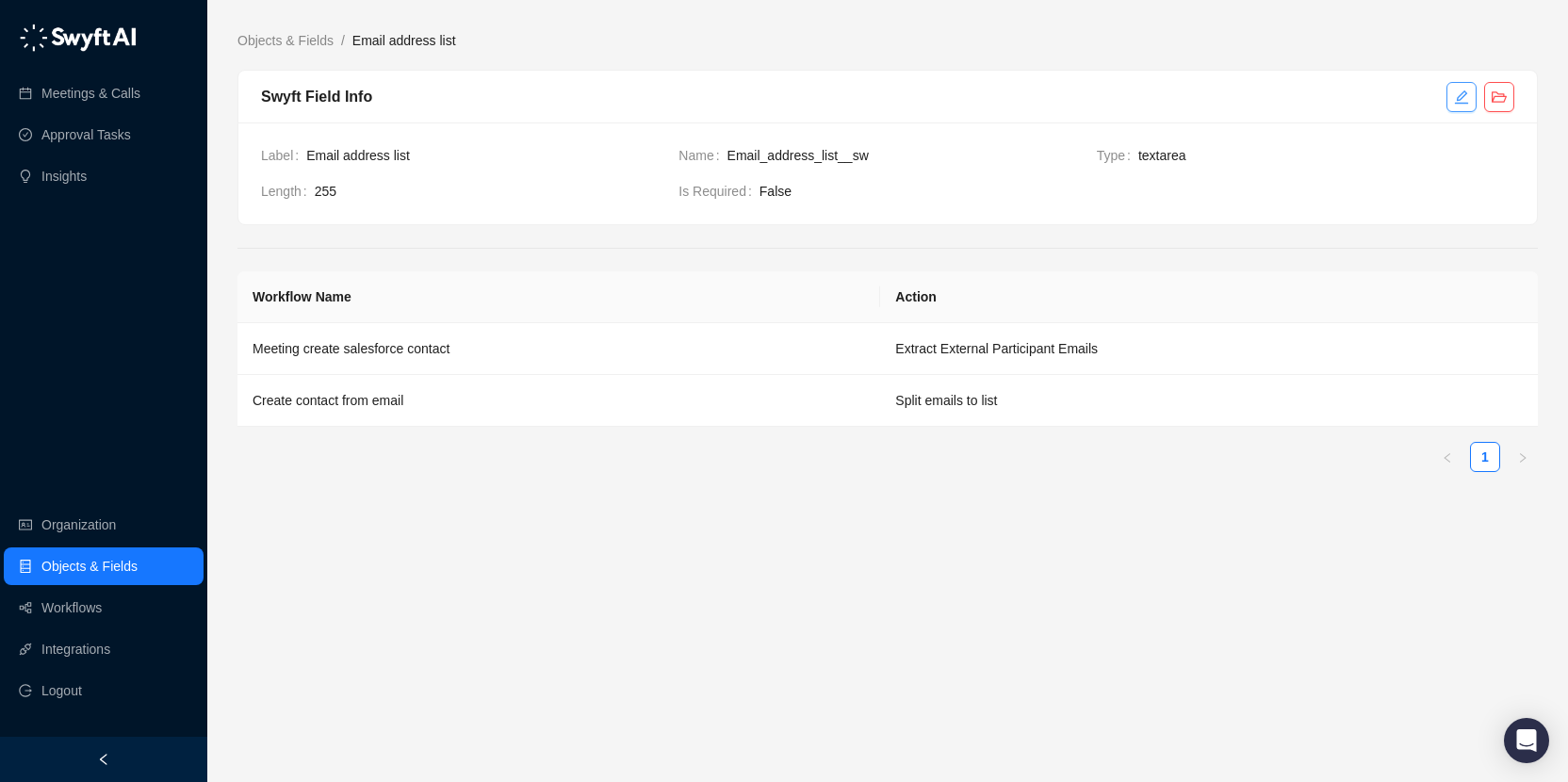
click at [1453, 95] on button "button" at bounding box center [1461, 97] width 30 height 30
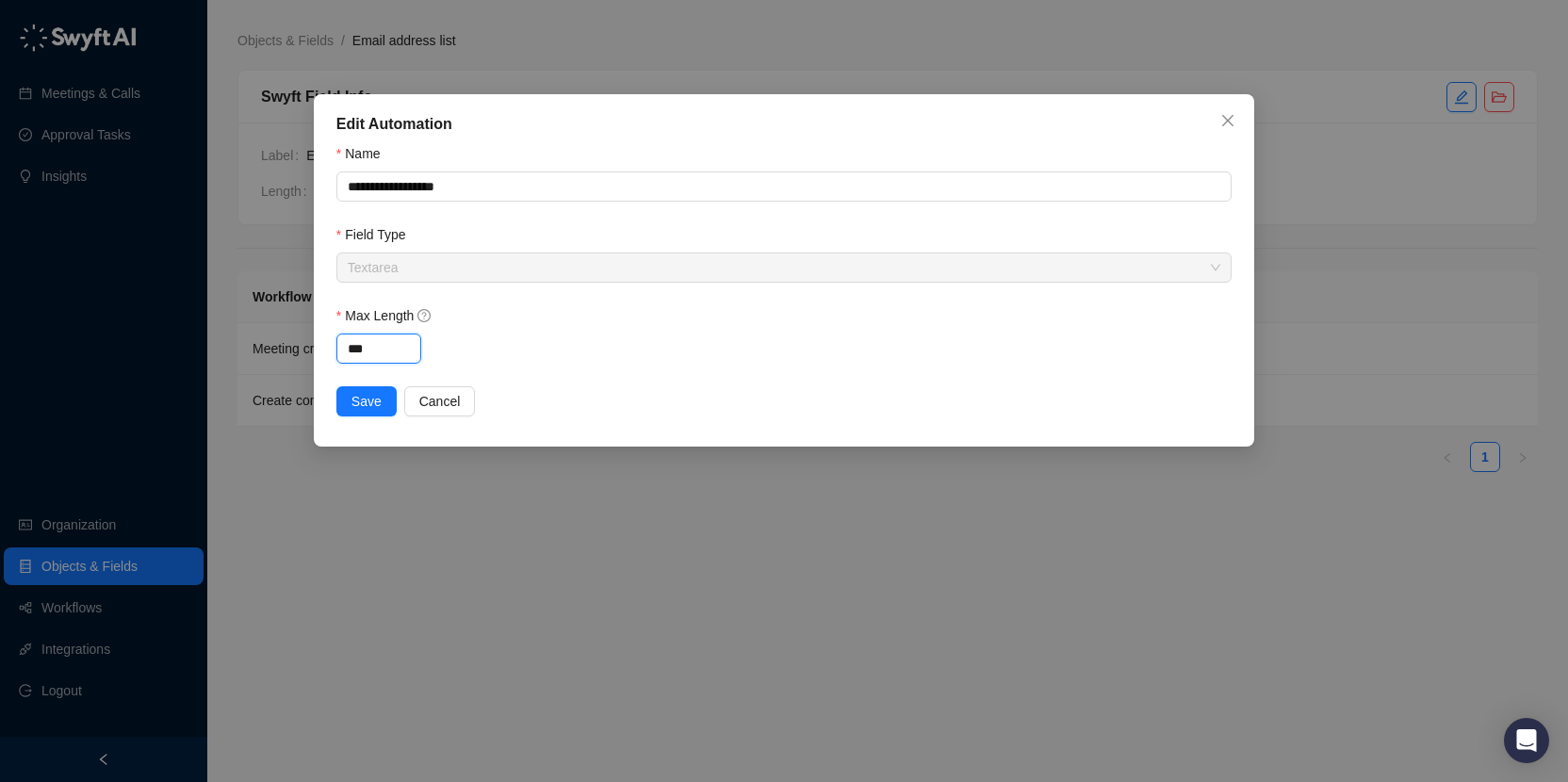
drag, startPoint x: 396, startPoint y: 348, endPoint x: 317, endPoint y: 345, distance: 79.1
click at [317, 347] on div "**********" at bounding box center [784, 271] width 940 height 353
type input "*****"
click at [369, 407] on span "Save" at bounding box center [366, 401] width 30 height 20
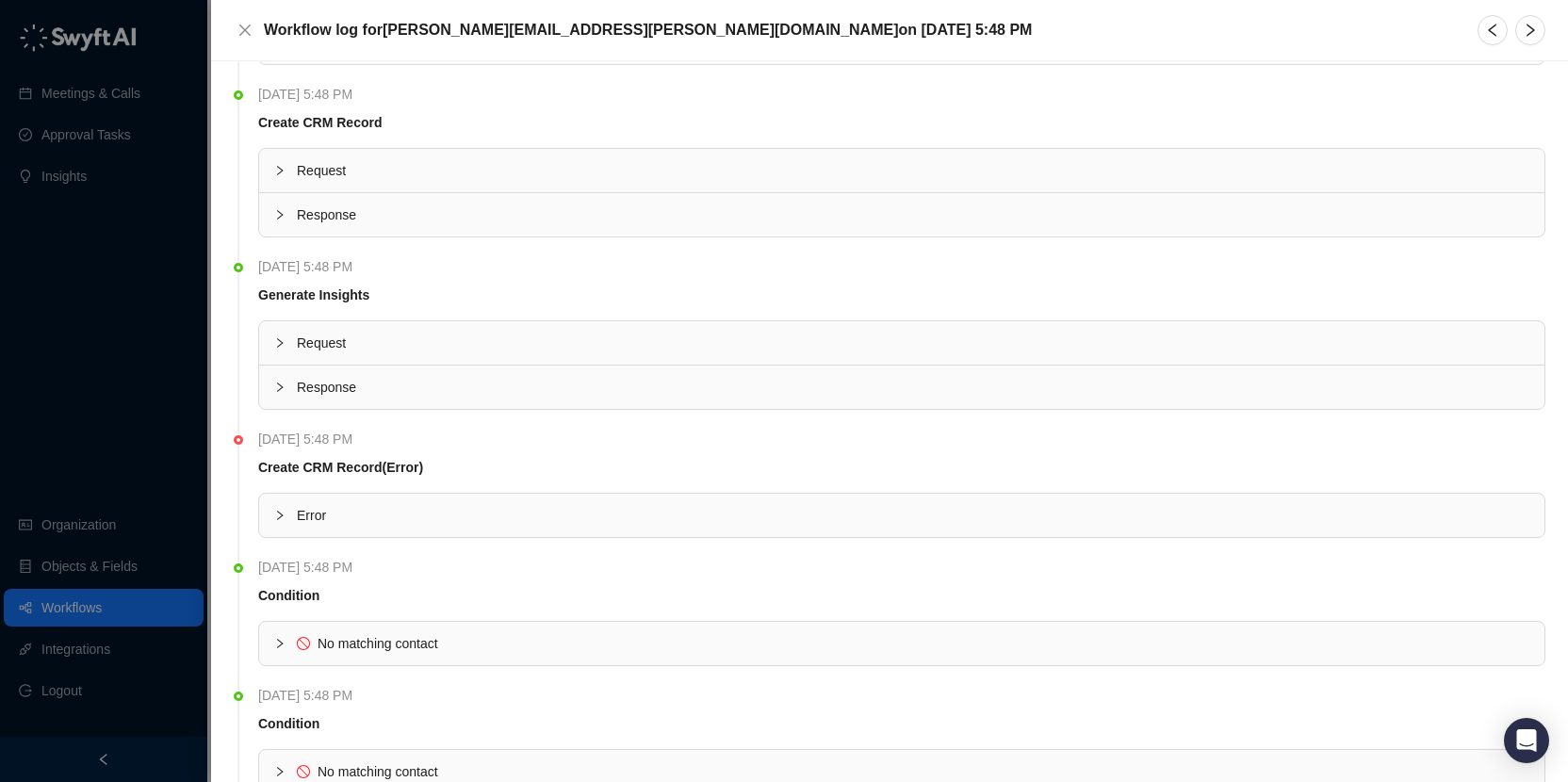
scroll to position [3098, 0]
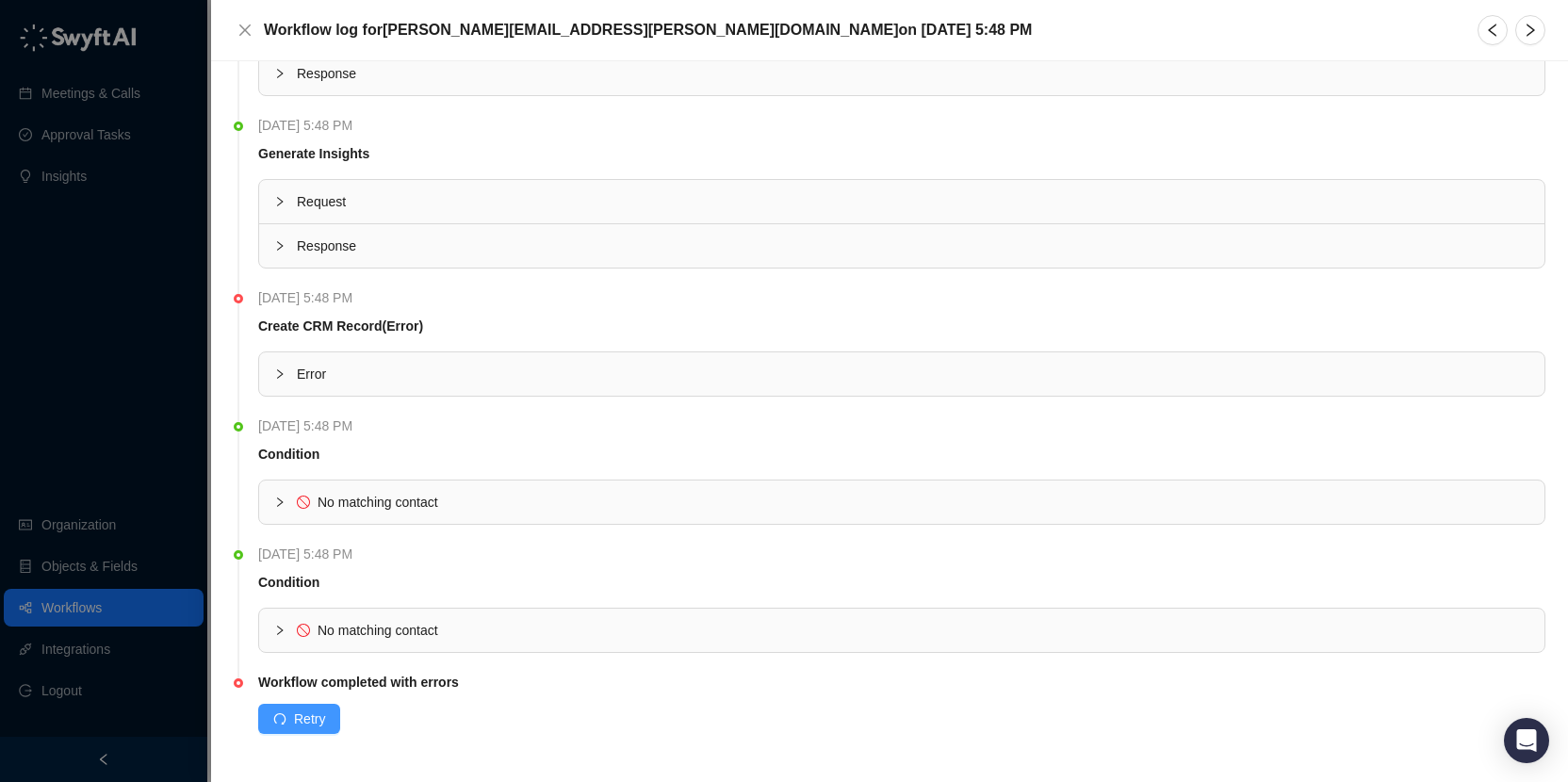
click at [311, 723] on span "Retry" at bounding box center [310, 719] width 31 height 20
click at [460, 368] on span "Error" at bounding box center [913, 373] width 1233 height 20
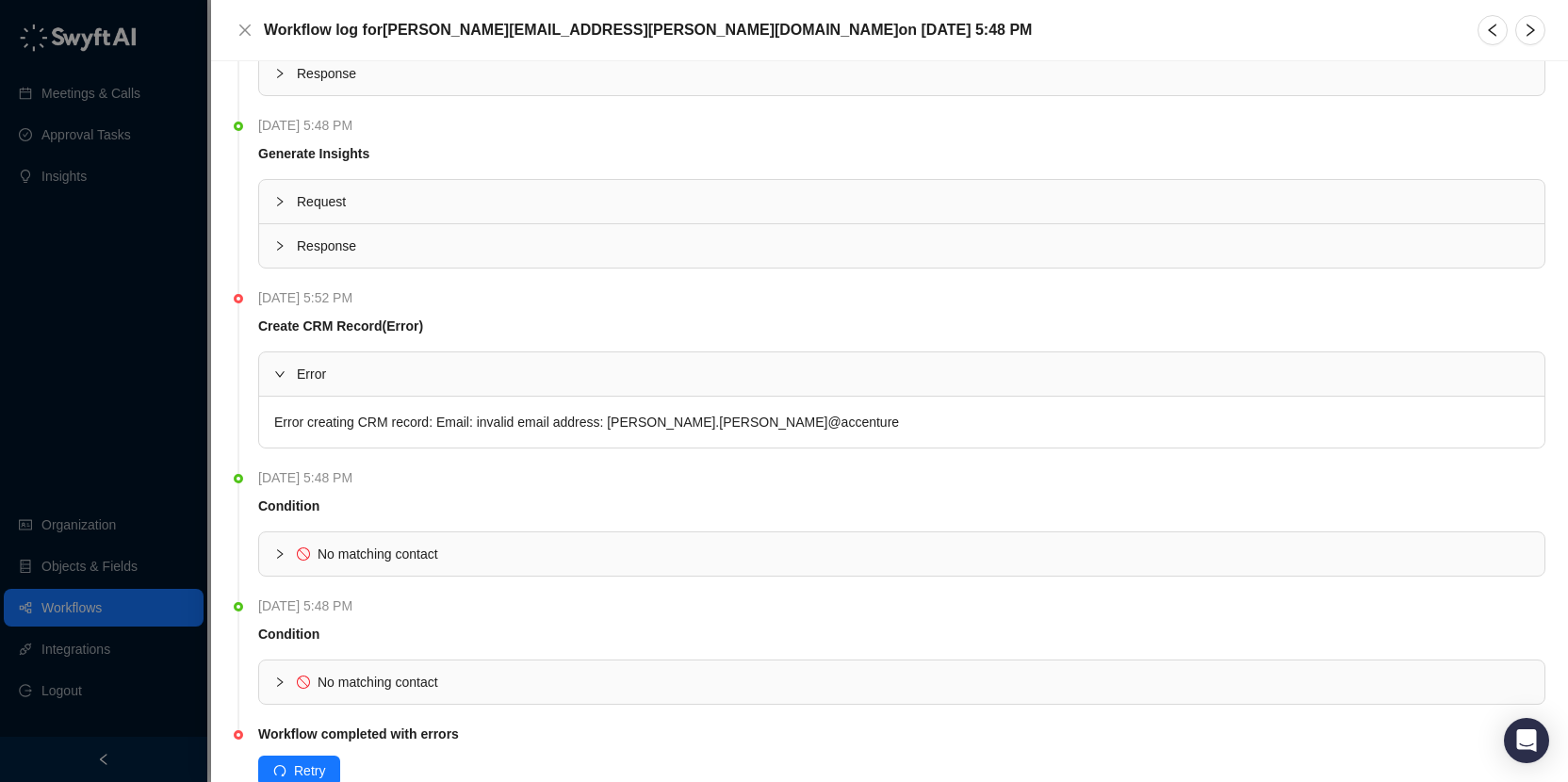
click at [460, 368] on span "Error" at bounding box center [913, 373] width 1233 height 20
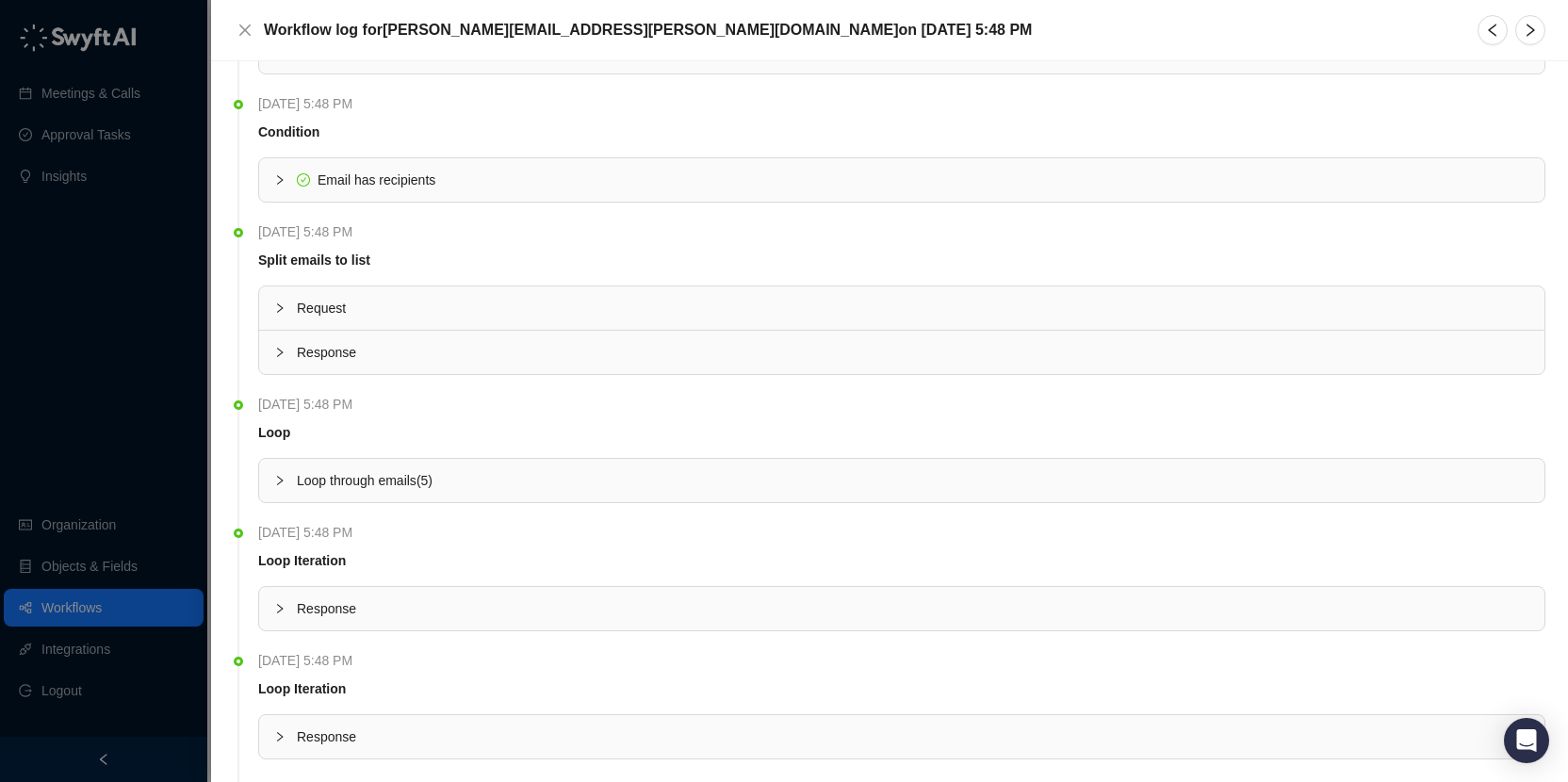
scroll to position [0, 0]
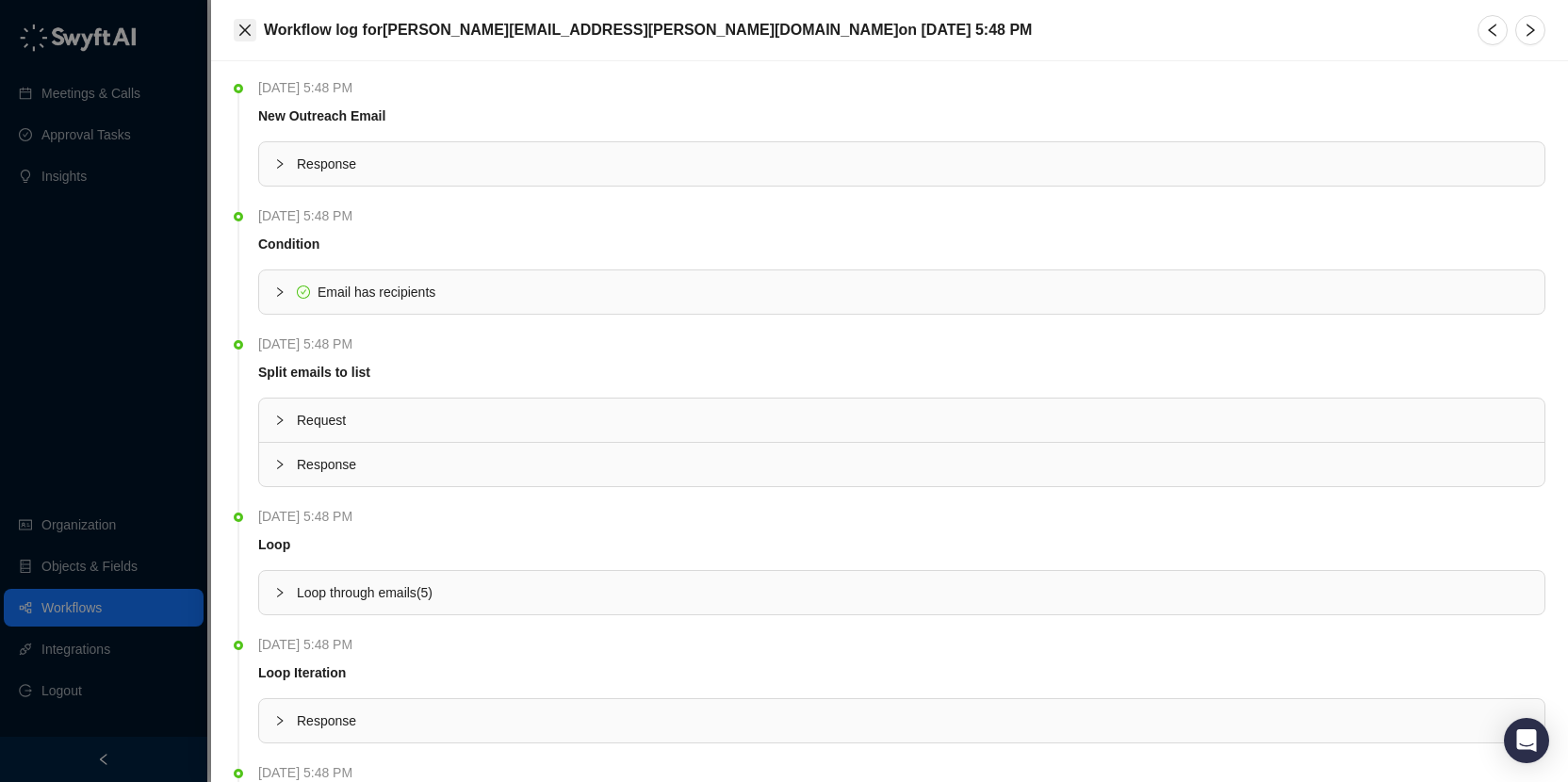
click at [245, 34] on icon "close" at bounding box center [245, 29] width 15 height 15
